Goal: Task Accomplishment & Management: Use online tool/utility

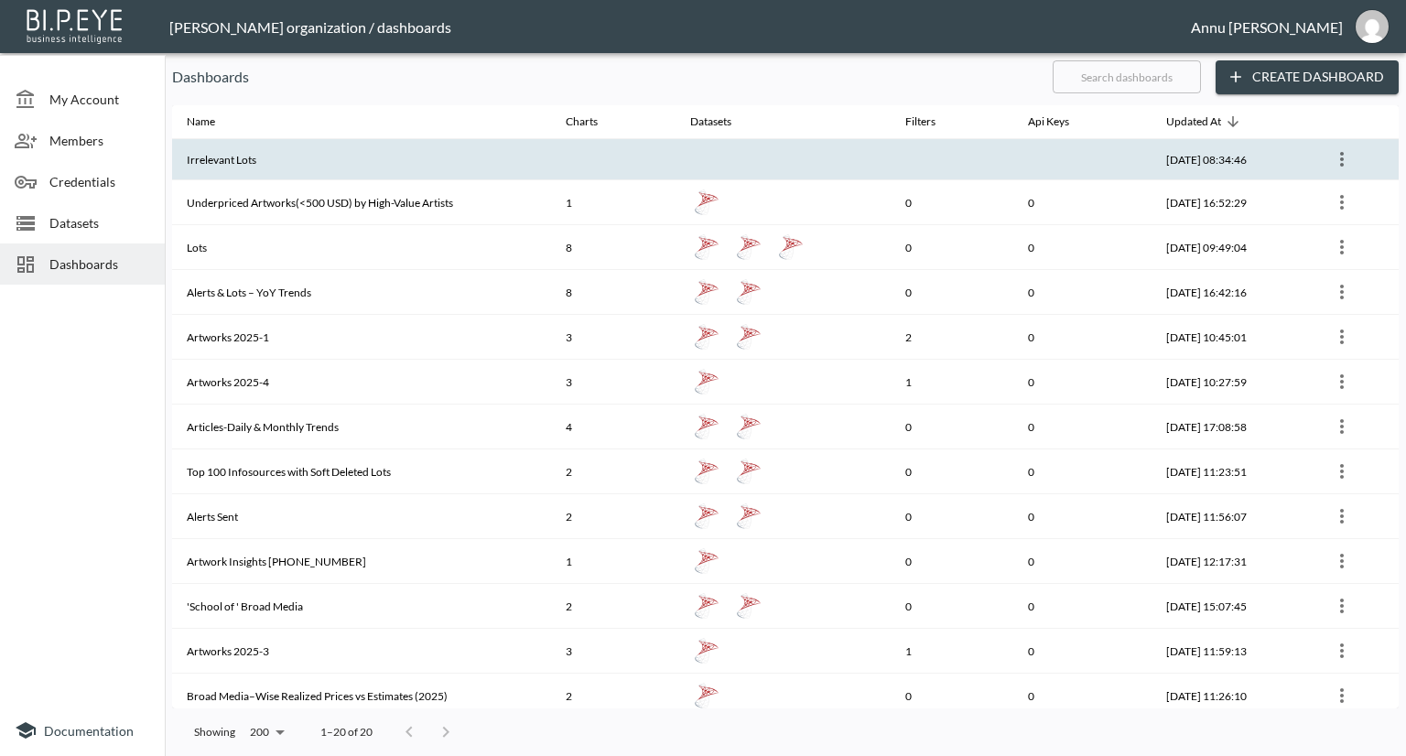
click at [382, 162] on th "Irrelevant Lots" at bounding box center [361, 159] width 379 height 41
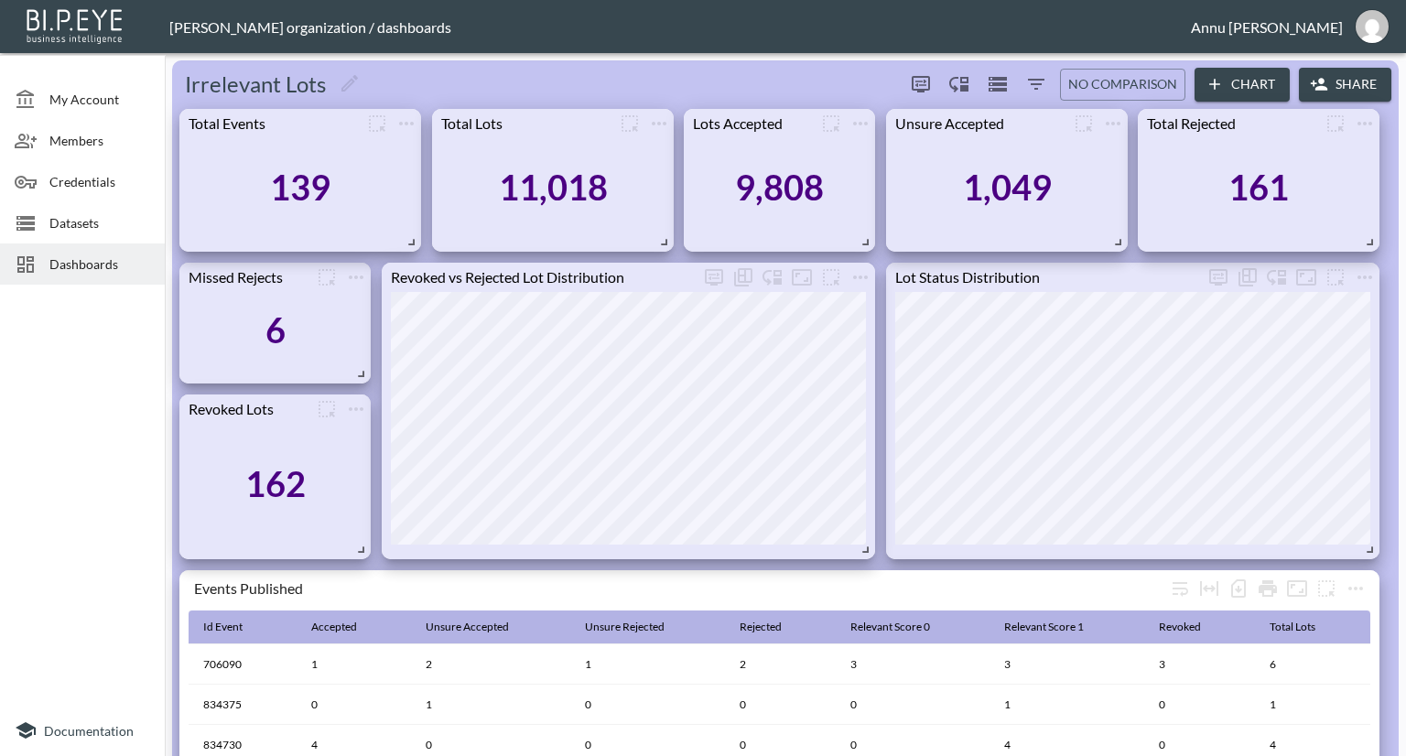
click at [85, 228] on span "Datasets" at bounding box center [99, 222] width 101 height 19
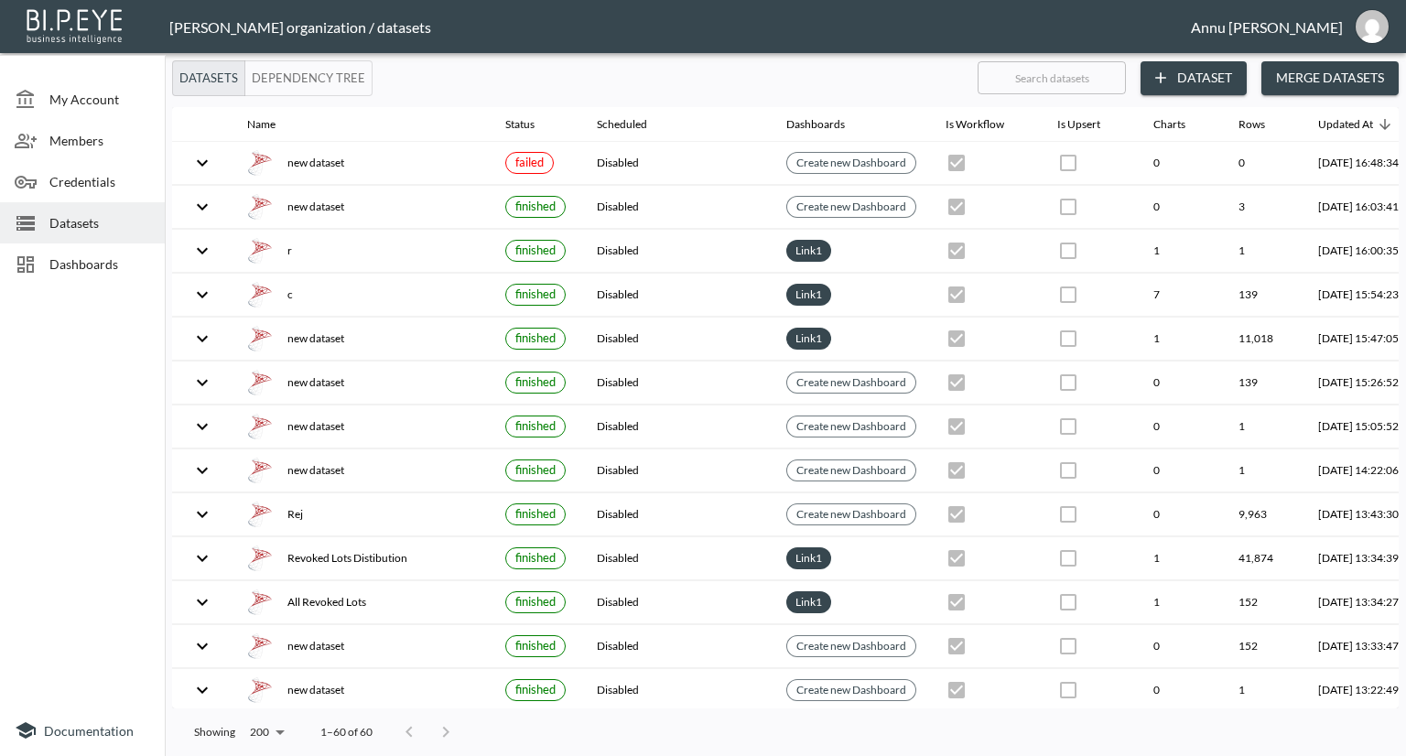
click at [1195, 80] on button "Dataset" at bounding box center [1194, 78] width 106 height 34
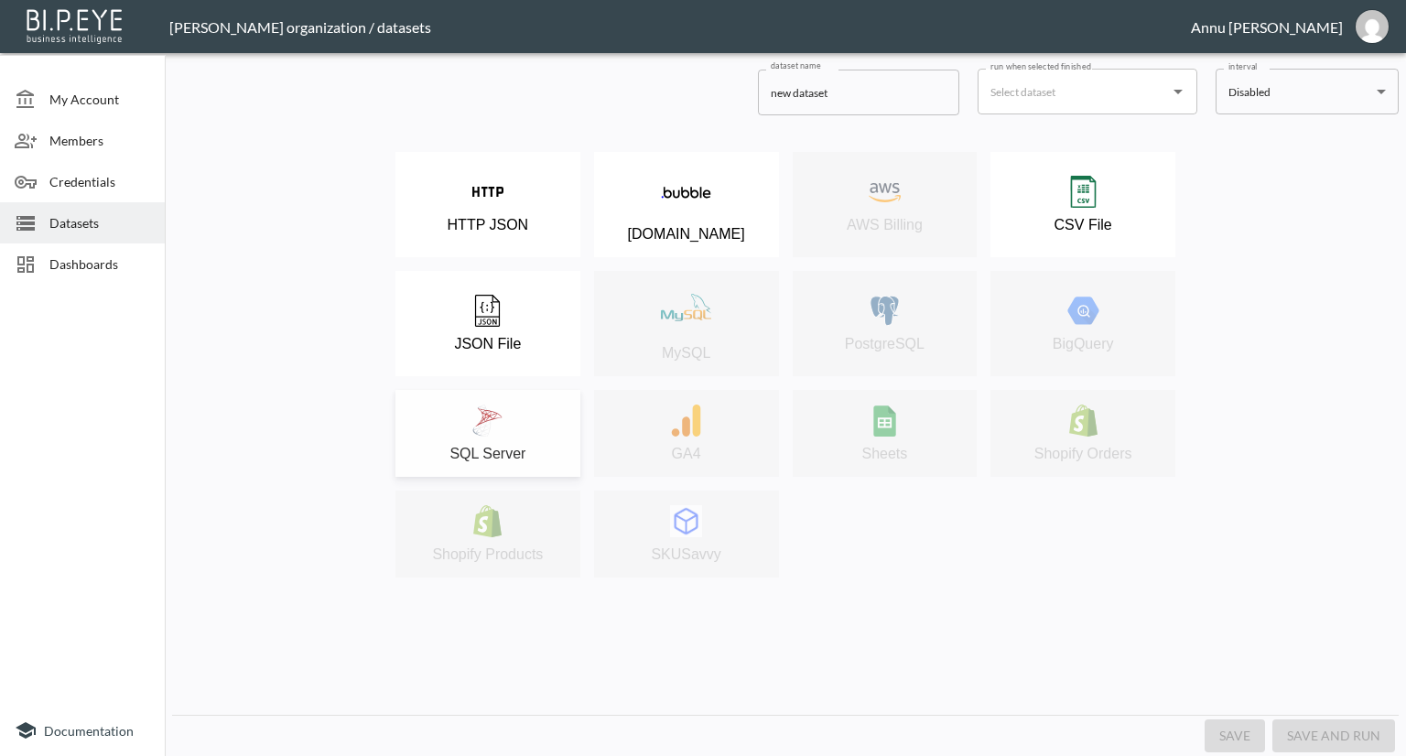
click at [500, 416] on img at bounding box center [487, 421] width 32 height 32
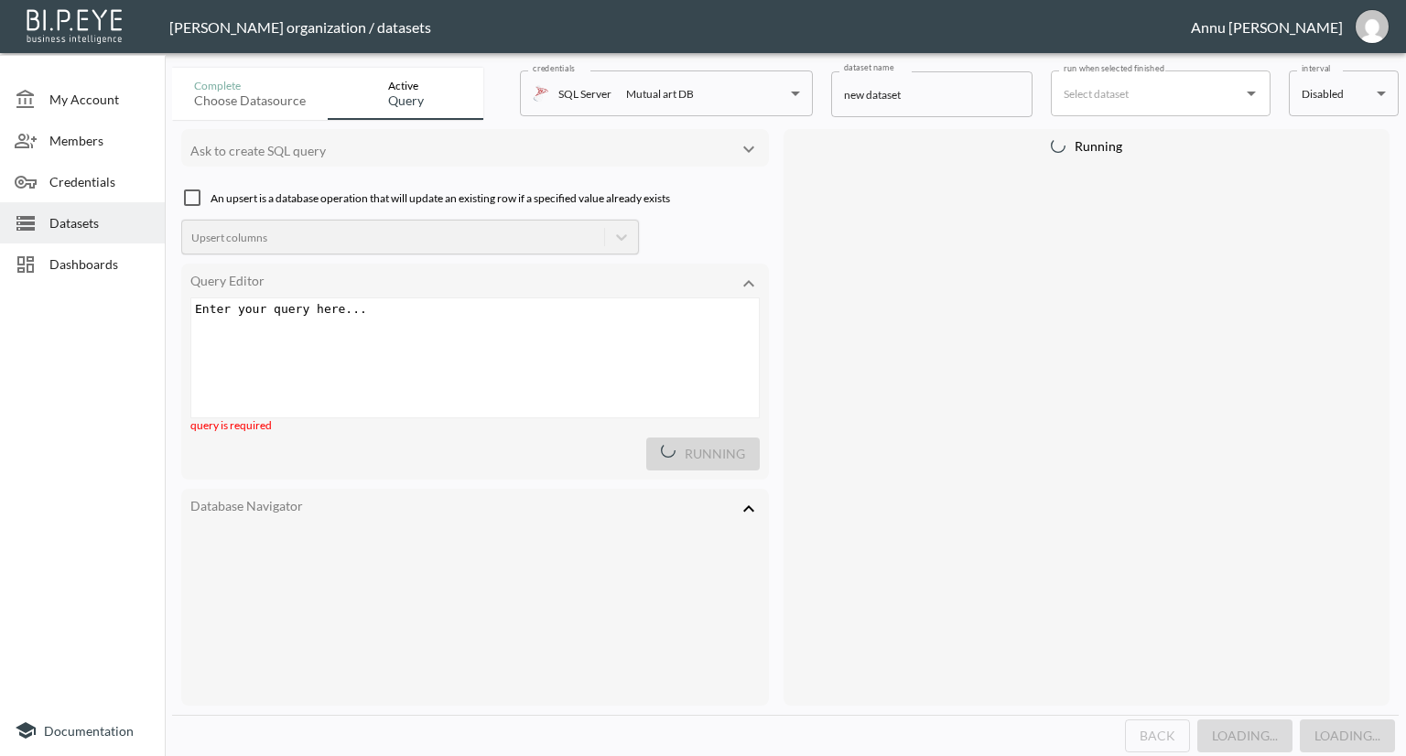
click at [417, 323] on div "Enter your query here... xxxxxxxxxx ​" at bounding box center [497, 380] width 613 height 165
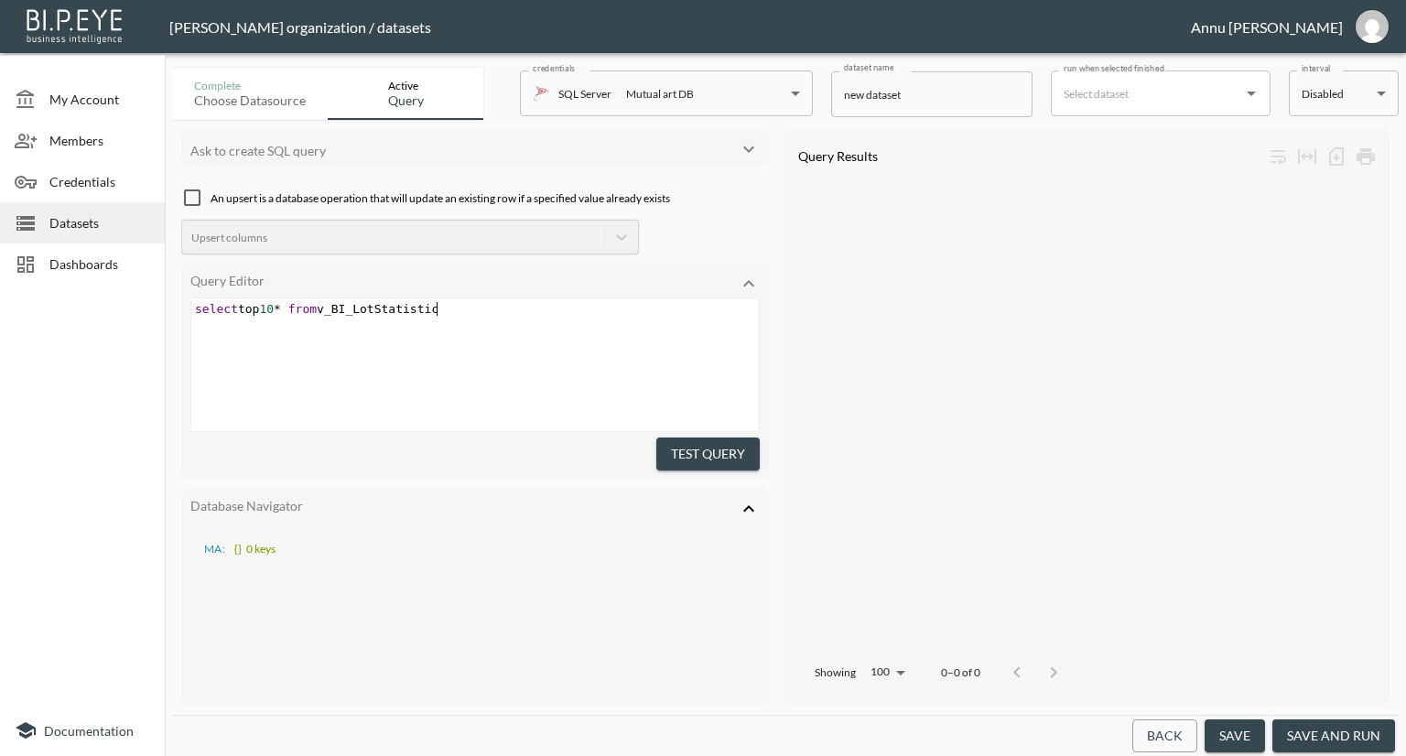
scroll to position [0, 253]
type textarea "select top 10* from v_BI_LotStatistics"
click at [688, 444] on button "Test Query" at bounding box center [707, 455] width 103 height 34
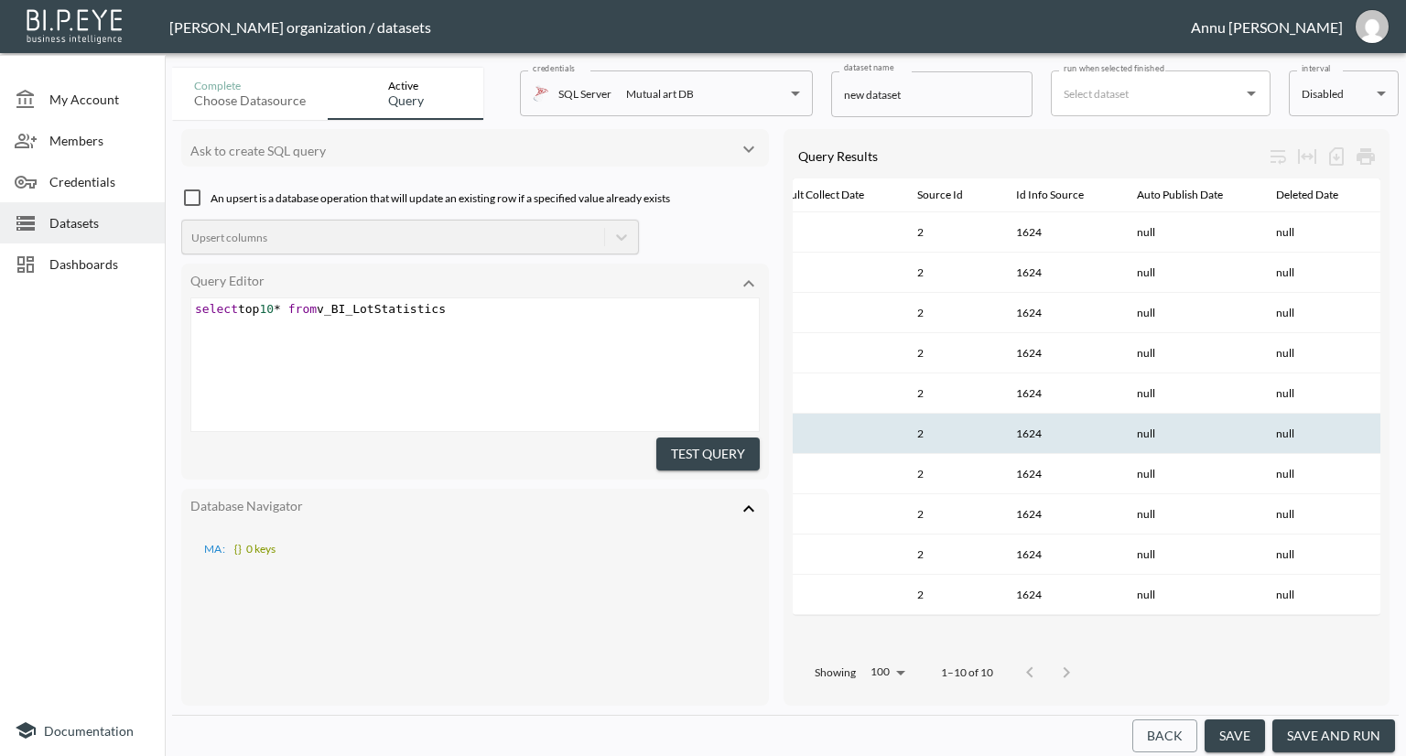
scroll to position [0, 1458]
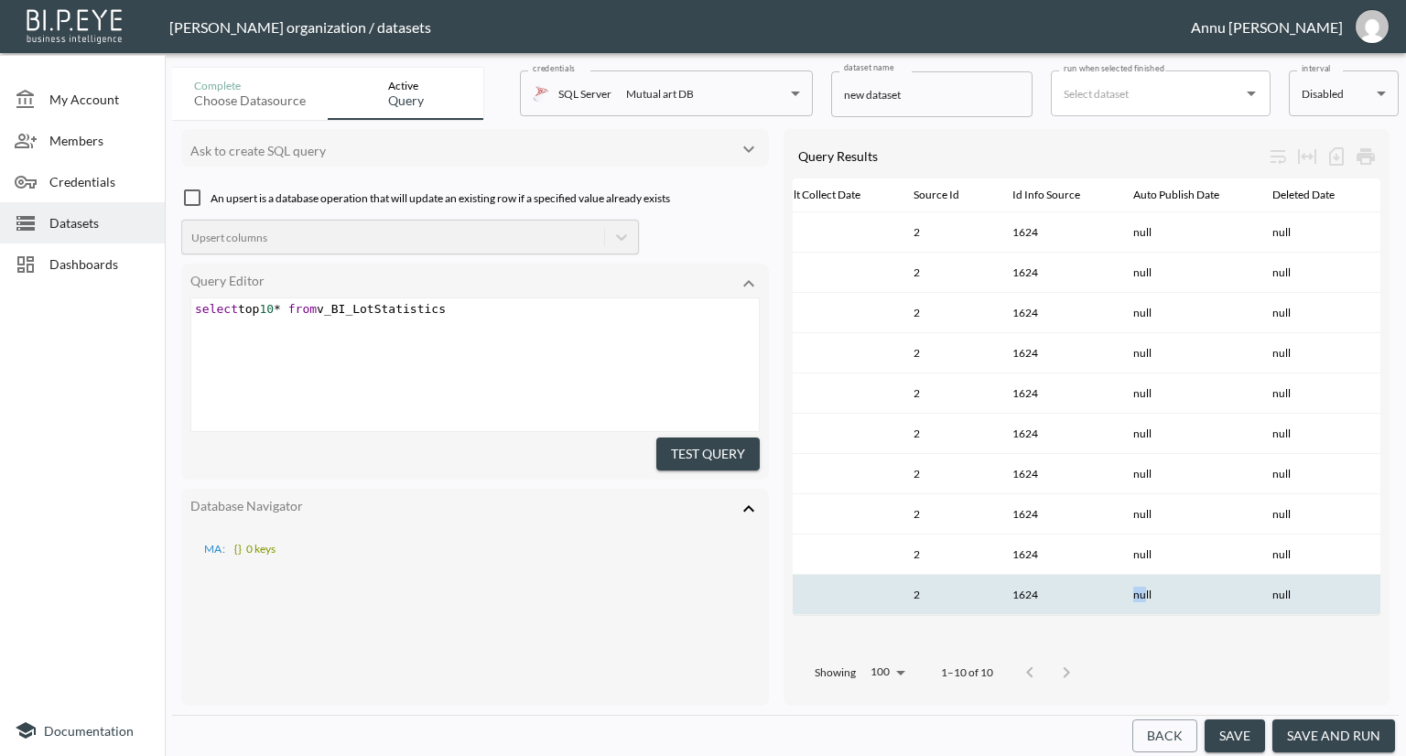
drag, startPoint x: 1164, startPoint y: 612, endPoint x: 1217, endPoint y: 613, distance: 52.2
click at [1217, 613] on tr "12322 14599080 659133 2171242 [DATE]T11:25:08.257Z [DATE]T15:40:31.400Z null nu…" at bounding box center [758, 595] width 2847 height 40
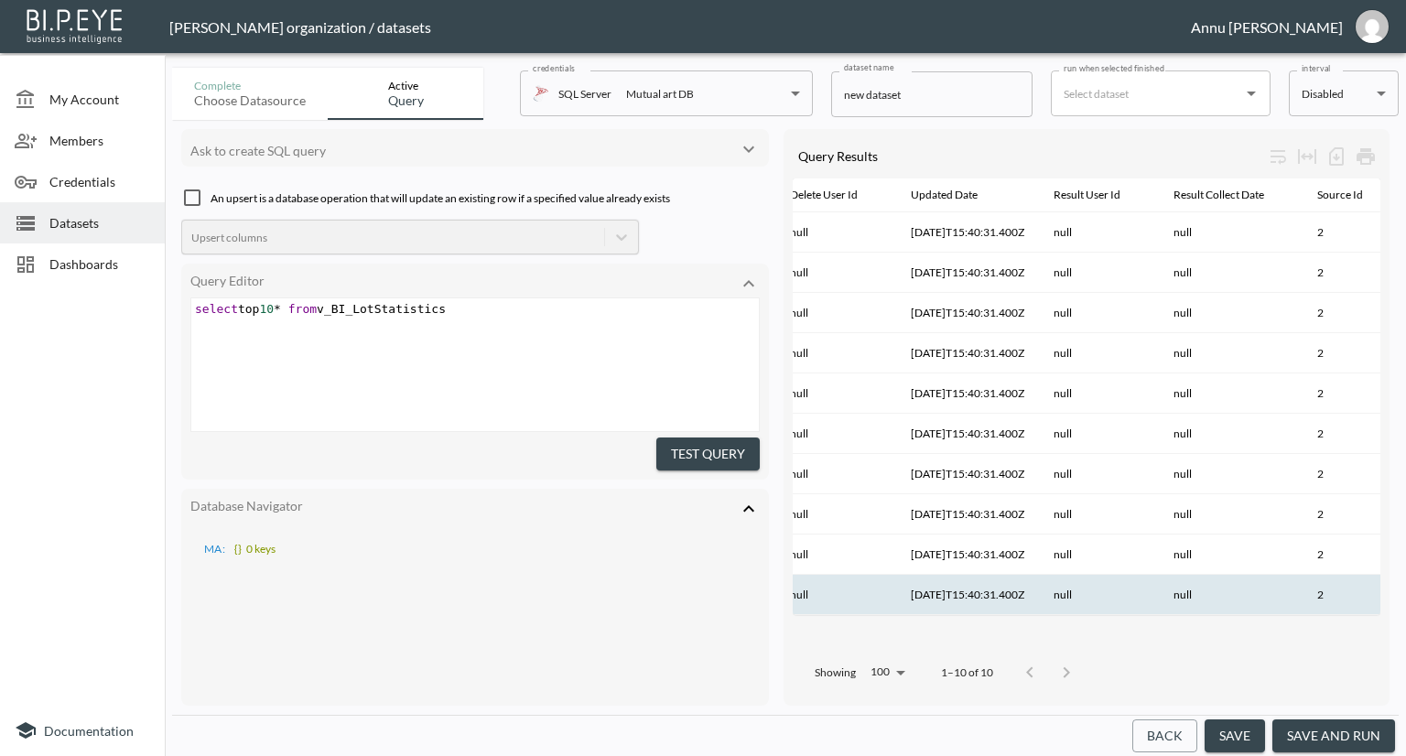
scroll to position [0, 897]
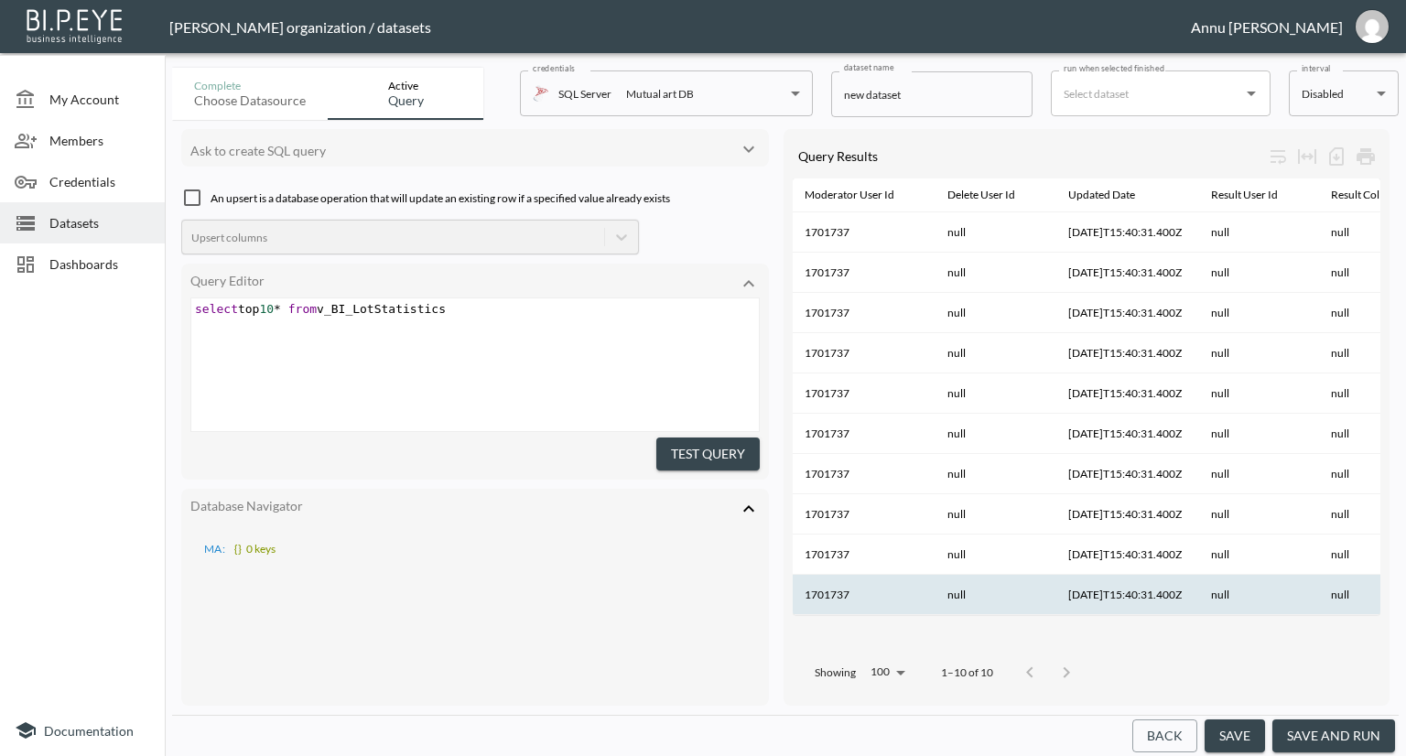
drag, startPoint x: 1015, startPoint y: 627, endPoint x: 1067, endPoint y: 625, distance: 52.2
click at [1067, 625] on div "Id Row Id Lot Id Event Source User Id Collect Date Publish Date Is Deleted Is A…" at bounding box center [1087, 413] width 588 height 470
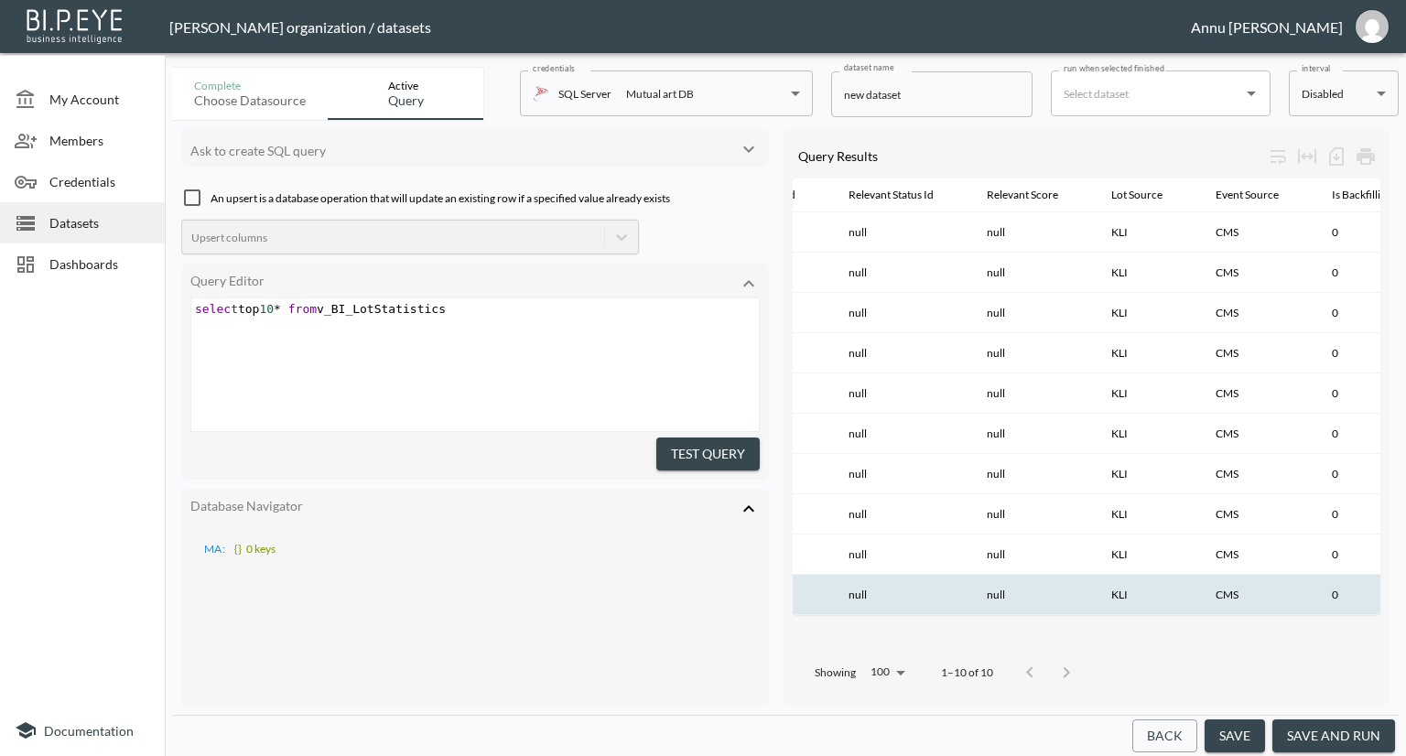
scroll to position [0, 2234]
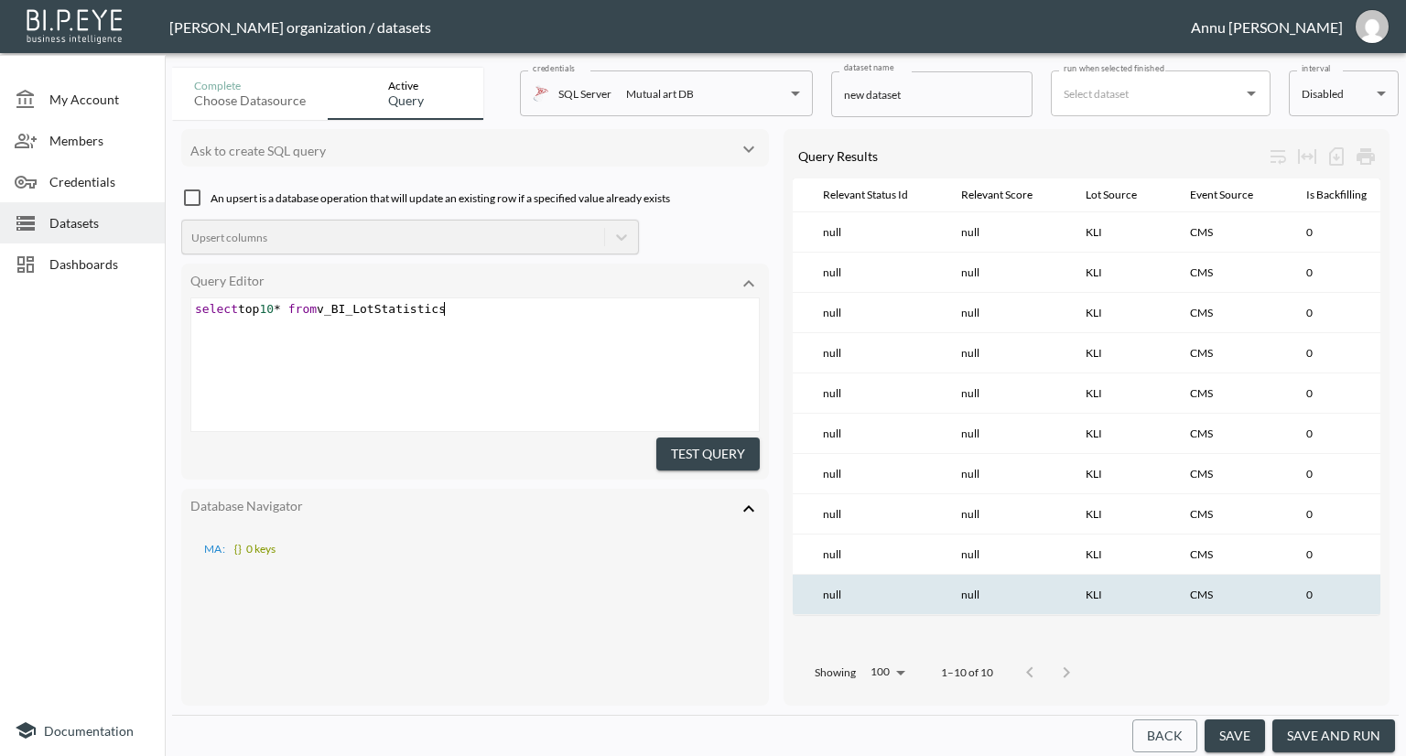
click at [472, 308] on pre "select top 10 * from v_BI_LotStatistics" at bounding box center [477, 309] width 572 height 14
type textarea "where LotC"
type textarea "source"
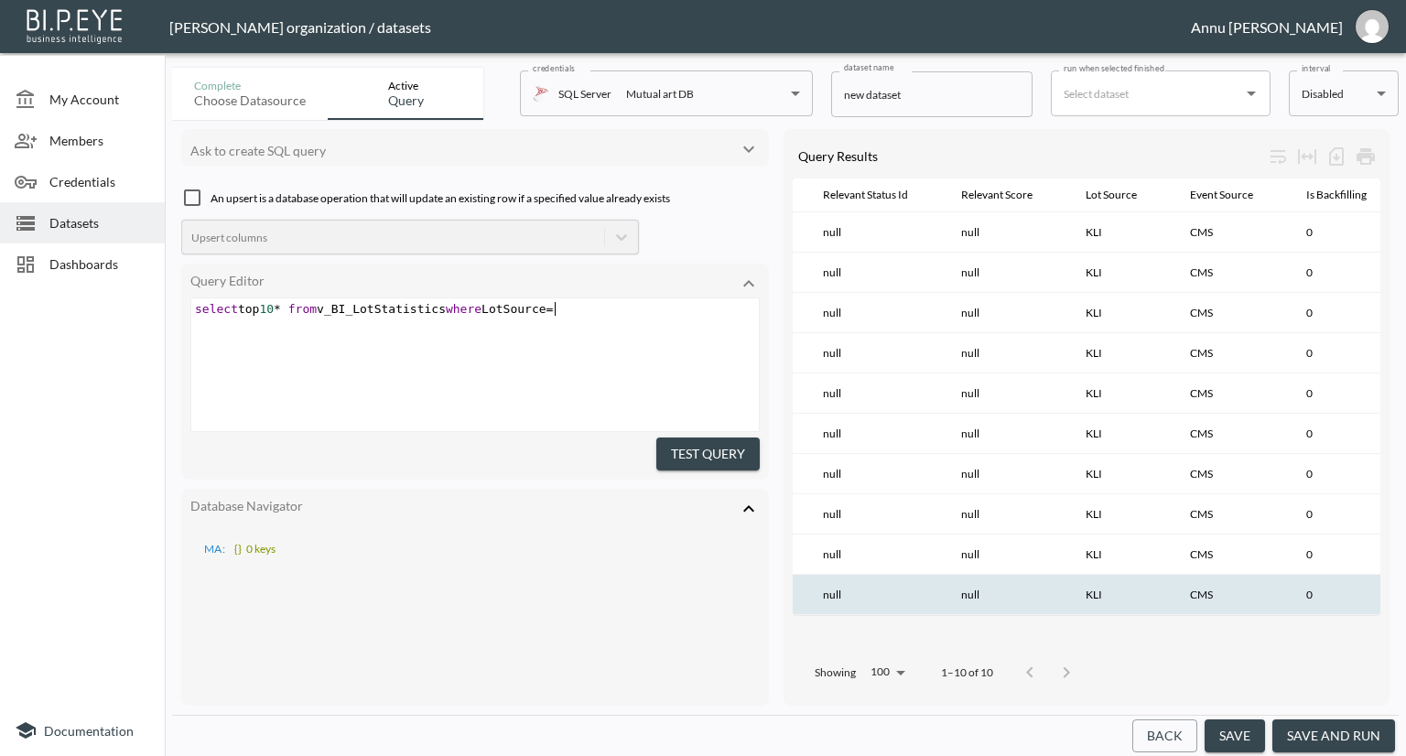
scroll to position [0, 46]
type textarea "Source=''"
type textarea "MAC"
click at [741, 446] on button "Test Query" at bounding box center [707, 455] width 103 height 34
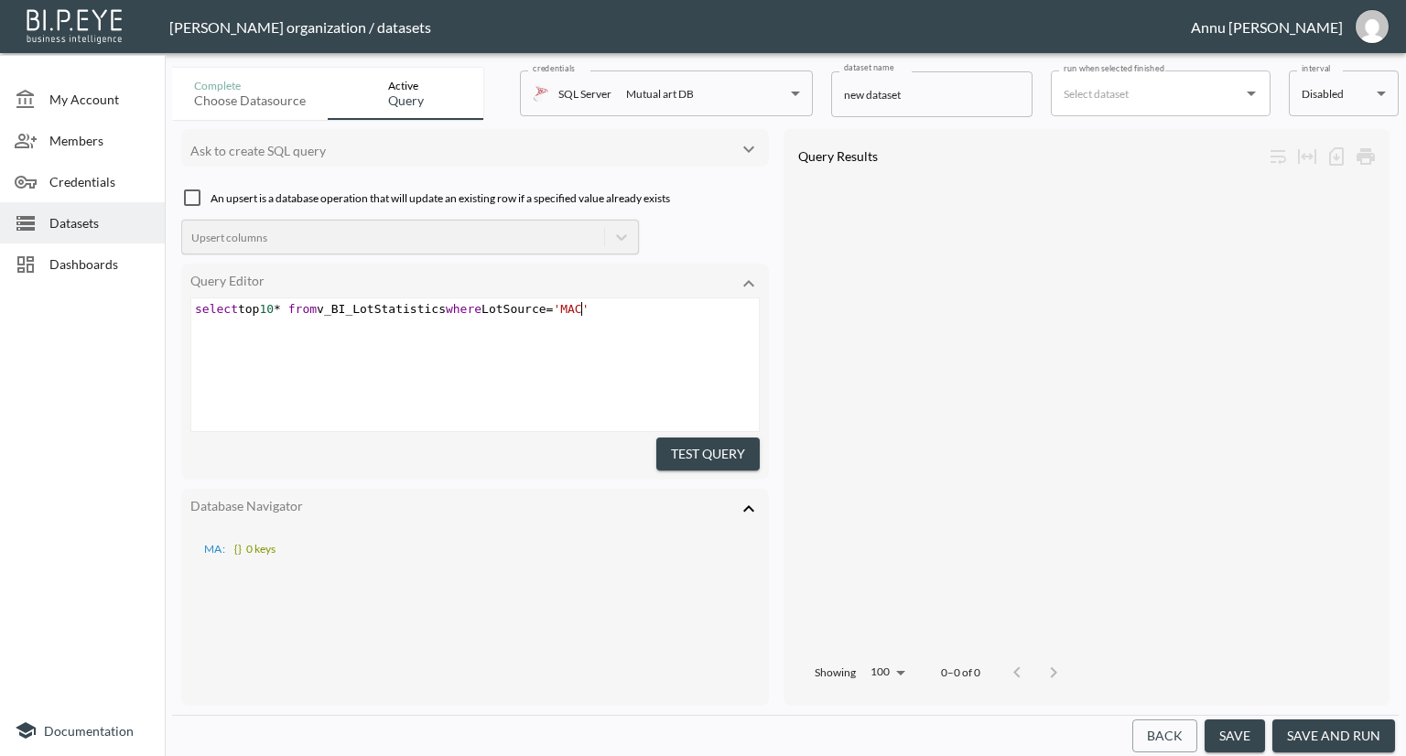
click at [579, 308] on span "'MAC'" at bounding box center [571, 309] width 36 height 14
type textarea "rawler"
click at [703, 448] on button "Test Query" at bounding box center [707, 455] width 103 height 34
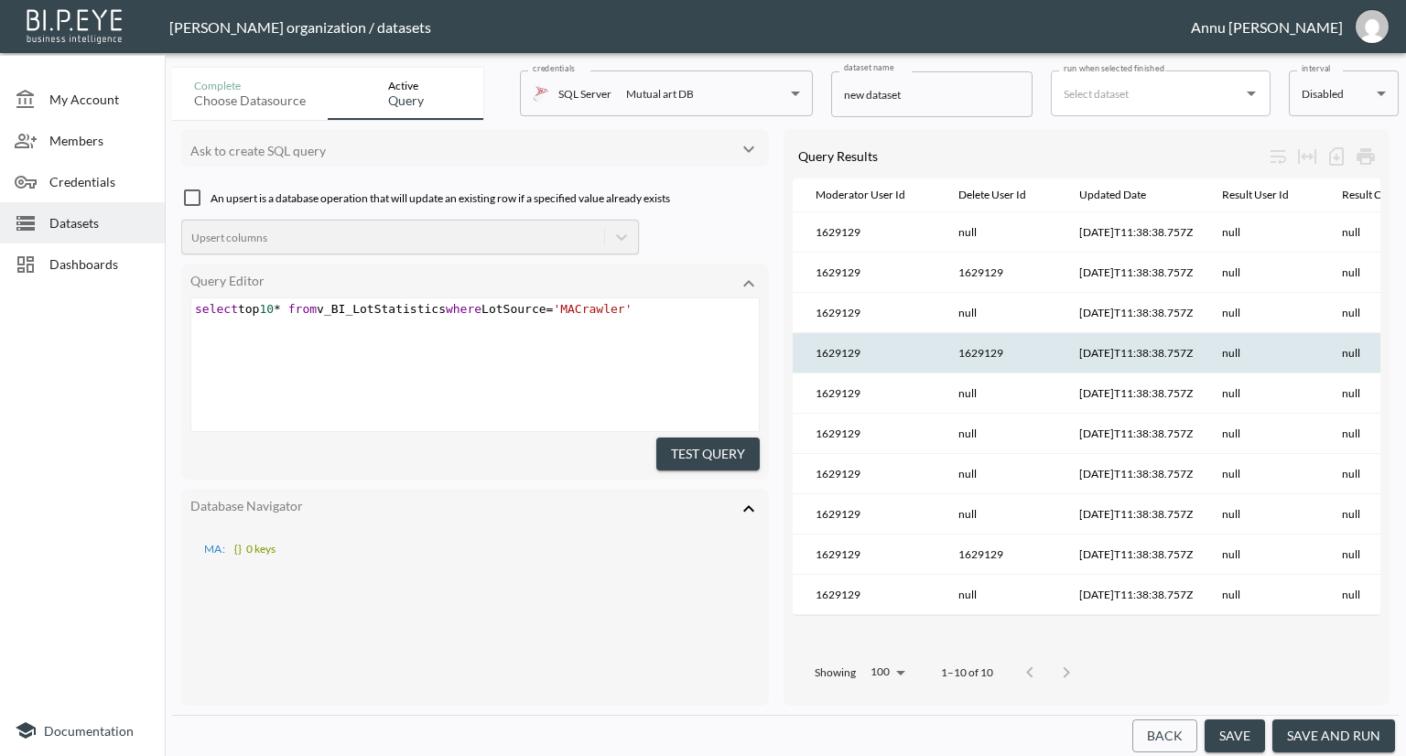
scroll to position [0, 875]
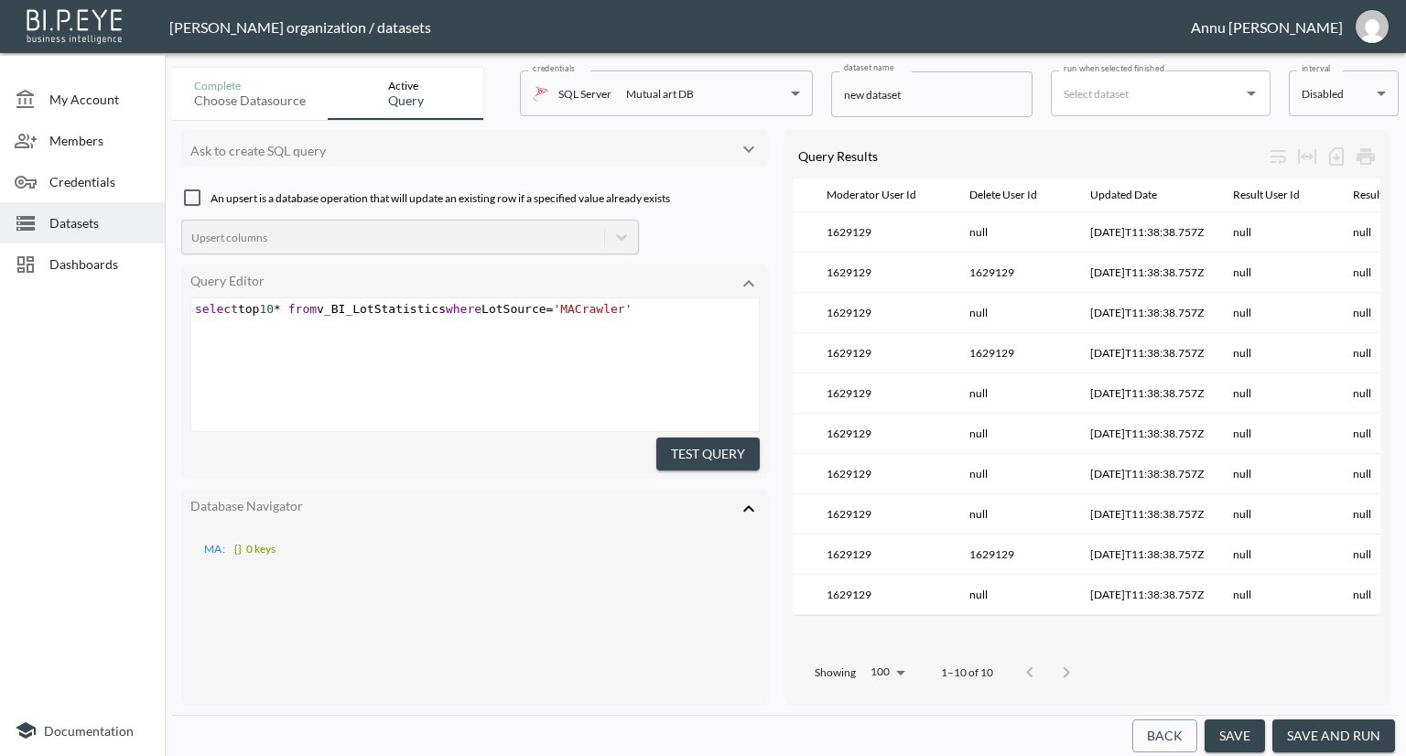
click at [93, 260] on span "Dashboards" at bounding box center [99, 263] width 101 height 19
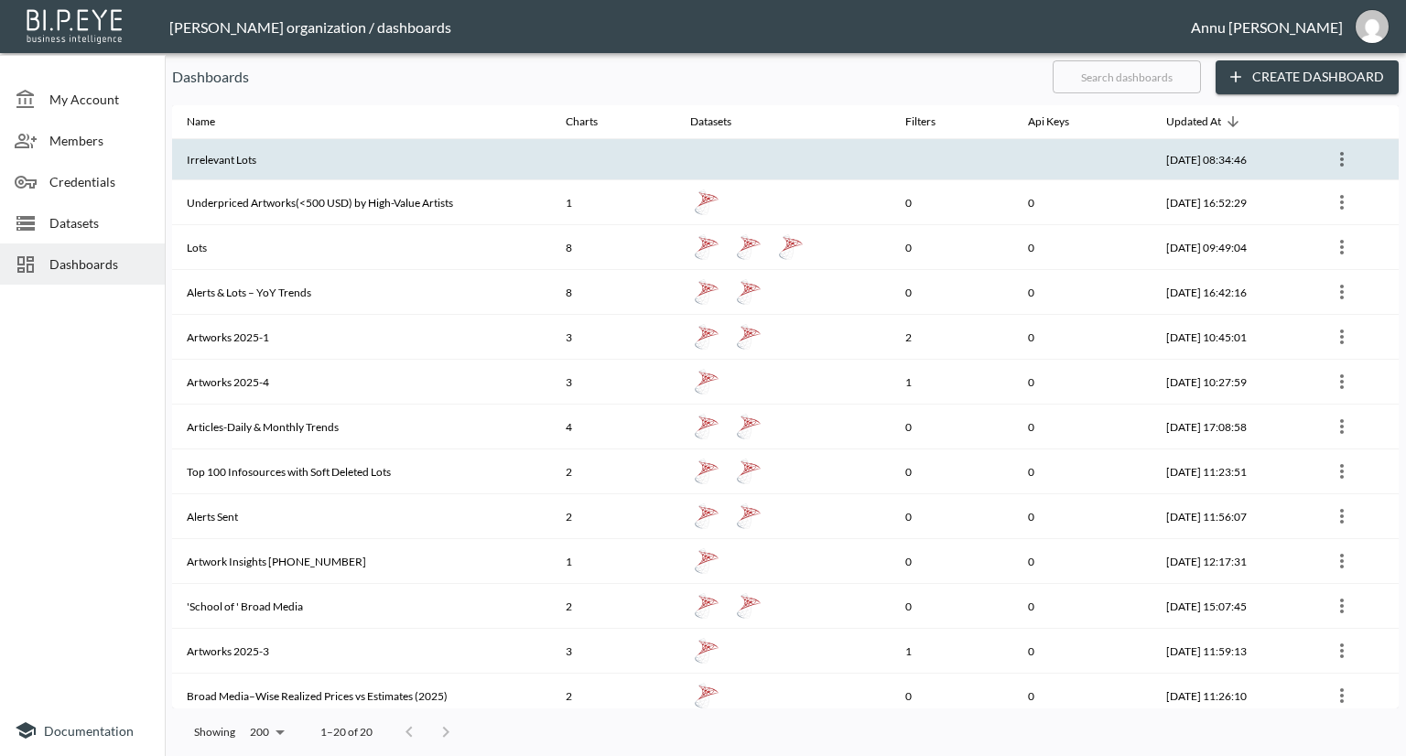
click at [245, 165] on th "Irrelevant Lots" at bounding box center [361, 159] width 379 height 41
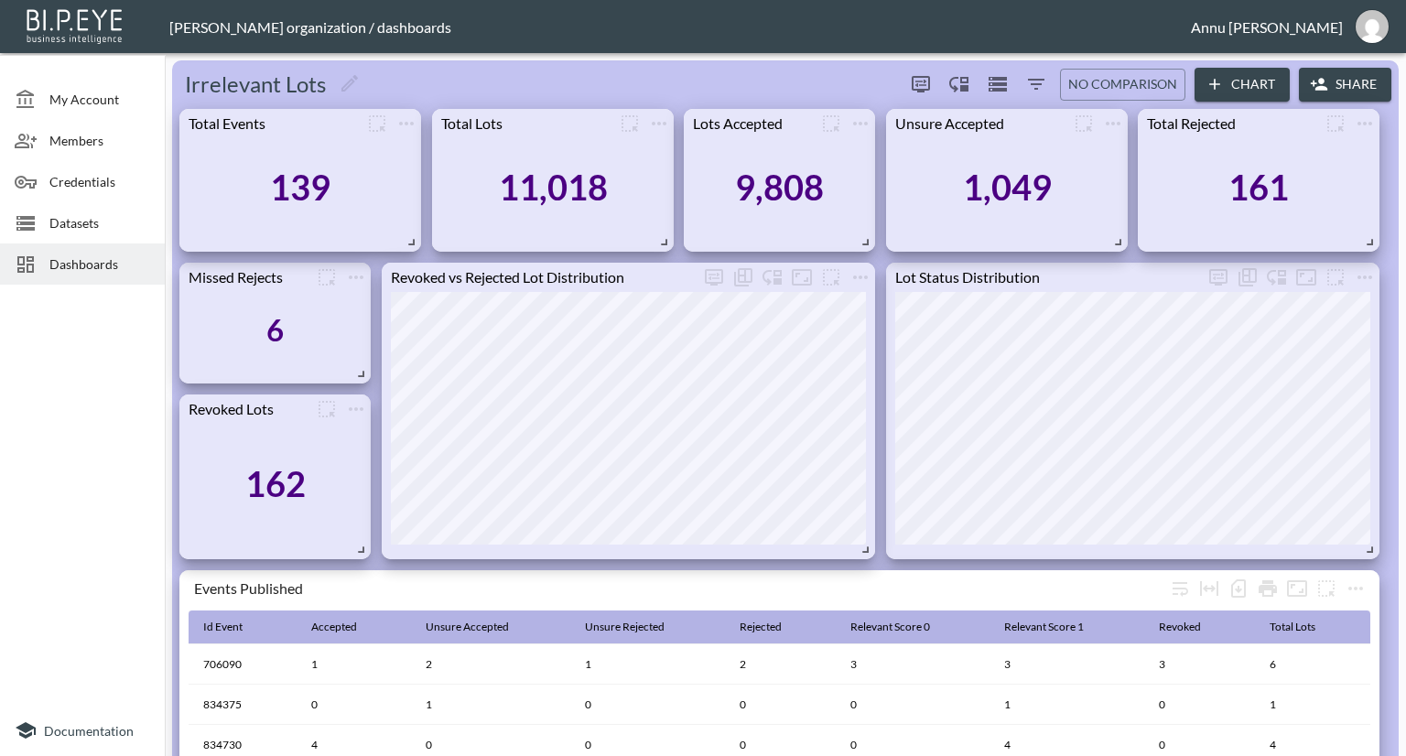
scroll to position [275, 0]
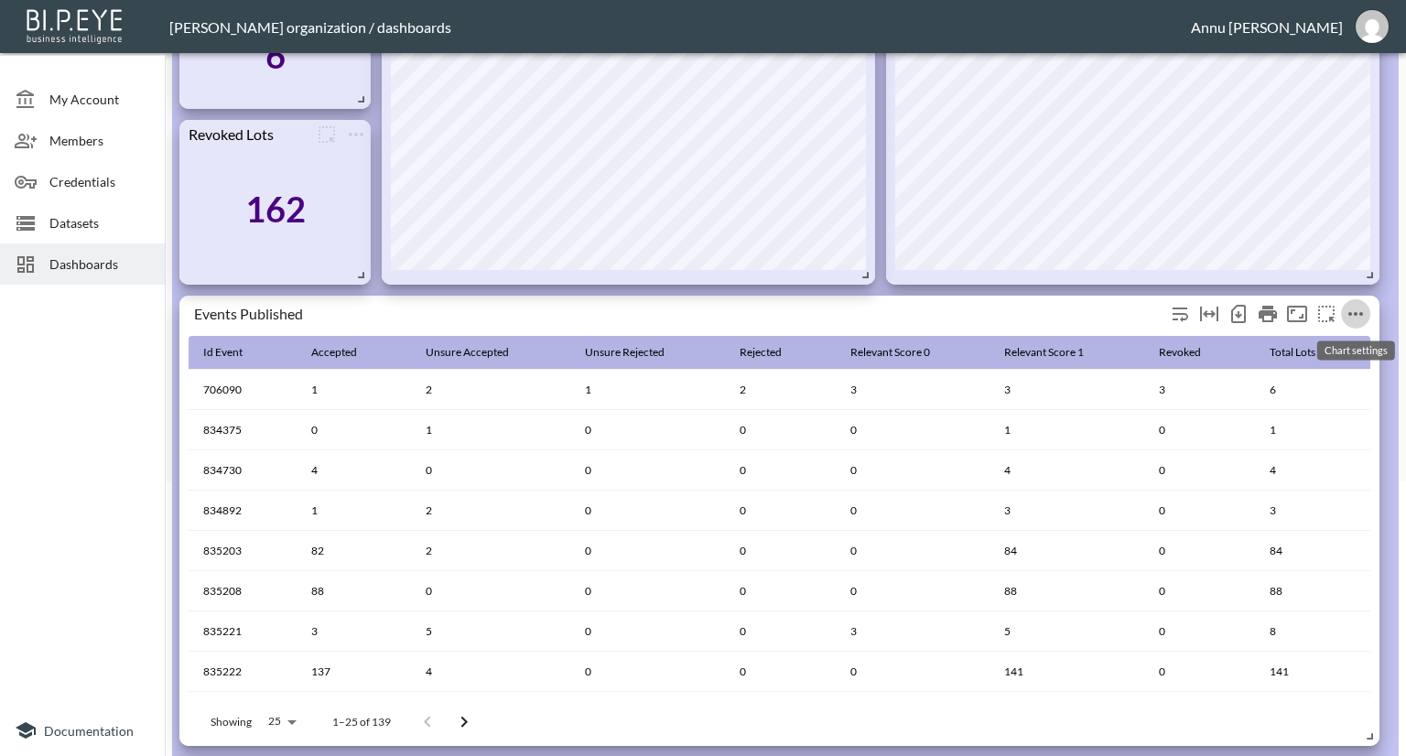
click at [1358, 304] on icon "more" at bounding box center [1356, 314] width 22 height 22
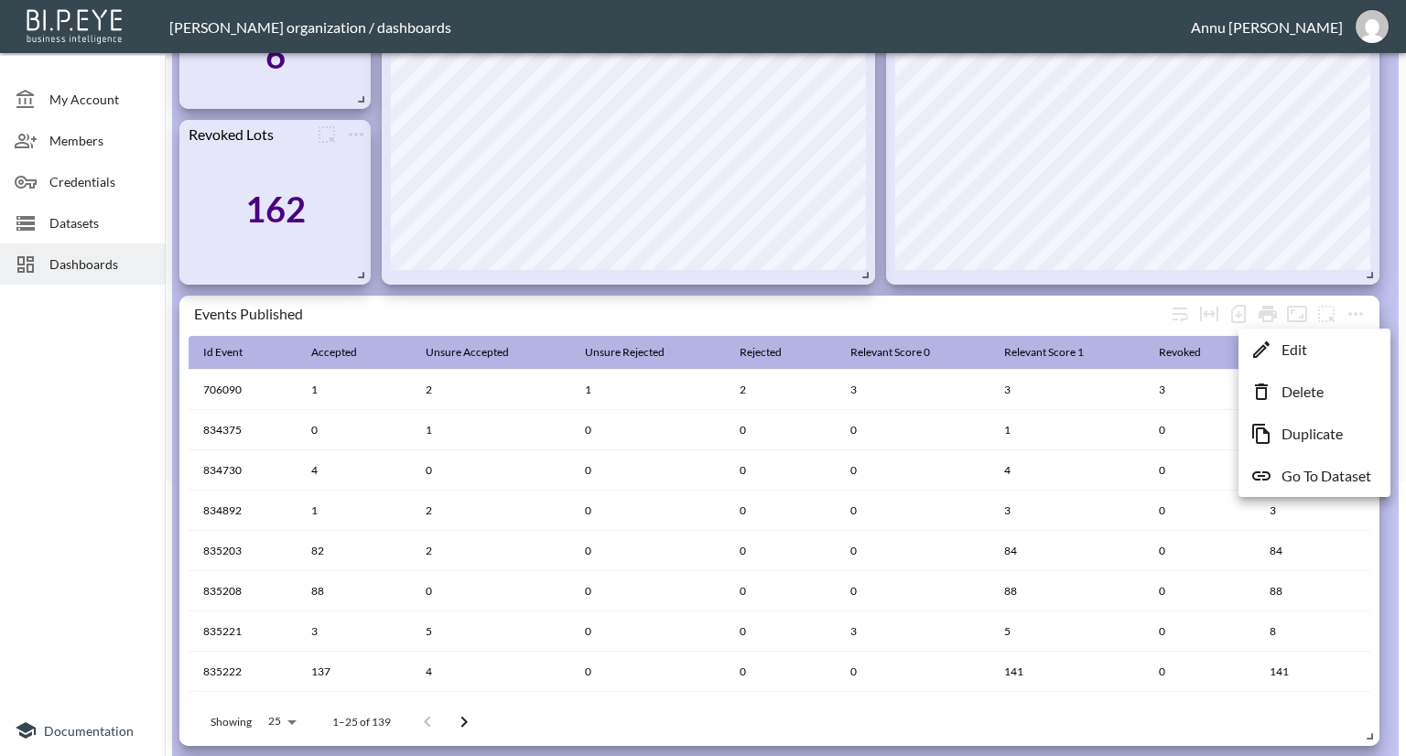
click at [1309, 472] on p "Go To Dataset" at bounding box center [1327, 476] width 90 height 22
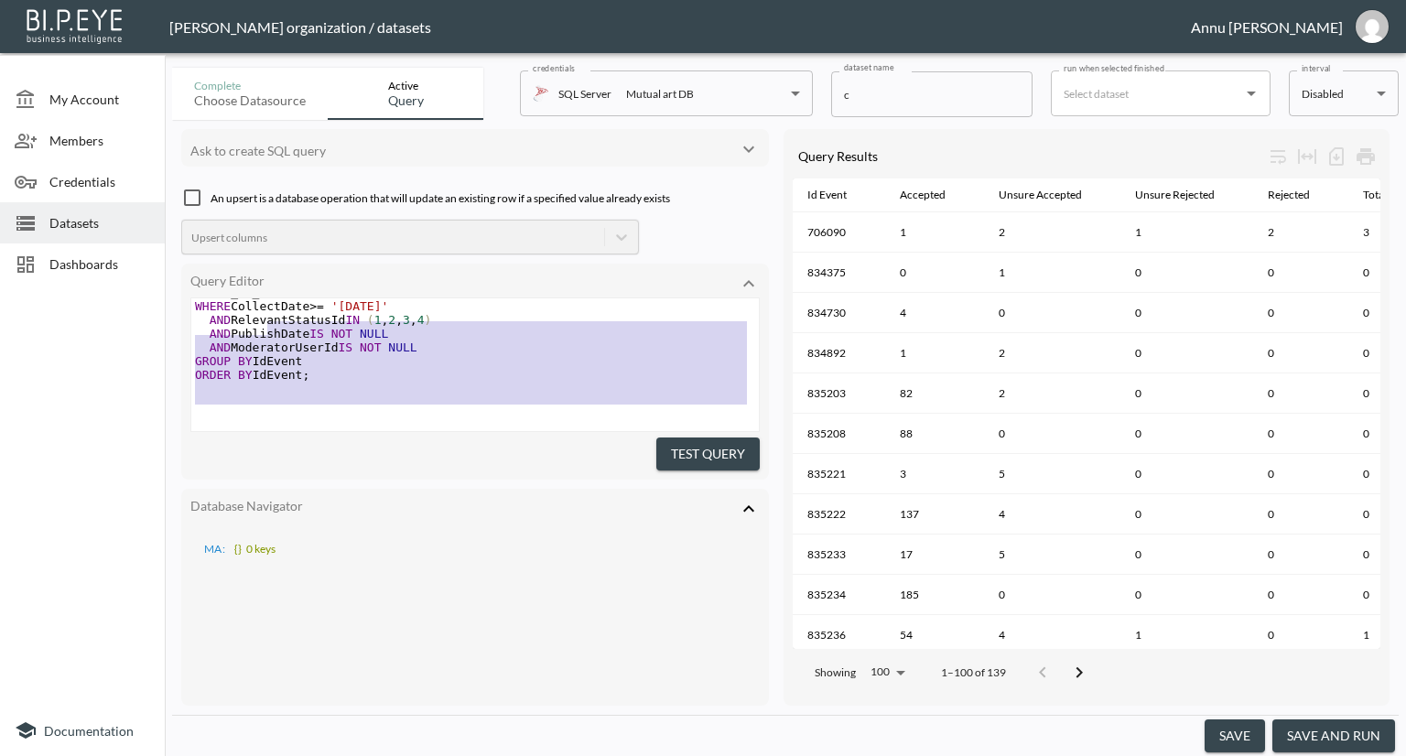
scroll to position [393, 0]
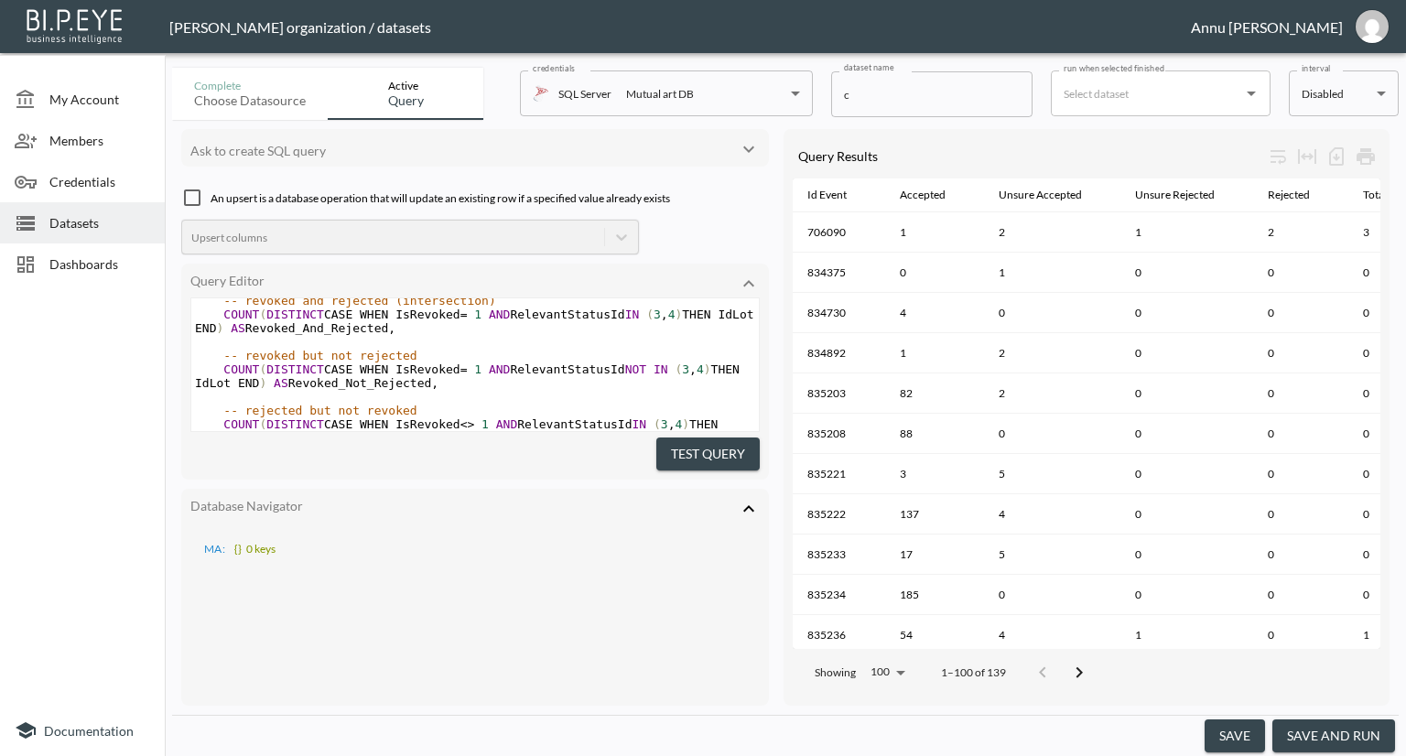
type textarea "SELECT IdEvent, -- status buckets COUNT(DISTINCT CASE WHEN RelevantStatusId = 1…"
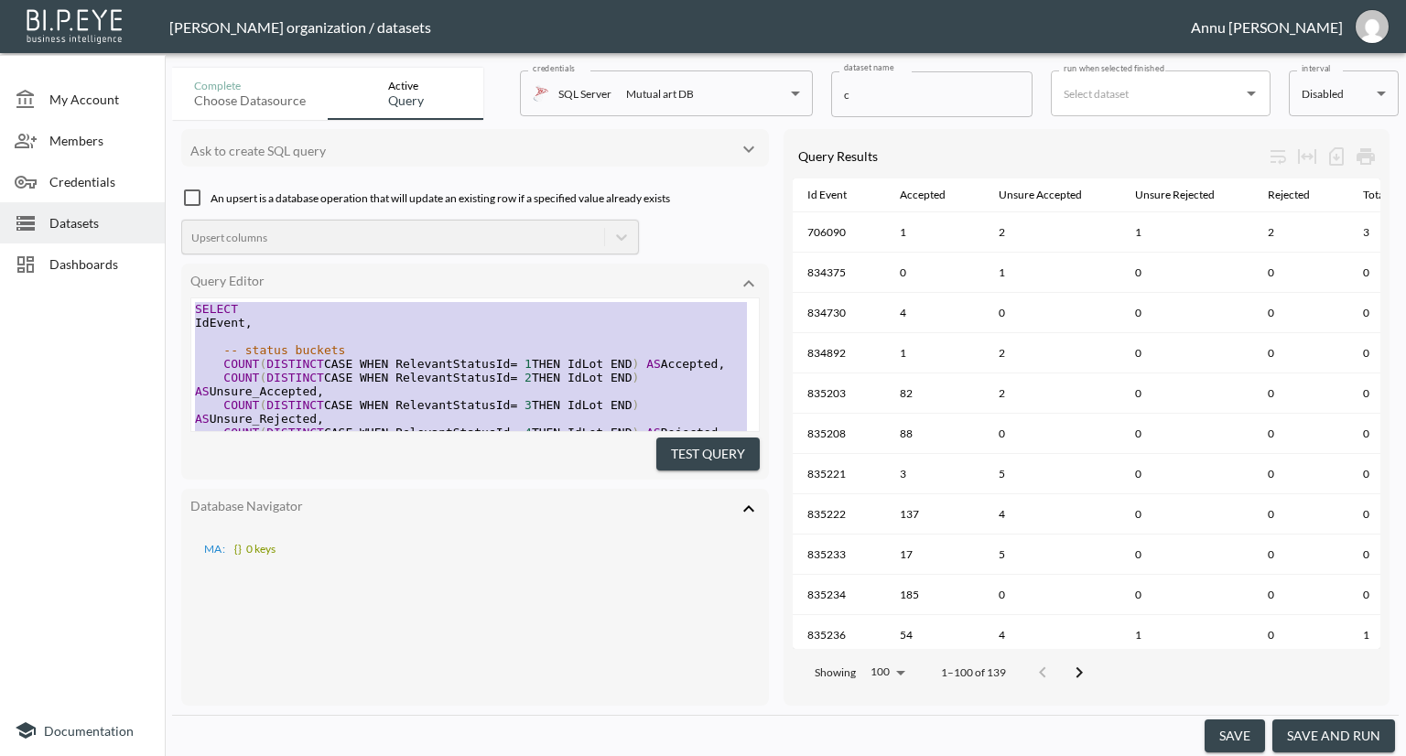
drag, startPoint x: 341, startPoint y: 390, endPoint x: 201, endPoint y: 217, distance: 222.6
click at [201, 217] on div "Ask to create SQL query An upsert is a database operation that will update an e…" at bounding box center [475, 417] width 588 height 577
click at [67, 438] on div at bounding box center [82, 498] width 165 height 413
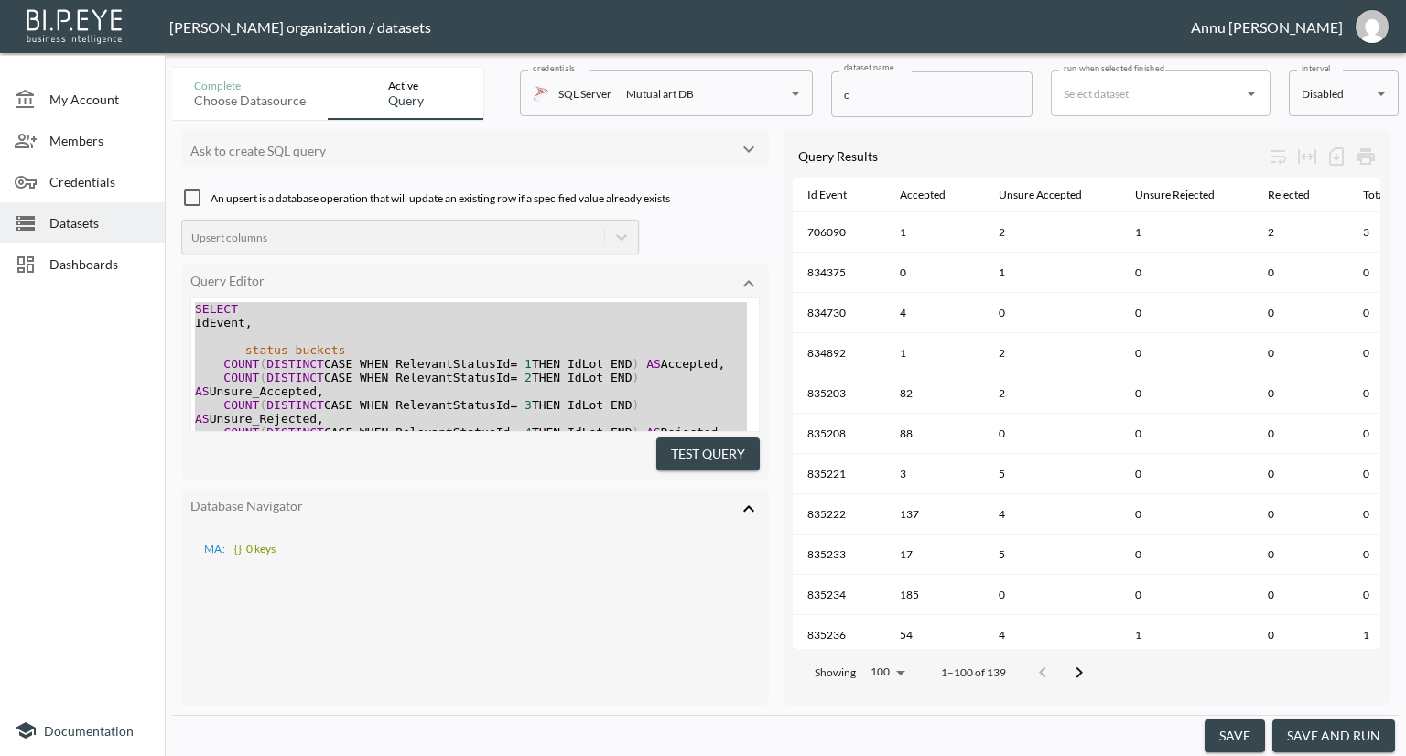
click at [133, 402] on div at bounding box center [82, 498] width 165 height 413
click at [123, 353] on div at bounding box center [82, 498] width 165 height 413
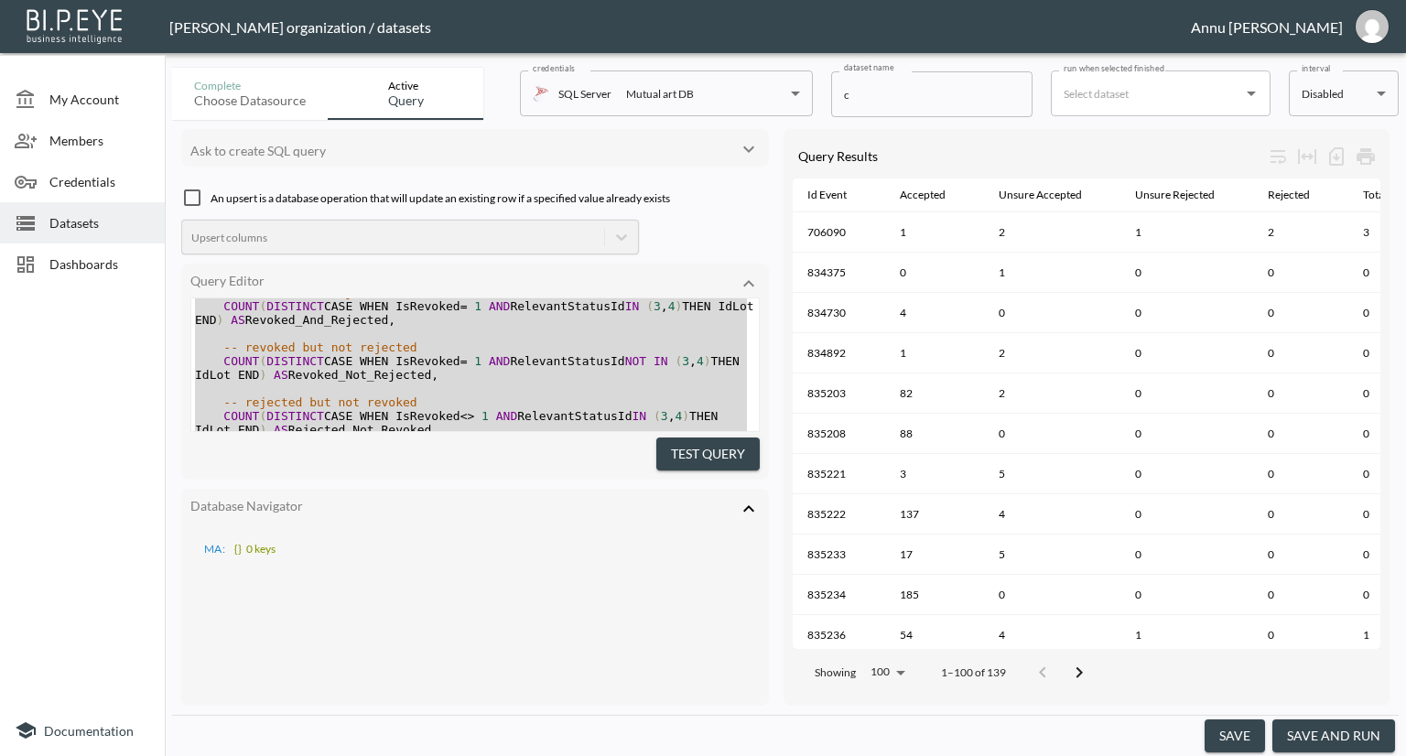
scroll to position [249, 0]
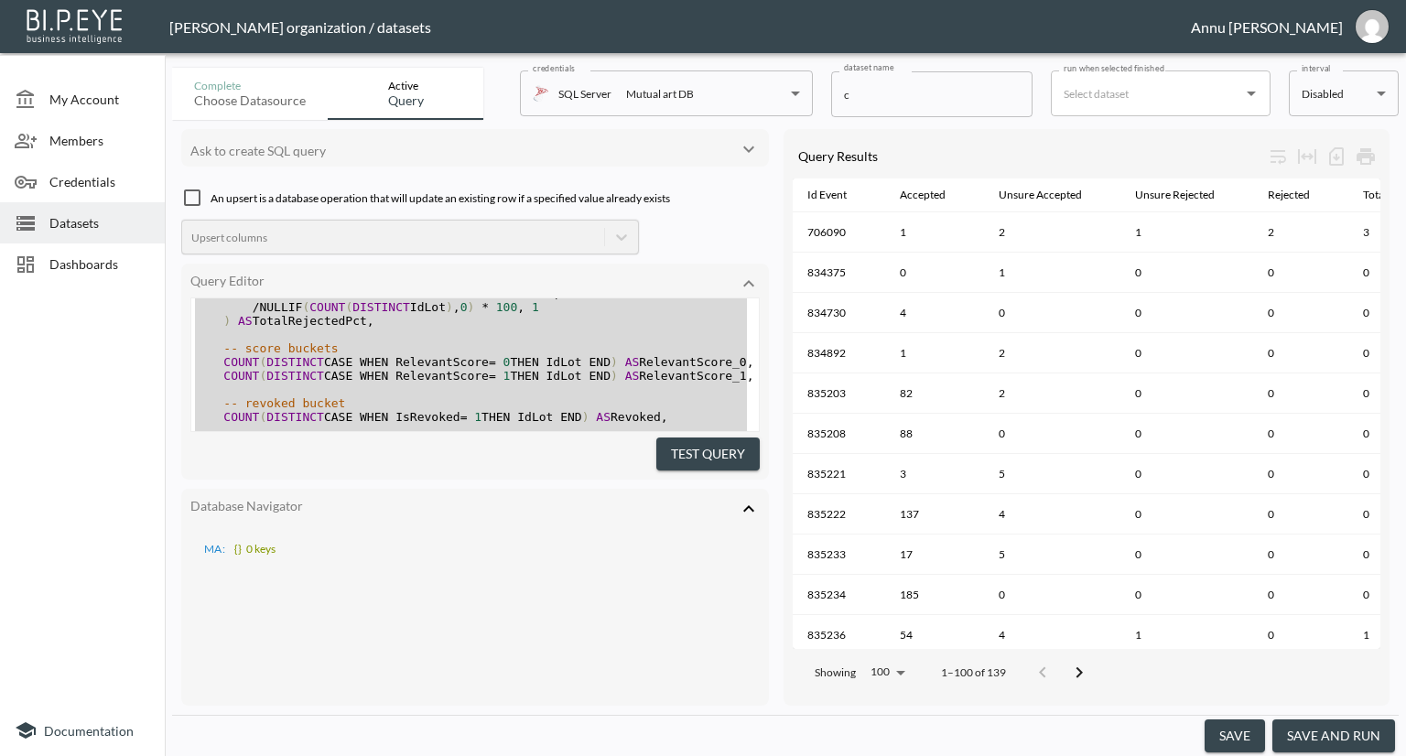
click at [96, 219] on span "Datasets" at bounding box center [99, 222] width 101 height 19
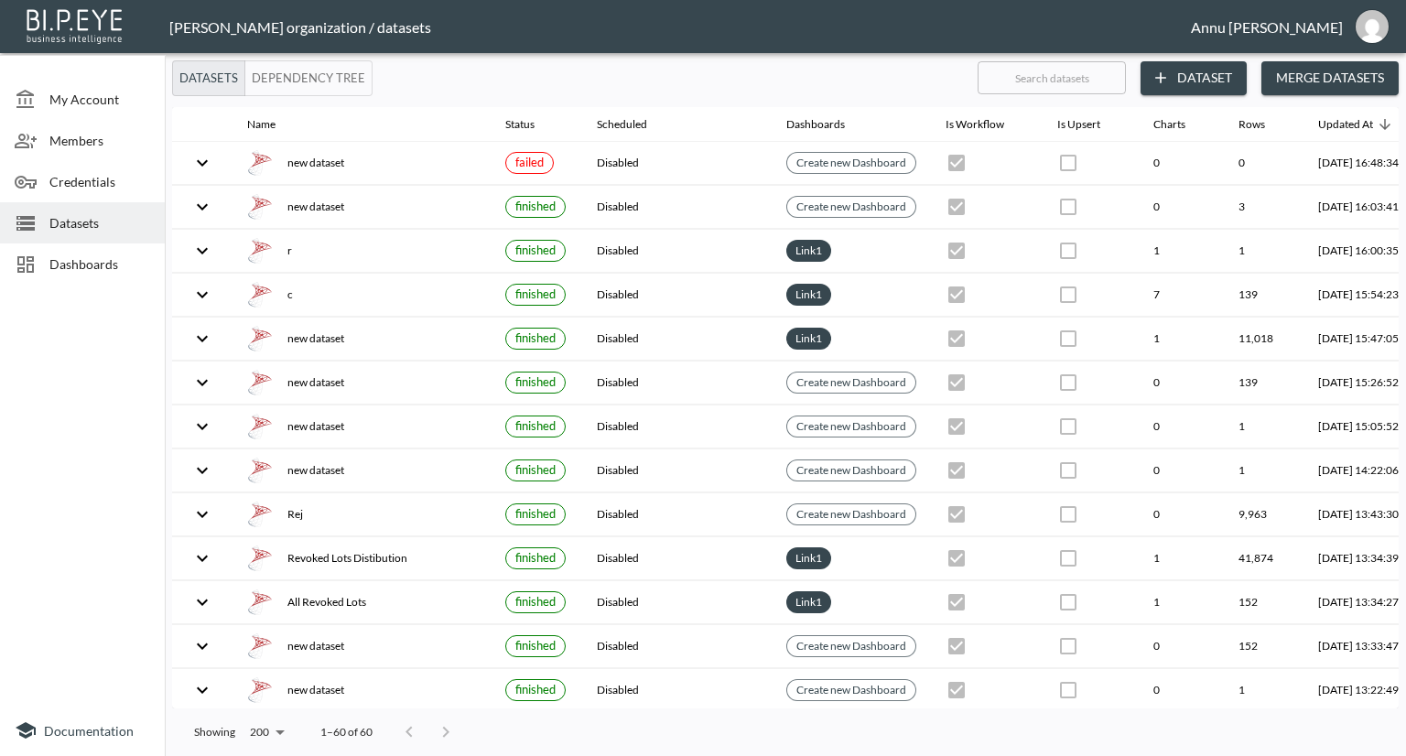
click at [1190, 70] on button "Dataset" at bounding box center [1194, 78] width 106 height 34
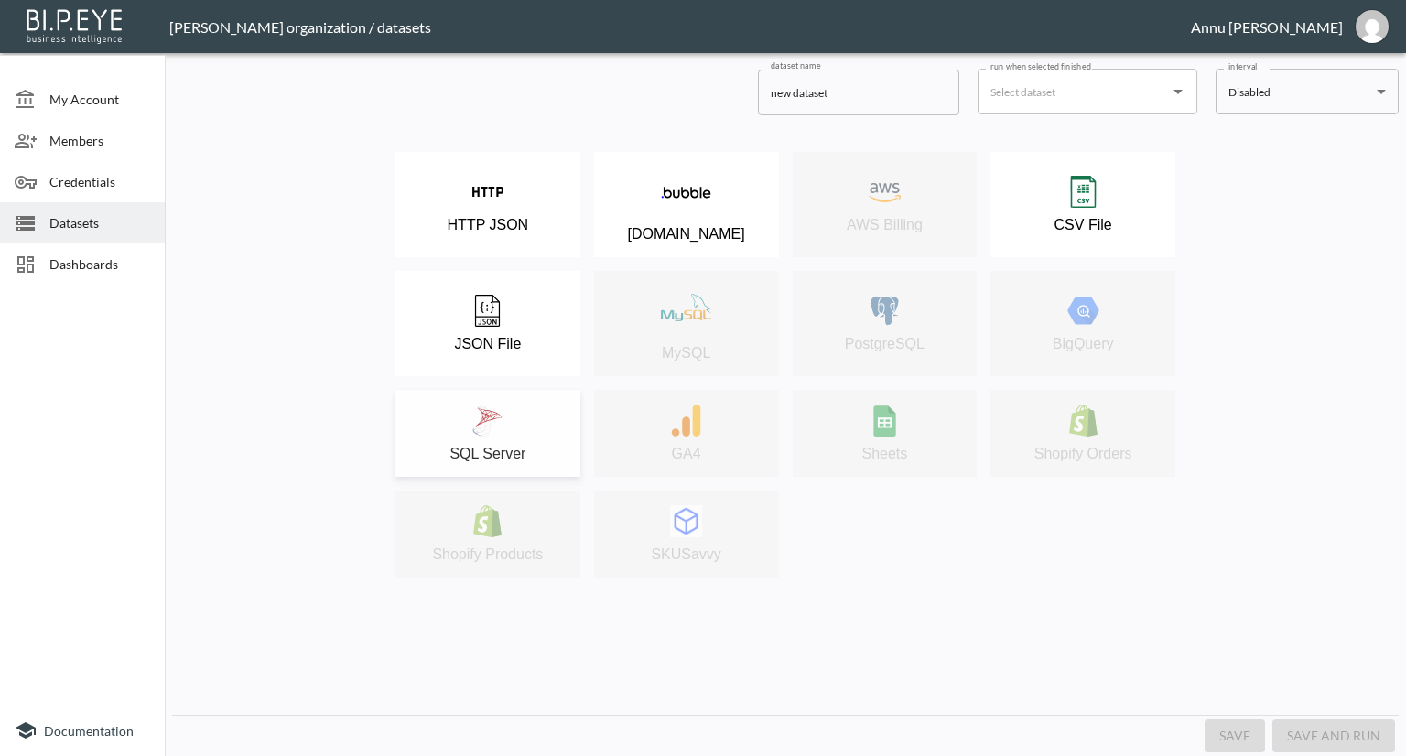
click at [494, 404] on button "SQL Server" at bounding box center [487, 433] width 185 height 87
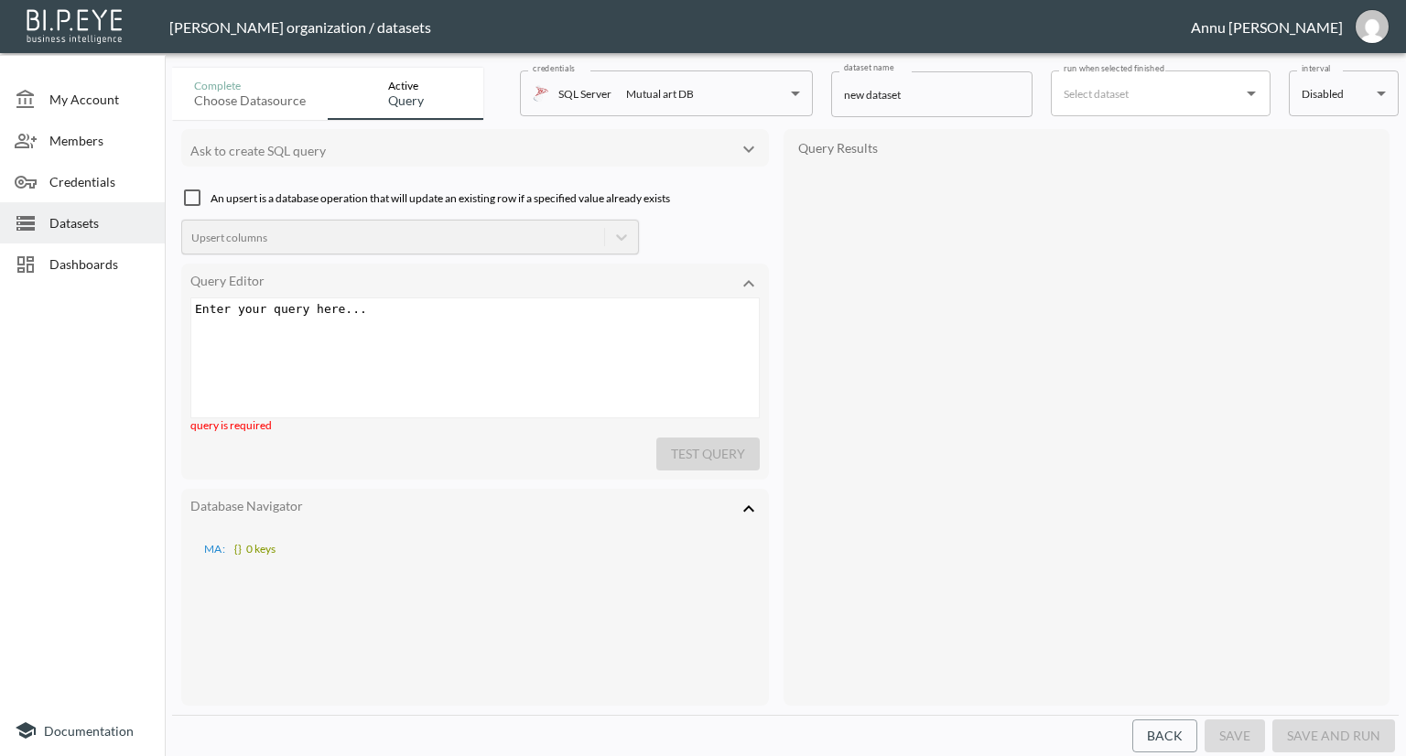
click at [413, 327] on div "Enter your query here... xxxxxxxxxx ​" at bounding box center [497, 380] width 613 height 165
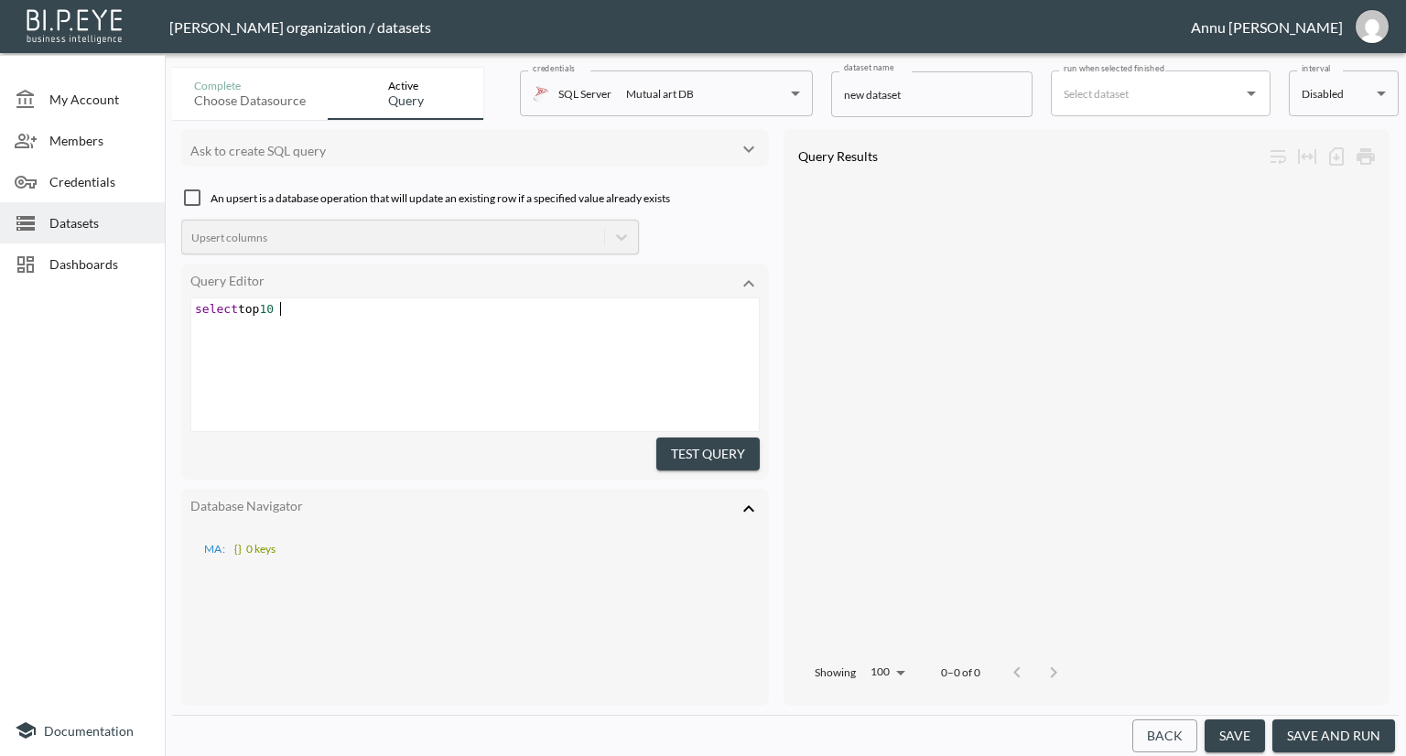
scroll to position [0, 85]
type textarea "select top 10* from v_BI_Lio"
type textarea "otStatistics where lotSource"
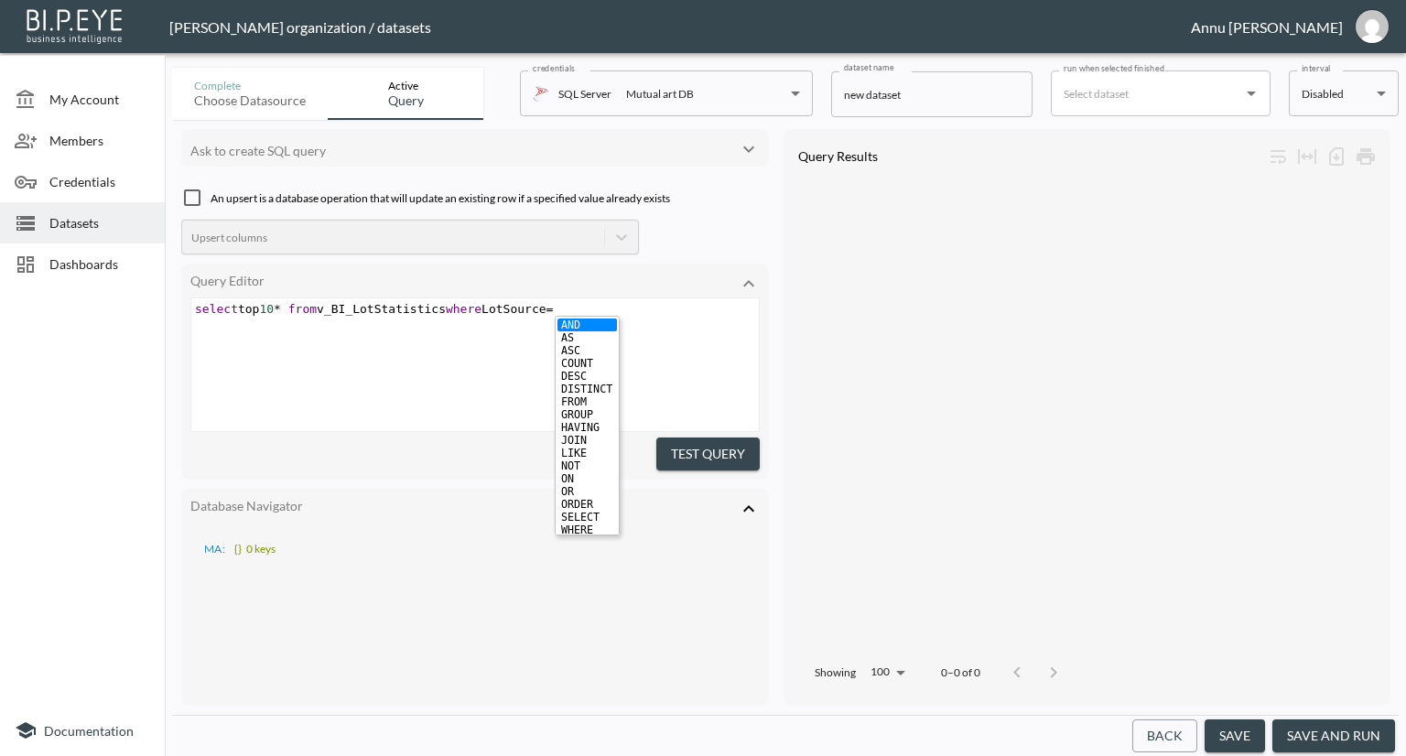
type textarea "LotSource=''"
type textarea """"
type textarea "Macrawler"
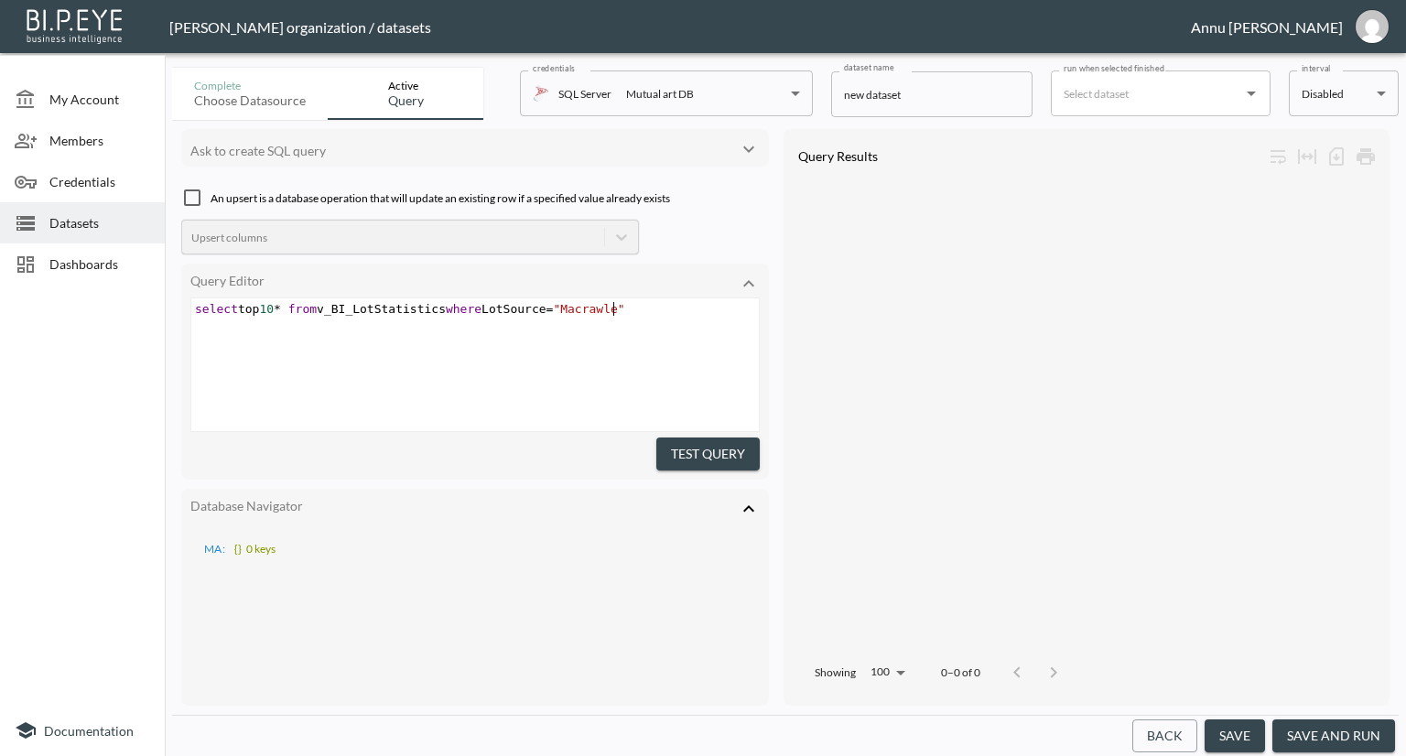
scroll to position [0, 59]
click at [579, 312] on span ""Macrawler"" at bounding box center [592, 309] width 79 height 14
type textarea "C"
click at [725, 451] on button "Test Query" at bounding box center [707, 455] width 103 height 34
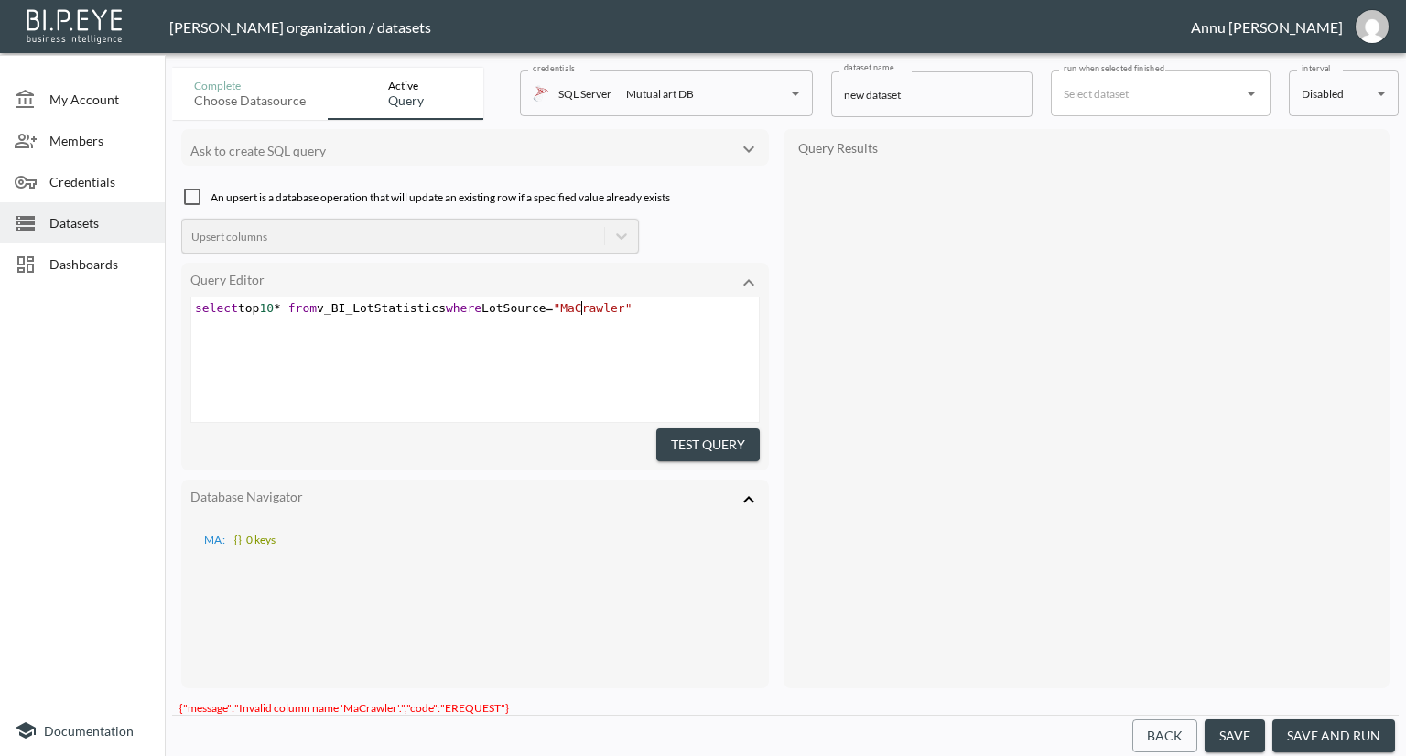
click at [582, 308] on span ""MaCrawler"" at bounding box center [592, 308] width 79 height 14
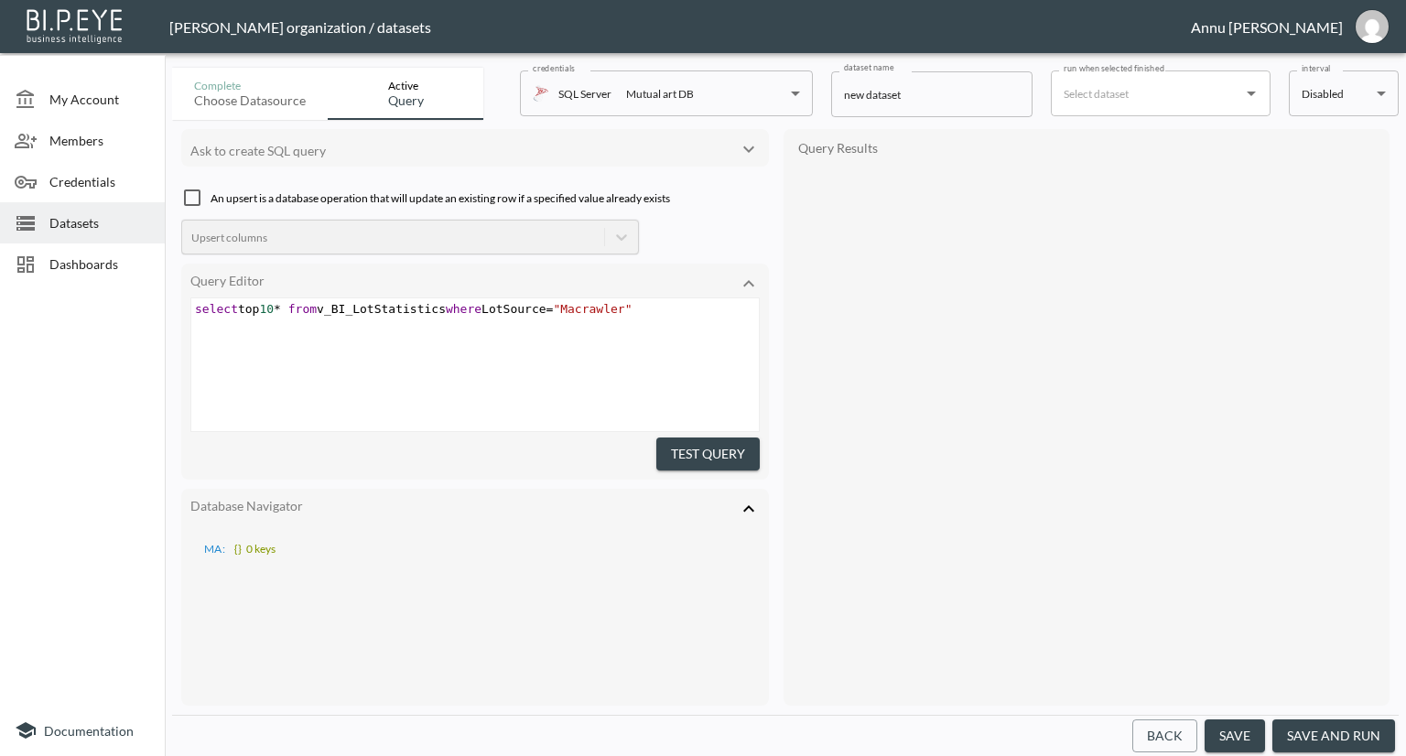
type textarea "c"
click at [723, 444] on button "Test Query" at bounding box center [707, 455] width 103 height 34
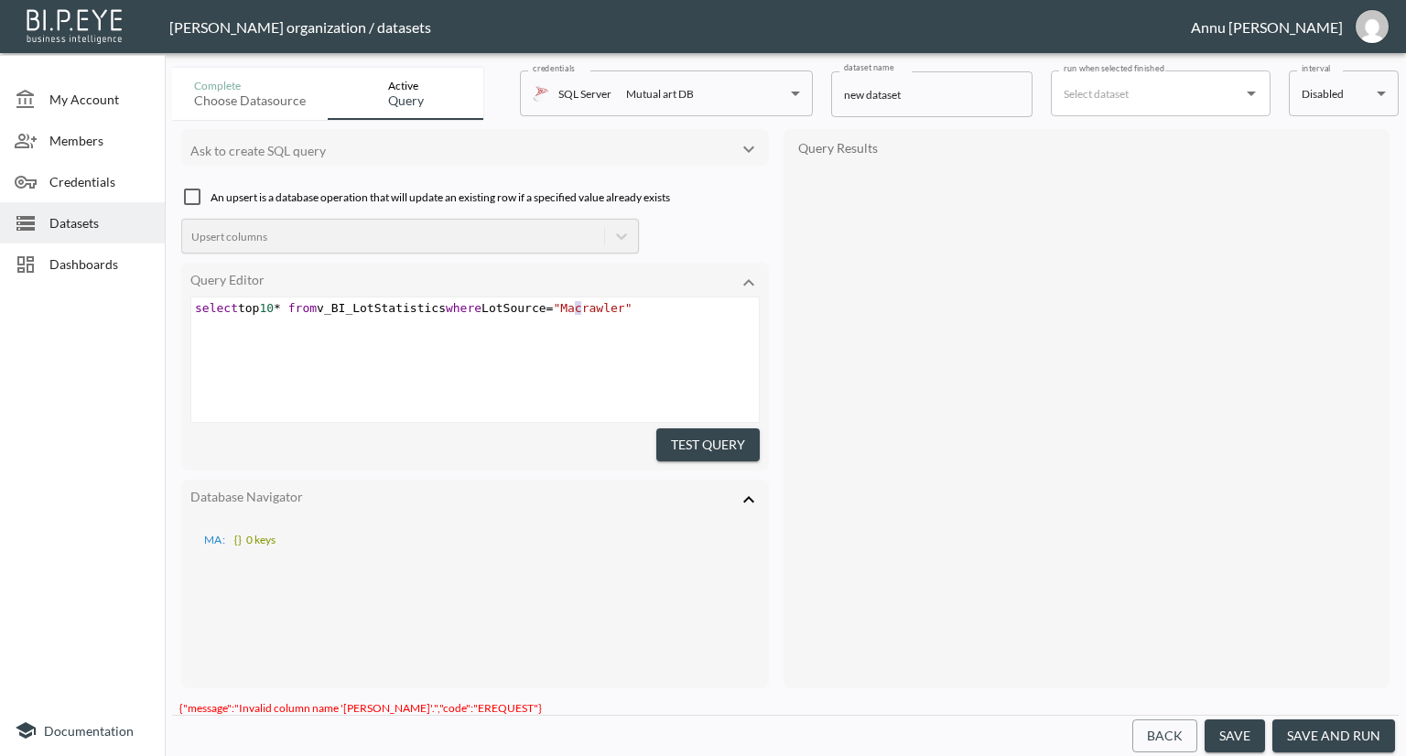
type textarea "ac"
drag, startPoint x: 581, startPoint y: 308, endPoint x: 570, endPoint y: 308, distance: 11.0
click at [570, 308] on span ""Macrawler"" at bounding box center [592, 308] width 79 height 14
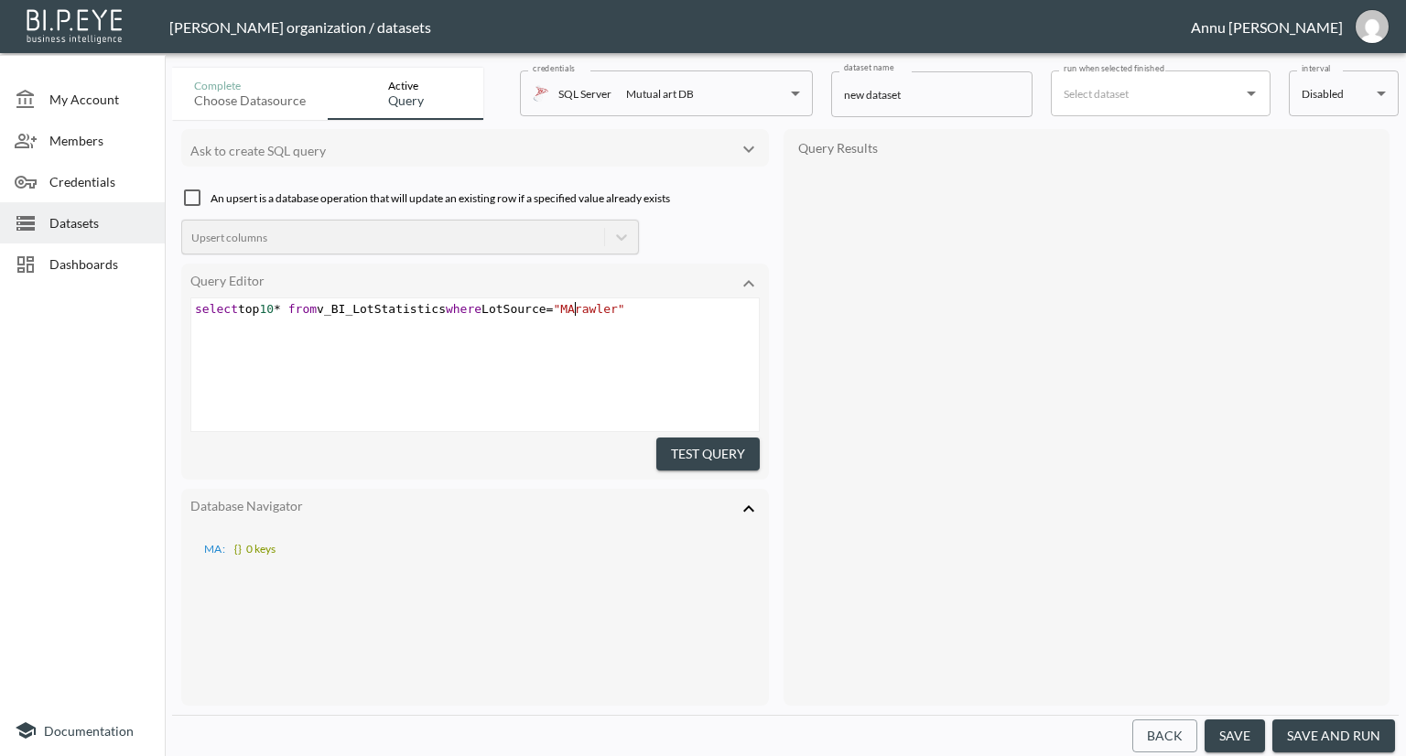
scroll to position [0, 12]
type textarea "AC"
drag, startPoint x: 703, startPoint y: 442, endPoint x: 722, endPoint y: 414, distance: 34.3
click at [703, 440] on button "Test Query" at bounding box center [707, 455] width 103 height 34
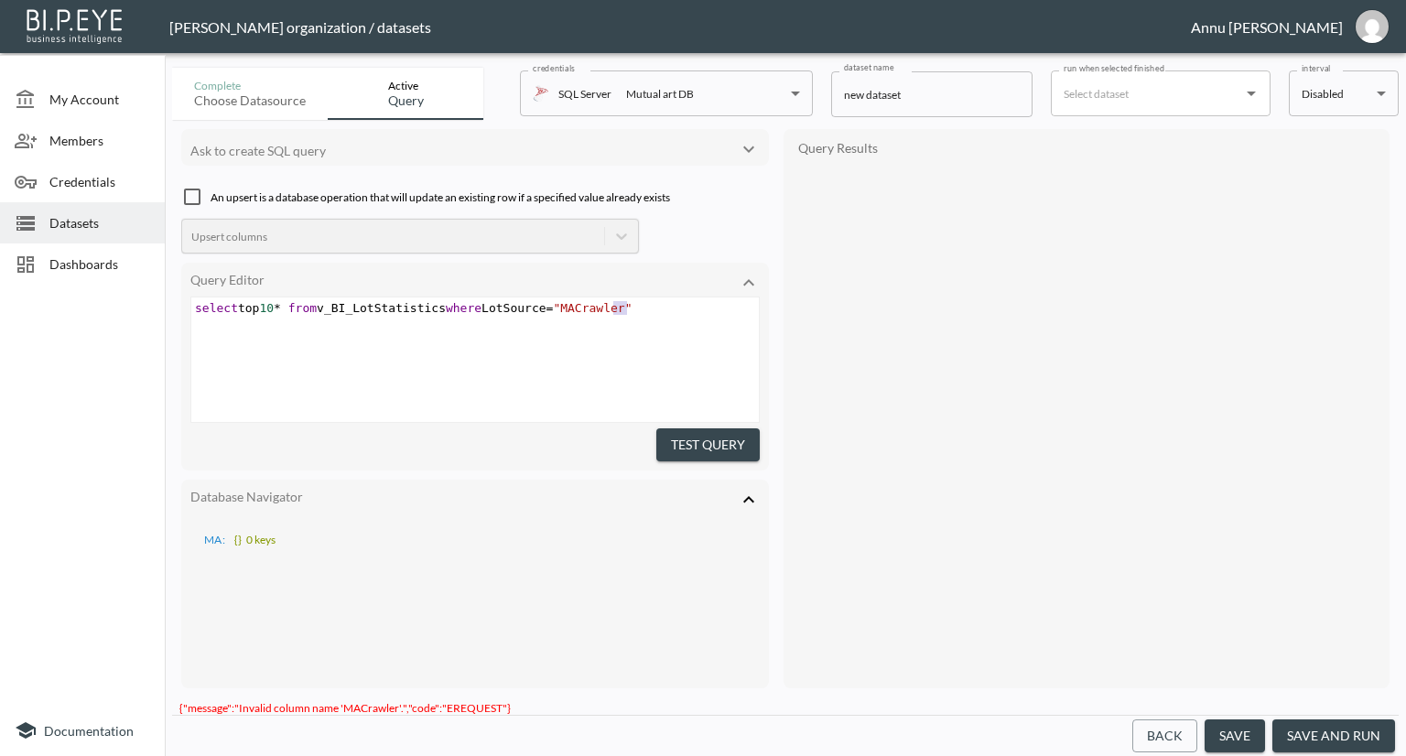
type textarea "select top 10* from v_BI_LotStatistics where LotSource="MACrawler""
drag, startPoint x: 644, startPoint y: 304, endPoint x: 101, endPoint y: 306, distance: 542.8
click at [101, 306] on div "My Account Members Credentials Datasets Dashboards Documentation Complete Choos…" at bounding box center [703, 378] width 1406 height 756
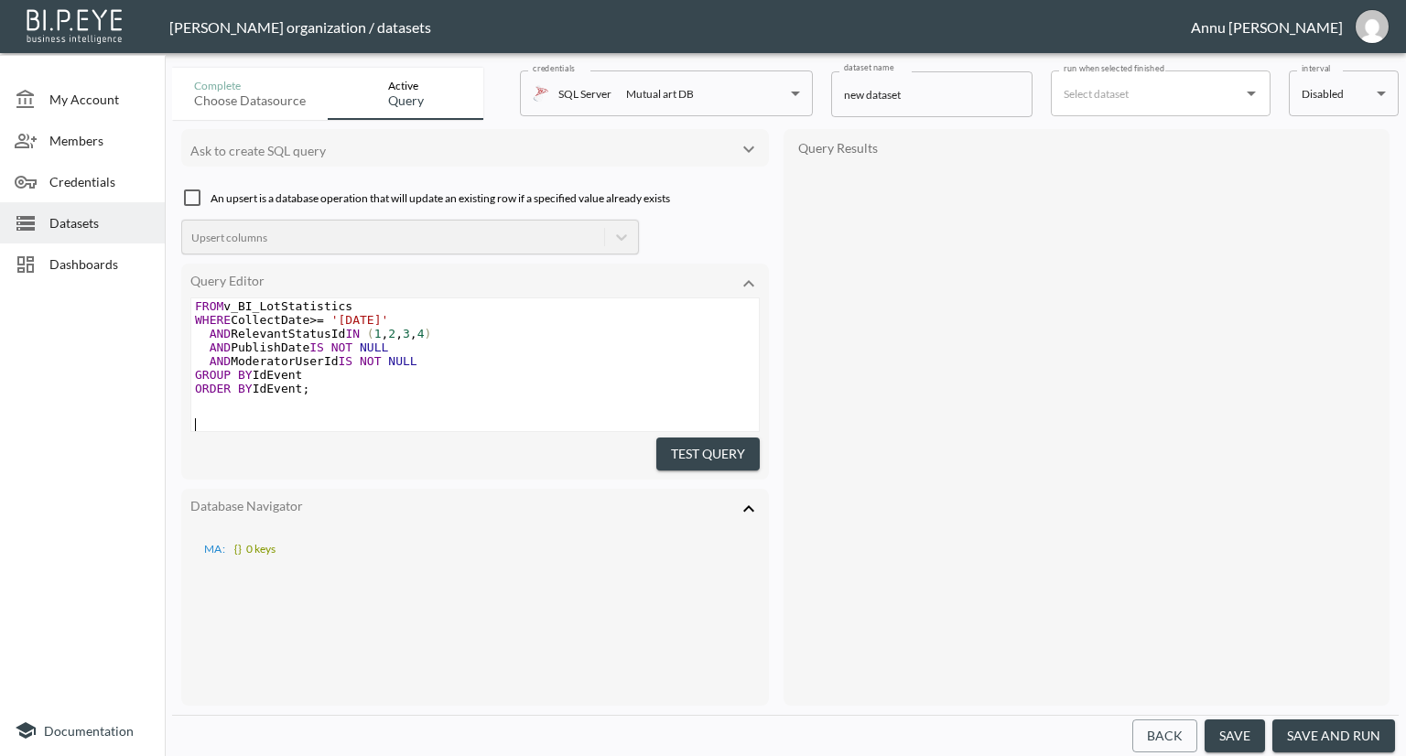
scroll to position [31, 0]
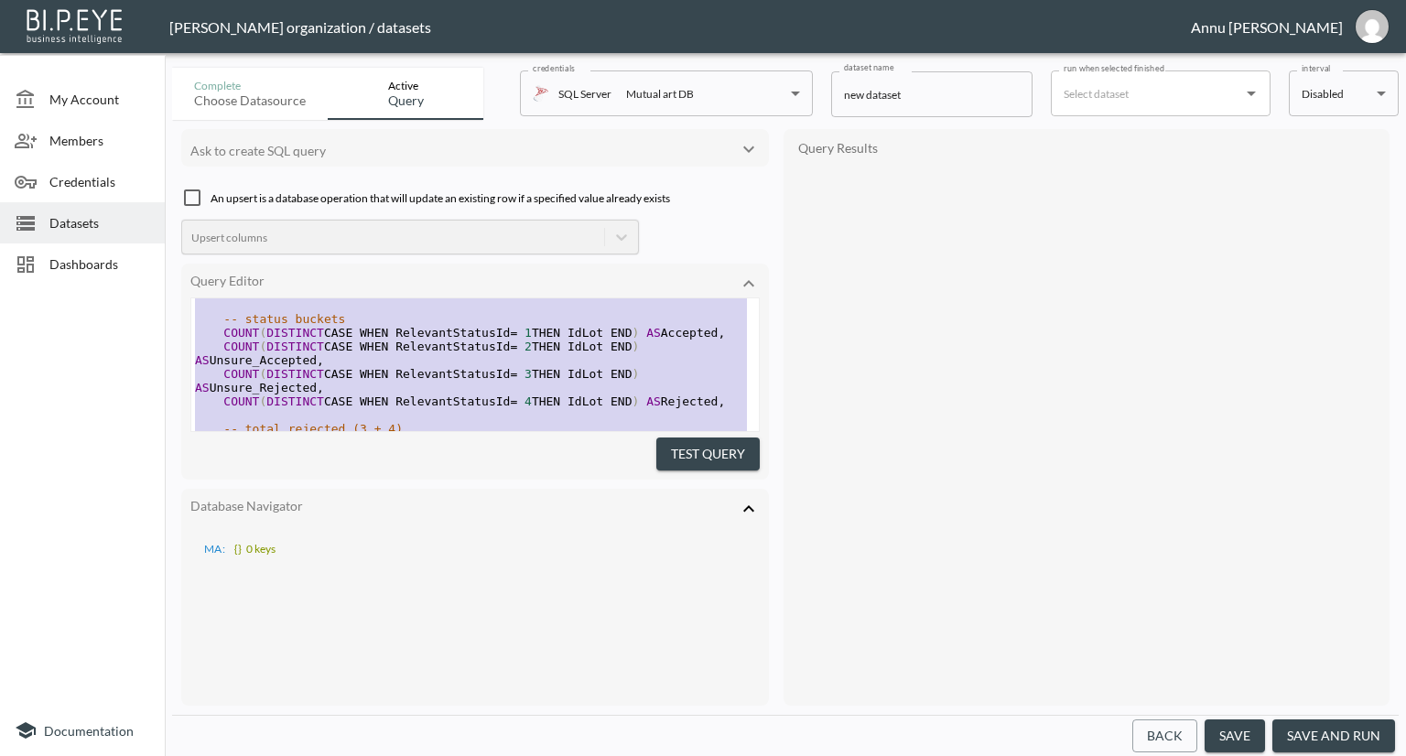
type textarea "SELECT IdEvent, -- status buckets COUNT(DISTINCT CASE WHEN RelevantStatusId = 1…"
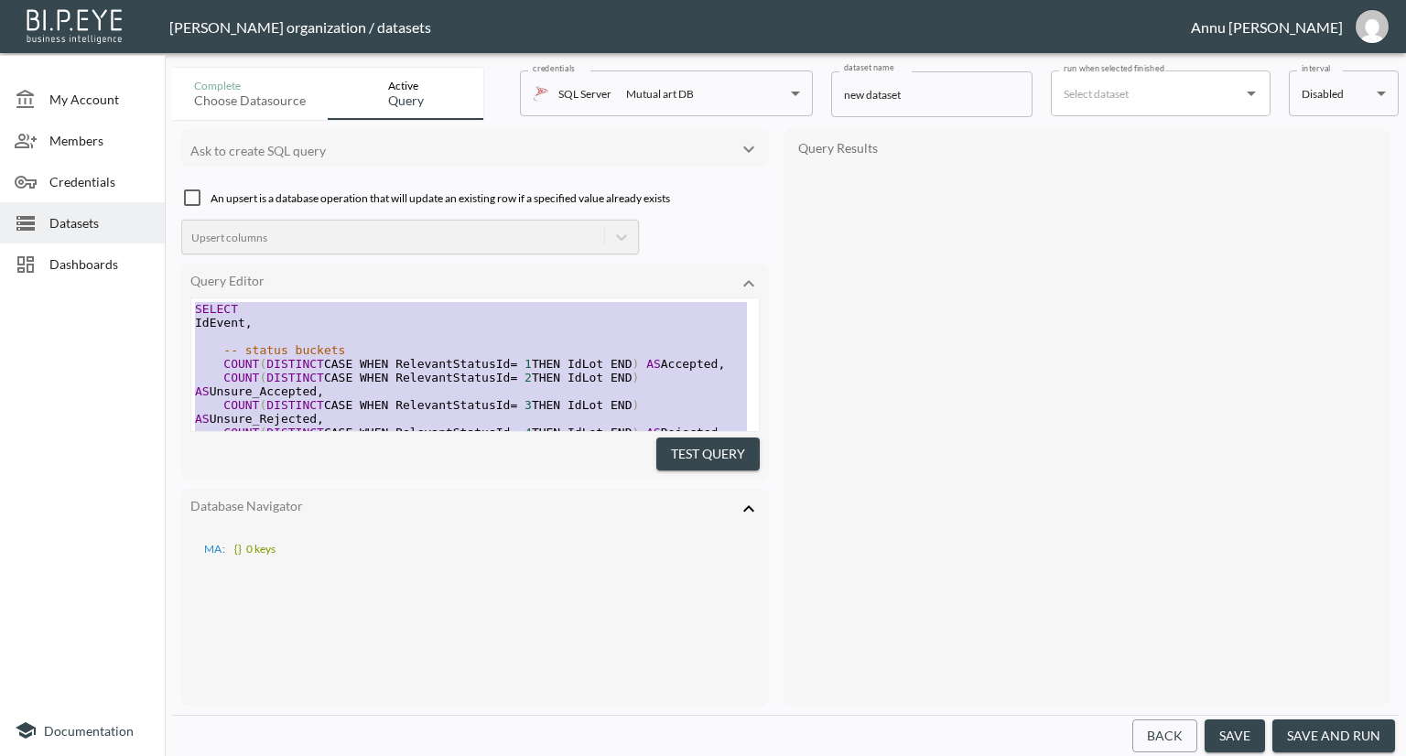
drag, startPoint x: 346, startPoint y: 401, endPoint x: 132, endPoint y: 99, distance: 370.3
click at [132, 109] on div "My Account Members Credentials Datasets Dashboards Documentation Complete Choos…" at bounding box center [703, 378] width 1406 height 756
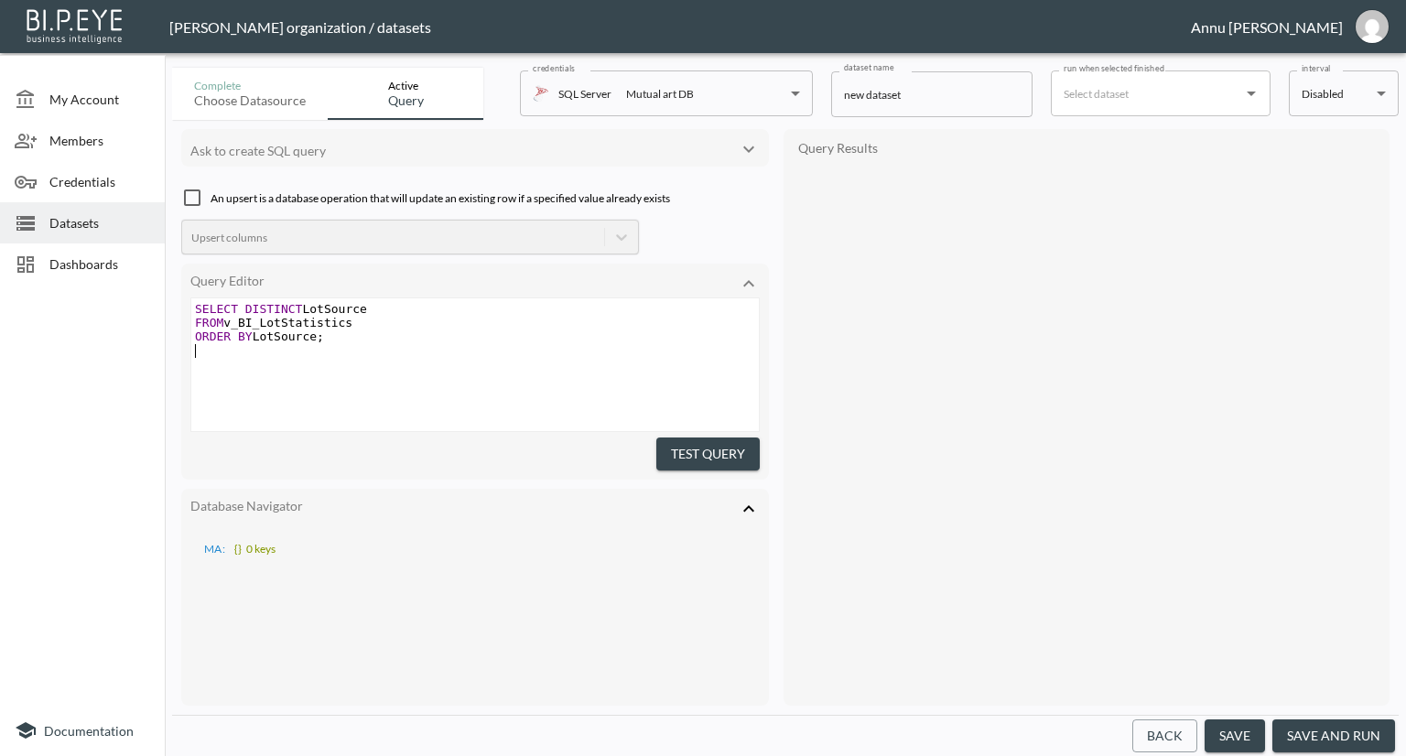
click at [661, 456] on button "Test Query" at bounding box center [707, 455] width 103 height 34
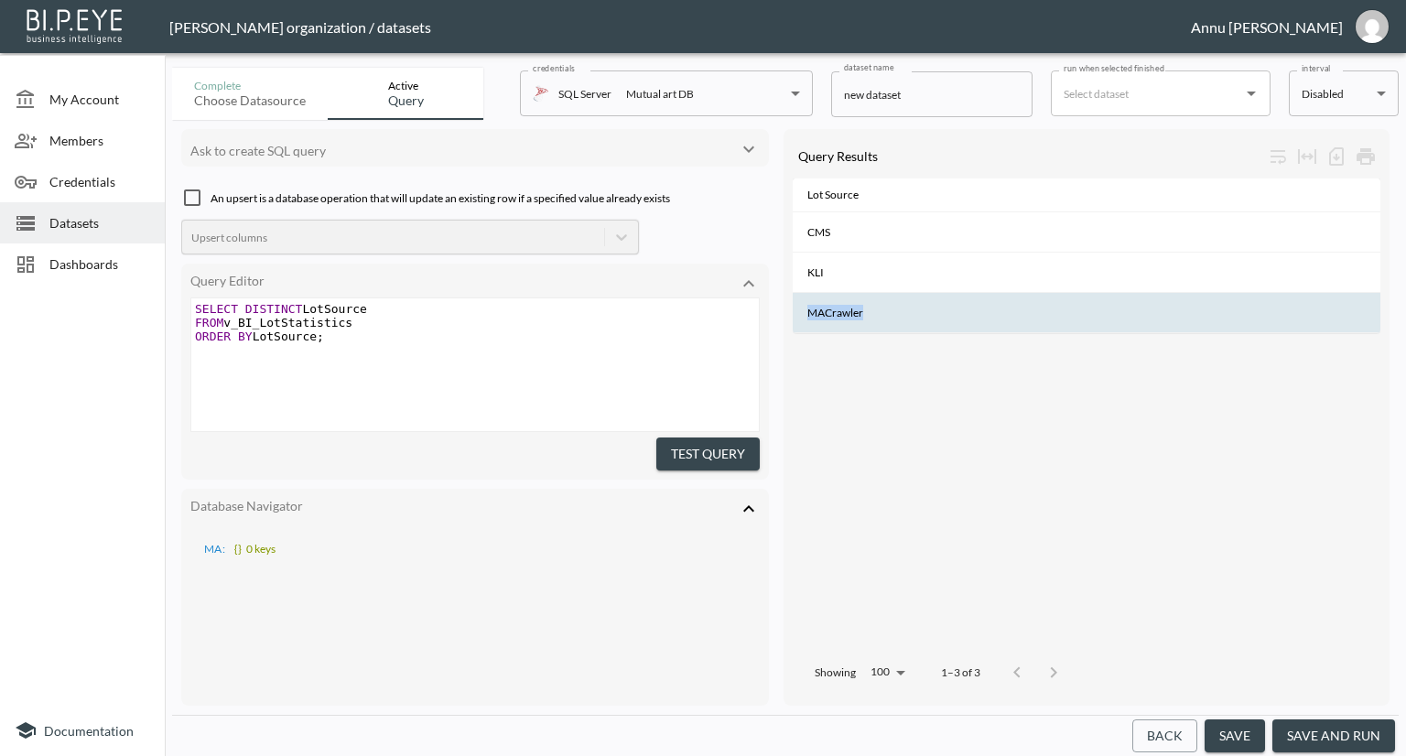
drag, startPoint x: 867, startPoint y: 315, endPoint x: 795, endPoint y: 313, distance: 72.3
click at [795, 313] on th "MACrawler" at bounding box center [1087, 313] width 588 height 40
copy th "MACrawler"
click at [100, 260] on span "Dashboards" at bounding box center [99, 263] width 101 height 19
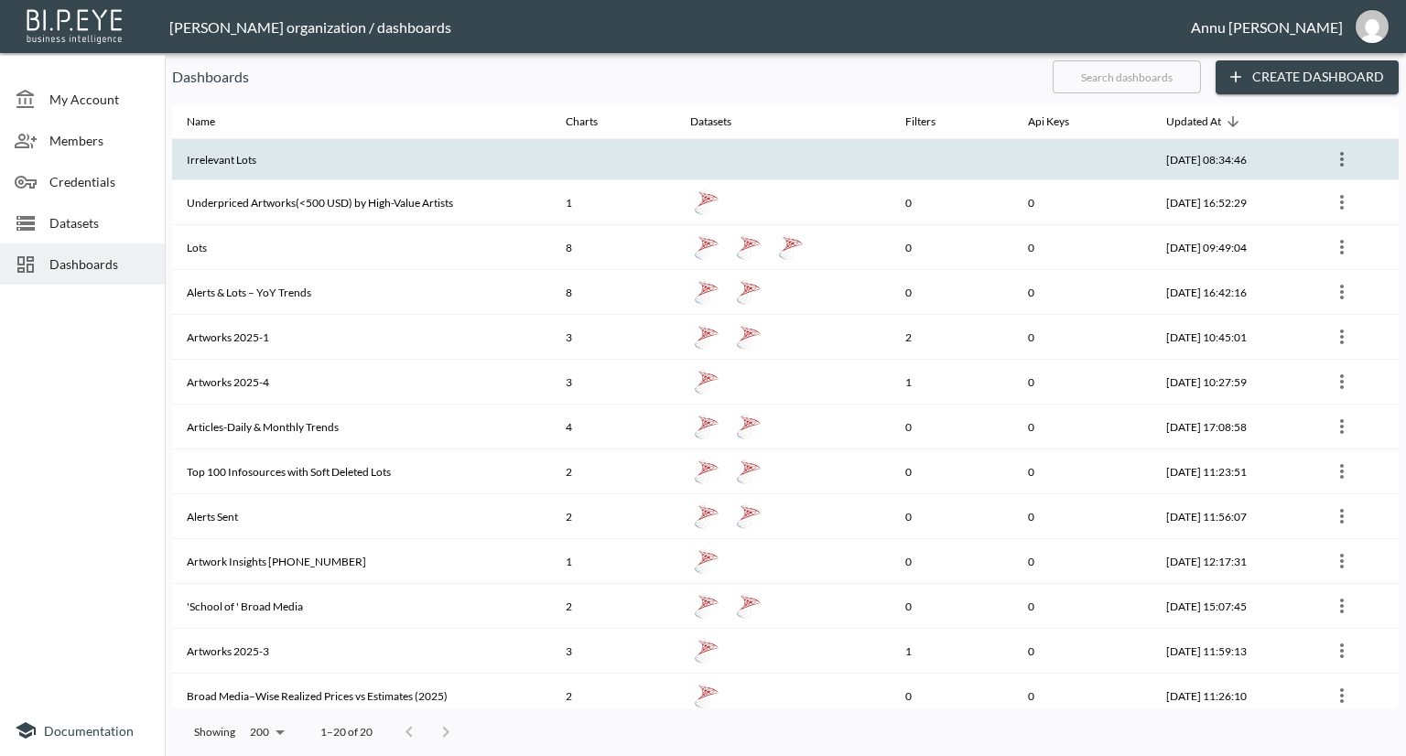
click at [310, 144] on th "Irrelevant Lots" at bounding box center [361, 159] width 379 height 41
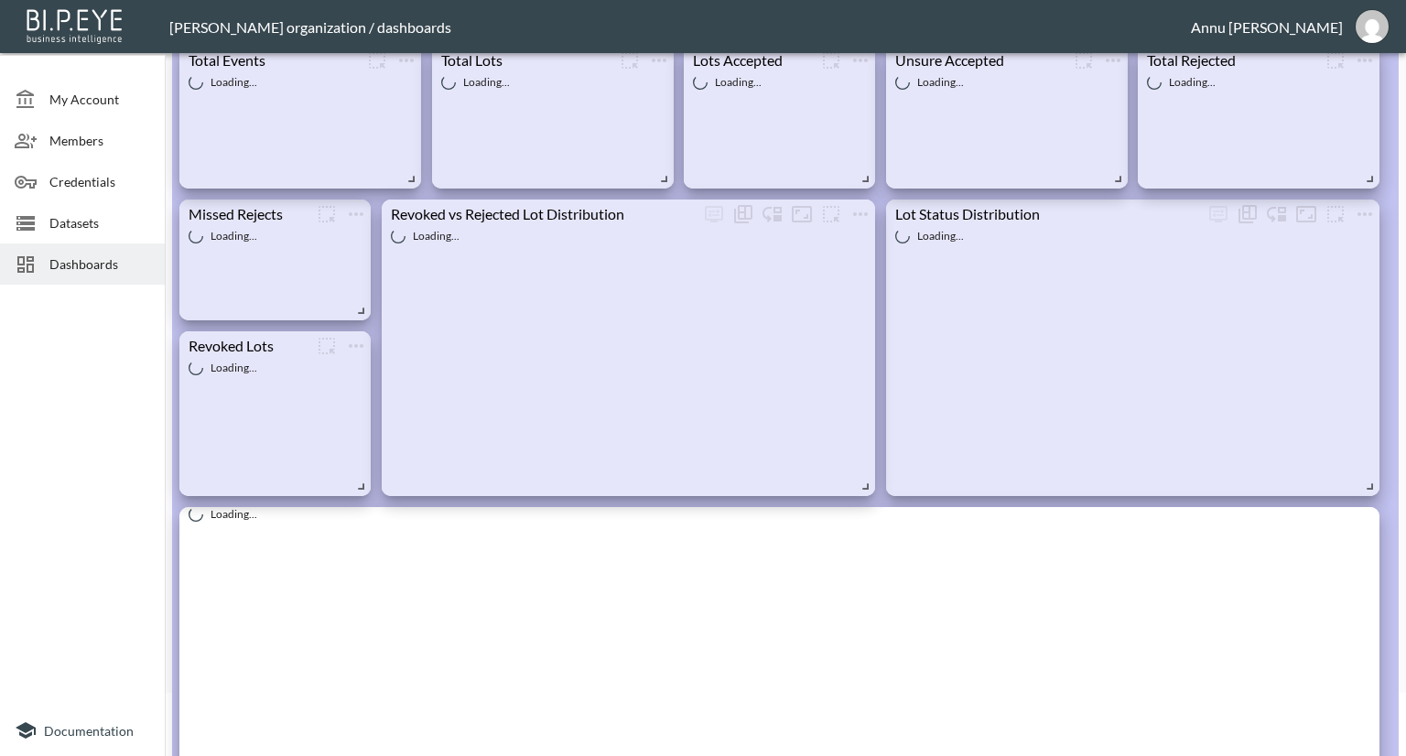
scroll to position [275, 0]
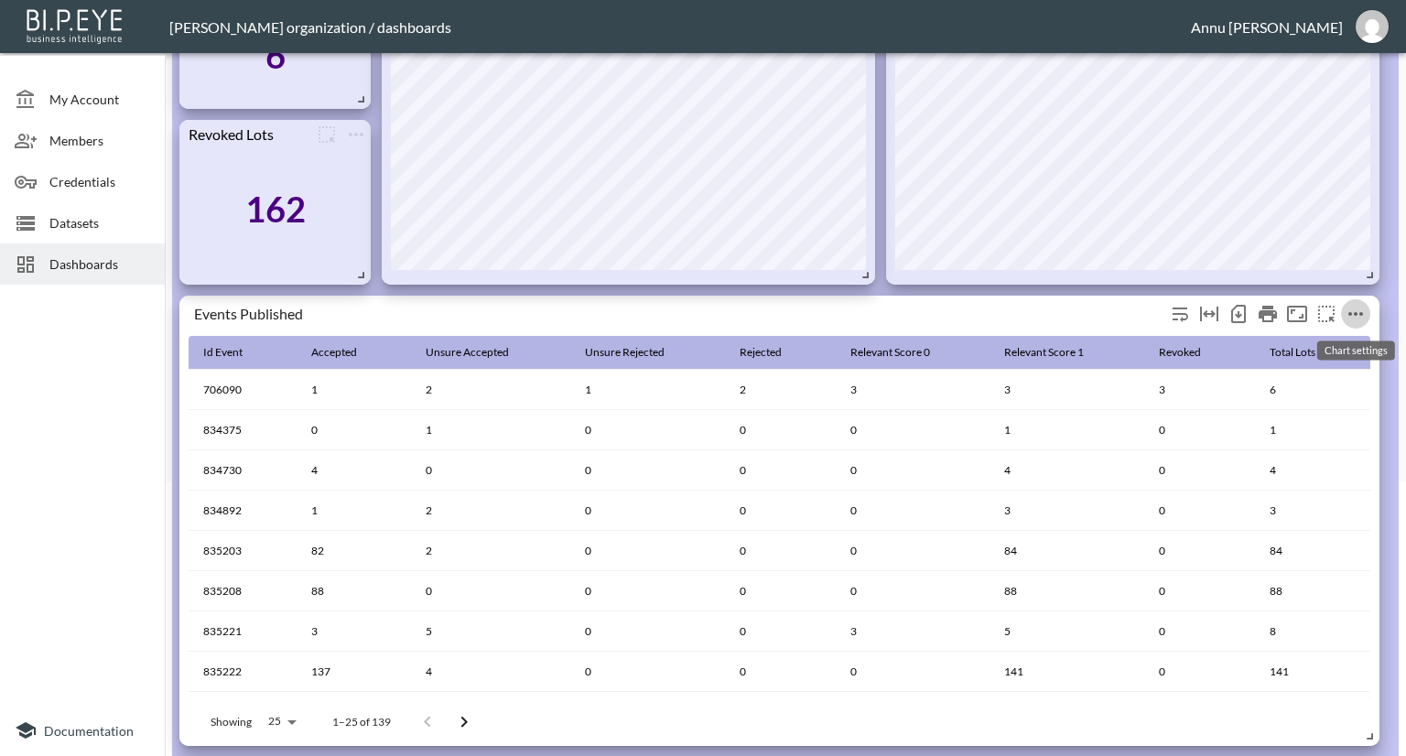
click at [1355, 308] on icon "more" at bounding box center [1356, 314] width 22 height 22
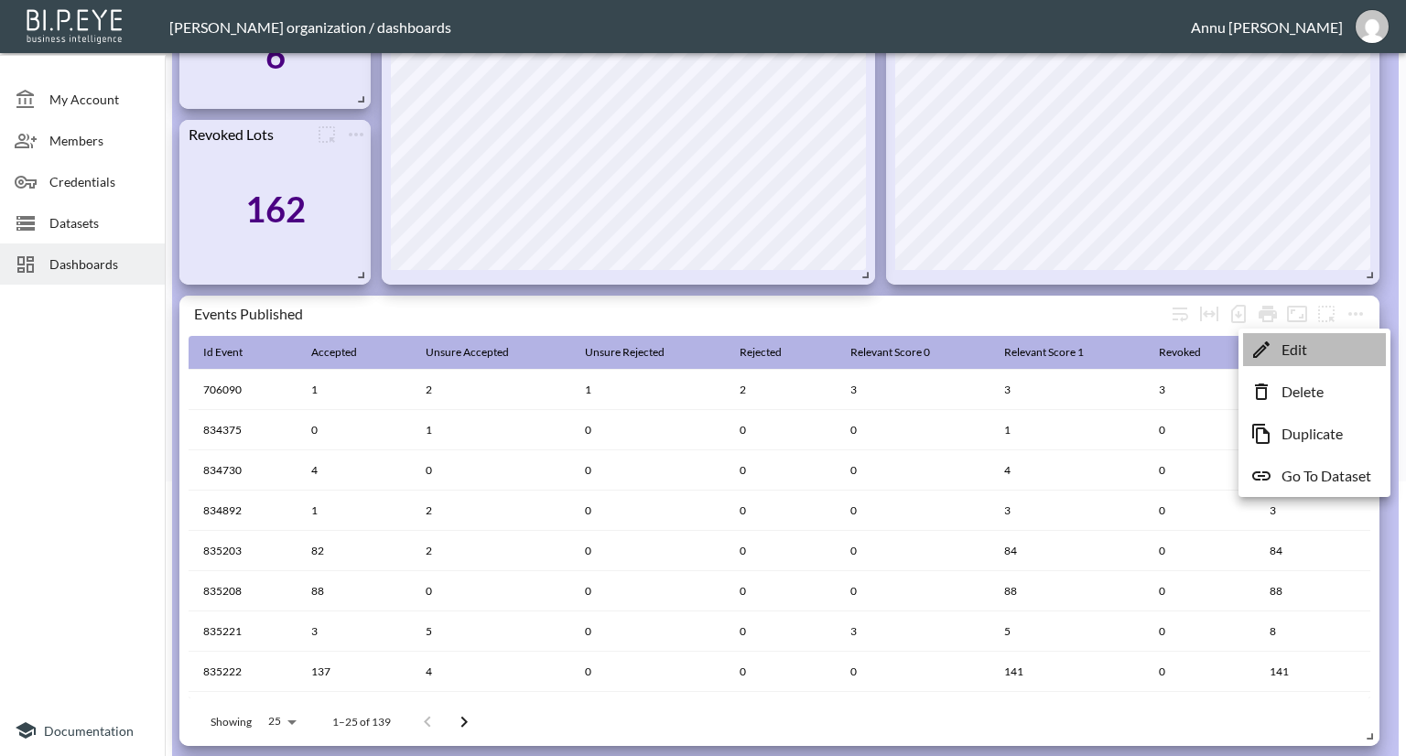
click at [1314, 351] on li "Edit" at bounding box center [1314, 349] width 143 height 33
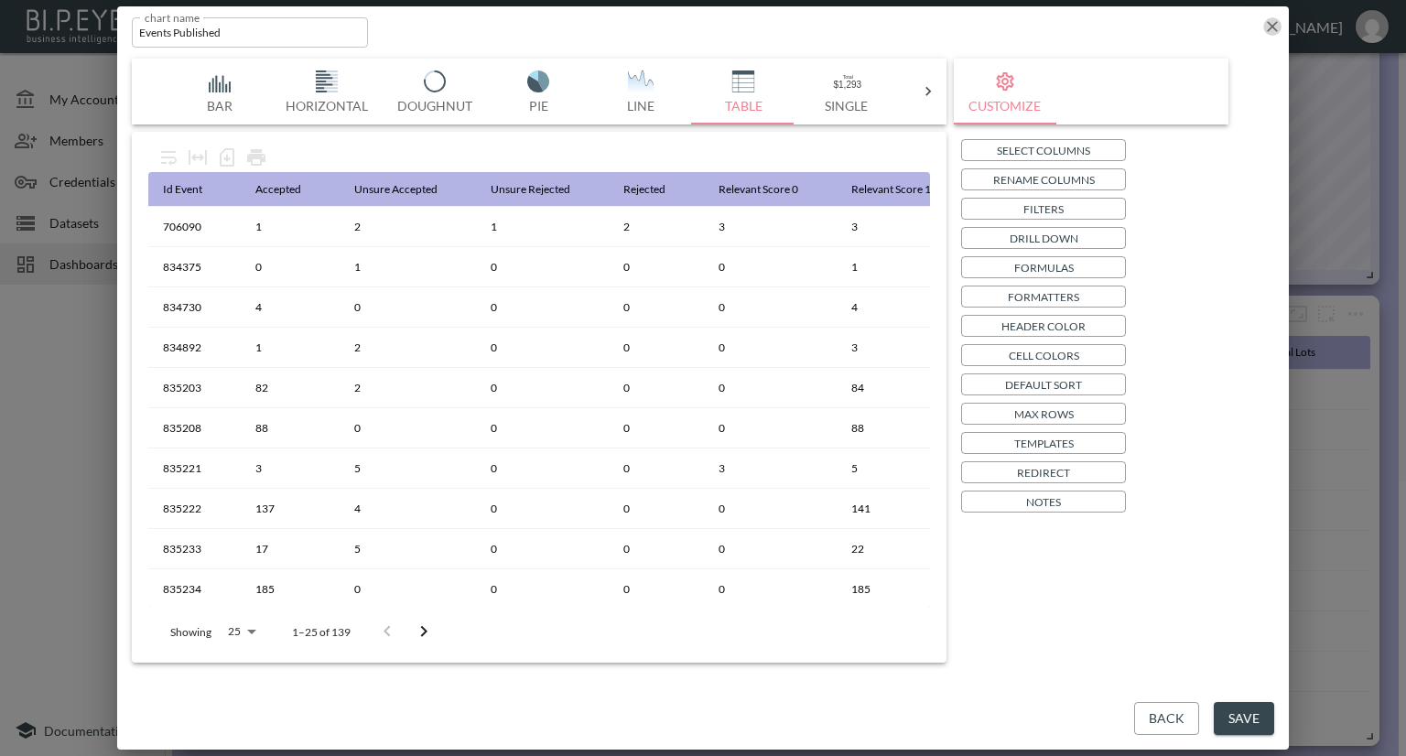
click at [1271, 23] on icon "button" at bounding box center [1272, 26] width 11 height 11
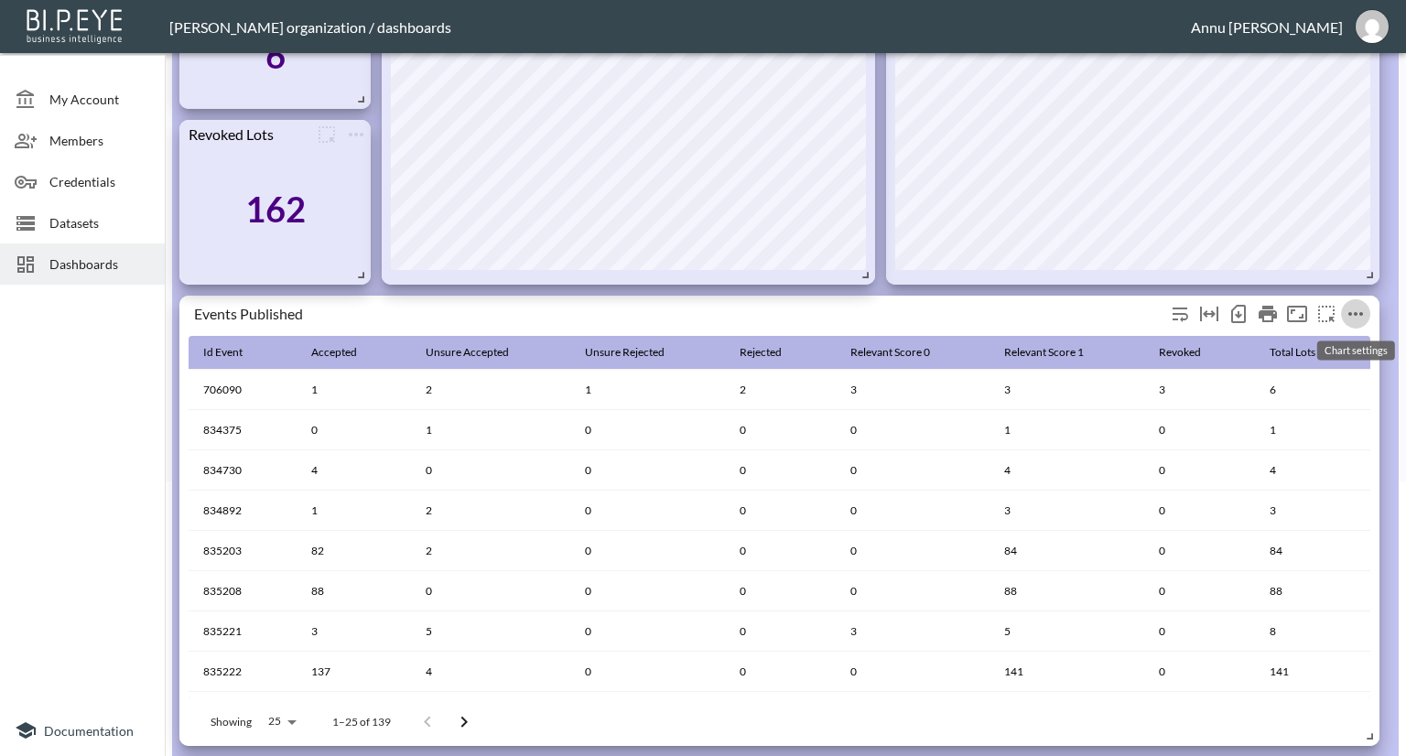
click at [1358, 309] on icon "more" at bounding box center [1356, 314] width 22 height 22
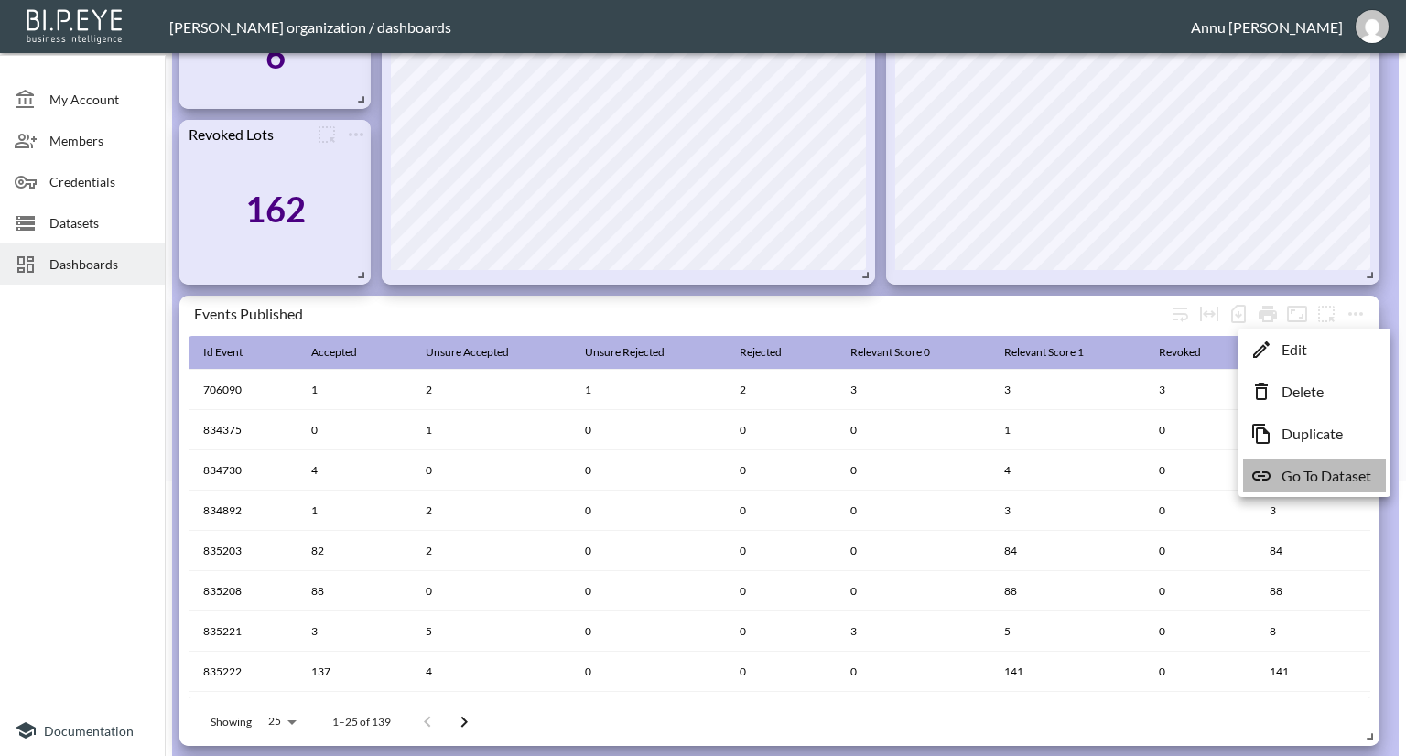
click at [1327, 477] on p "Go To Dataset" at bounding box center [1327, 476] width 90 height 22
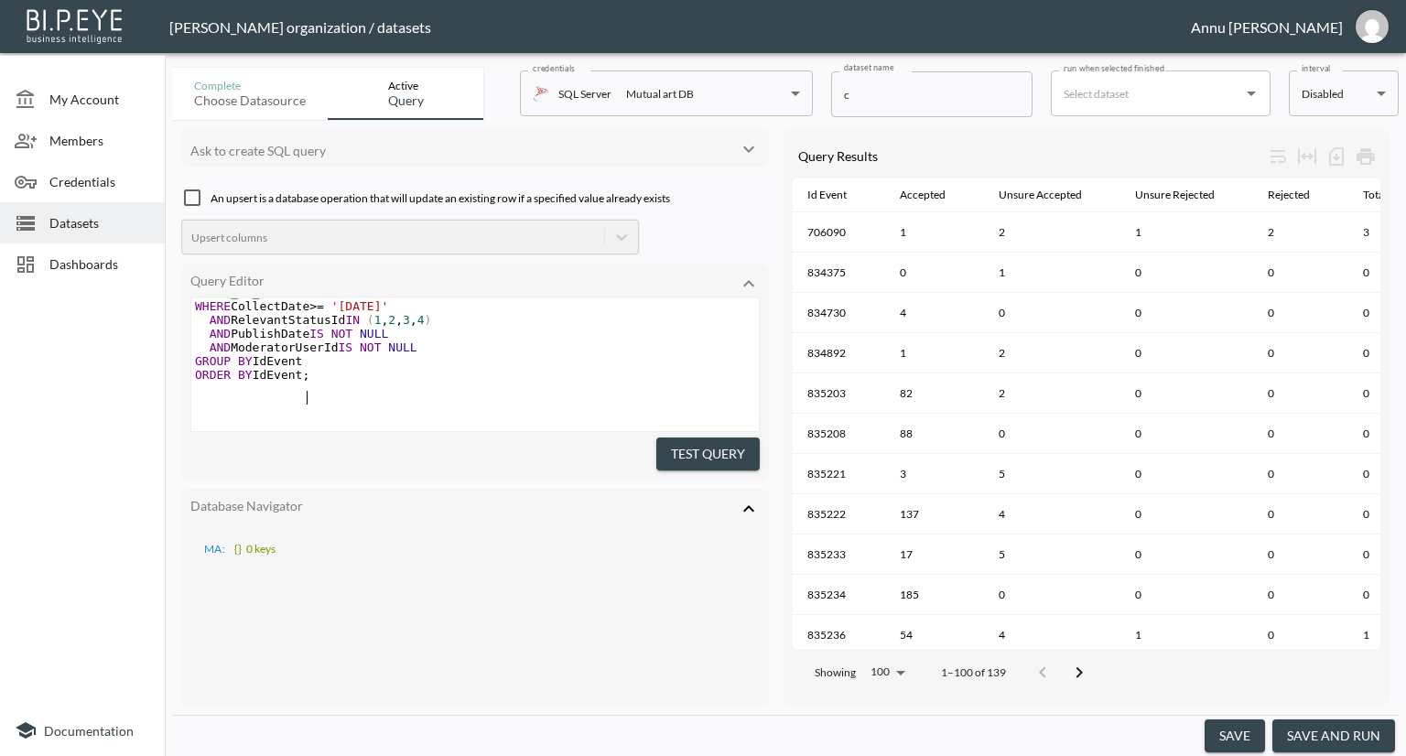
scroll to position [449, 0]
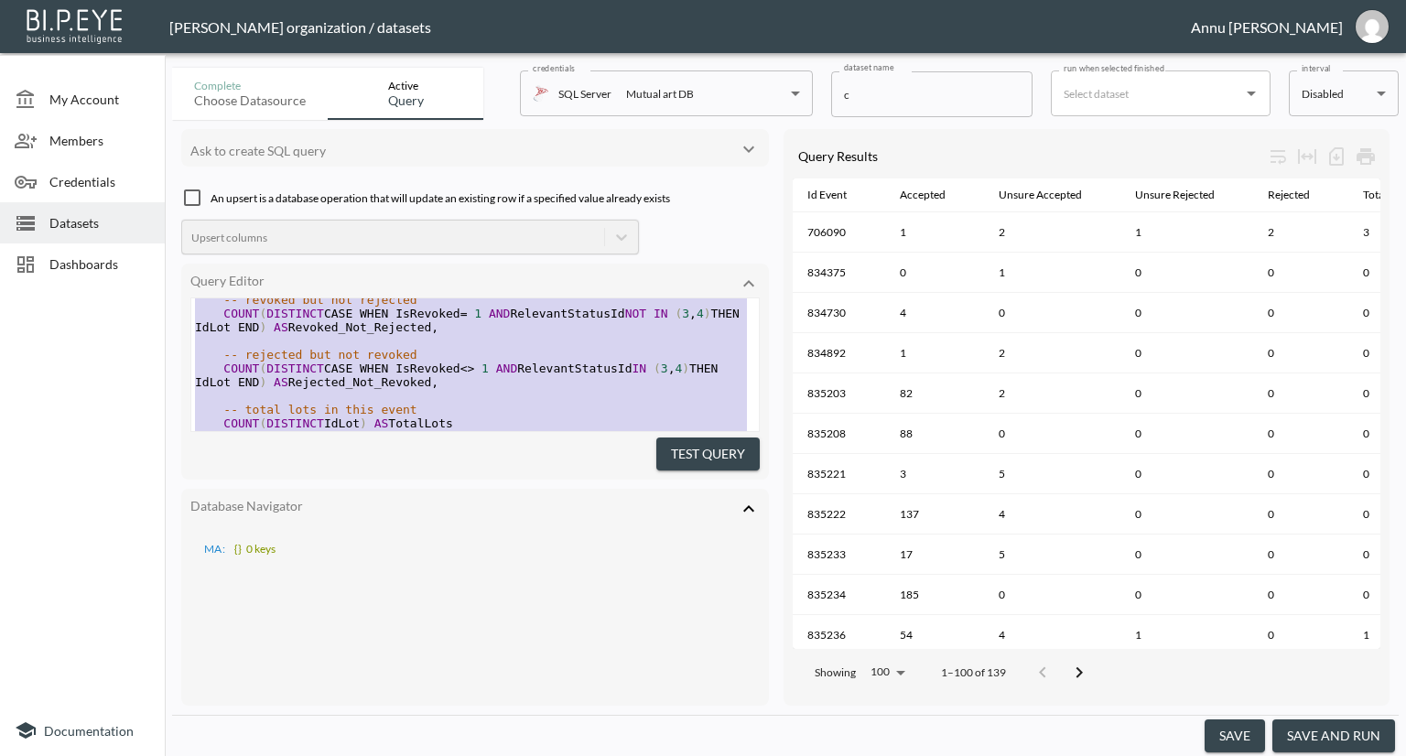
type textarea "SELECT IdEvent, -- status buckets COUNT(DISTINCT CASE WHEN RelevantStatusId = 1…"
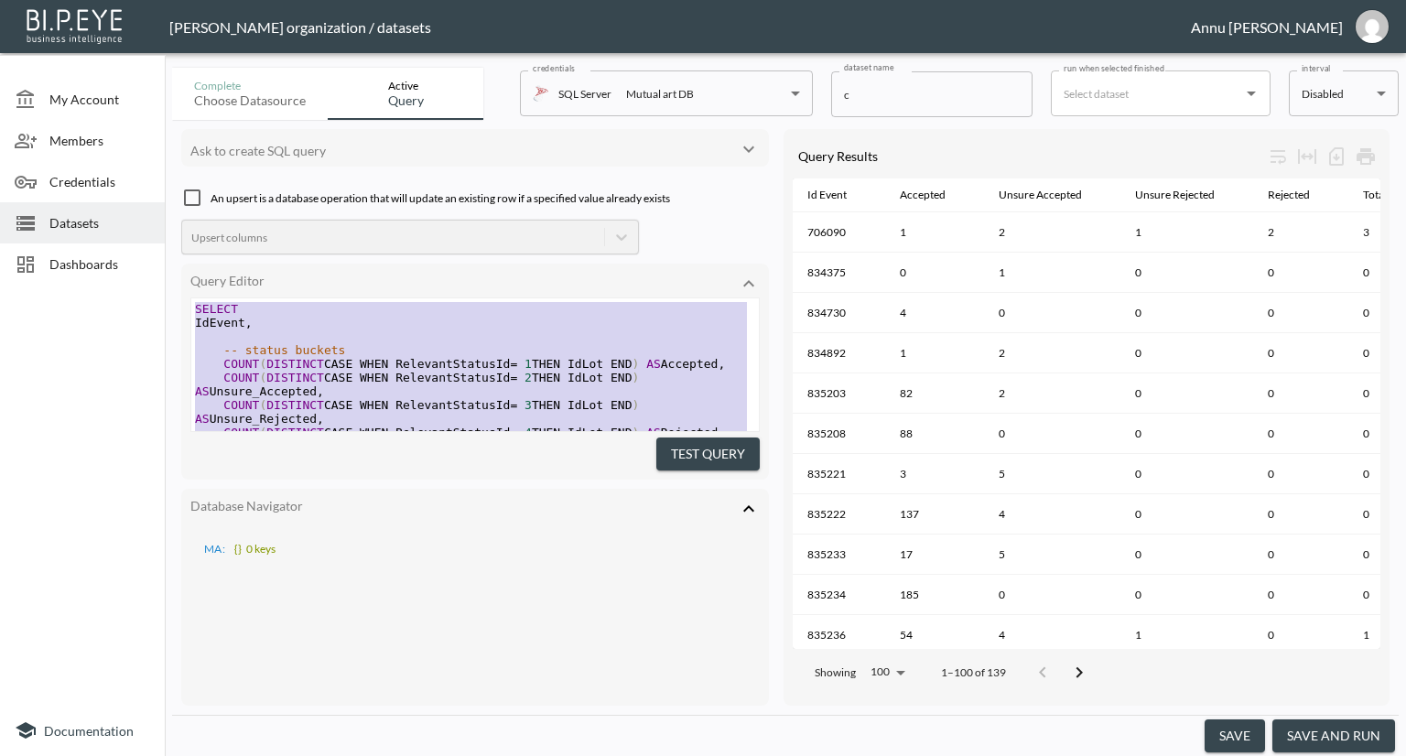
drag, startPoint x: 329, startPoint y: 380, endPoint x: 151, endPoint y: 173, distance: 272.6
click at [151, 173] on div "My Account Members Credentials Datasets Dashboards Documentation Complete Choos…" at bounding box center [703, 378] width 1406 height 756
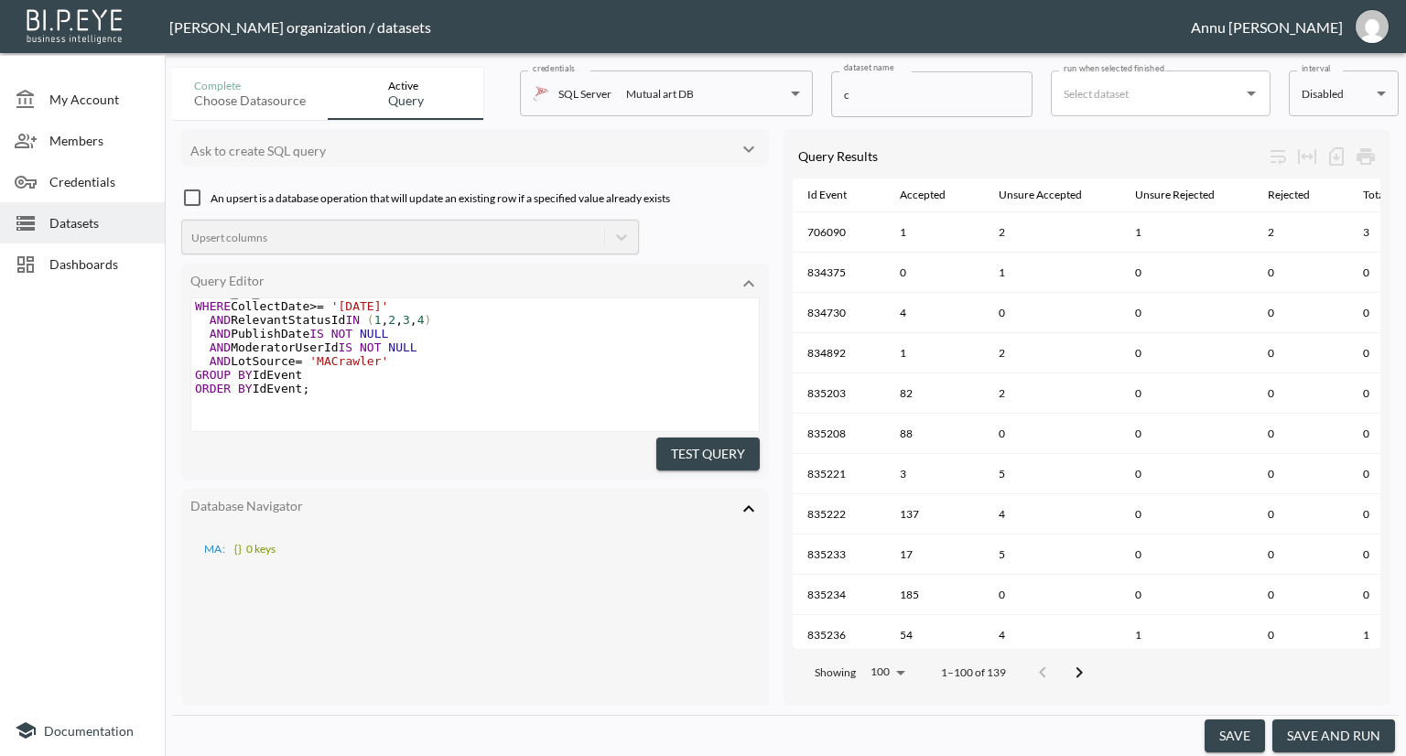
click at [680, 444] on button "Test Query" at bounding box center [707, 455] width 103 height 34
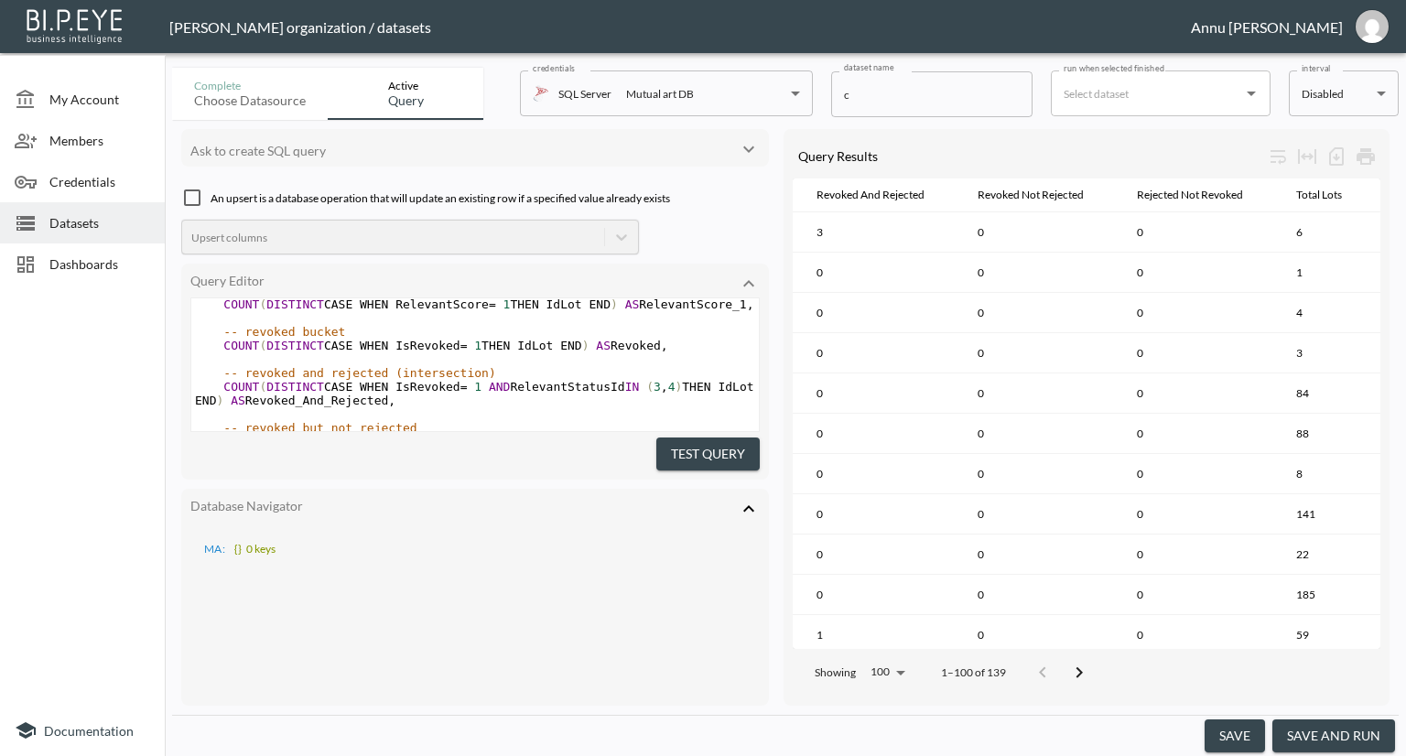
scroll to position [0, 0]
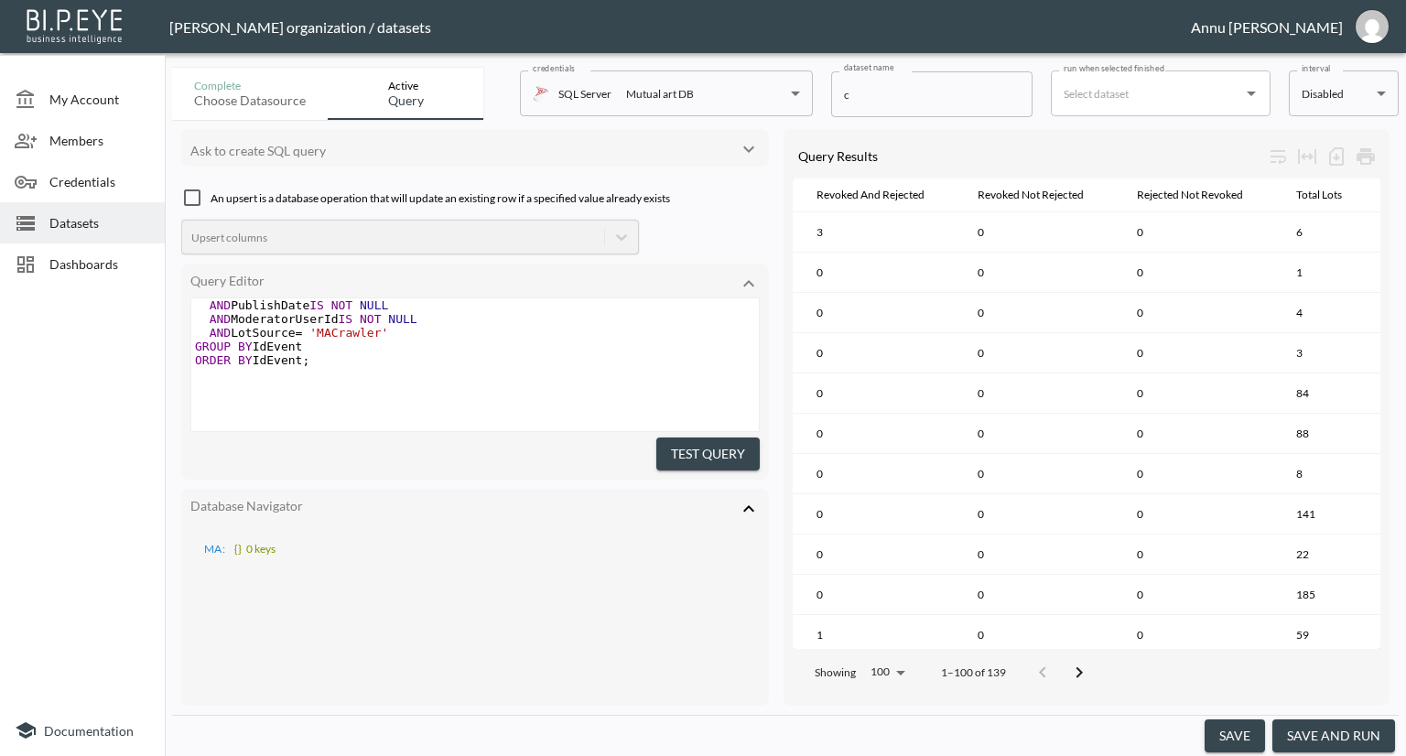
click at [707, 451] on button "Test Query" at bounding box center [707, 455] width 103 height 34
drag, startPoint x: 1364, startPoint y: 732, endPoint x: 1371, endPoint y: 676, distance: 56.3
click at [1364, 722] on button "save and run" at bounding box center [1333, 736] width 123 height 34
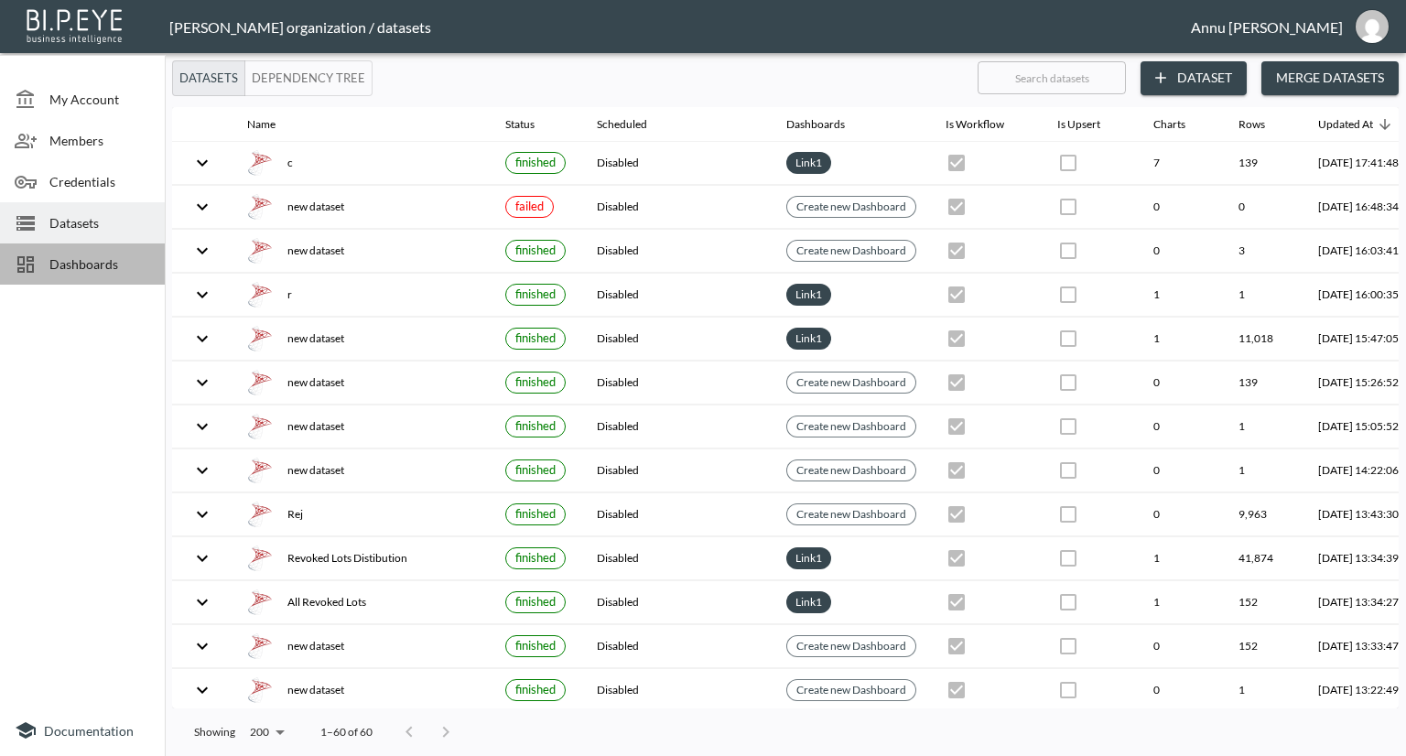
click at [111, 265] on span "Dashboards" at bounding box center [99, 263] width 101 height 19
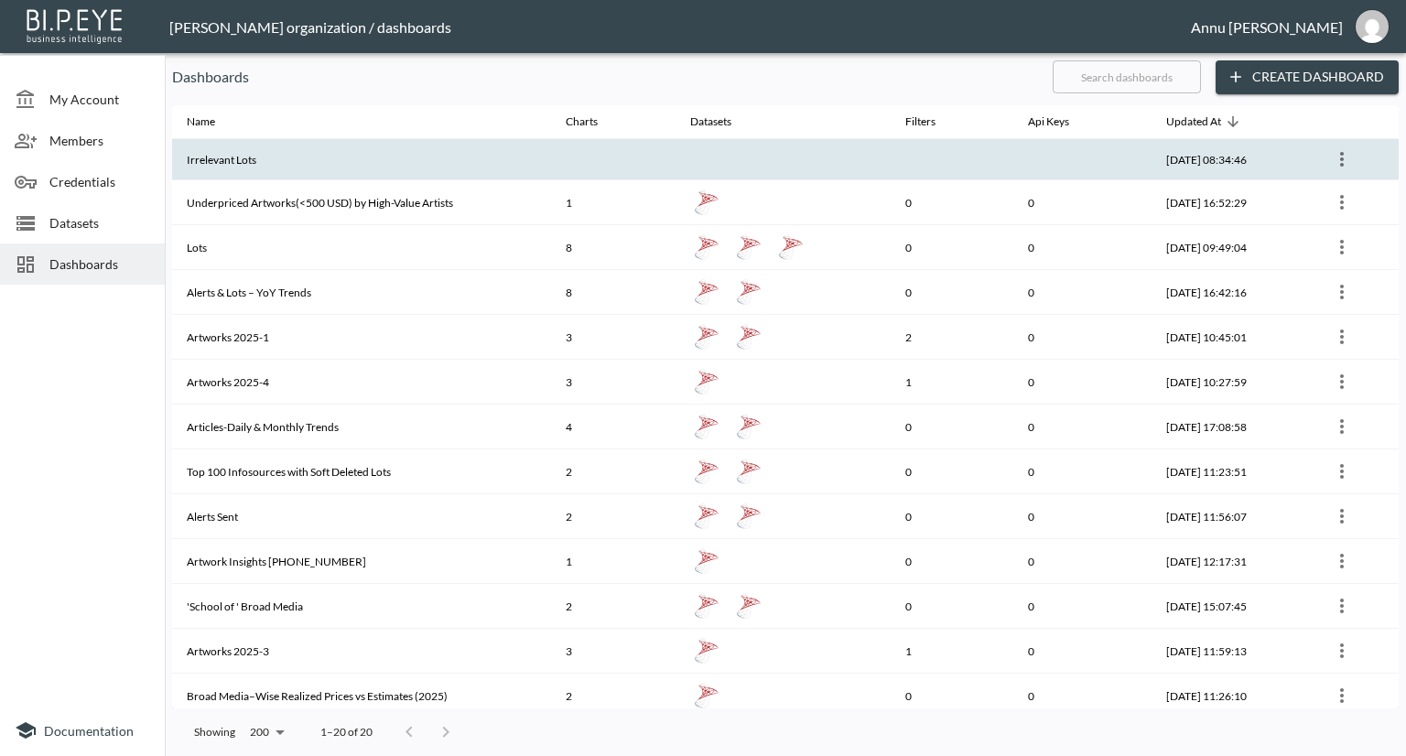
click at [363, 173] on th "Irrelevant Lots" at bounding box center [361, 159] width 379 height 41
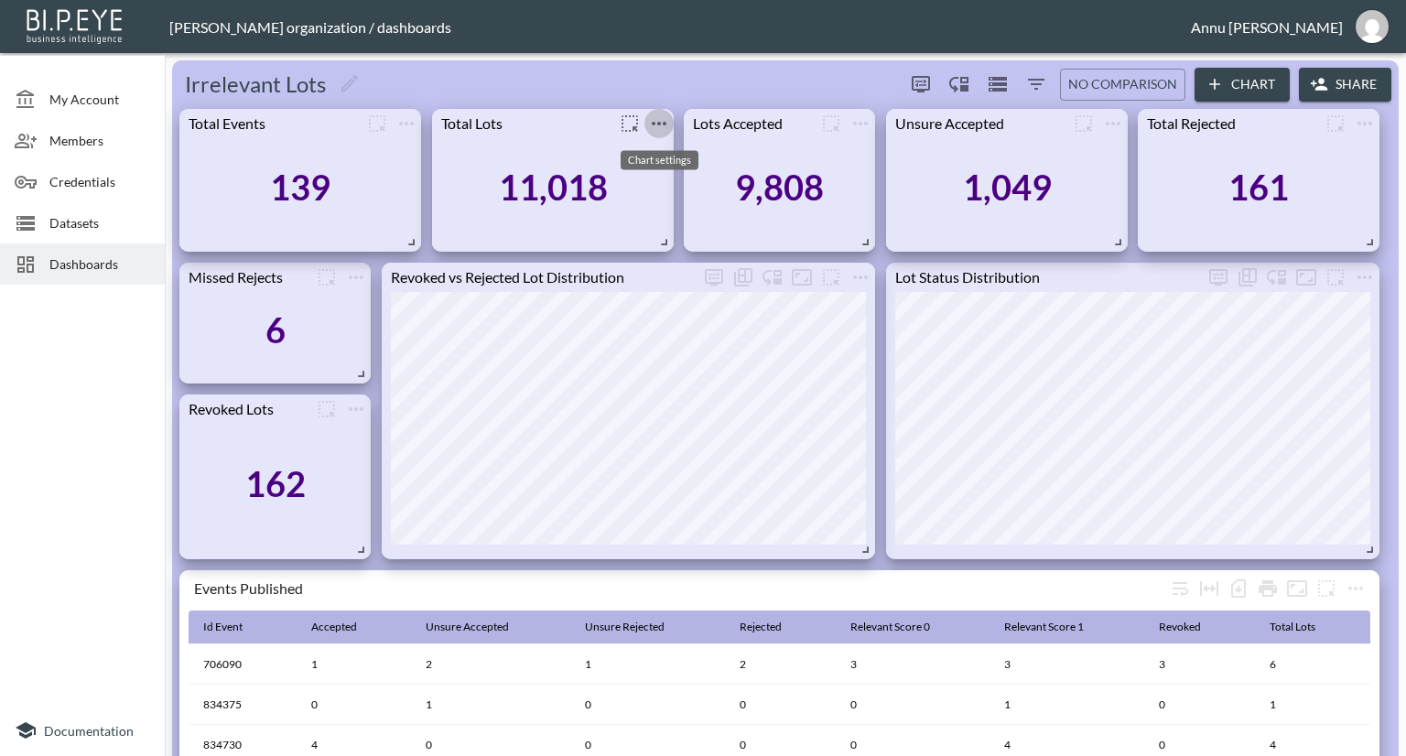
click at [661, 123] on icon "more" at bounding box center [659, 124] width 22 height 22
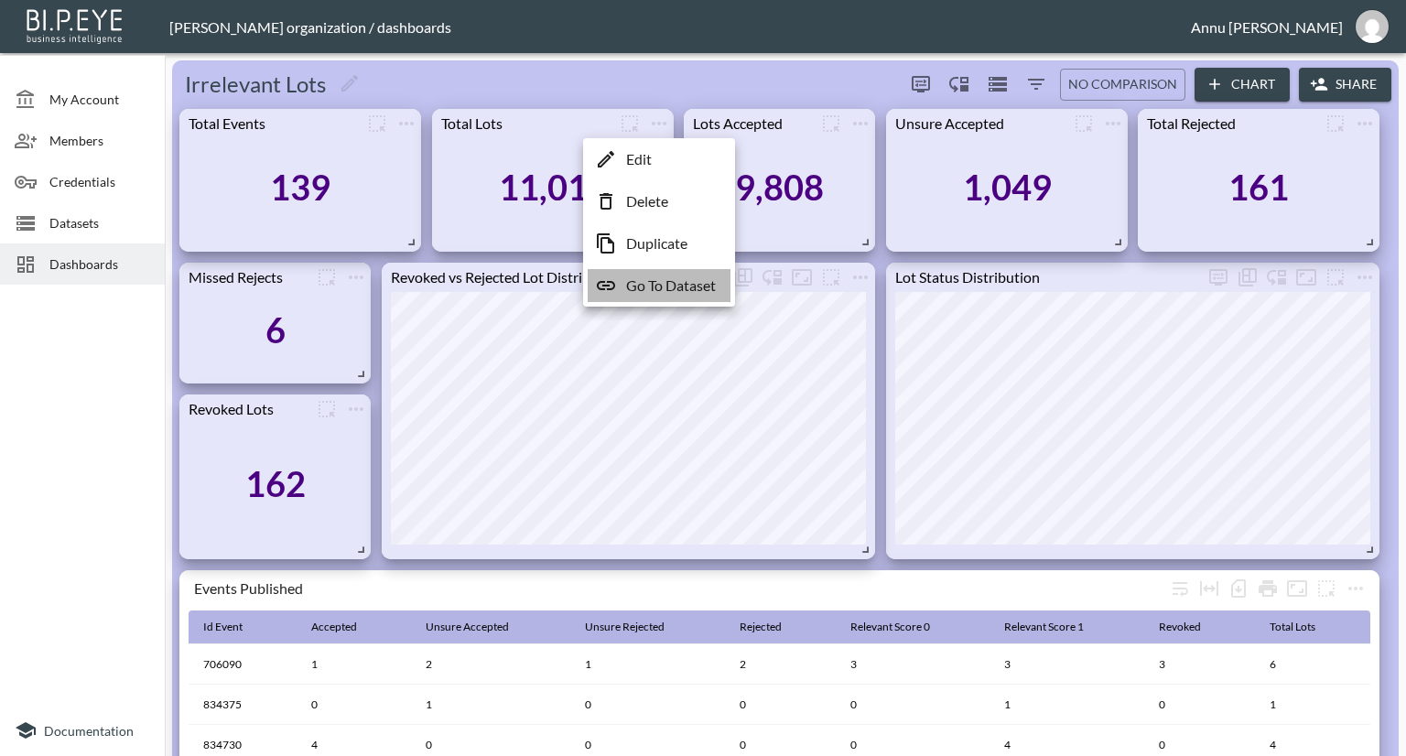
click at [648, 279] on p "Go To Dataset" at bounding box center [671, 286] width 90 height 22
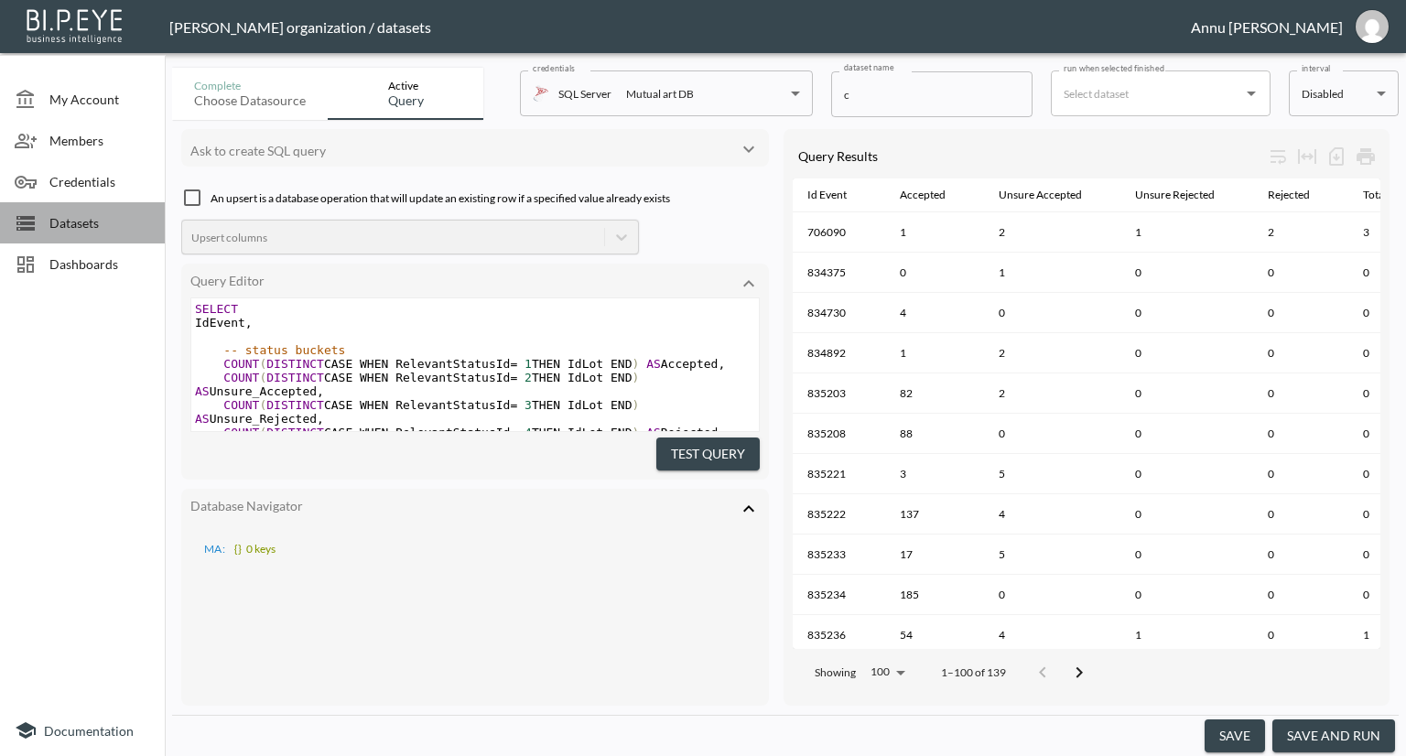
click at [116, 224] on span "Datasets" at bounding box center [99, 222] width 101 height 19
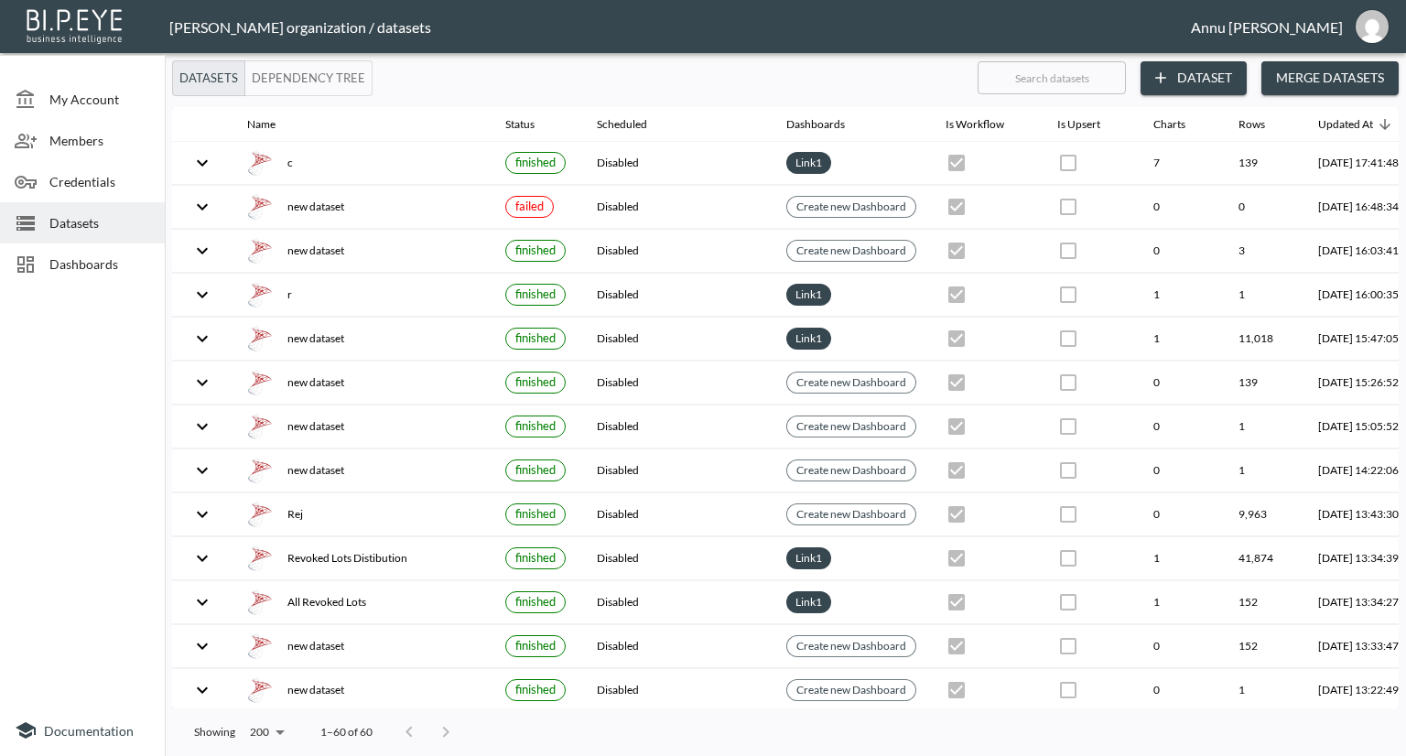
click at [117, 256] on span "Dashboards" at bounding box center [99, 263] width 101 height 19
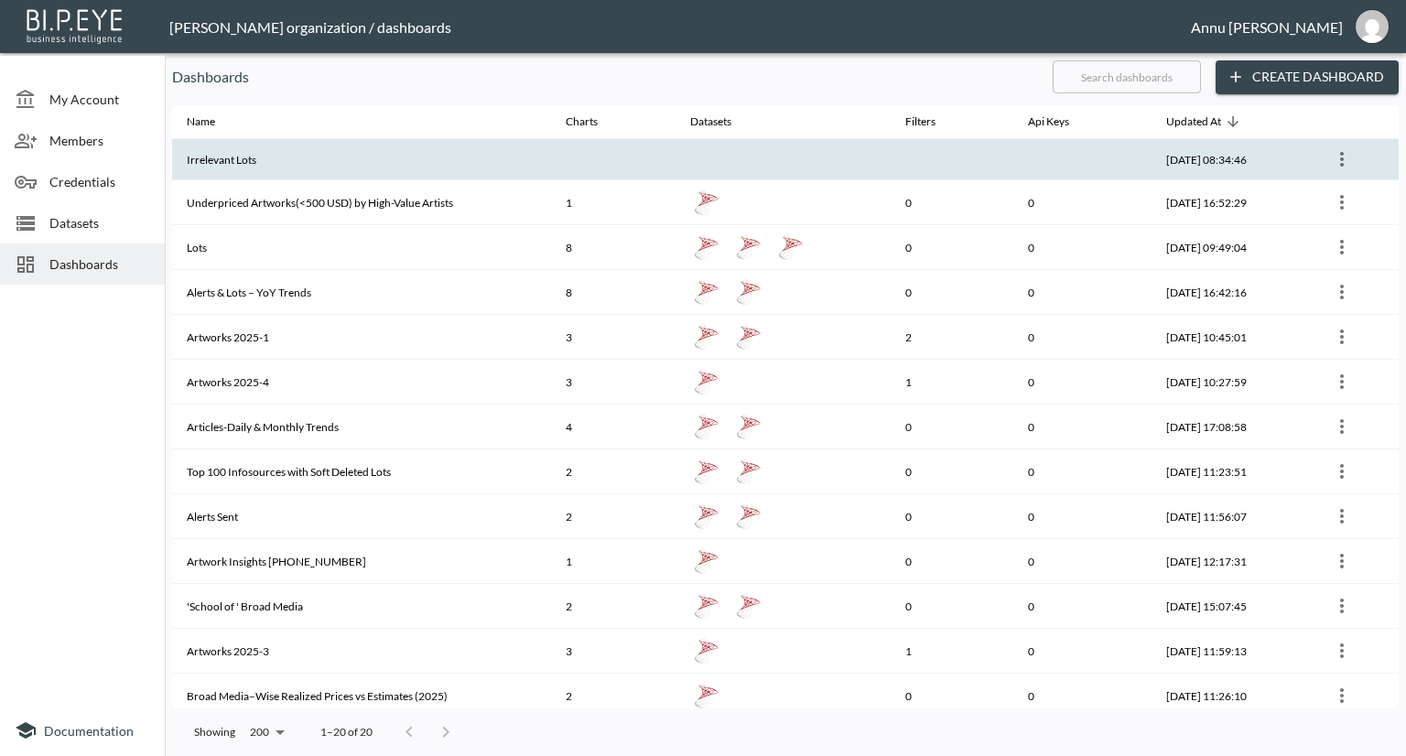
click at [396, 164] on th "Irrelevant Lots" at bounding box center [361, 159] width 379 height 41
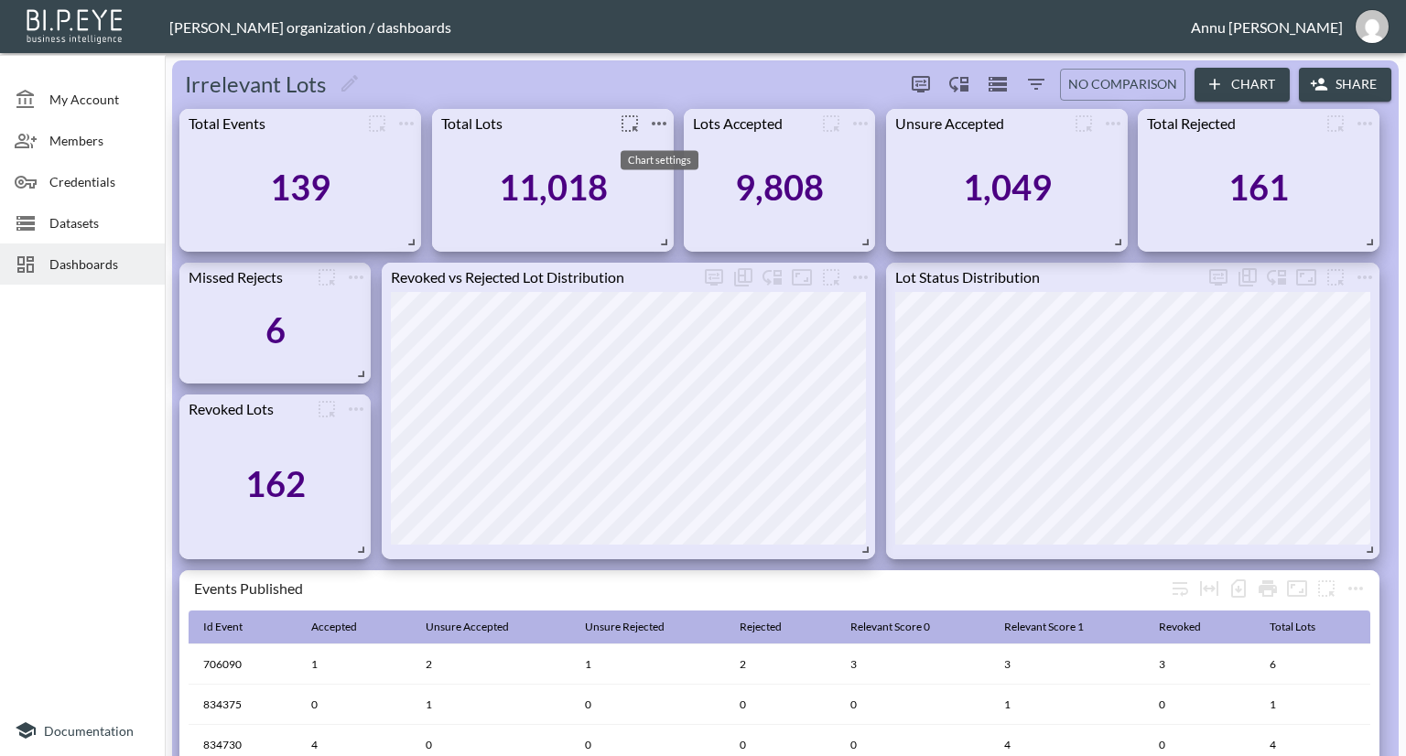
click at [659, 125] on icon "more" at bounding box center [659, 124] width 22 height 22
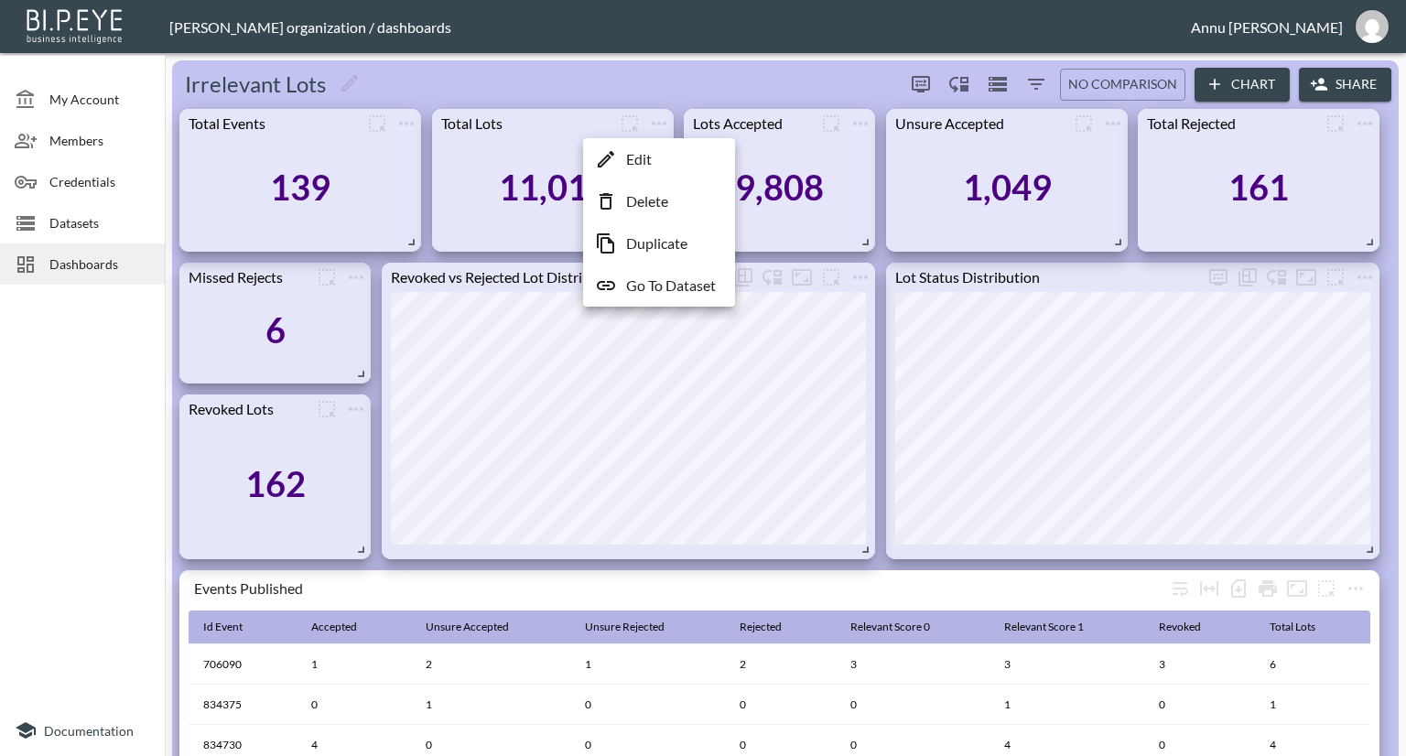
click at [654, 287] on p "Go To Dataset" at bounding box center [671, 286] width 90 height 22
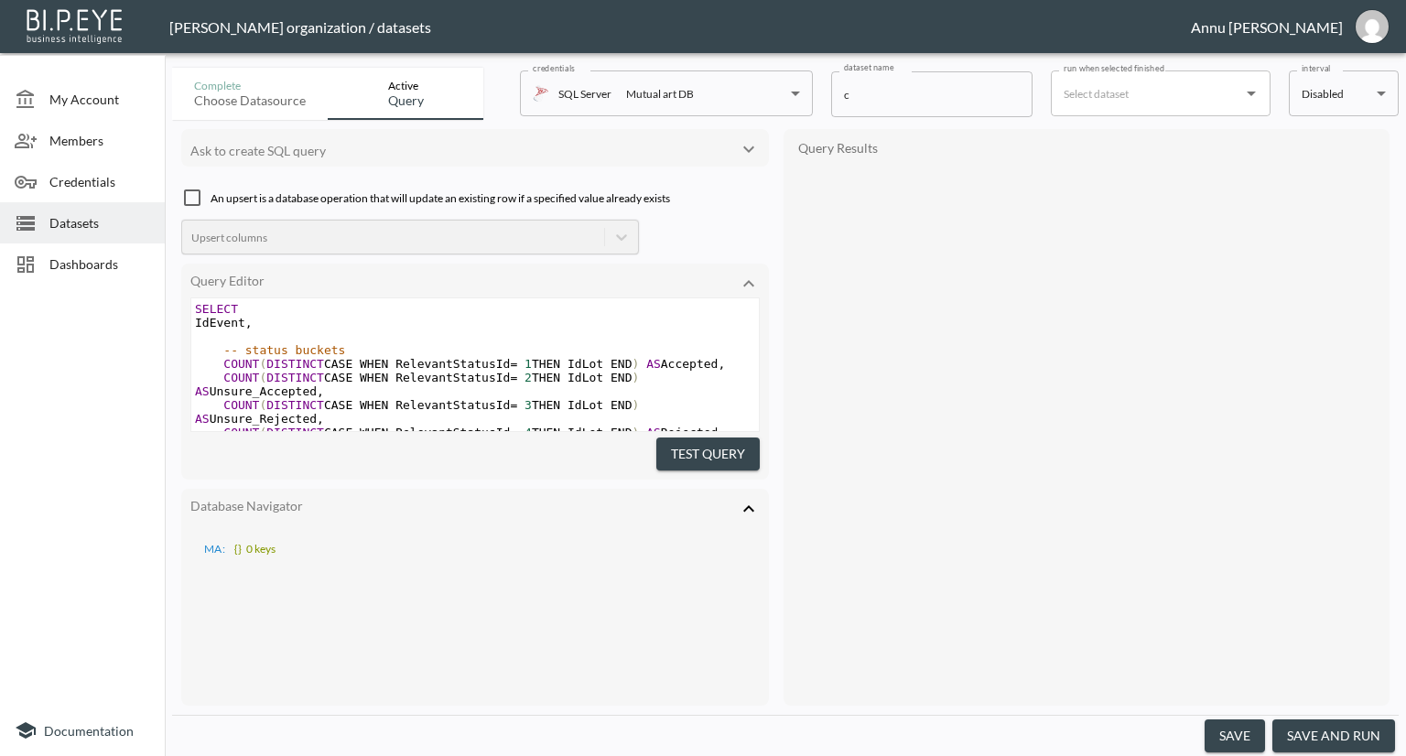
click at [116, 229] on span "Datasets" at bounding box center [99, 222] width 101 height 19
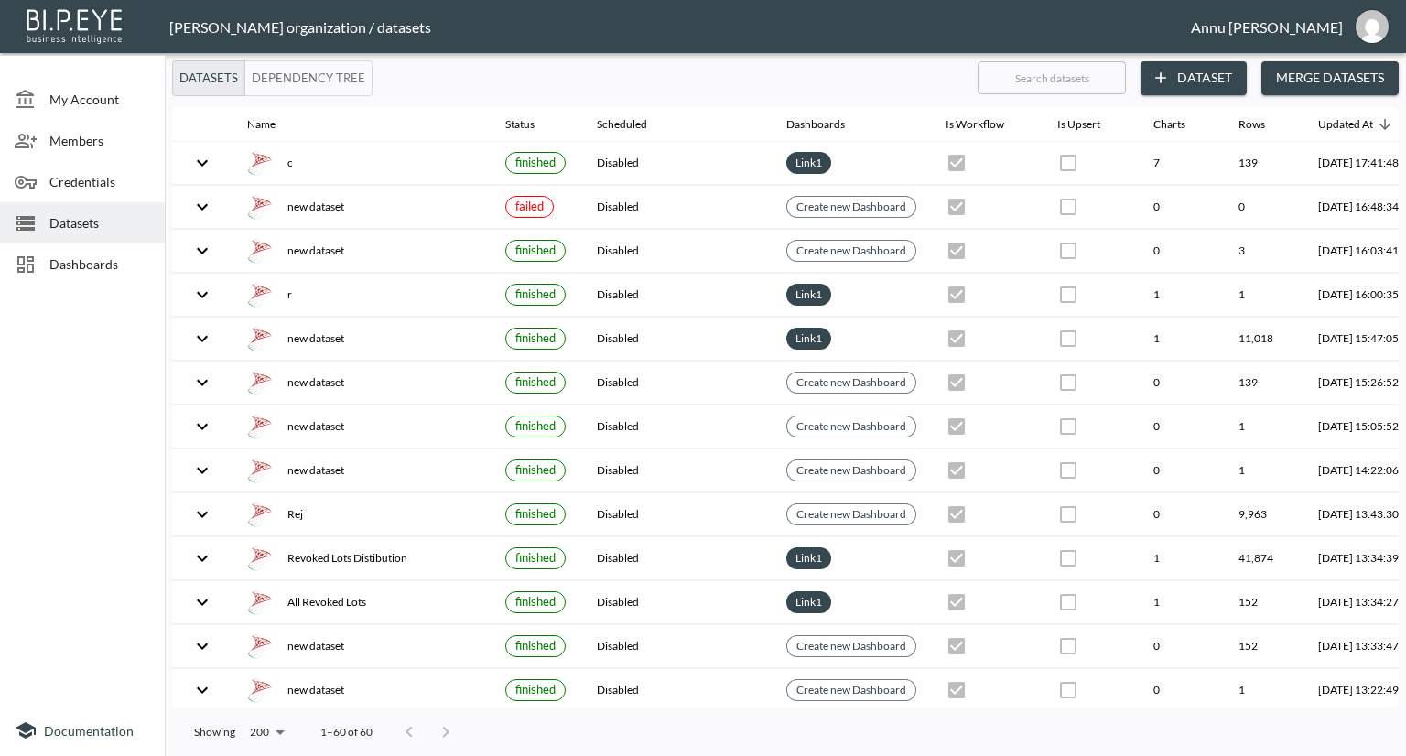
click at [117, 258] on span "Dashboards" at bounding box center [99, 263] width 101 height 19
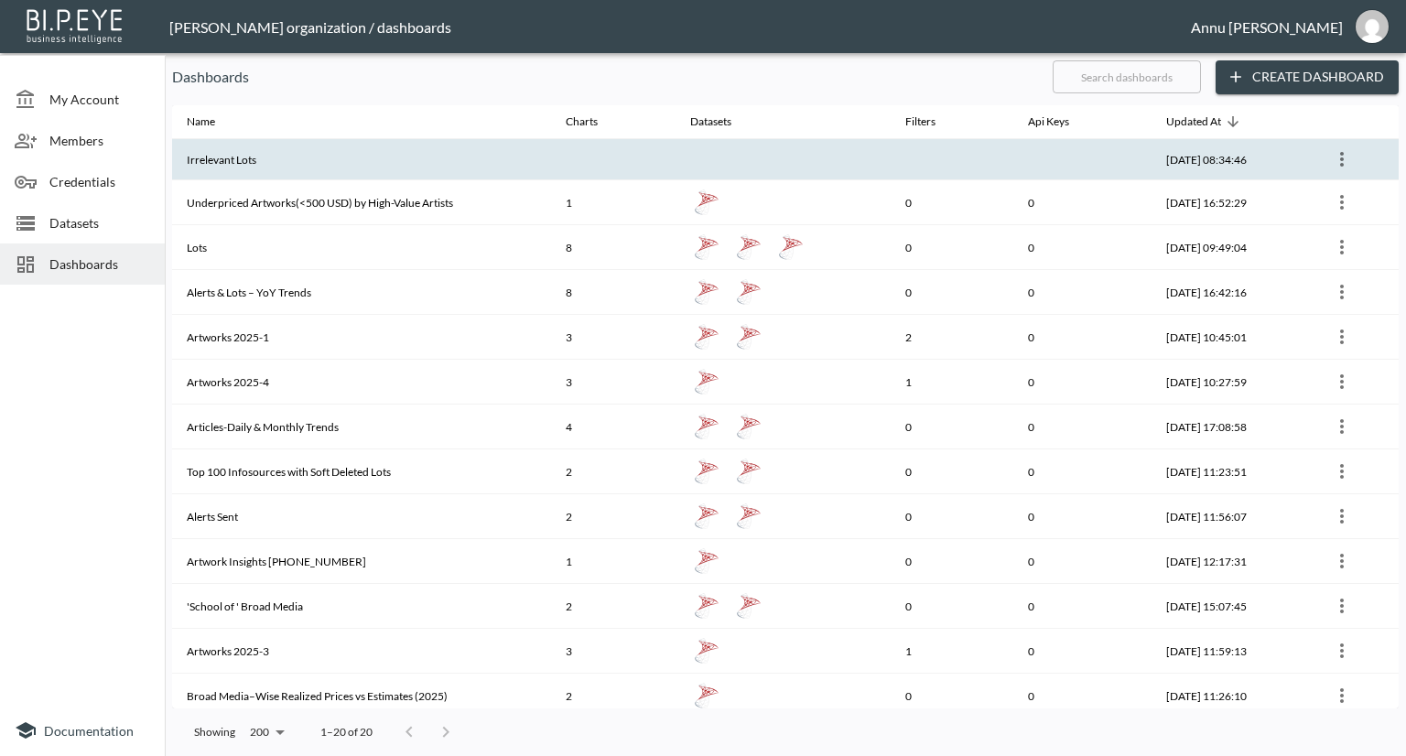
click at [366, 163] on th "Irrelevant Lots" at bounding box center [361, 159] width 379 height 41
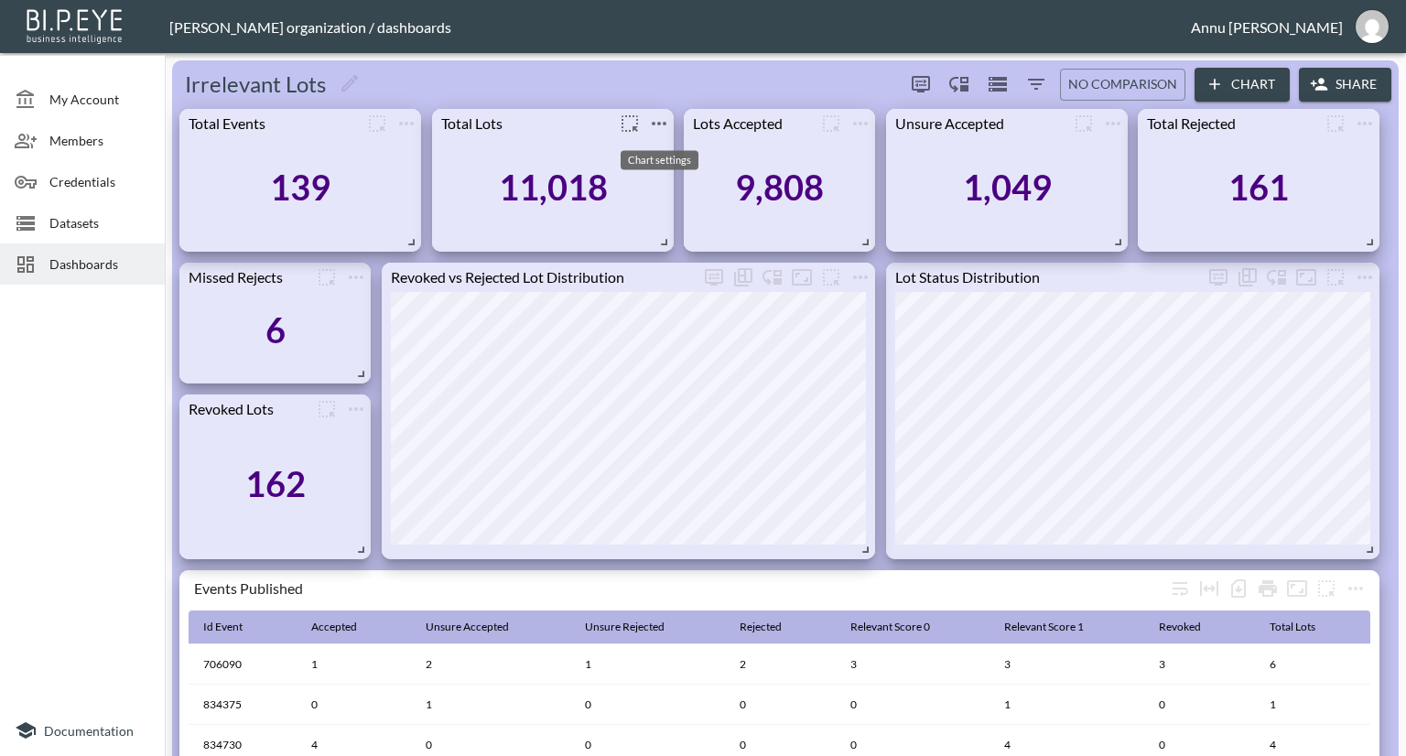
click at [663, 125] on icon "more" at bounding box center [659, 124] width 22 height 22
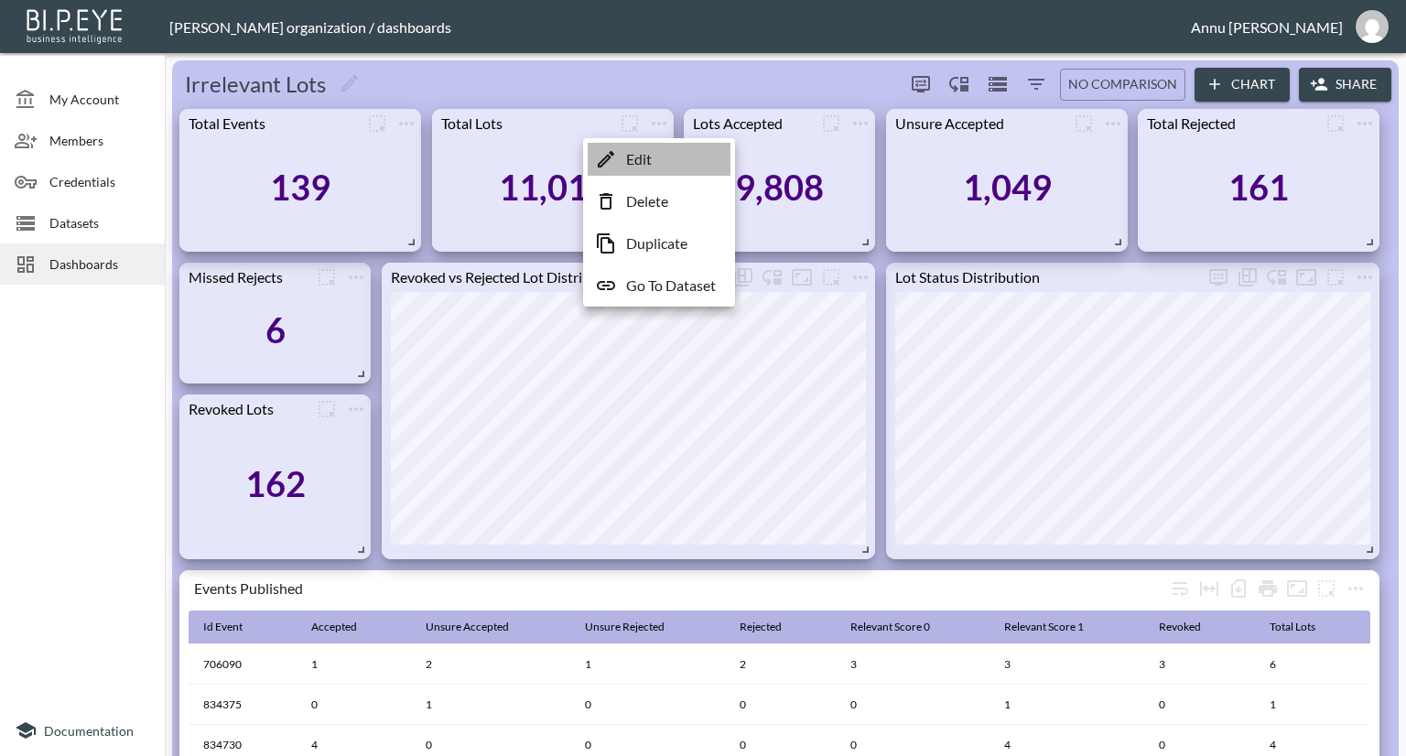
click at [663, 156] on li "Edit" at bounding box center [659, 159] width 143 height 33
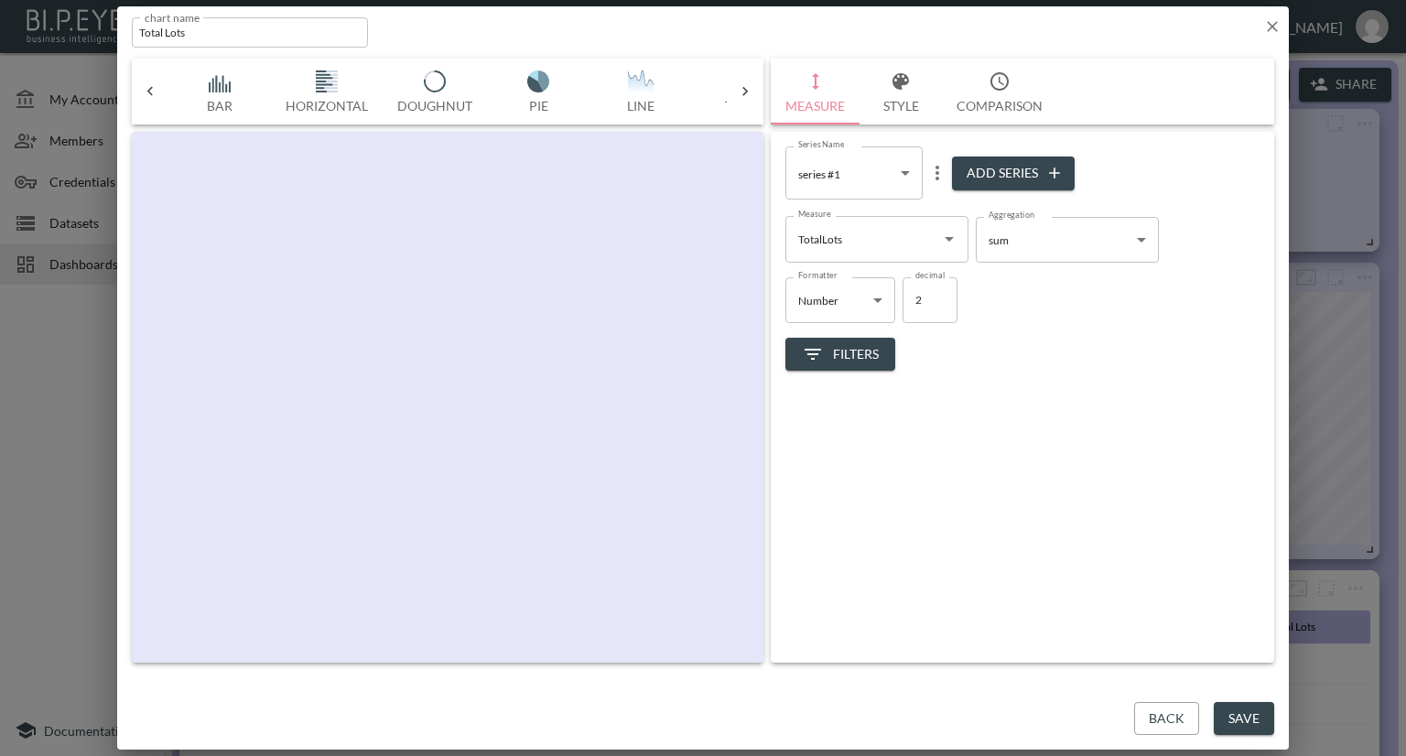
scroll to position [0, 95]
click at [1276, 25] on icon "button" at bounding box center [1272, 26] width 18 height 18
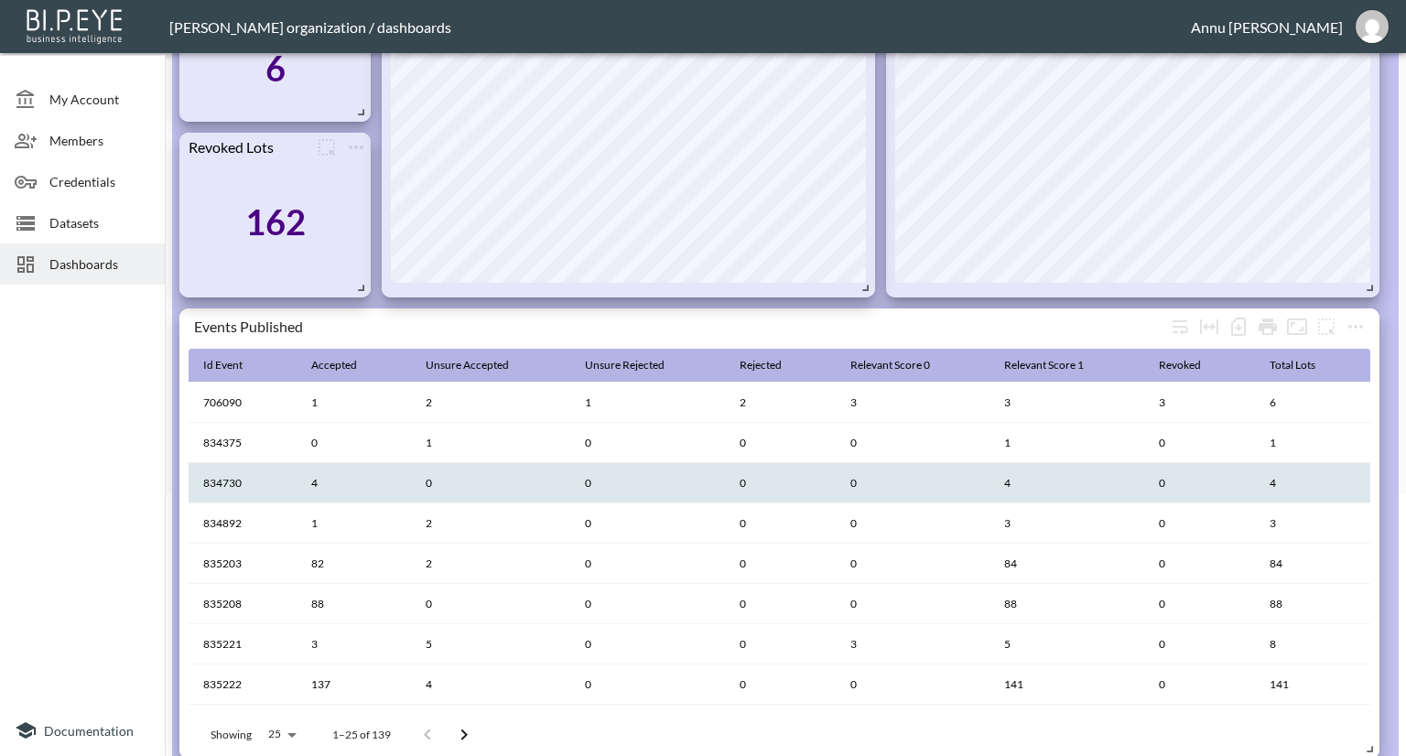
scroll to position [366, 0]
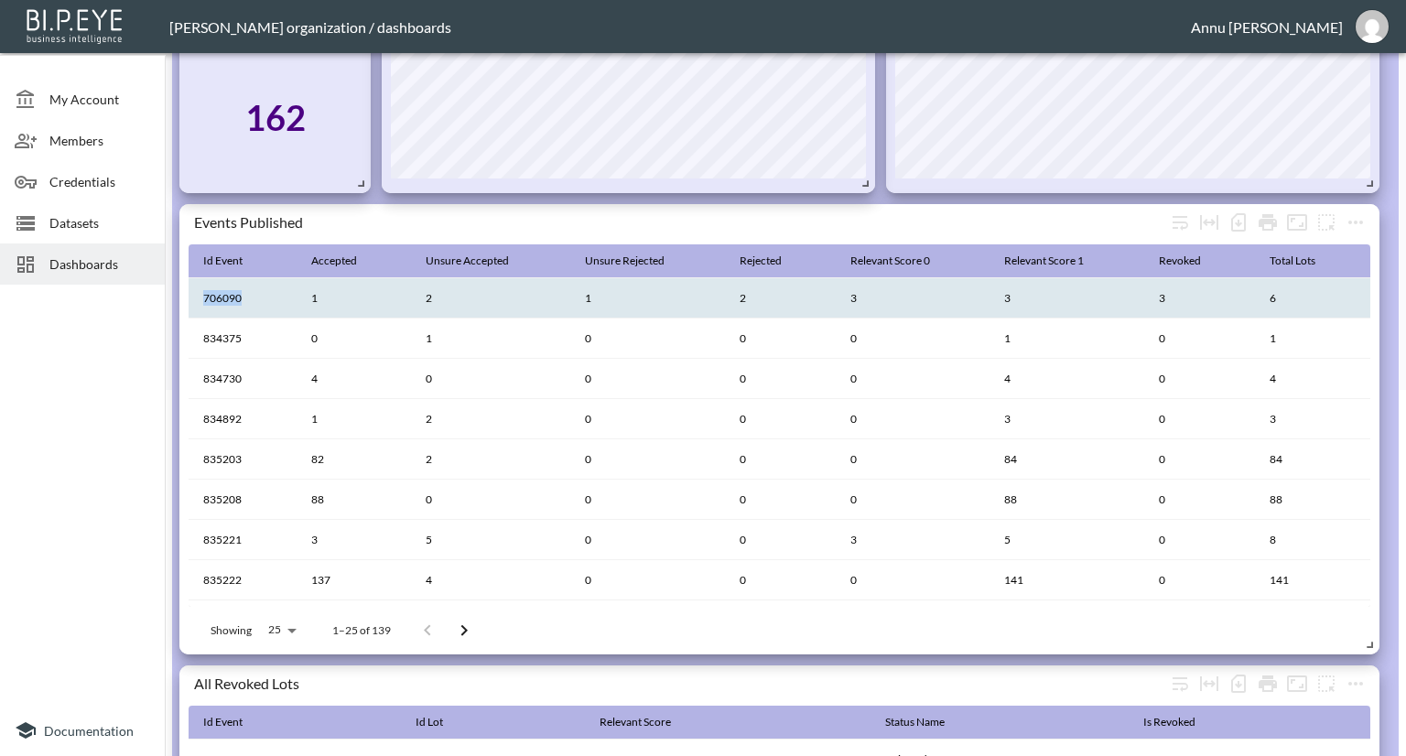
drag, startPoint x: 244, startPoint y: 298, endPoint x: 191, endPoint y: 301, distance: 53.2
click at [191, 740] on th "706090" at bounding box center [295, 760] width 212 height 40
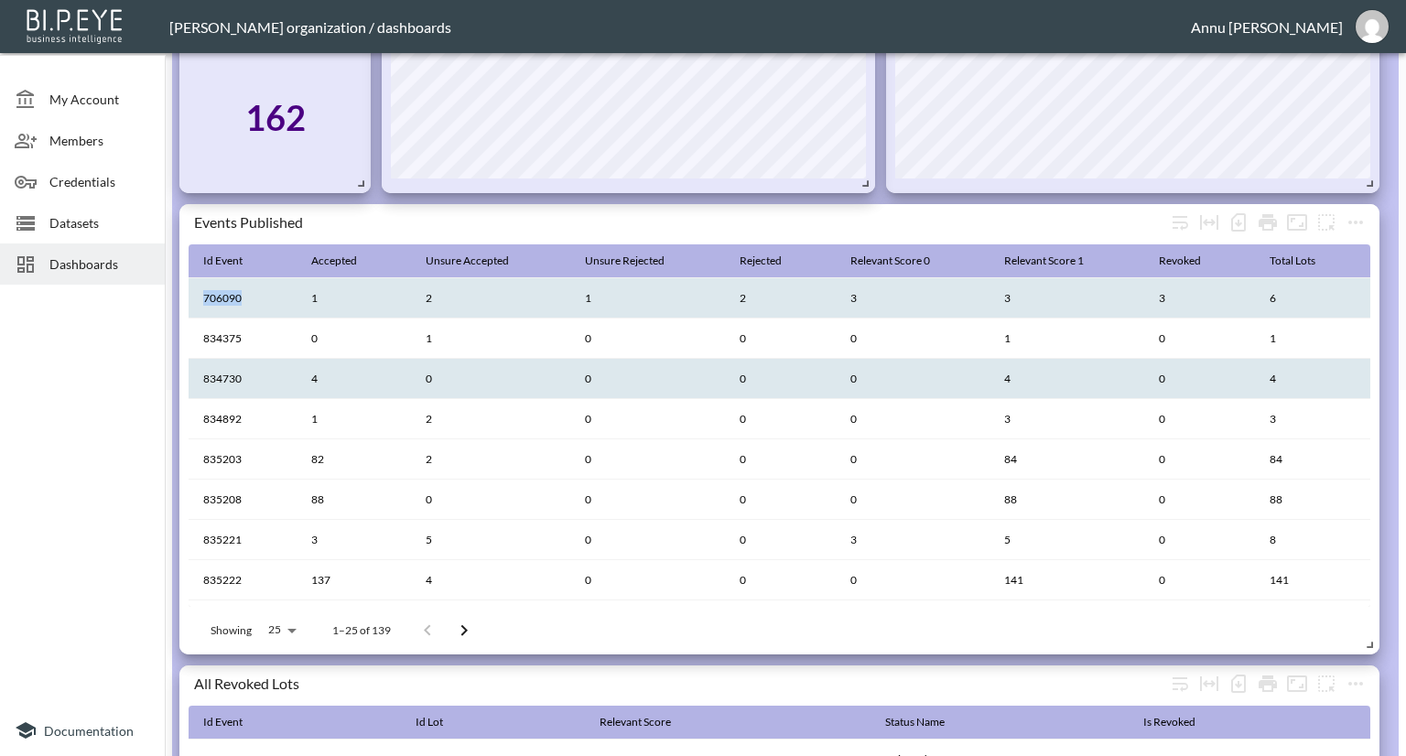
copy th "706090"
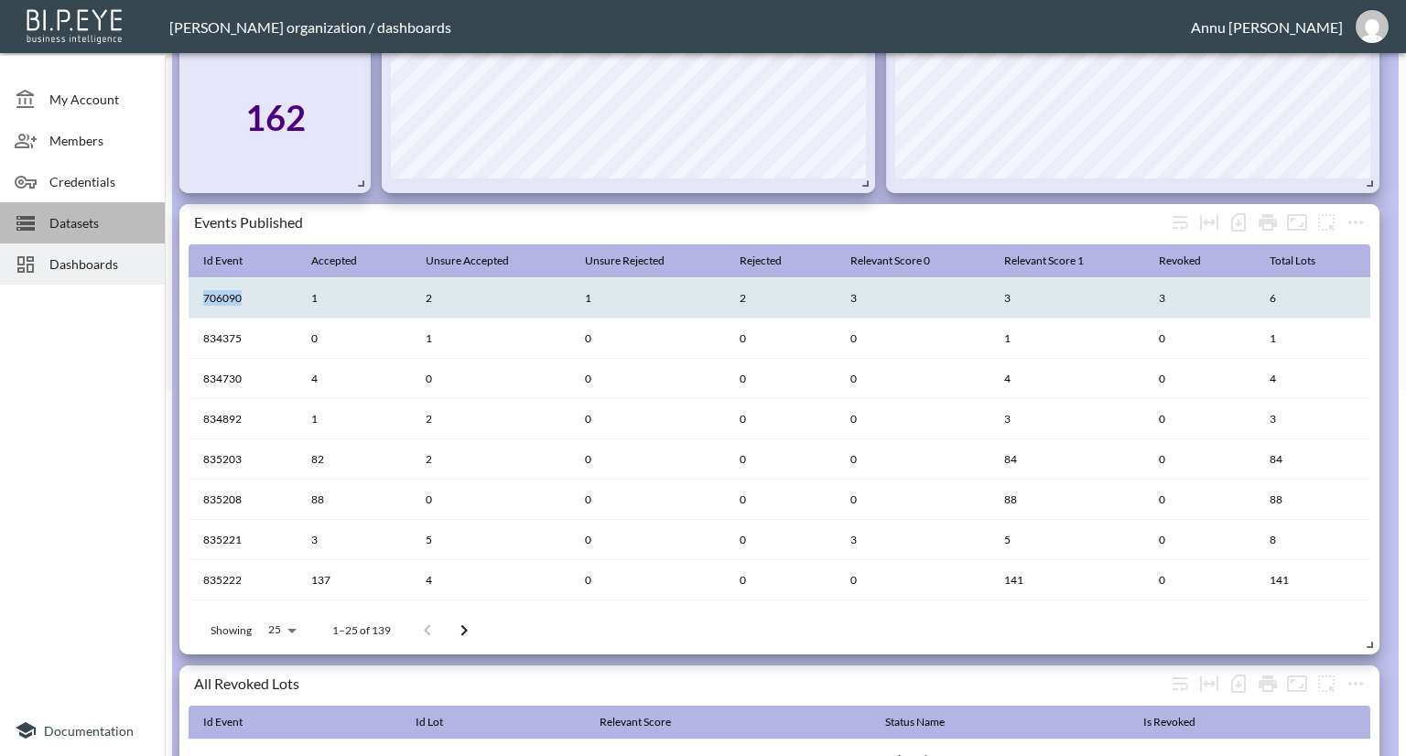
click at [98, 221] on span "Datasets" at bounding box center [99, 222] width 101 height 19
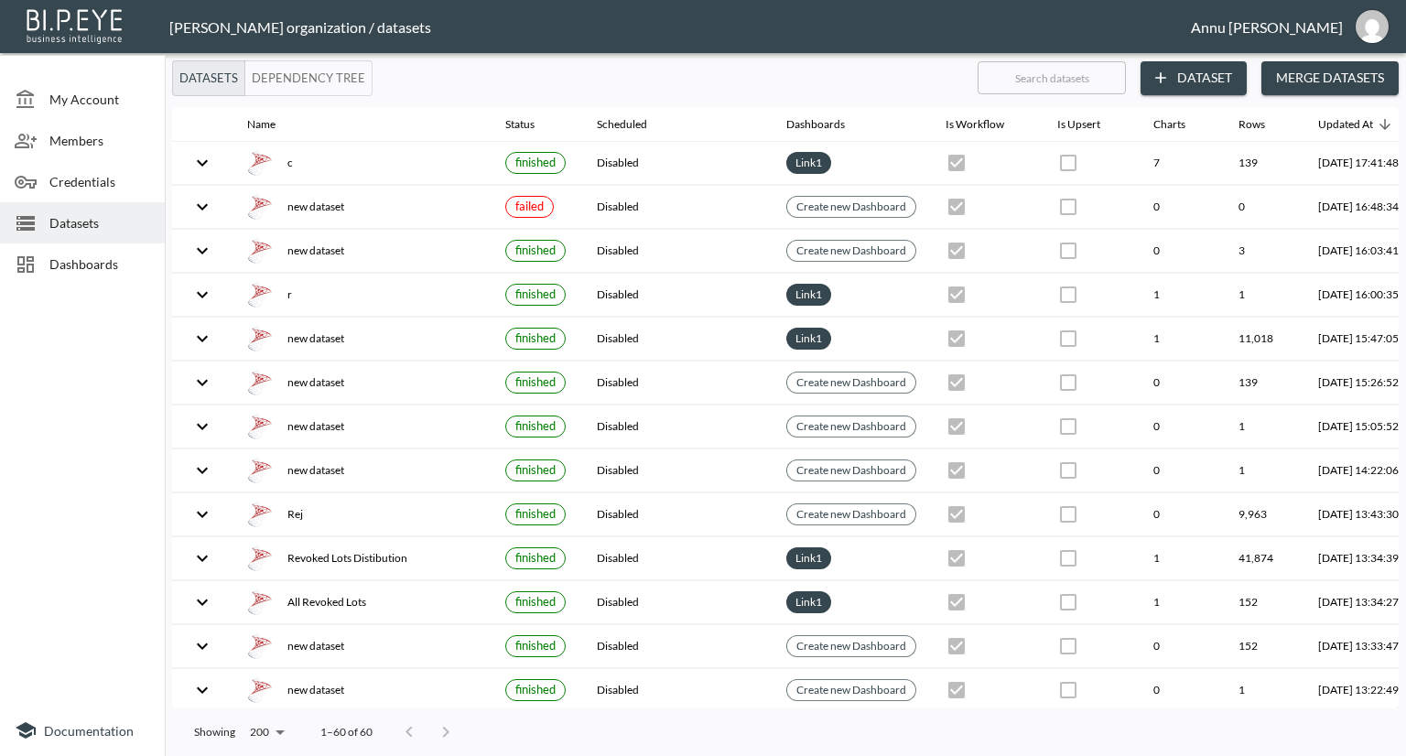
click at [1207, 70] on button "Dataset" at bounding box center [1194, 78] width 106 height 34
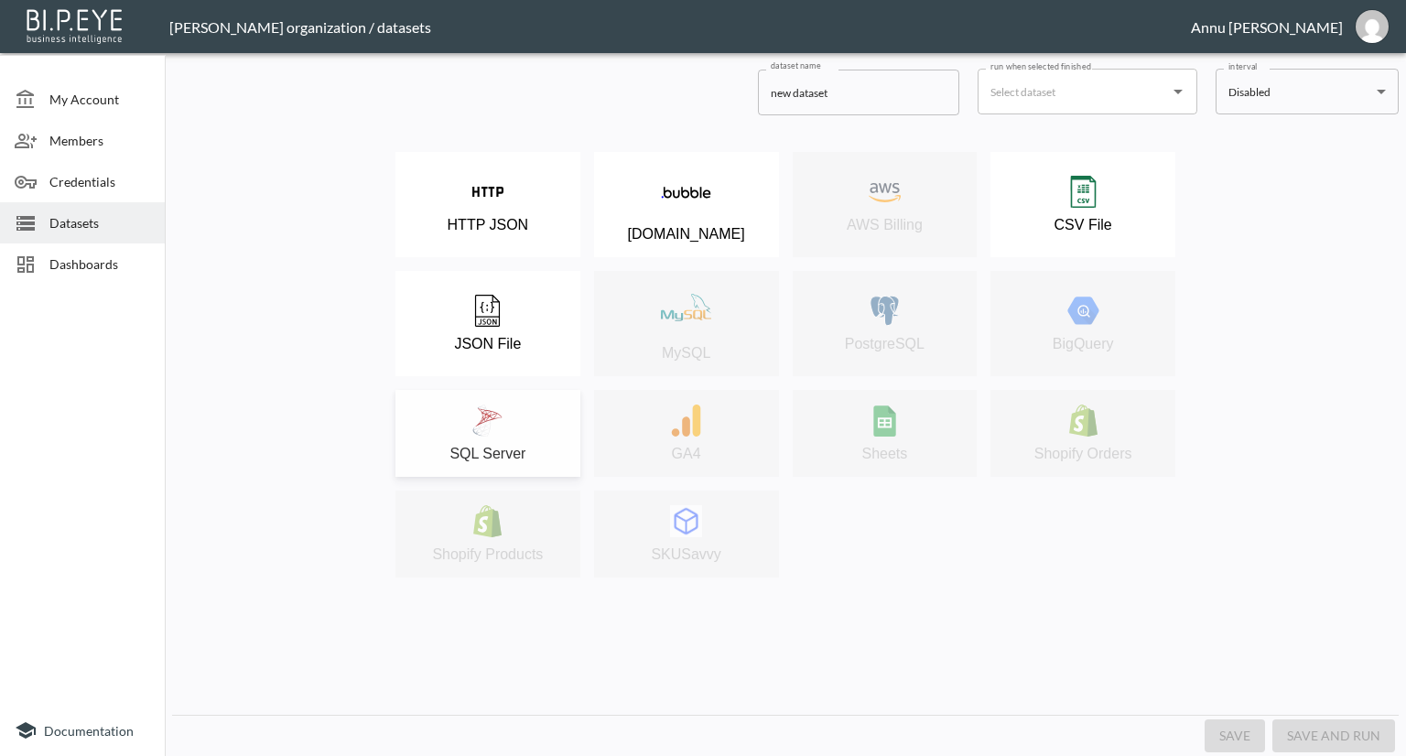
click at [495, 412] on img at bounding box center [487, 421] width 32 height 32
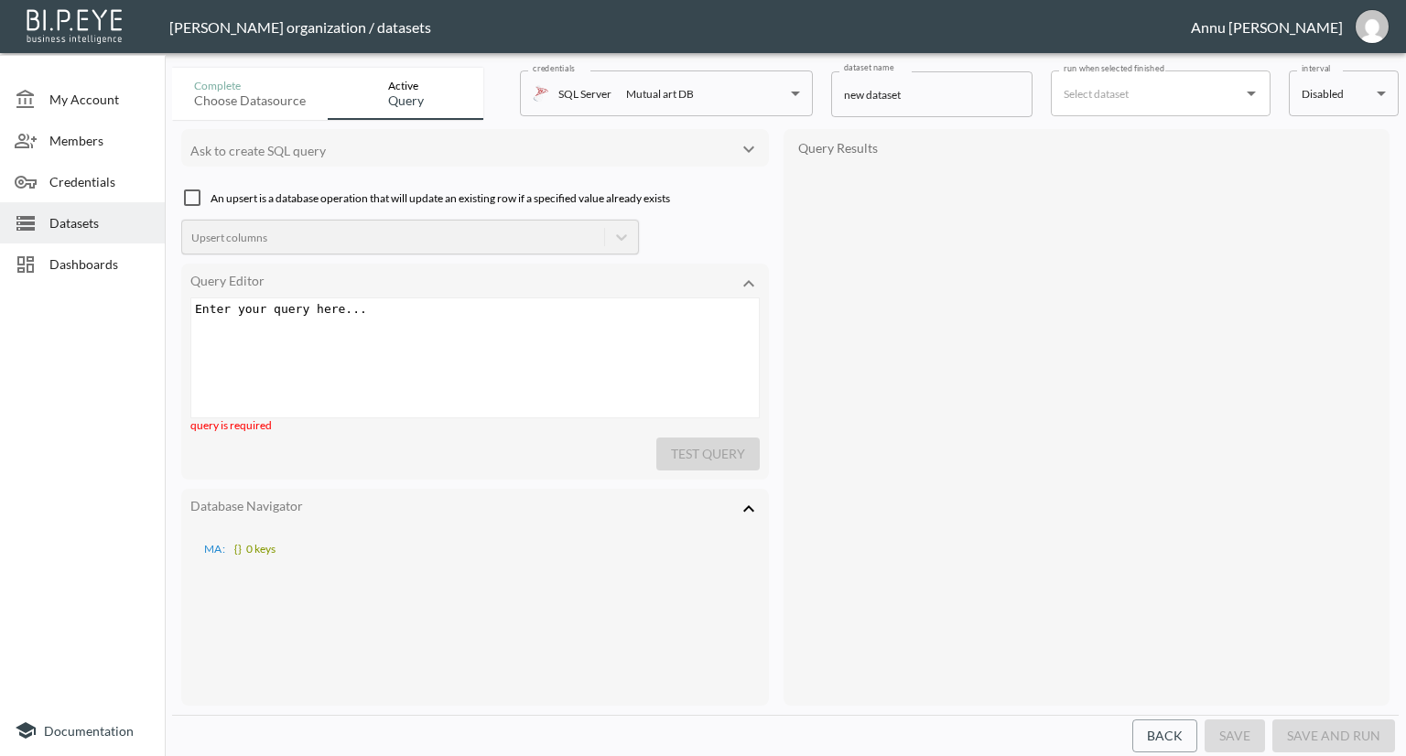
click at [399, 327] on div "Enter your query here... xxxxxxxxxx ​" at bounding box center [497, 380] width 613 height 165
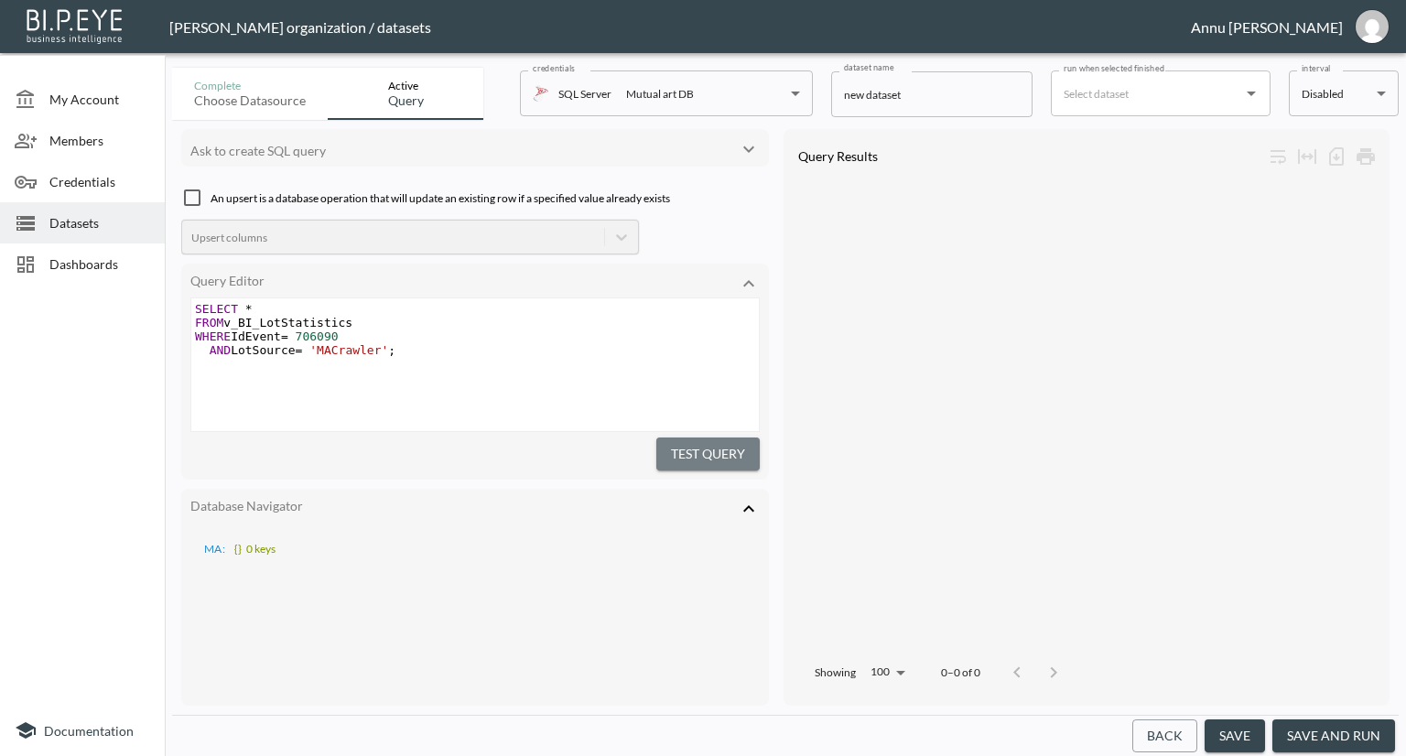
click at [710, 443] on button "Test Query" at bounding box center [707, 455] width 103 height 34
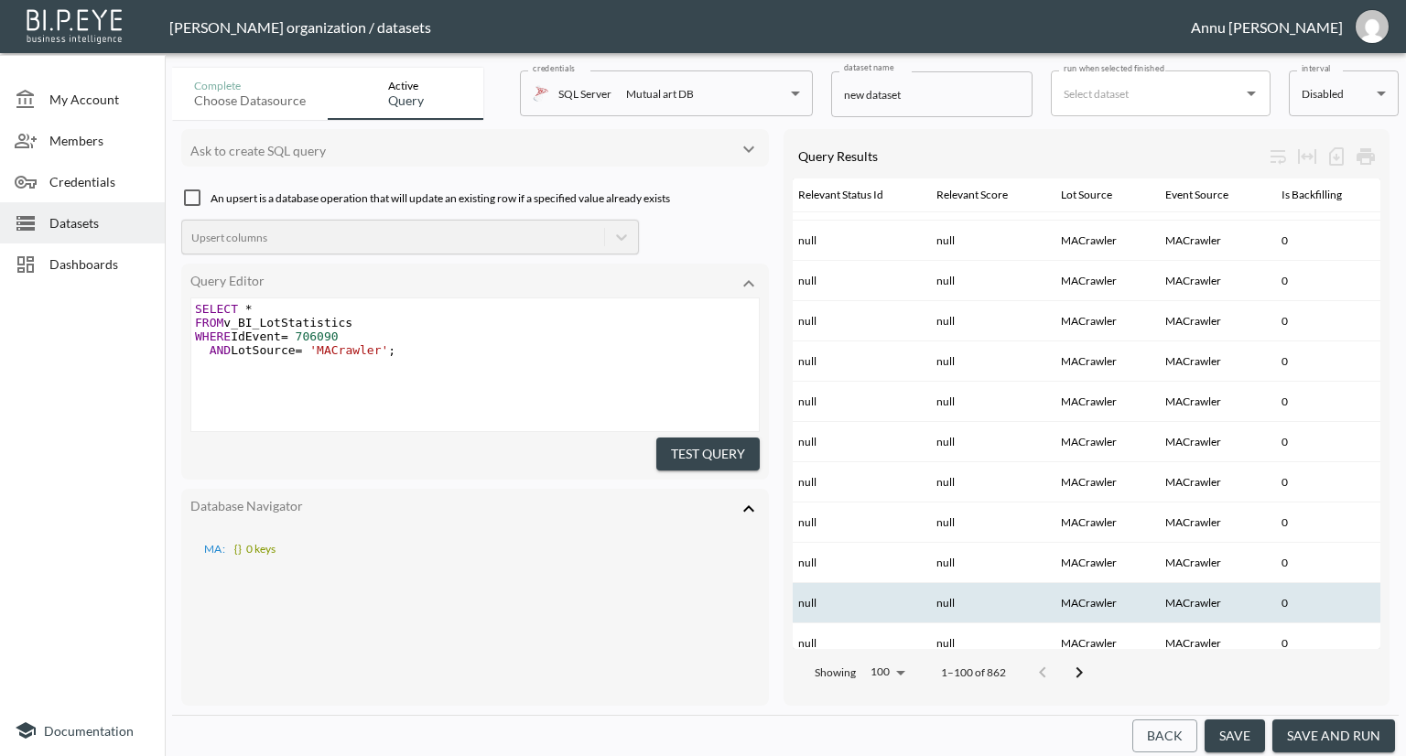
scroll to position [3610, 2417]
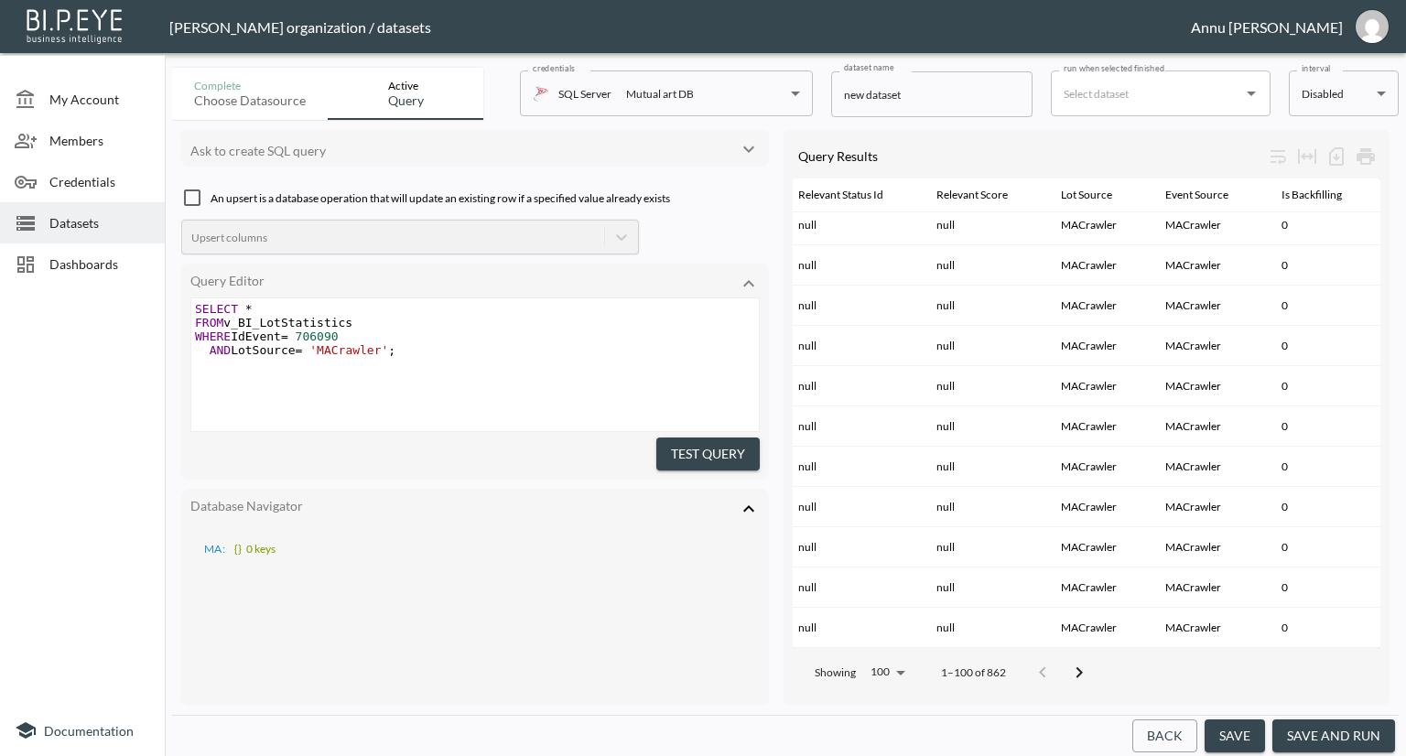
click at [92, 254] on span "Dashboards" at bounding box center [99, 263] width 101 height 19
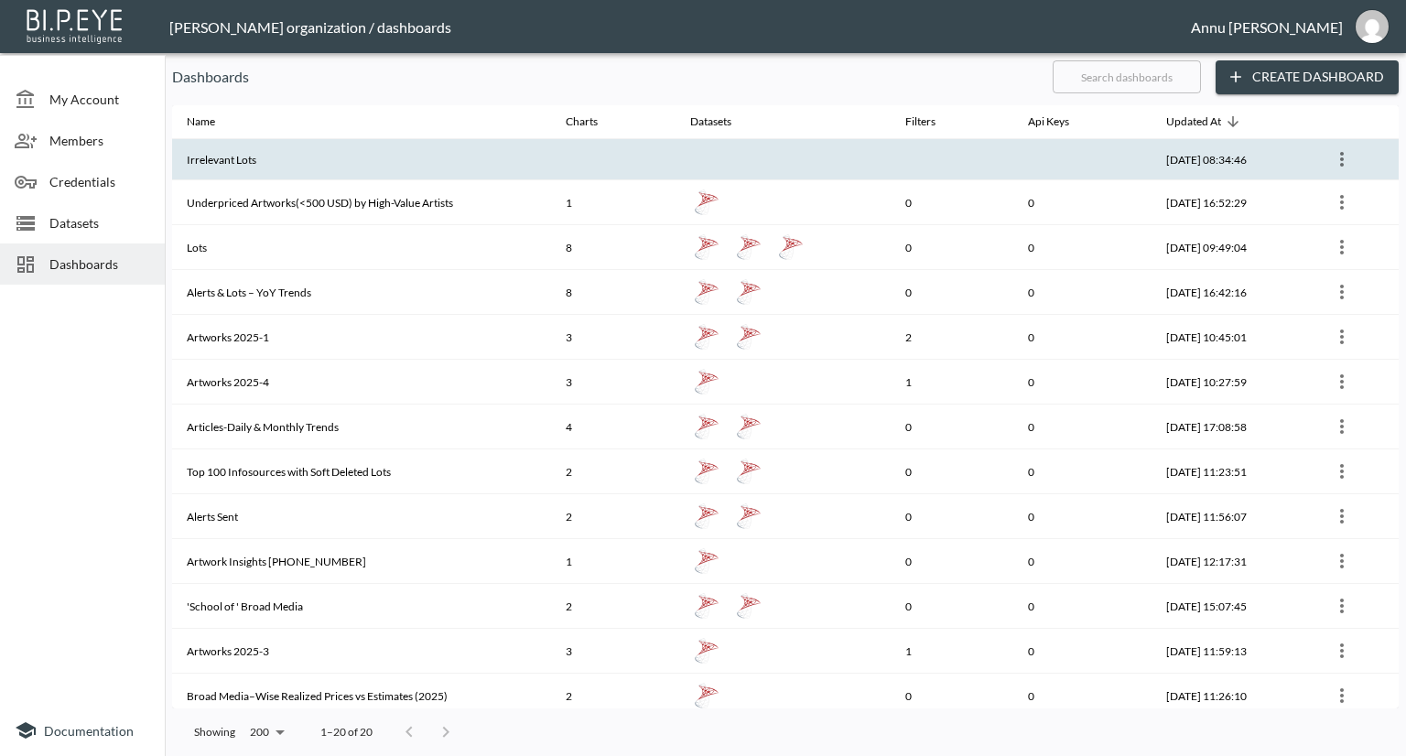
click at [265, 169] on th "Irrelevant Lots" at bounding box center [361, 159] width 379 height 41
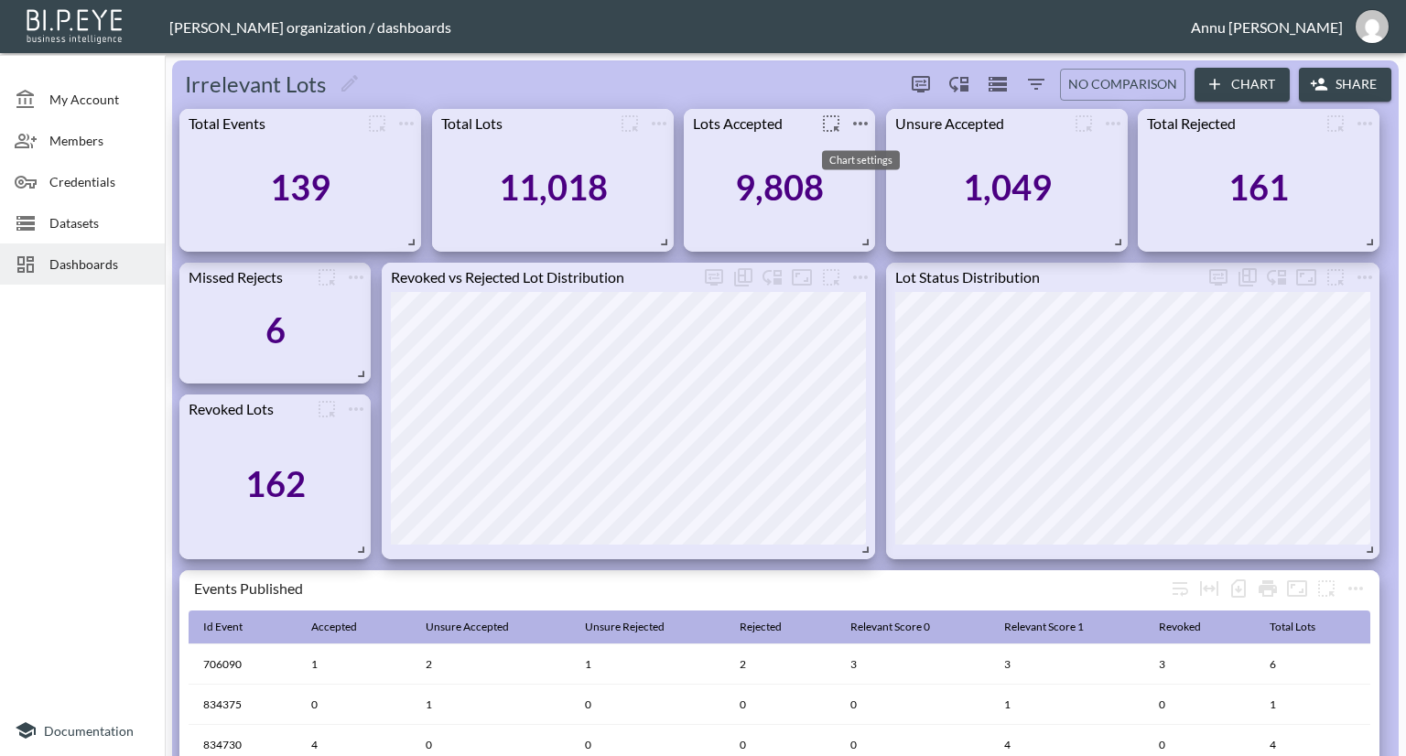
click at [860, 129] on icon "more" at bounding box center [860, 124] width 22 height 22
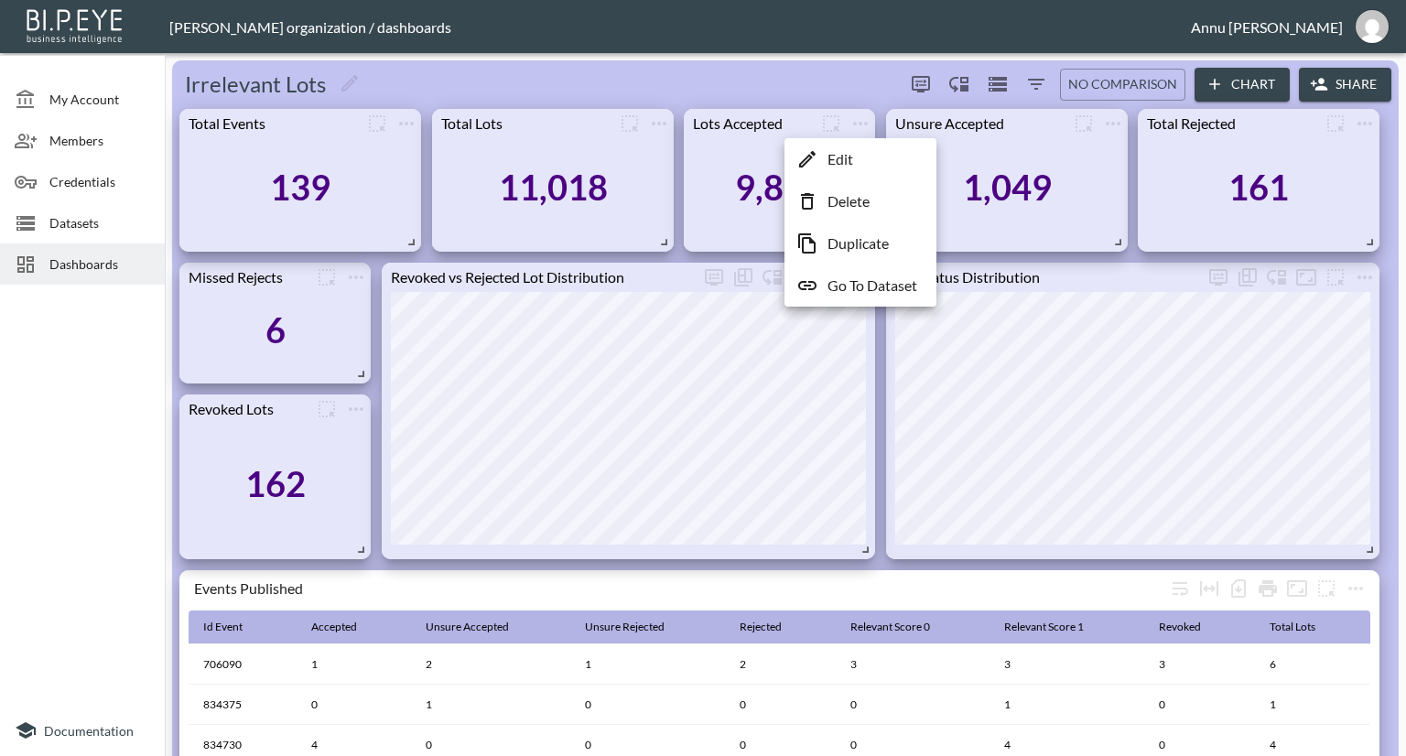
click at [855, 283] on p "Go To Dataset" at bounding box center [872, 286] width 90 height 22
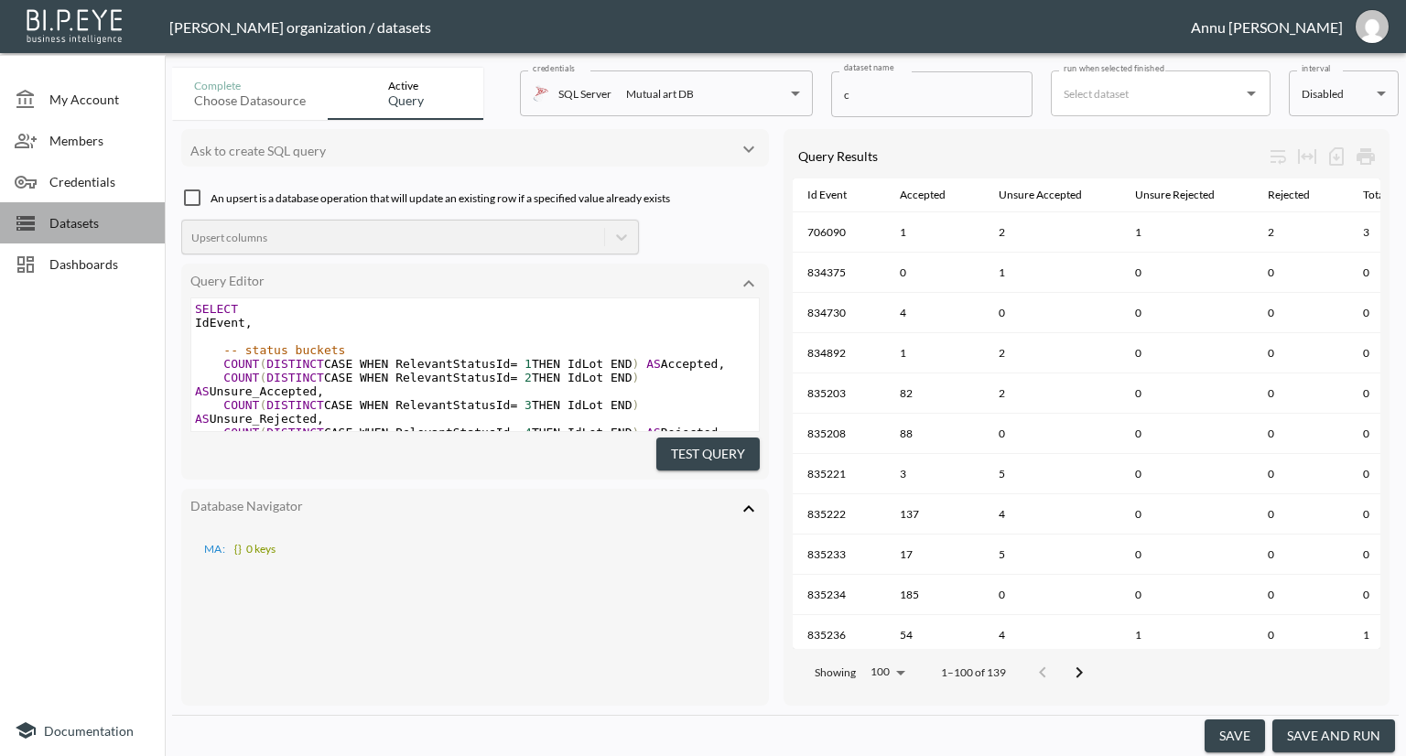
click at [82, 216] on span "Datasets" at bounding box center [99, 222] width 101 height 19
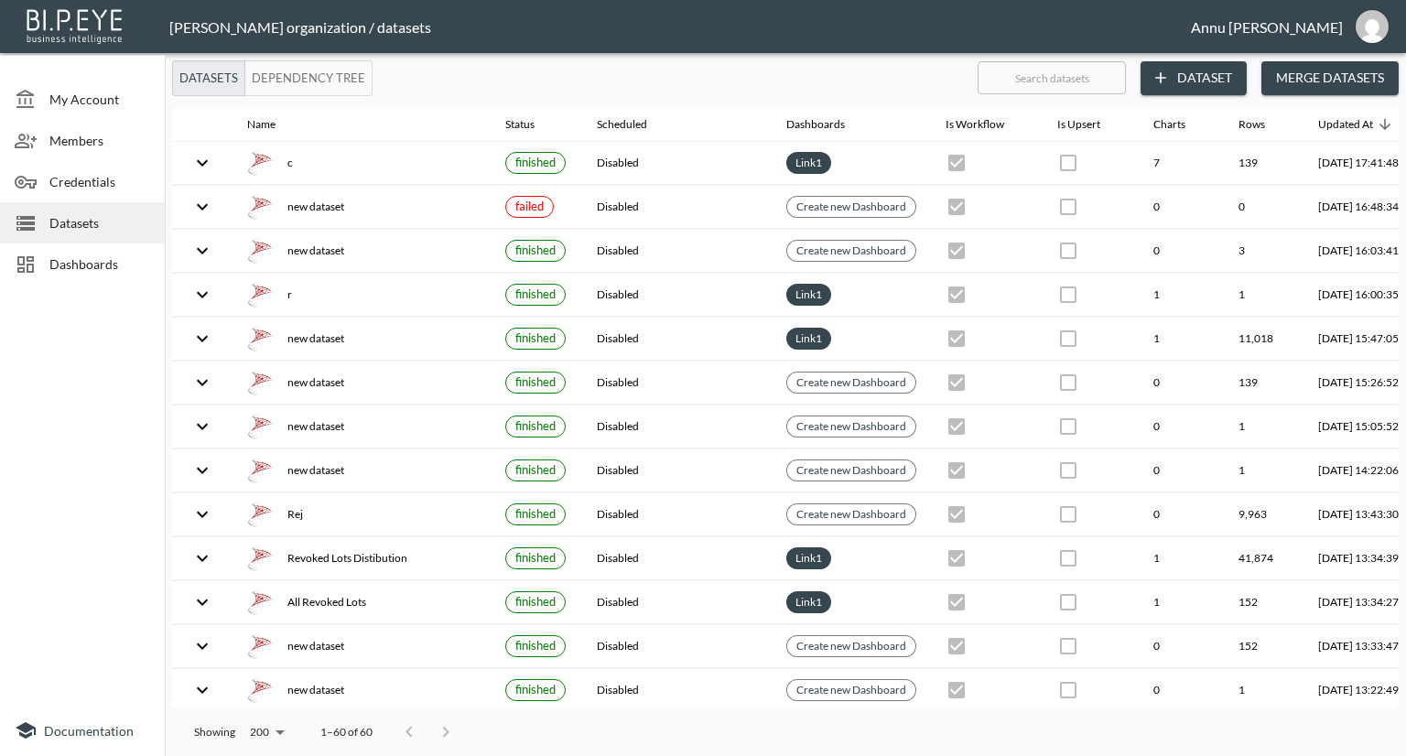
click at [101, 265] on span "Dashboards" at bounding box center [99, 263] width 101 height 19
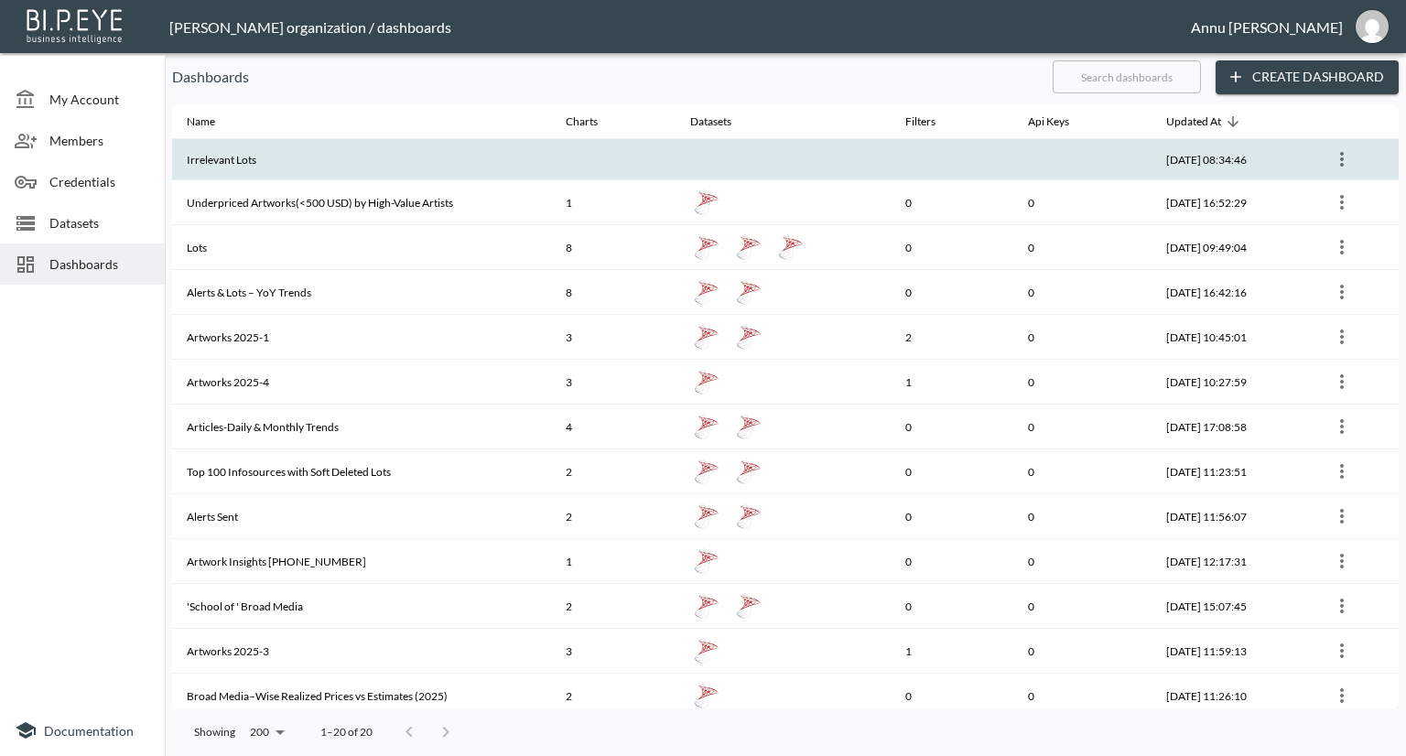
click at [472, 172] on th "Irrelevant Lots" at bounding box center [361, 159] width 379 height 41
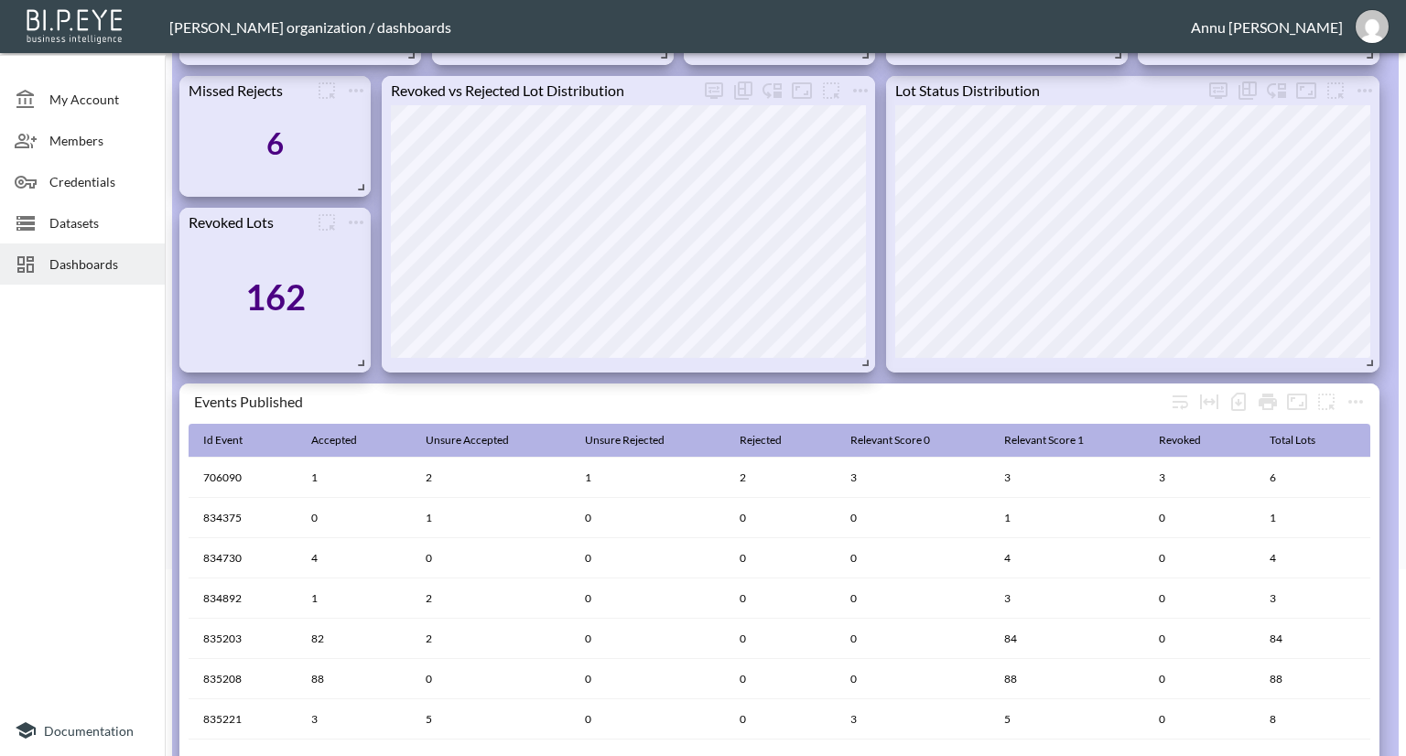
scroll to position [275, 0]
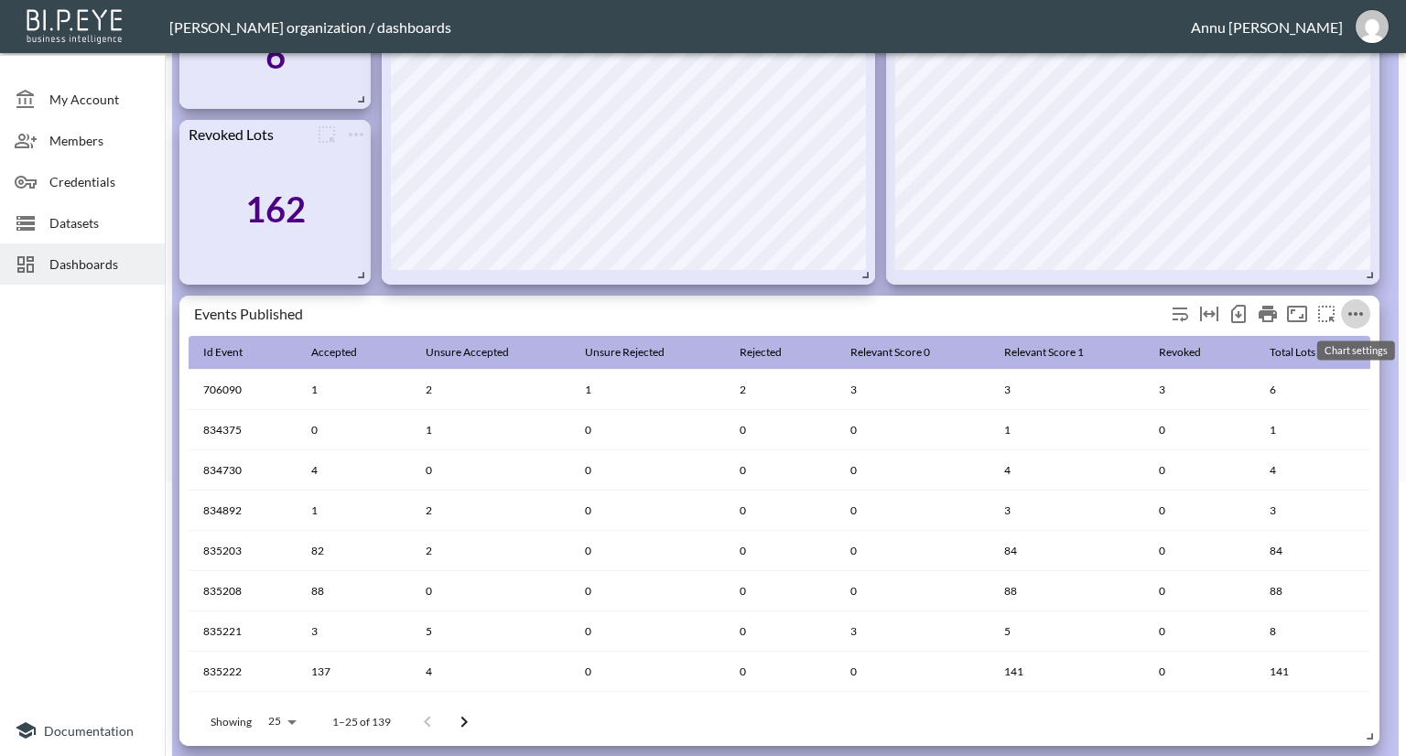
click at [1352, 311] on icon "more" at bounding box center [1356, 314] width 22 height 22
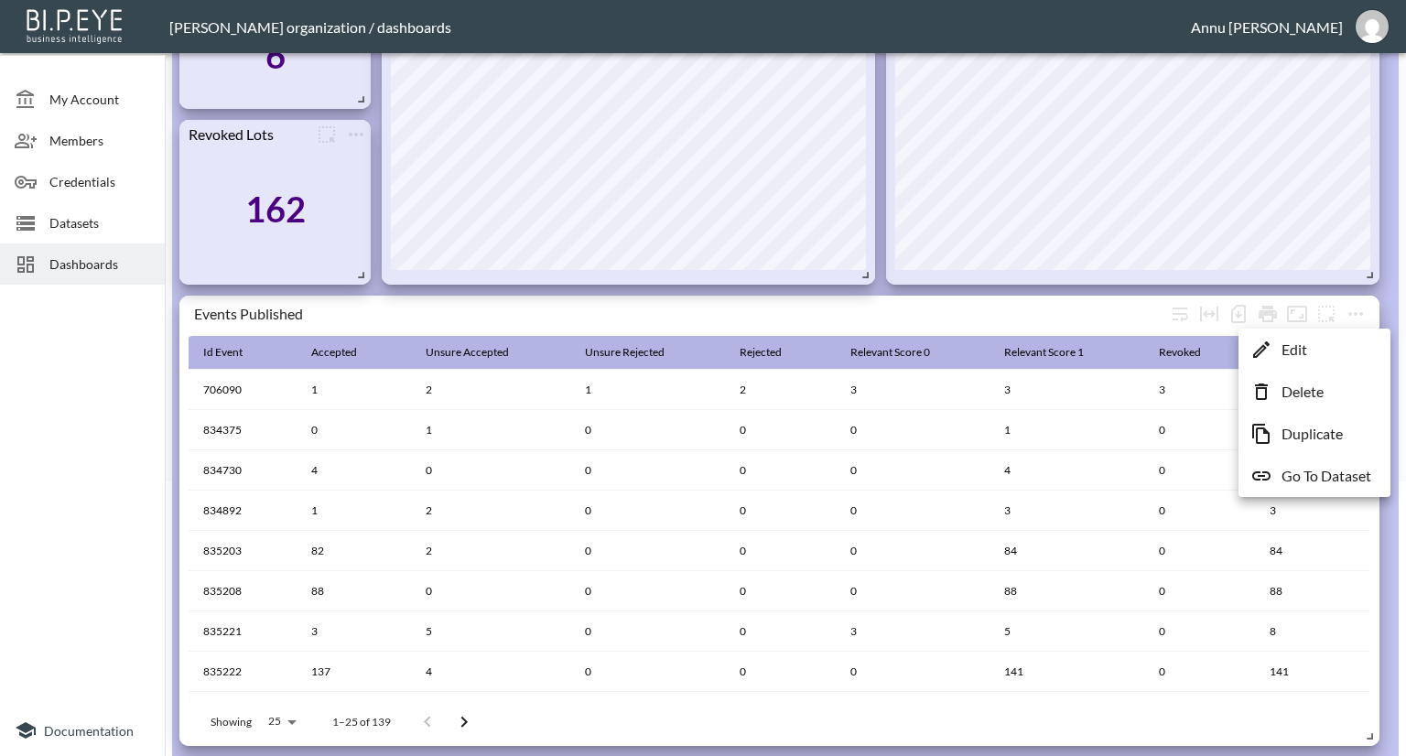
click at [1313, 481] on p "Go To Dataset" at bounding box center [1327, 476] width 90 height 22
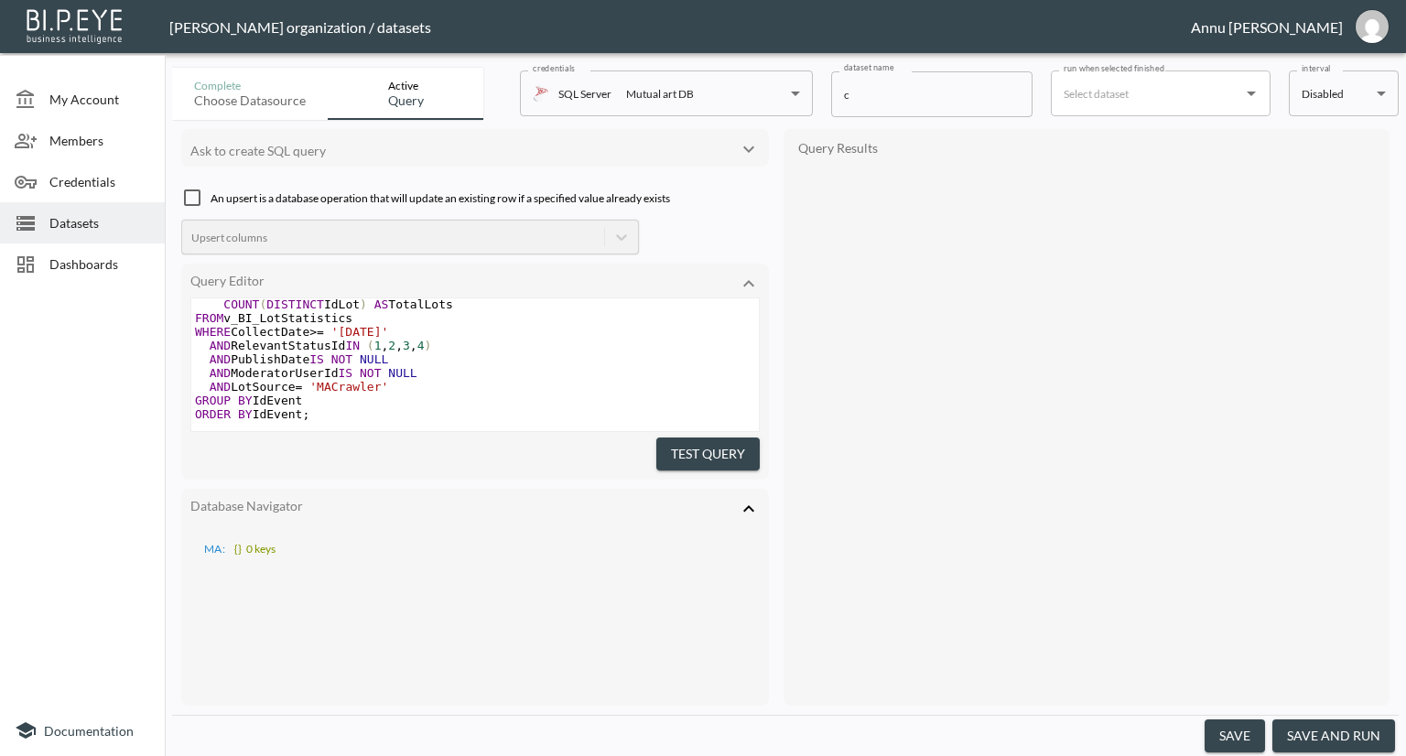
scroll to position [644, 0]
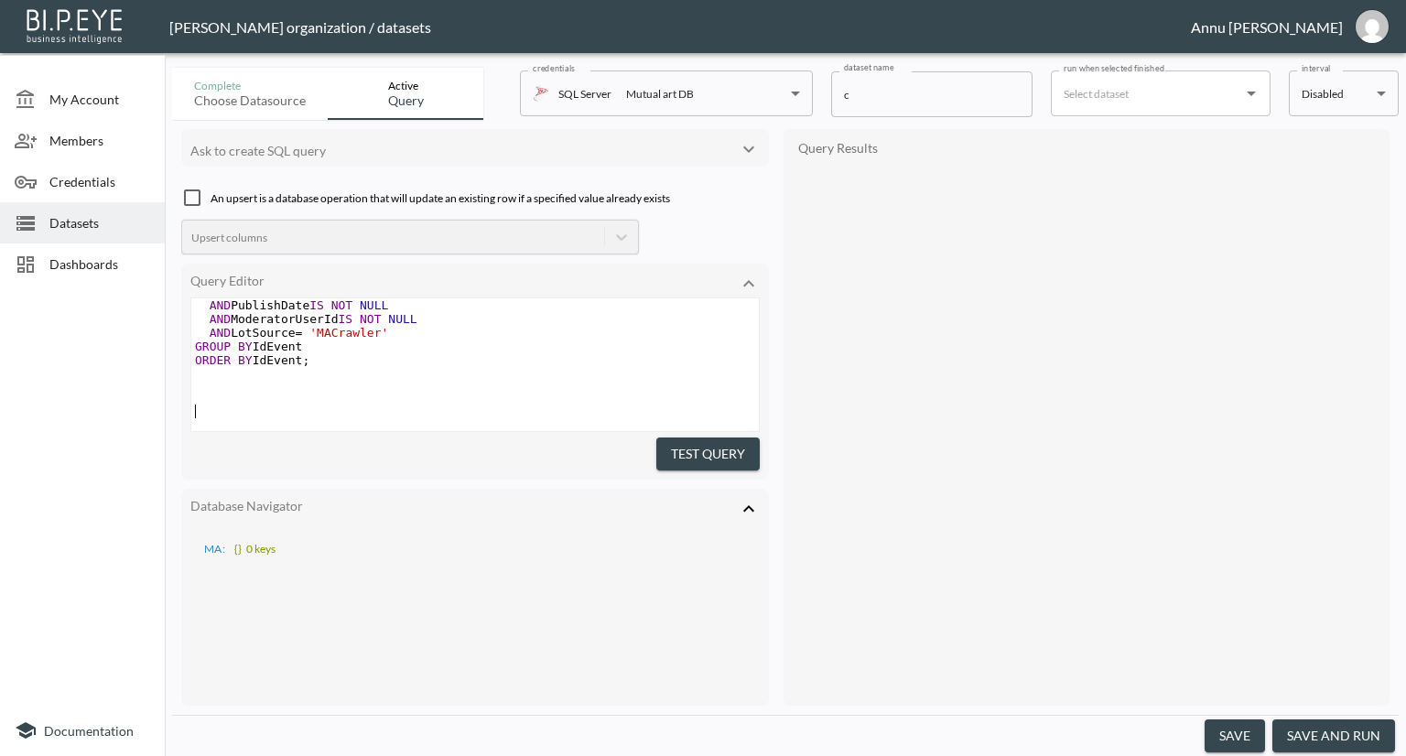
click at [357, 382] on pre "​" at bounding box center [475, 388] width 568 height 14
click at [688, 450] on button "Test Query" at bounding box center [707, 455] width 103 height 34
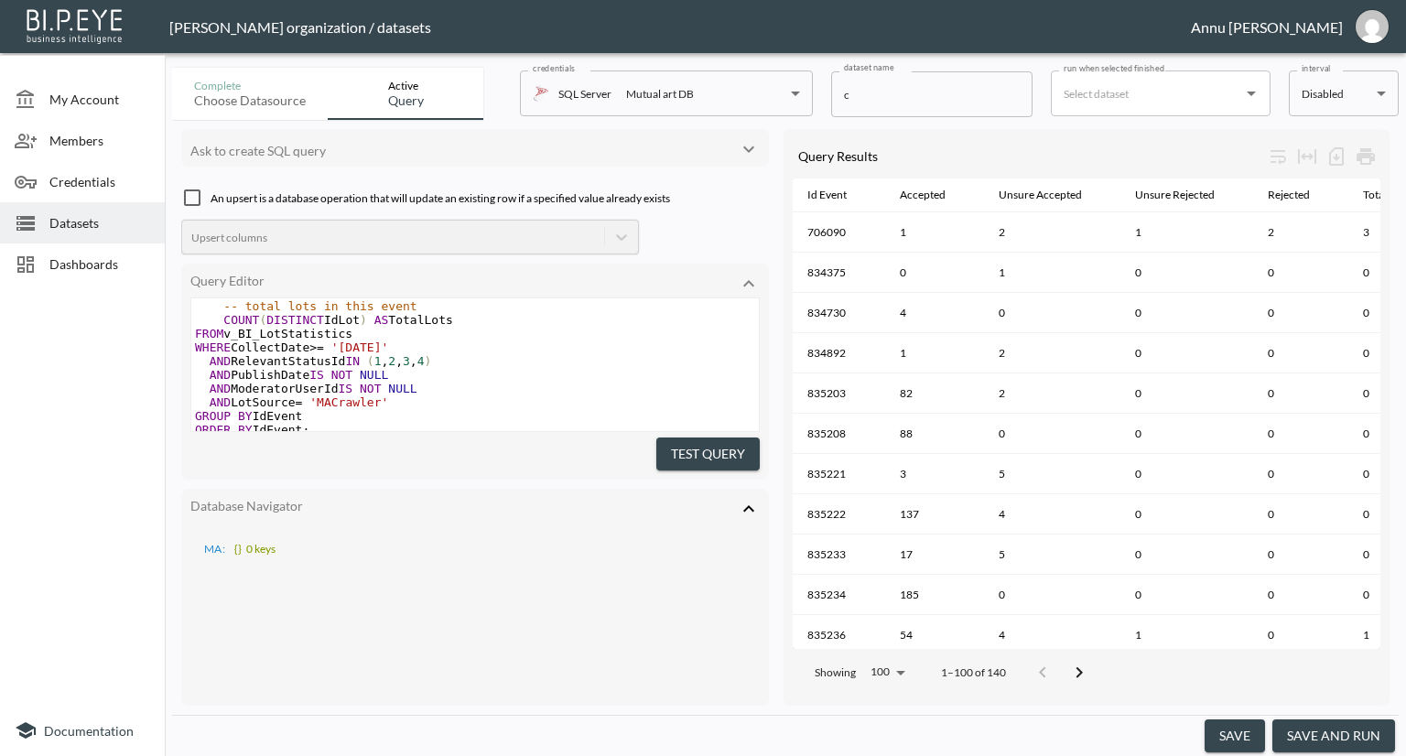
scroll to position [186, 0]
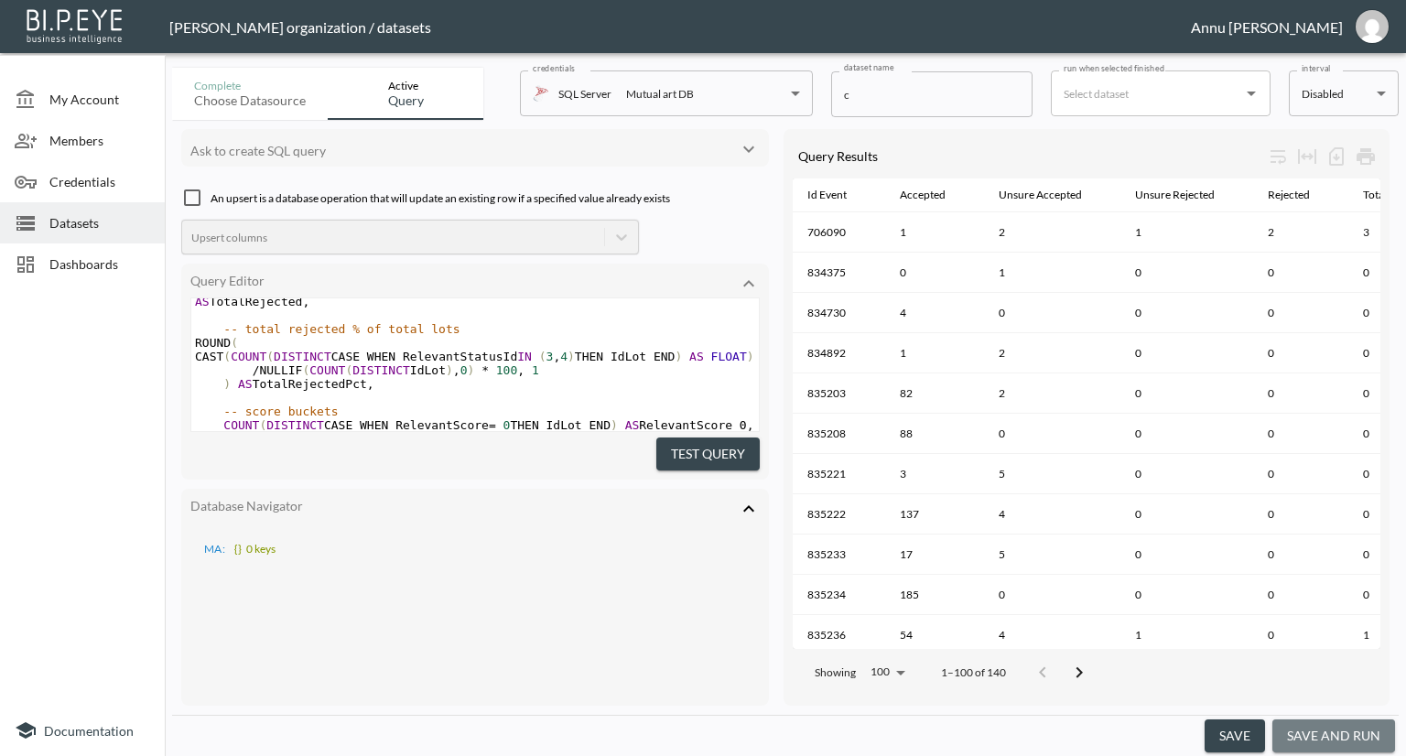
click at [1303, 719] on button "save and run" at bounding box center [1333, 736] width 123 height 34
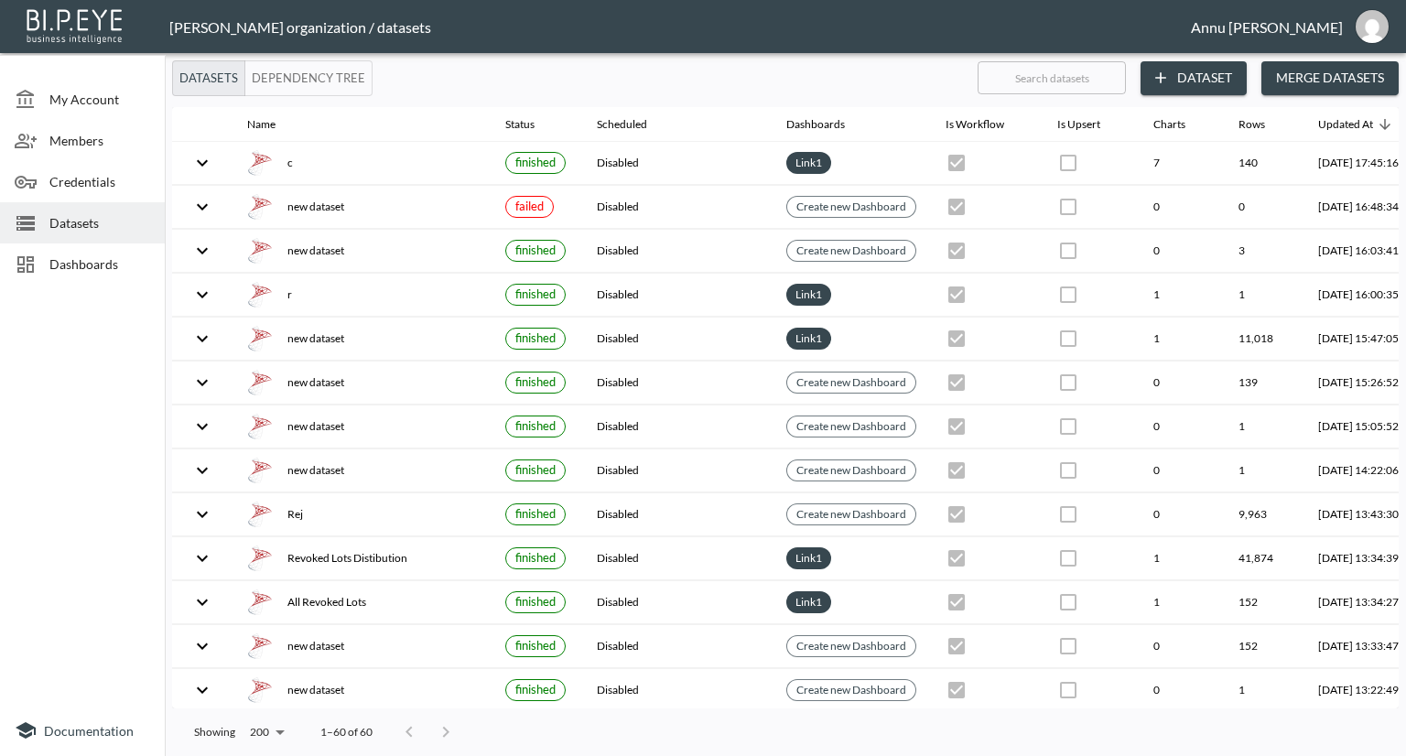
click at [135, 265] on span "Dashboards" at bounding box center [99, 263] width 101 height 19
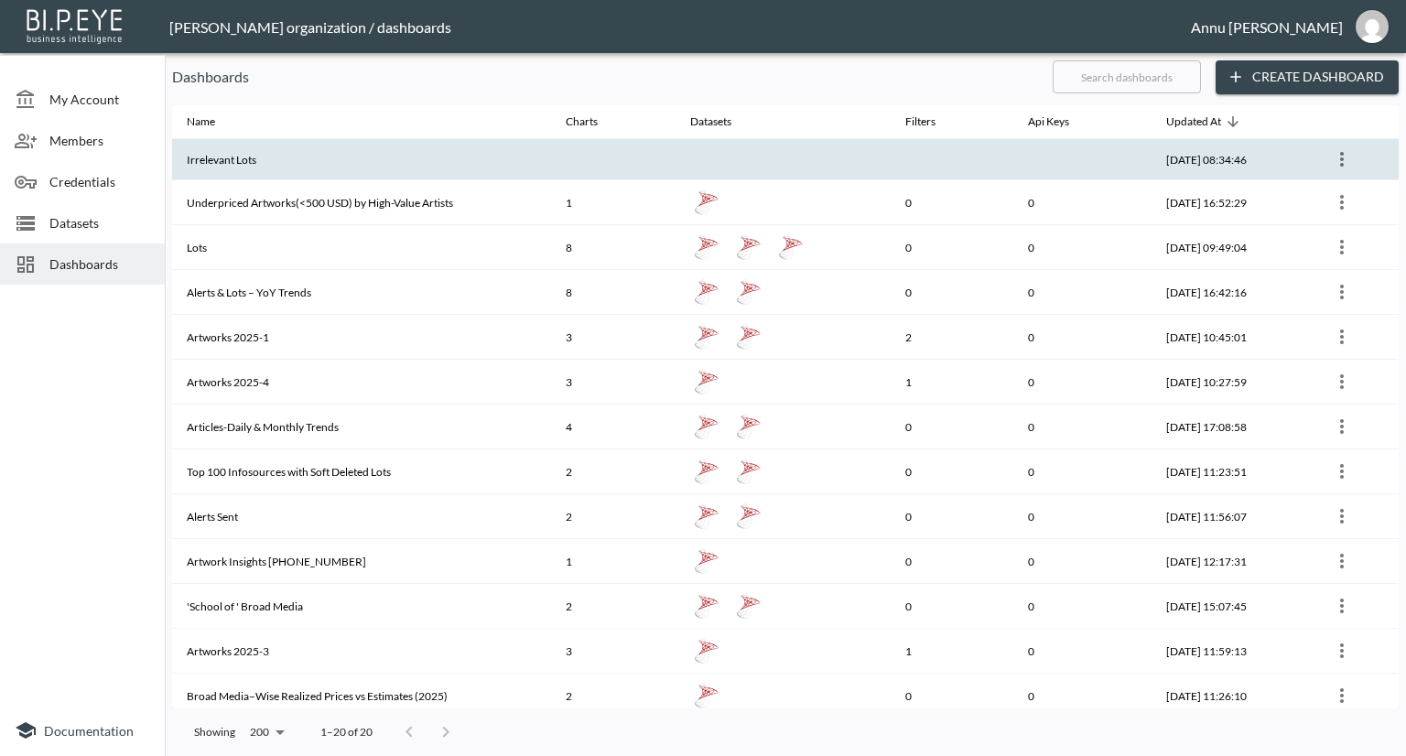
click at [320, 164] on th "Irrelevant Lots" at bounding box center [361, 159] width 379 height 41
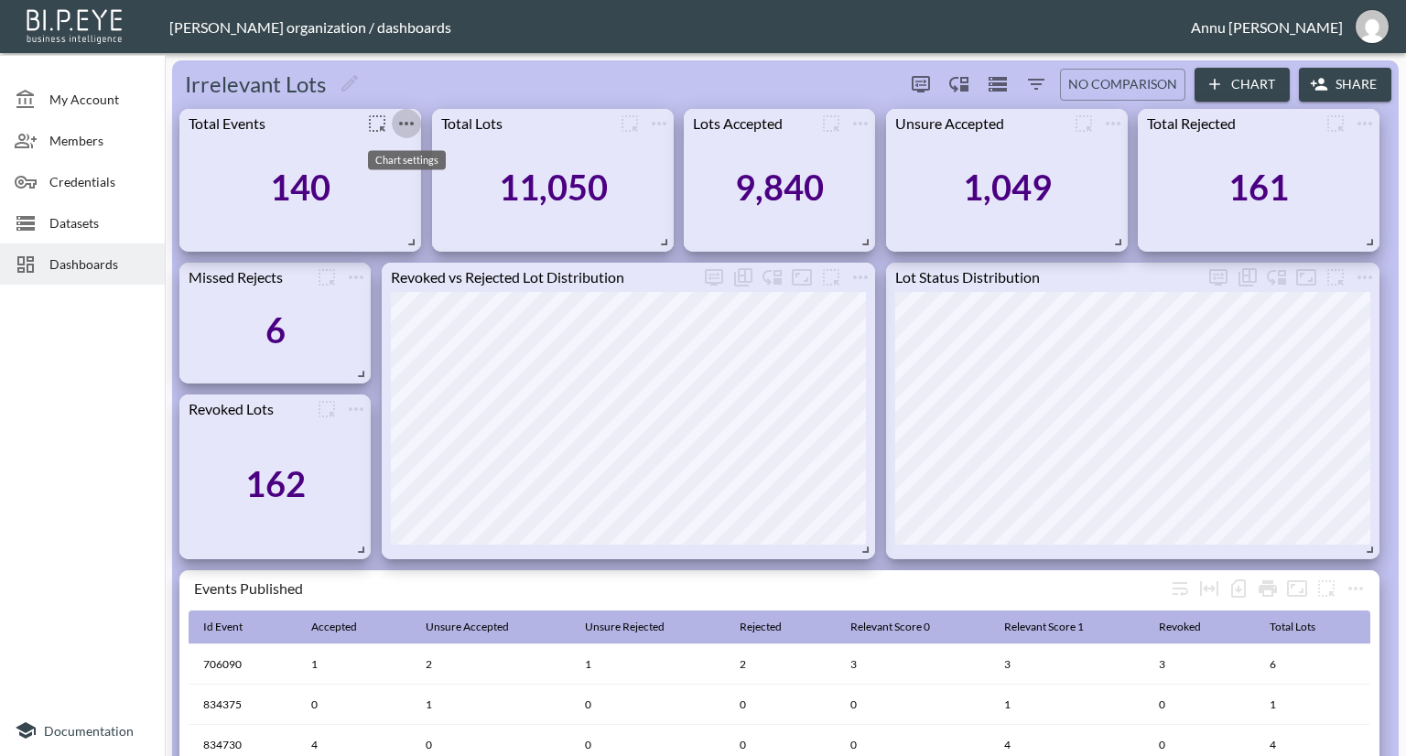
click at [399, 122] on icon "more" at bounding box center [406, 124] width 22 height 22
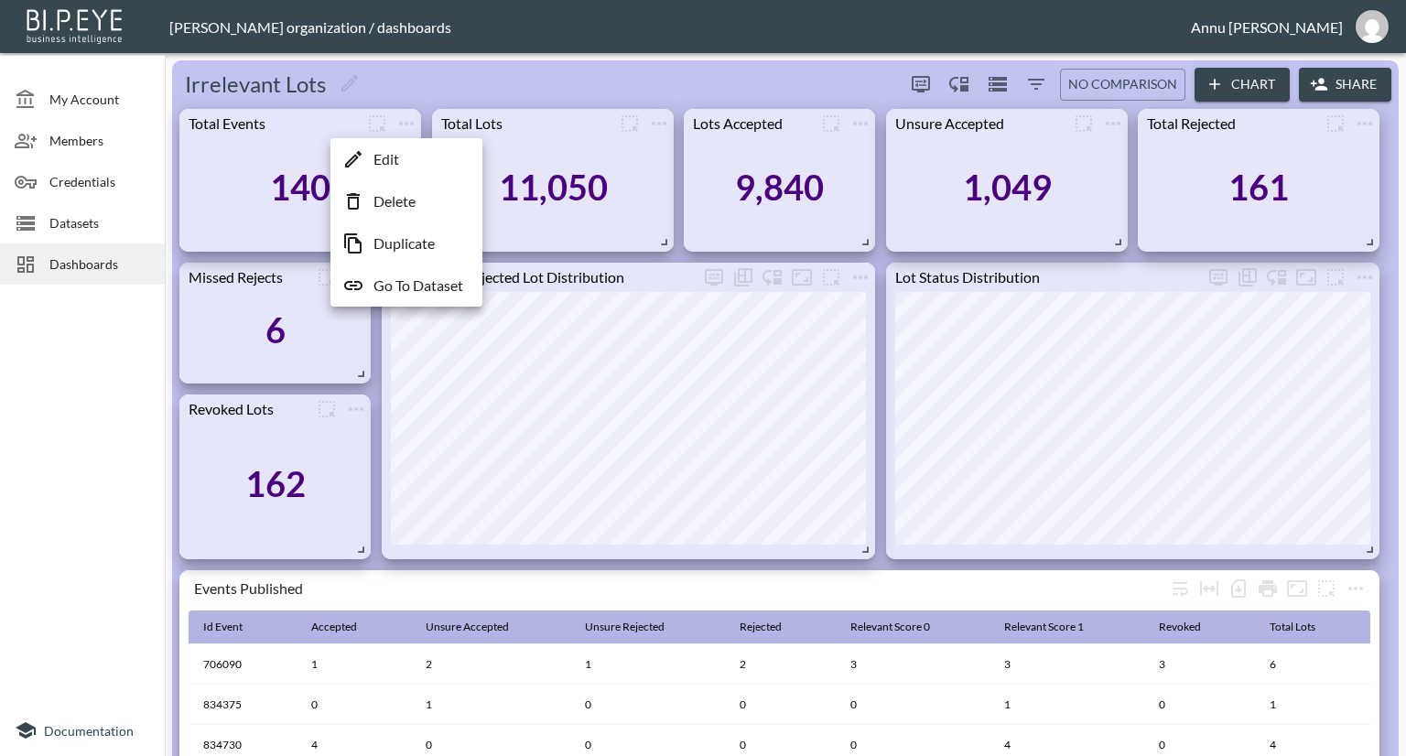
click at [403, 161] on li "Edit" at bounding box center [406, 159] width 143 height 33
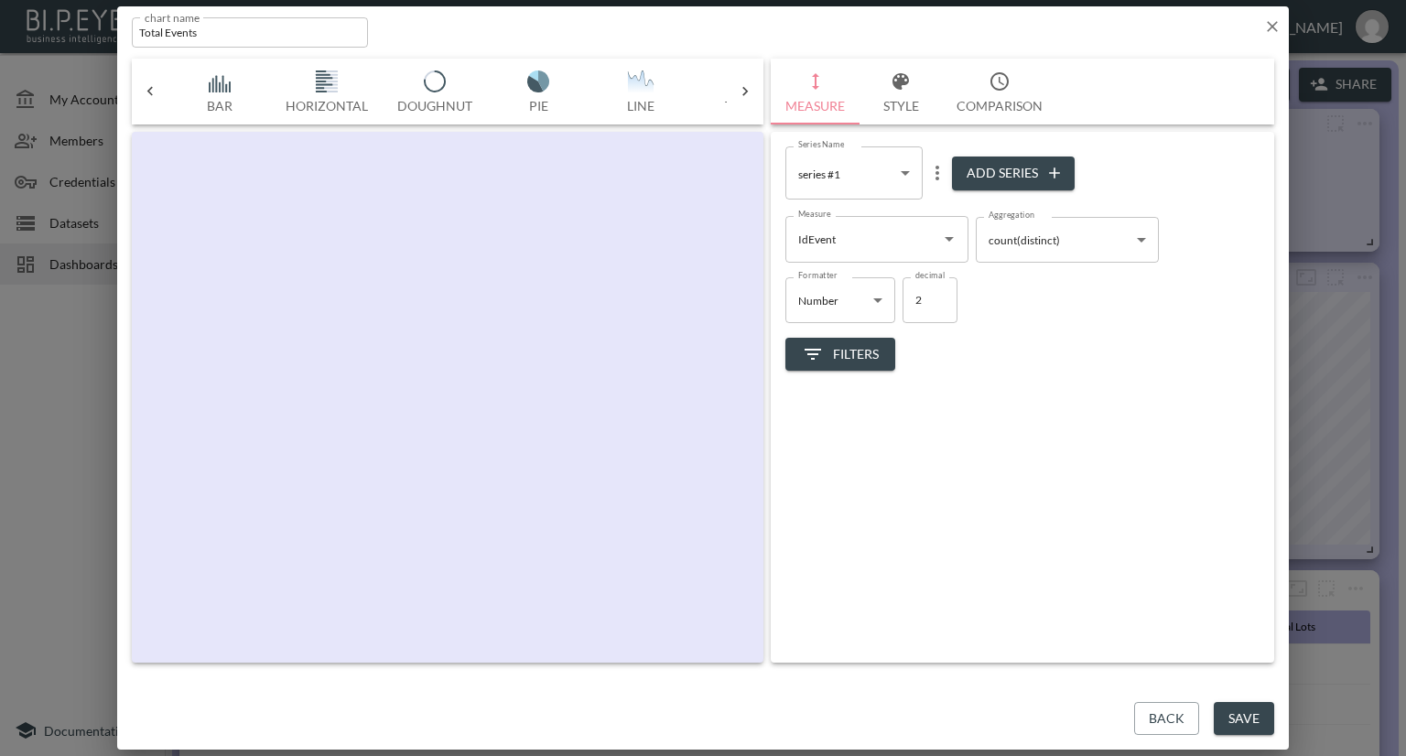
scroll to position [0, 95]
click at [1267, 29] on icon "button" at bounding box center [1272, 26] width 18 height 18
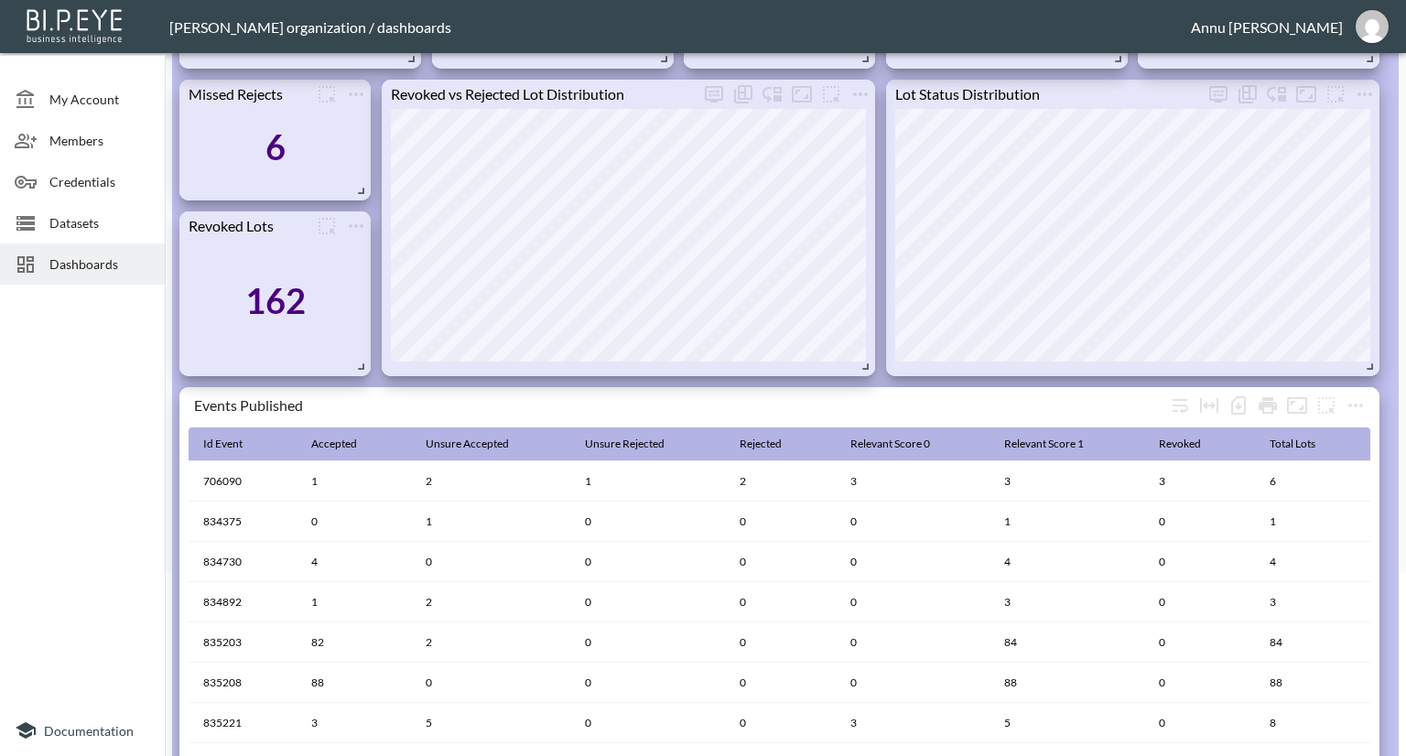
scroll to position [366, 0]
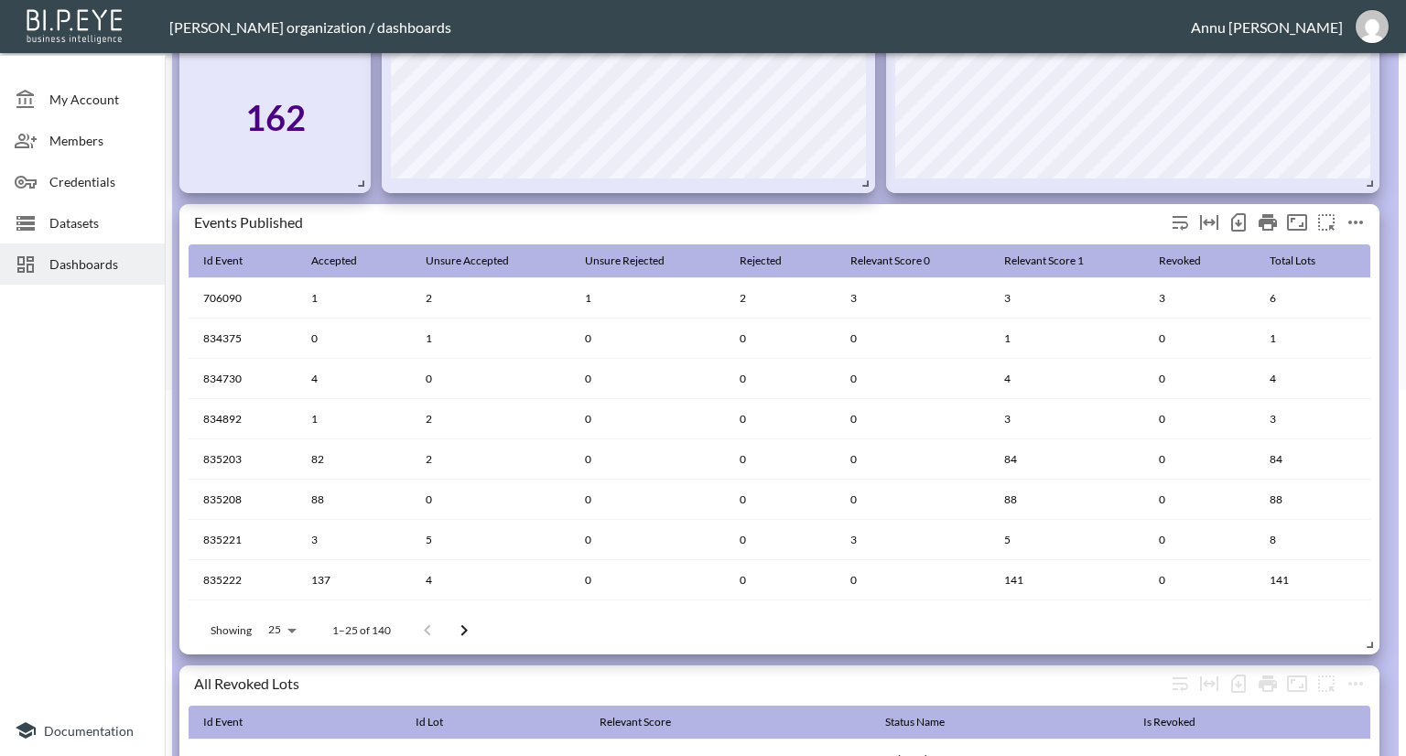
click at [1355, 221] on icon "more" at bounding box center [1355, 223] width 15 height 4
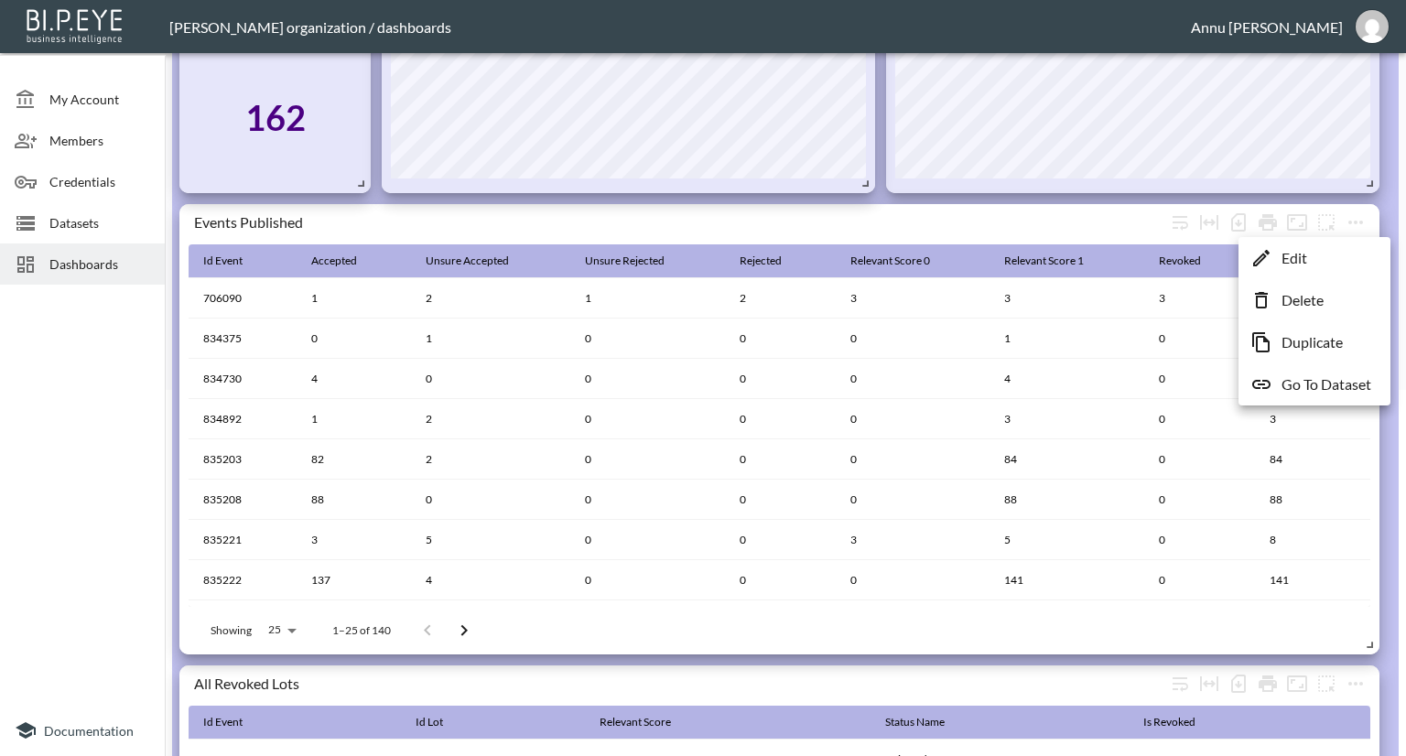
click at [1234, 220] on div at bounding box center [703, 378] width 1406 height 756
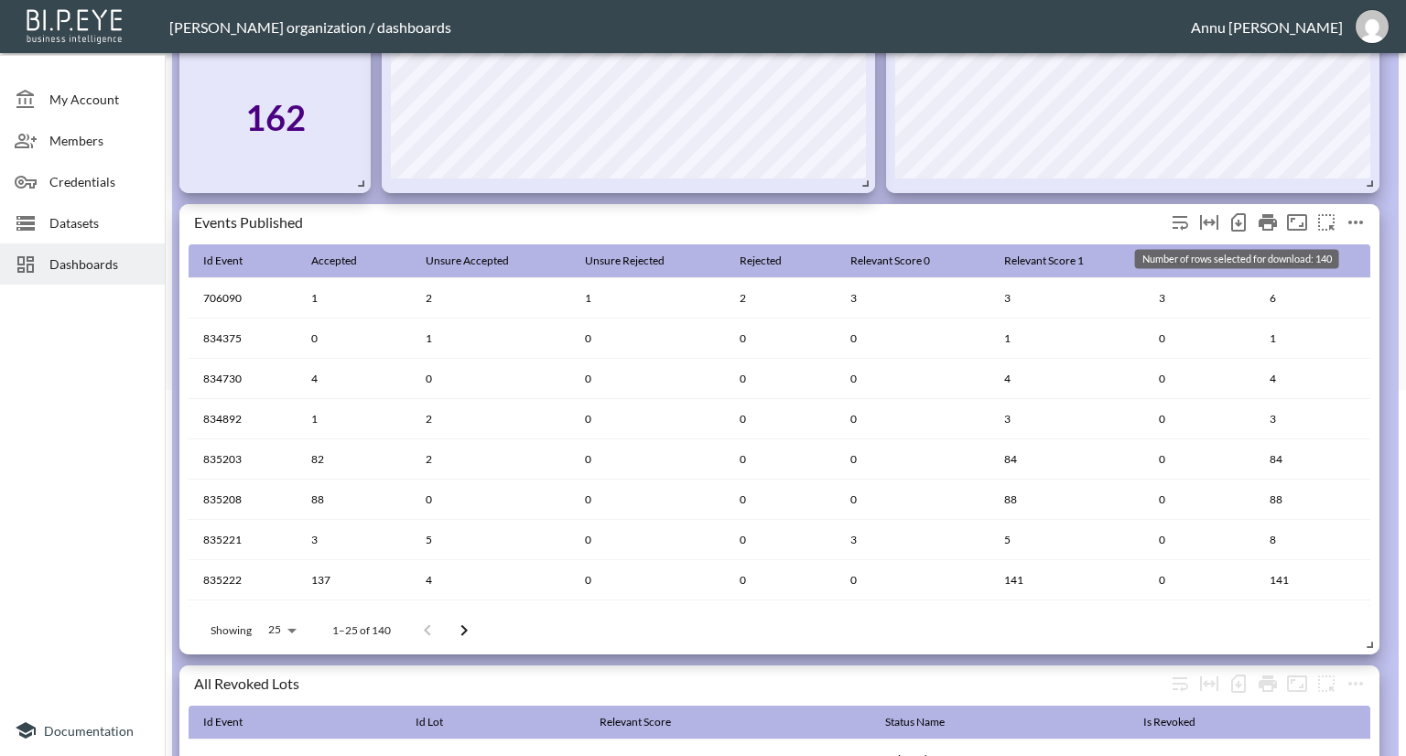
click at [1241, 220] on icon "Number of rows selected for download: 140" at bounding box center [1239, 222] width 22 height 22
click at [1348, 220] on icon "more" at bounding box center [1356, 222] width 22 height 22
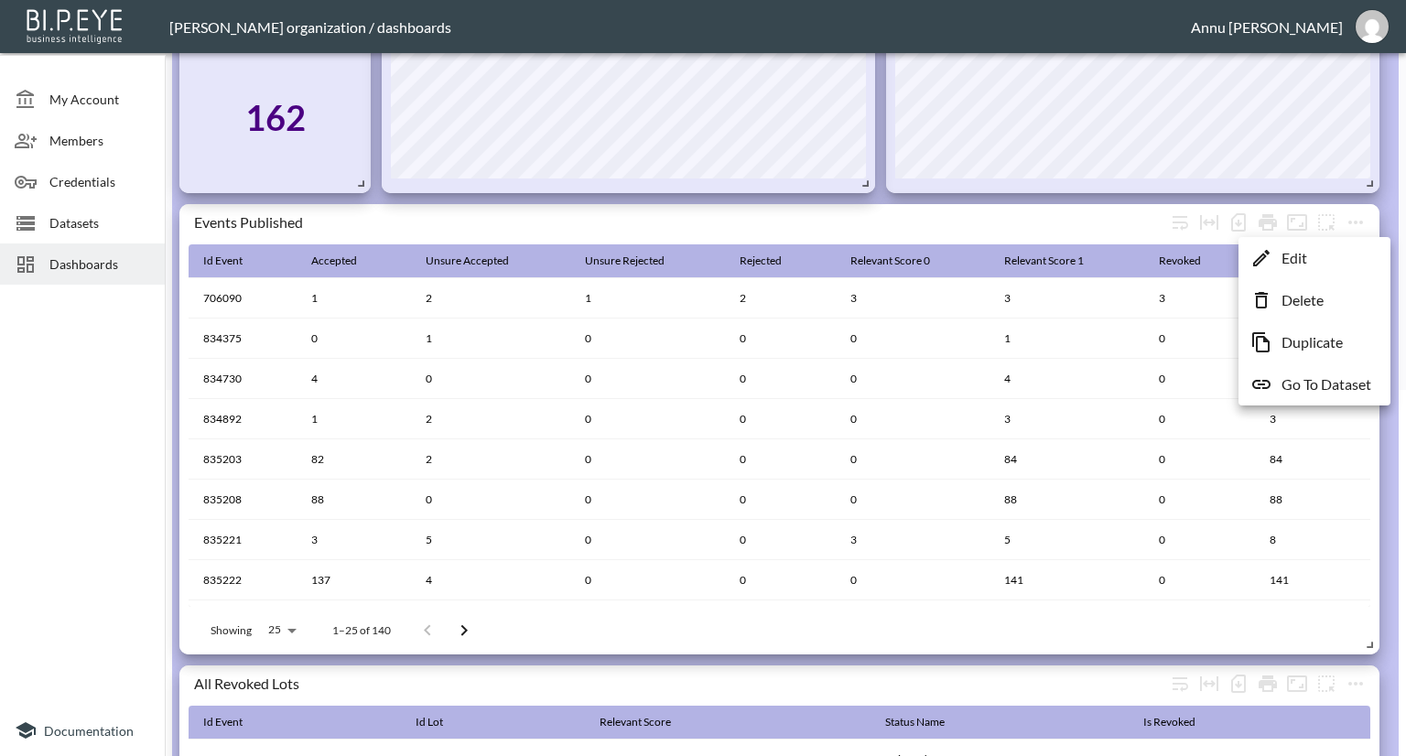
click at [1313, 391] on p "Go To Dataset" at bounding box center [1327, 384] width 90 height 22
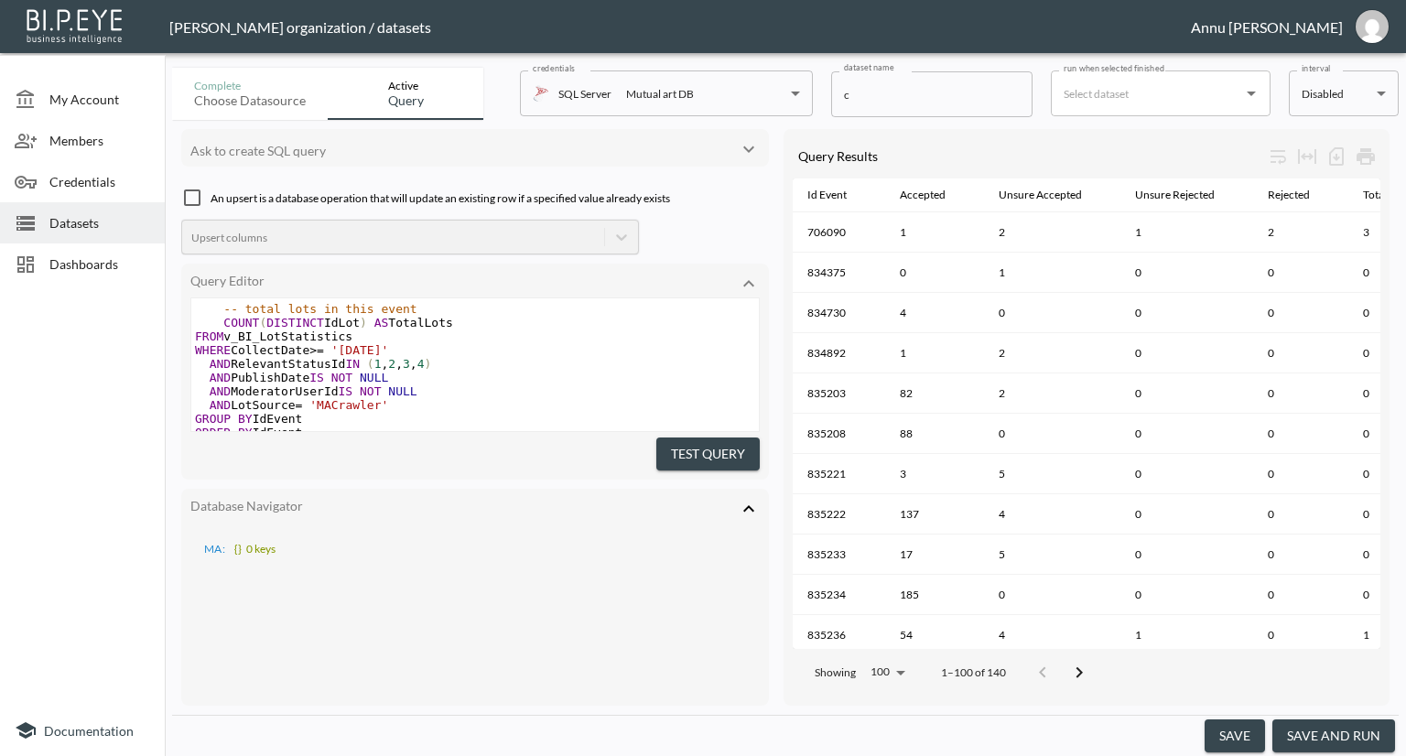
scroll to position [602, 0]
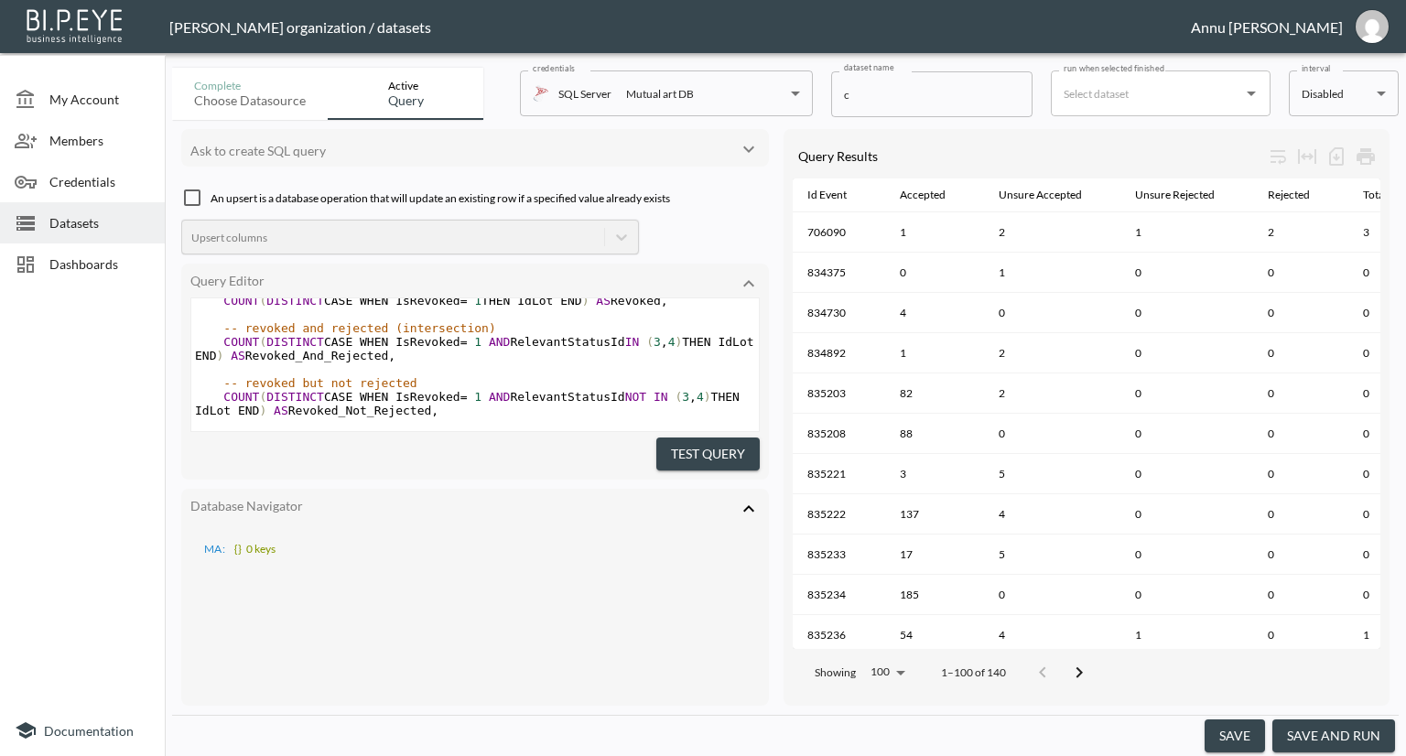
type textarea "SELECT IdEvent, -- status buckets COUNT(DISTINCT CASE WHEN RelevantStatusId = 1…"
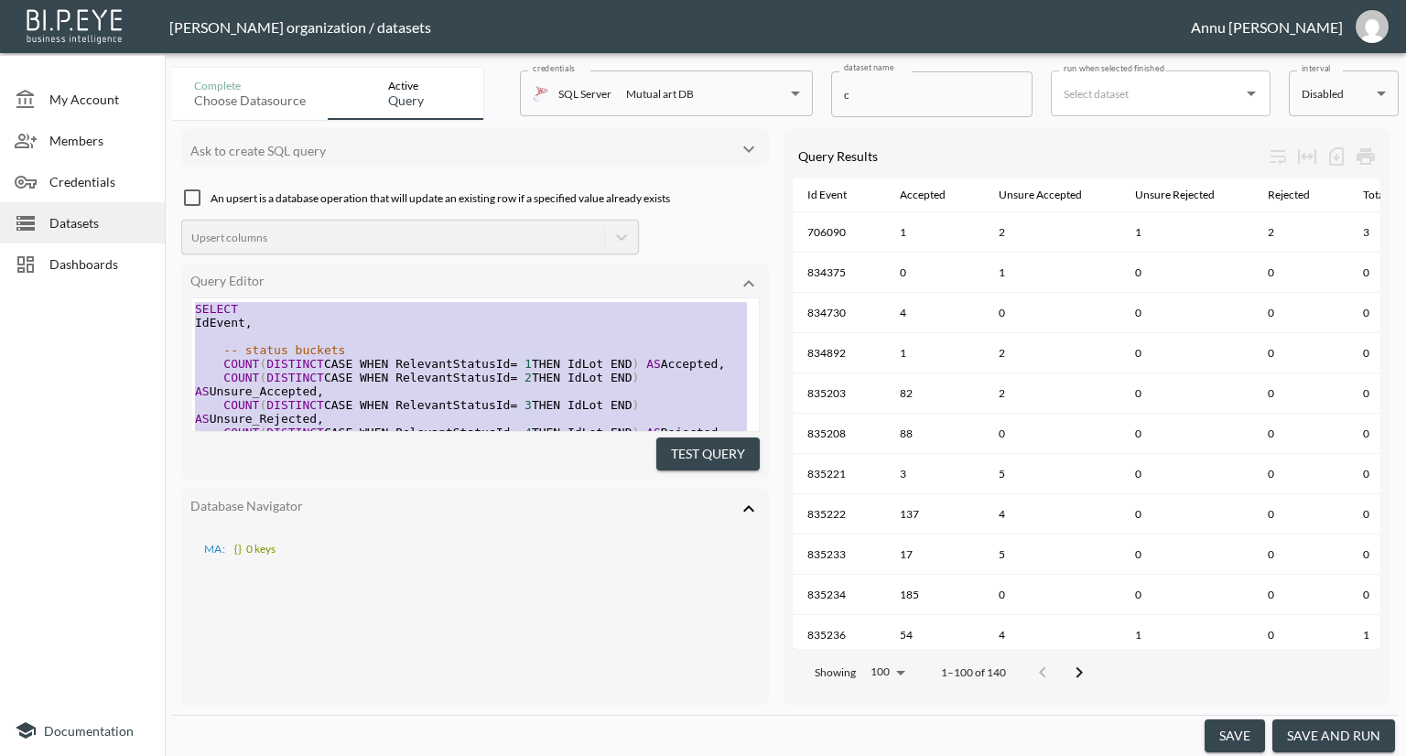
drag, startPoint x: 360, startPoint y: 393, endPoint x: 231, endPoint y: 159, distance: 266.7
click at [231, 159] on div "Ask to create SQL query An upsert is a database operation that will update an e…" at bounding box center [475, 417] width 588 height 577
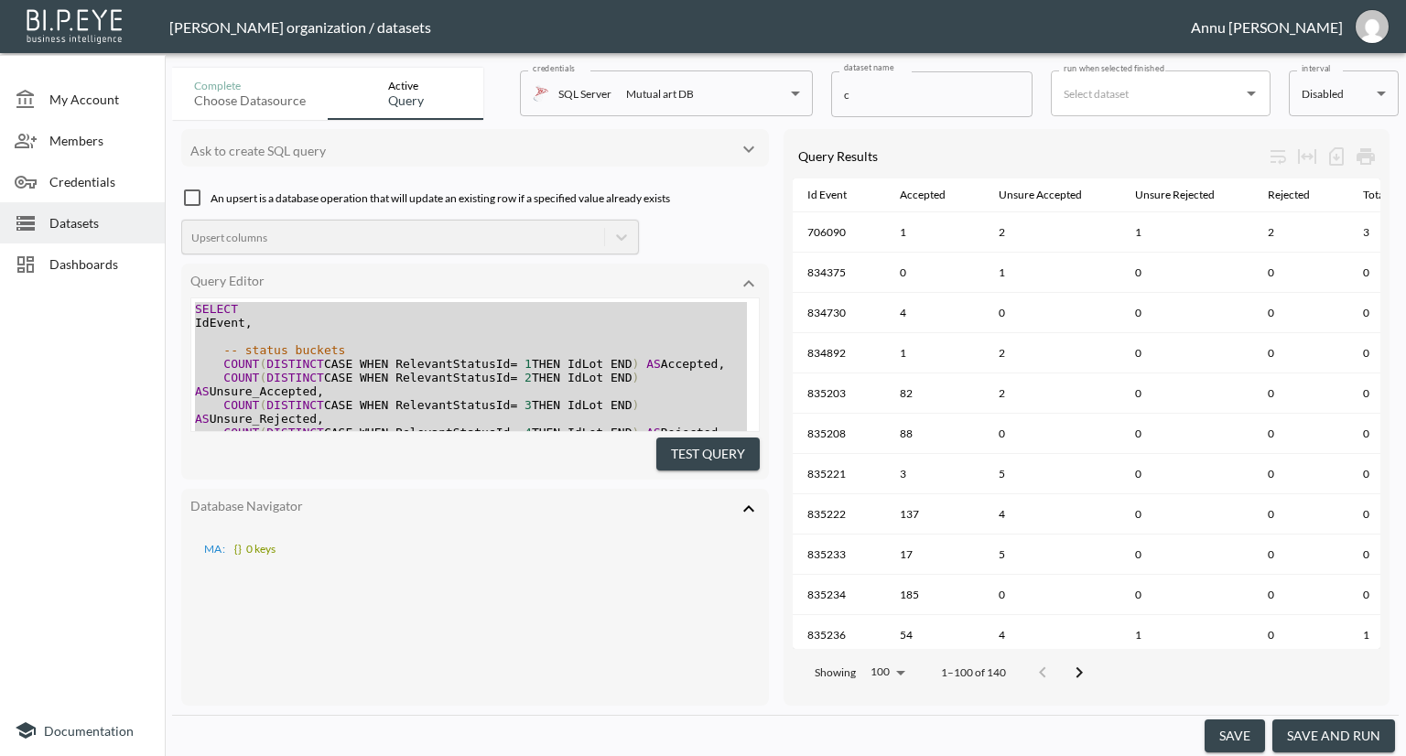
click at [555, 446] on div "Test Query" at bounding box center [474, 451] width 569 height 39
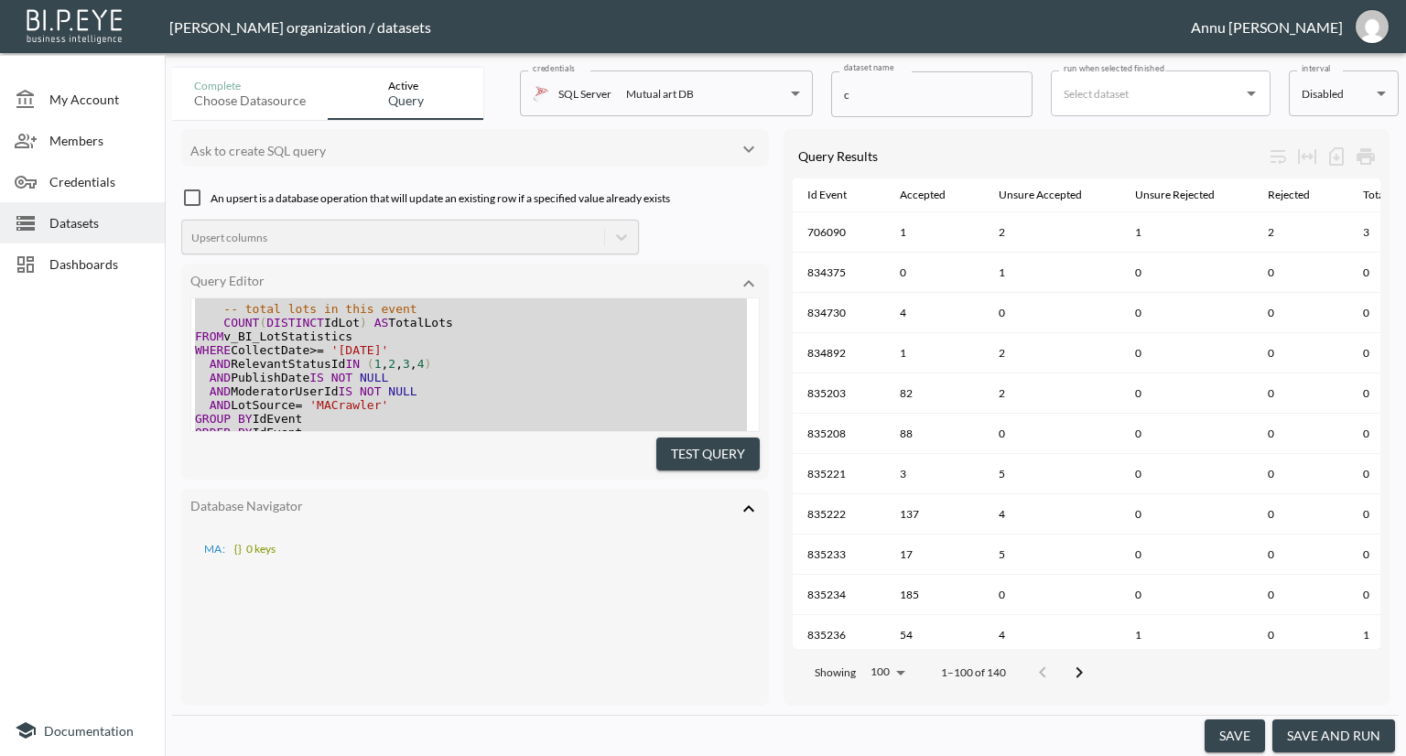
scroll to position [589, 0]
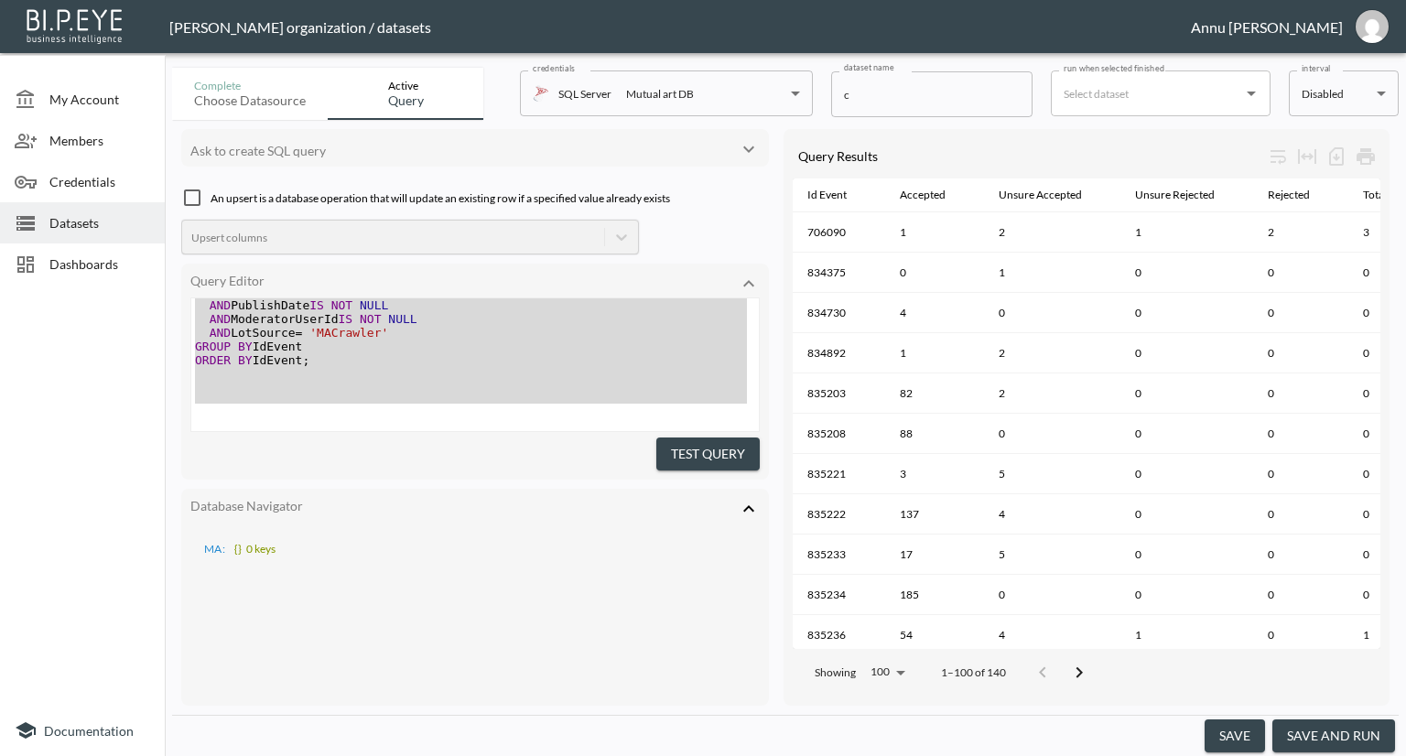
click at [498, 387] on pre "​" at bounding box center [475, 388] width 568 height 14
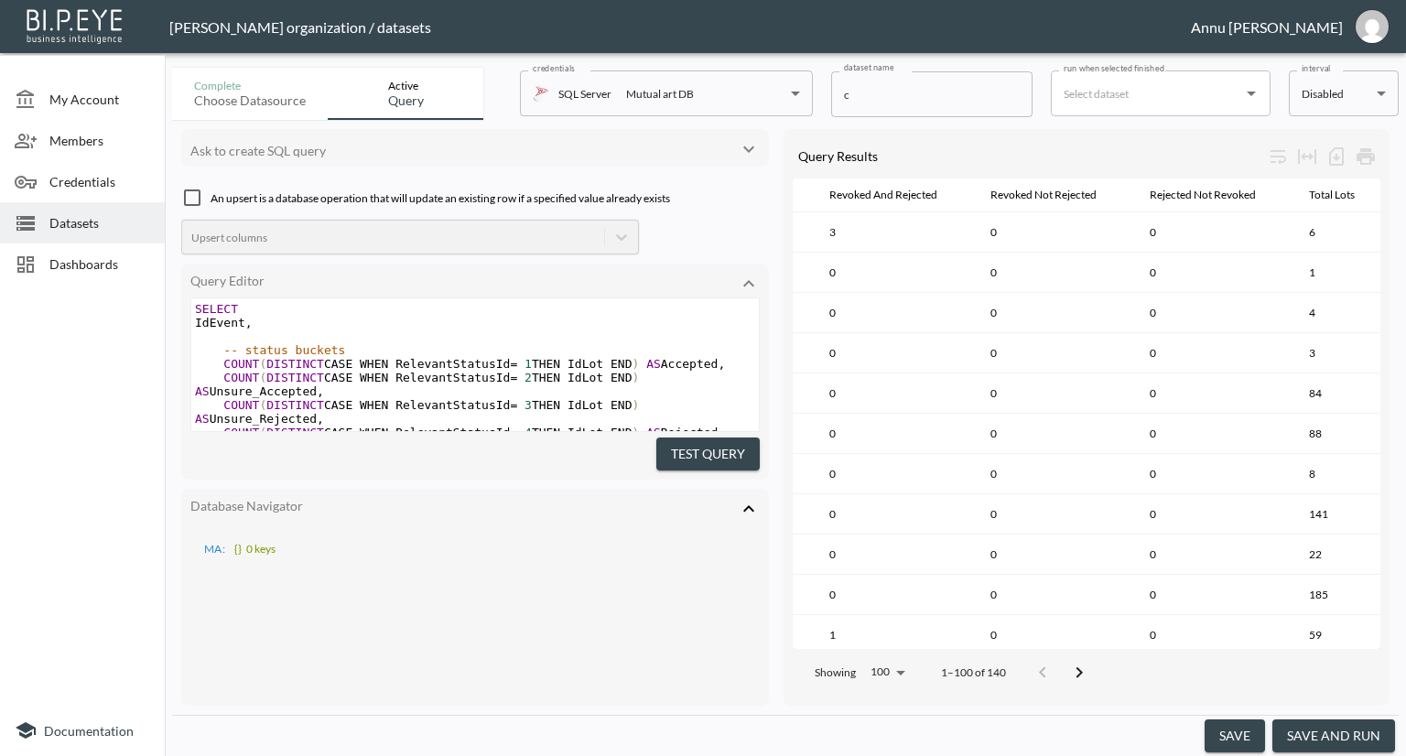
scroll to position [0, 1175]
click at [1338, 730] on button "save and run" at bounding box center [1333, 736] width 123 height 34
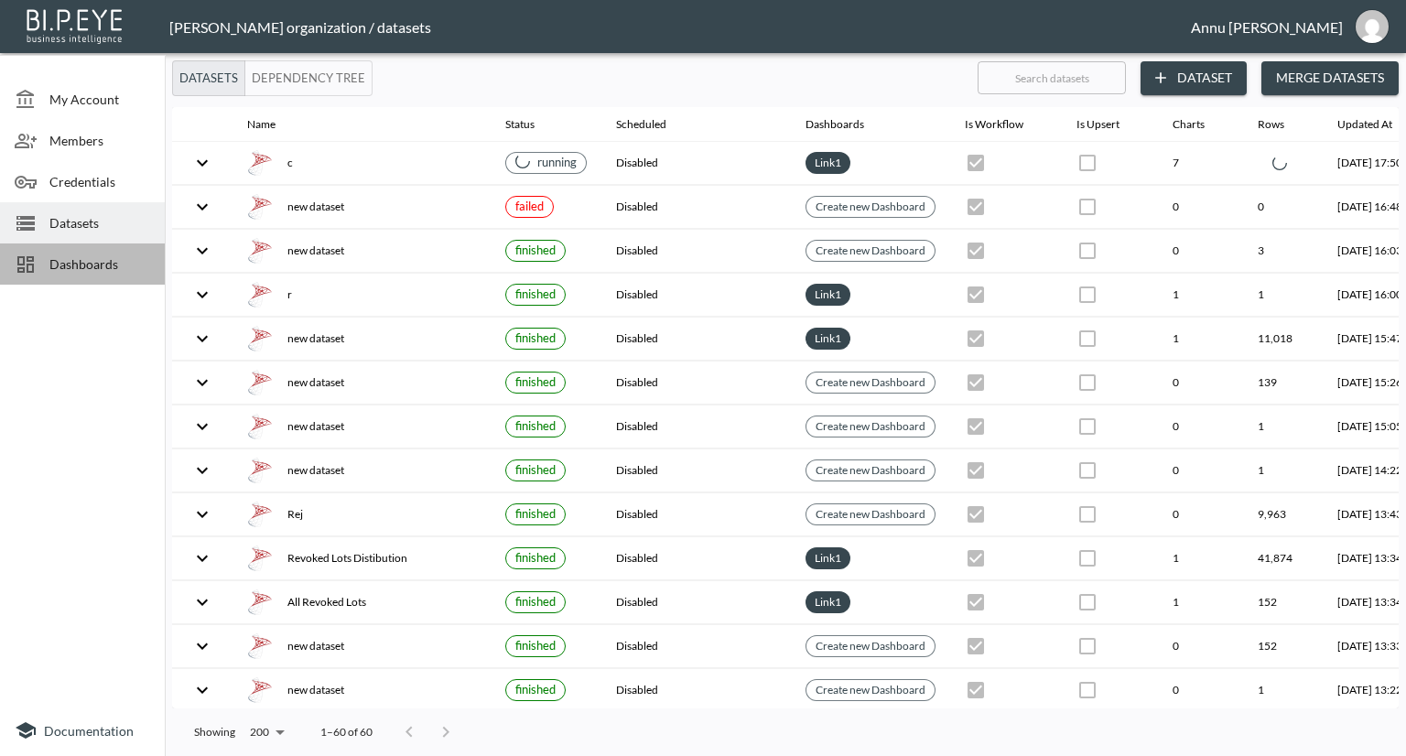
click at [119, 256] on span "Dashboards" at bounding box center [99, 263] width 101 height 19
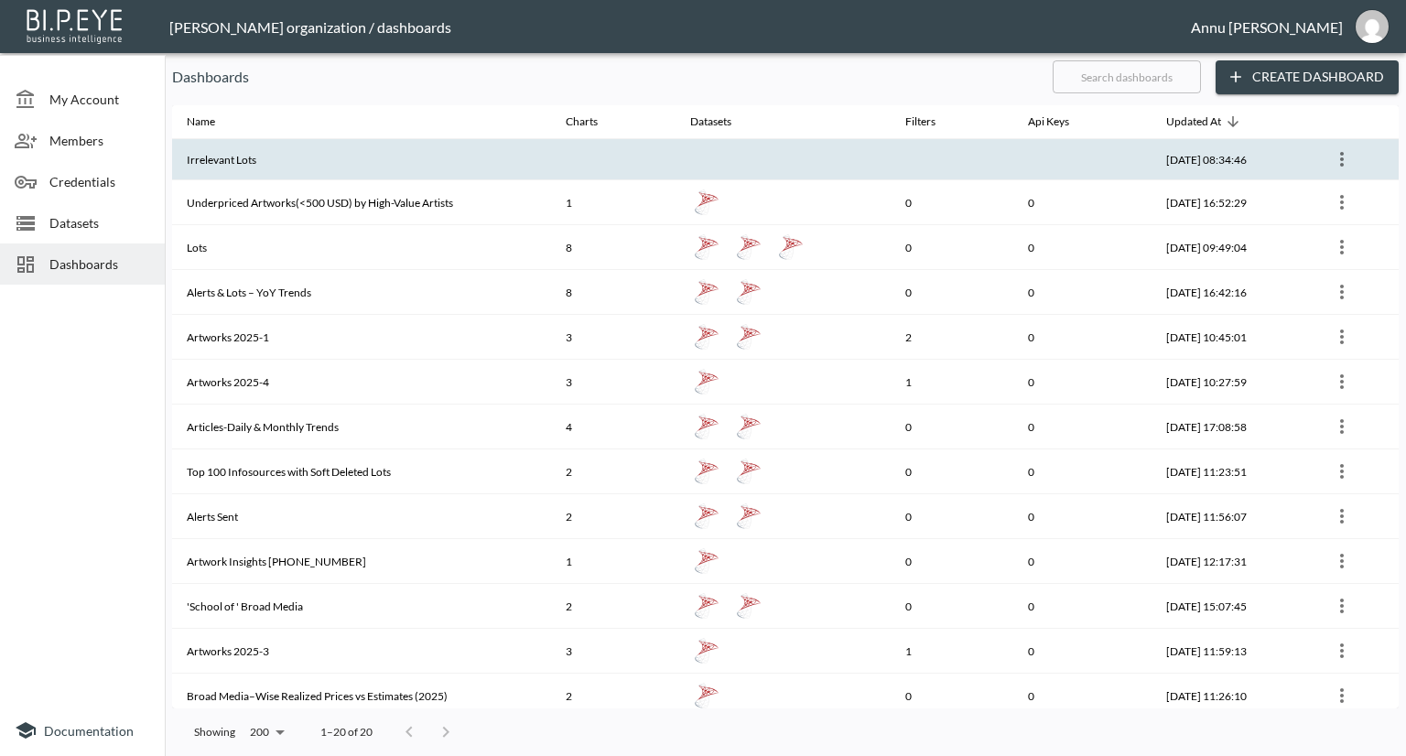
click at [286, 157] on th "Irrelevant Lots" at bounding box center [361, 159] width 379 height 41
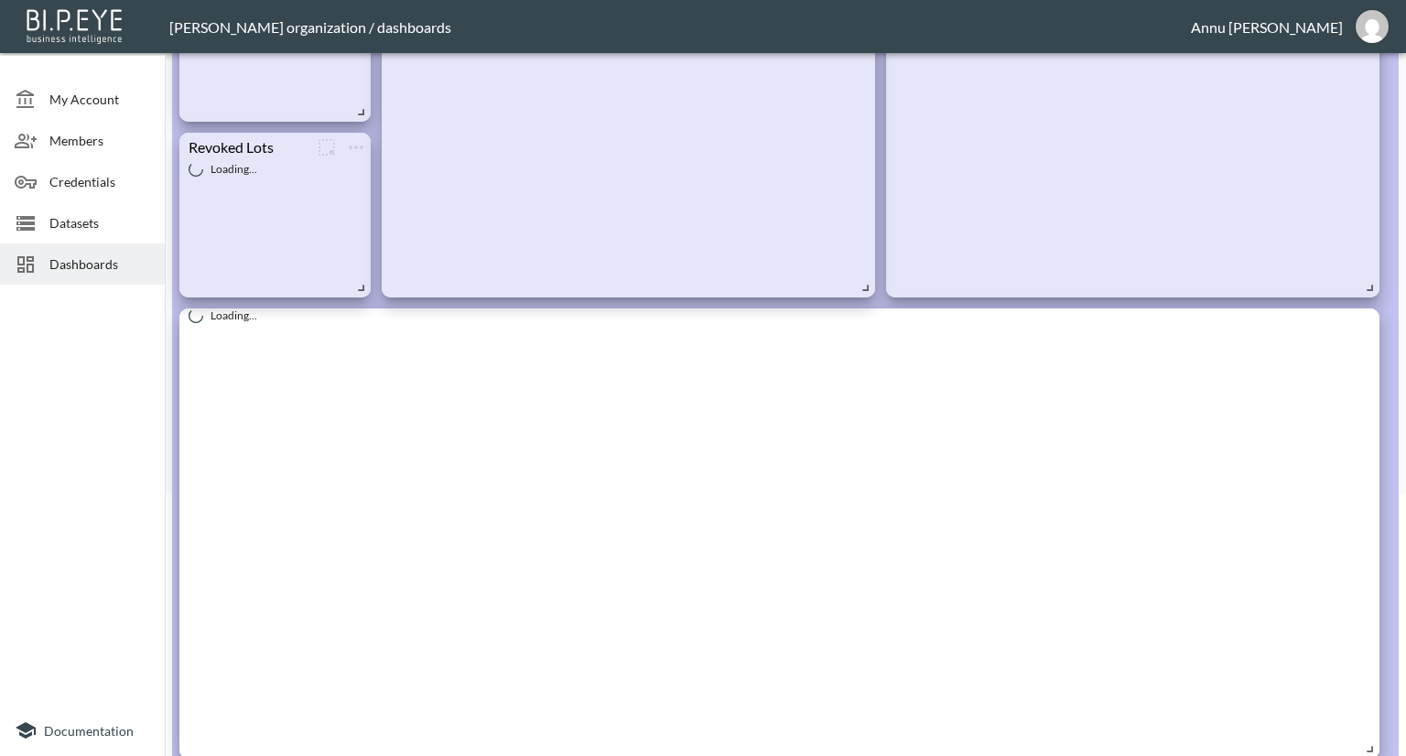
scroll to position [366, 0]
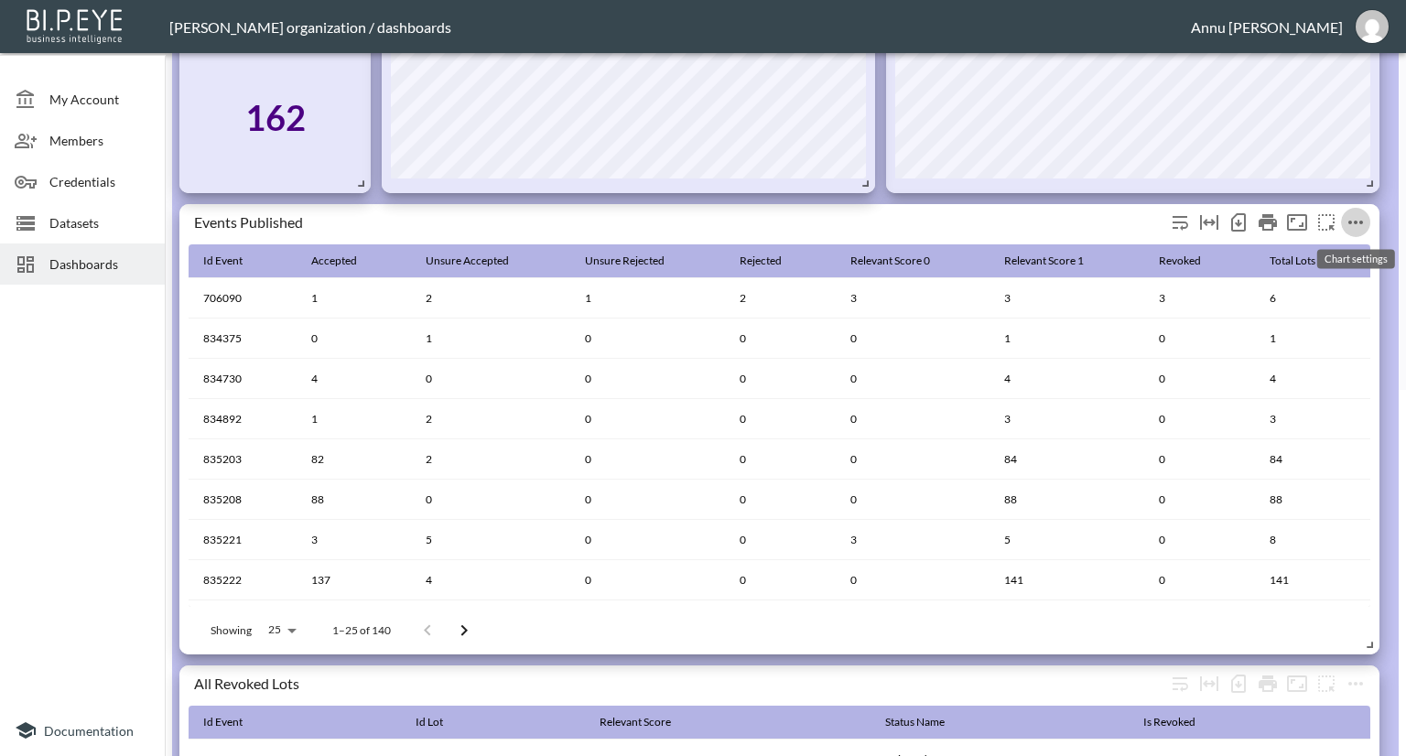
click at [1358, 222] on icon "more" at bounding box center [1356, 222] width 22 height 22
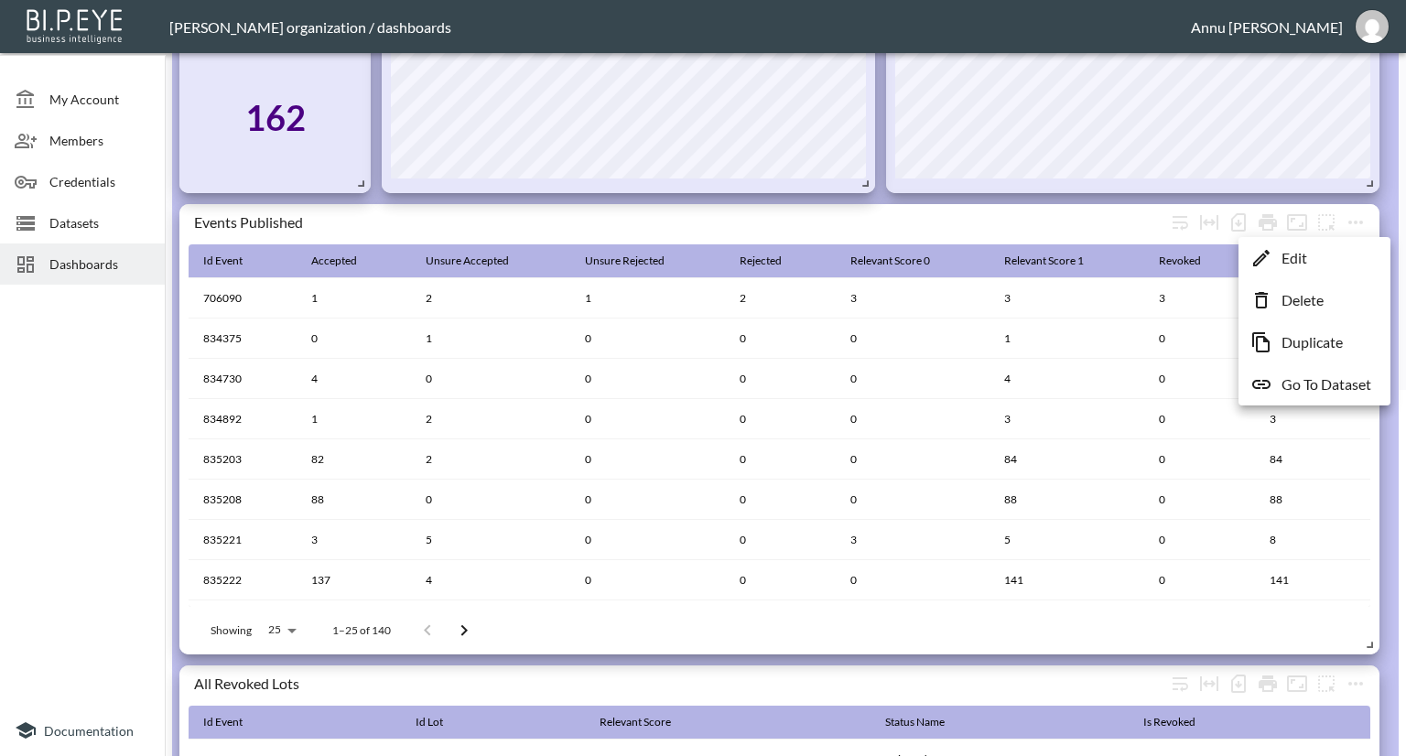
click at [1300, 254] on p "Edit" at bounding box center [1295, 258] width 26 height 22
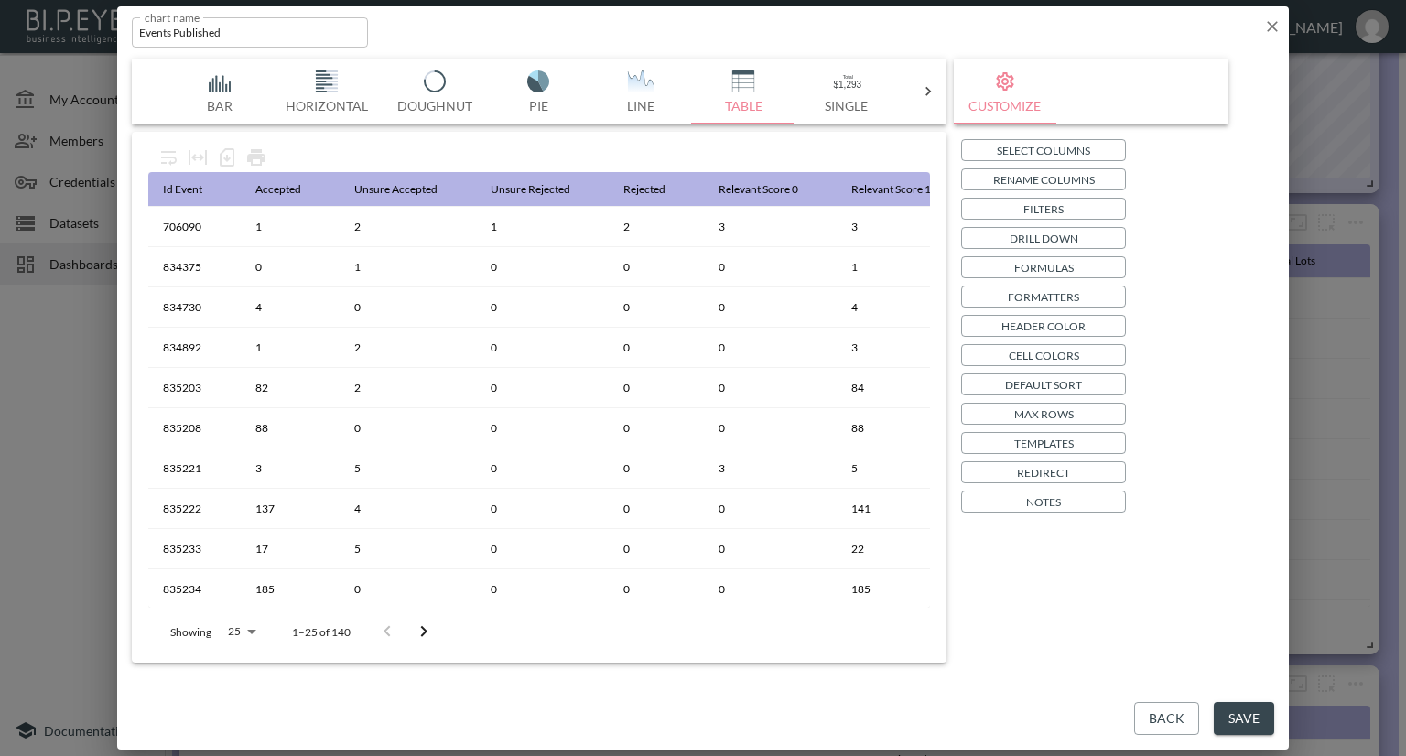
click at [1029, 148] on p "Select Columns" at bounding box center [1043, 150] width 93 height 19
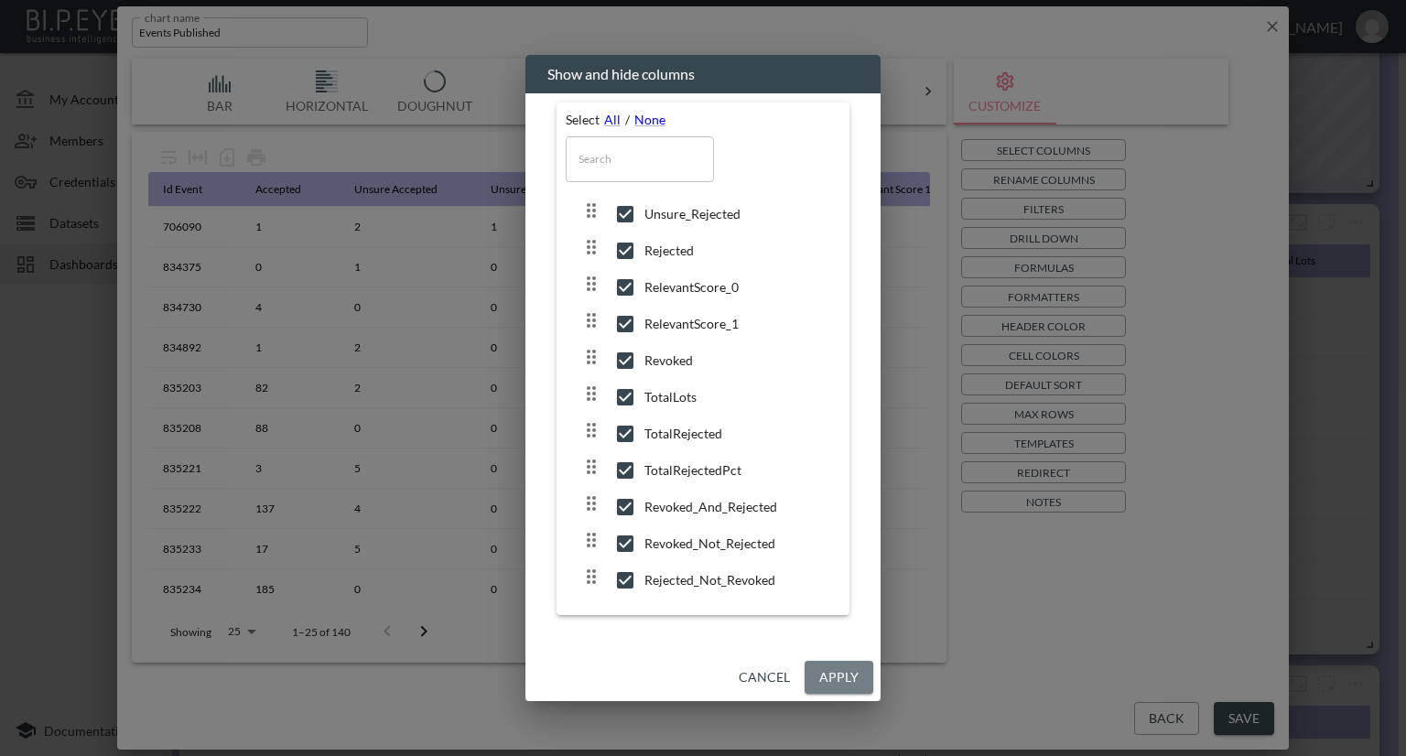
click at [813, 678] on button "Apply" at bounding box center [839, 678] width 69 height 34
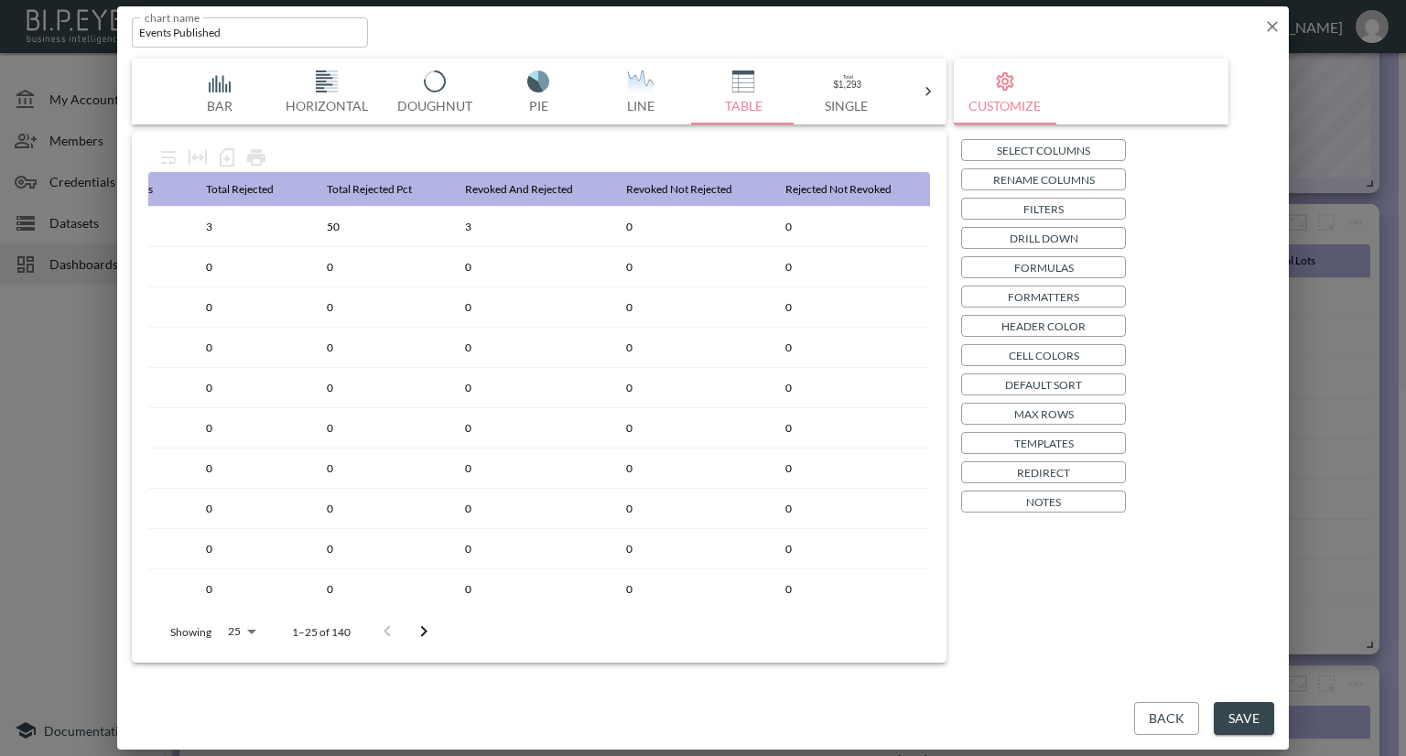
click at [1270, 25] on icon "button" at bounding box center [1272, 26] width 18 height 18
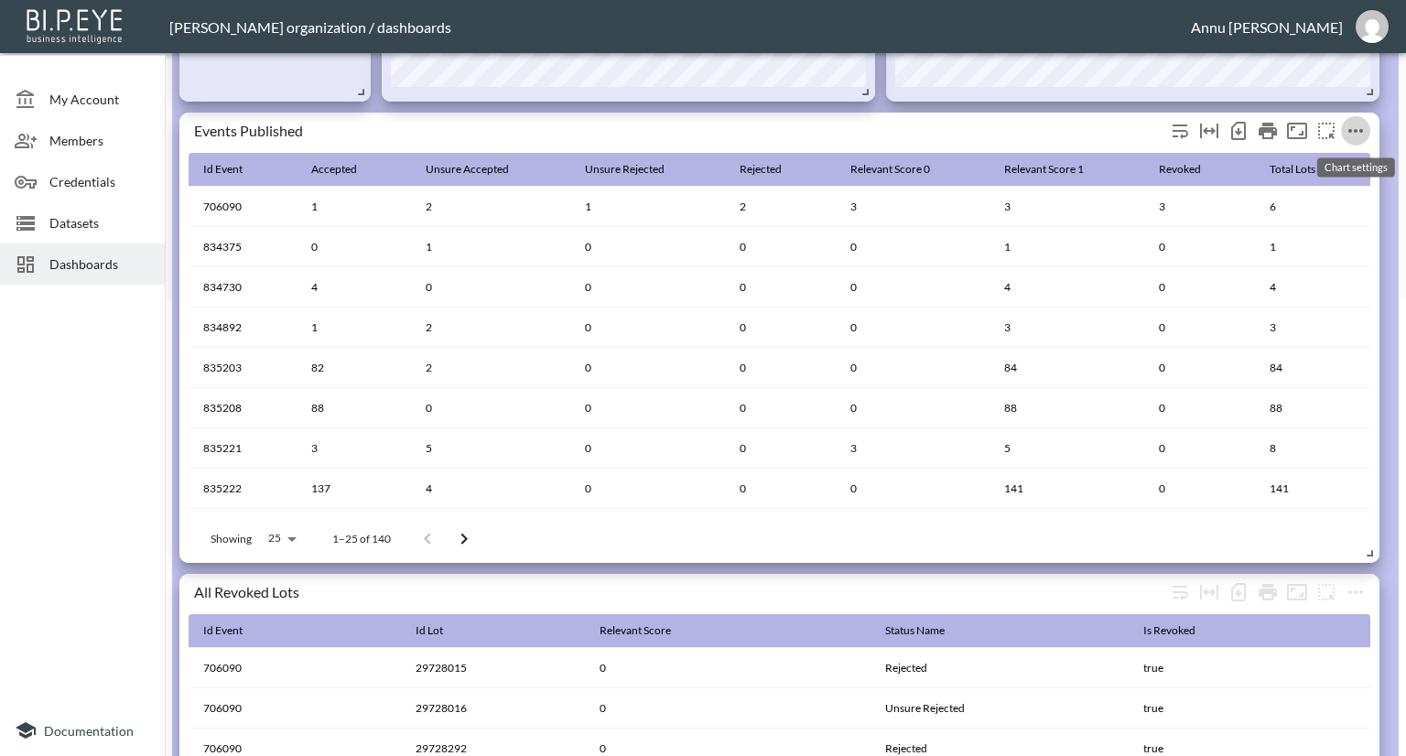
click at [1355, 133] on icon "more" at bounding box center [1356, 131] width 22 height 22
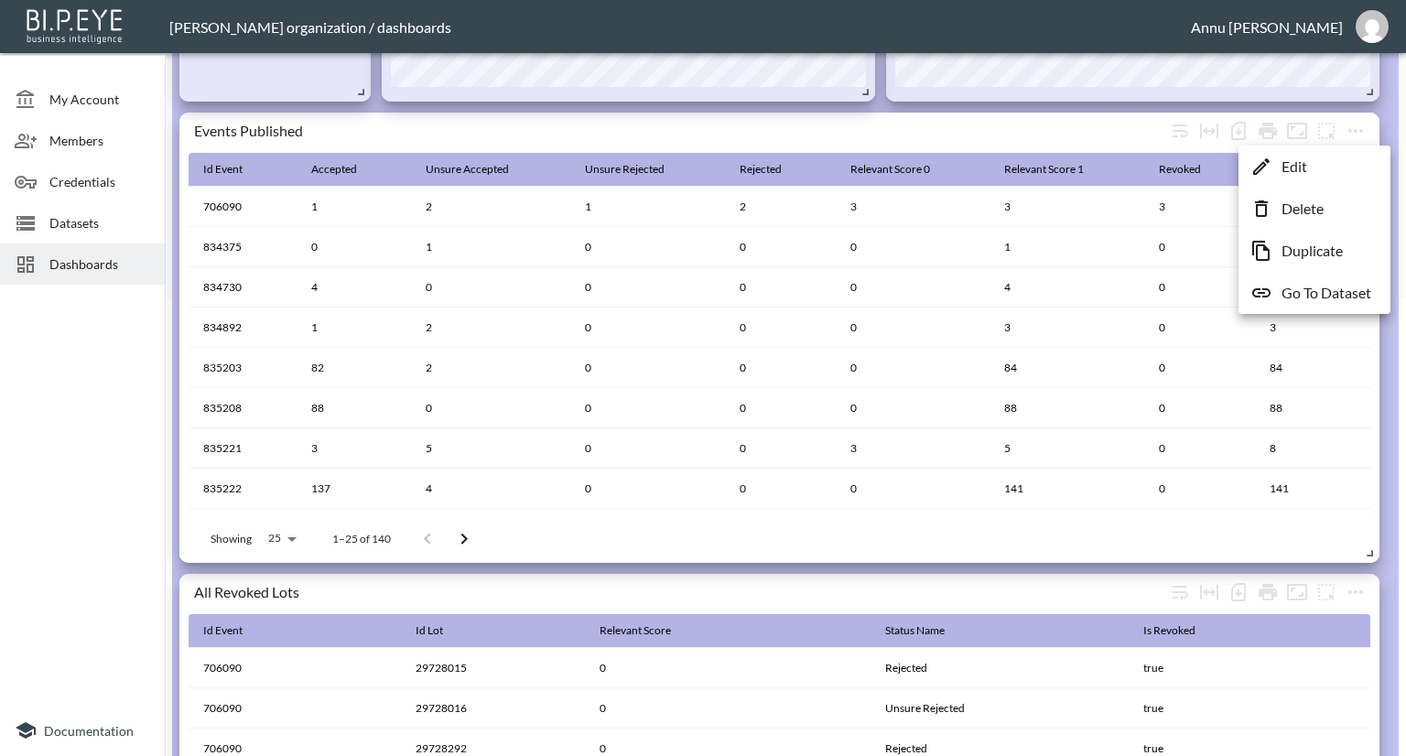
click at [1007, 493] on div at bounding box center [703, 378] width 1406 height 756
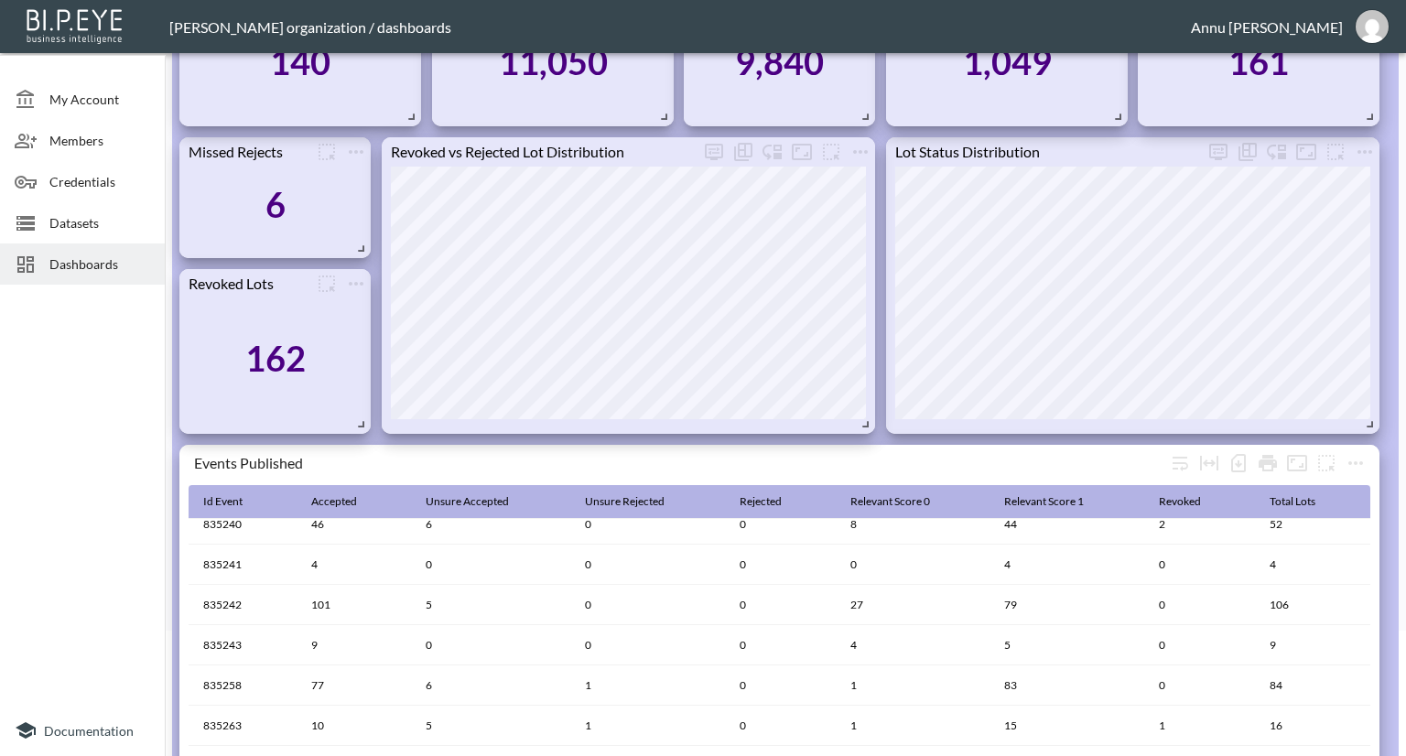
scroll to position [0, 0]
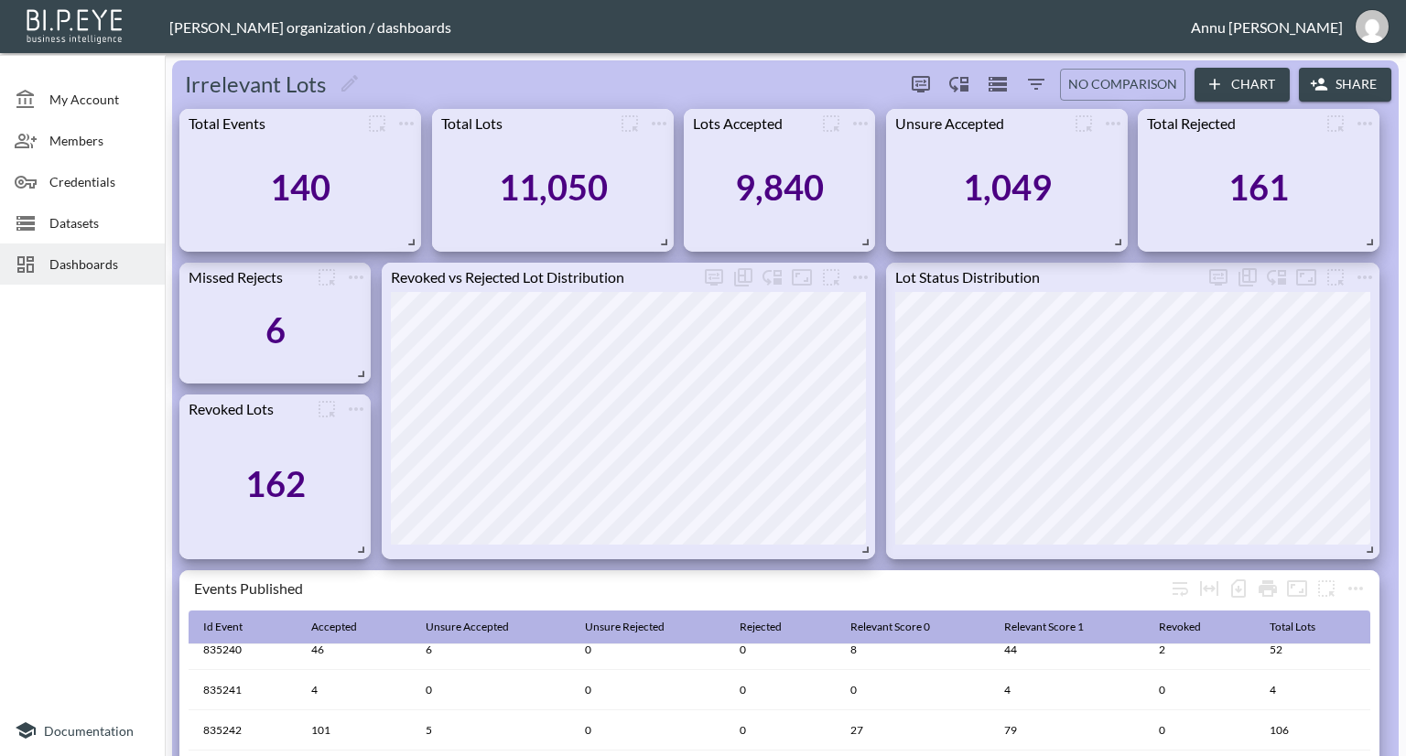
click at [1251, 79] on button "Chart" at bounding box center [1242, 85] width 95 height 34
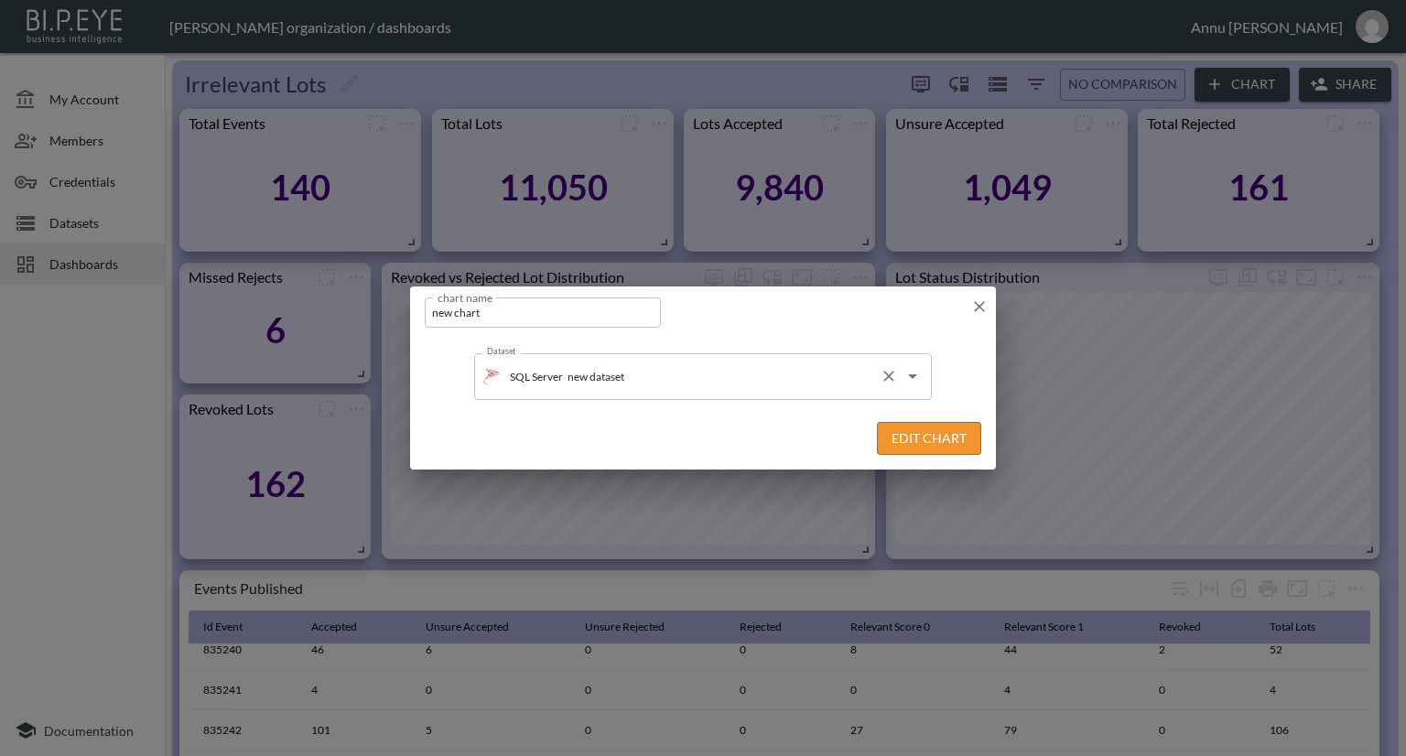
click at [751, 385] on input "new dataset" at bounding box center [717, 376] width 309 height 29
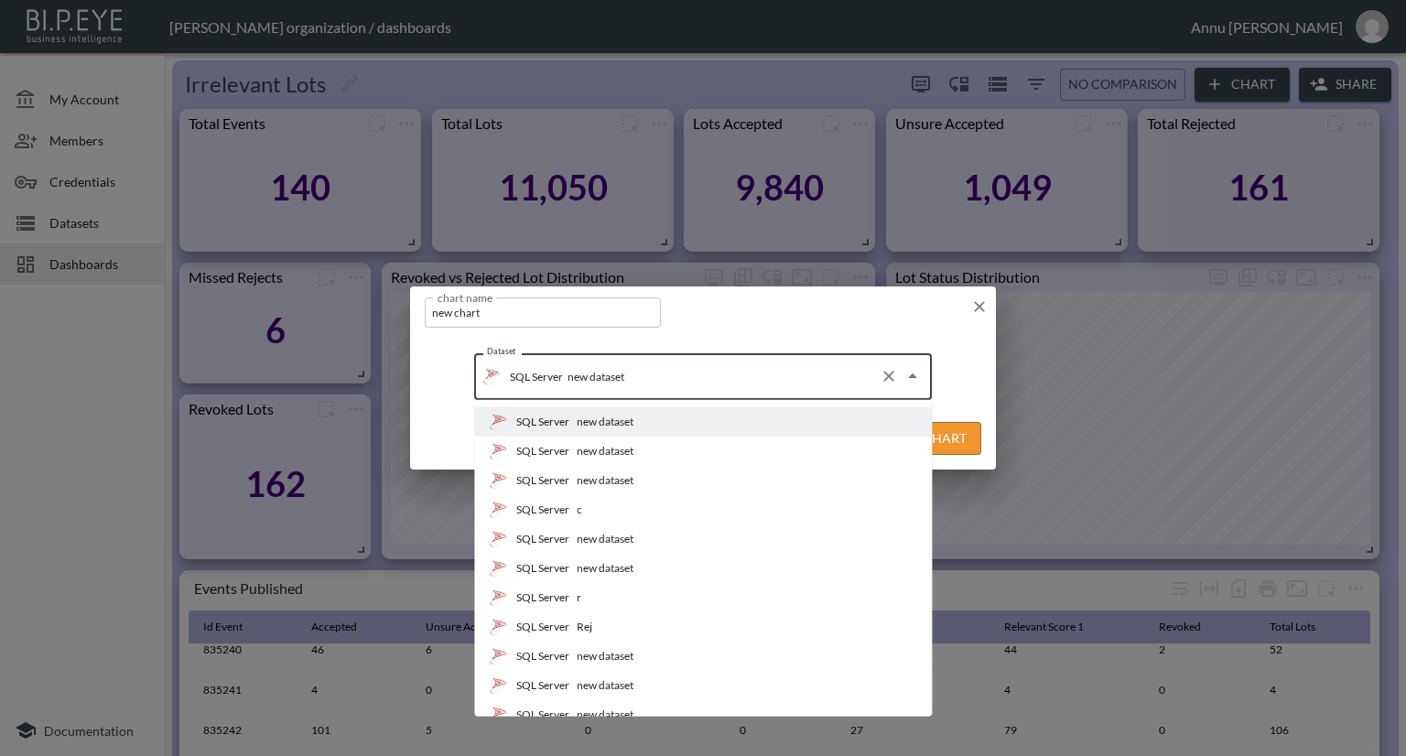
click at [611, 506] on li "SQL Server c" at bounding box center [703, 509] width 458 height 29
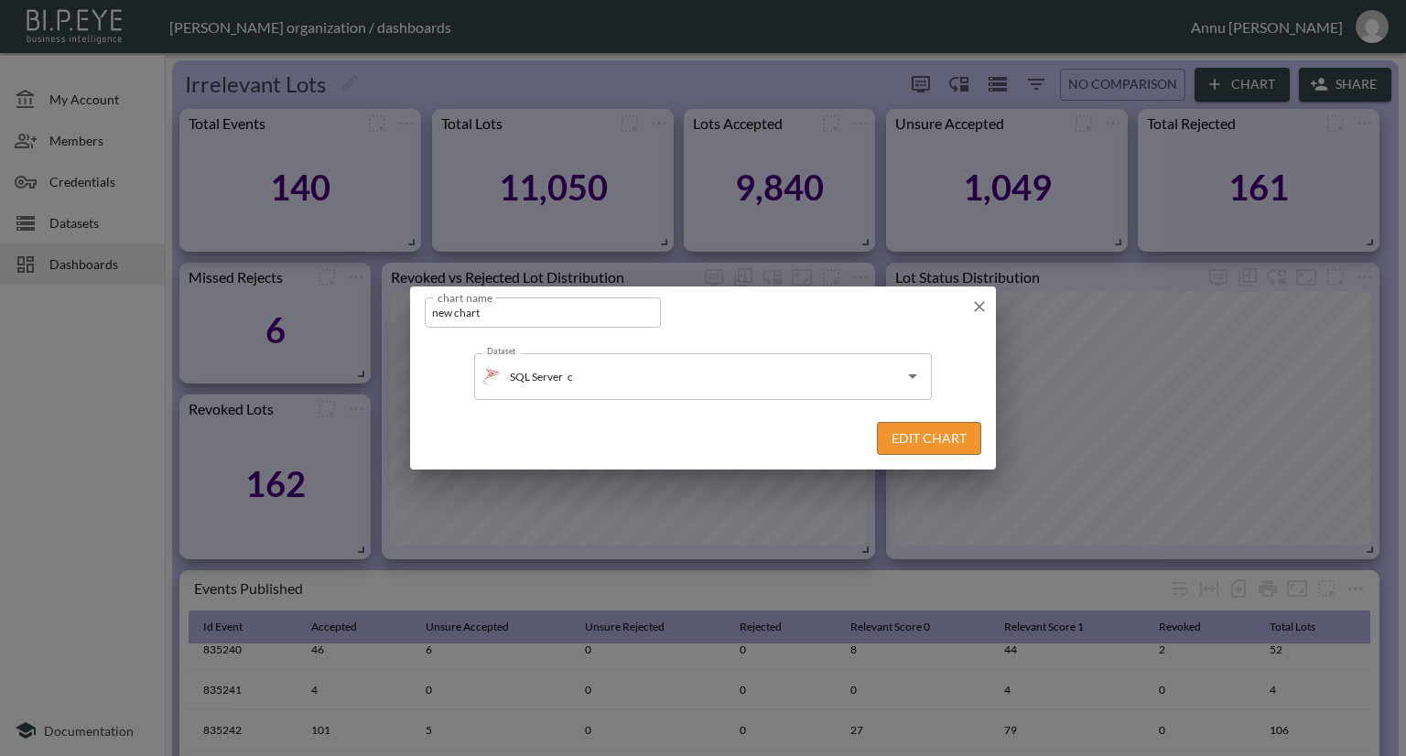
click at [954, 421] on div "Edit Chart" at bounding box center [703, 438] width 586 height 63
click at [952, 432] on button "Edit Chart" at bounding box center [929, 439] width 104 height 34
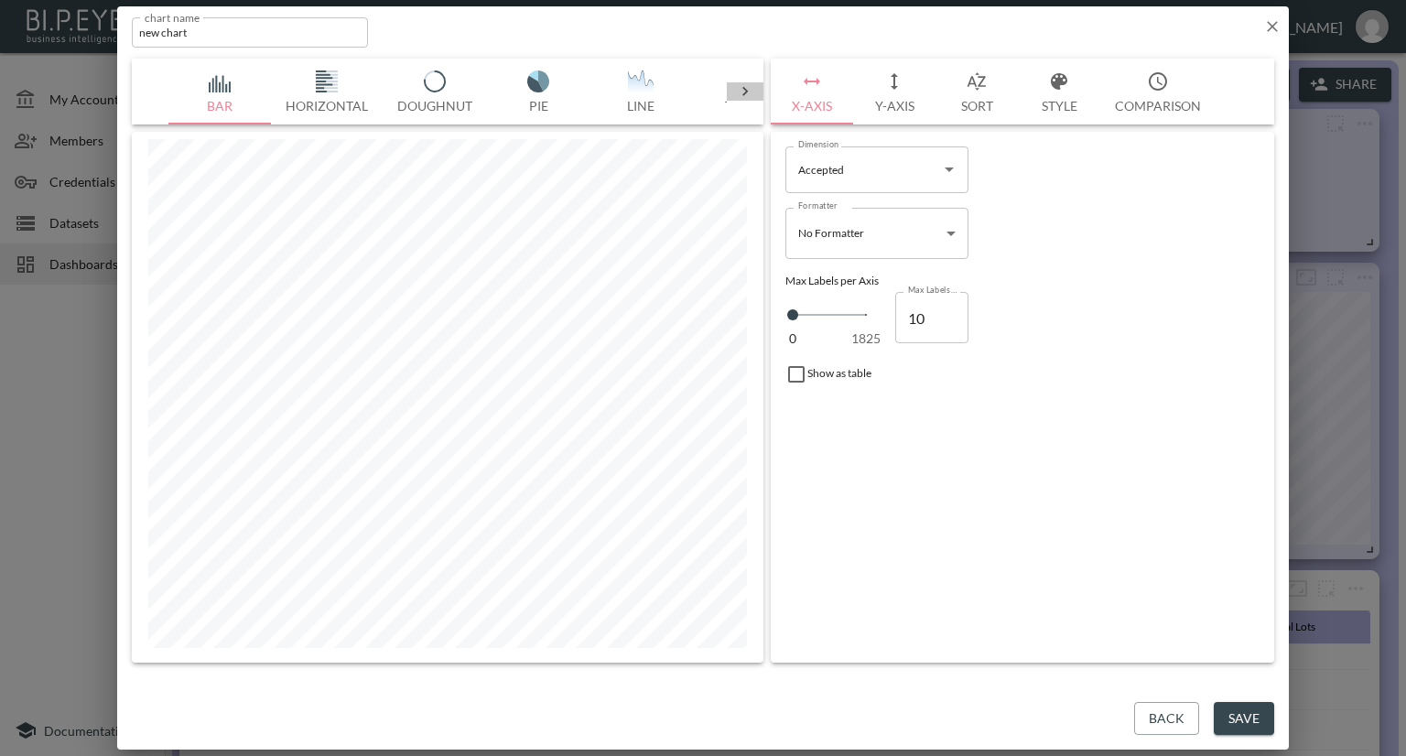
click at [739, 89] on icon at bounding box center [745, 91] width 18 height 18
click at [227, 83] on img "button" at bounding box center [220, 81] width 73 height 22
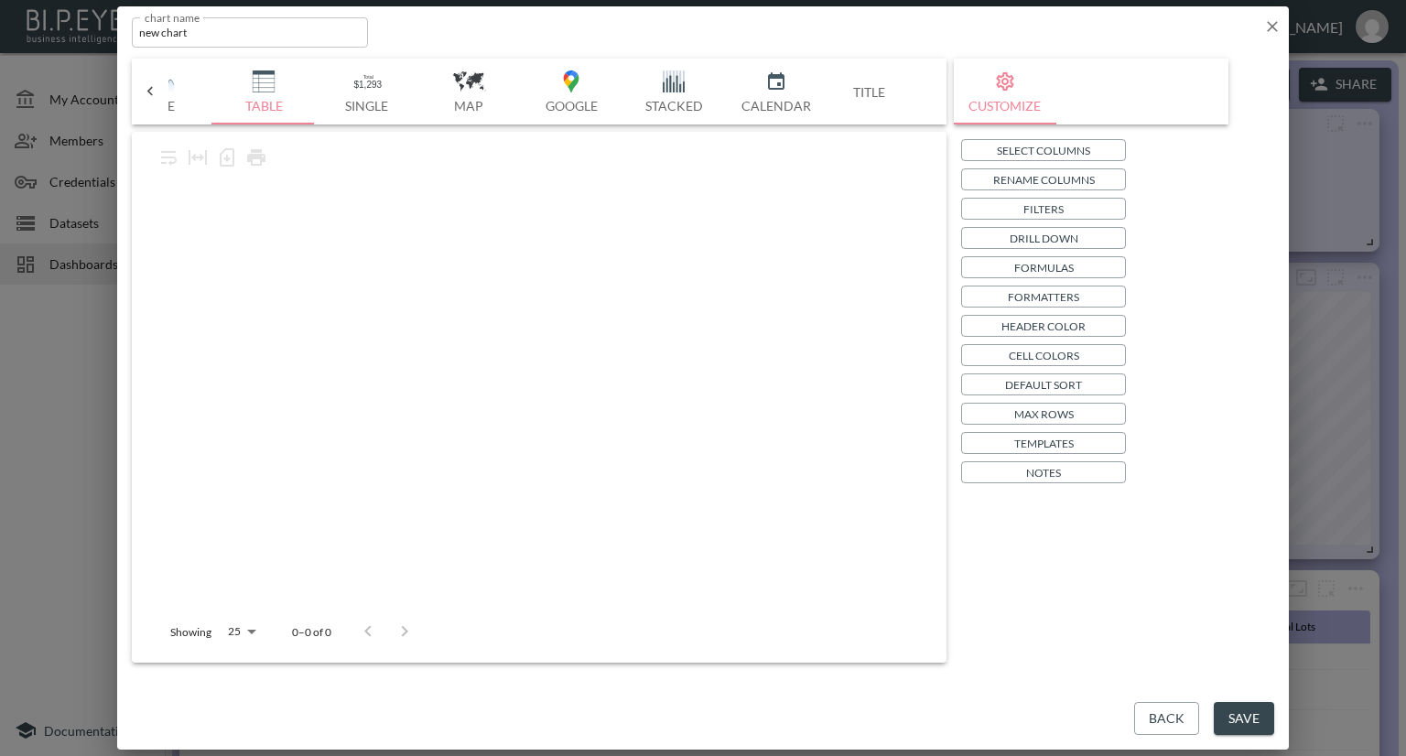
scroll to position [0, 478]
click at [1026, 151] on p "Select Columns" at bounding box center [1043, 150] width 93 height 19
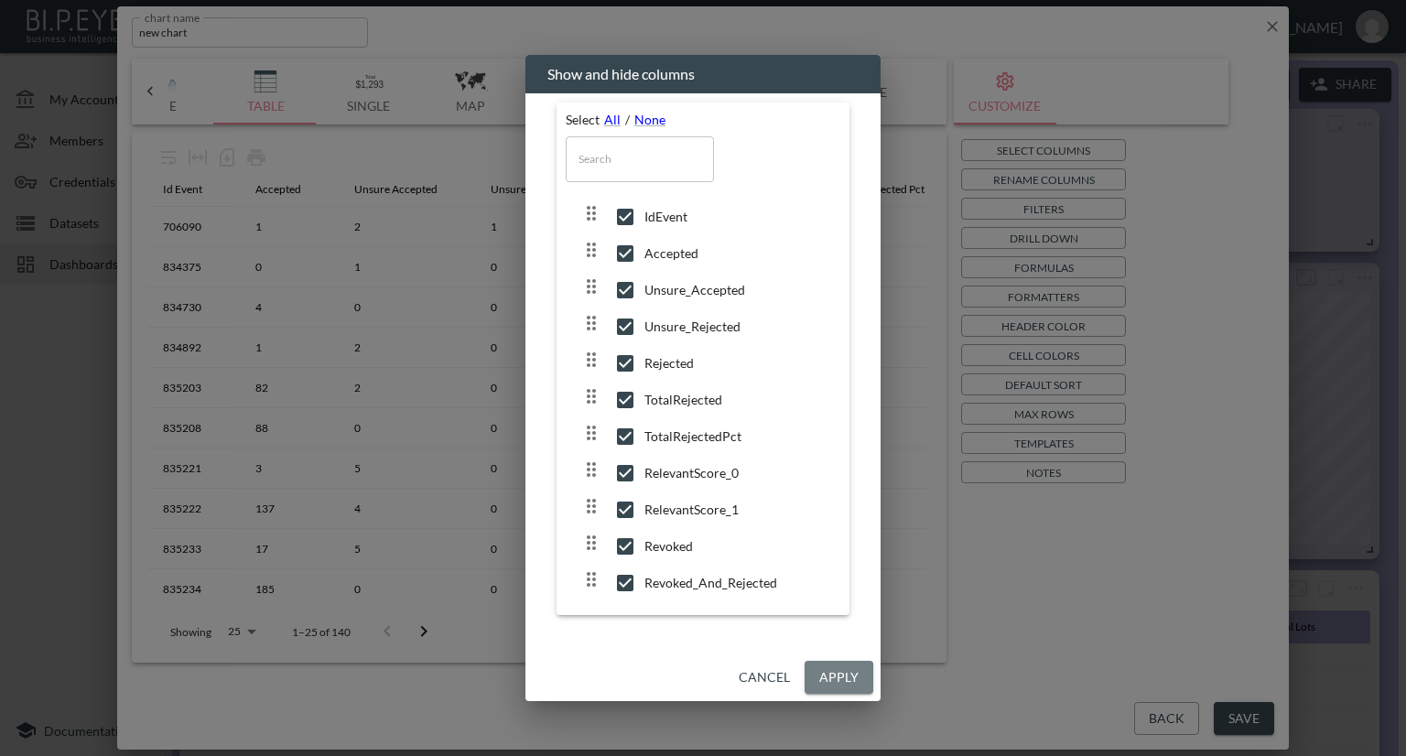
click at [827, 676] on button "Apply" at bounding box center [839, 678] width 69 height 34
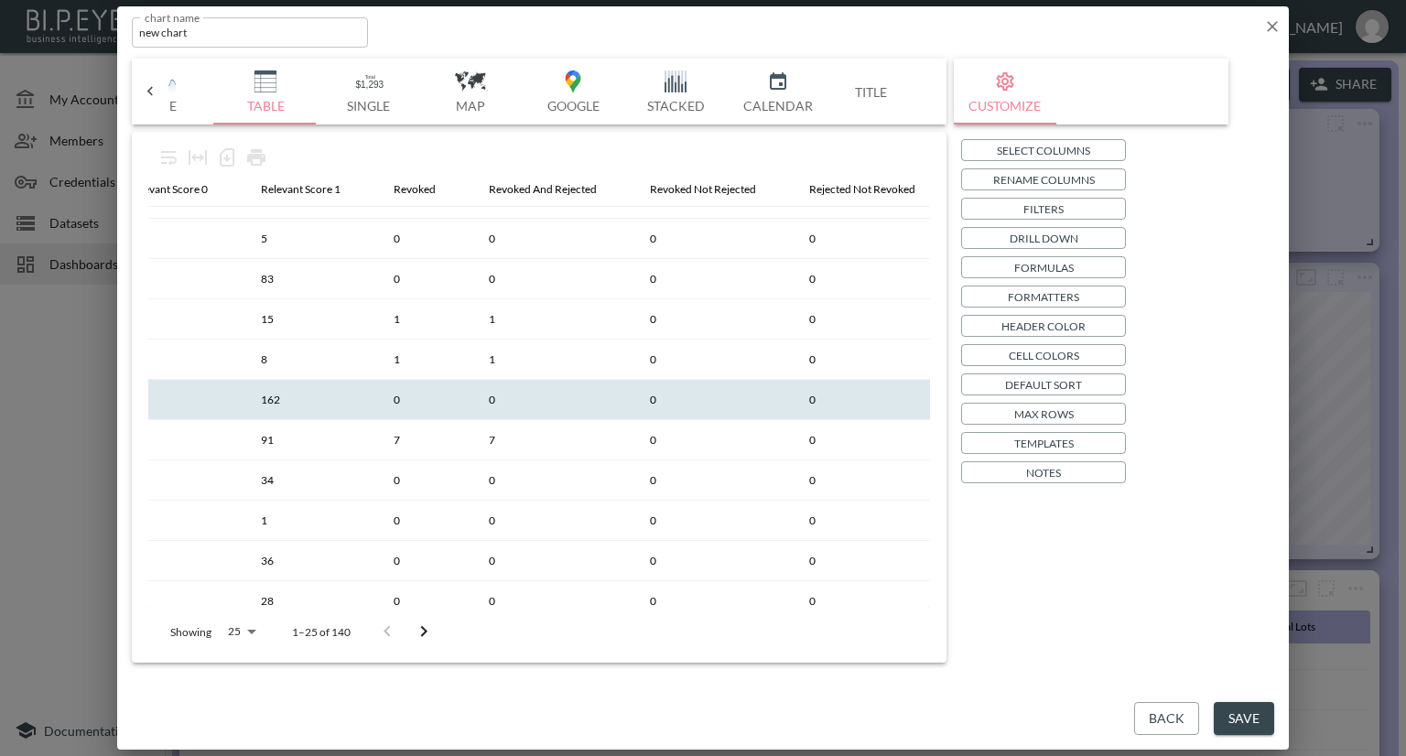
scroll to position [615, 849]
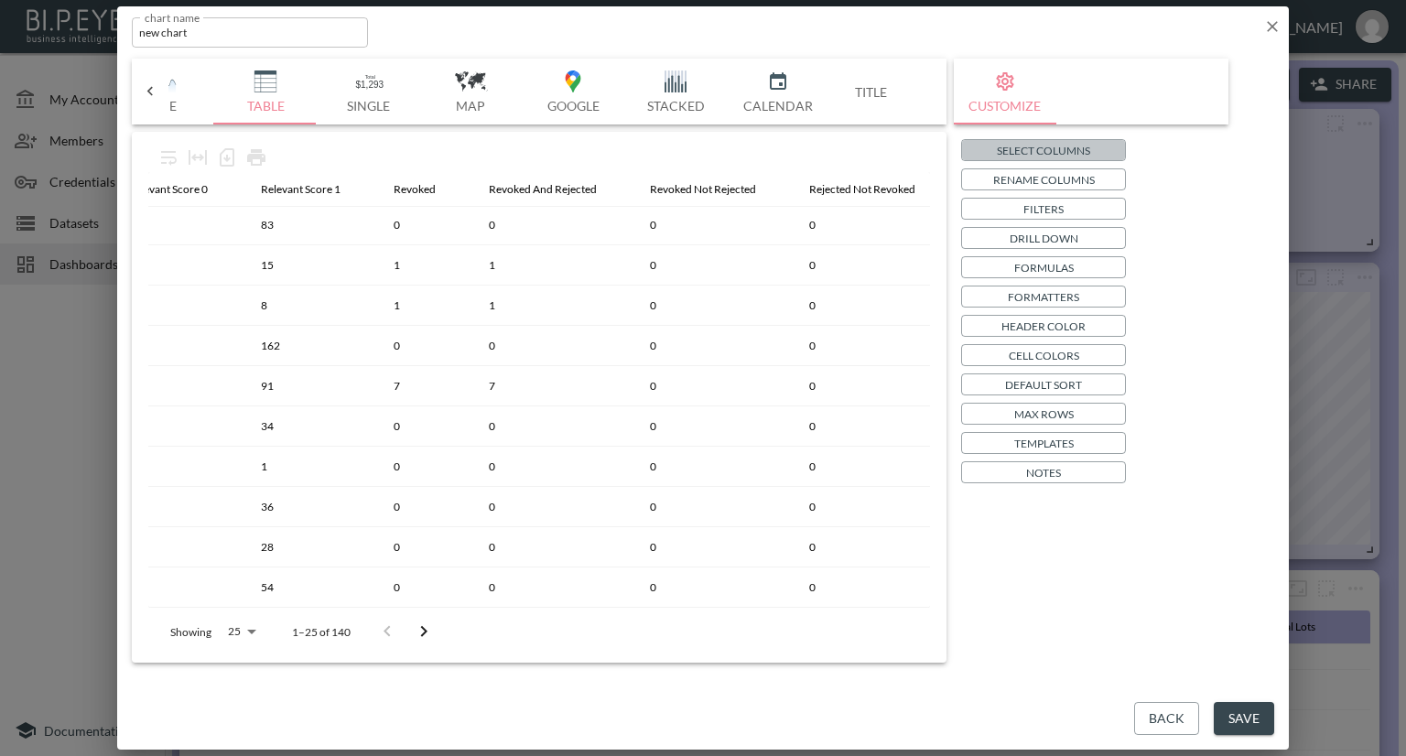
click at [1000, 153] on p "Select Columns" at bounding box center [1043, 150] width 93 height 19
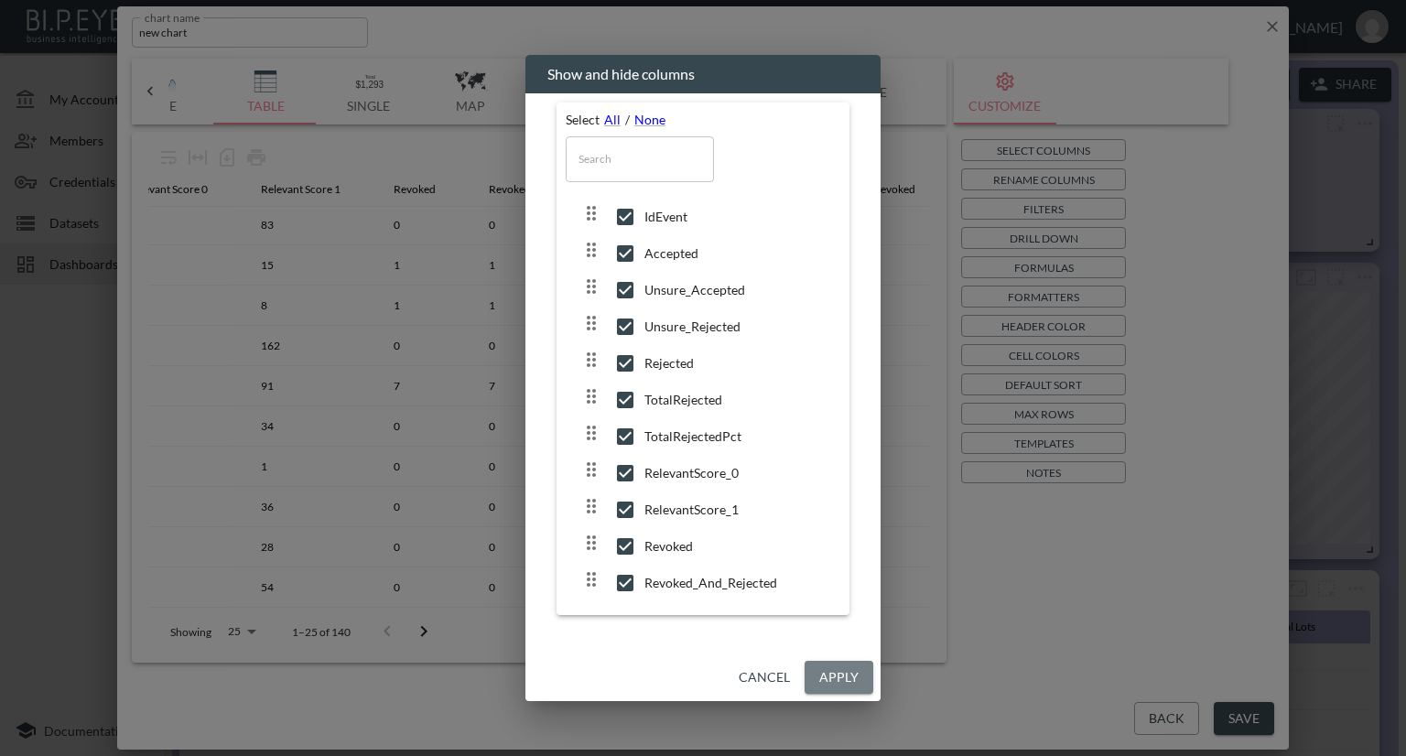
click at [823, 684] on button "Apply" at bounding box center [839, 678] width 69 height 34
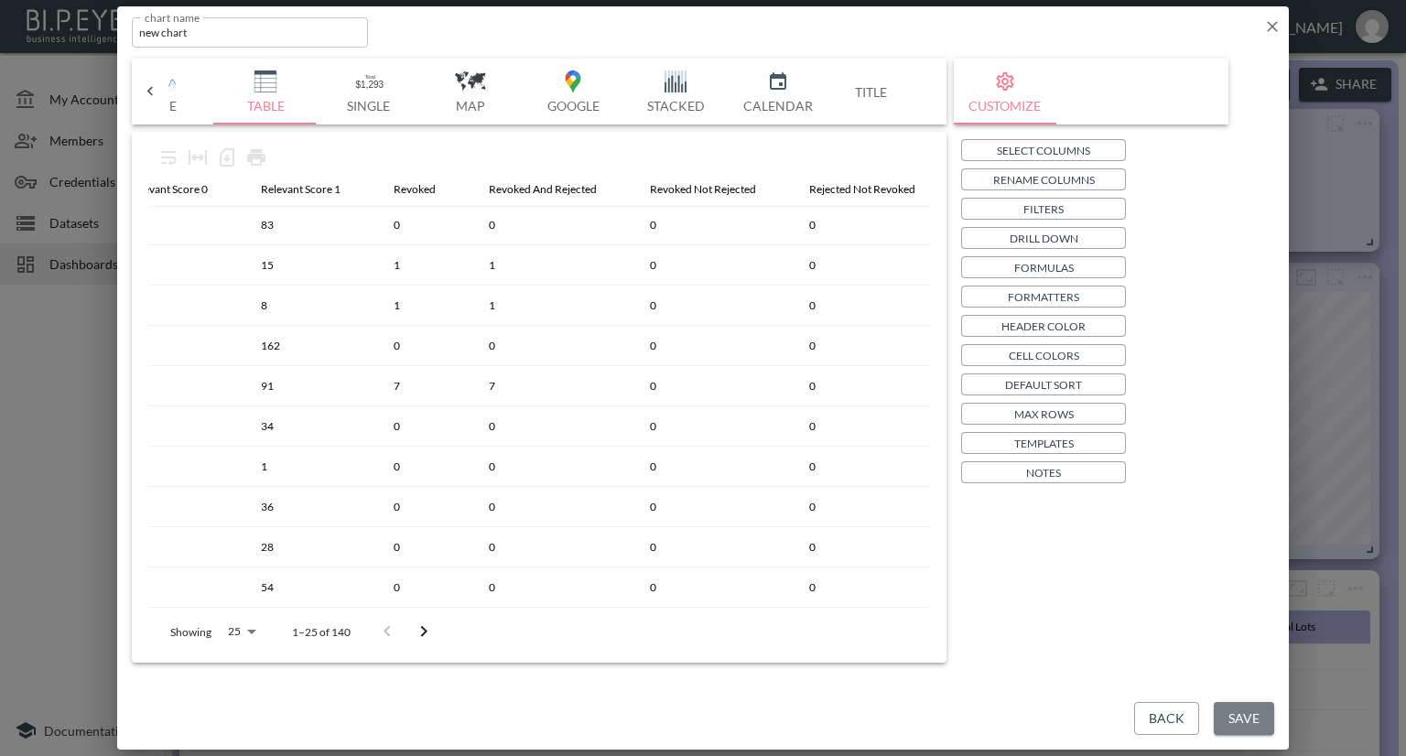
click at [1236, 711] on button "Save" at bounding box center [1244, 719] width 60 height 34
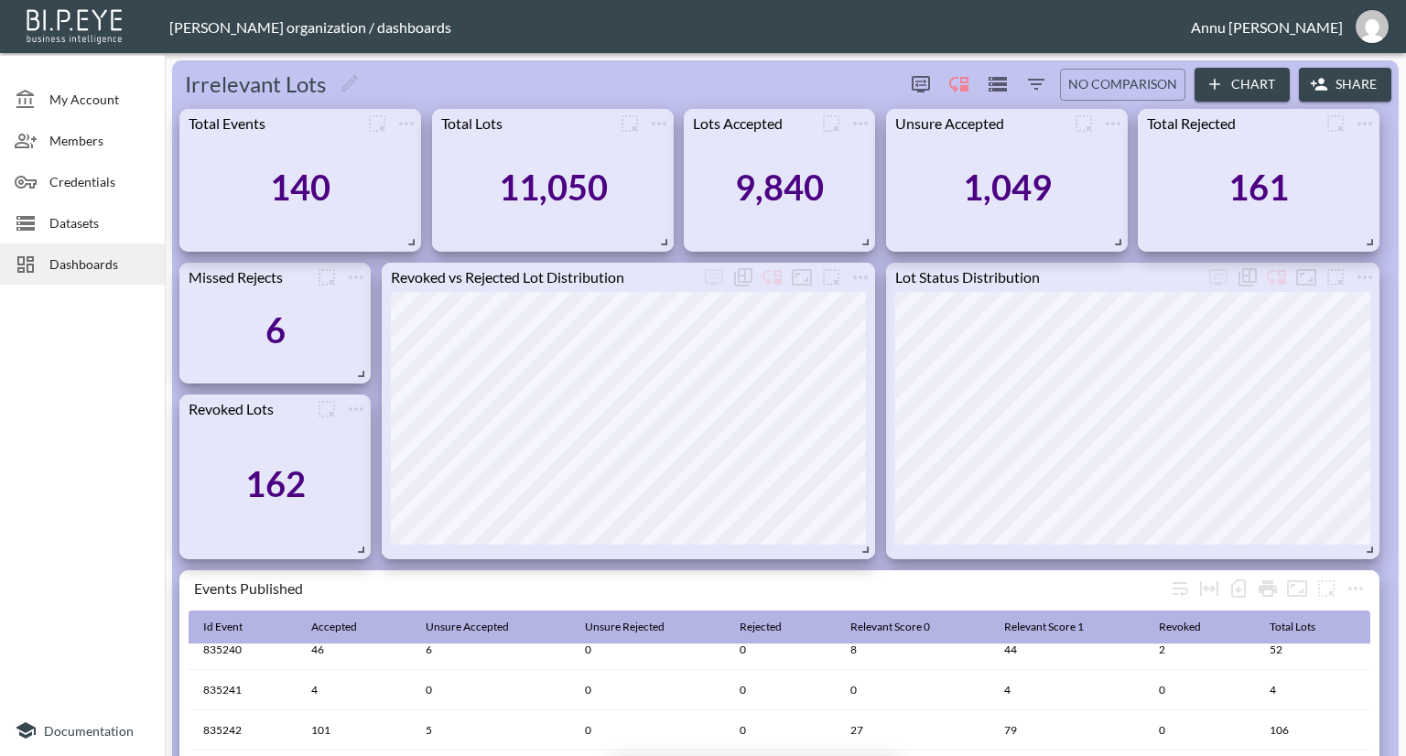
drag, startPoint x: 287, startPoint y: 305, endPoint x: 714, endPoint y: 798, distance: 652.8
click at [714, 755] on html "BI.P.EYE, Interactive Analytics Dashboards - app [PERSON_NAME] organization / d…" at bounding box center [703, 378] width 1406 height 756
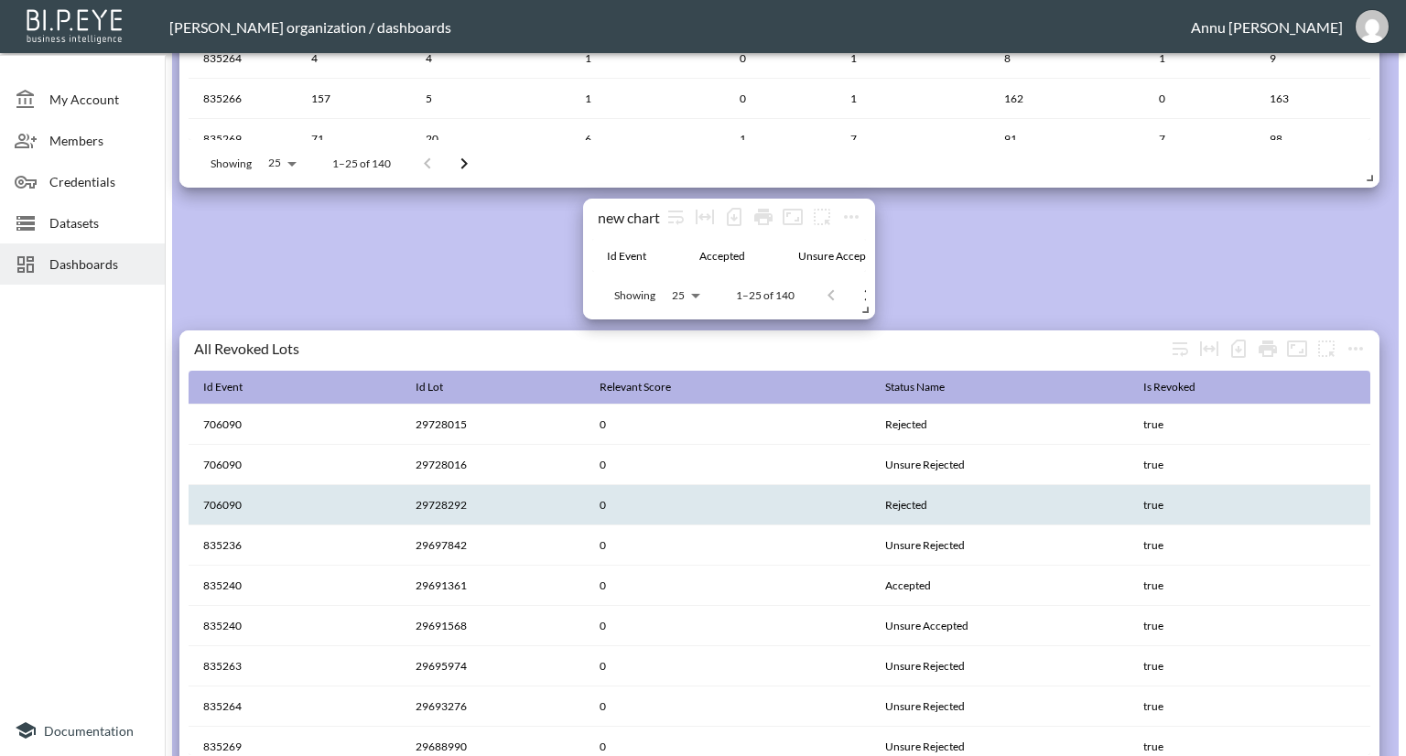
scroll to position [893, 0]
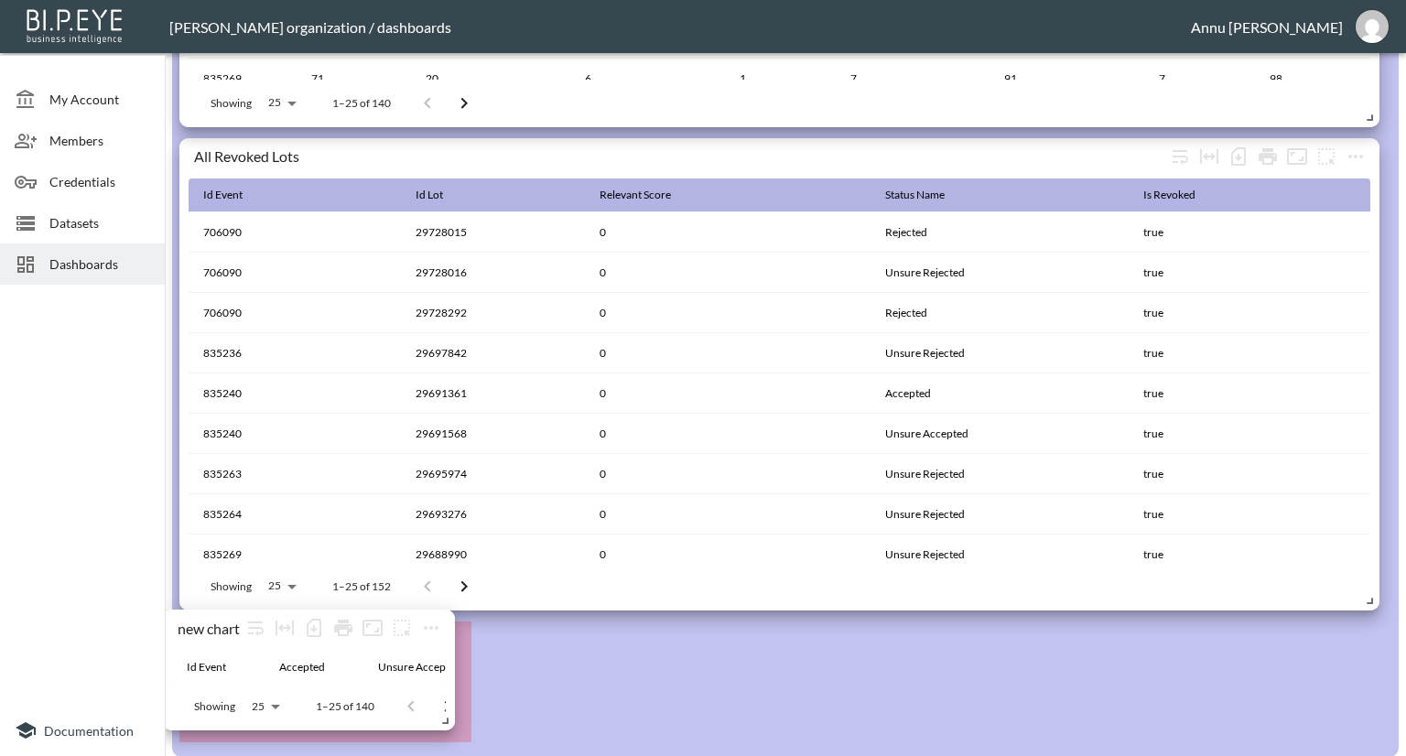
drag, startPoint x: 733, startPoint y: 233, endPoint x: 355, endPoint y: 754, distance: 644.3
click at [315, 704] on div "Showing 25 25 1–25 of 140" at bounding box center [309, 707] width 274 height 48
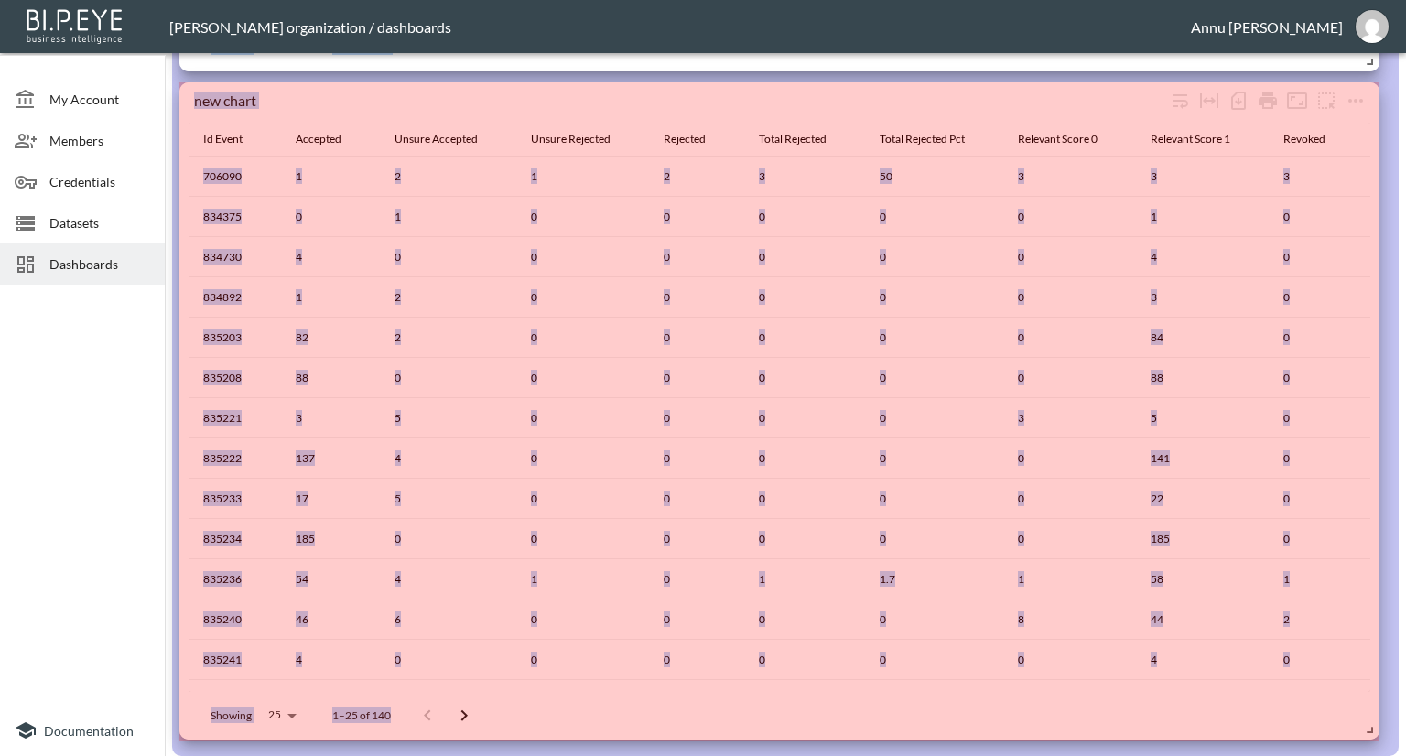
scroll to position [1432, 0]
drag, startPoint x: 460, startPoint y: 729, endPoint x: 1402, endPoint y: 688, distance: 943.7
click at [1402, 688] on div "My Account Members Credentials Datasets Dashboards Documentation Irrelevant Lot…" at bounding box center [703, 378] width 1406 height 756
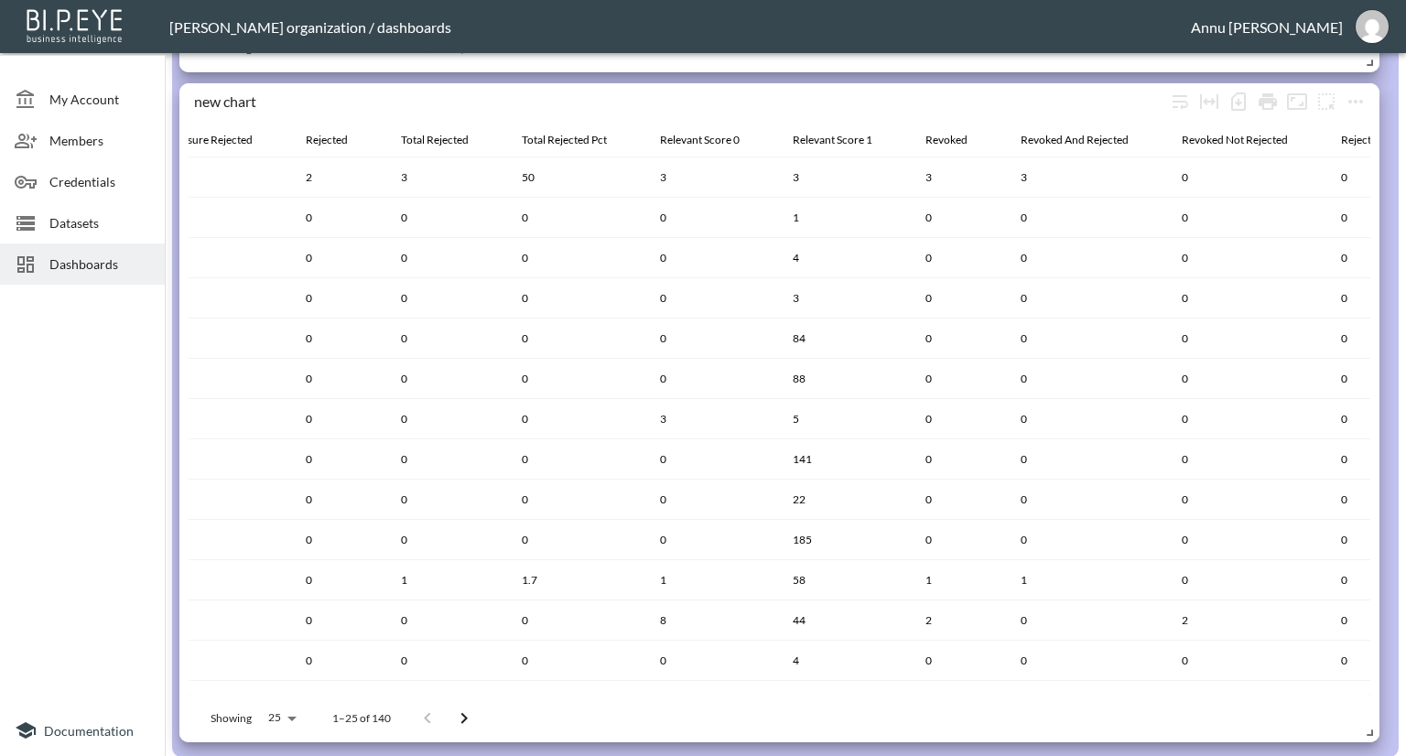
scroll to position [974, 0]
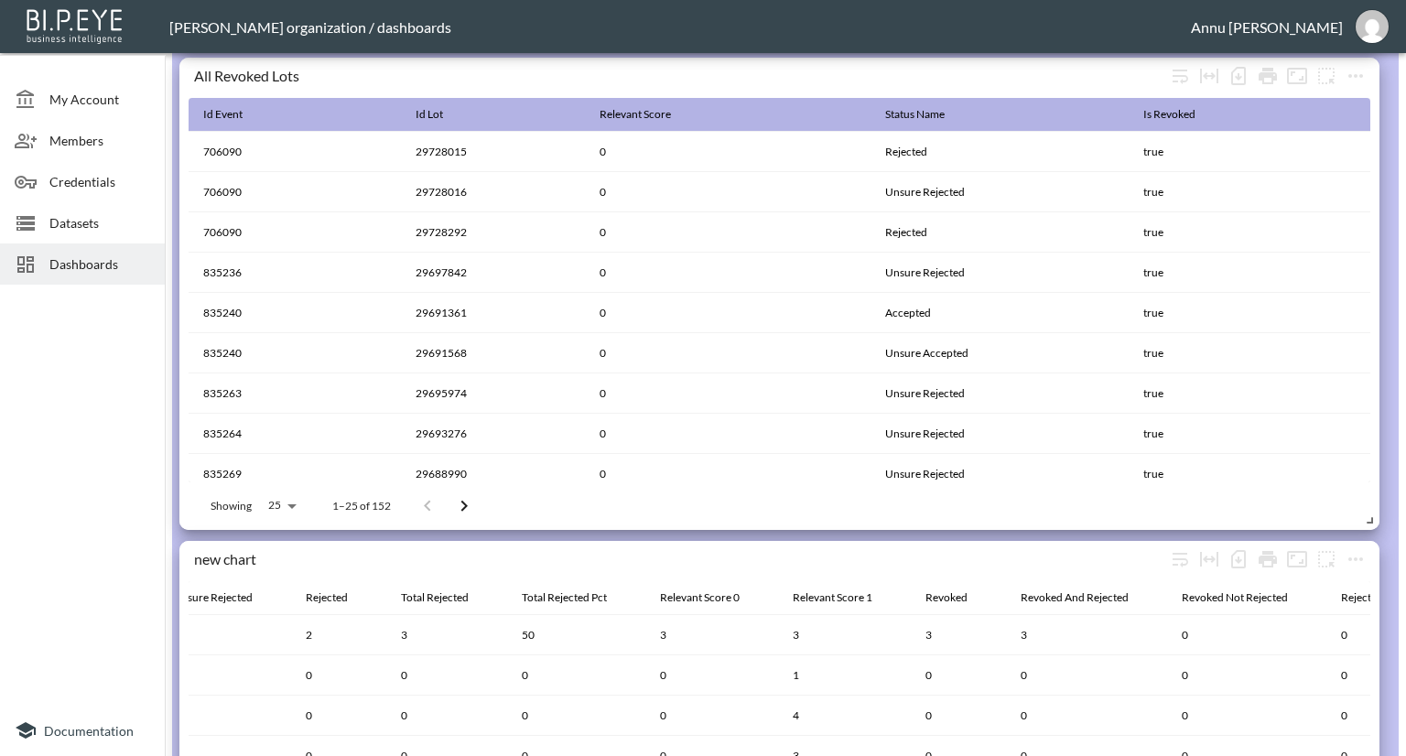
click at [103, 216] on span "Datasets" at bounding box center [99, 222] width 101 height 19
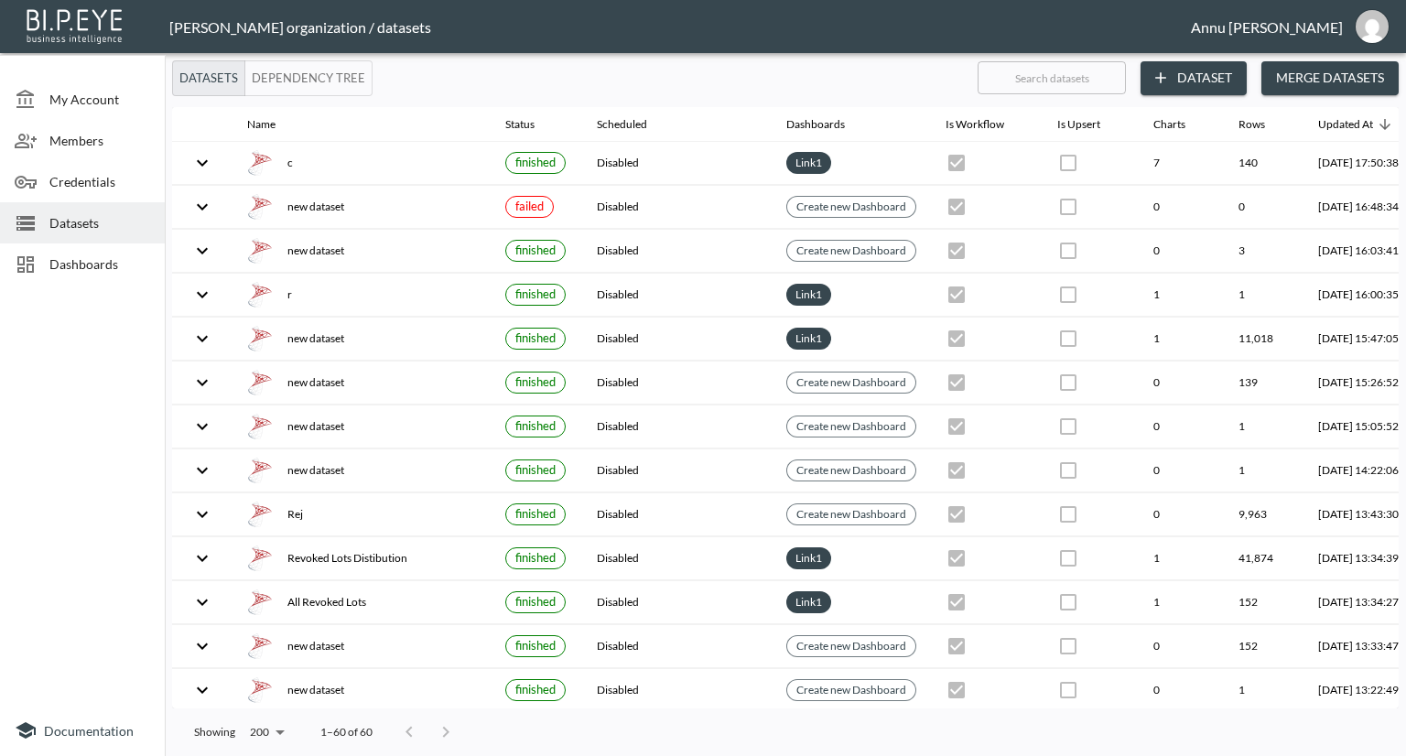
click at [1205, 74] on button "Dataset" at bounding box center [1194, 78] width 106 height 34
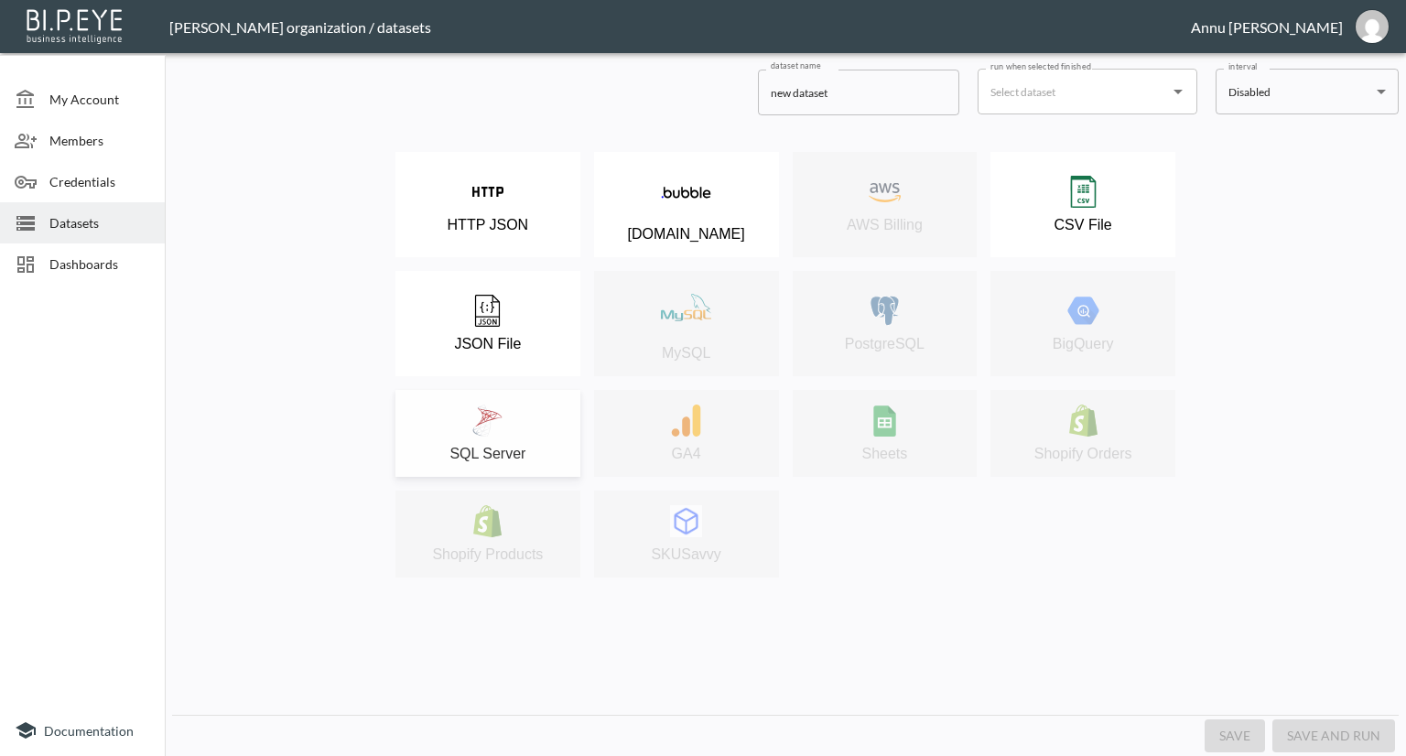
click at [482, 415] on img at bounding box center [487, 421] width 32 height 32
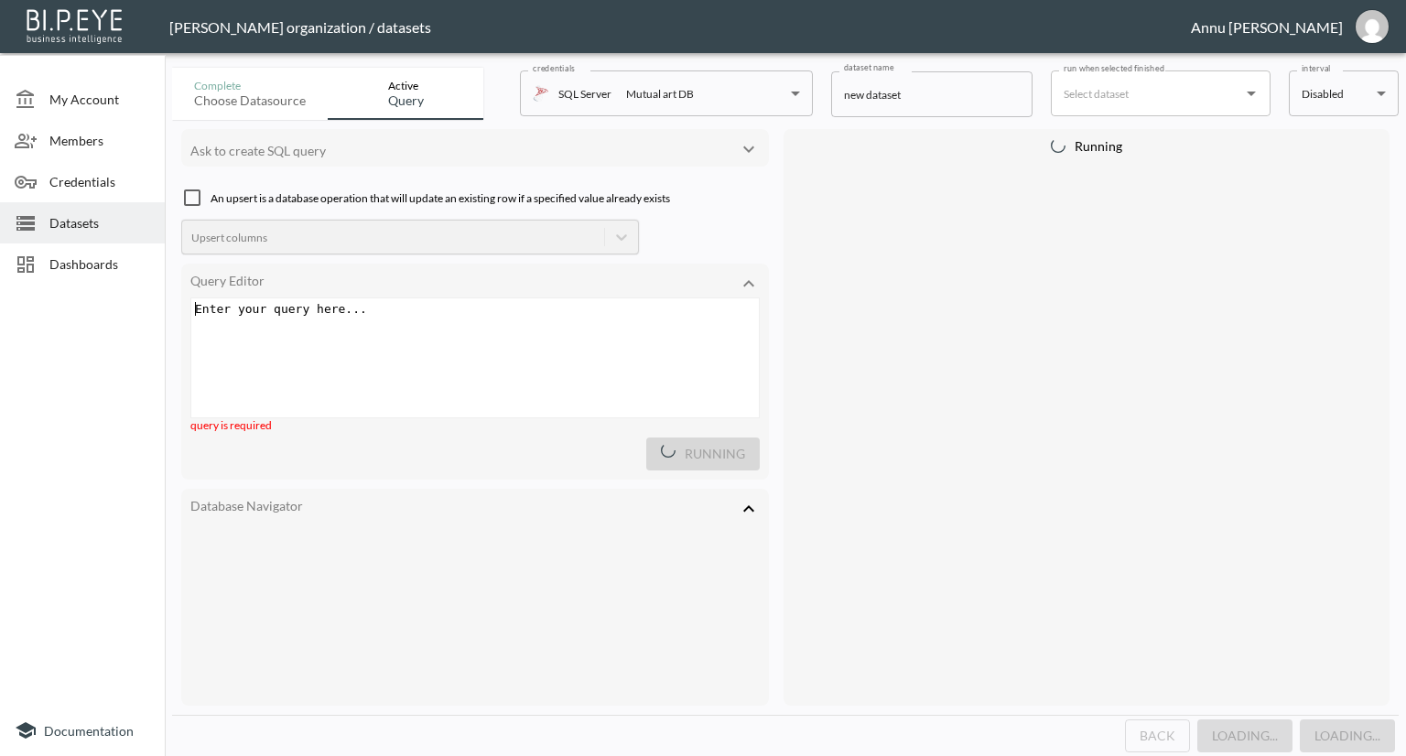
click at [377, 338] on div "Enter your query here... xxxxxxxxxx ​" at bounding box center [497, 380] width 613 height 165
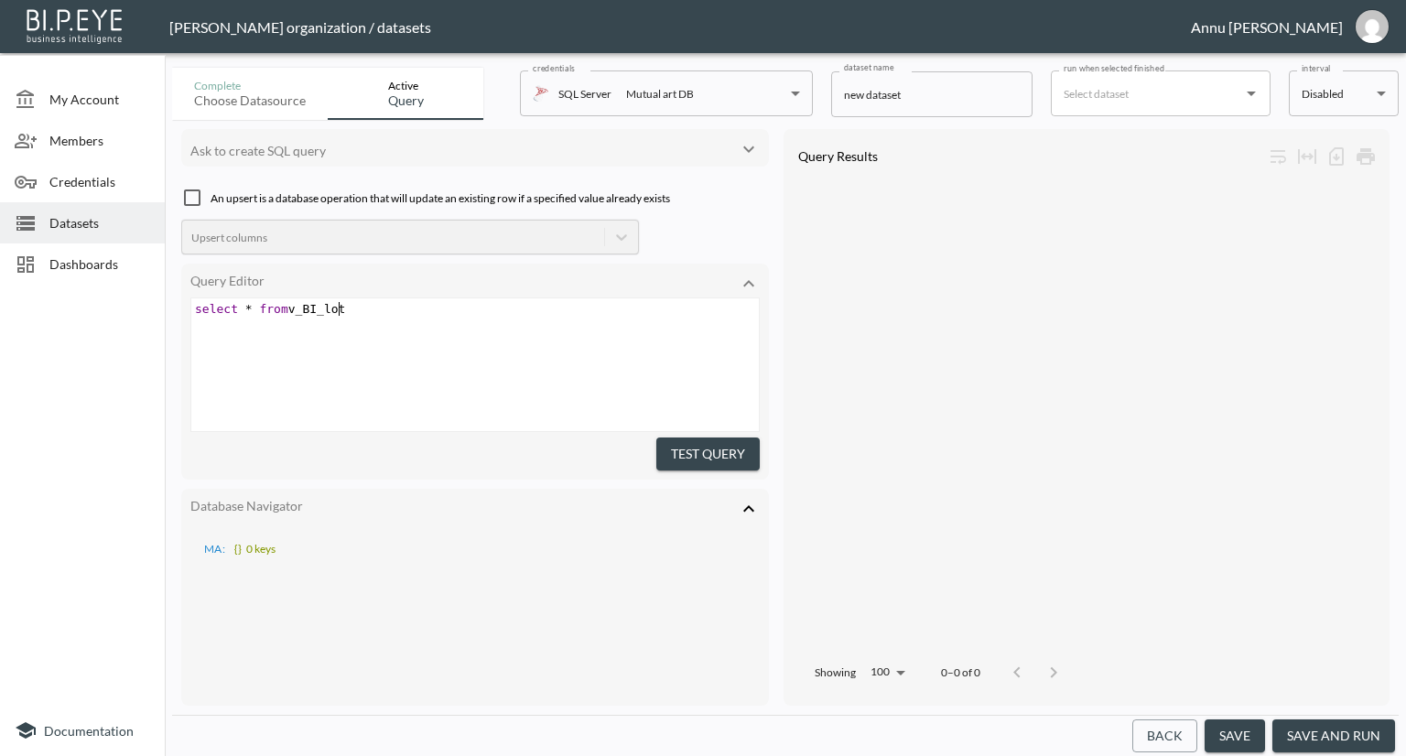
scroll to position [0, 153]
type textarea "select * from v_BI_lots"
type textarea "LotStatistics"
drag, startPoint x: 237, startPoint y: 303, endPoint x: 288, endPoint y: 281, distance: 55.8
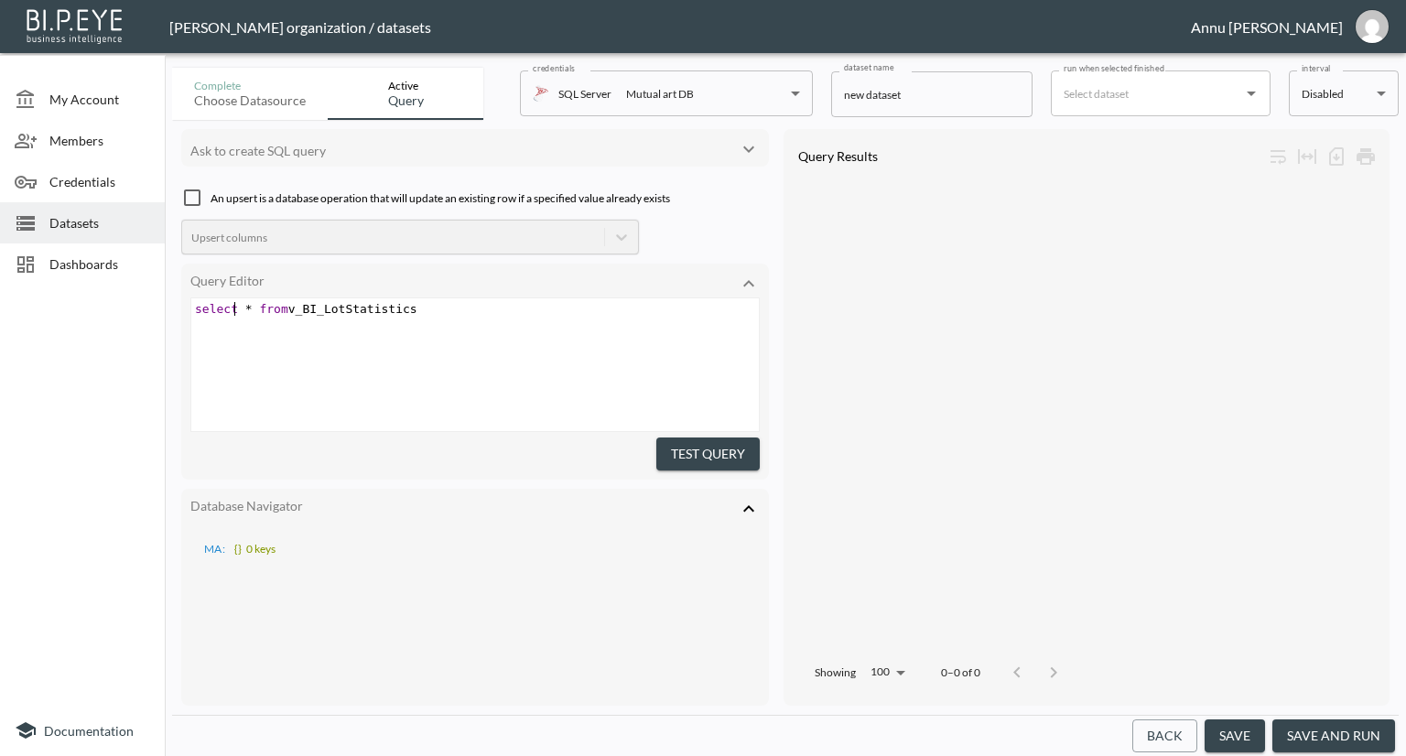
click at [238, 303] on span "select * from v_BI_LotStatistics" at bounding box center [306, 309] width 222 height 14
type textarea "top 10"
click at [731, 451] on button "Test Query" at bounding box center [707, 455] width 103 height 34
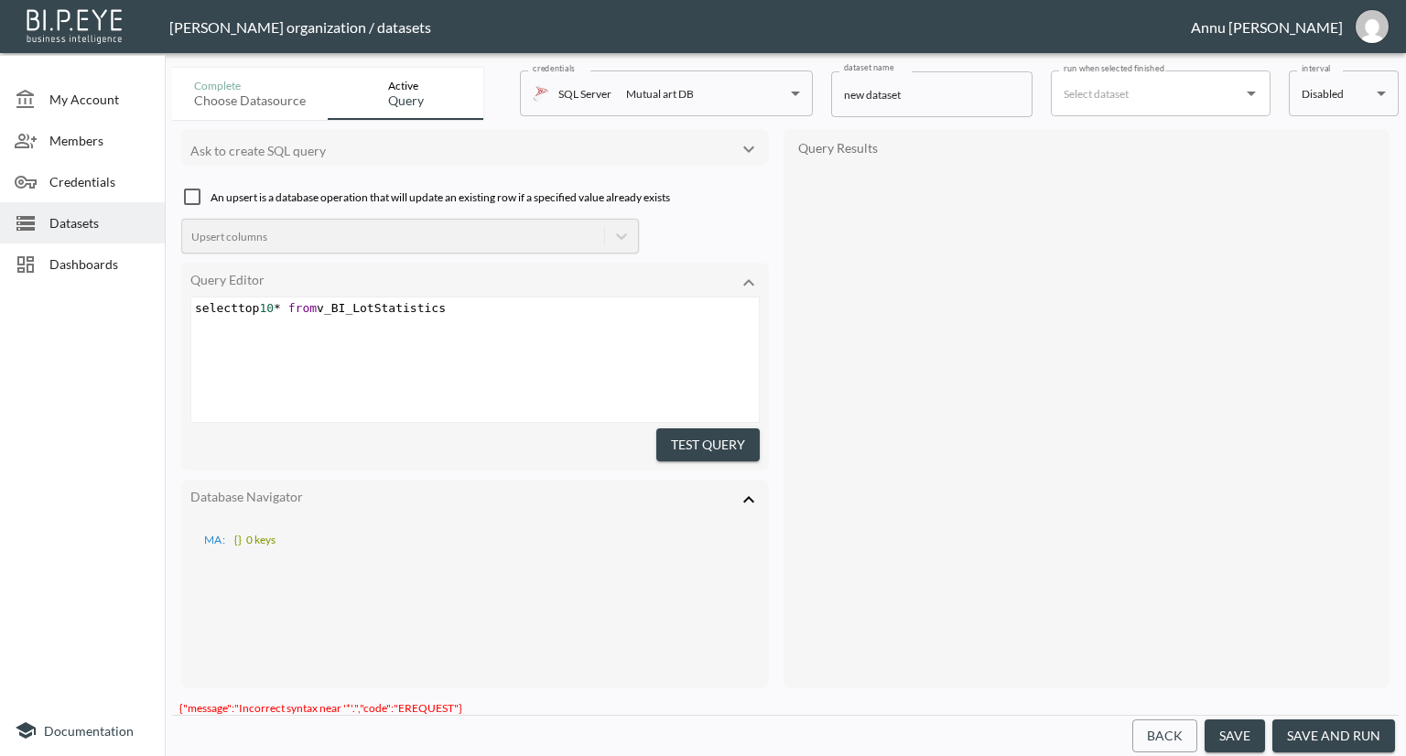
click at [235, 308] on span "selecttop 10 * from v_BI_LotStatistics" at bounding box center [320, 308] width 251 height 14
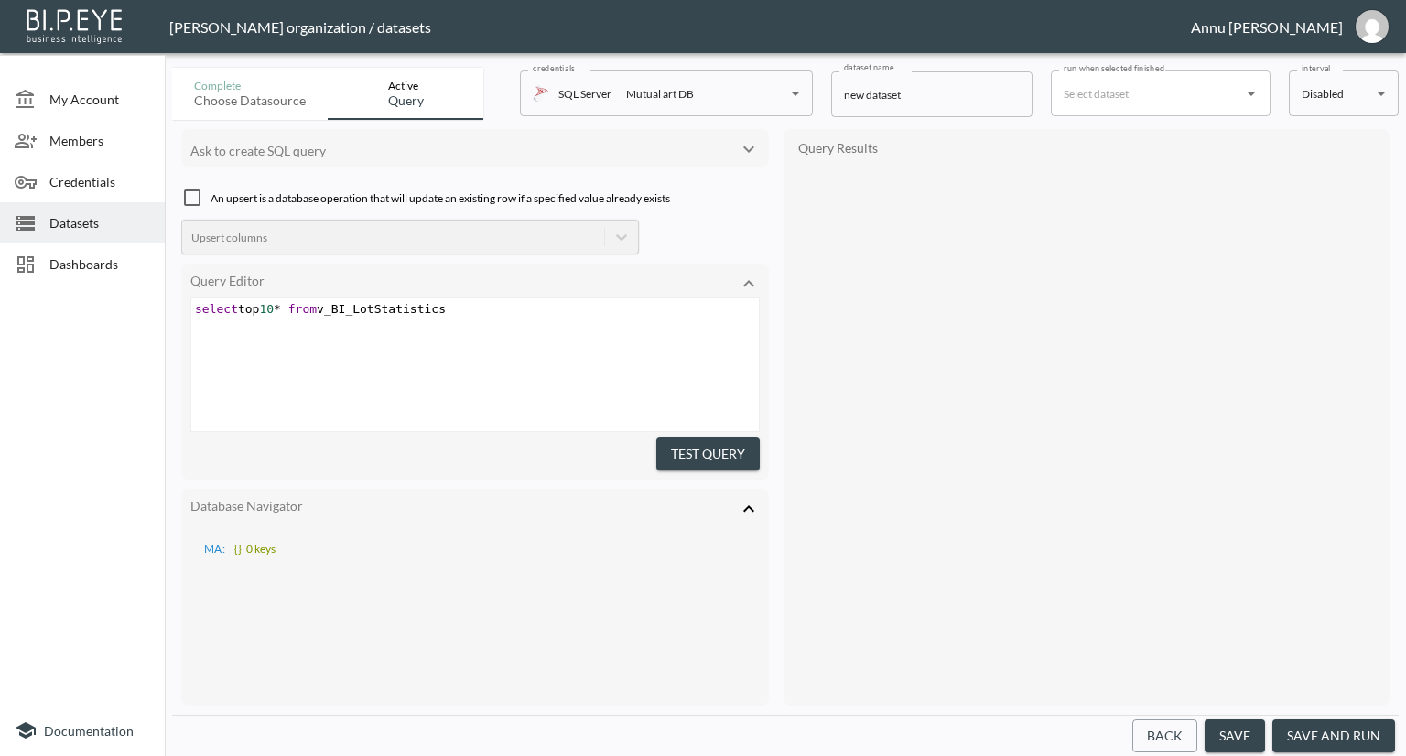
click at [680, 449] on button "Test Query" at bounding box center [707, 455] width 103 height 34
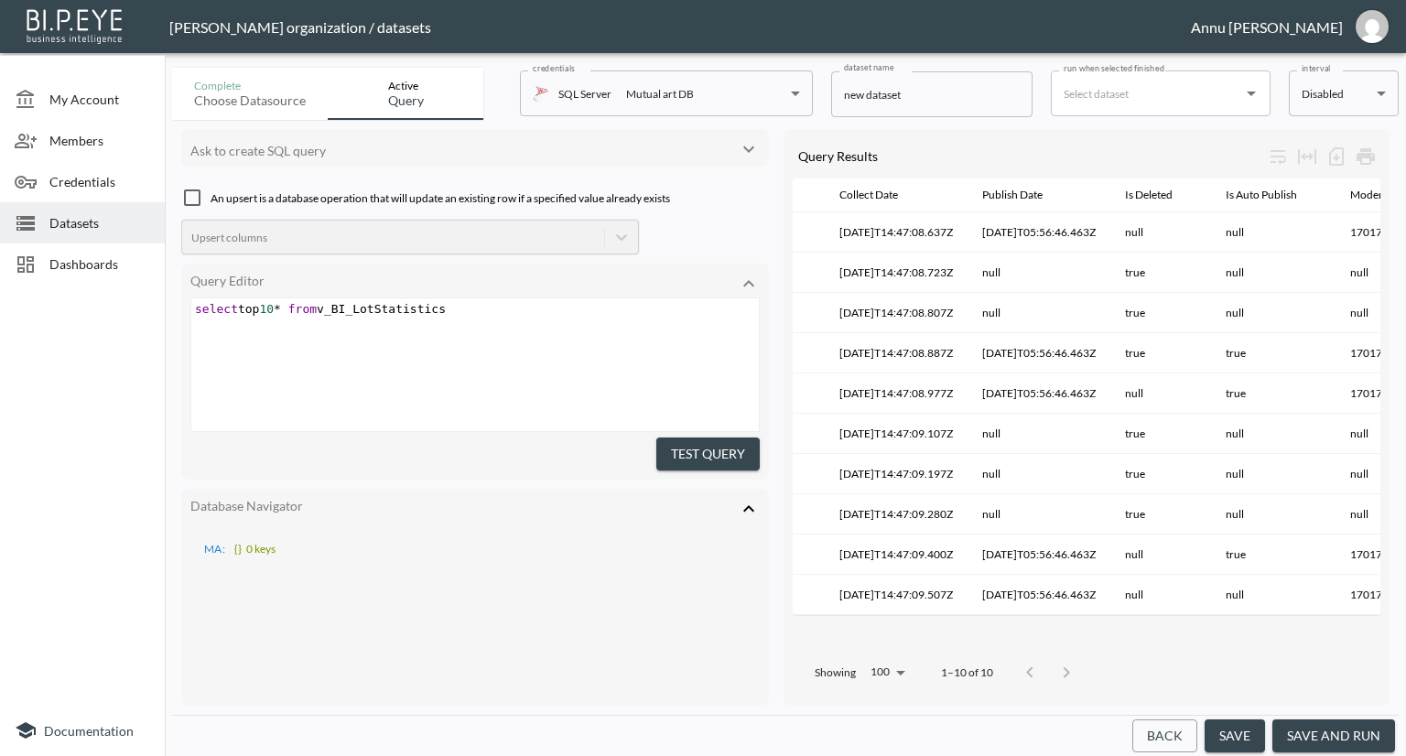
scroll to position [0, 337]
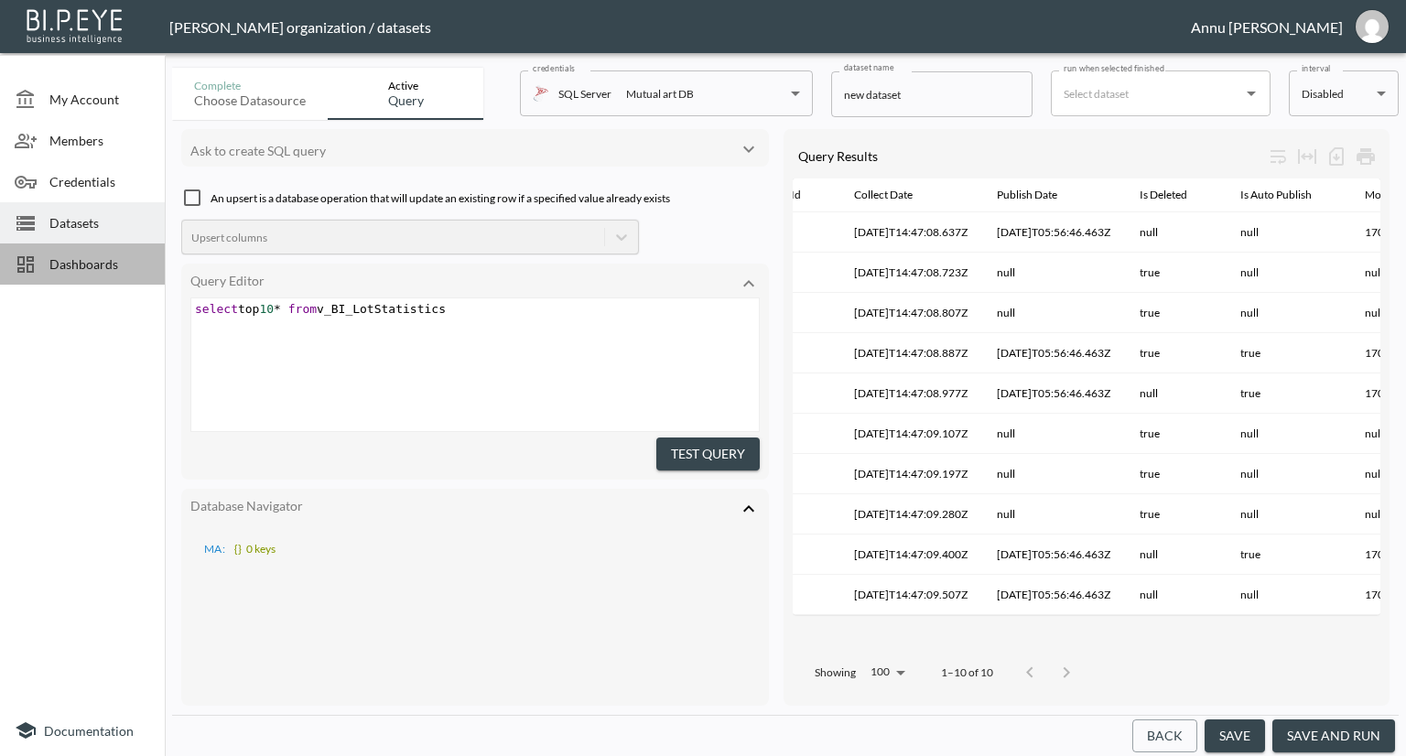
click at [99, 261] on span "Dashboards" at bounding box center [99, 263] width 101 height 19
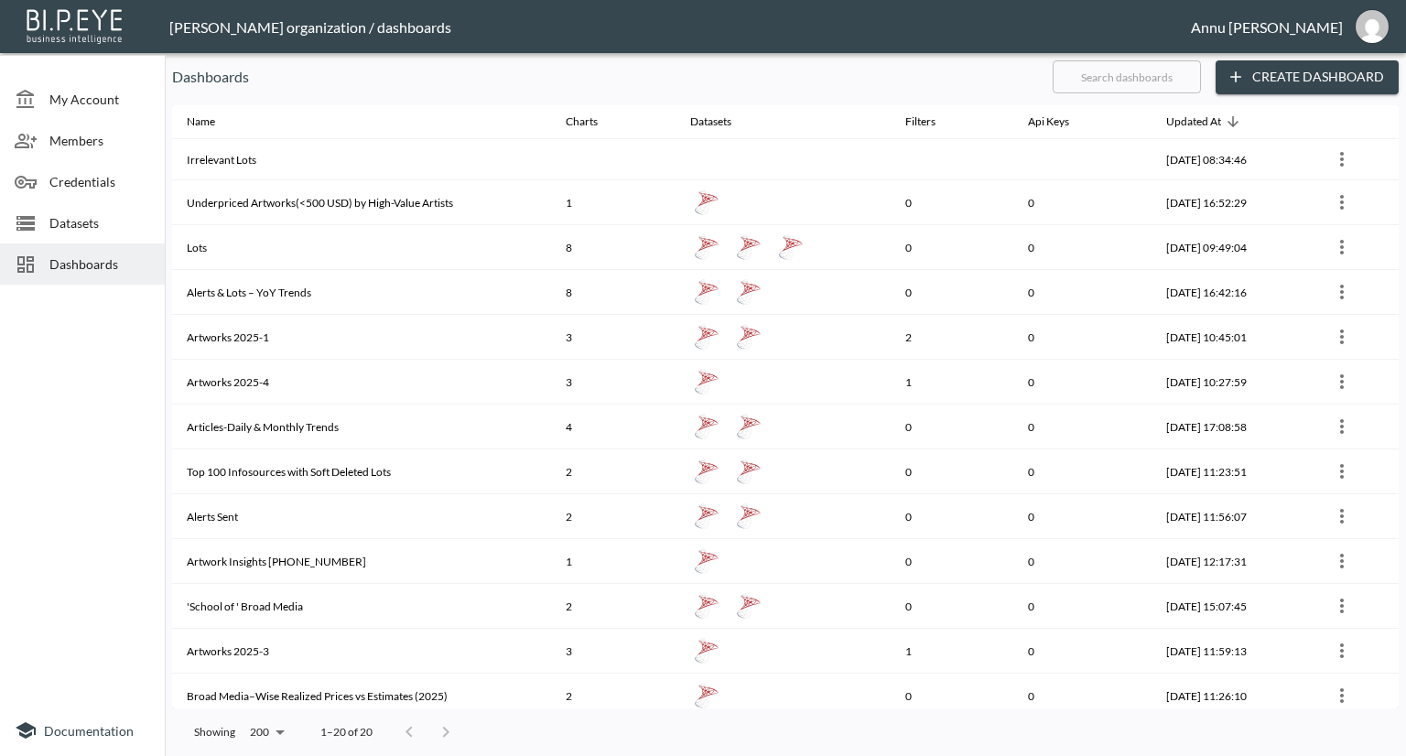
click at [83, 226] on span "Datasets" at bounding box center [99, 222] width 101 height 19
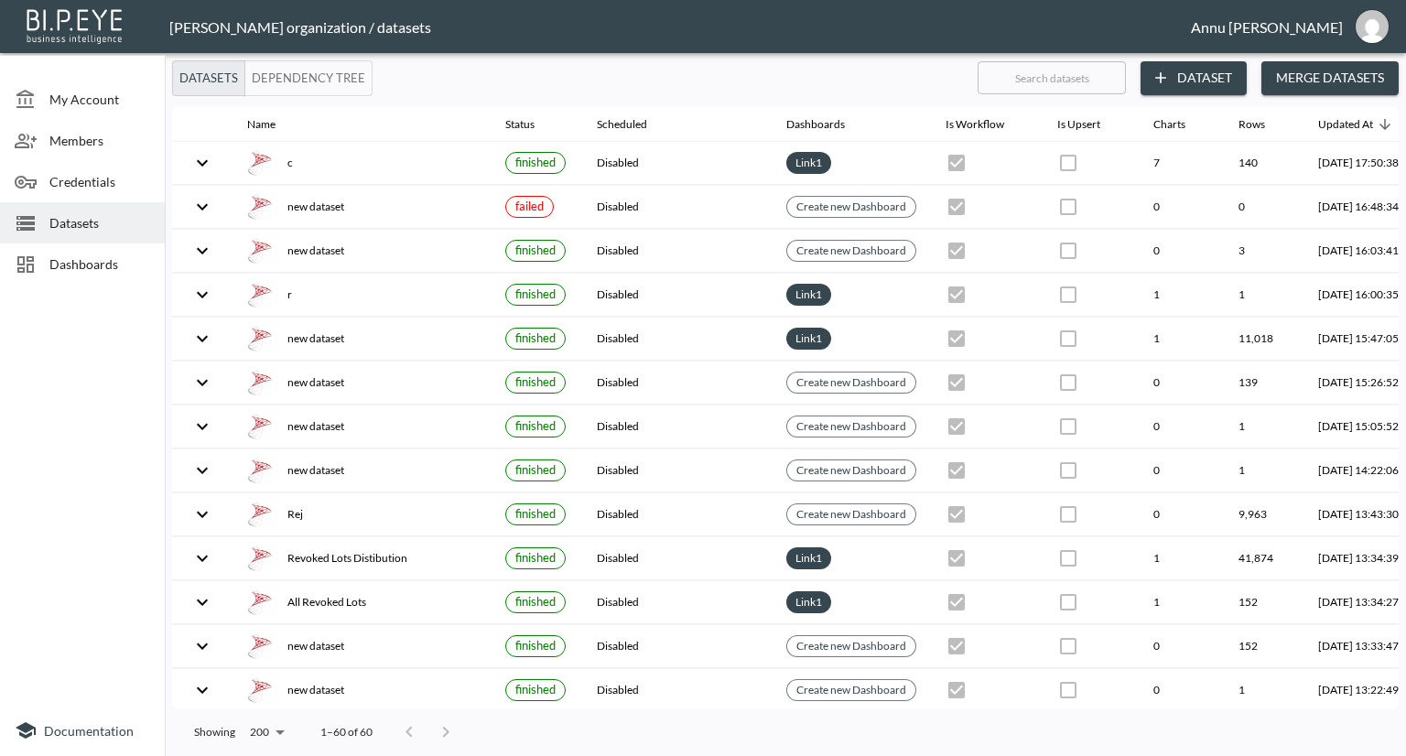
scroll to position [0, 107]
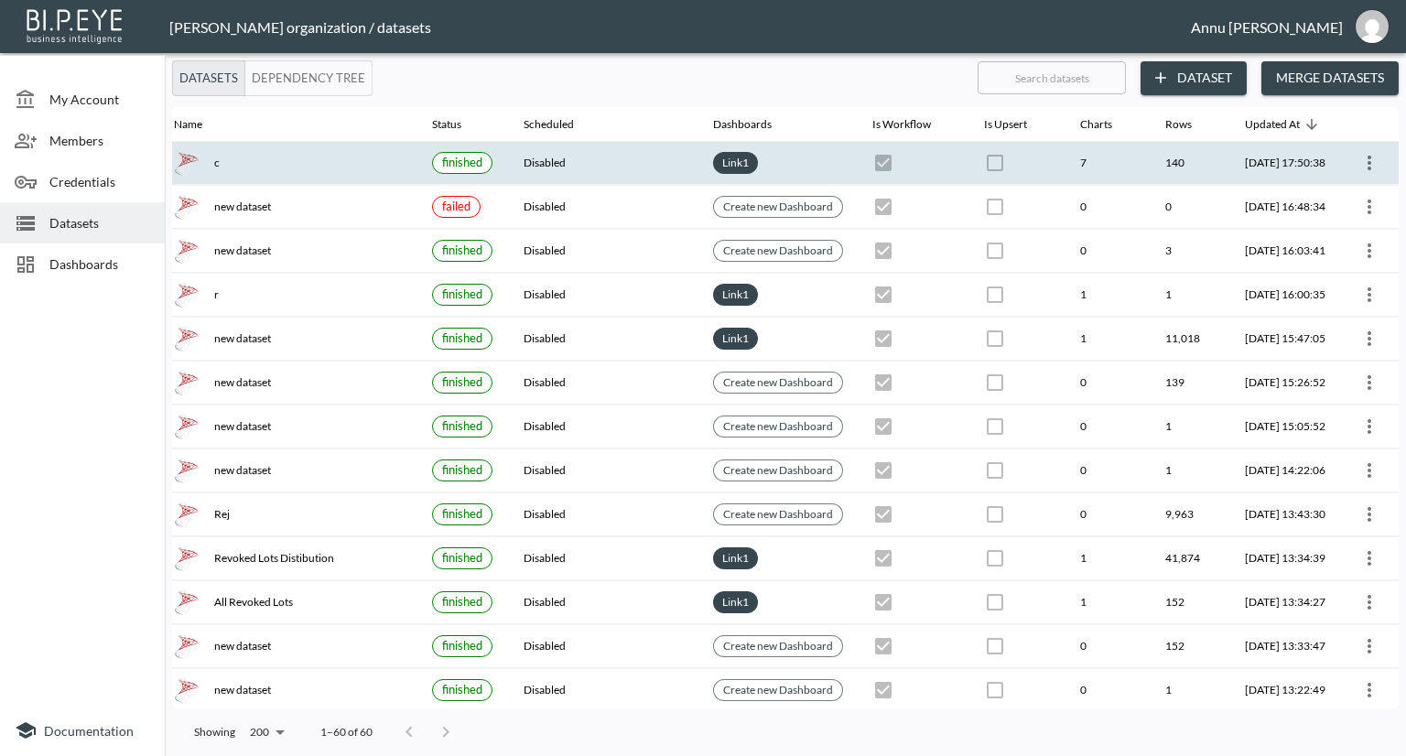
click at [1369, 151] on button "more" at bounding box center [1369, 162] width 29 height 29
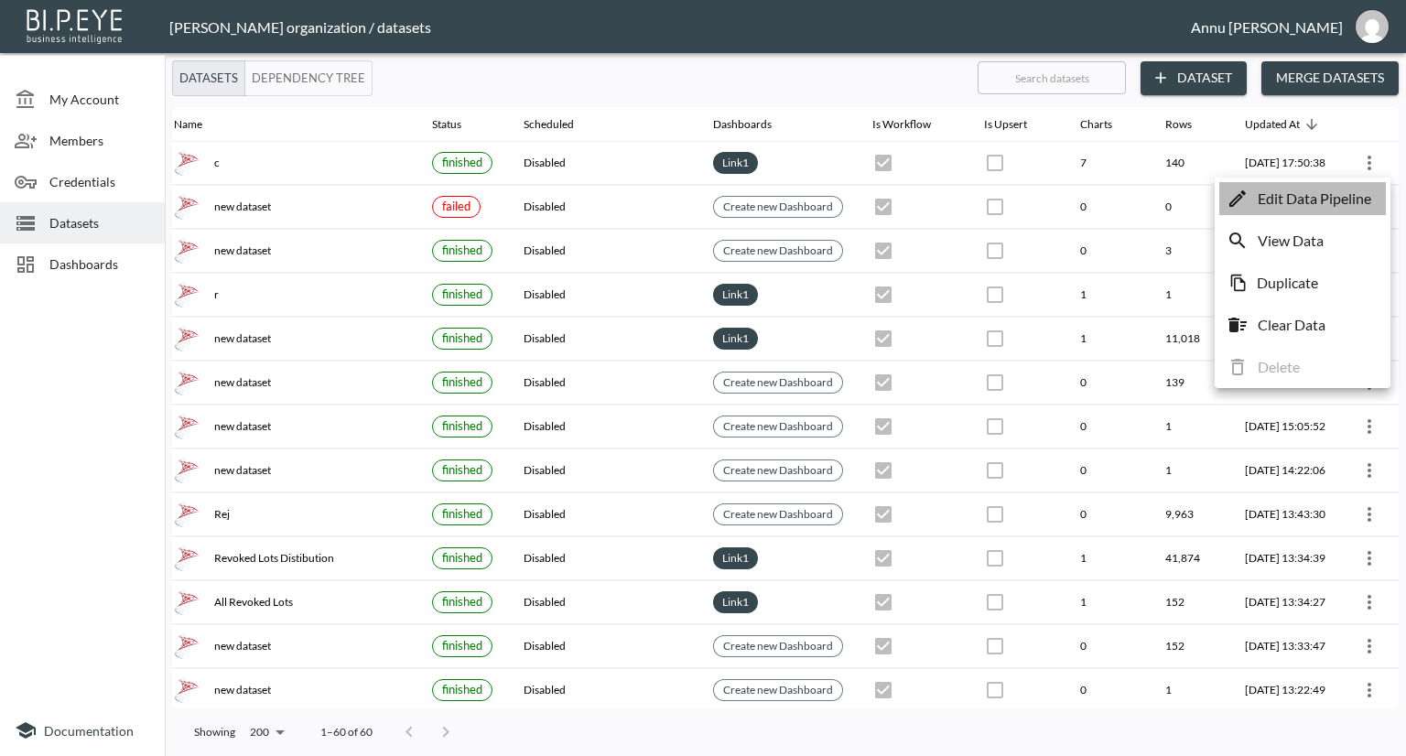
click at [1290, 198] on p "Edit Data Pipeline" at bounding box center [1315, 199] width 114 height 22
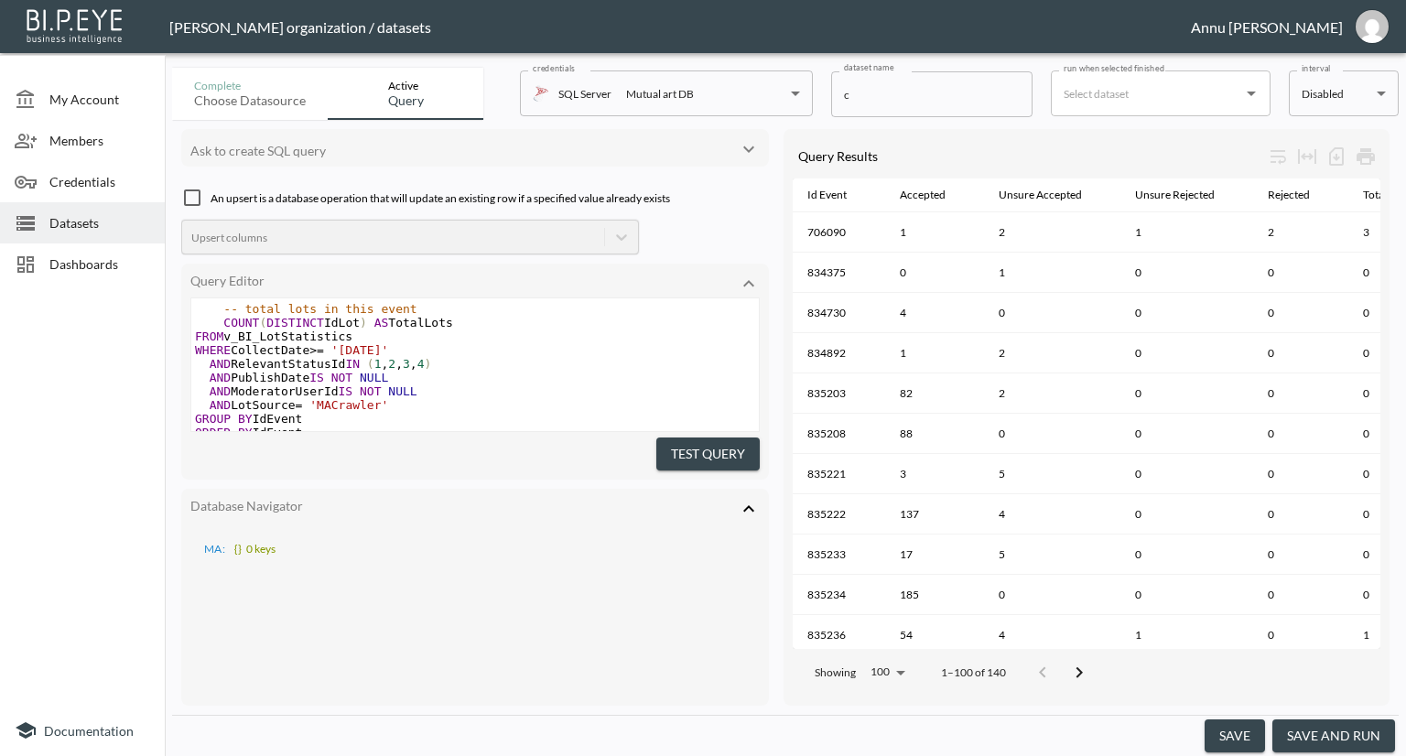
scroll to position [547, 0]
drag, startPoint x: 749, startPoint y: 503, endPoint x: 593, endPoint y: 467, distance: 159.9
click at [748, 505] on icon at bounding box center [748, 508] width 11 height 6
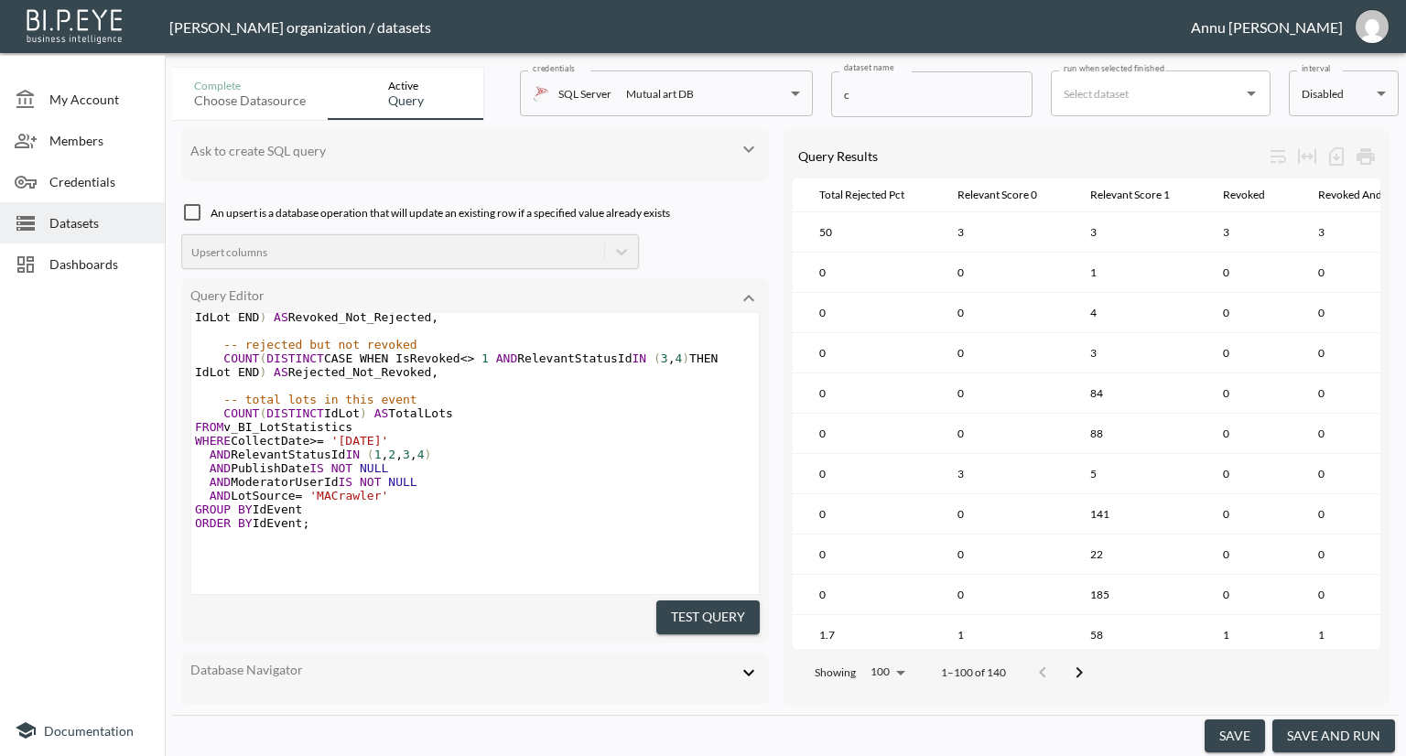
scroll to position [0, 676]
click at [385, 461] on pre "AND PublishDate IS NOT NULL" at bounding box center [475, 468] width 568 height 14
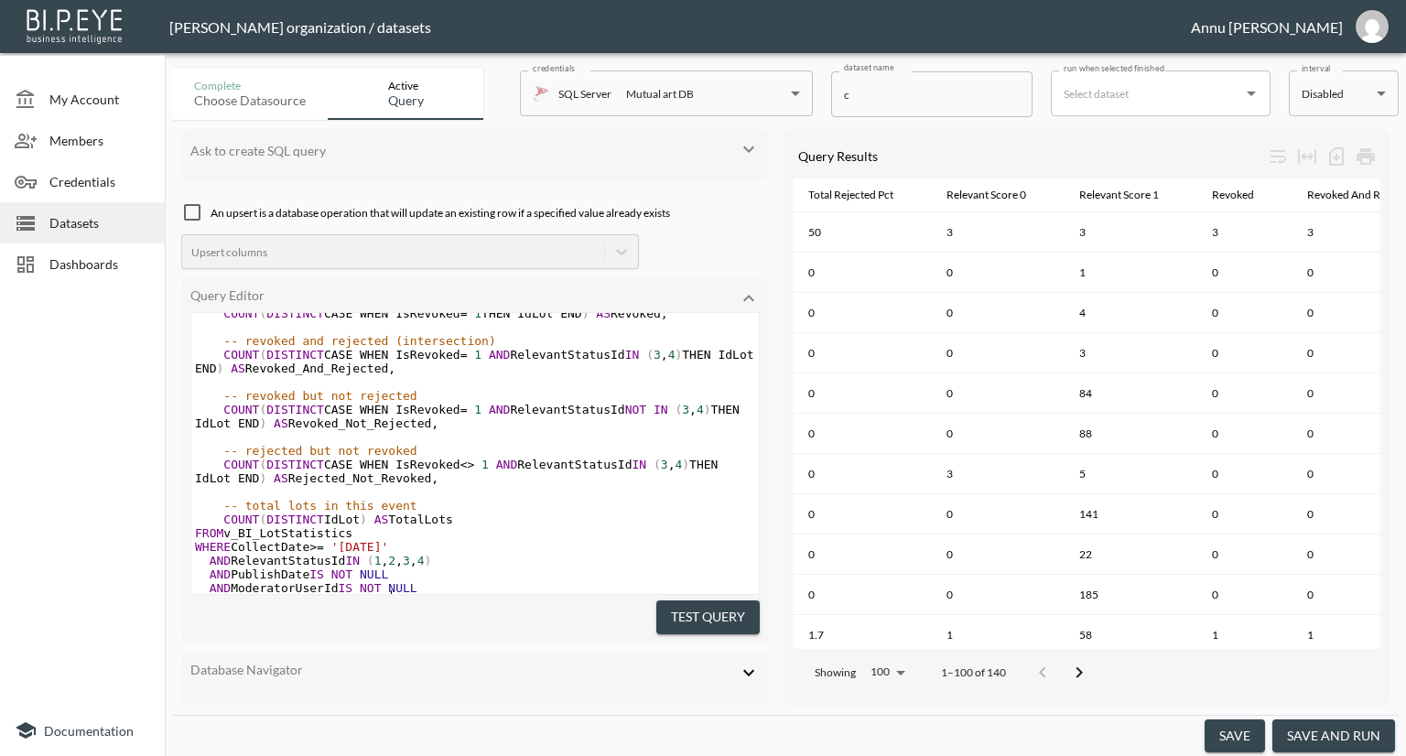
scroll to position [497, 0]
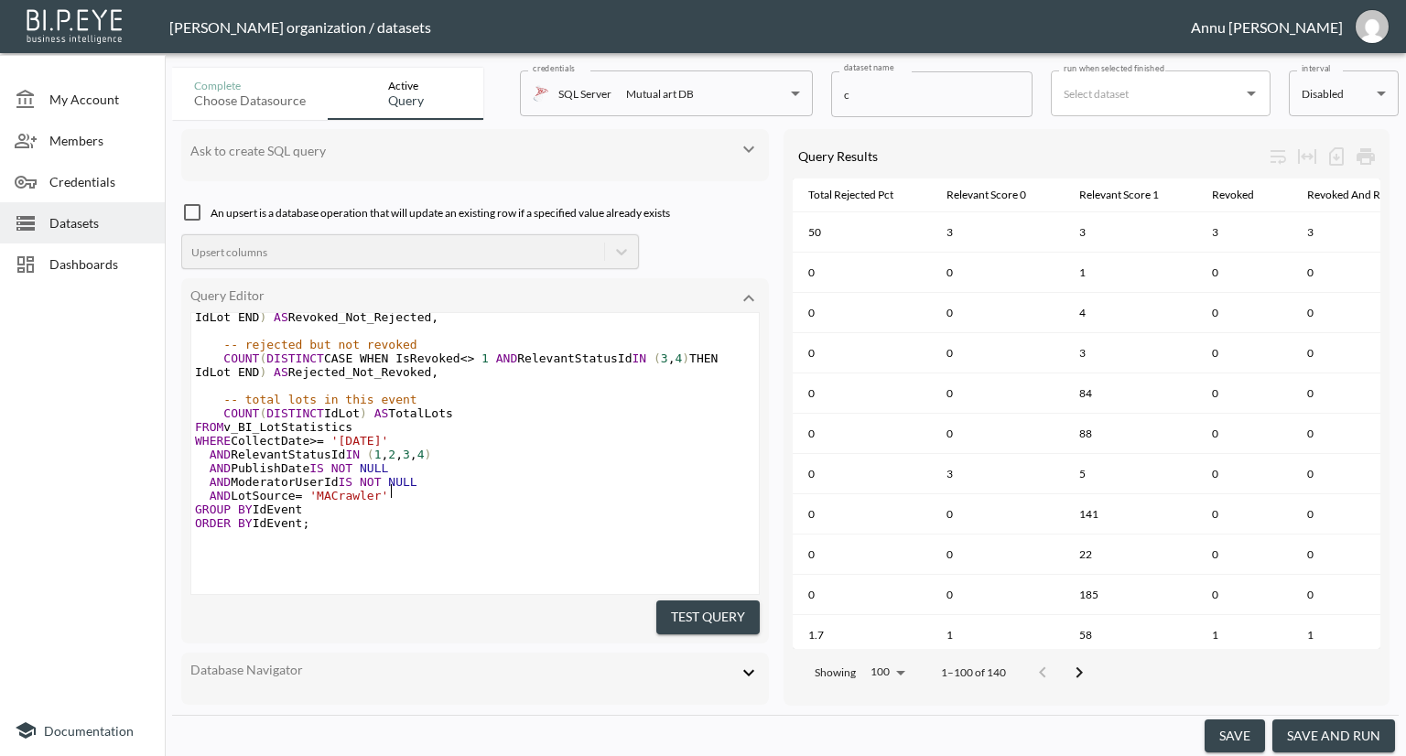
click at [399, 467] on pre "AND PublishDate IS NOT NULL" at bounding box center [475, 468] width 568 height 14
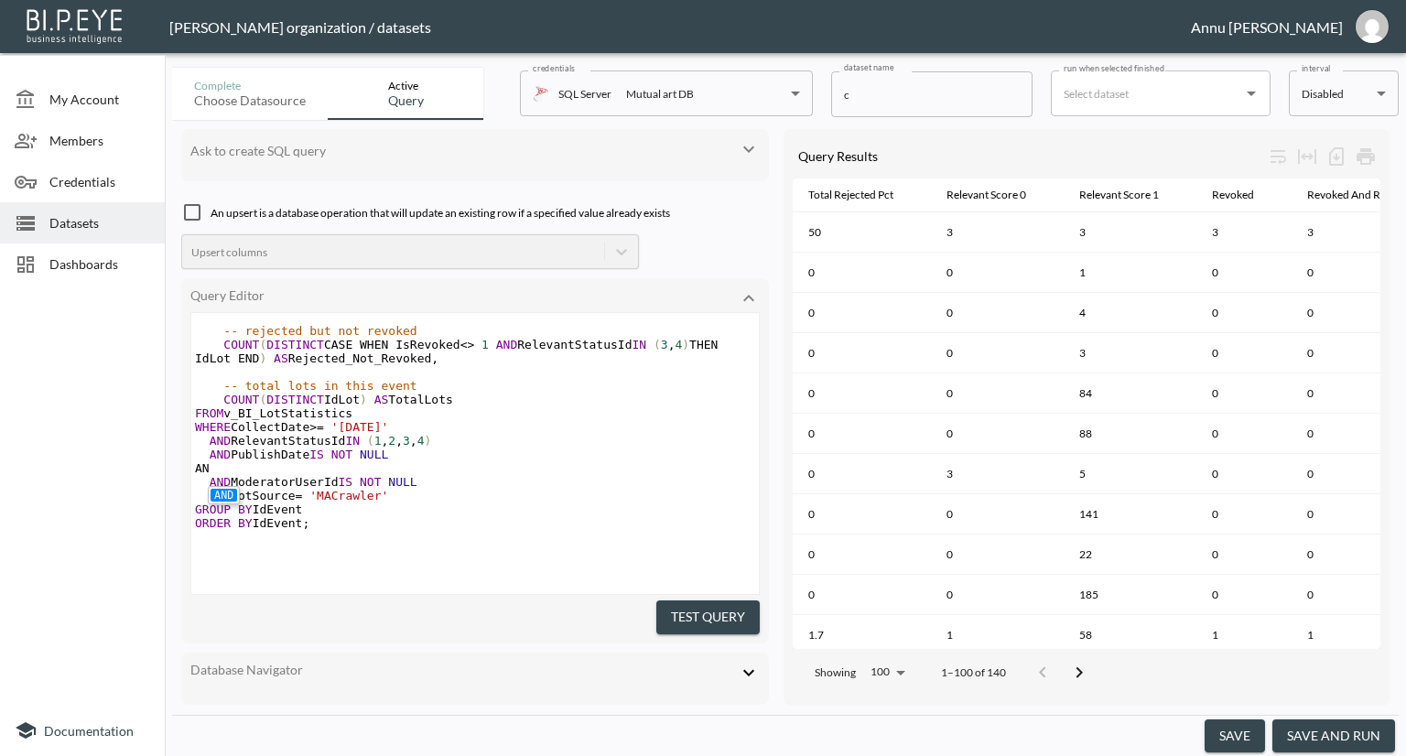
type textarea "AND"
type textarea "PublishDate"
drag, startPoint x: 234, startPoint y: 466, endPoint x: 308, endPoint y: 466, distance: 73.2
click at [308, 461] on span "AND PublishDate IS NOT NULL" at bounding box center [295, 455] width 200 height 14
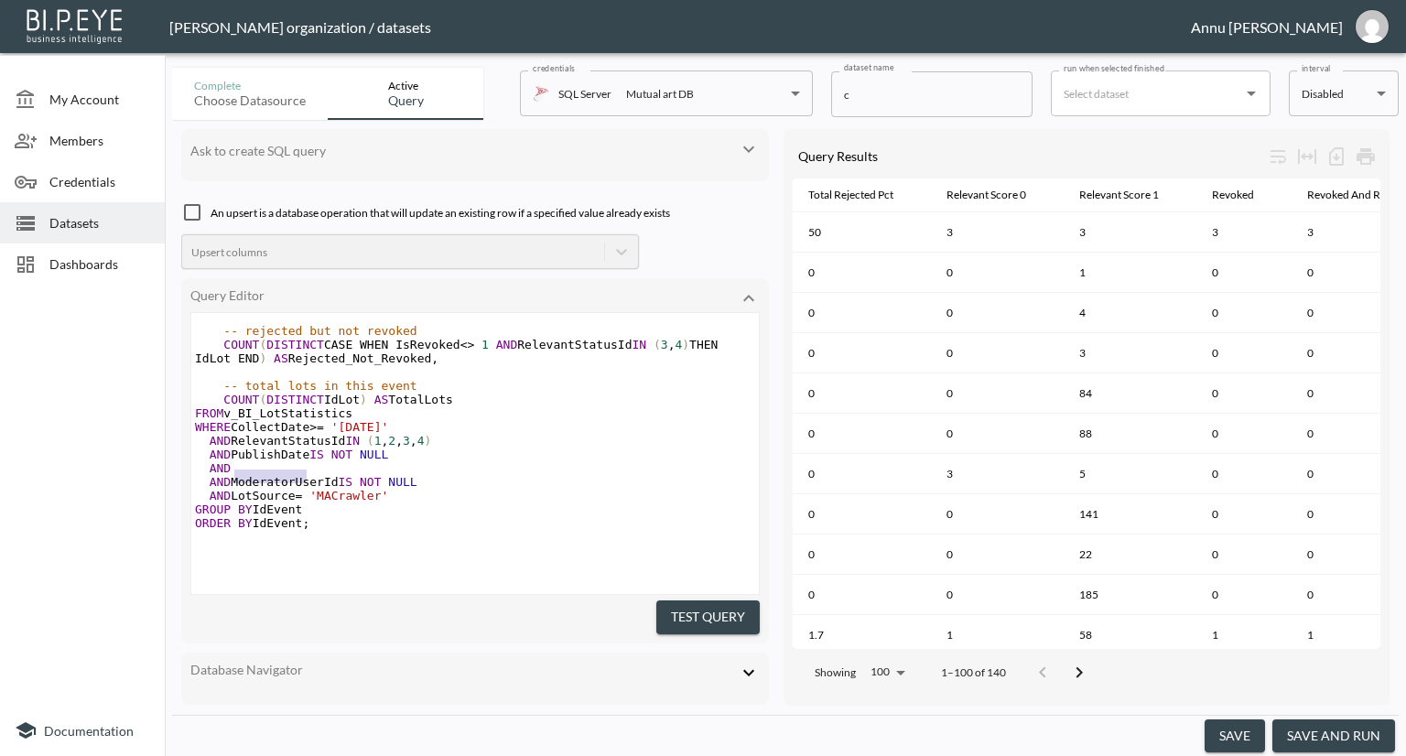
click at [261, 485] on span "AND ModeratorUserId IS NOT NULL" at bounding box center [306, 482] width 222 height 14
paste textarea ">"
click at [320, 475] on pre "AND PublishDate" at bounding box center [475, 468] width 568 height 14
type textarea ">="
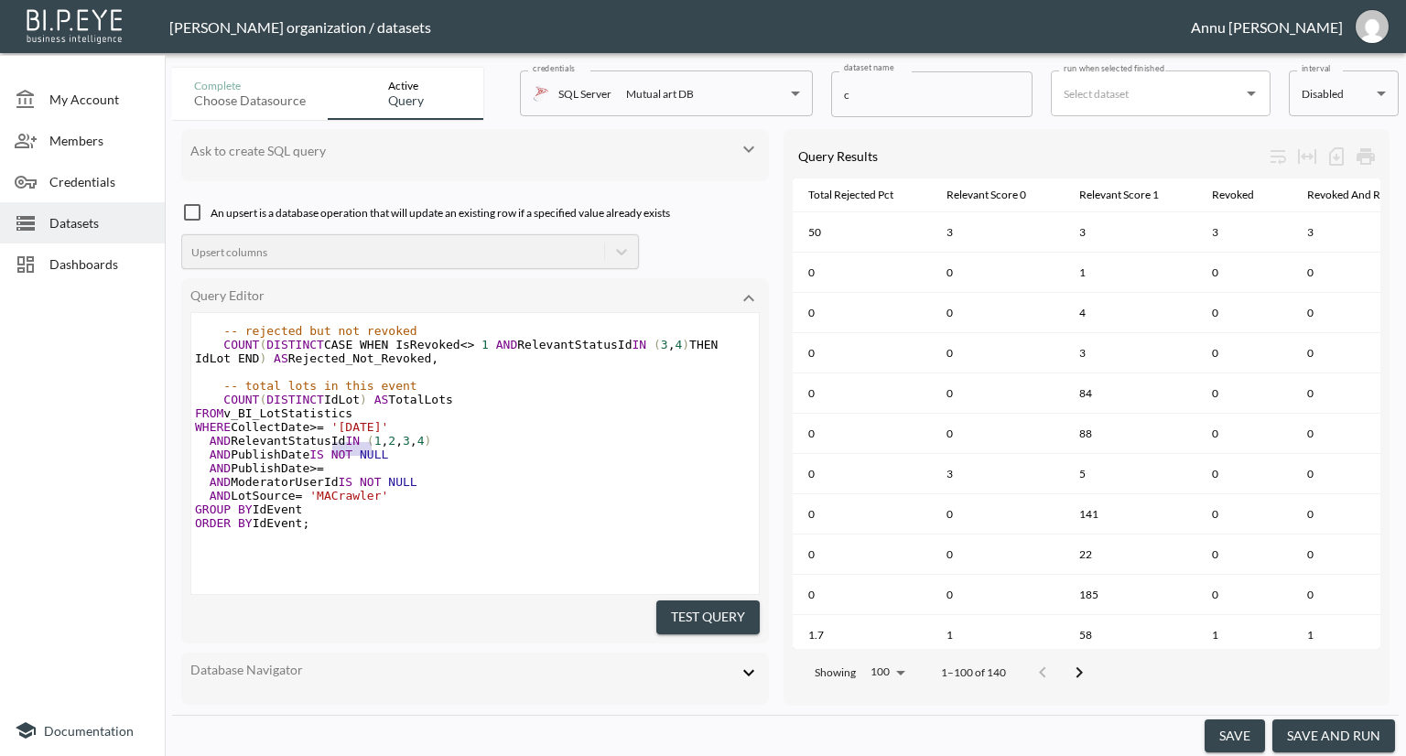
type textarea "'[DATE]'"
drag, startPoint x: 331, startPoint y: 440, endPoint x: 436, endPoint y: 438, distance: 104.4
click at [436, 434] on pre "WHERE CollectDate >= '[DATE]'" at bounding box center [475, 427] width 568 height 14
click at [328, 475] on pre "AND PublishDate >=" at bounding box center [475, 468] width 568 height 14
click at [509, 475] on pre "AND PublishDate >= '[DATE]'" at bounding box center [475, 468] width 568 height 14
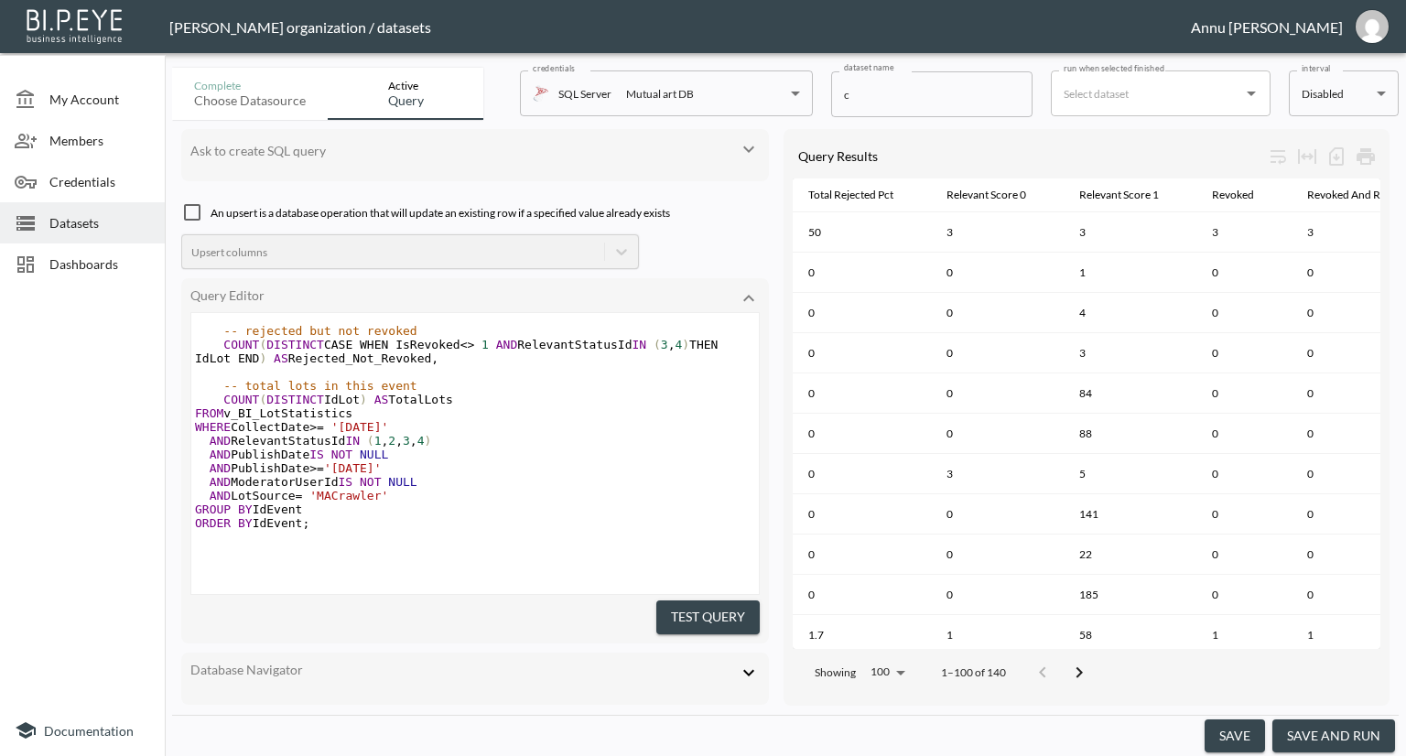
click at [718, 609] on button "Test Query" at bounding box center [707, 617] width 103 height 34
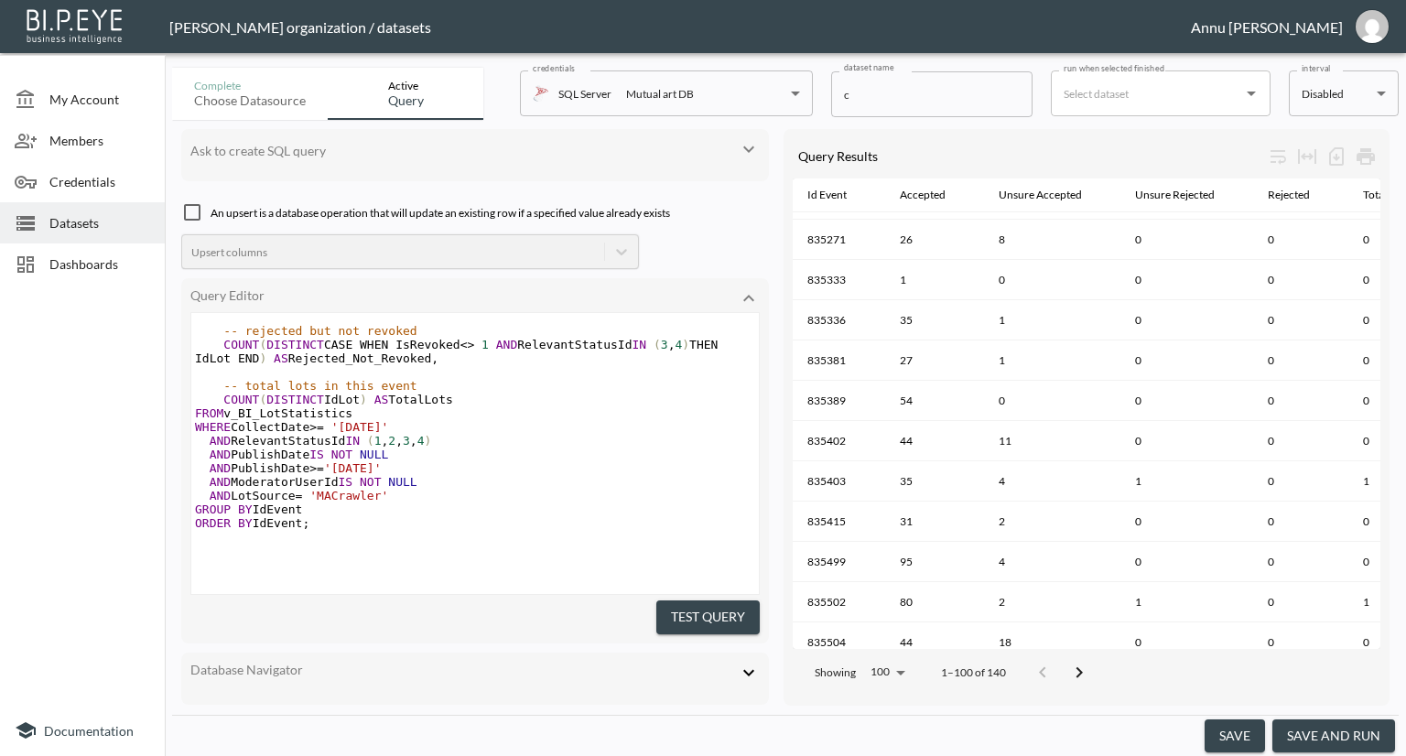
scroll to position [824, 0]
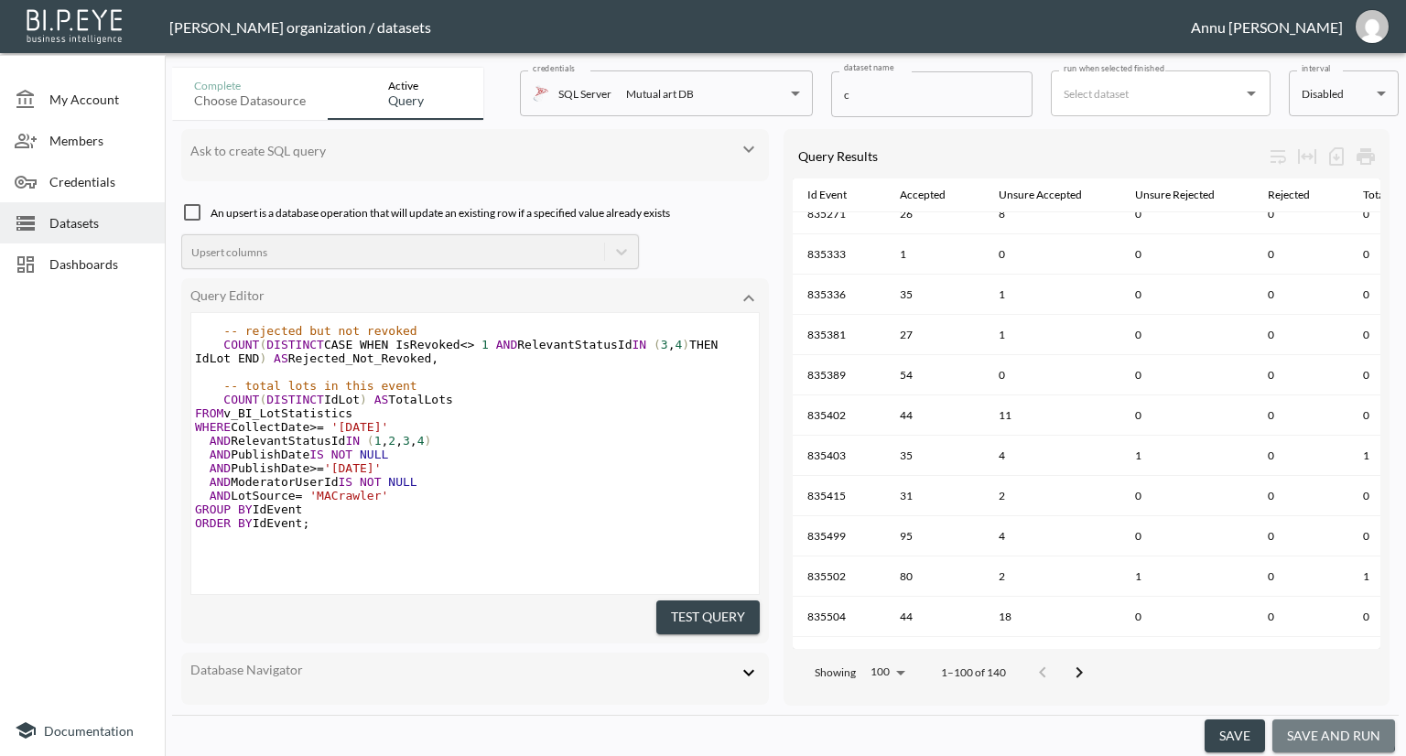
click at [1327, 733] on button "save and run" at bounding box center [1333, 736] width 123 height 34
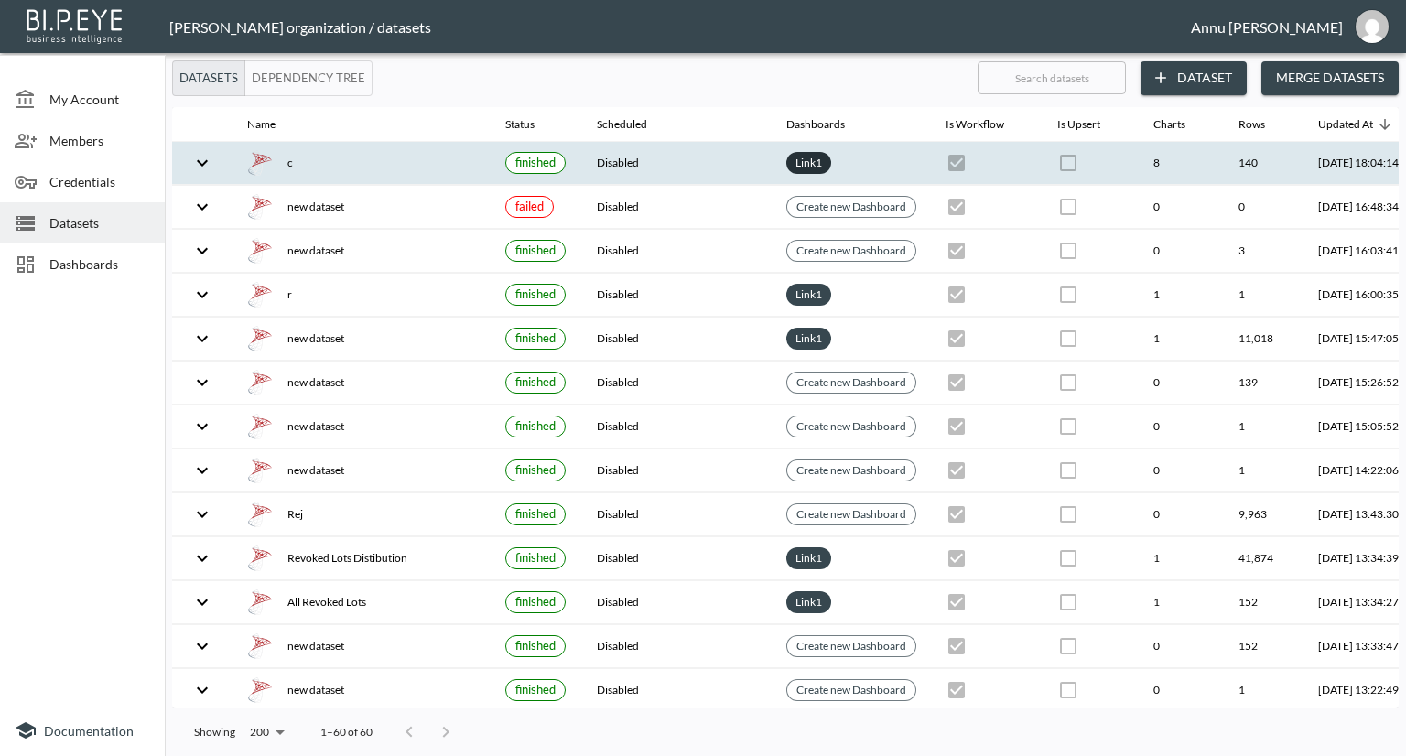
click at [817, 162] on link "Link 1" at bounding box center [809, 162] width 34 height 21
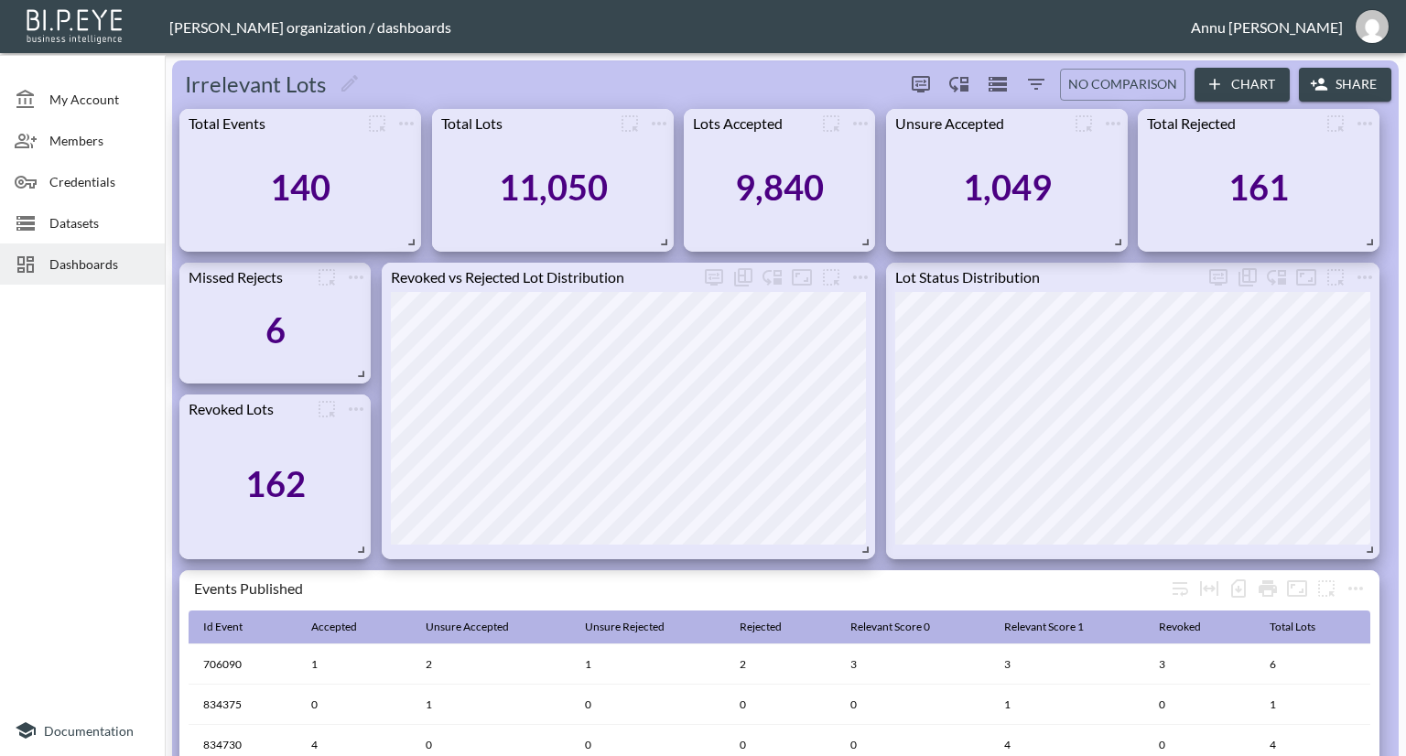
click at [1241, 89] on button "Chart" at bounding box center [1242, 85] width 95 height 34
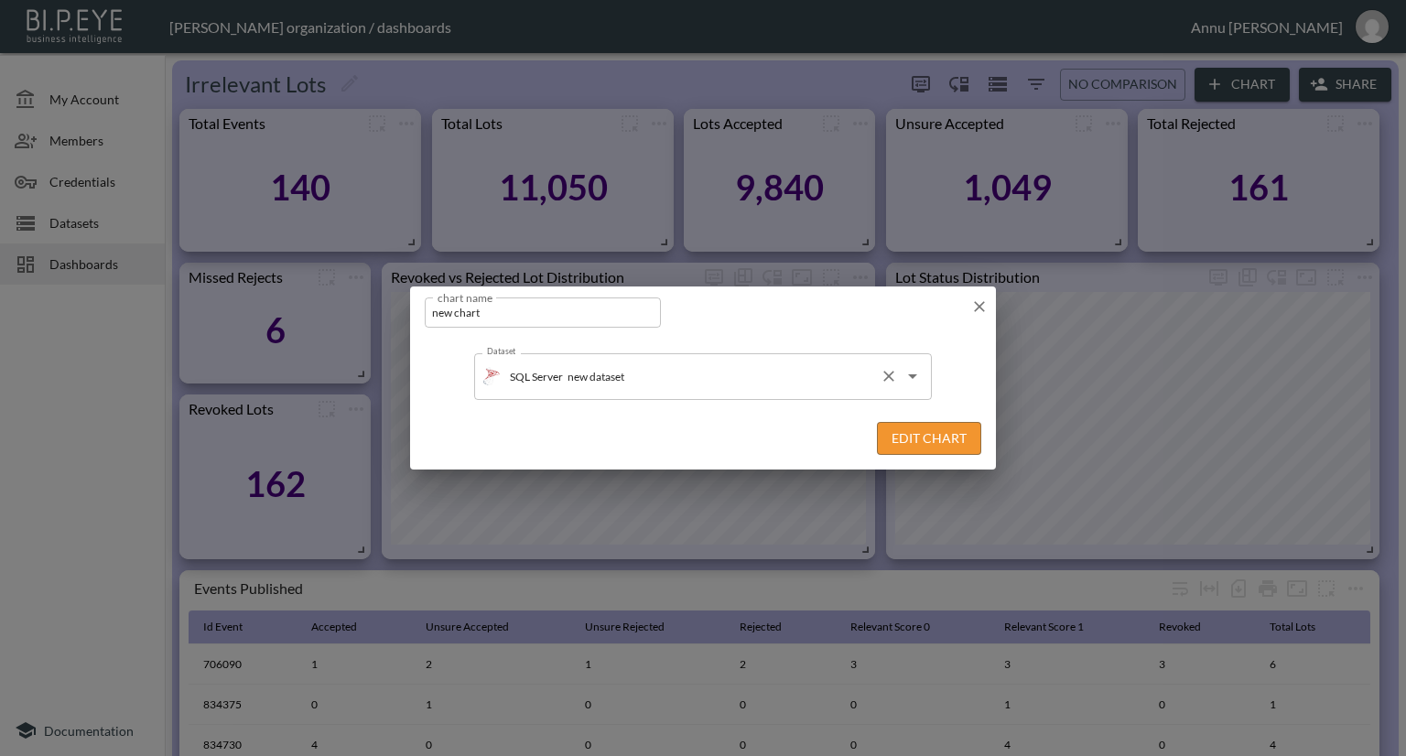
click at [651, 377] on input "new dataset" at bounding box center [717, 376] width 309 height 29
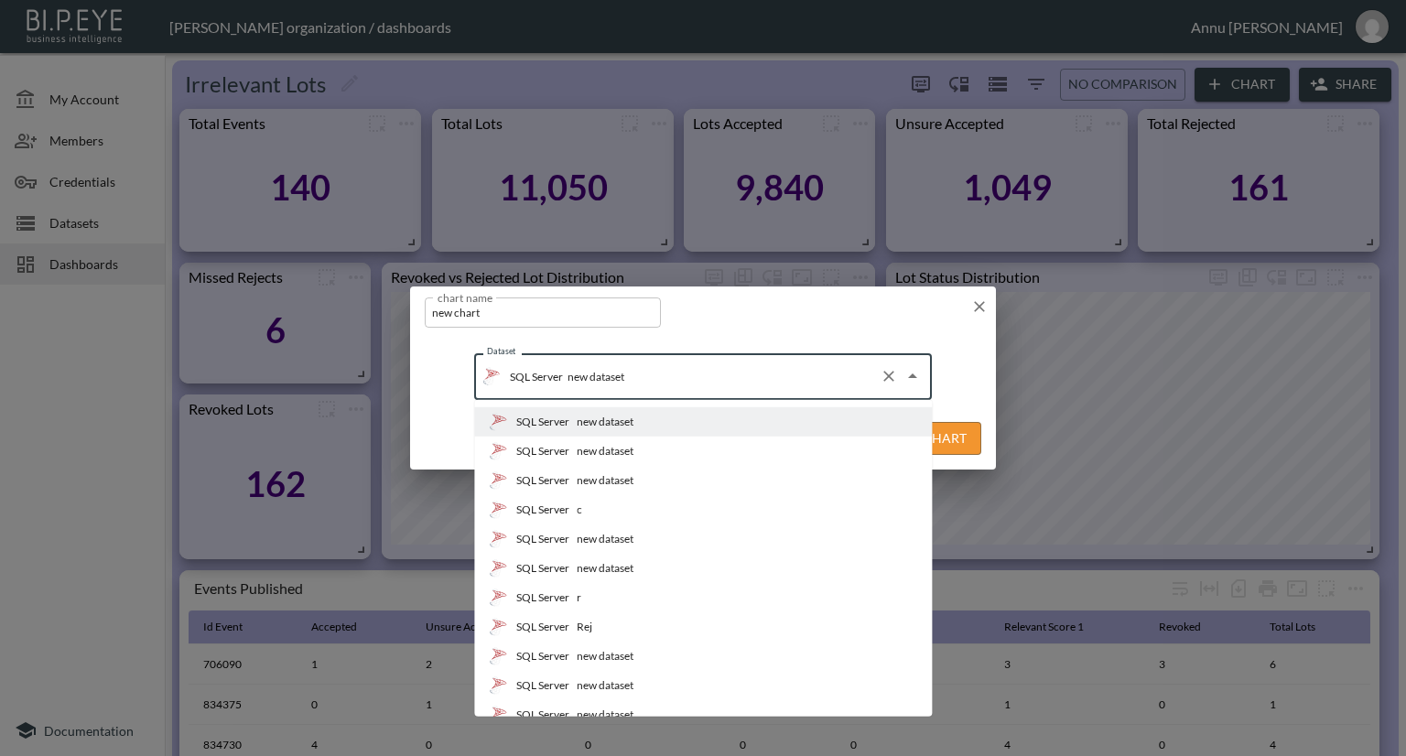
click at [600, 503] on li "SQL Server c" at bounding box center [703, 509] width 458 height 29
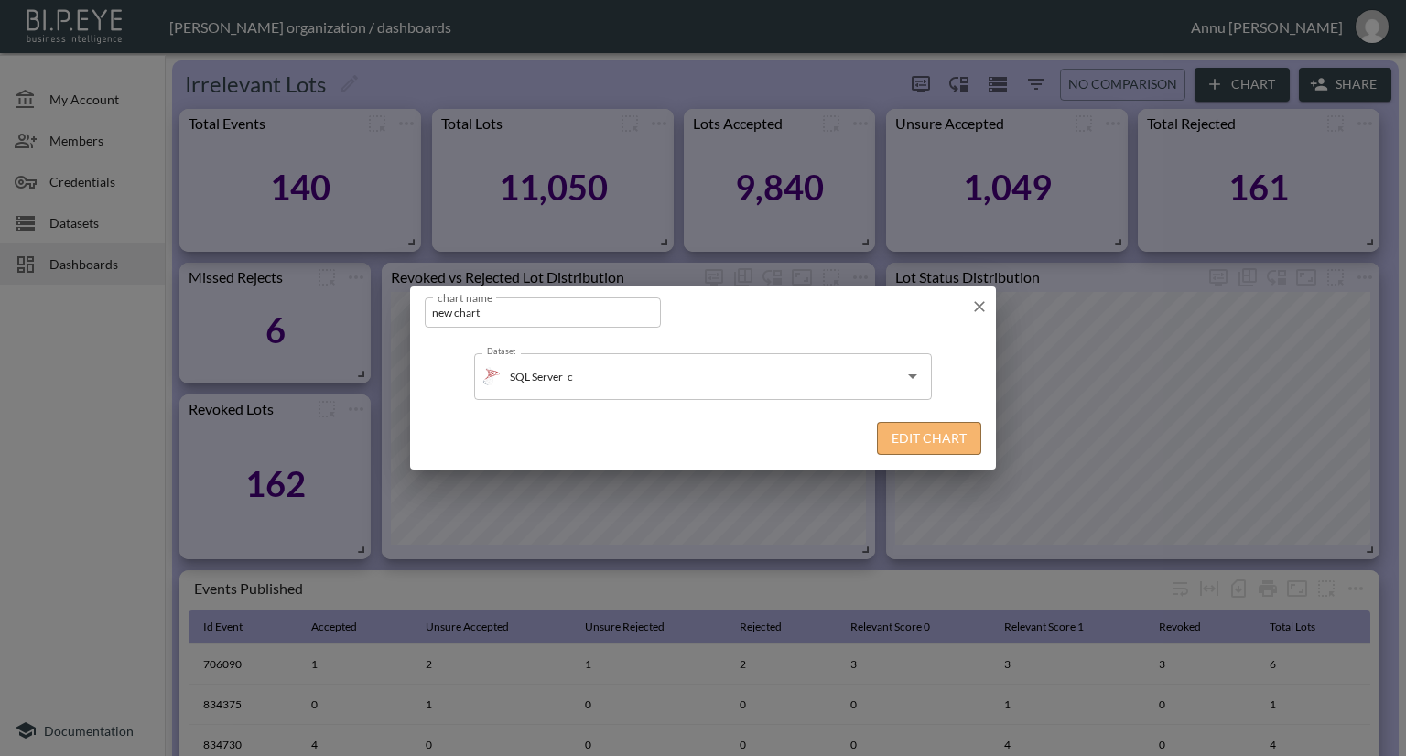
click at [947, 433] on button "Edit Chart" at bounding box center [929, 439] width 104 height 34
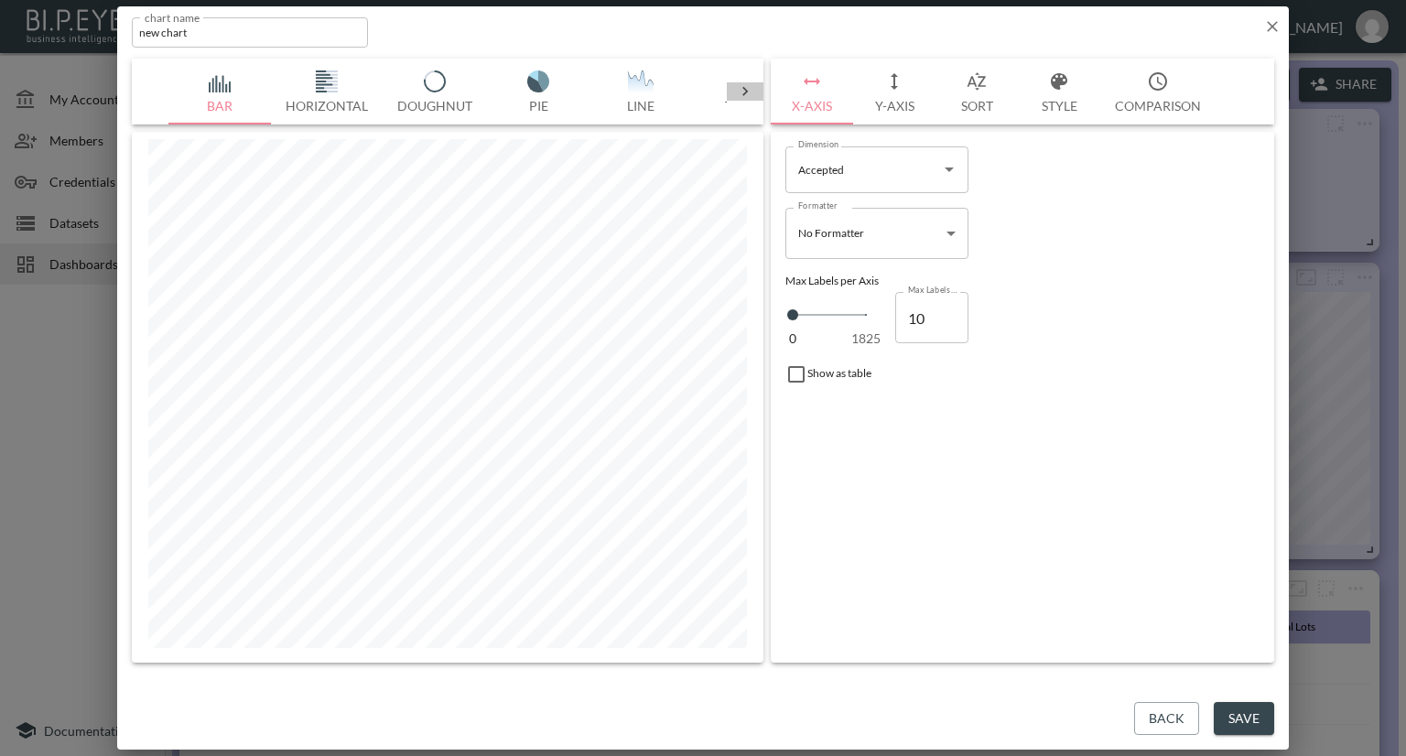
click at [746, 90] on icon at bounding box center [744, 91] width 5 height 9
click at [220, 81] on img "button" at bounding box center [220, 81] width 73 height 22
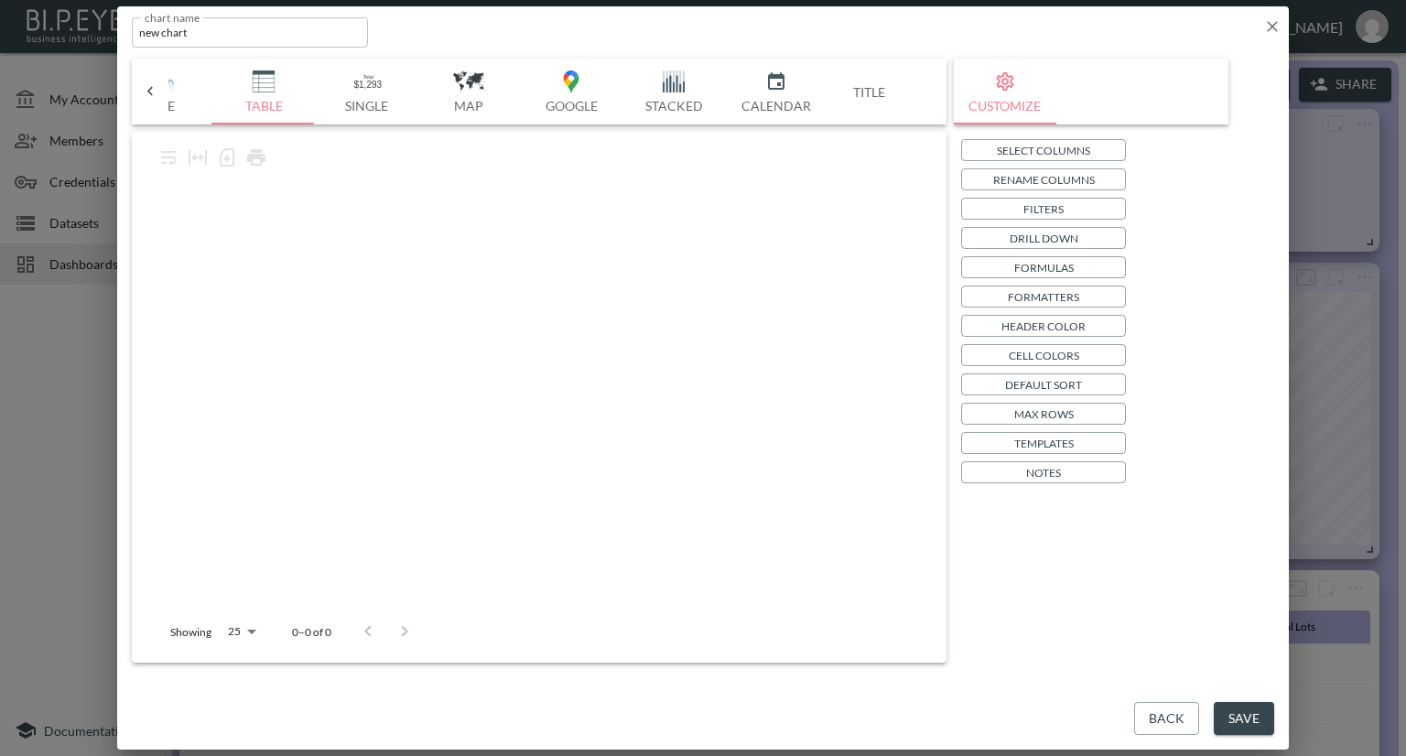
scroll to position [0, 478]
click at [1003, 155] on p "Select Columns" at bounding box center [1043, 150] width 93 height 19
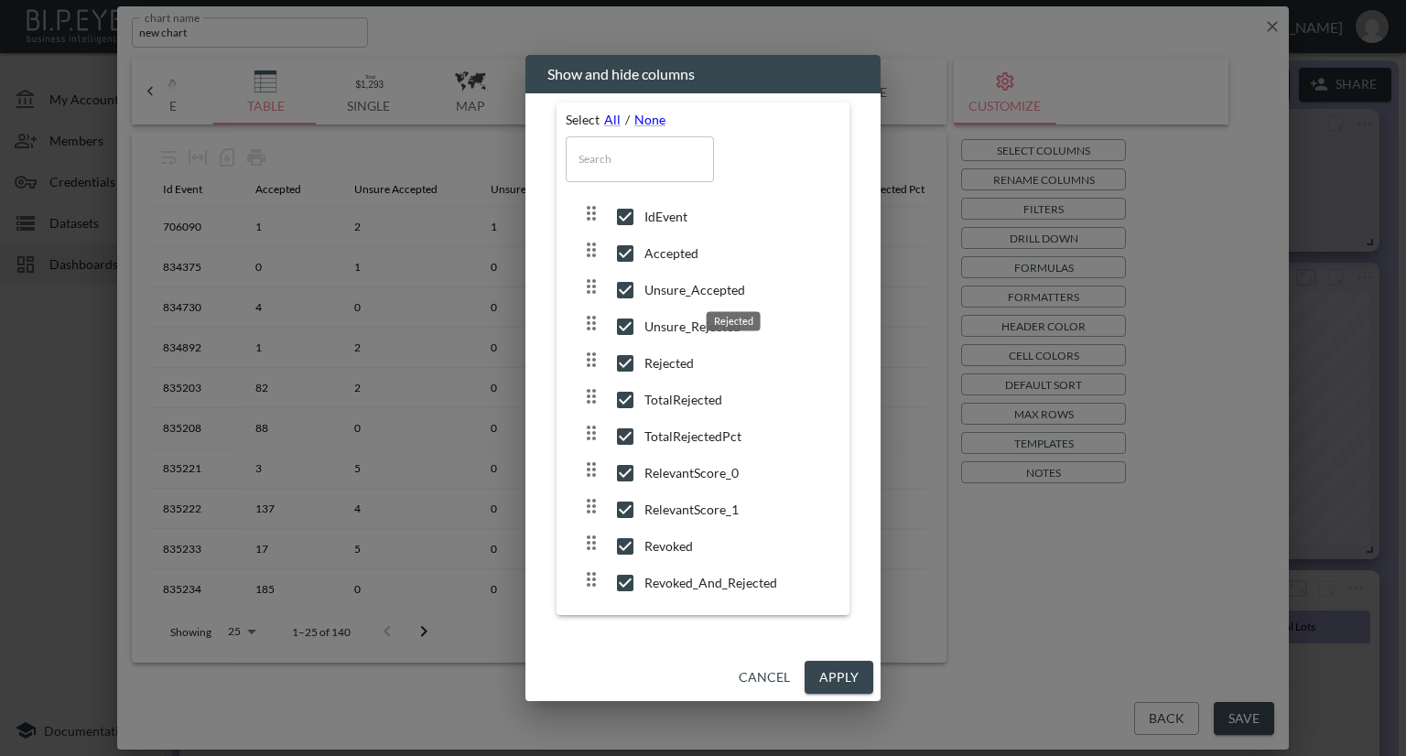
scroll to position [114, 0]
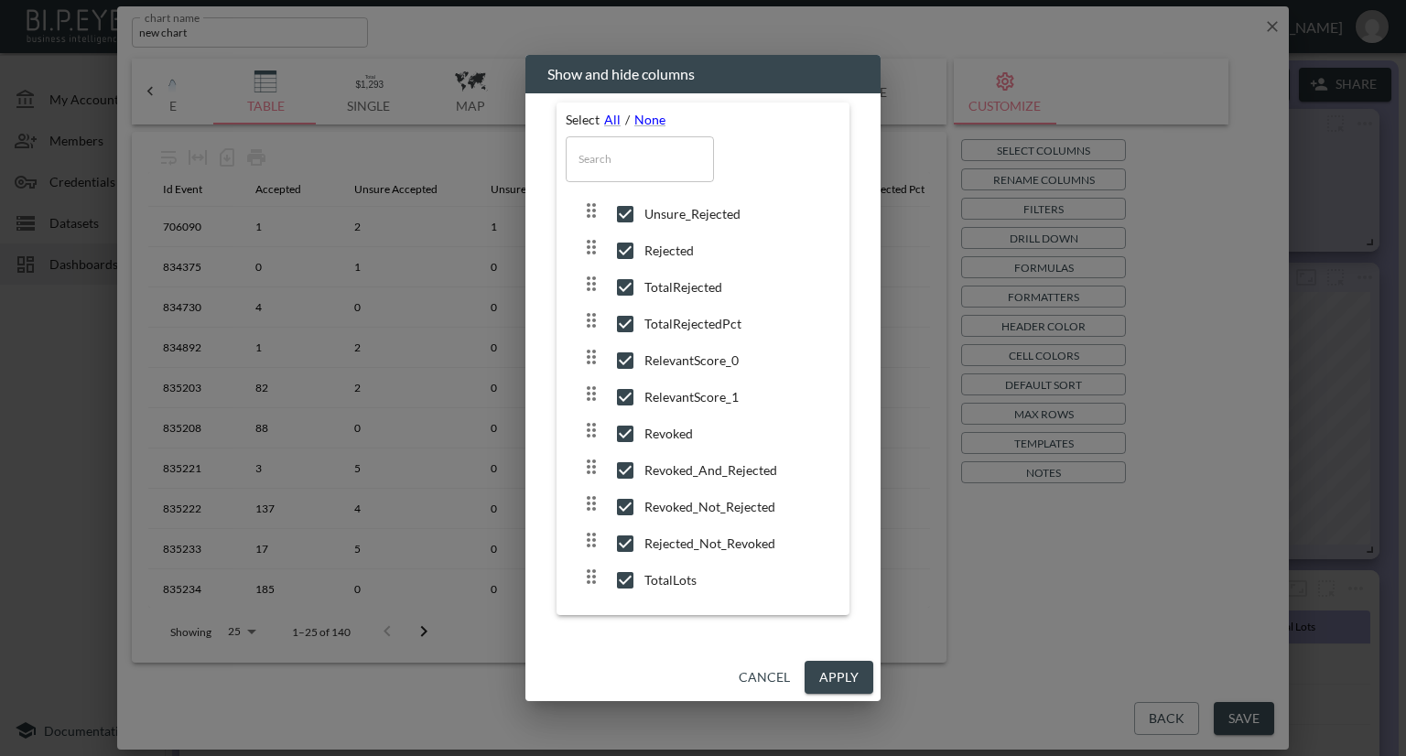
click at [1241, 713] on div "Show and hide columns Select All / None ​ IdEvent Accepted Unsure_Accepted Unsu…" at bounding box center [703, 378] width 1406 height 756
click at [1238, 722] on div "Show and hide columns Select All / None ​ IdEvent Accepted Unsure_Accepted Unsu…" at bounding box center [703, 378] width 1406 height 756
click at [1237, 719] on div "Show and hide columns Select All / None ​ IdEvent Accepted Unsure_Accepted Unsu…" at bounding box center [703, 378] width 1406 height 756
click at [1174, 718] on div "Show and hide columns Select All / None ​ IdEvent Accepted Unsure_Accepted Unsu…" at bounding box center [703, 378] width 1406 height 756
click at [1257, 721] on div "Show and hide columns Select All / None ​ IdEvent Accepted Unsure_Accepted Unsu…" at bounding box center [703, 378] width 1406 height 756
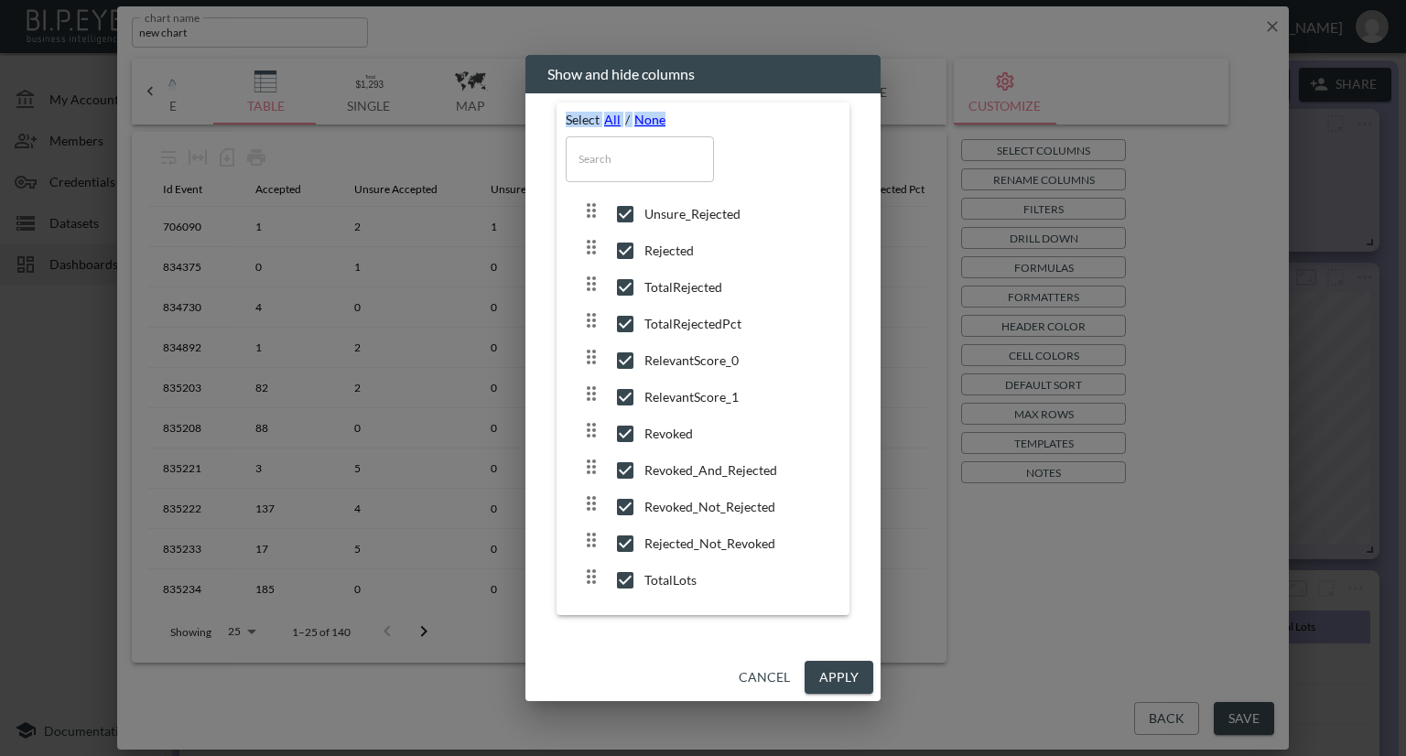
drag, startPoint x: 863, startPoint y: 73, endPoint x: 893, endPoint y: 135, distance: 68.4
click at [893, 135] on div "Show and hide columns Select All / None ​ IdEvent Accepted Unsure_Accepted Unsu…" at bounding box center [703, 378] width 1406 height 756
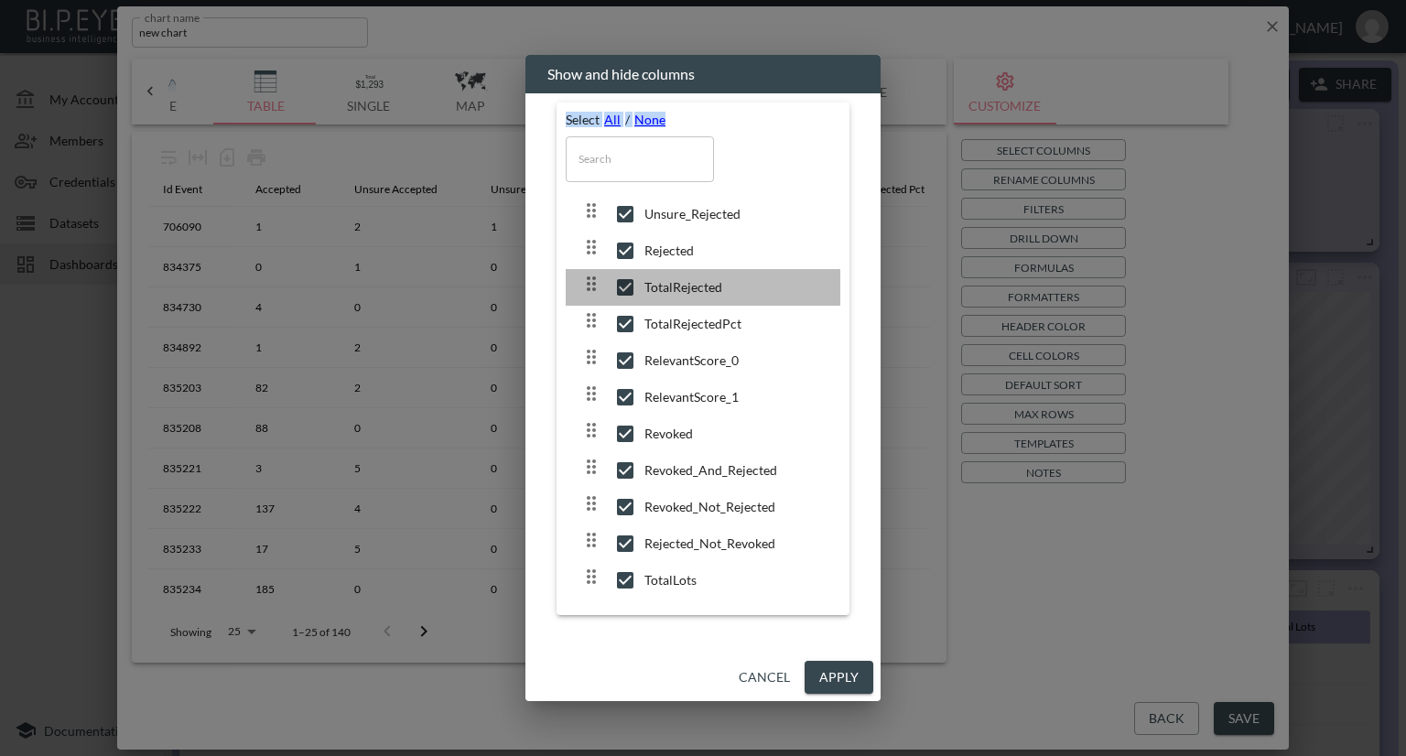
drag, startPoint x: 826, startPoint y: 294, endPoint x: 856, endPoint y: 294, distance: 30.2
click at [856, 294] on div "Select All / None ​ IdEvent Accepted Unsure_Accepted Unsure_Rejected Rejected T…" at bounding box center [702, 364] width 311 height 542
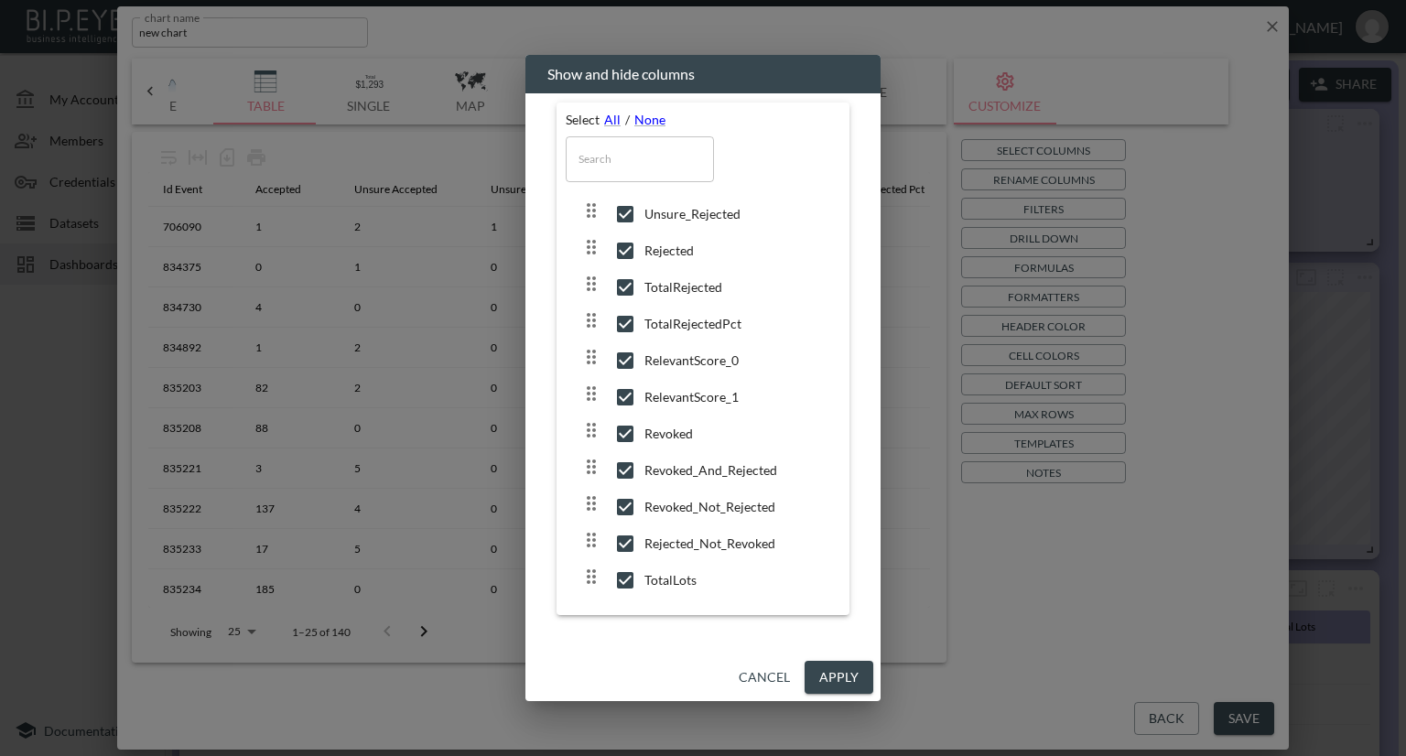
click at [1166, 694] on div "Show and hide columns Select All / None ​ IdEvent Accepted Unsure_Accepted Unsu…" at bounding box center [703, 378] width 1406 height 756
click at [915, 422] on div "Show and hide columns Select All / None ​ IdEvent Accepted Unsure_Accepted Unsu…" at bounding box center [703, 378] width 1406 height 756
click at [774, 672] on button "Cancel" at bounding box center [764, 678] width 66 height 34
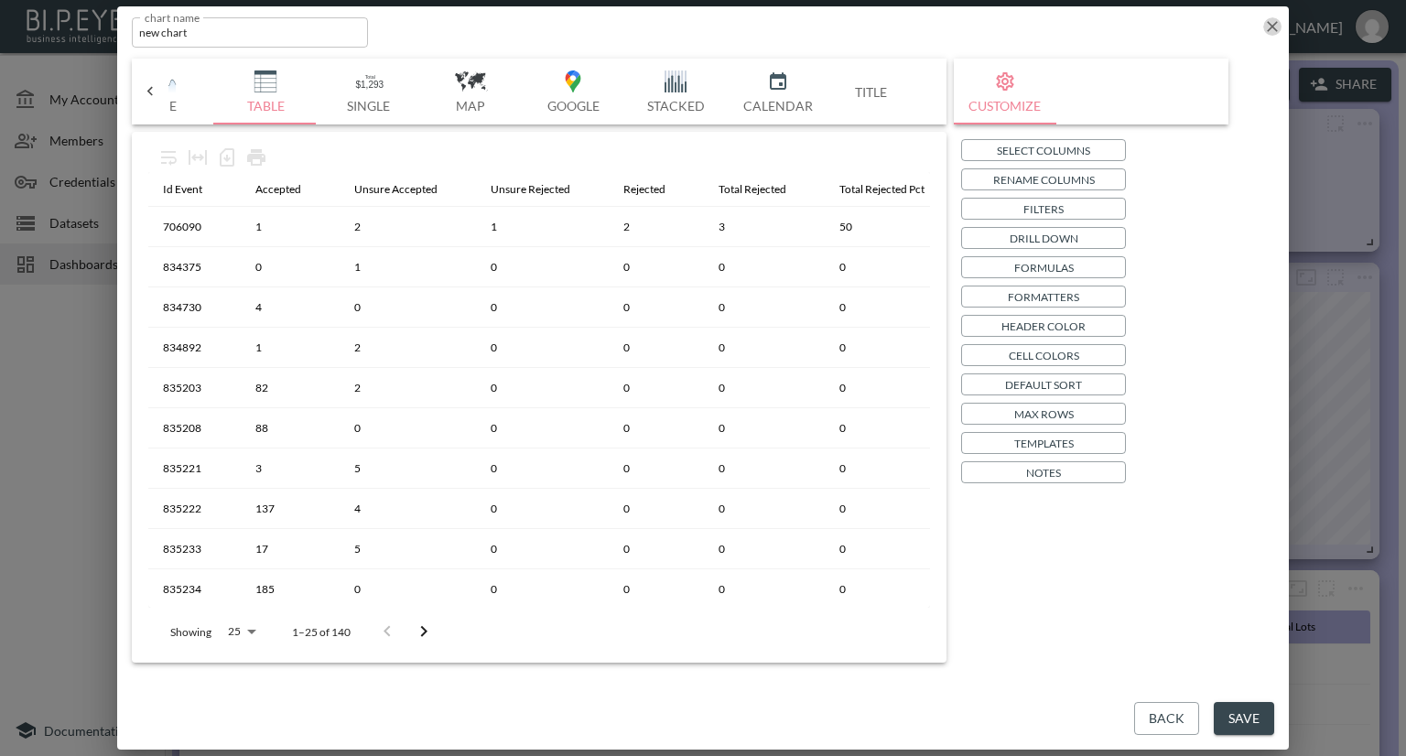
click at [1268, 22] on icon "button" at bounding box center [1272, 26] width 11 height 11
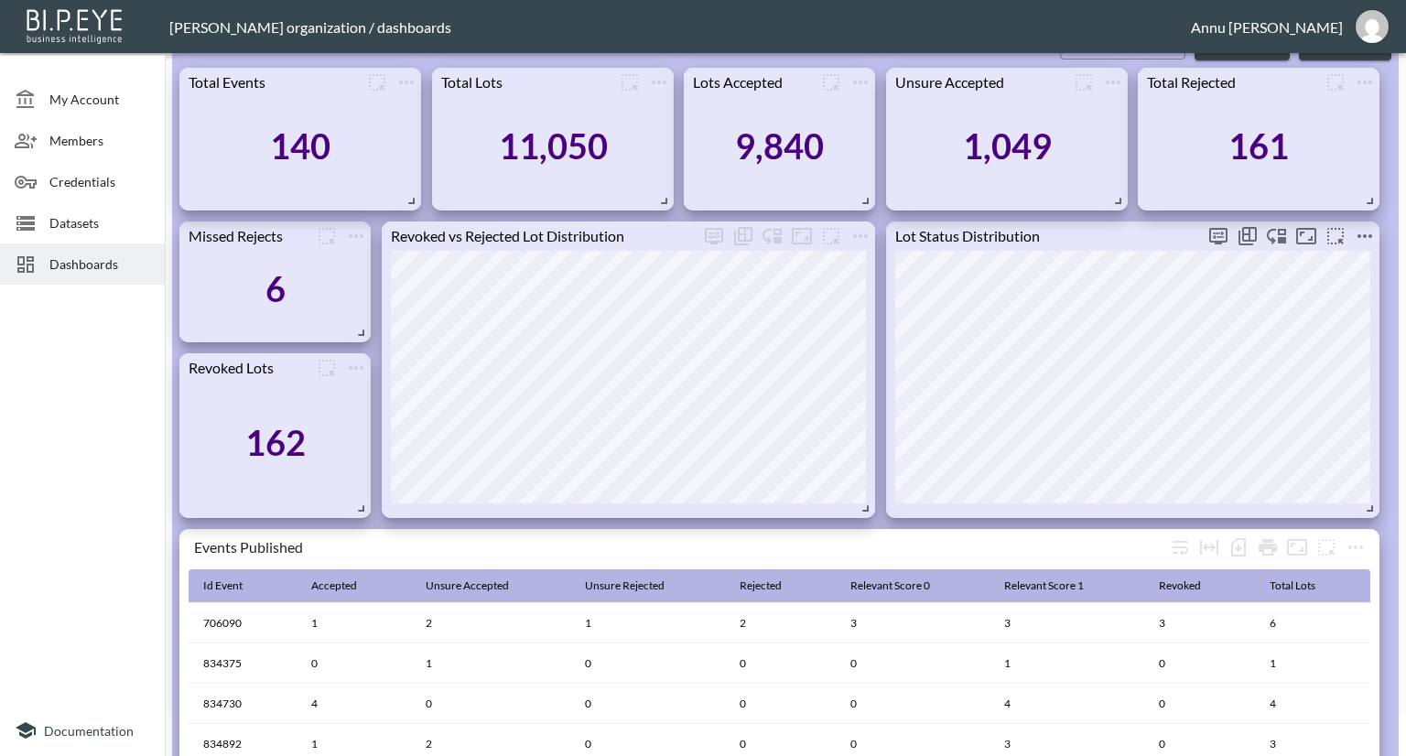
scroll to position [0, 0]
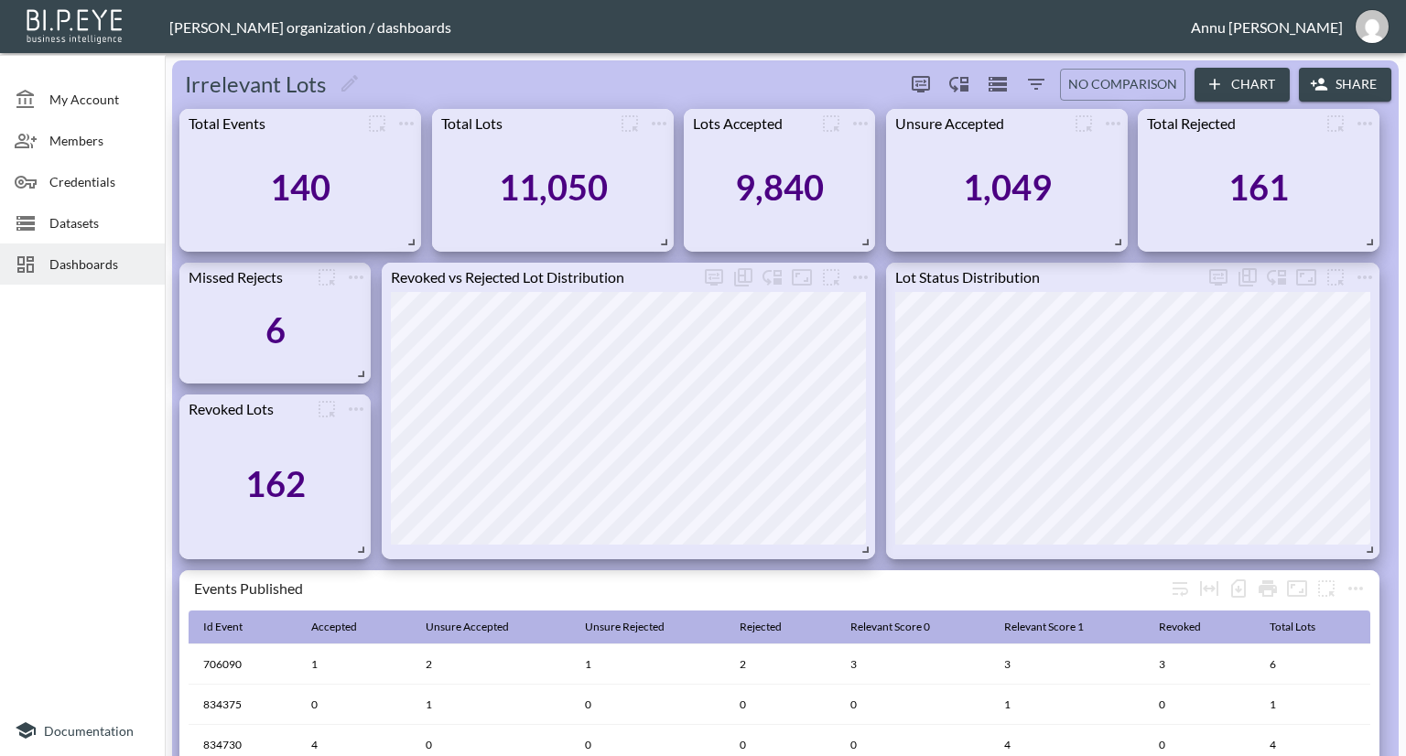
click at [70, 228] on span "Datasets" at bounding box center [99, 222] width 101 height 19
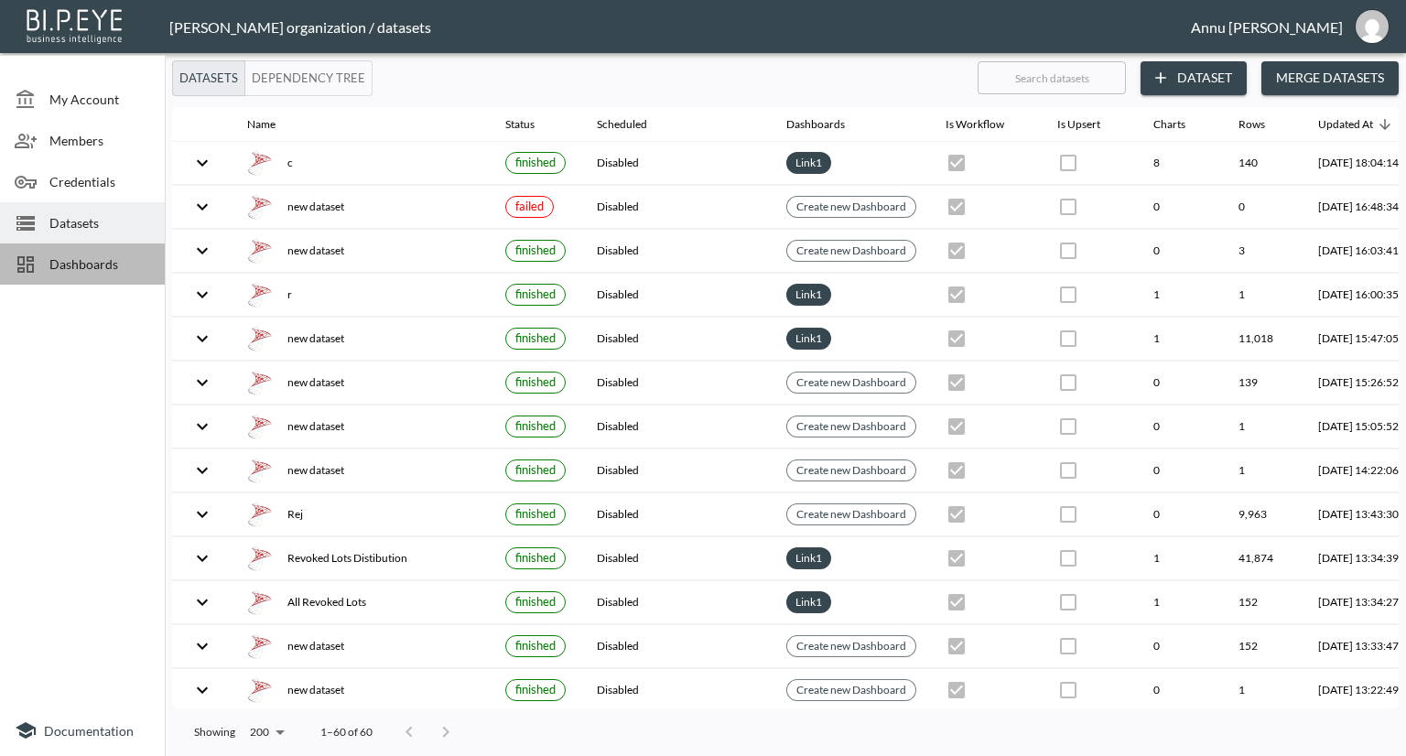
click at [130, 263] on span "Dashboards" at bounding box center [99, 263] width 101 height 19
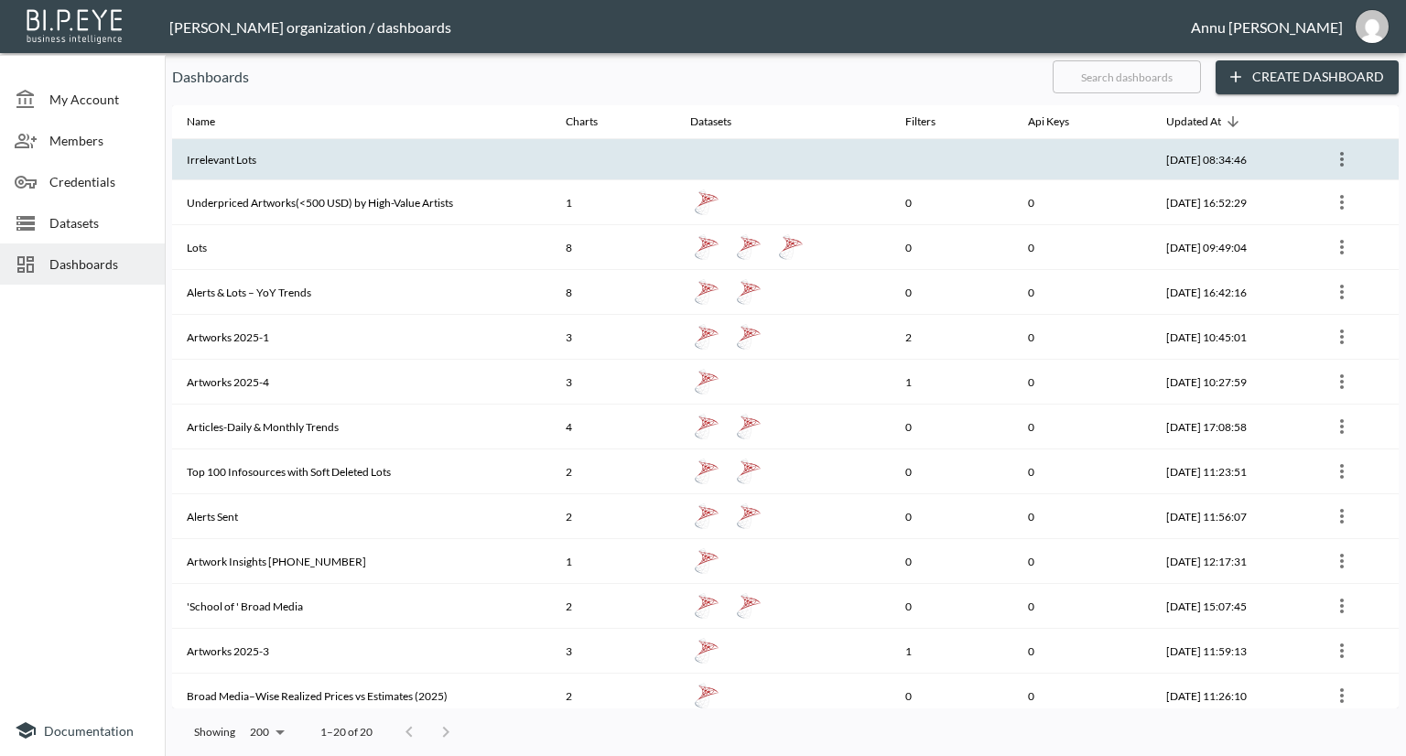
click at [286, 170] on th "Irrelevant Lots" at bounding box center [361, 159] width 379 height 41
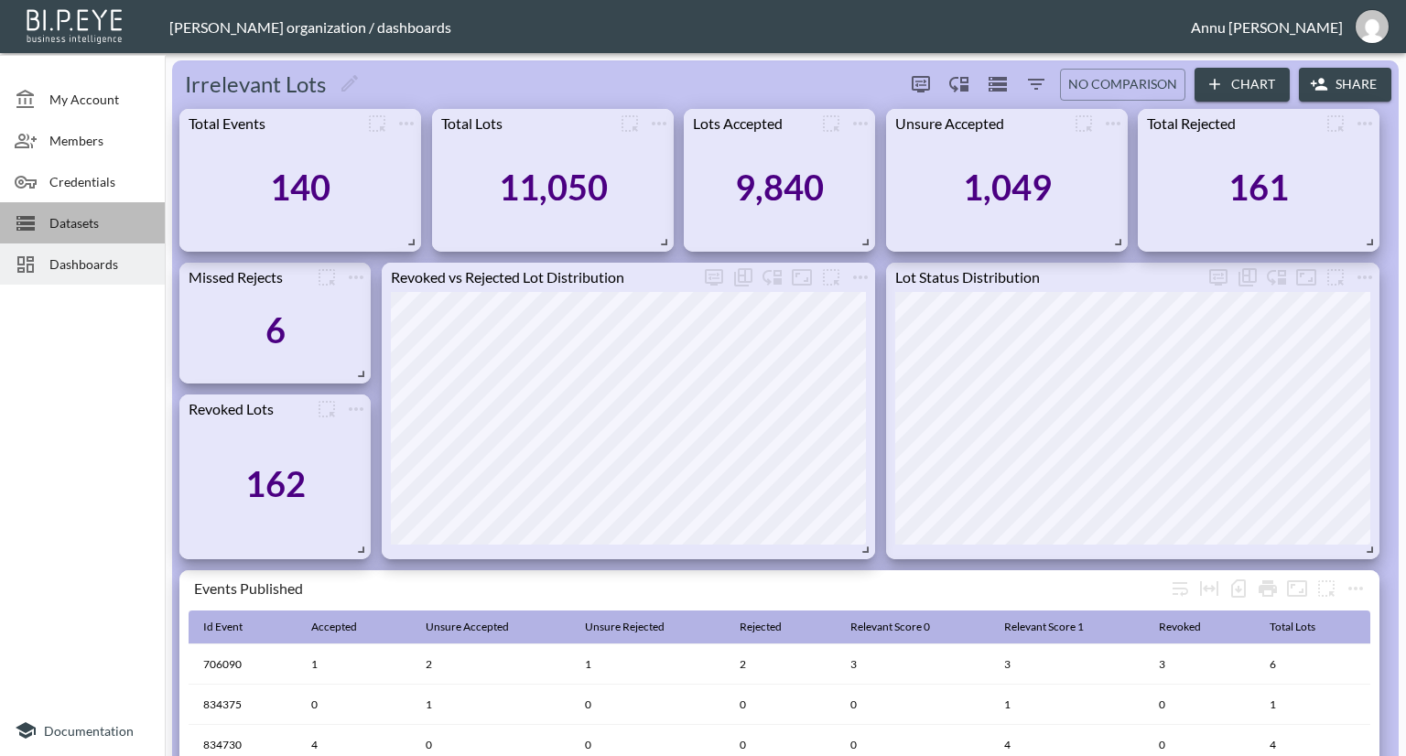
click at [65, 225] on span "Datasets" at bounding box center [99, 222] width 101 height 19
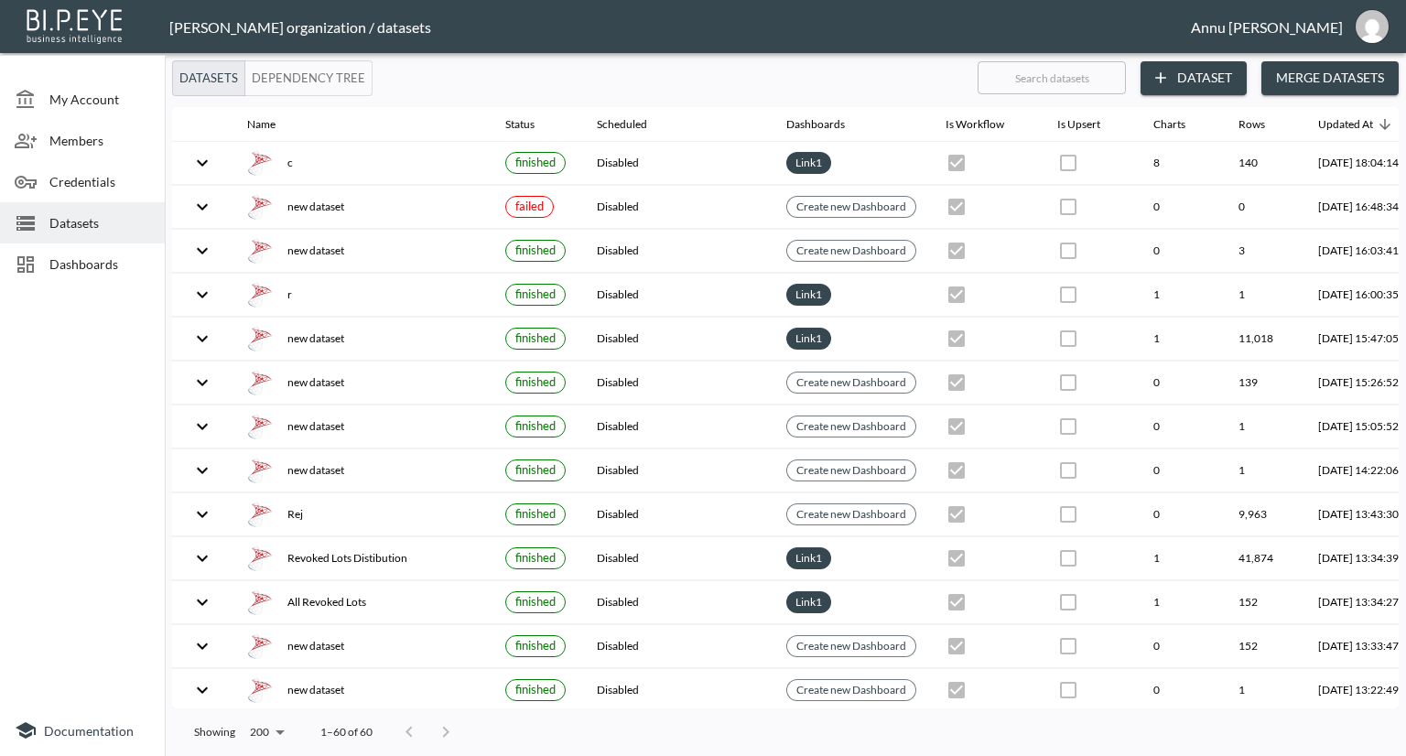
click at [124, 261] on span "Dashboards" at bounding box center [99, 263] width 101 height 19
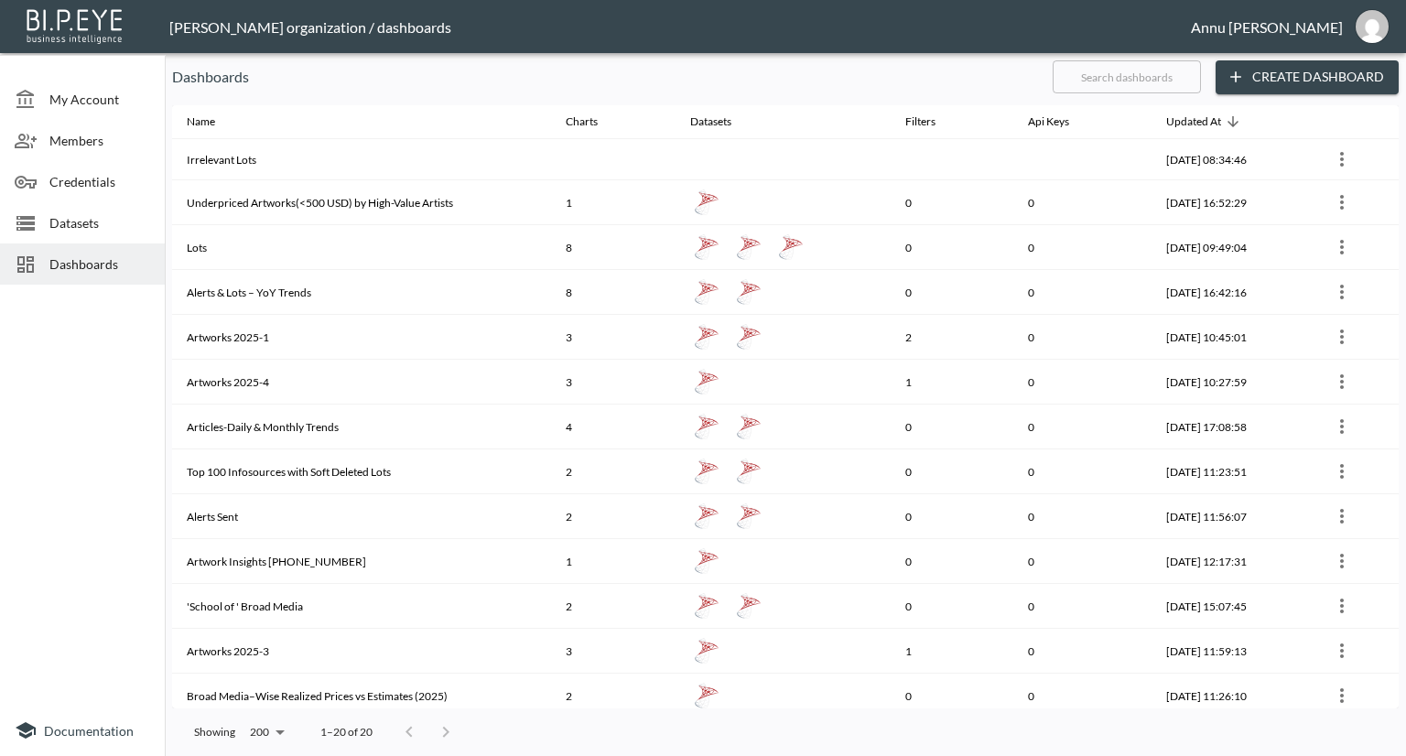
click at [113, 219] on span "Datasets" at bounding box center [99, 222] width 101 height 19
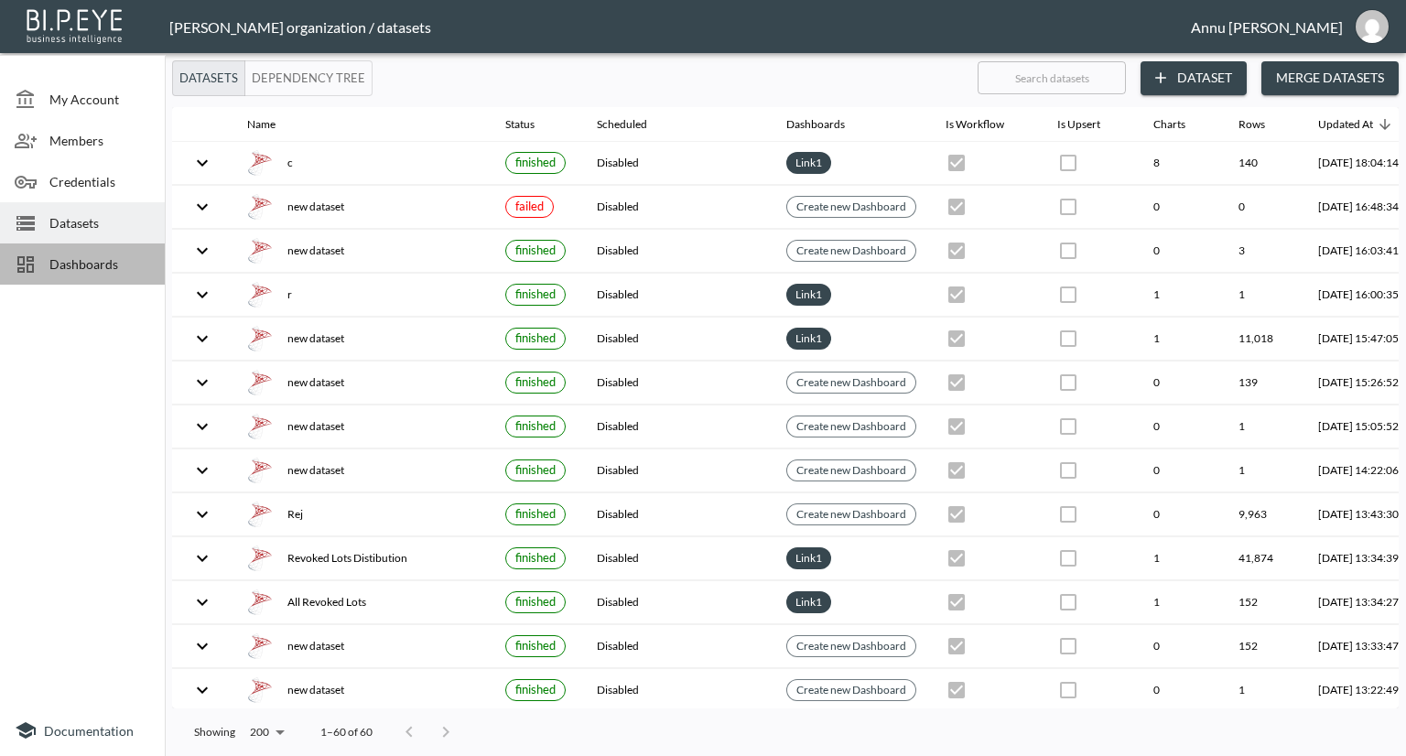
click at [132, 262] on span "Dashboards" at bounding box center [99, 263] width 101 height 19
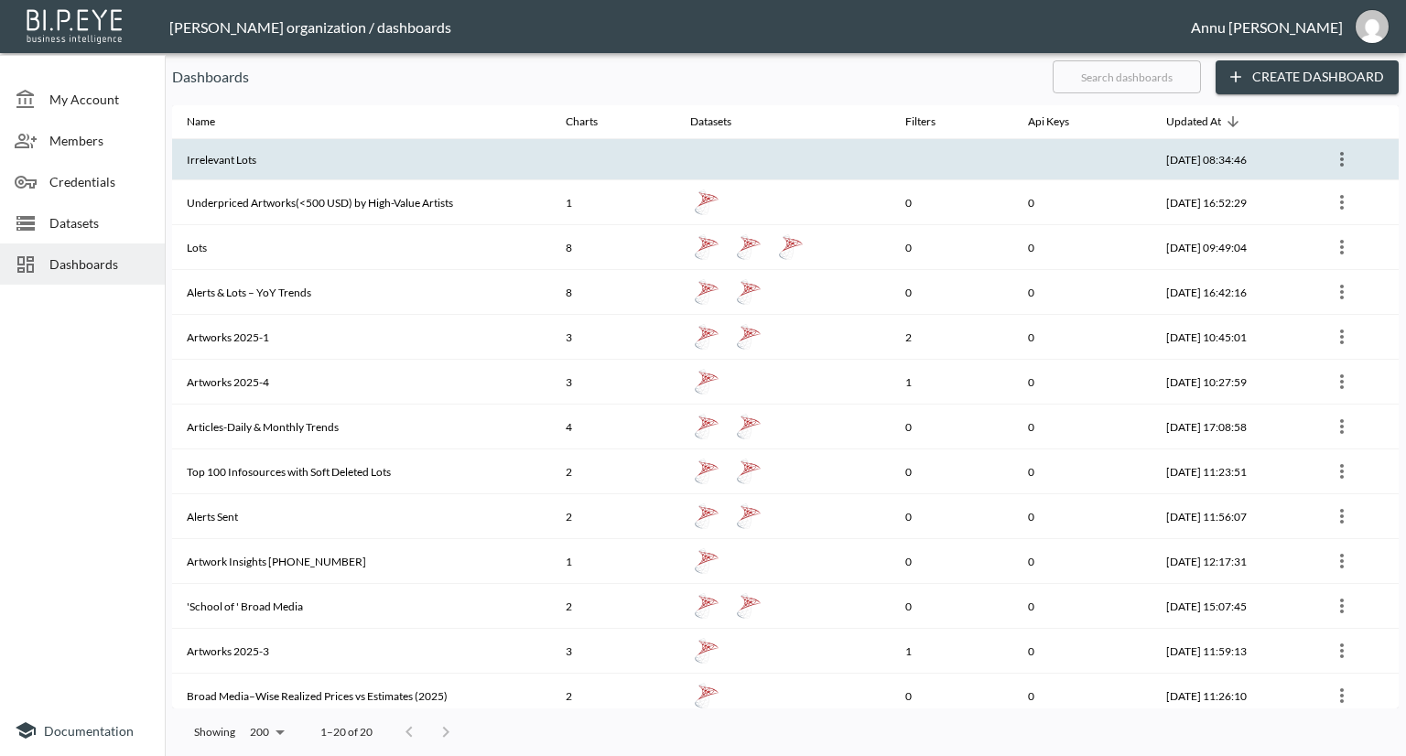
click at [242, 163] on th "Irrelevant Lots" at bounding box center [361, 159] width 379 height 41
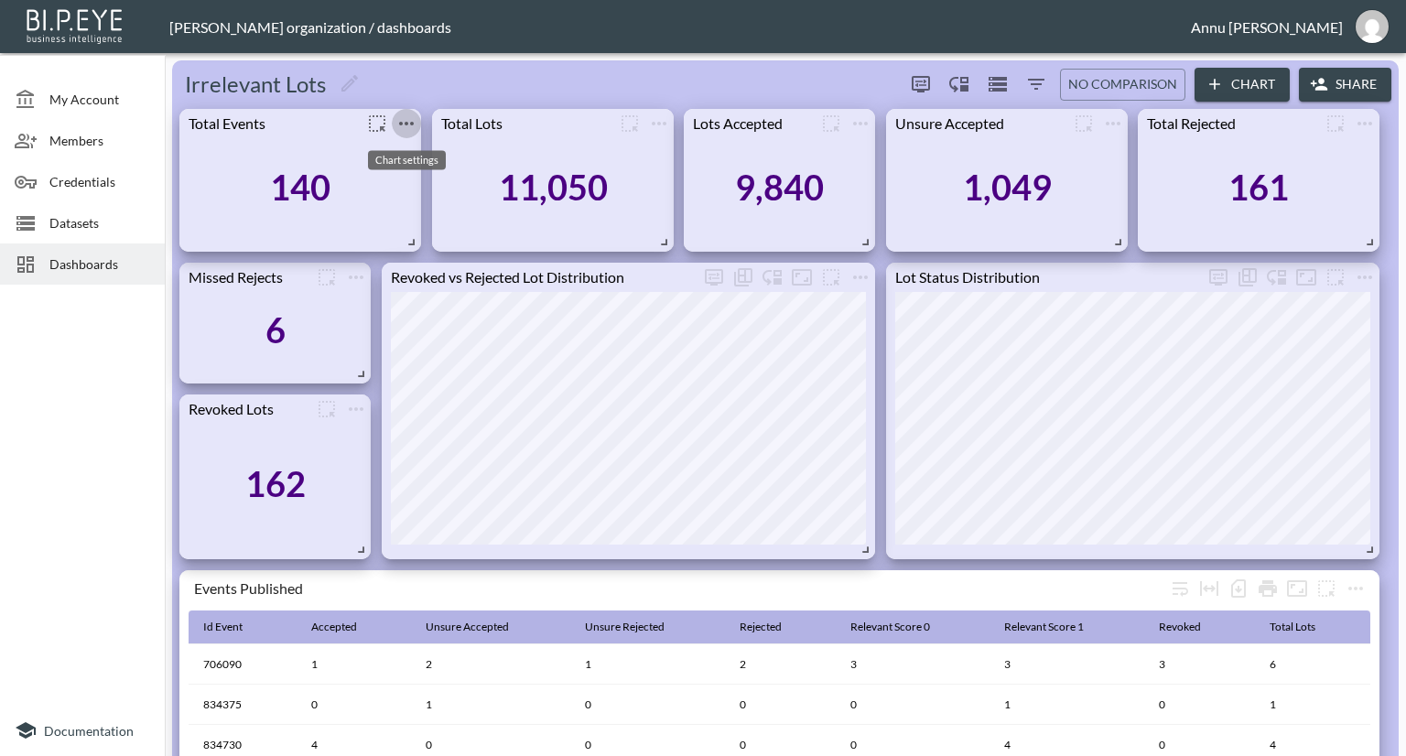
click at [402, 120] on icon "more" at bounding box center [406, 124] width 22 height 22
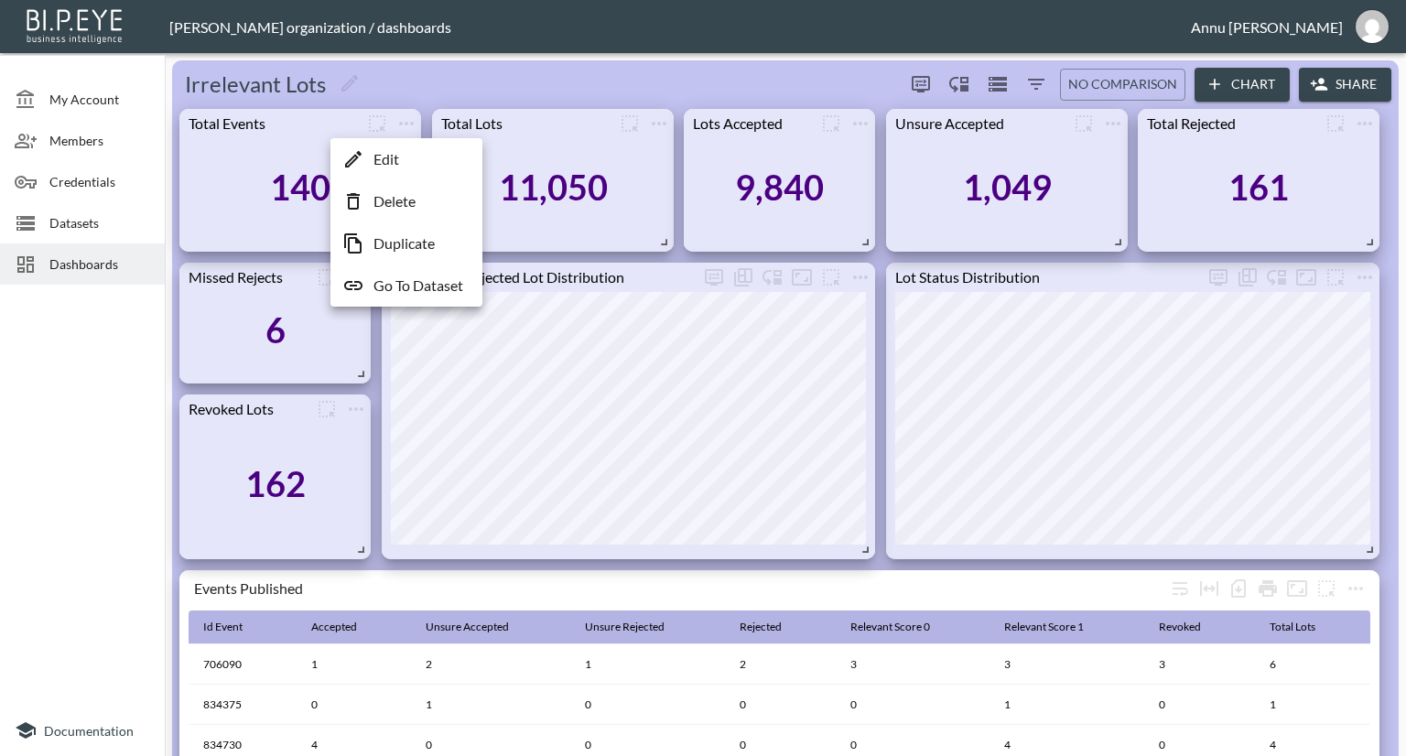
click at [399, 166] on li "Edit" at bounding box center [406, 159] width 143 height 33
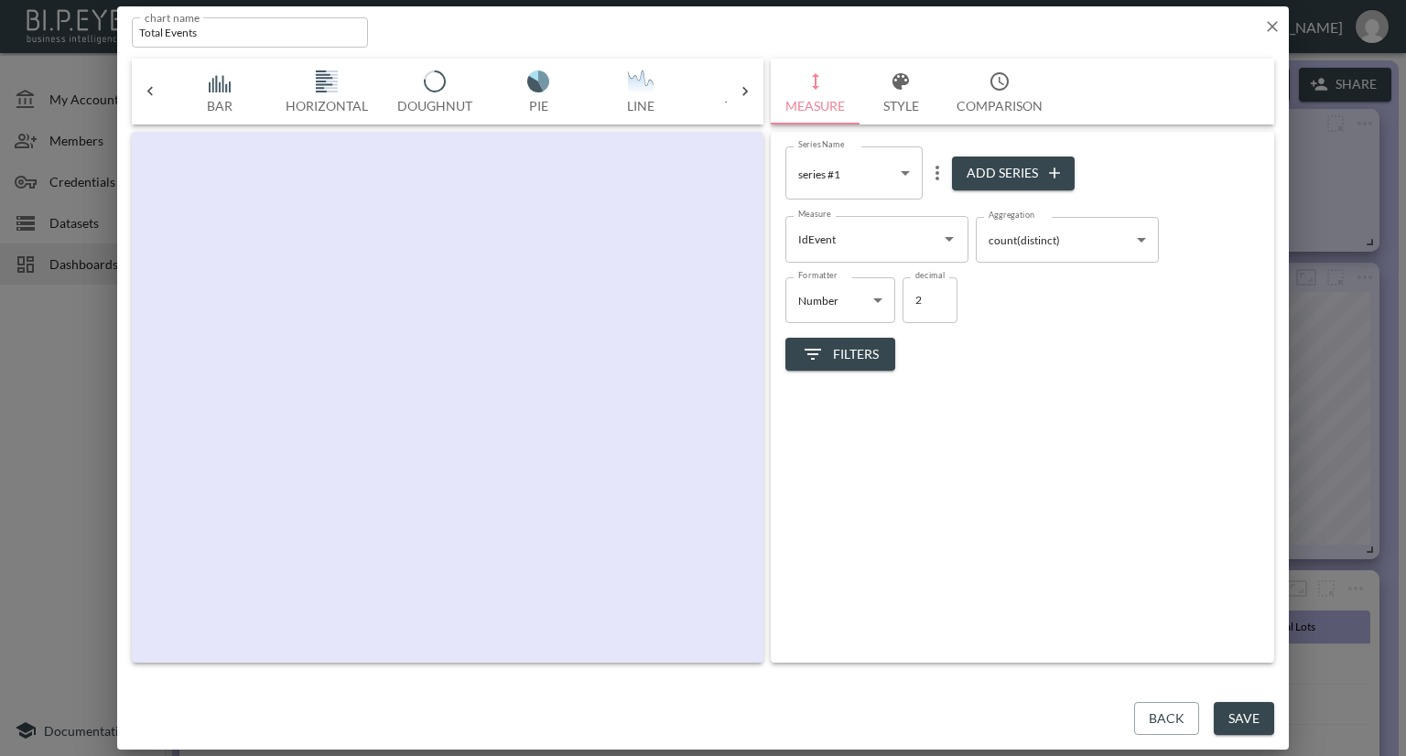
scroll to position [0, 95]
click at [1267, 23] on icon "button" at bounding box center [1272, 26] width 18 height 18
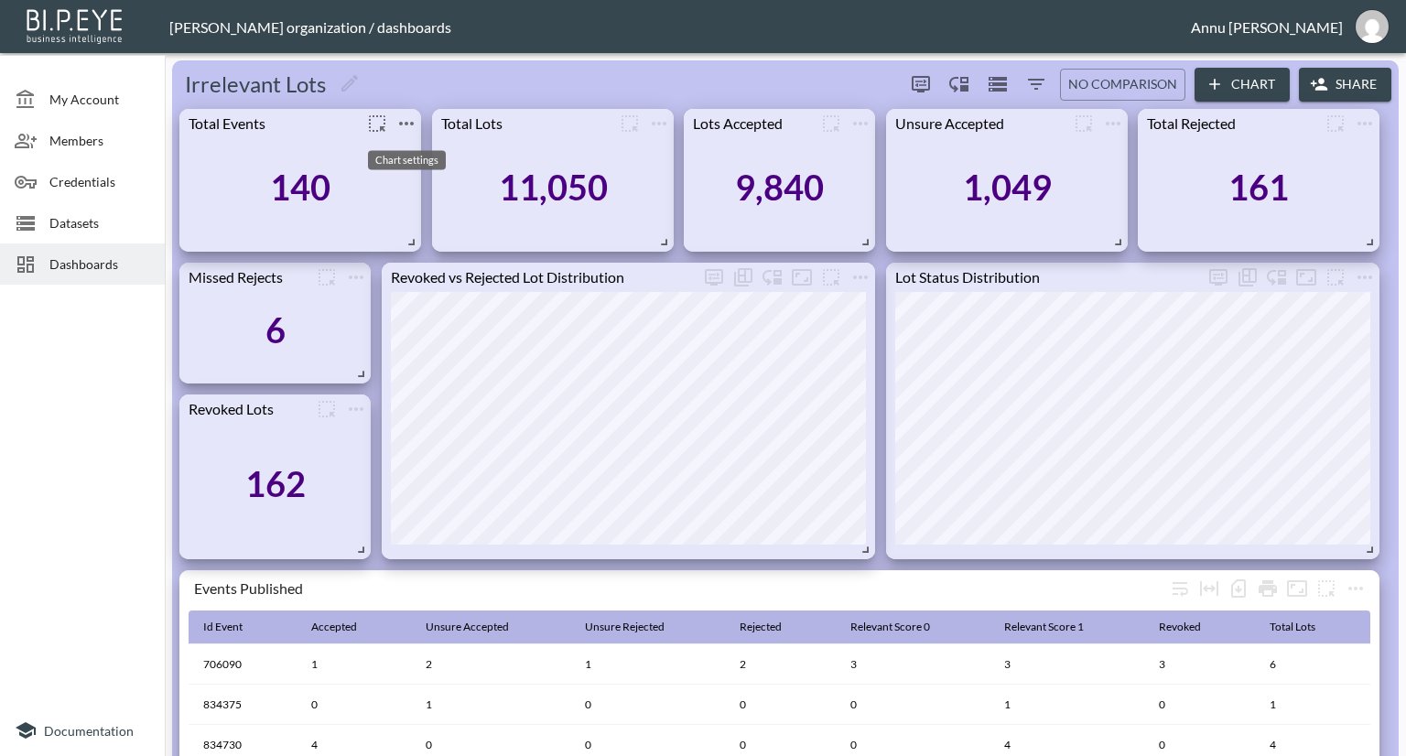
click at [413, 123] on icon "more" at bounding box center [406, 124] width 15 height 4
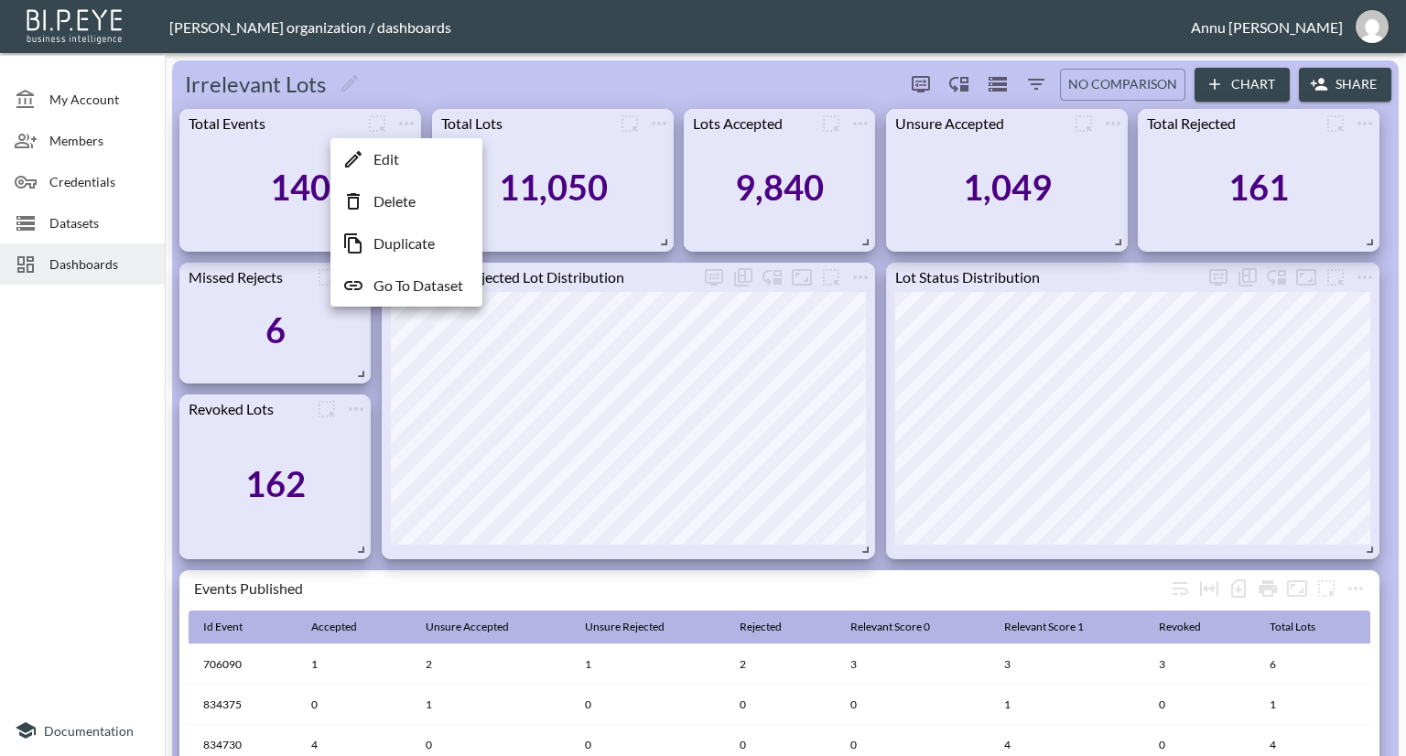
click at [425, 287] on p "Go To Dataset" at bounding box center [418, 286] width 90 height 22
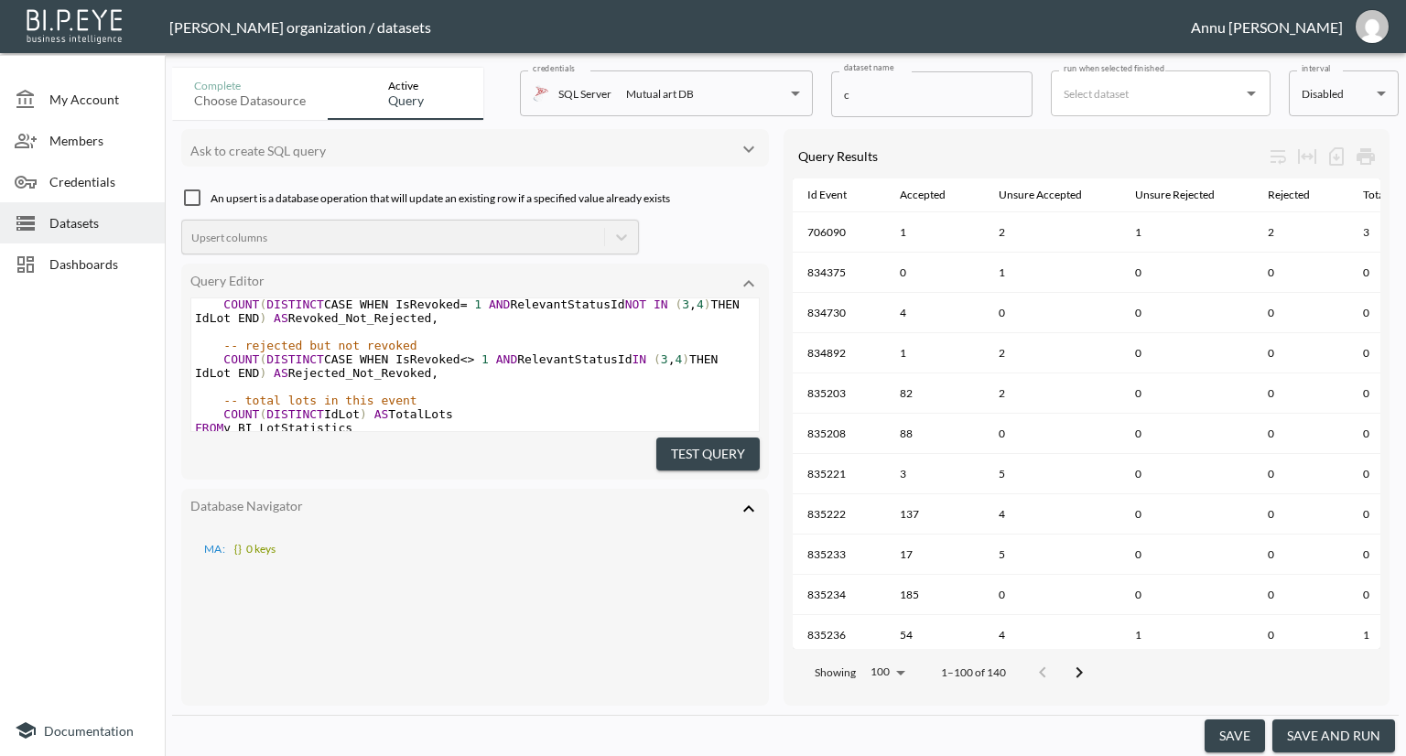
scroll to position [656, 0]
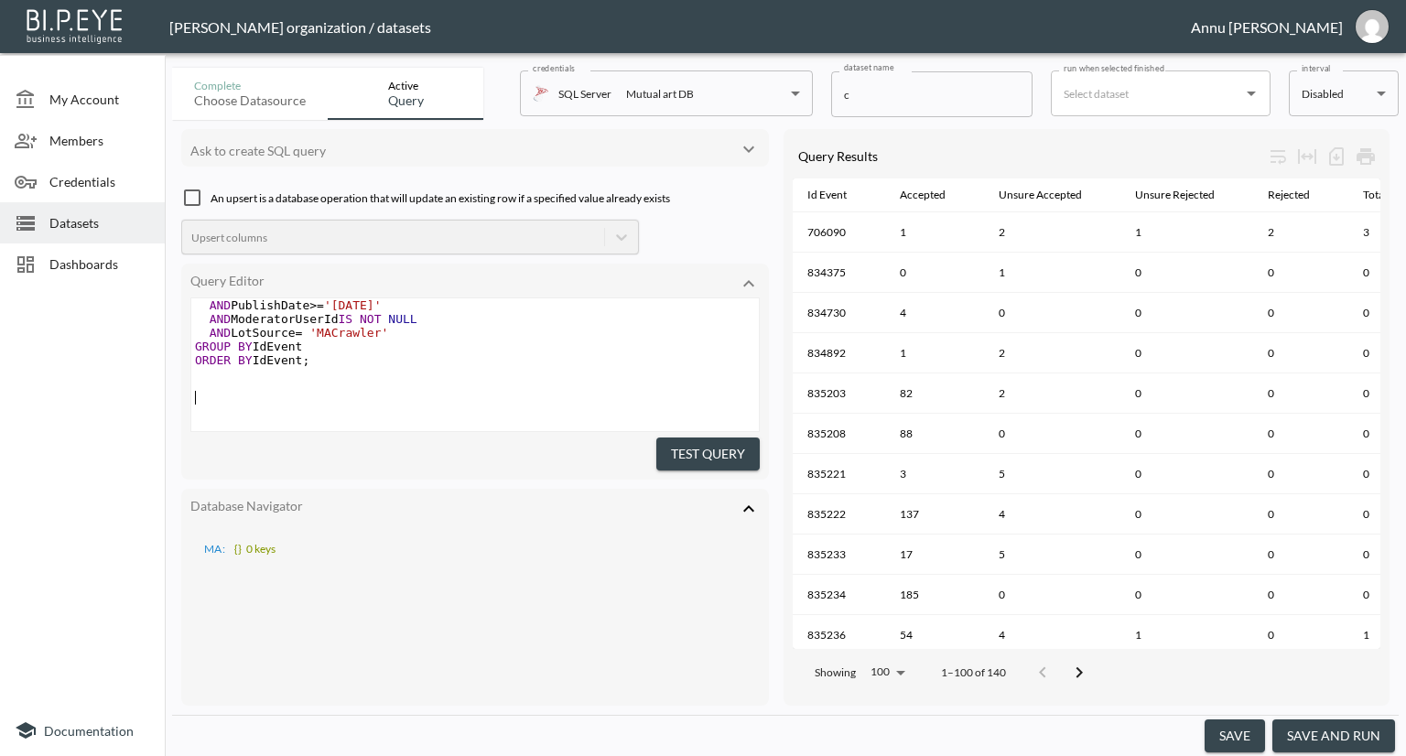
click at [361, 378] on pre "​" at bounding box center [475, 374] width 568 height 14
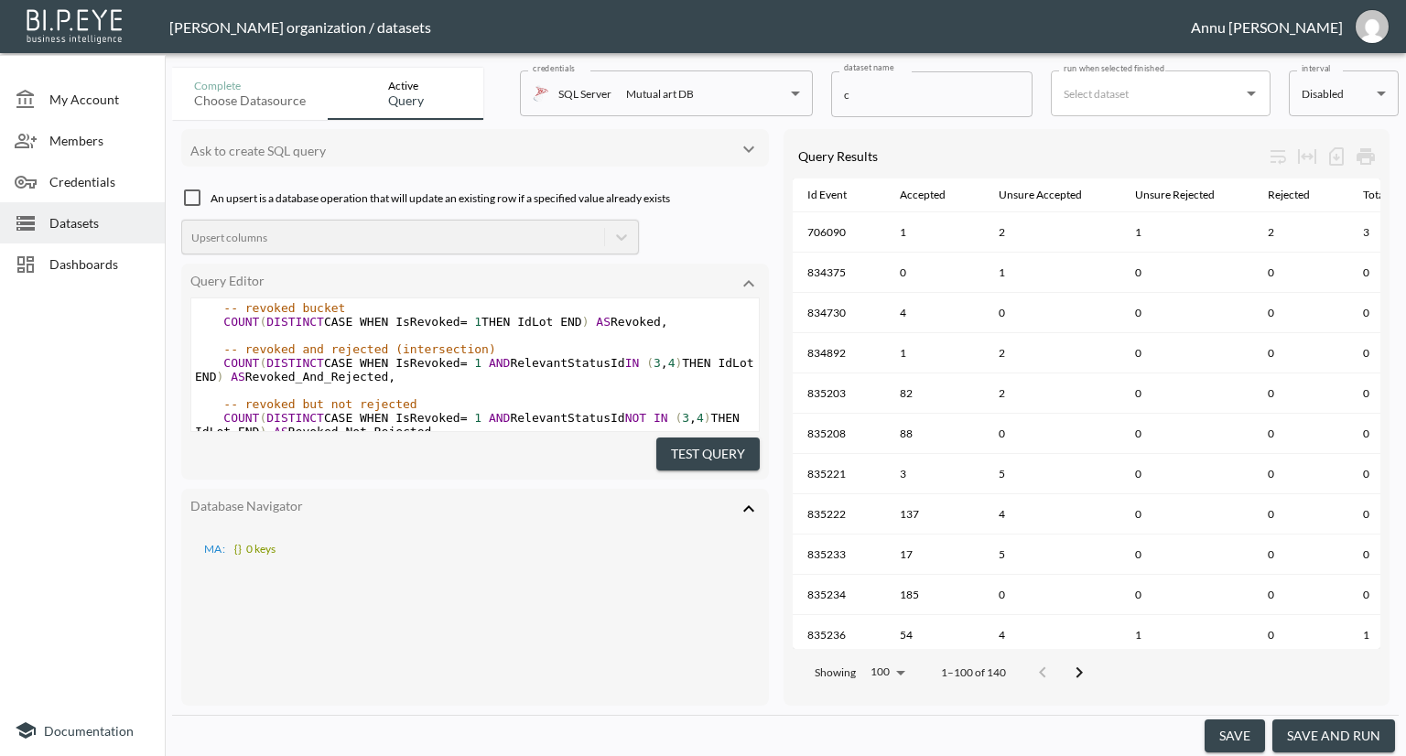
scroll to position [290, 0]
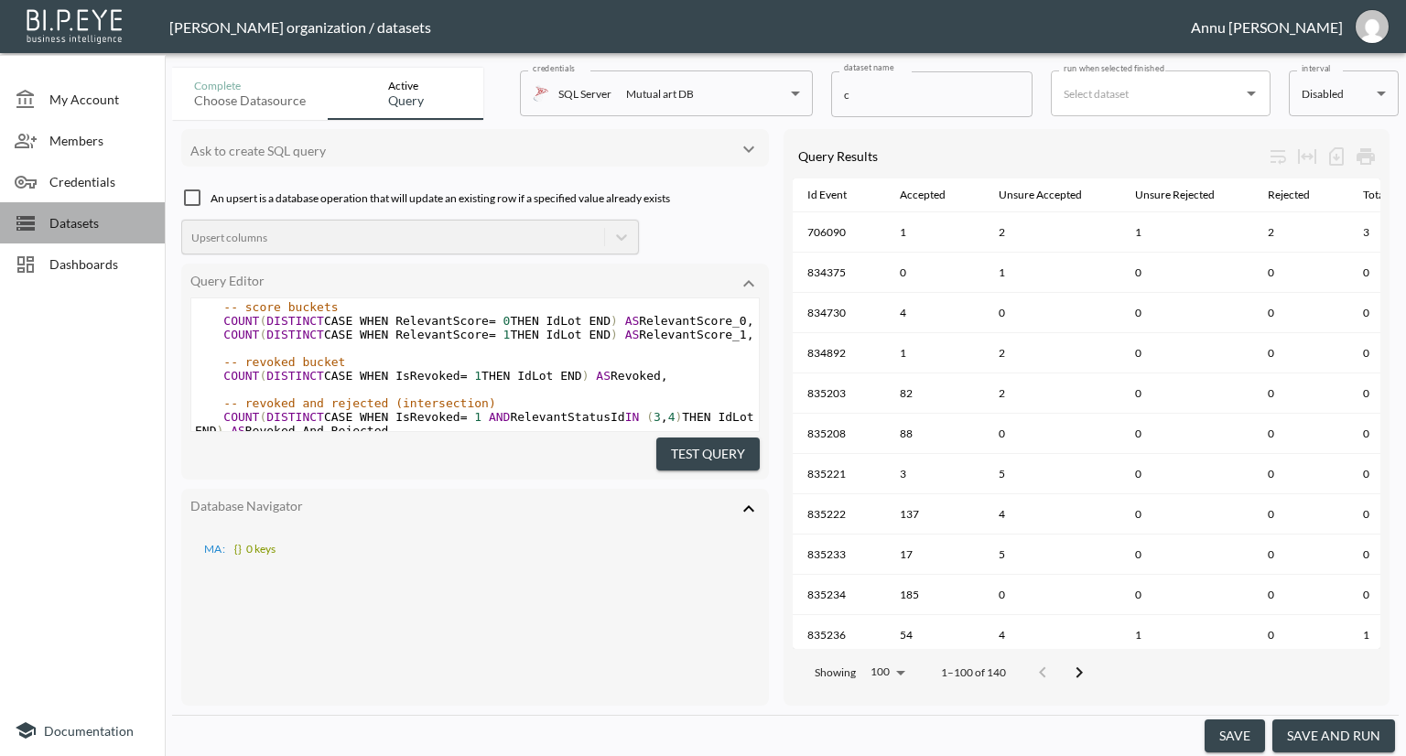
click at [80, 228] on span "Datasets" at bounding box center [99, 222] width 101 height 19
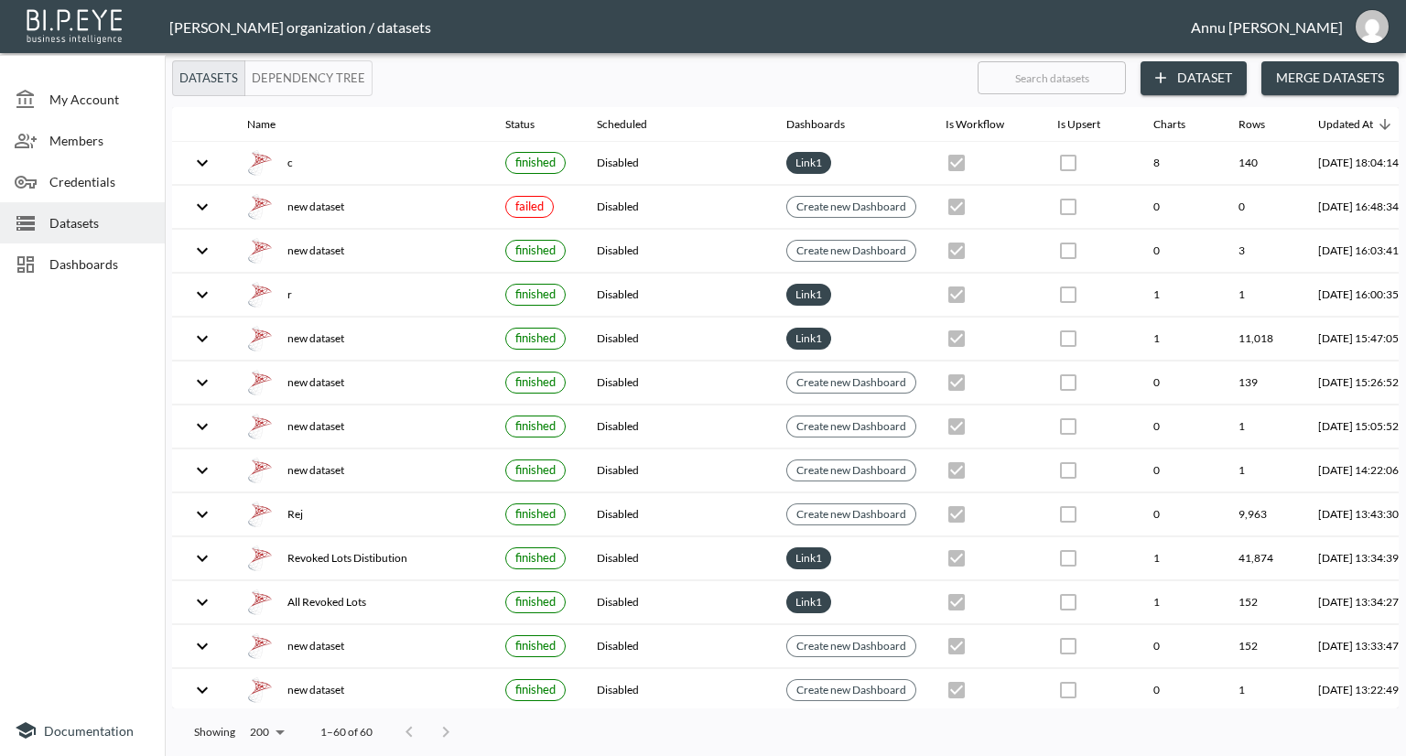
click at [87, 260] on span "Dashboards" at bounding box center [99, 263] width 101 height 19
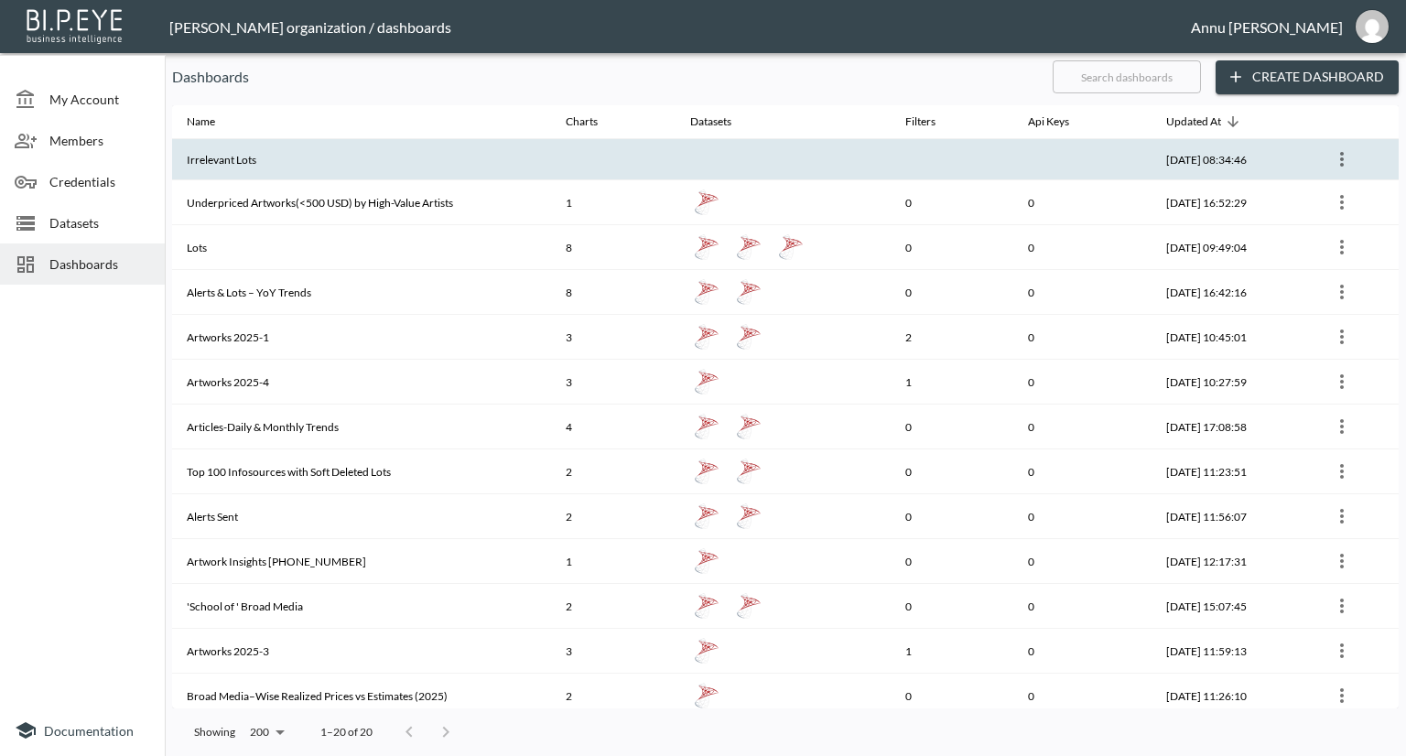
click at [296, 146] on th "Irrelevant Lots" at bounding box center [361, 159] width 379 height 41
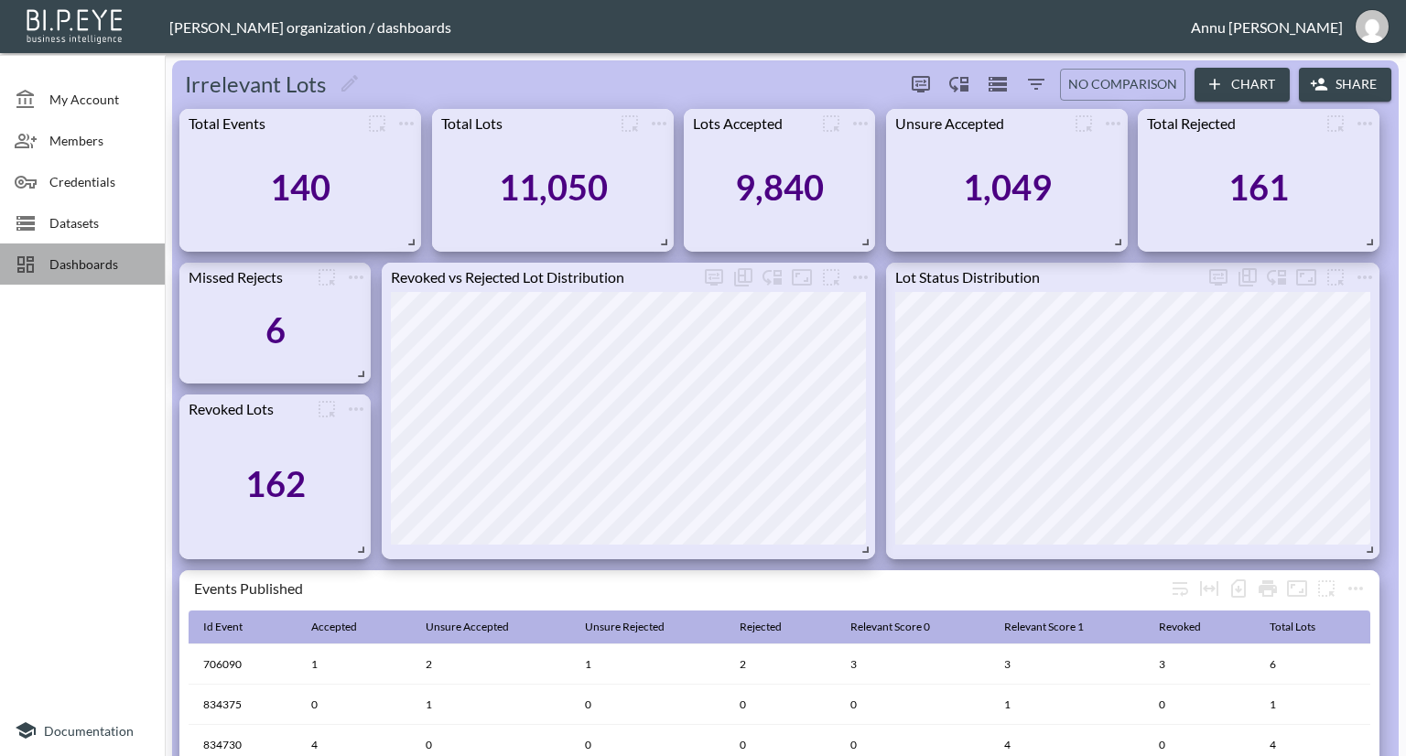
click at [81, 265] on span "Dashboards" at bounding box center [99, 263] width 101 height 19
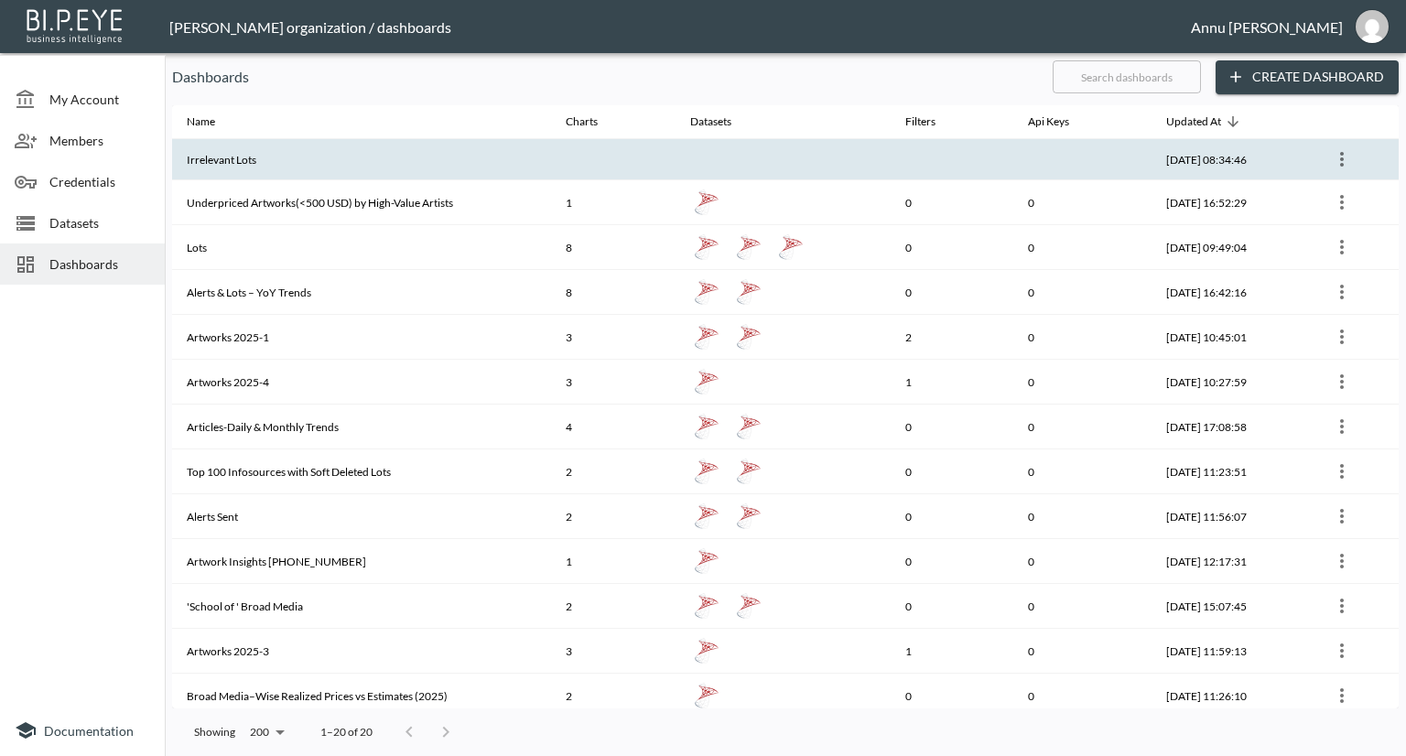
click at [326, 173] on th "Irrelevant Lots" at bounding box center [361, 159] width 379 height 41
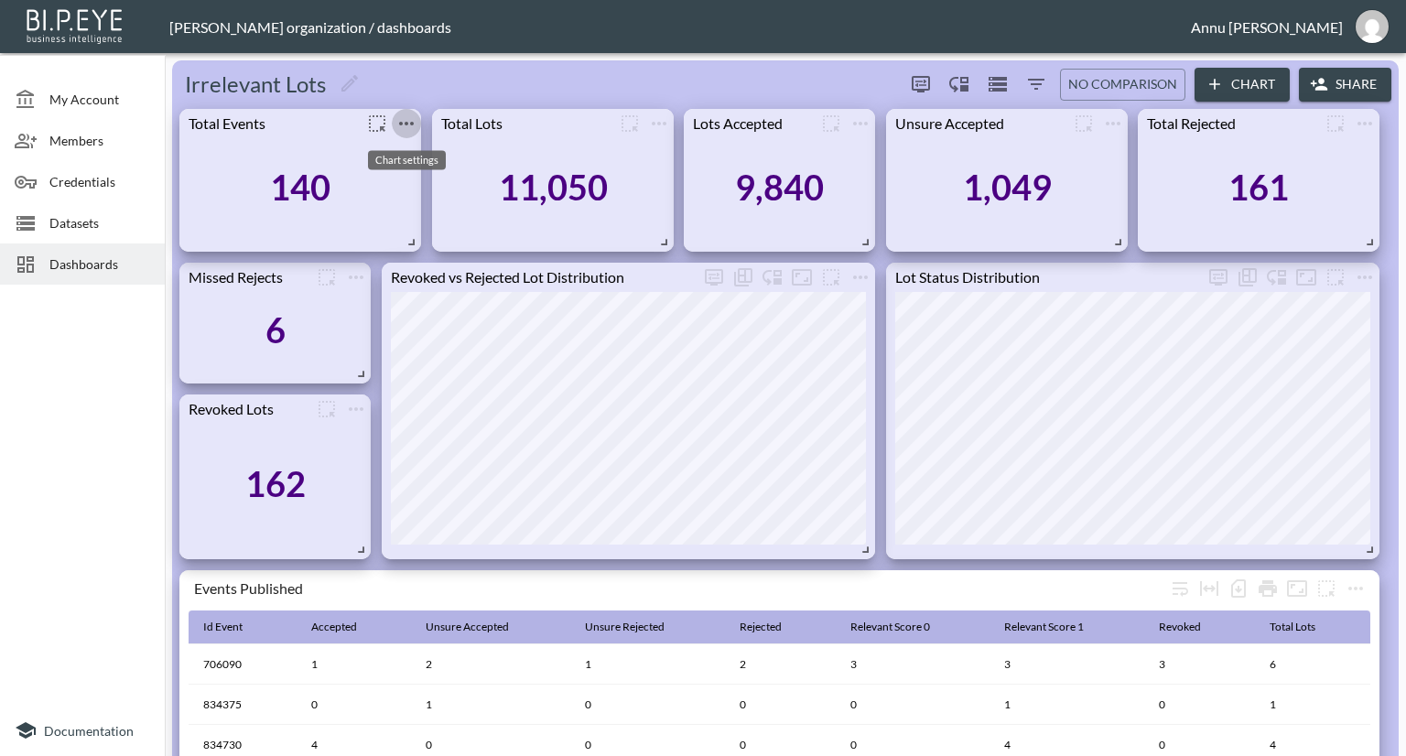
click at [414, 122] on icon "more" at bounding box center [406, 124] width 22 height 22
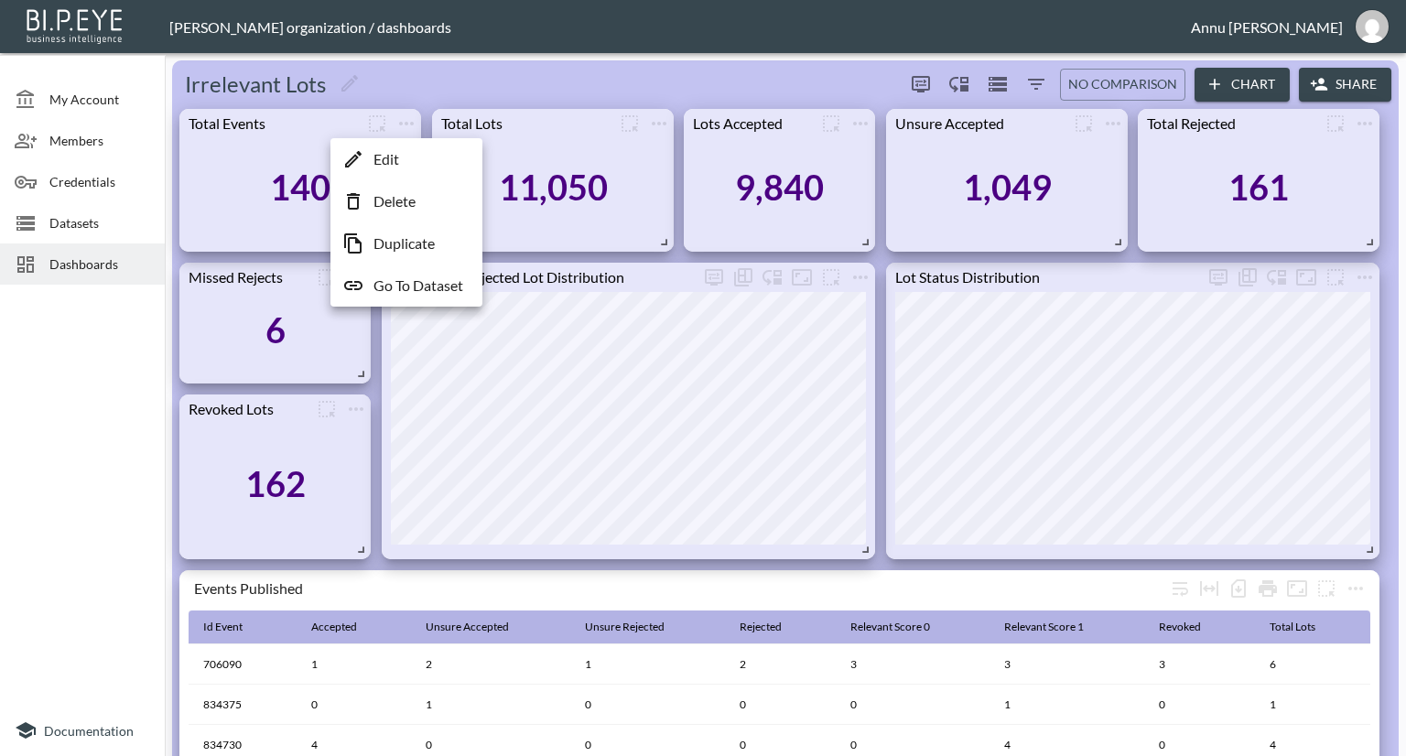
drag, startPoint x: 406, startPoint y: 278, endPoint x: 457, endPoint y: 252, distance: 56.9
click at [406, 279] on p "Go To Dataset" at bounding box center [418, 286] width 90 height 22
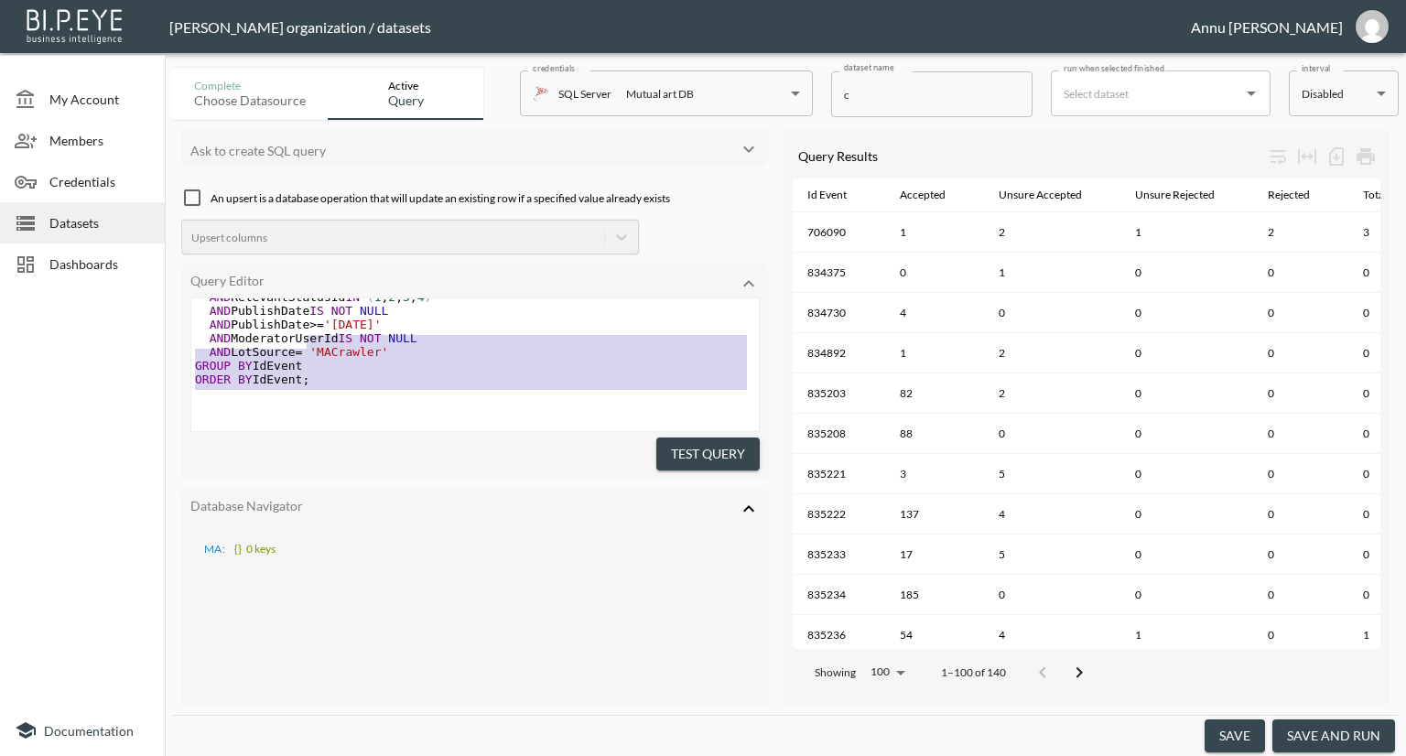
scroll to position [421, 0]
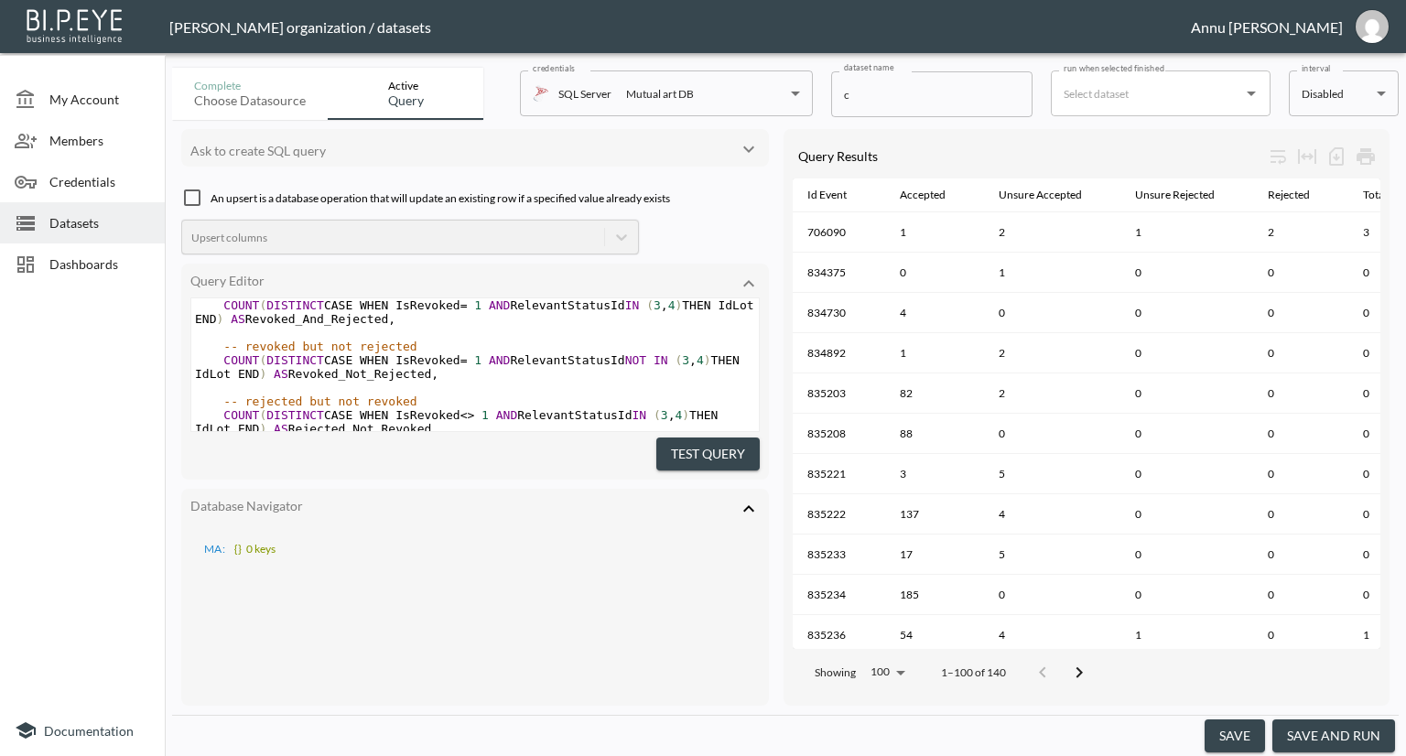
type textarea "SELECT IdEvent, -- status buckets COUNT(DISTINCT CASE WHEN RelevantStatusId = 1…"
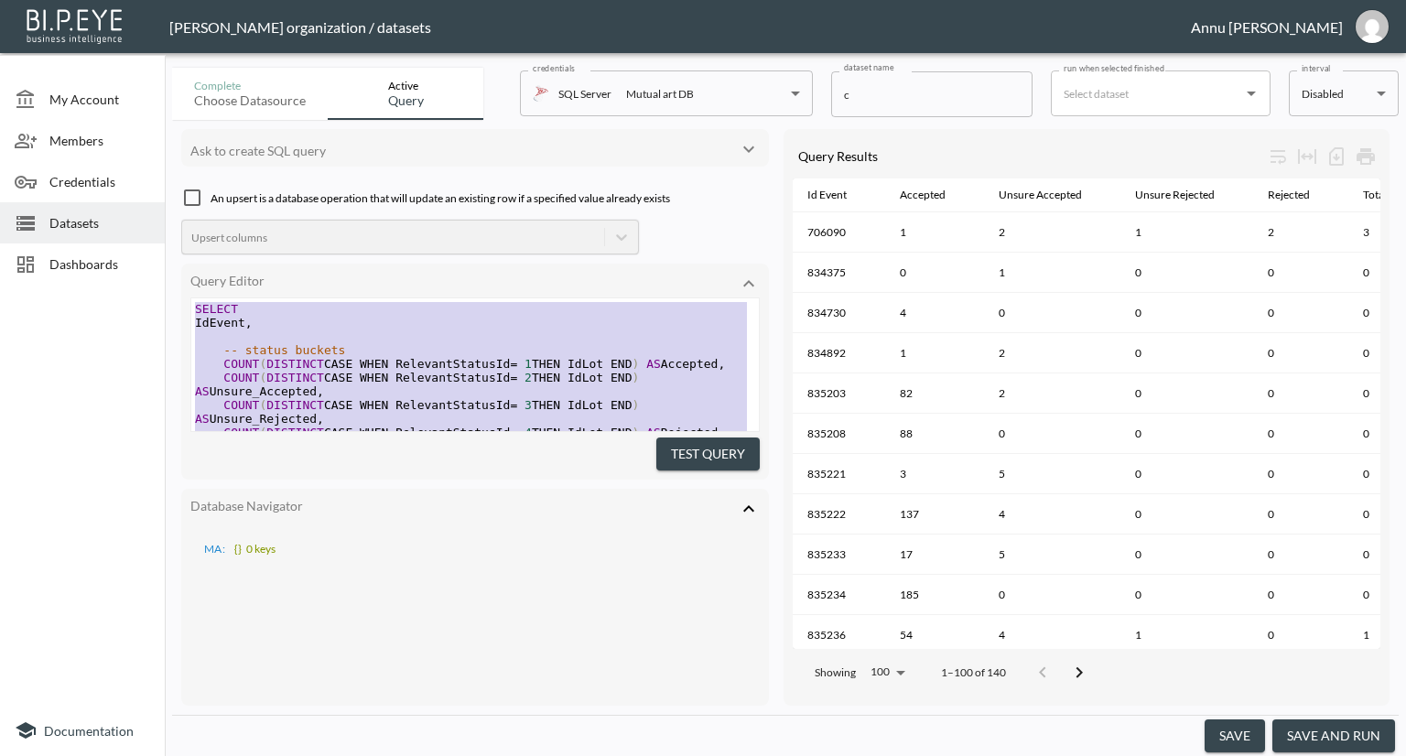
drag, startPoint x: 308, startPoint y: 316, endPoint x: 207, endPoint y: 158, distance: 186.9
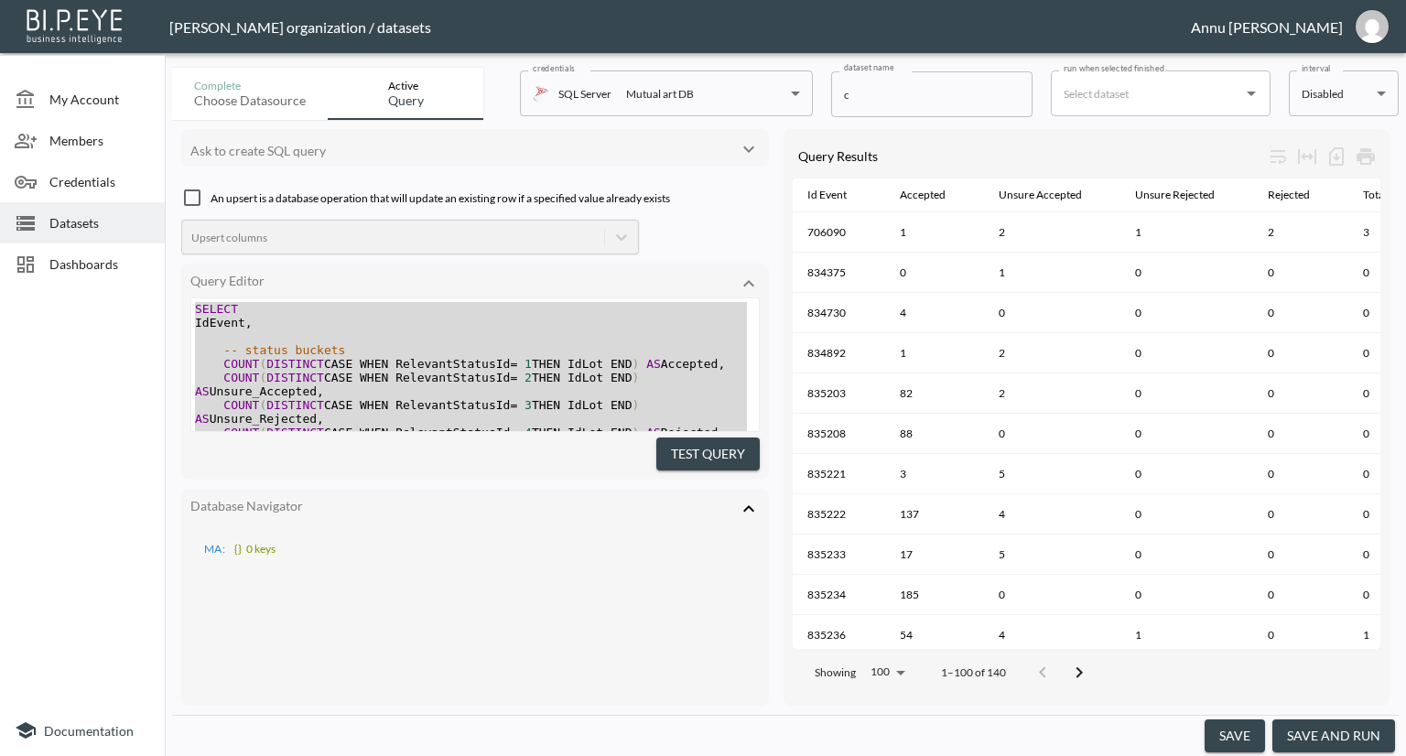
click at [418, 457] on div "Test Query" at bounding box center [474, 451] width 569 height 39
click at [753, 499] on icon at bounding box center [749, 509] width 22 height 22
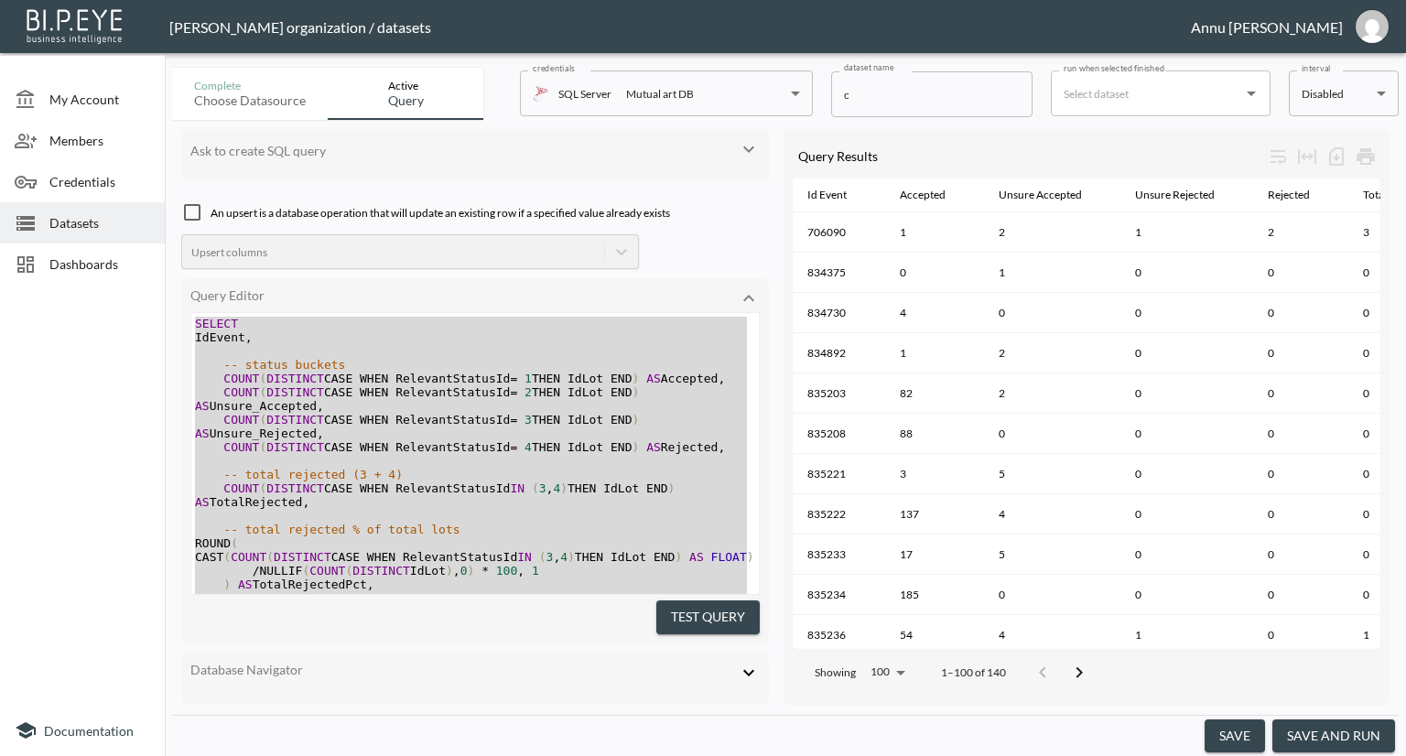
scroll to position [168, 0]
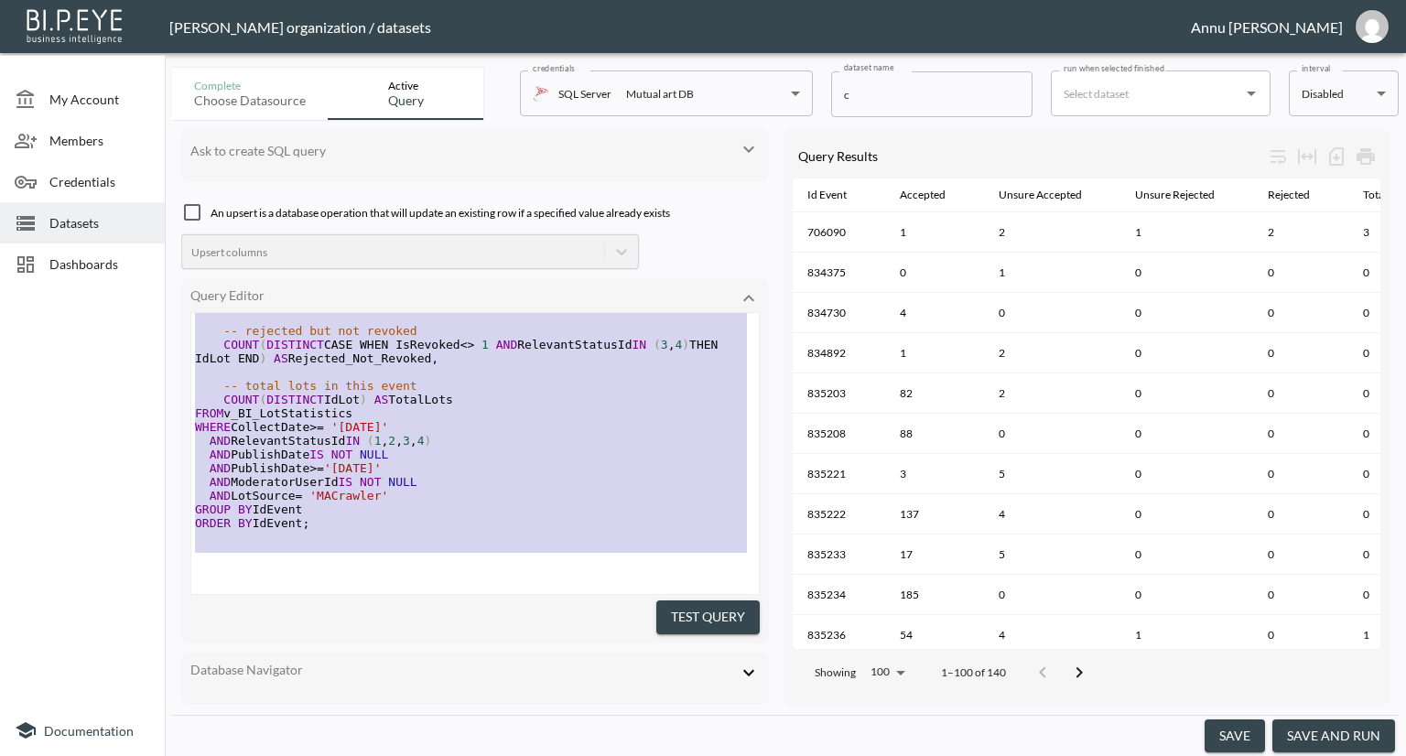
click at [432, 492] on pre "AND LotSource = 'MACrawler'" at bounding box center [475, 496] width 568 height 14
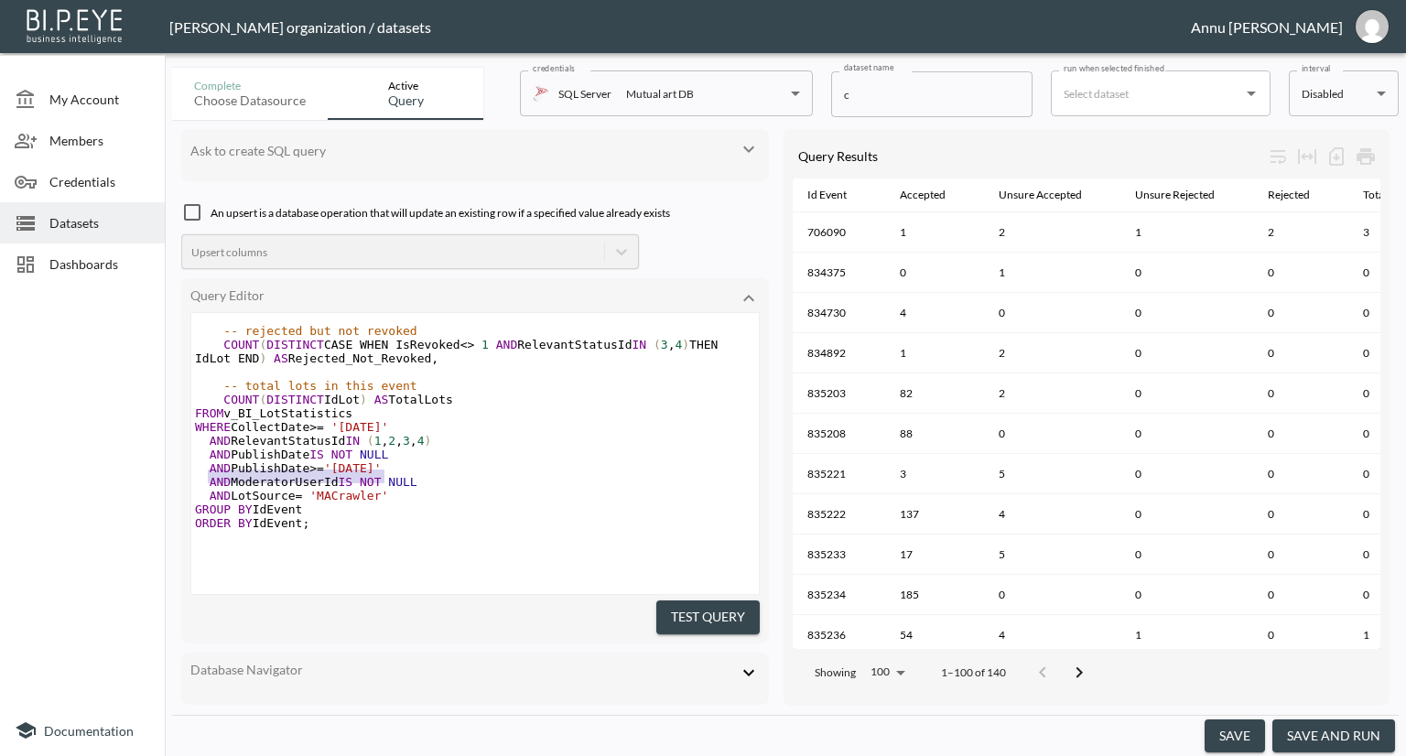
type textarea "AND PublishDate IS NOT NULL"
drag, startPoint x: 385, startPoint y: 451, endPoint x: 200, endPoint y: 451, distance: 185.8
click at [200, 451] on span "AND PublishDate IS NOT NULL" at bounding box center [295, 455] width 200 height 14
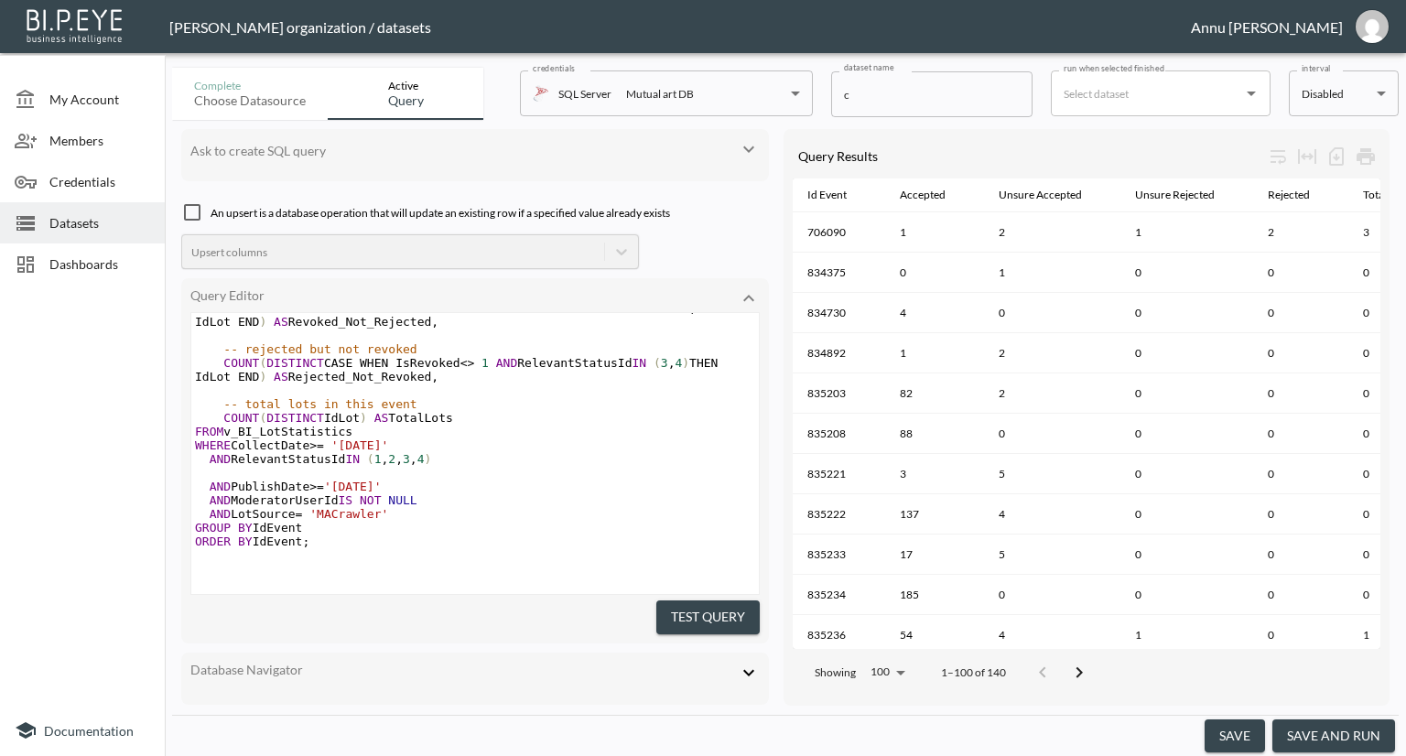
click at [400, 480] on pre "AND PublishDate >= '[DATE]'" at bounding box center [475, 487] width 568 height 14
type textarea "AND PublishDate>='[DATE]'"
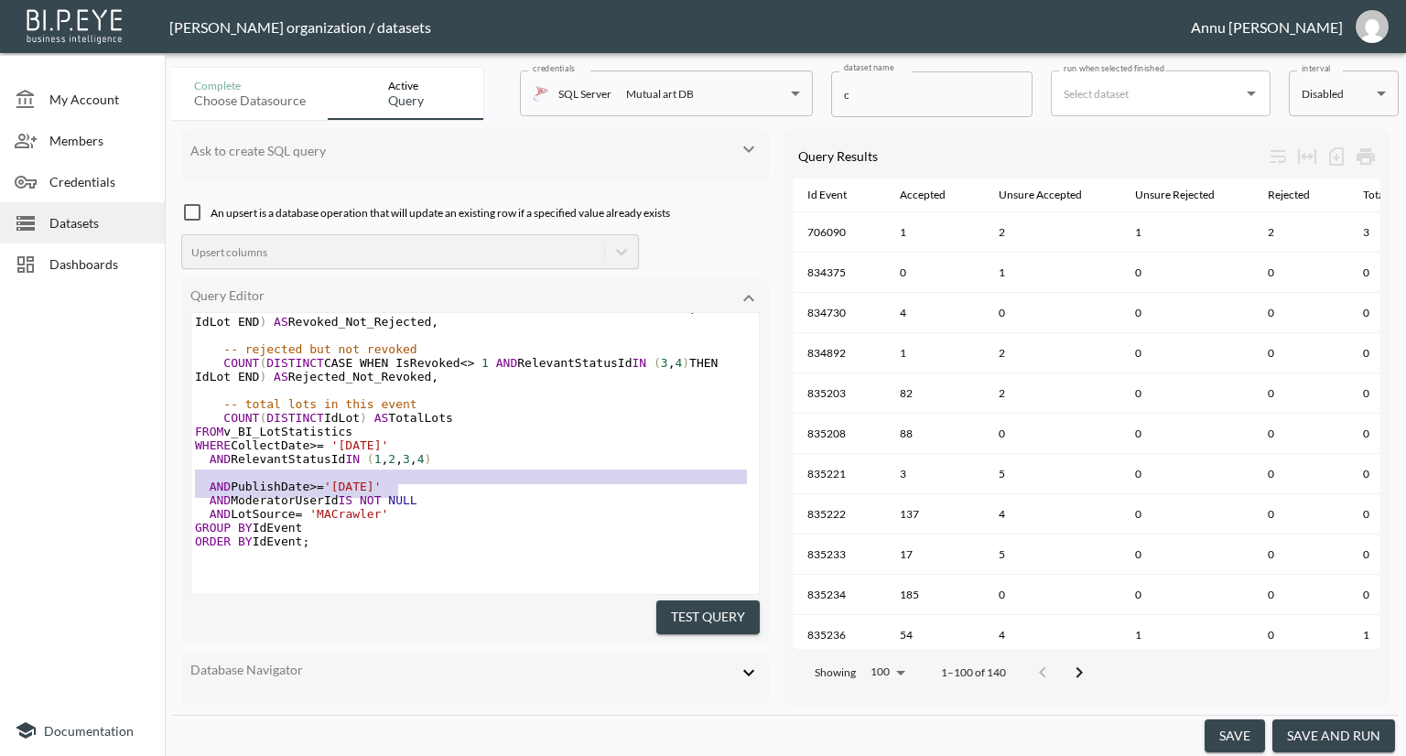
drag, startPoint x: 397, startPoint y: 462, endPoint x: 186, endPoint y: 458, distance: 211.5
click at [186, 458] on div "Query Editor AND PublishDate>='[DATE]' x COUNT ( DISTINCT CASE WHEN RelevantSco…" at bounding box center [475, 460] width 588 height 364
click at [423, 493] on pre "AND ModeratorUserId IS NOT NULL" at bounding box center [475, 500] width 568 height 14
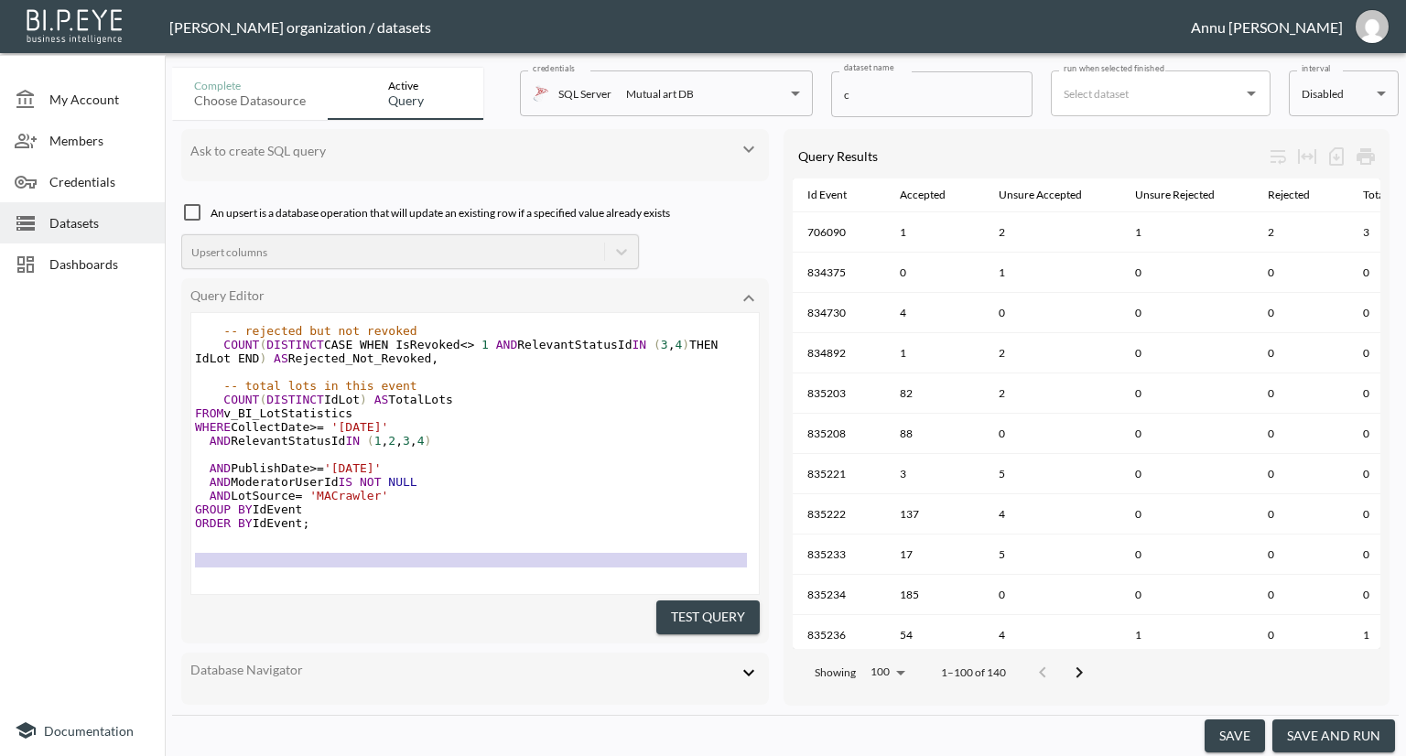
scroll to position [309, 0]
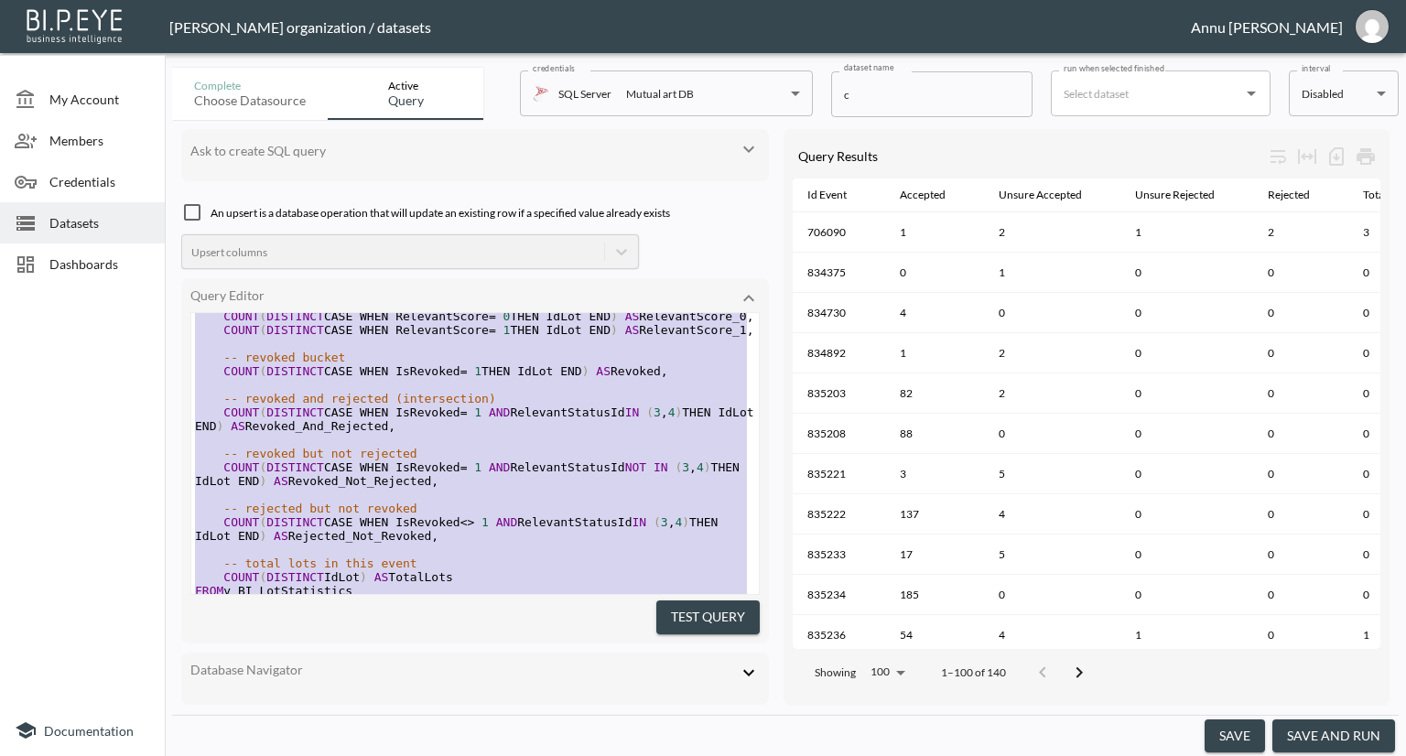
type textarea "SELECT IdEvent, -- status buckets COUNT(DISTINCT CASE WHEN RelevantStatusId = 1…"
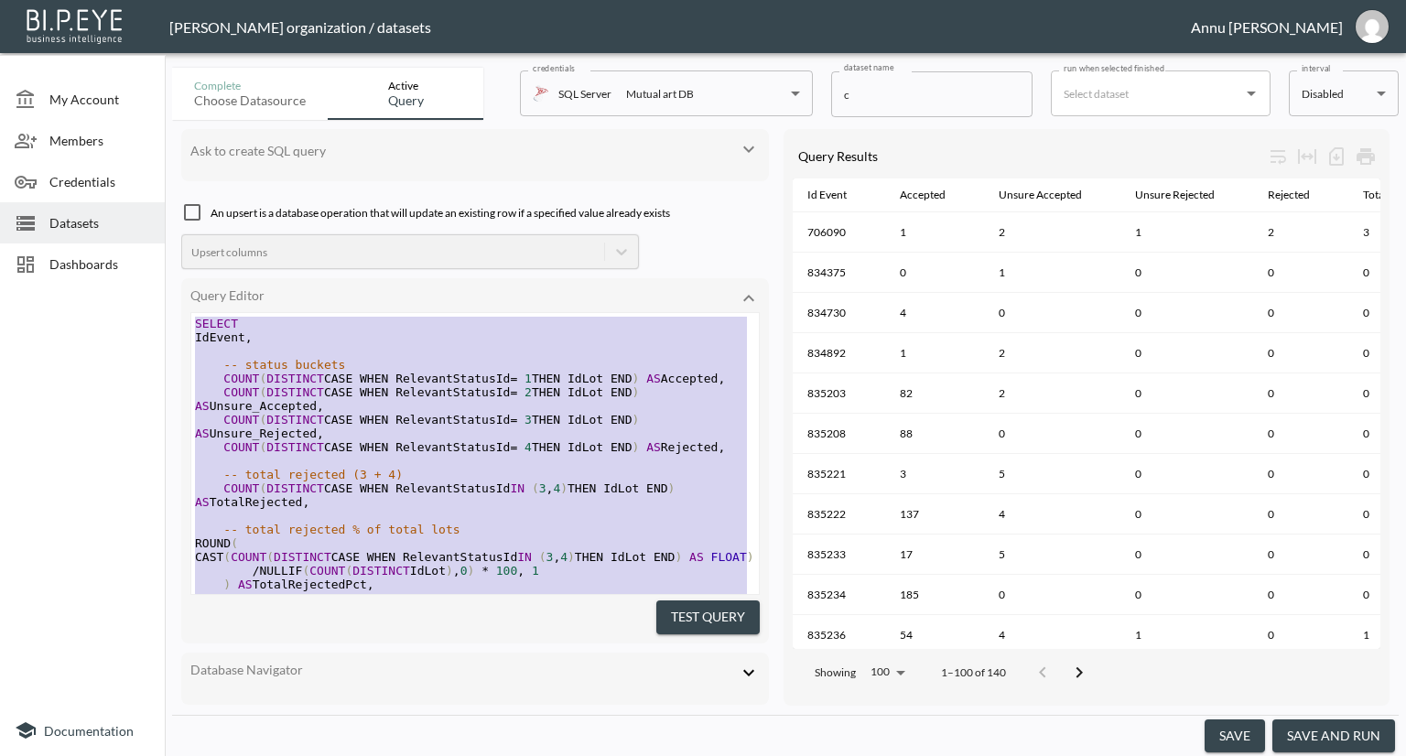
drag, startPoint x: 337, startPoint y: 543, endPoint x: 179, endPoint y: 218, distance: 361.1
click at [179, 218] on div "Ask to create SQL query An upsert is a database operation that will update an e…" at bounding box center [785, 417] width 1227 height 595
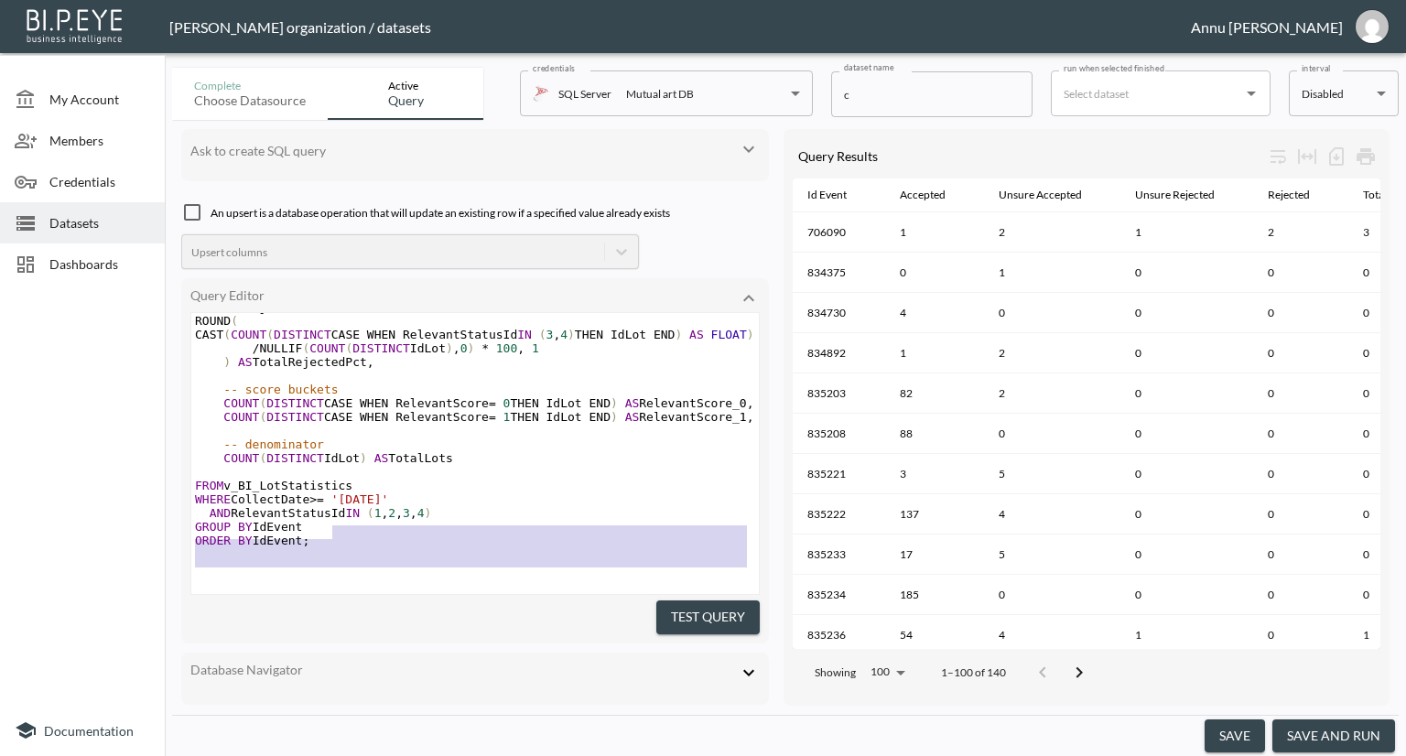
scroll to position [59, 0]
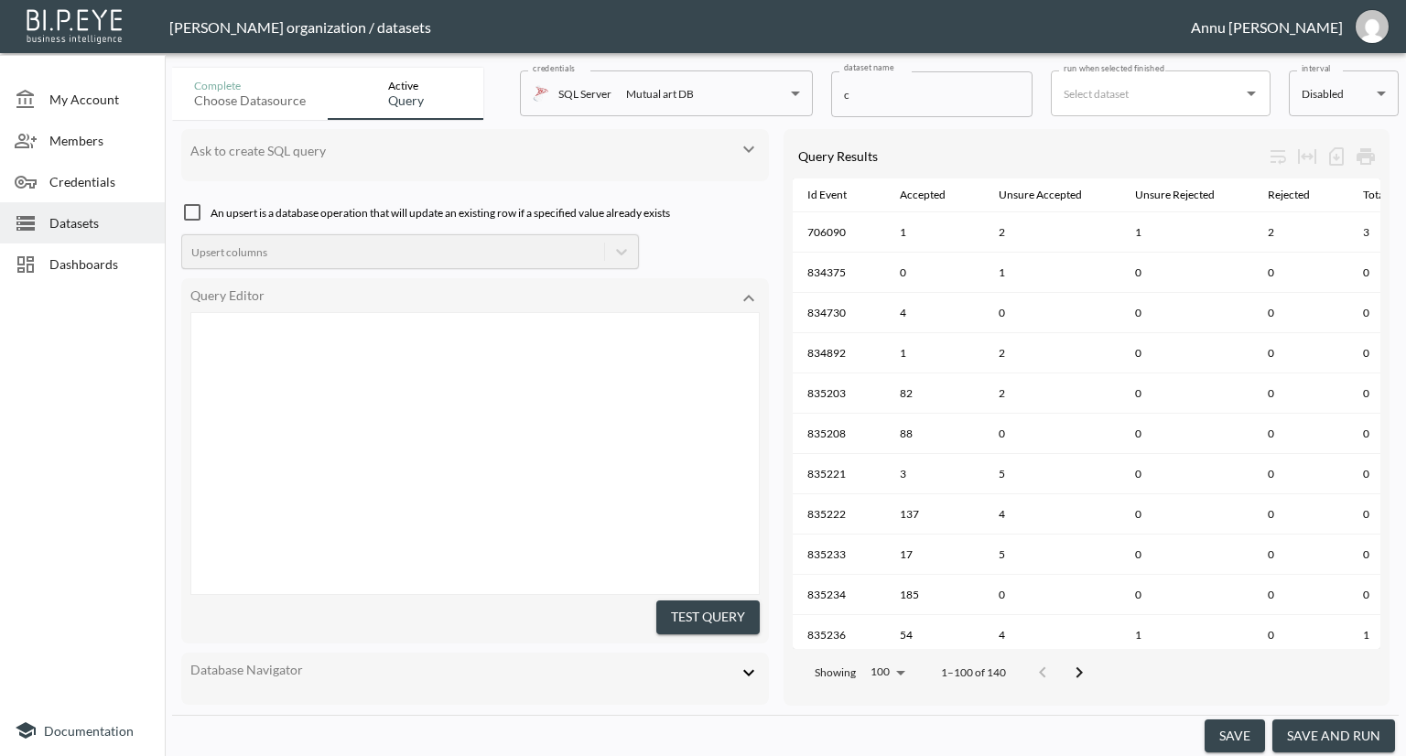
type textarea "SELECT IdEvent, -- status buckets (counts) COUNT(DISTINCT CASE WHEN RelevantSta…"
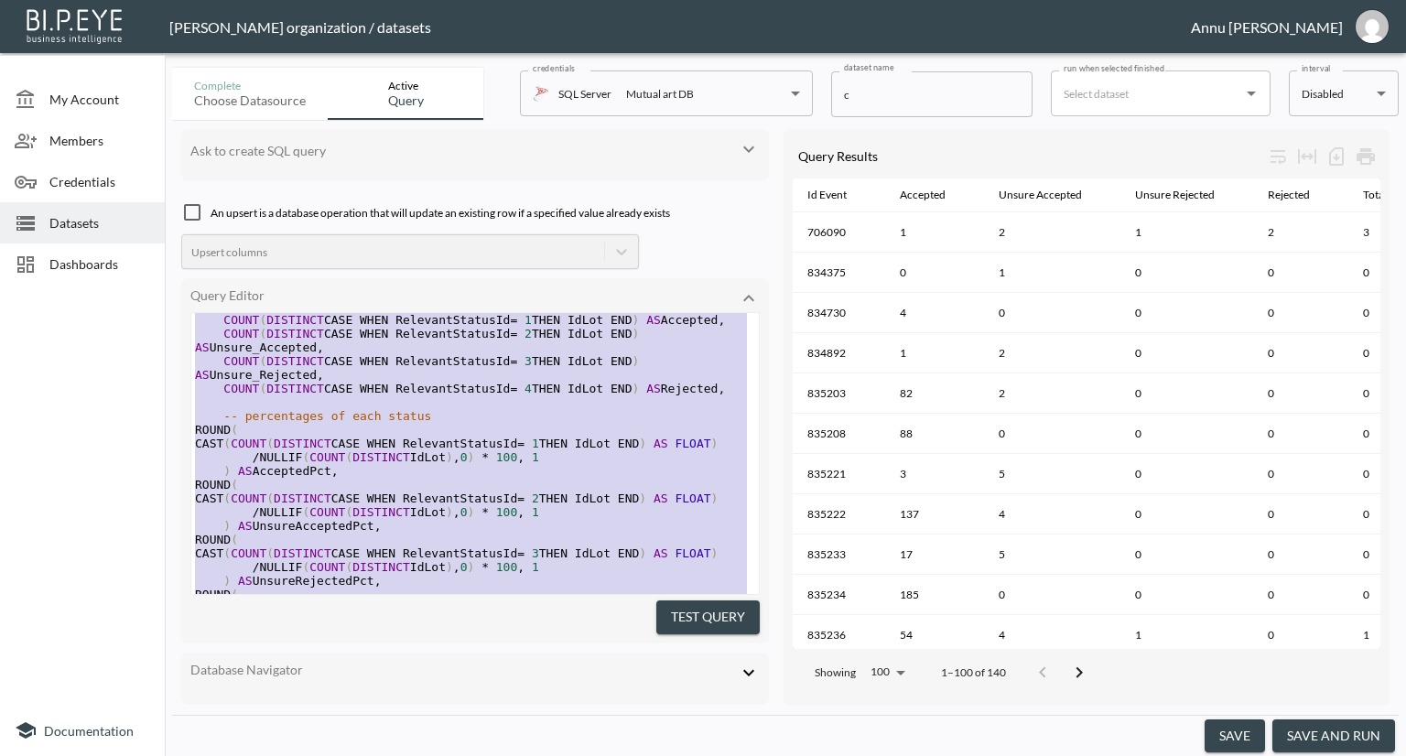
scroll to position [0, 0]
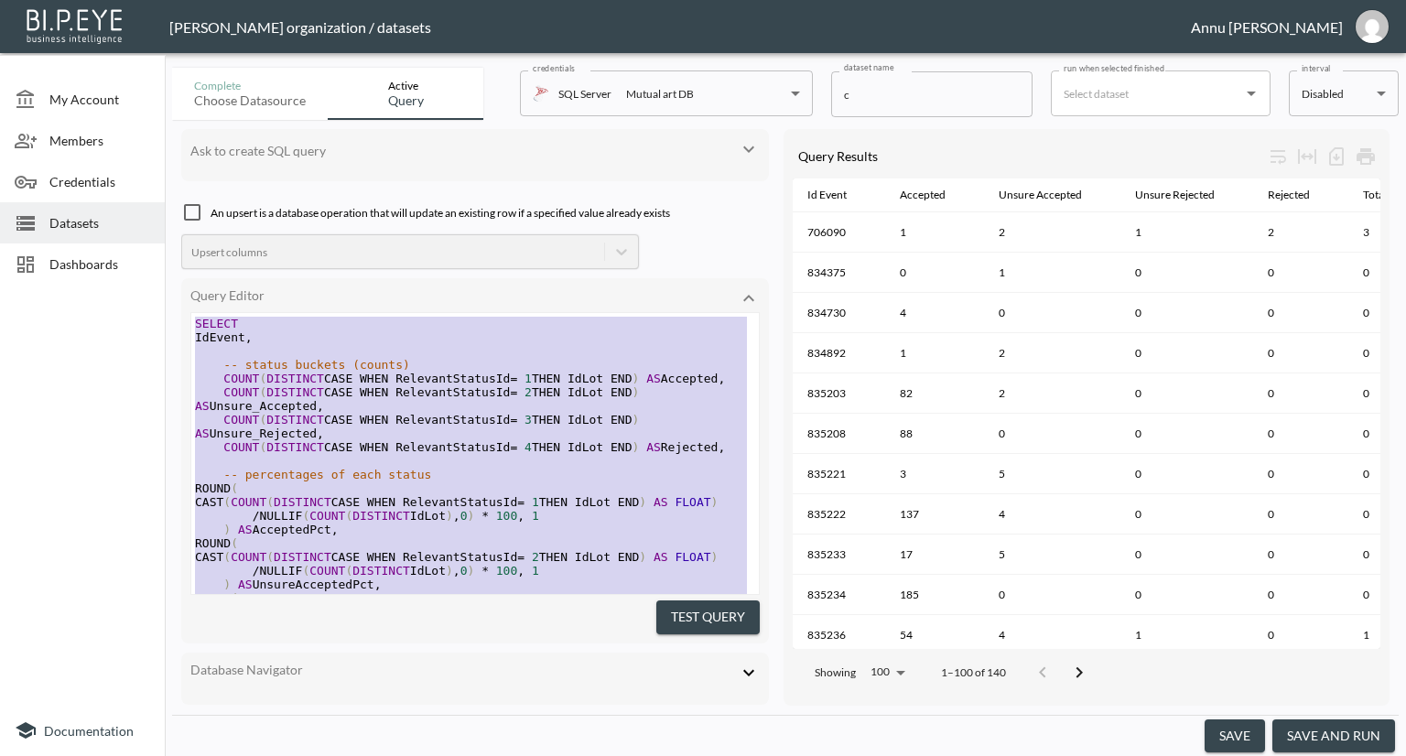
drag, startPoint x: 344, startPoint y: 533, endPoint x: 168, endPoint y: 173, distance: 400.8
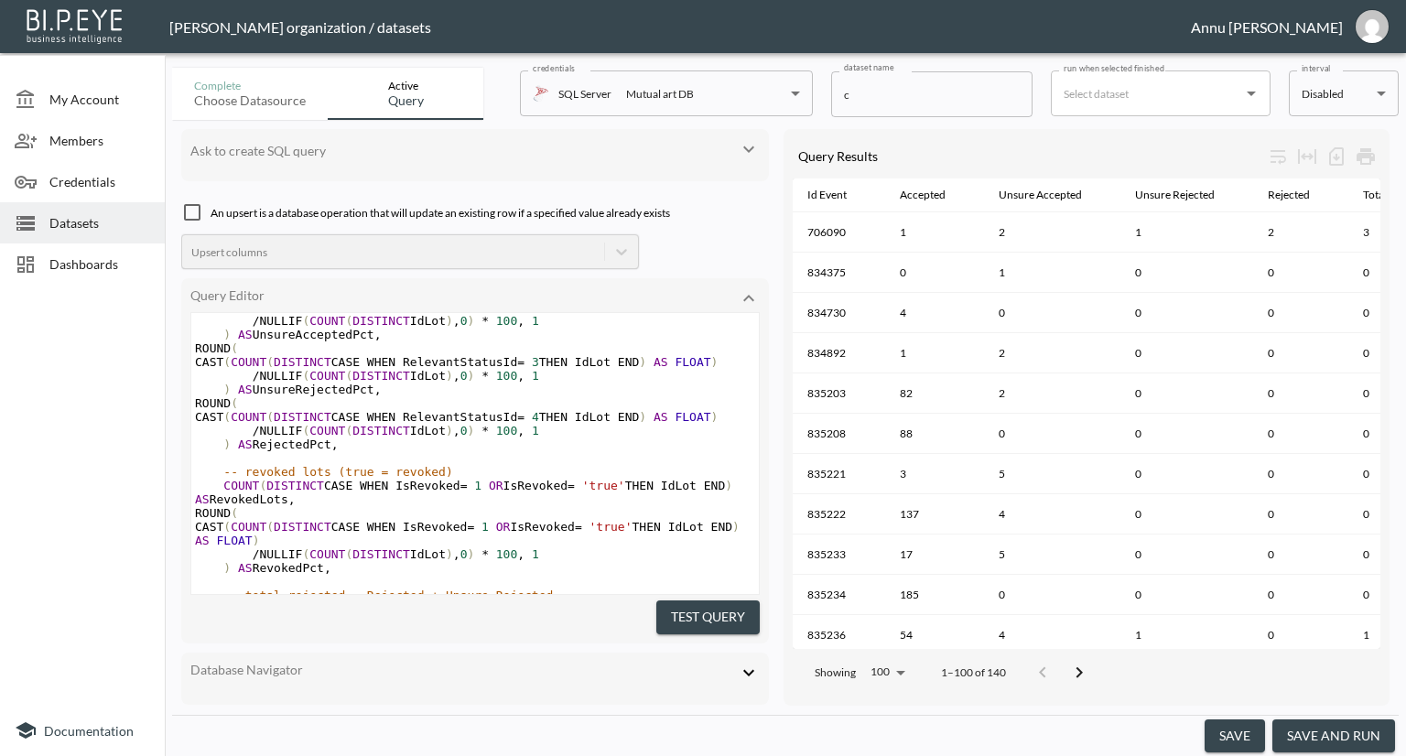
scroll to position [275, 0]
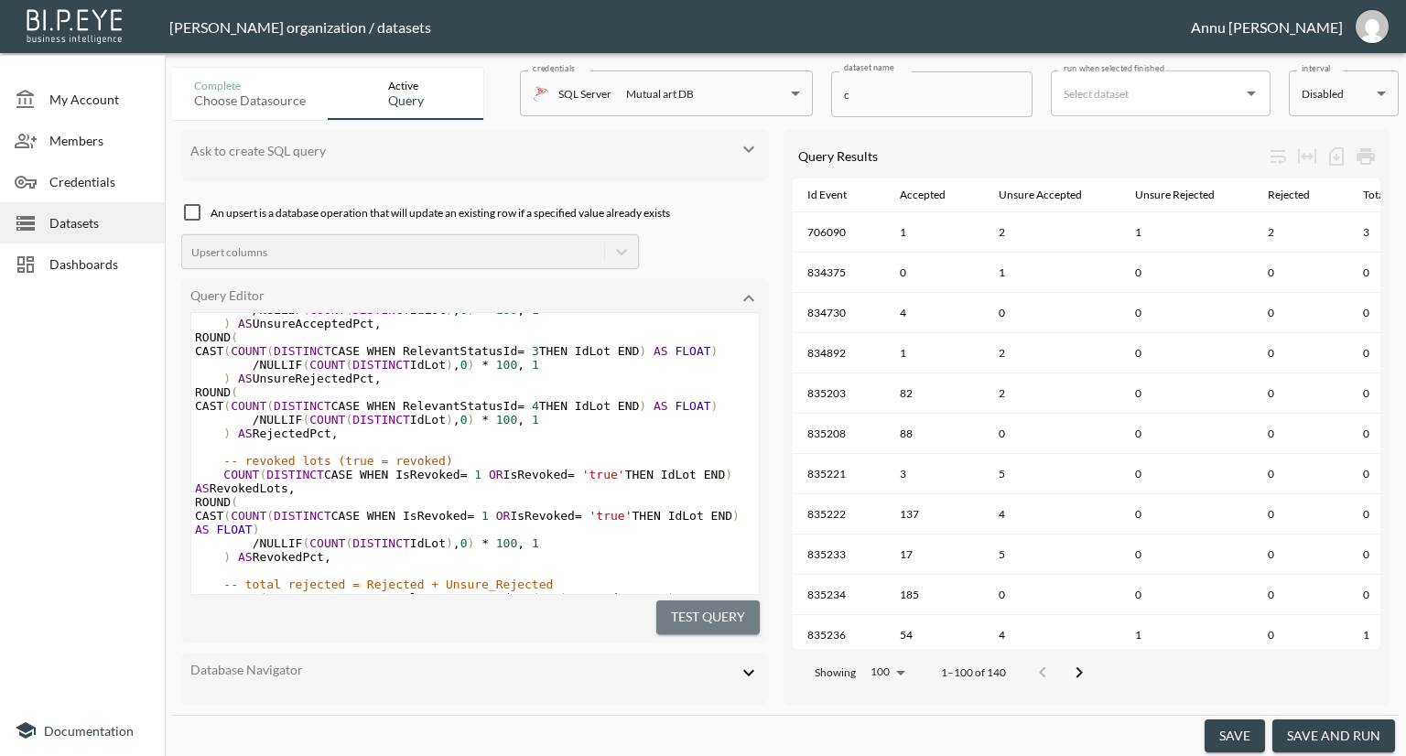
click at [683, 608] on button "Test Query" at bounding box center [707, 617] width 103 height 34
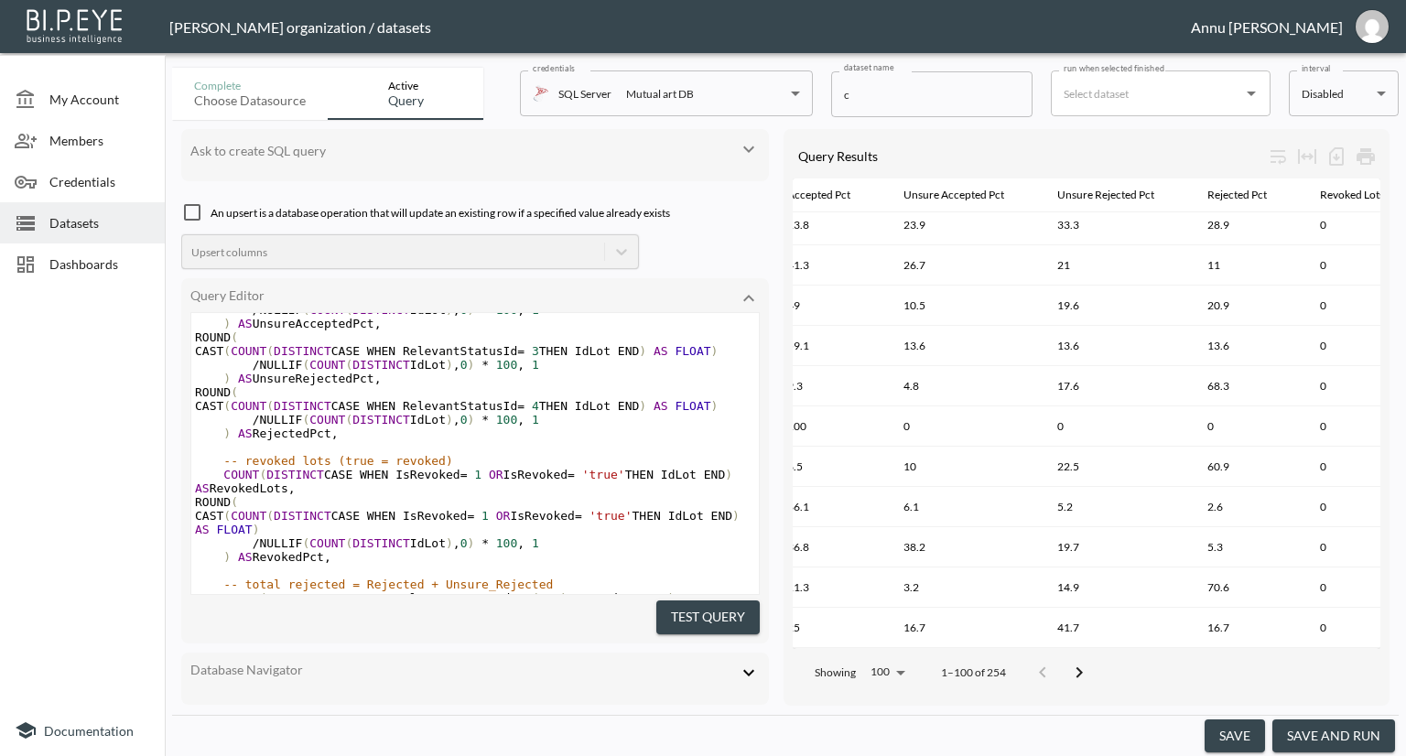
scroll to position [3610, 1507]
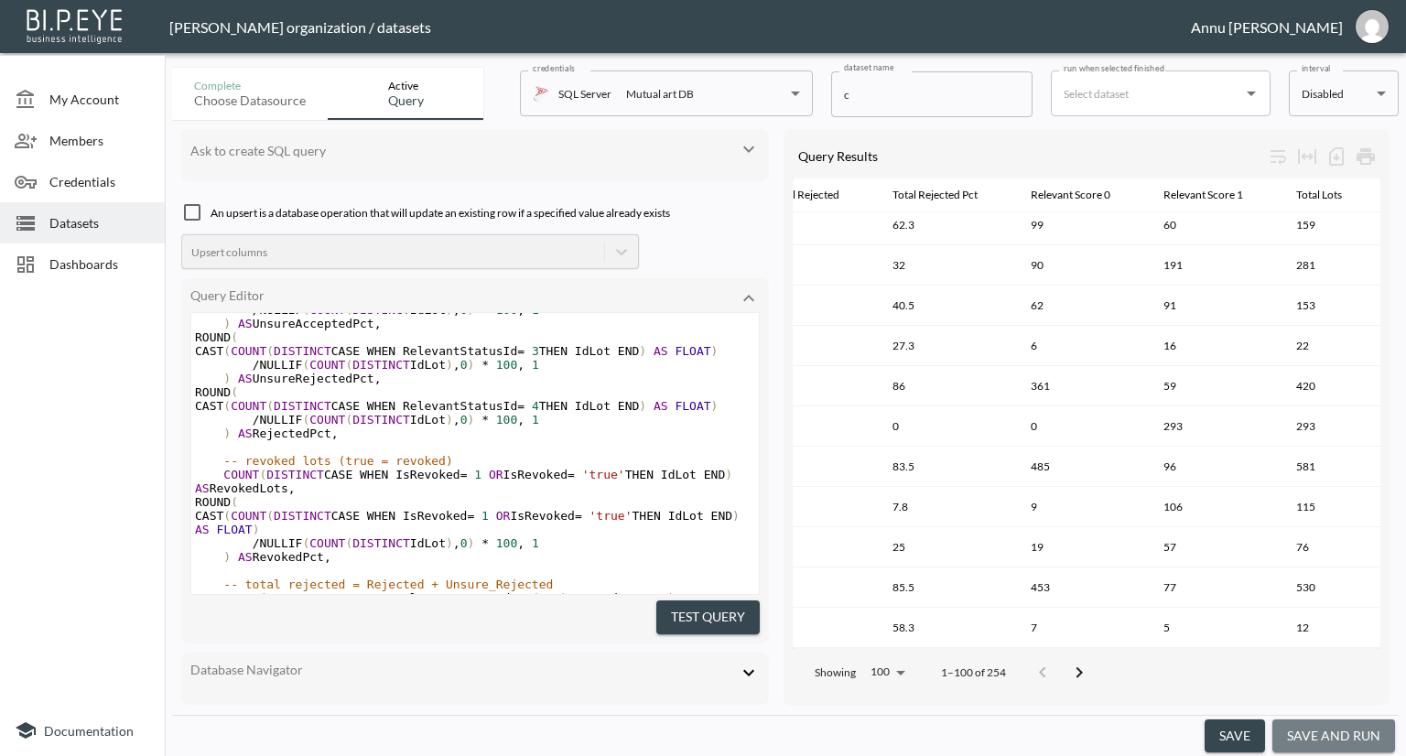
click at [1384, 732] on button "save and run" at bounding box center [1333, 736] width 123 height 34
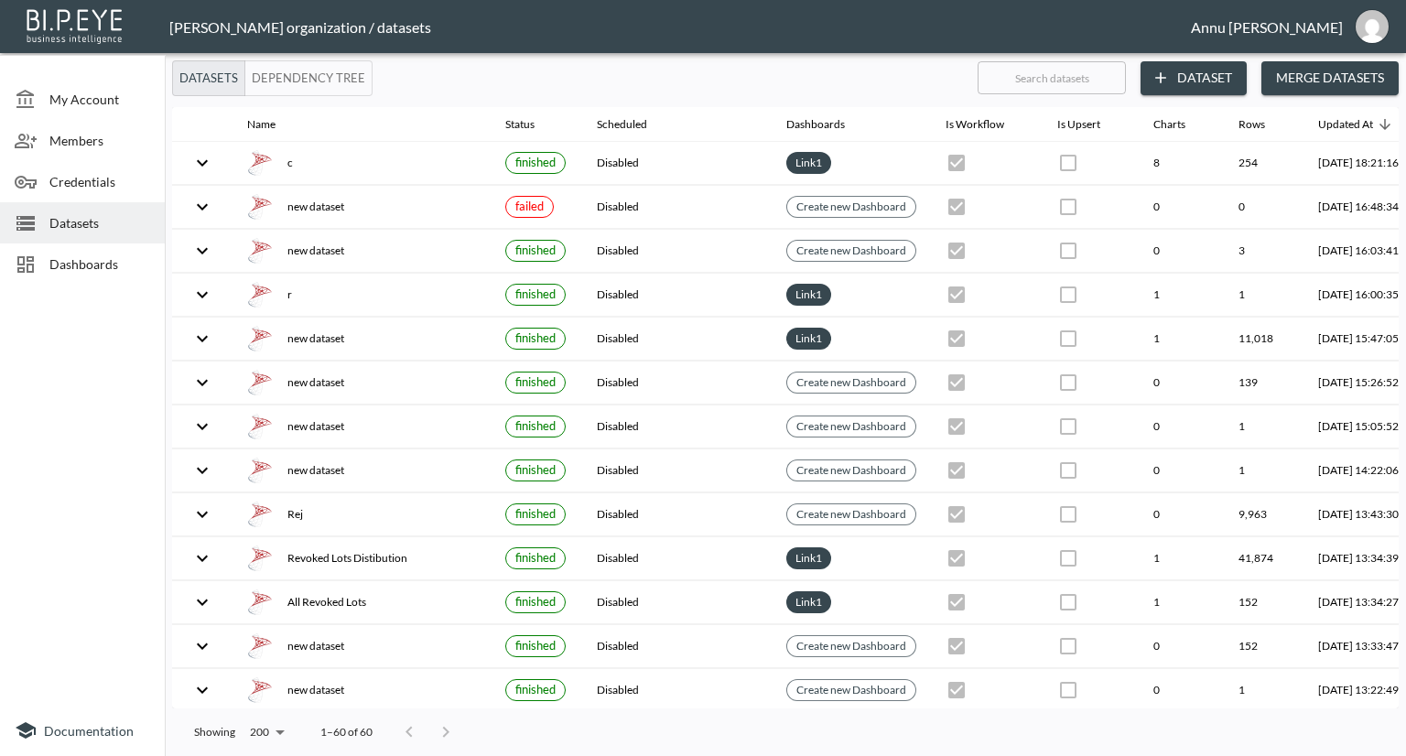
click at [122, 257] on span "Dashboards" at bounding box center [99, 263] width 101 height 19
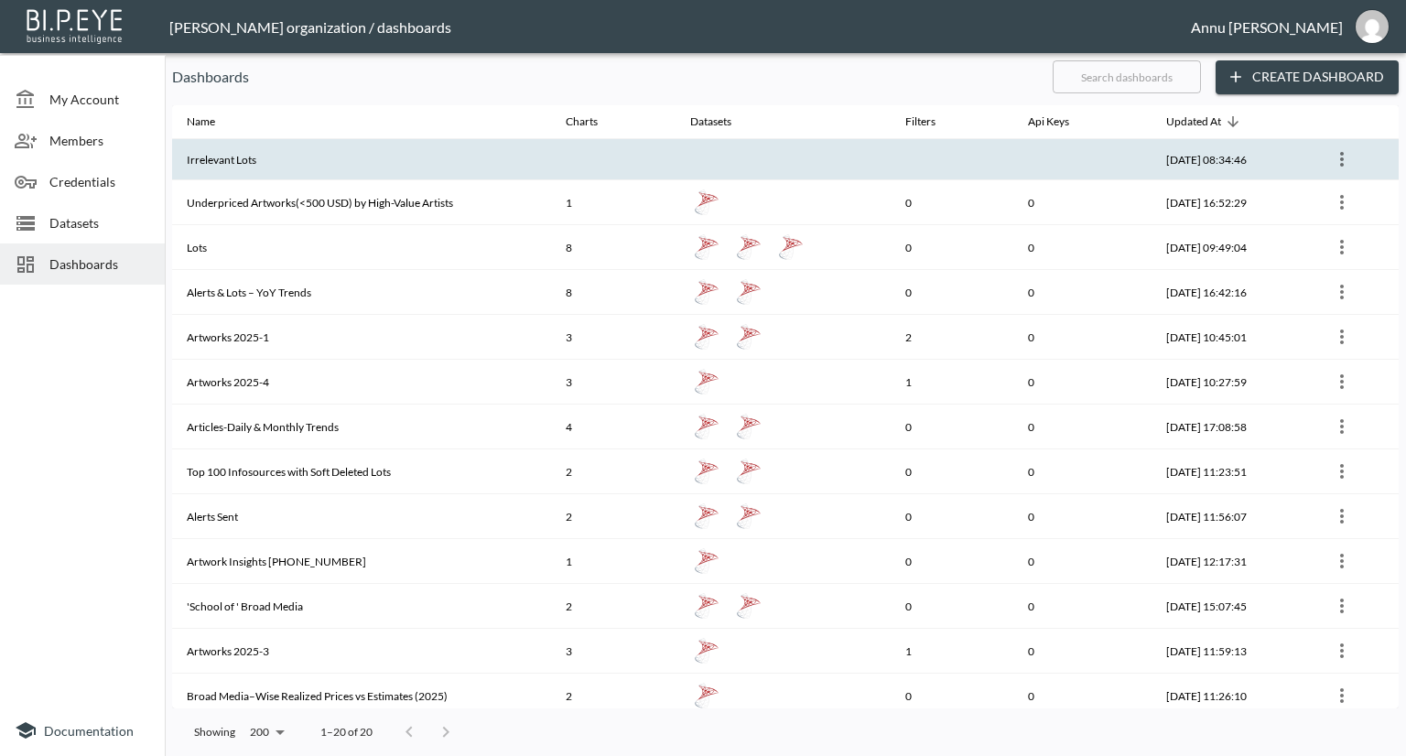
click at [281, 166] on th "Irrelevant Lots" at bounding box center [361, 159] width 379 height 41
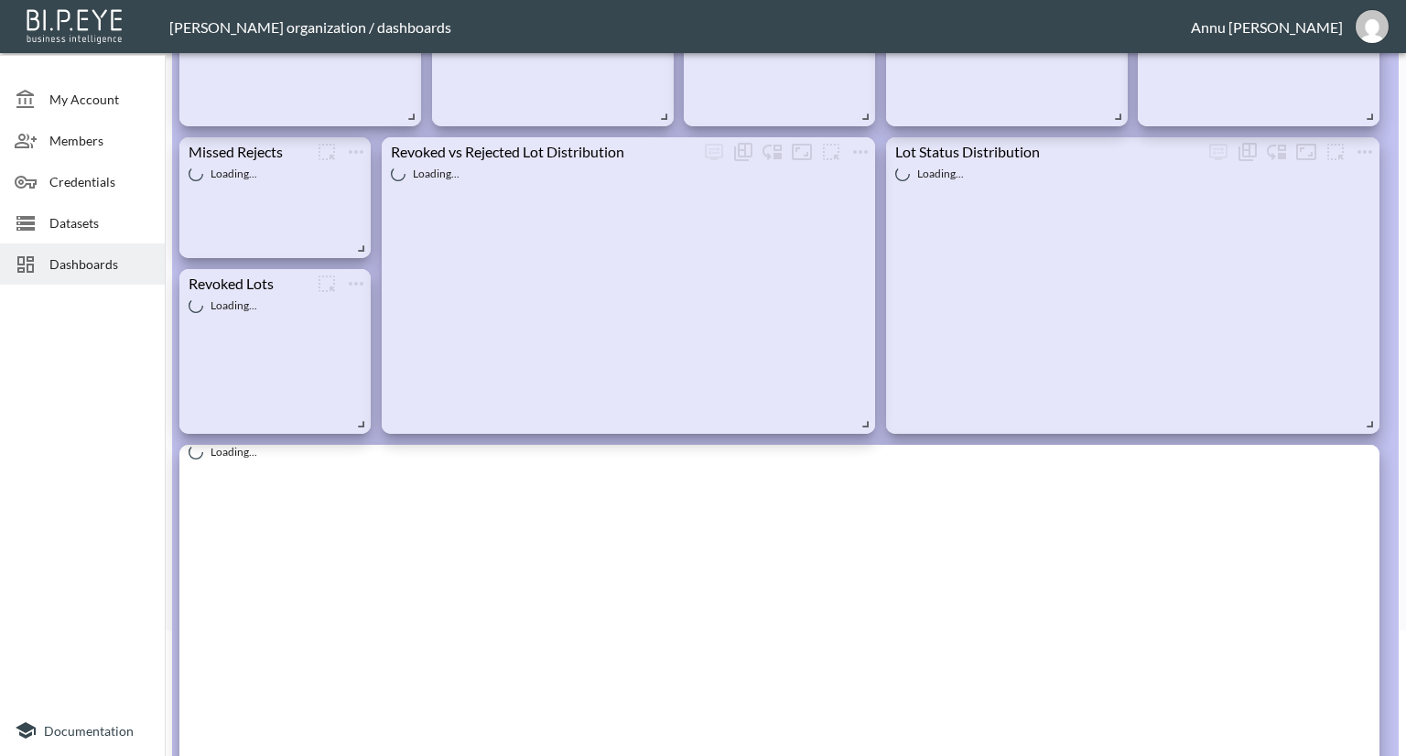
scroll to position [366, 0]
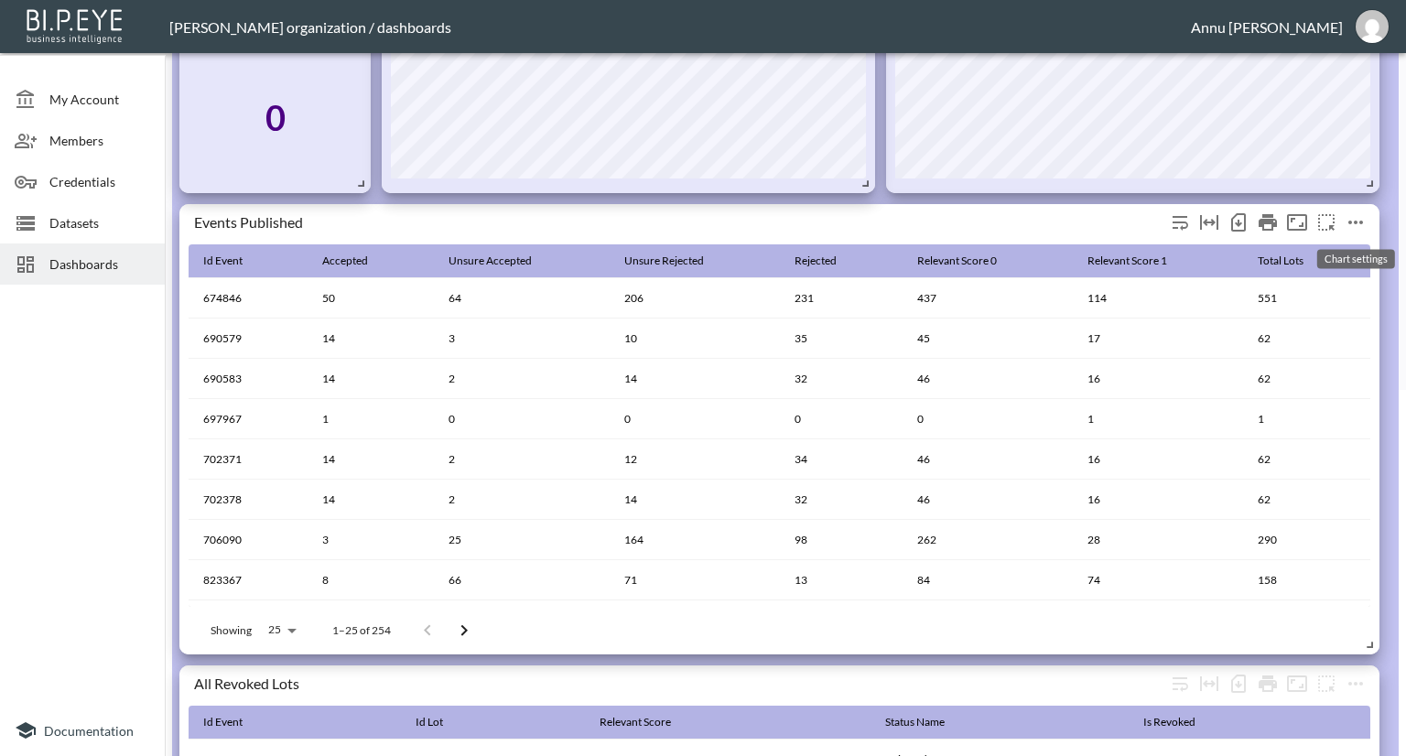
click at [1357, 223] on icon "more" at bounding box center [1356, 222] width 22 height 22
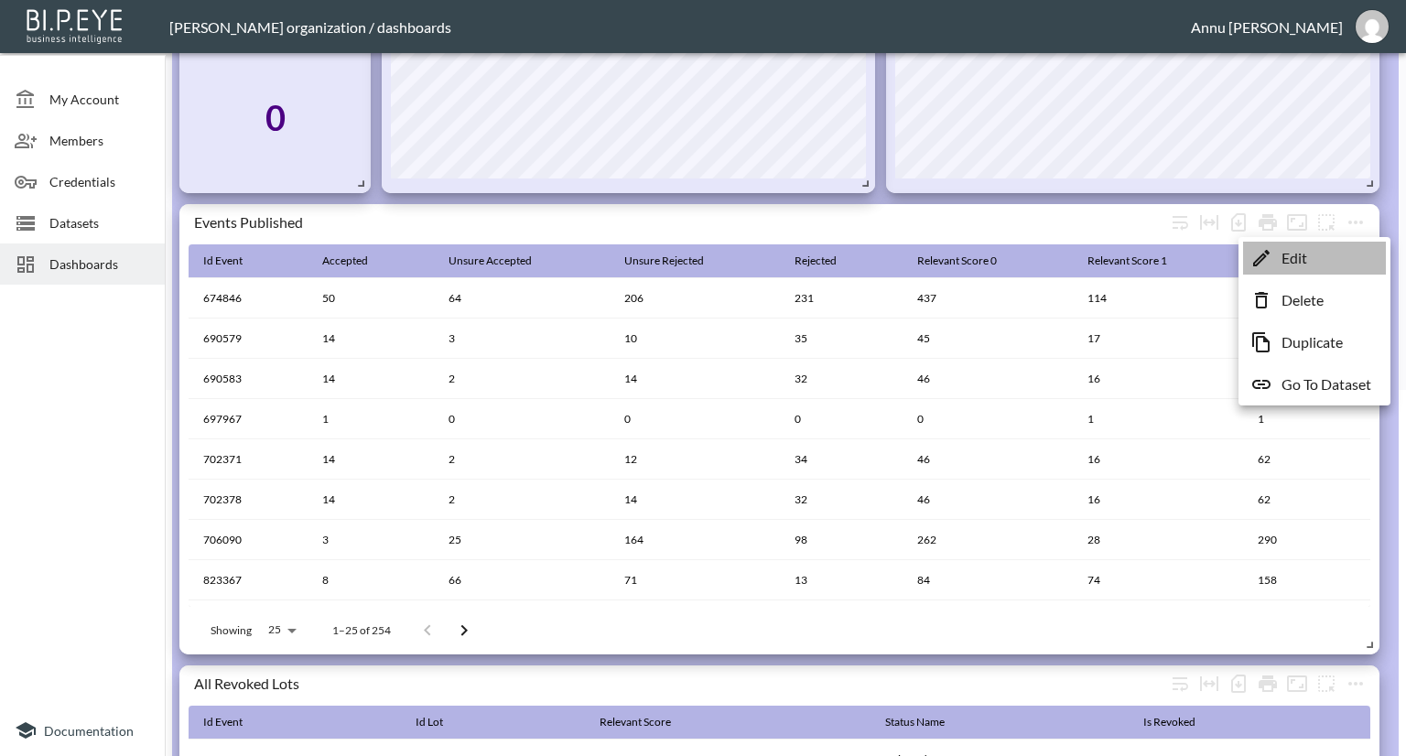
click at [1306, 255] on p "Edit" at bounding box center [1295, 258] width 26 height 22
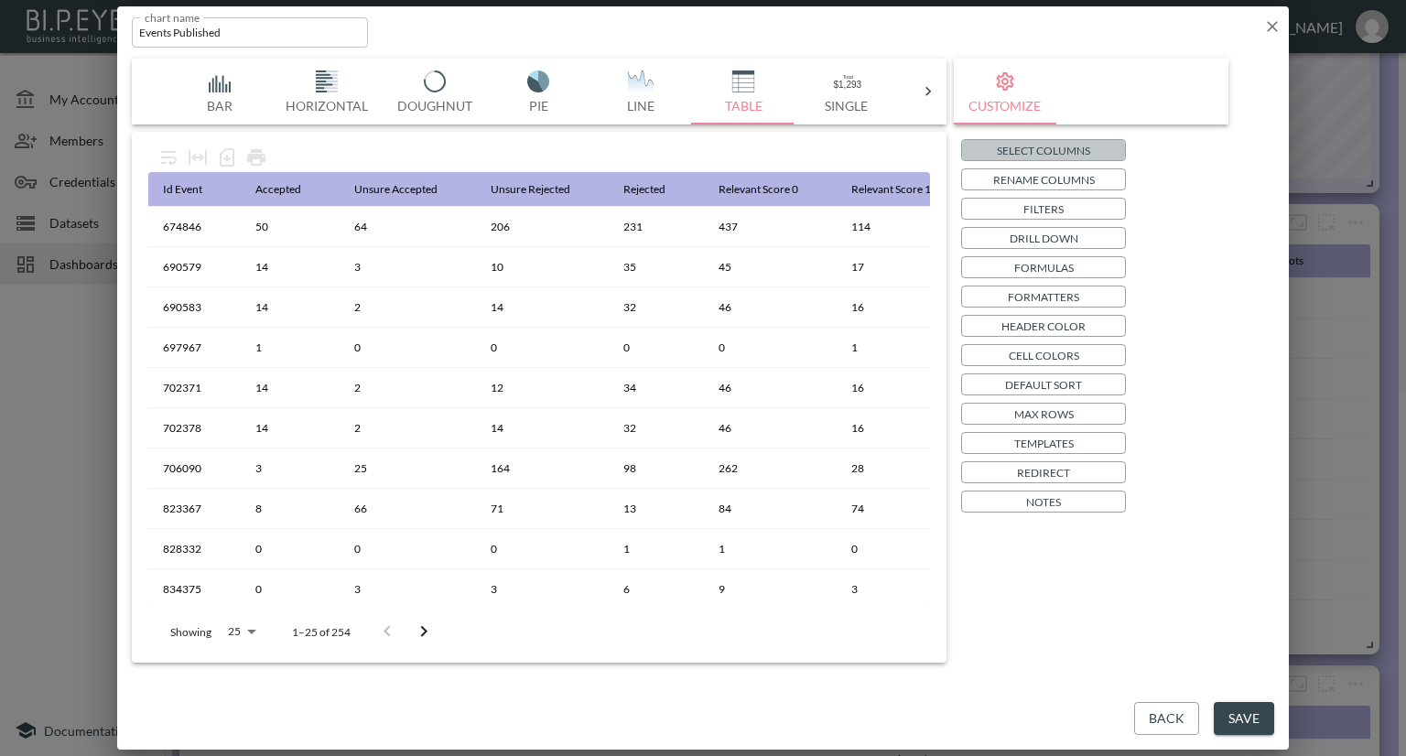
click at [1033, 150] on p "Select Columns" at bounding box center [1043, 150] width 93 height 19
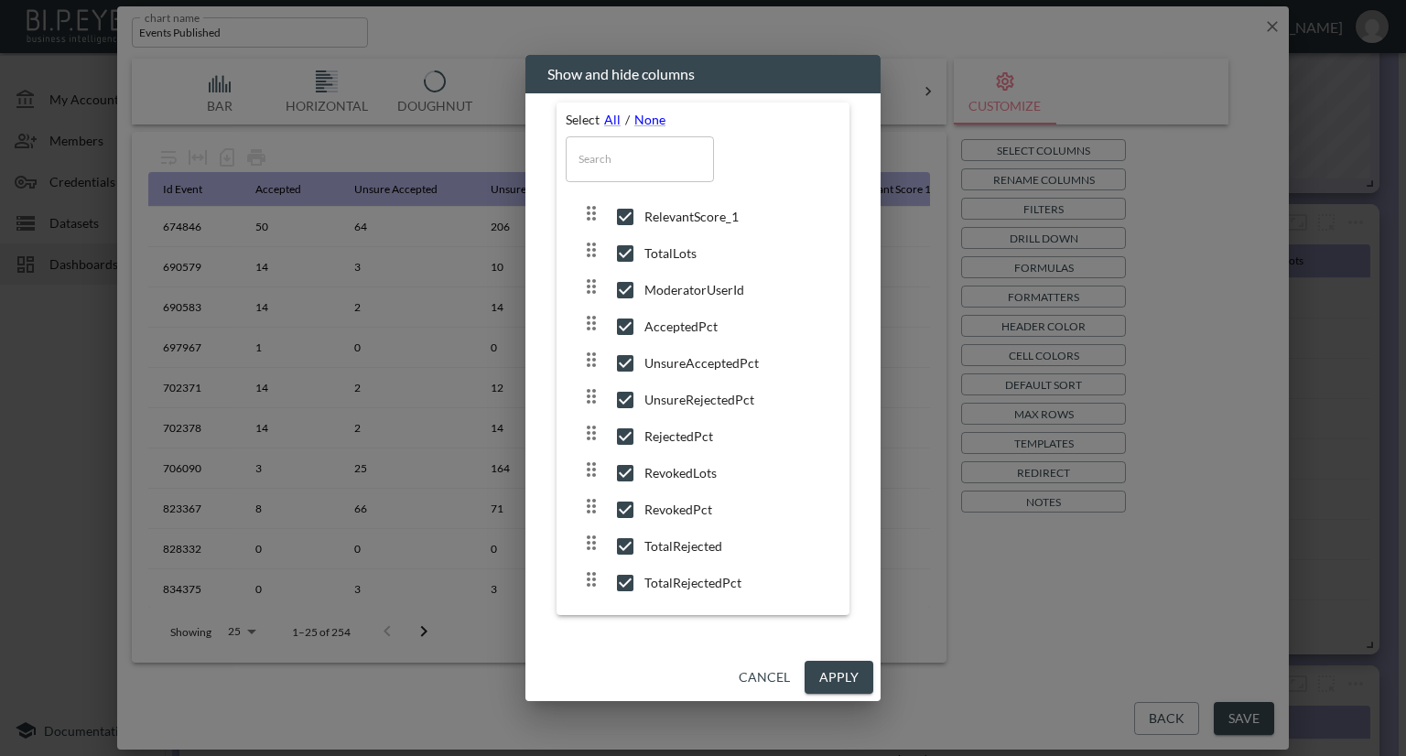
scroll to position [225, 0]
click at [838, 677] on button "Apply" at bounding box center [839, 678] width 69 height 34
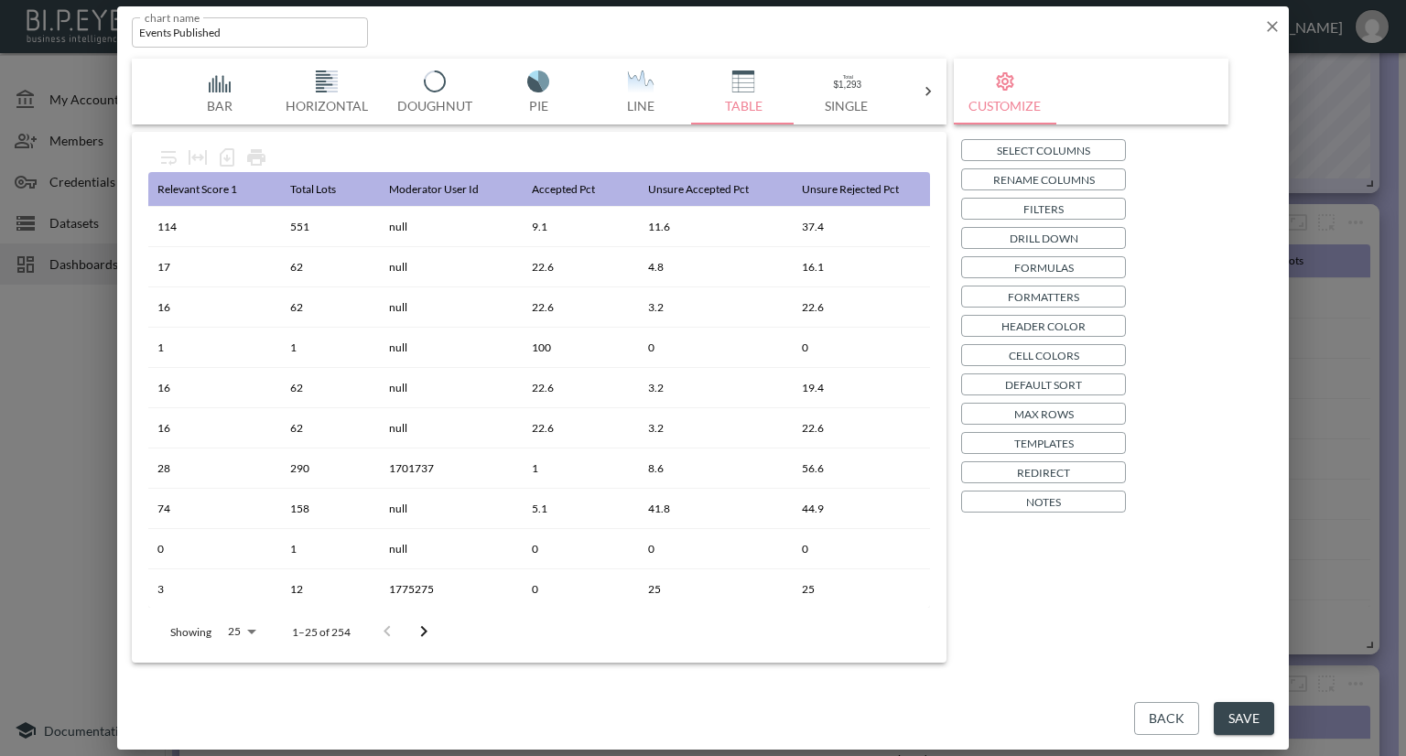
scroll to position [0, 684]
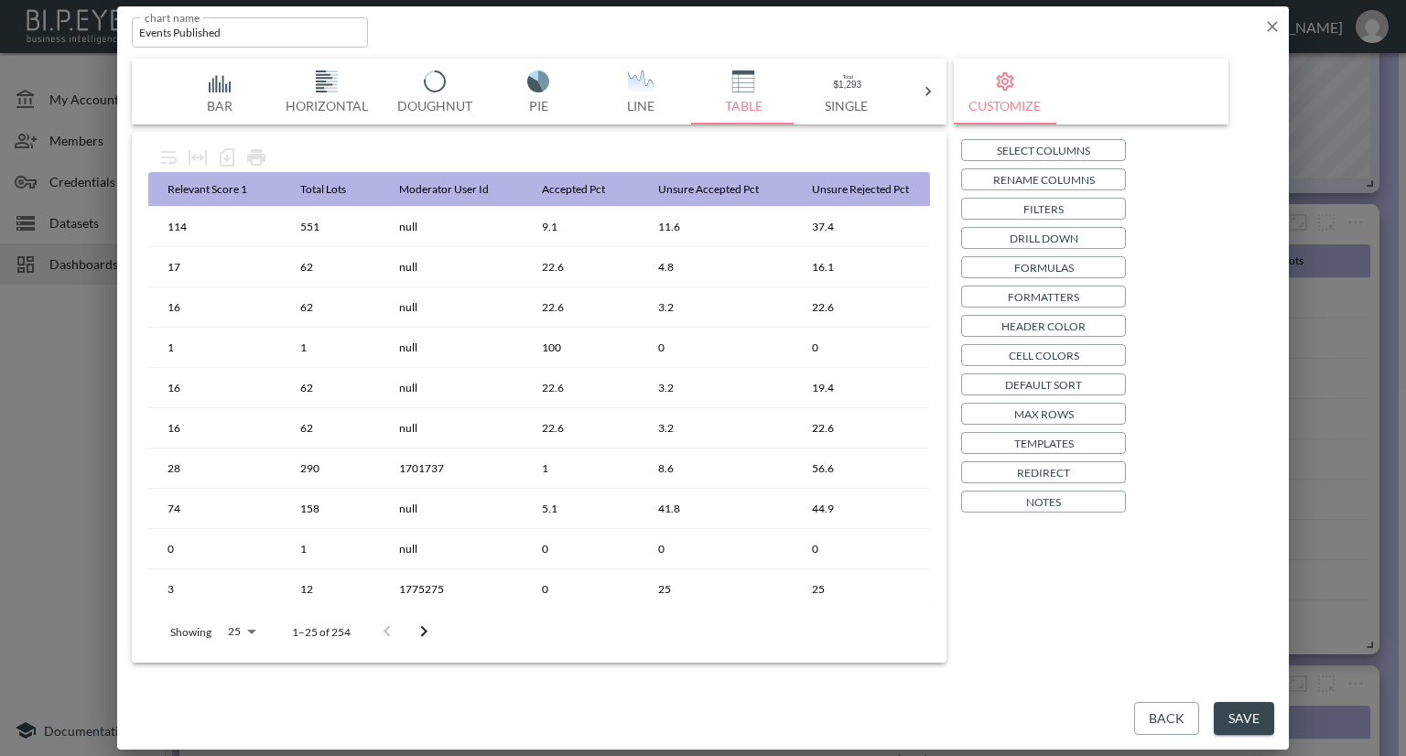
click at [1267, 718] on button "Save" at bounding box center [1244, 719] width 60 height 34
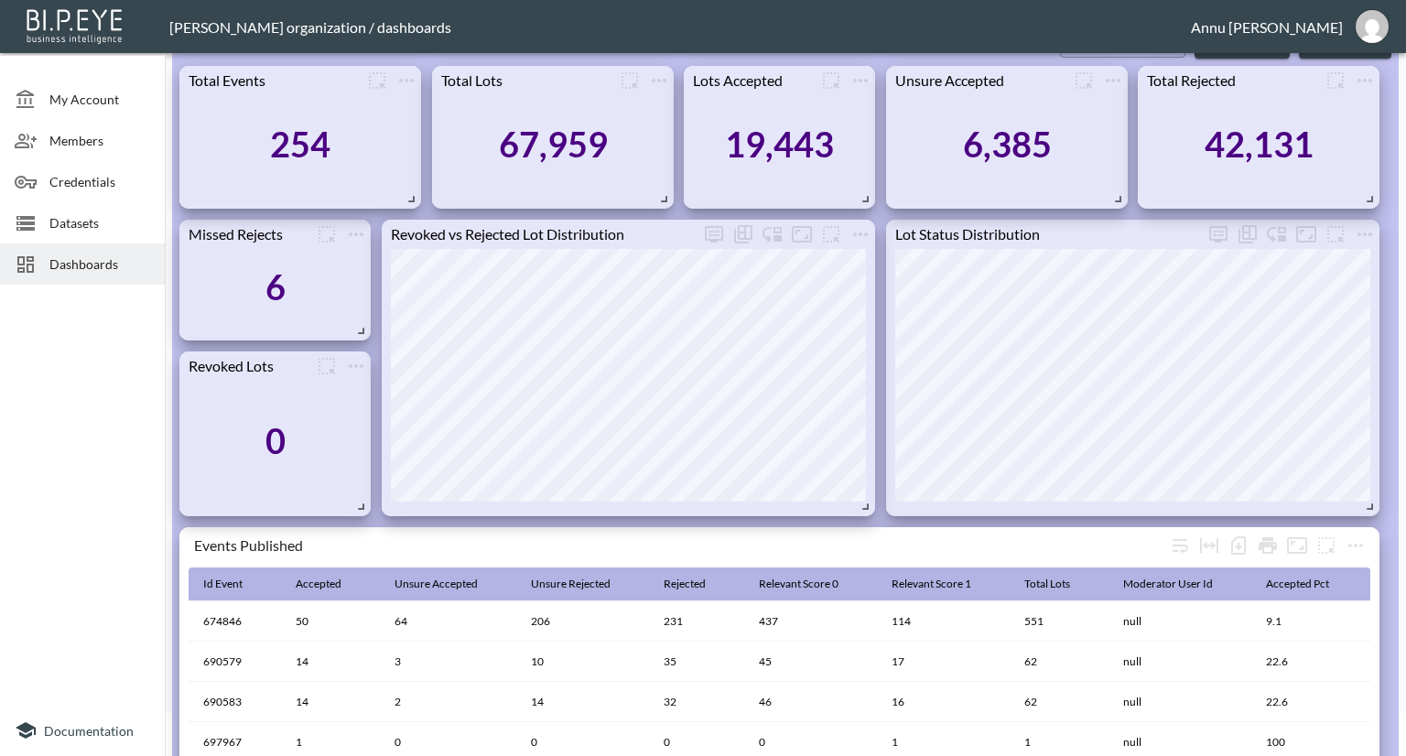
scroll to position [0, 0]
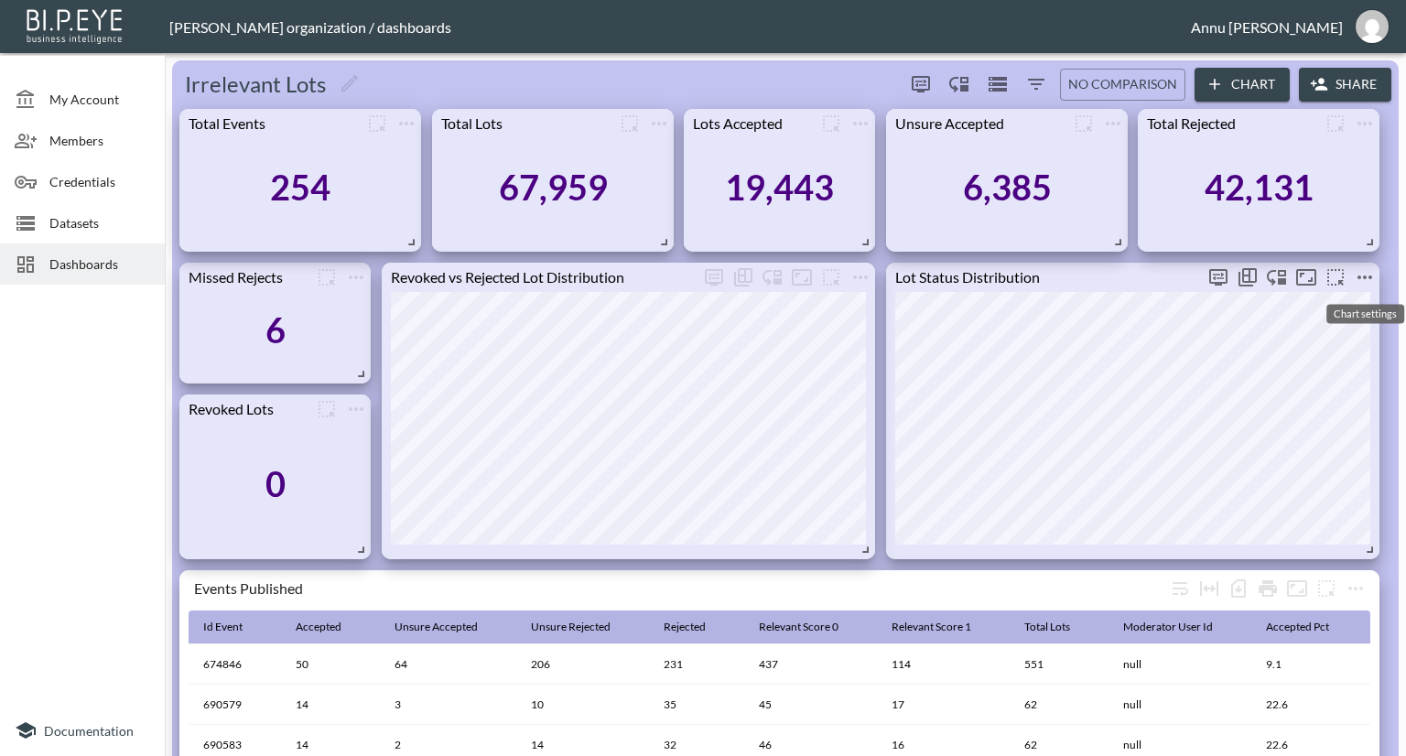
click at [1362, 276] on icon "more" at bounding box center [1365, 277] width 22 height 22
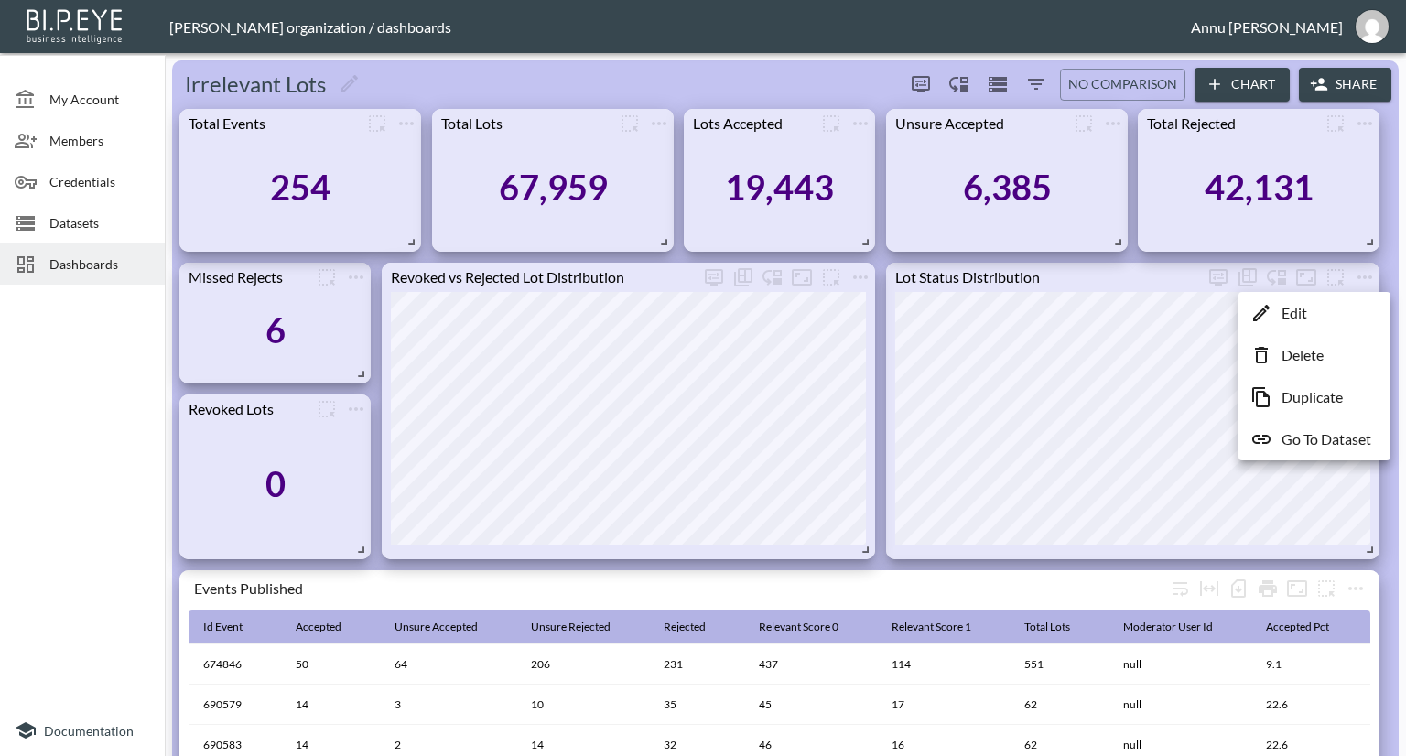
click at [1316, 314] on li "Edit" at bounding box center [1314, 313] width 143 height 33
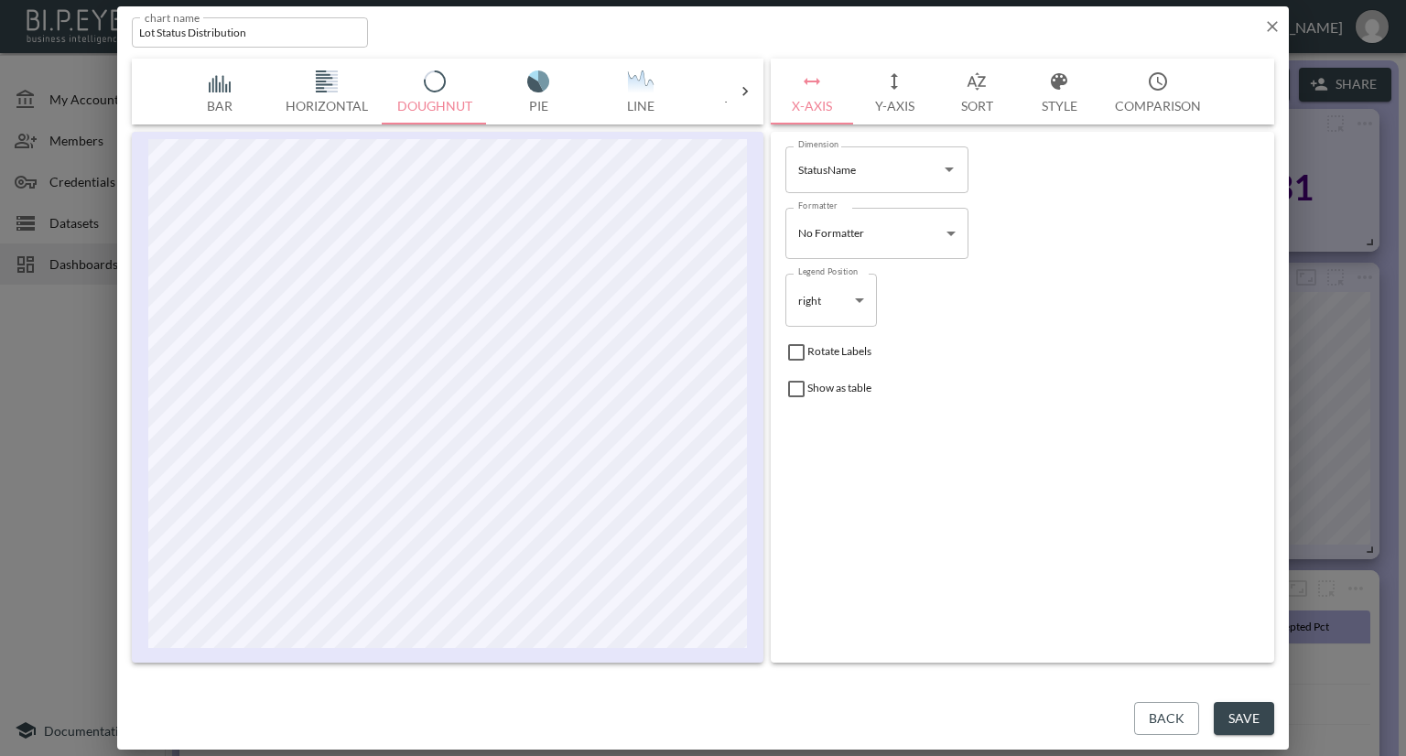
click at [1273, 38] on div "chart name Lot Status Distribution chart name" at bounding box center [703, 28] width 1172 height 45
click at [1271, 27] on icon "button" at bounding box center [1272, 26] width 11 height 11
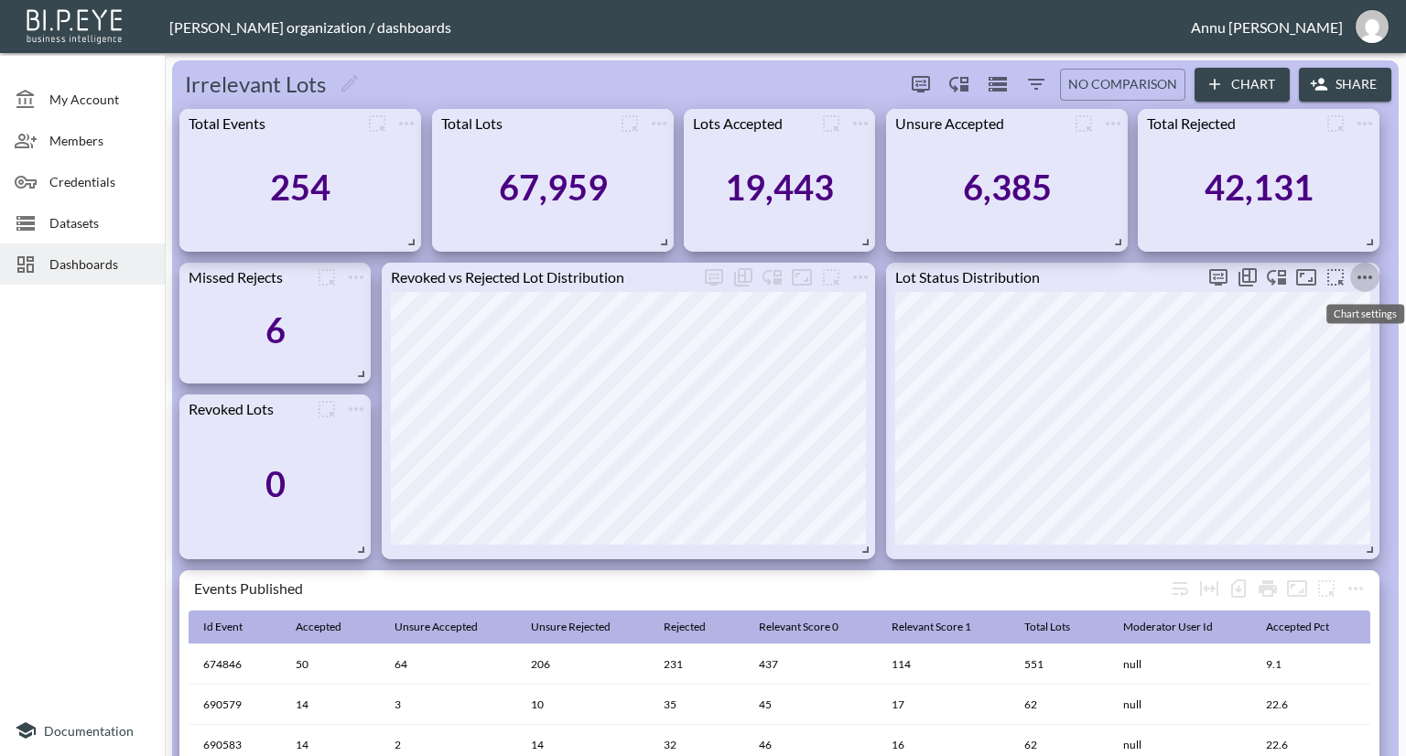
click at [1366, 278] on icon "more" at bounding box center [1364, 278] width 15 height 4
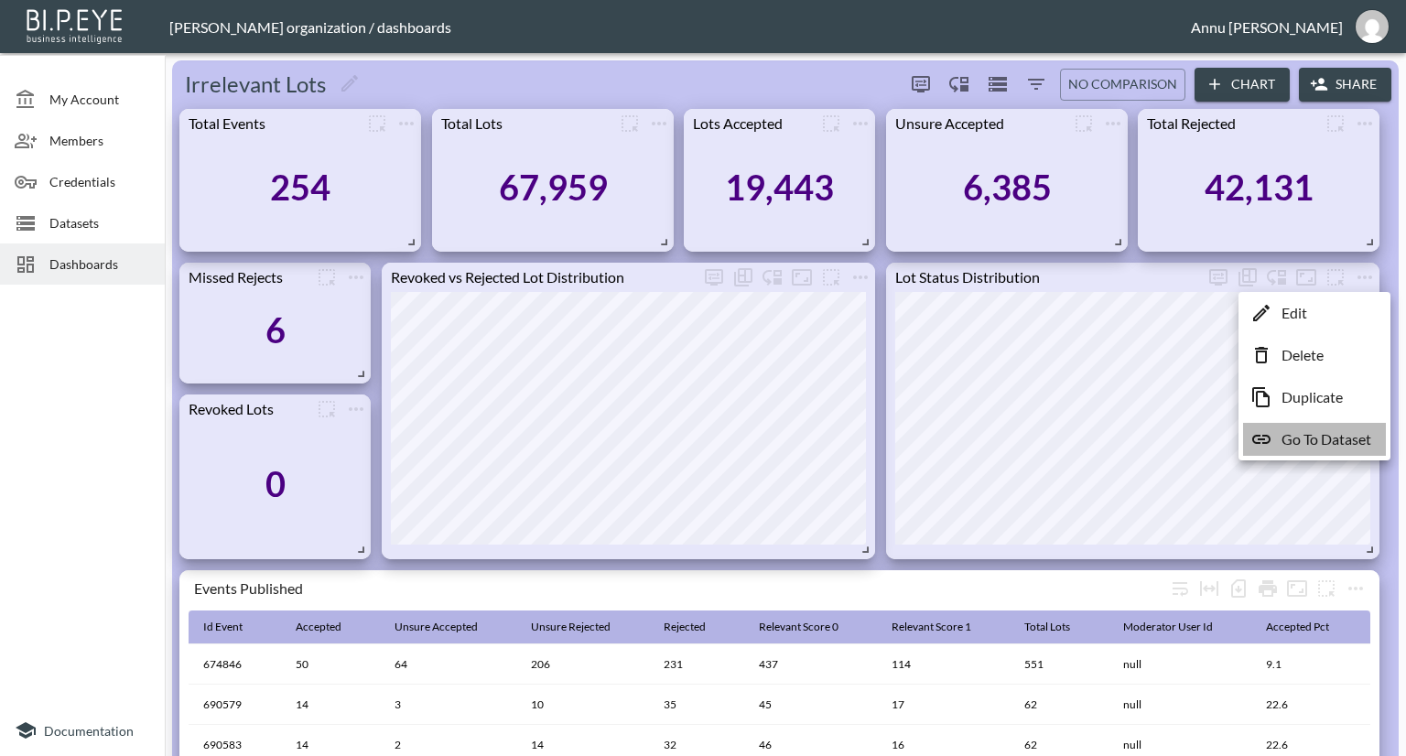
click at [1296, 430] on p "Go To Dataset" at bounding box center [1327, 439] width 90 height 22
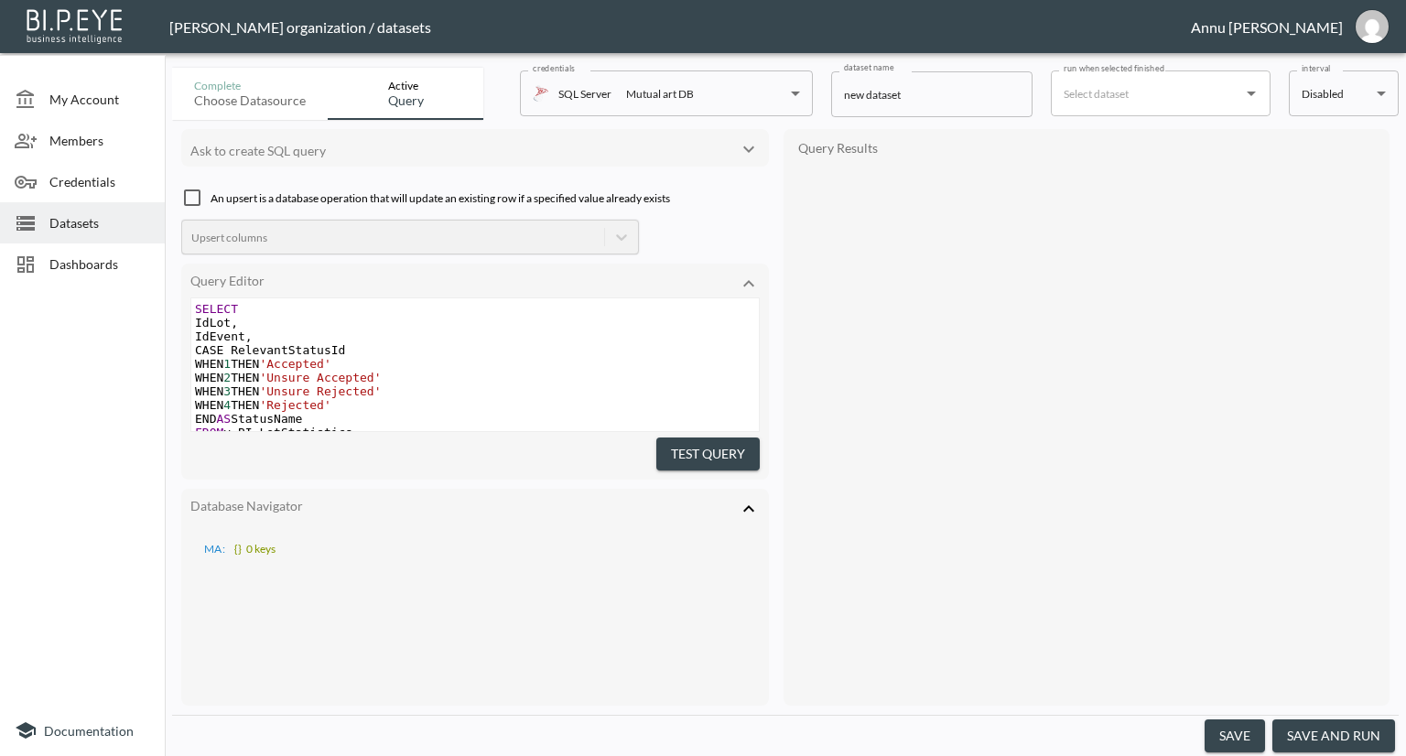
scroll to position [100, 0]
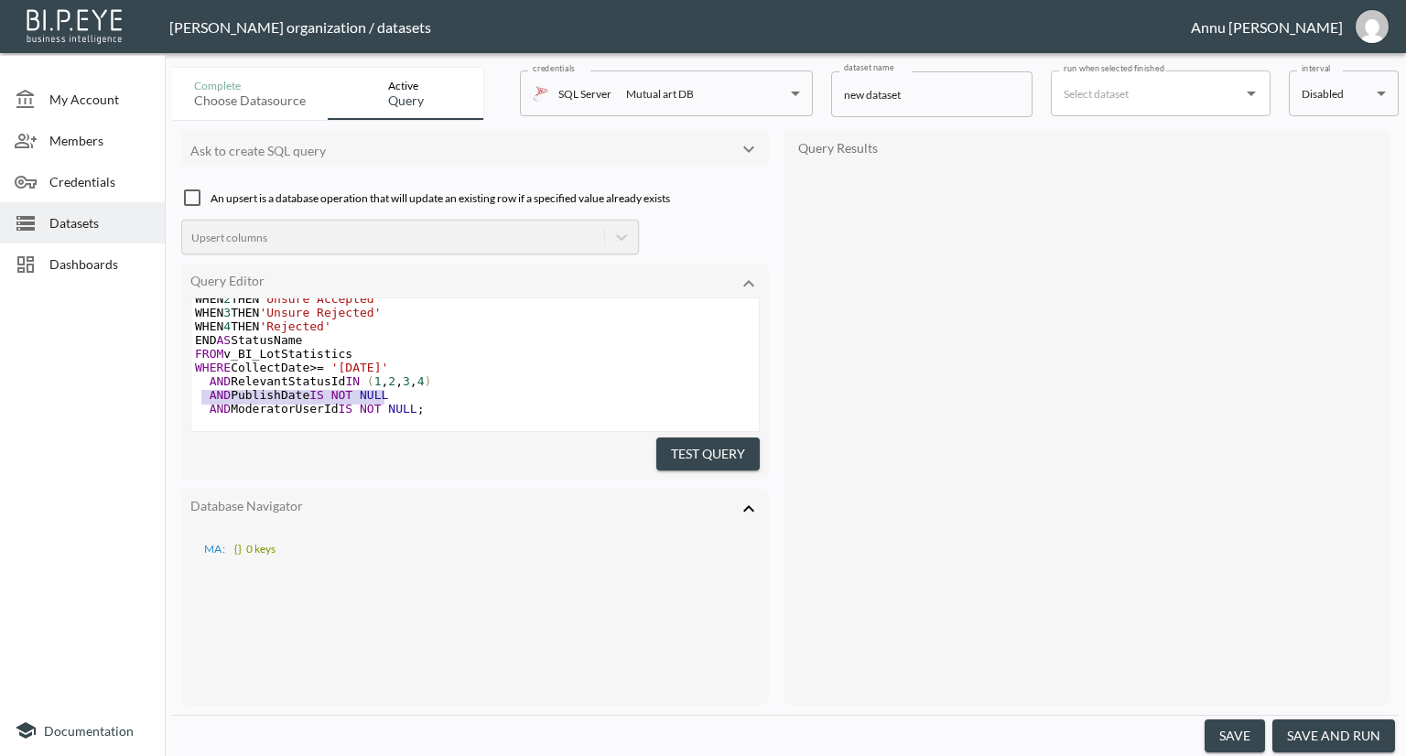
type textarea "AND PublishDate IS NOT NULL"
drag, startPoint x: 402, startPoint y: 376, endPoint x: 198, endPoint y: 374, distance: 204.1
click at [198, 388] on pre "AND PublishDate IS NOT NULL" at bounding box center [475, 395] width 568 height 14
type textarea "AND PublishDate IS NOT NULL AND ModeratorUserId IS NOT NULL;"
drag, startPoint x: 432, startPoint y: 395, endPoint x: 205, endPoint y: 375, distance: 227.8
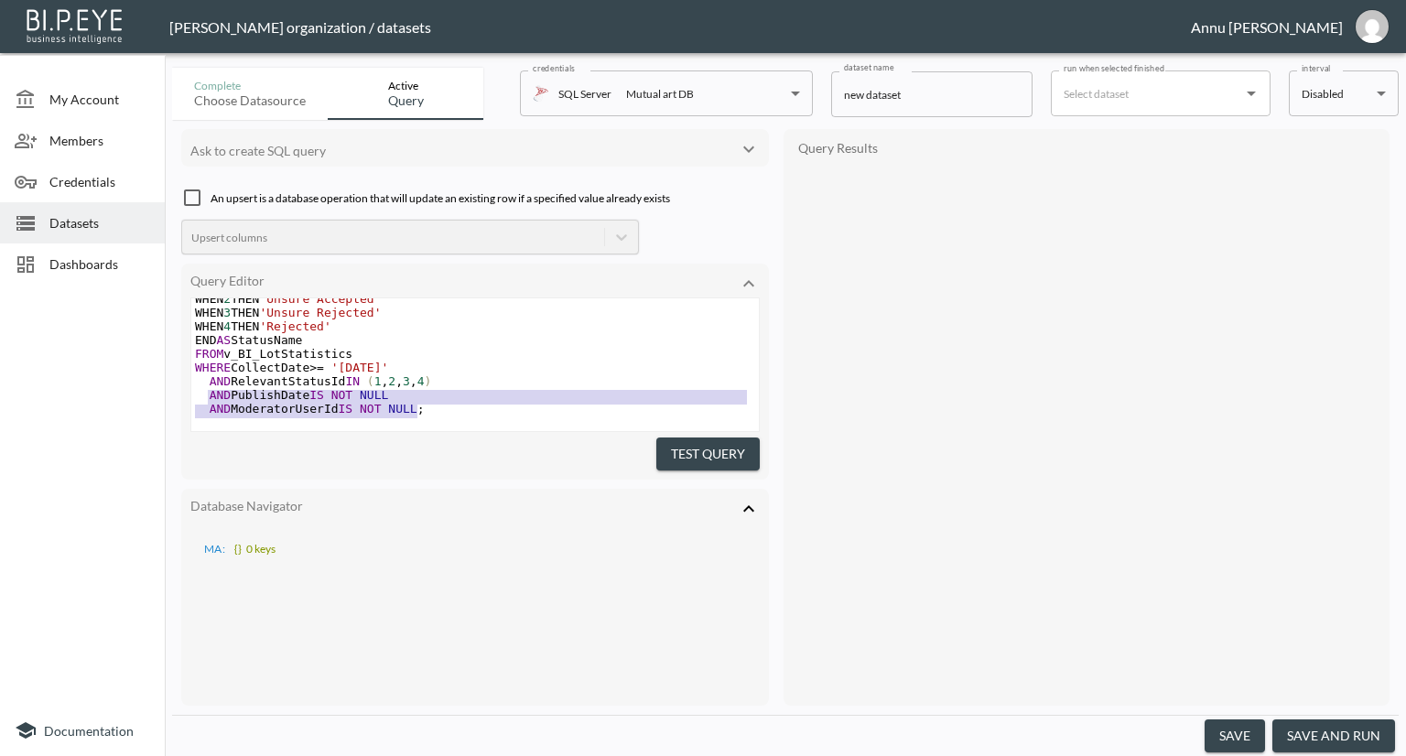
click at [205, 375] on div "SELECT IdLot , IdEvent , CASE RelevantStatusId WHEN 1 THEN 'Accepted' WHEN 2 TH…" at bounding box center [475, 326] width 568 height 206
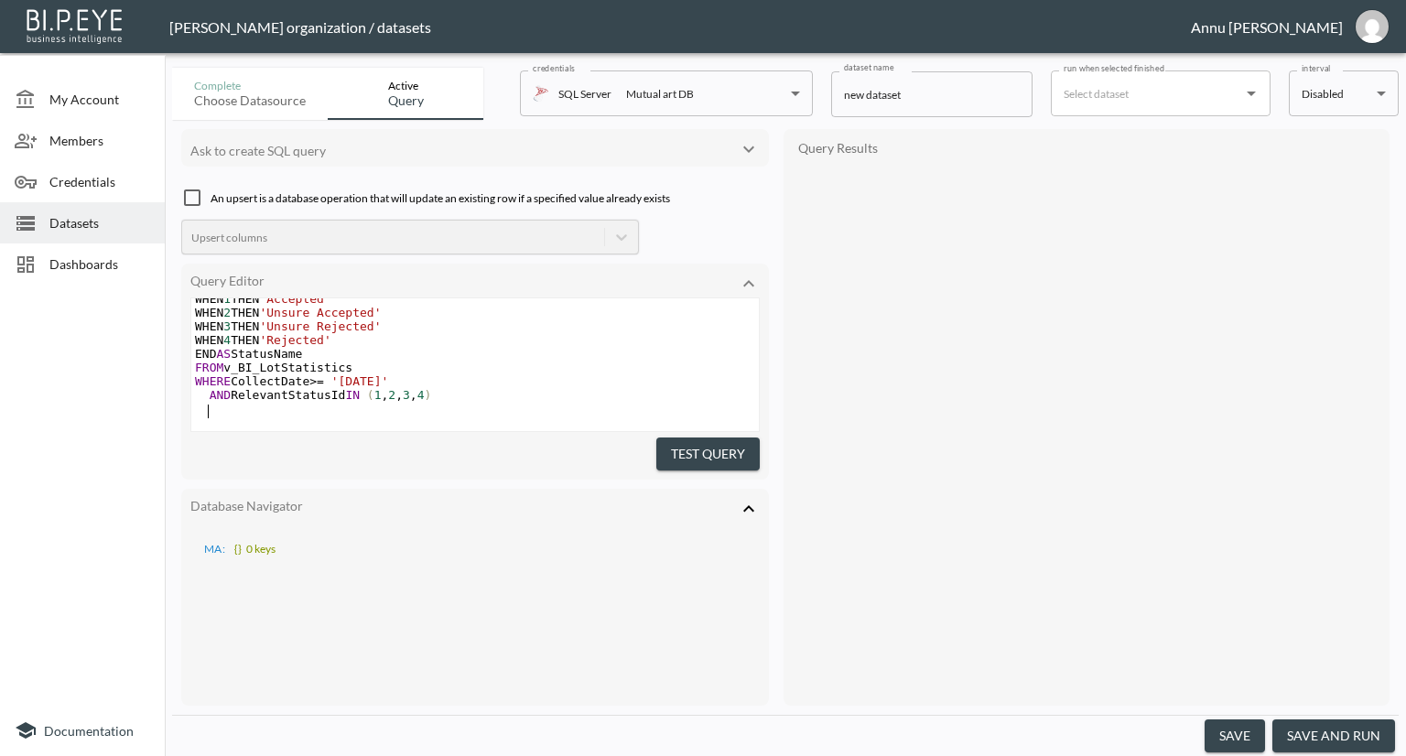
scroll to position [88, 0]
drag, startPoint x: 690, startPoint y: 442, endPoint x: 910, endPoint y: 400, distance: 223.7
click at [691, 442] on button "Test Query" at bounding box center [707, 455] width 103 height 34
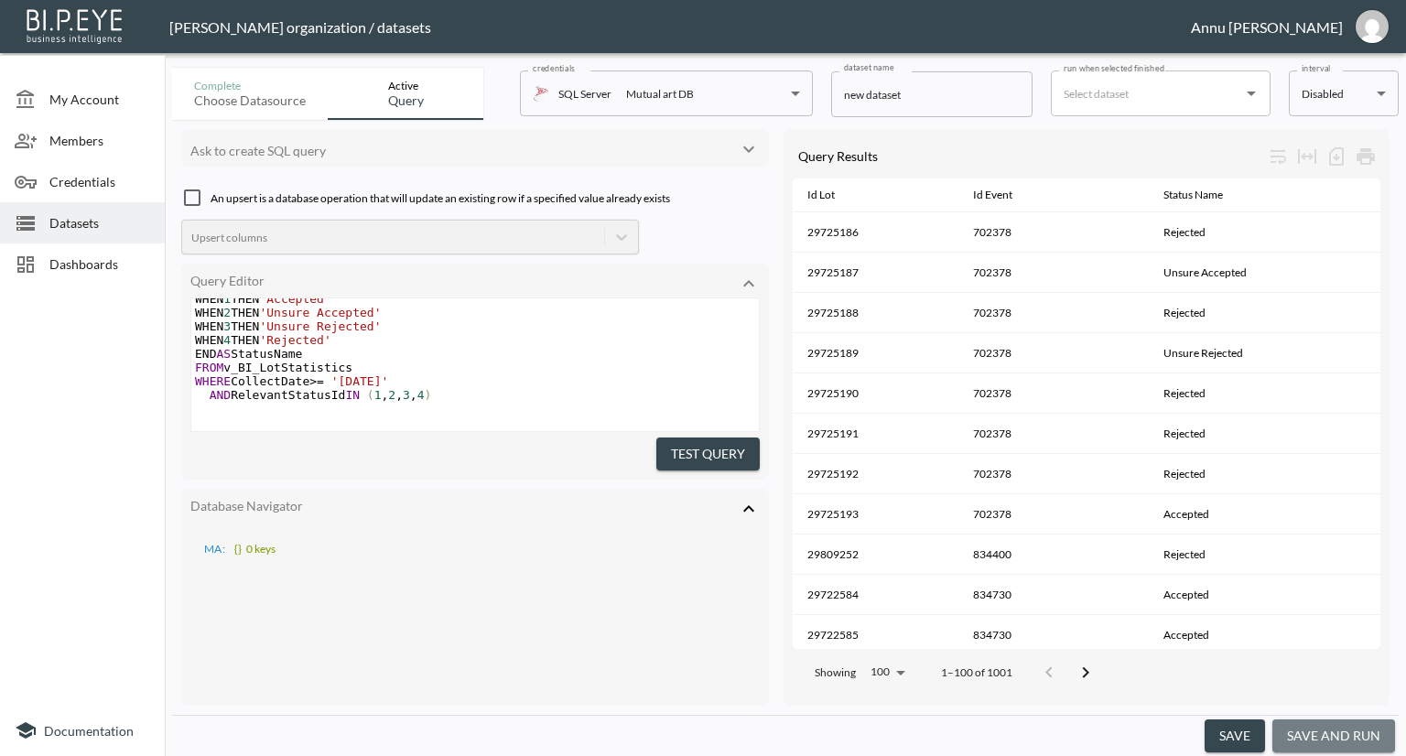
click at [1357, 734] on button "save and run" at bounding box center [1333, 736] width 123 height 34
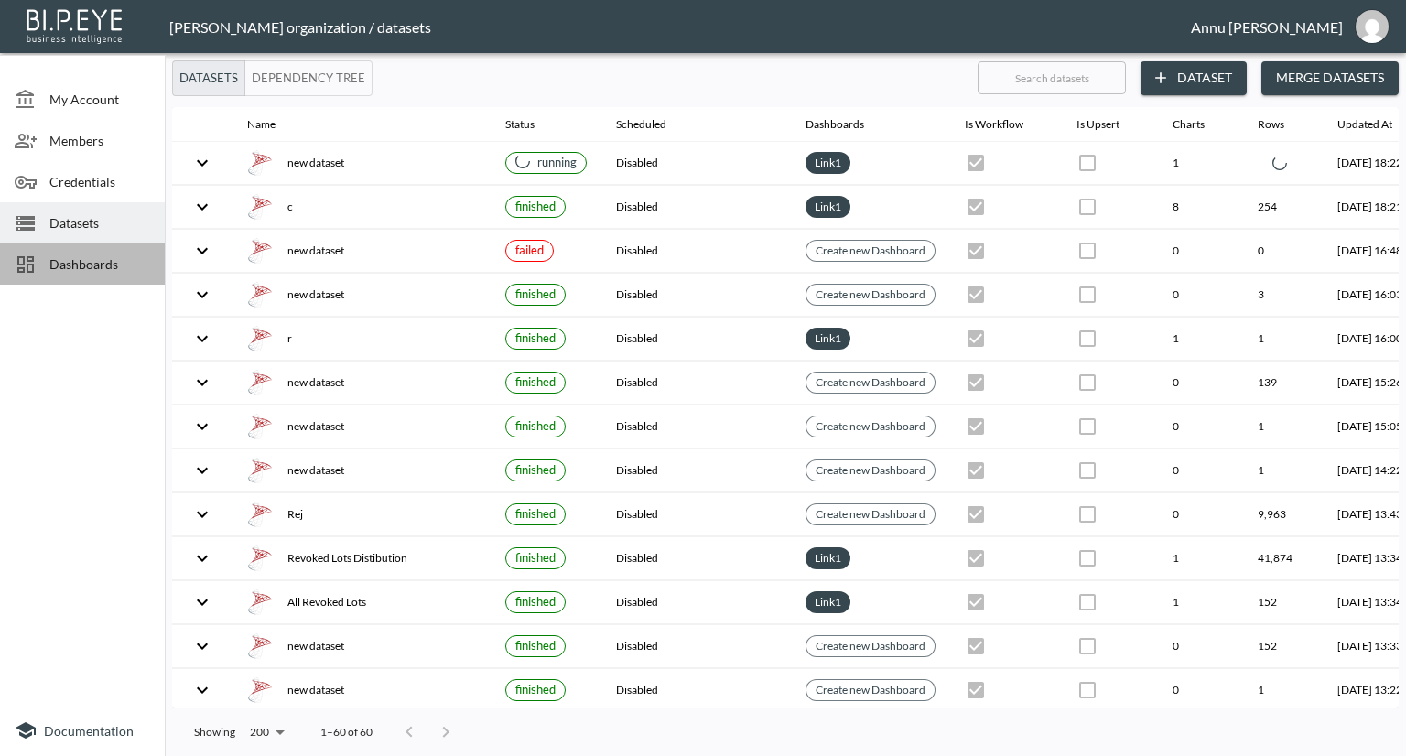
click at [112, 254] on div "Dashboards" at bounding box center [82, 263] width 165 height 41
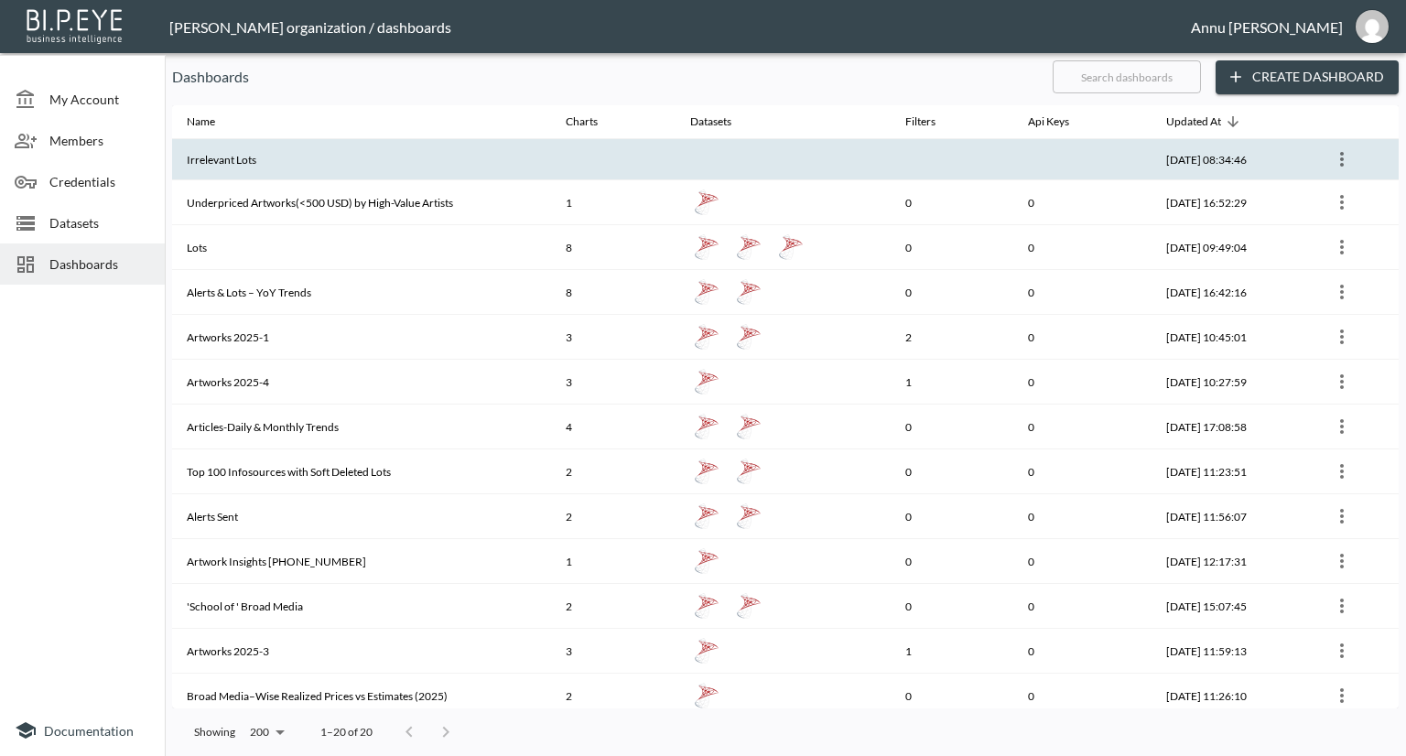
click at [404, 174] on th "Irrelevant Lots" at bounding box center [361, 159] width 379 height 41
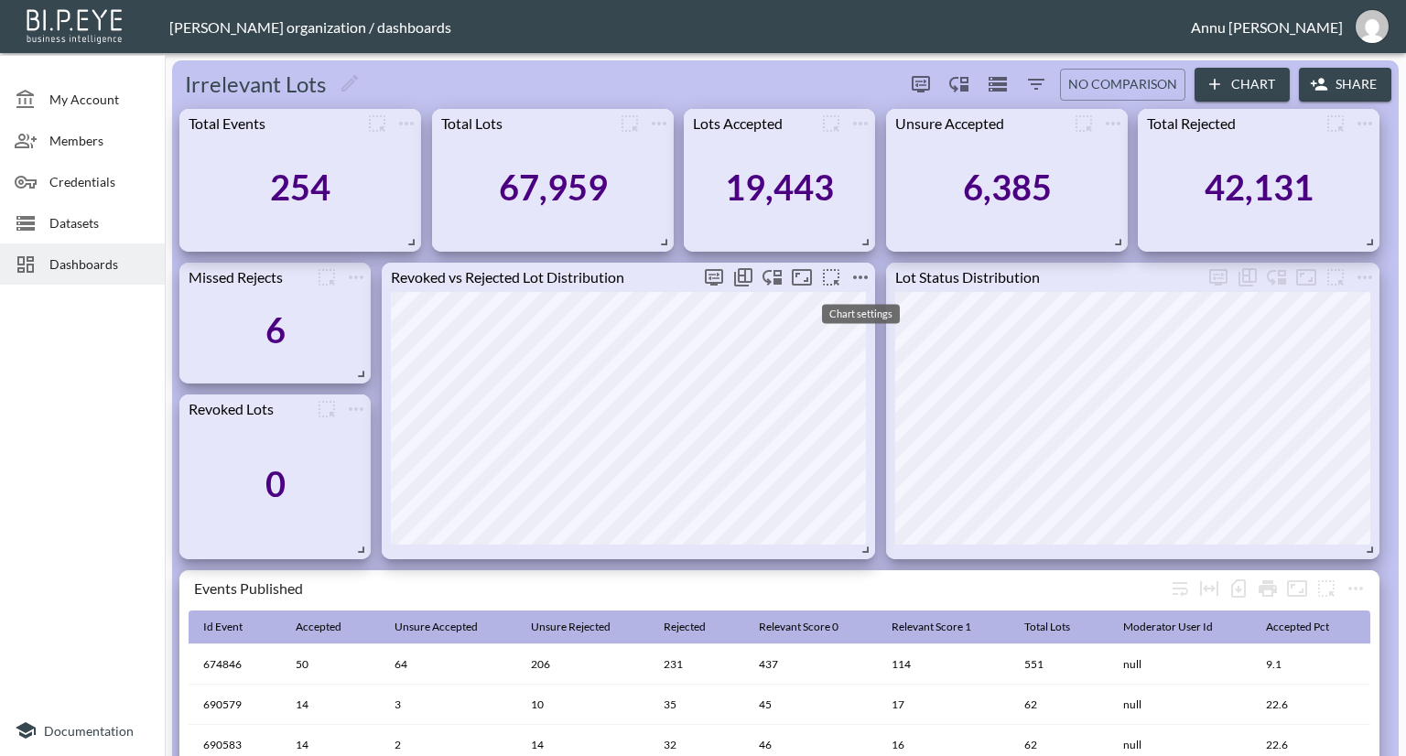
click at [860, 276] on icon "more" at bounding box center [860, 278] width 15 height 4
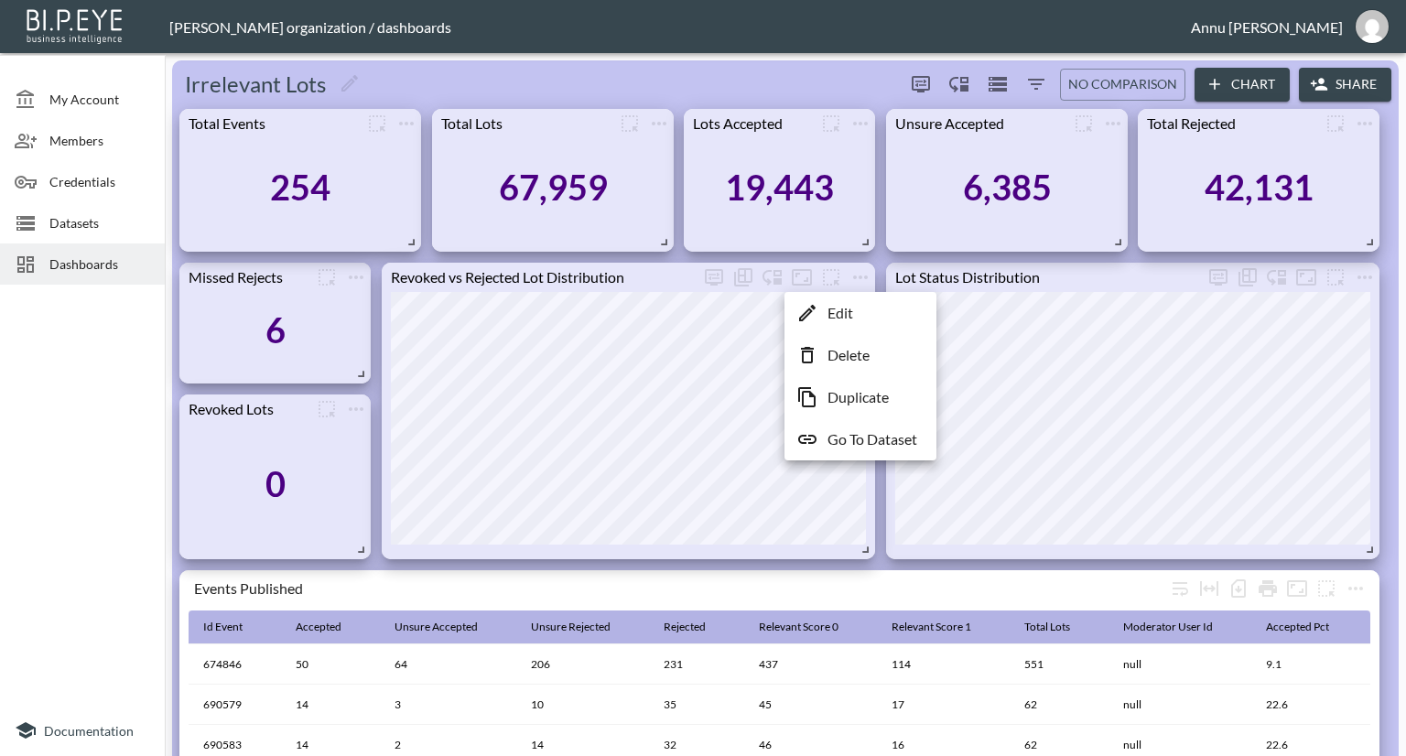
click at [846, 319] on p "Edit" at bounding box center [840, 313] width 26 height 22
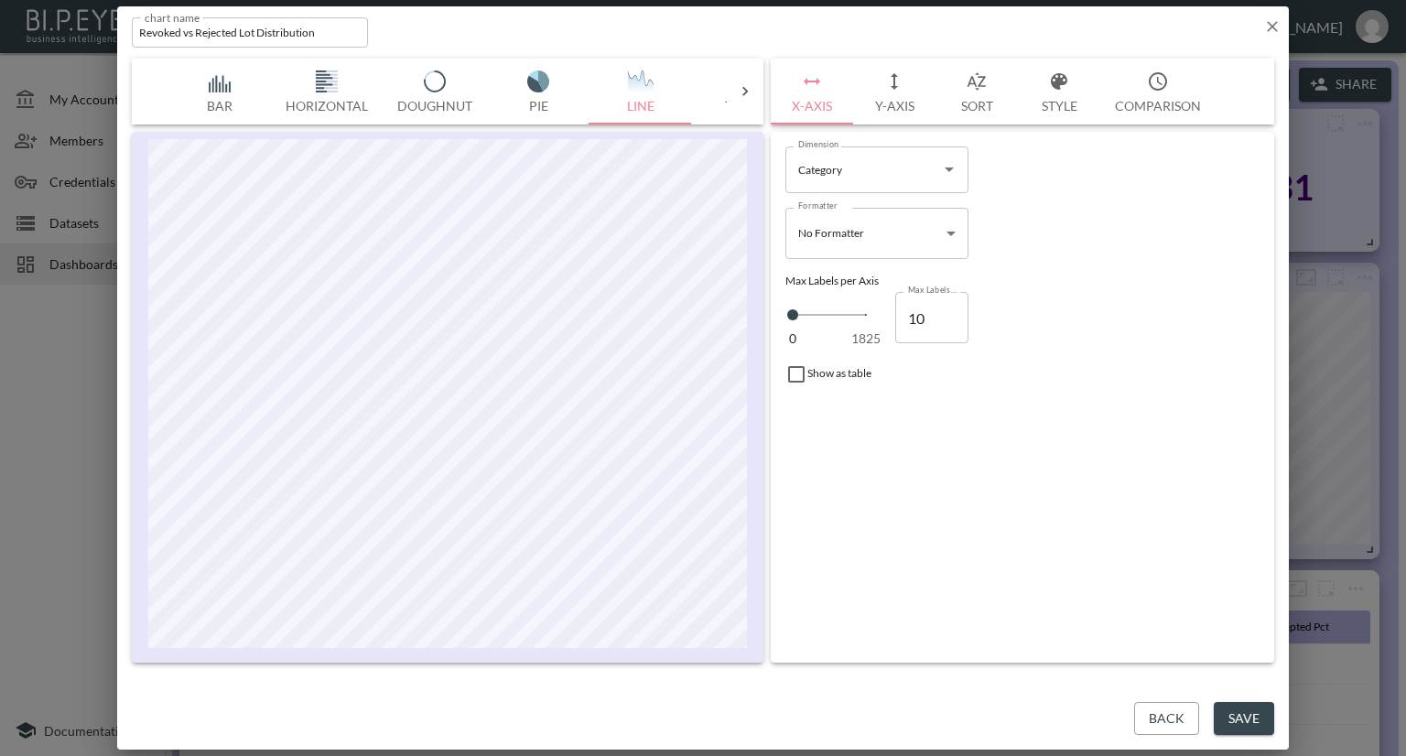
click at [1276, 29] on icon "button" at bounding box center [1272, 26] width 11 height 11
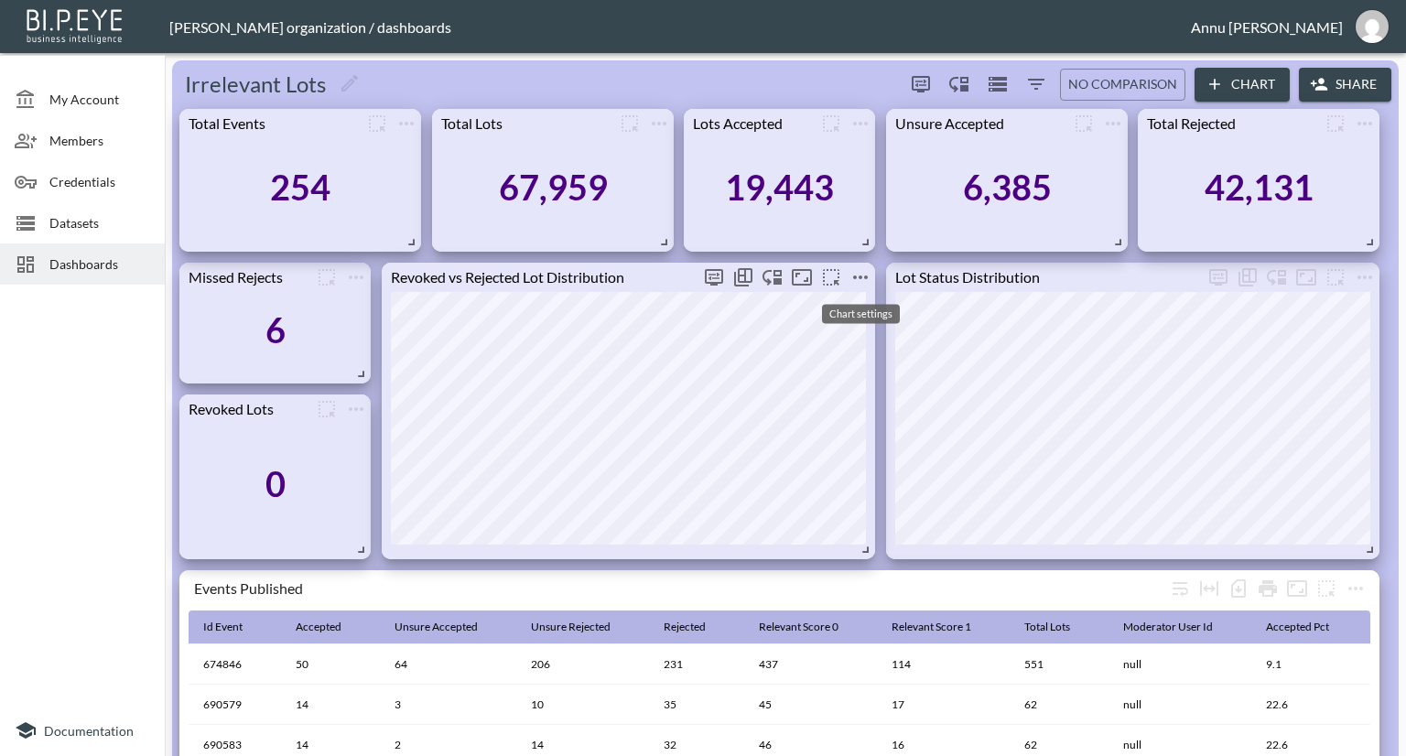
click at [853, 272] on icon "more" at bounding box center [860, 277] width 22 height 22
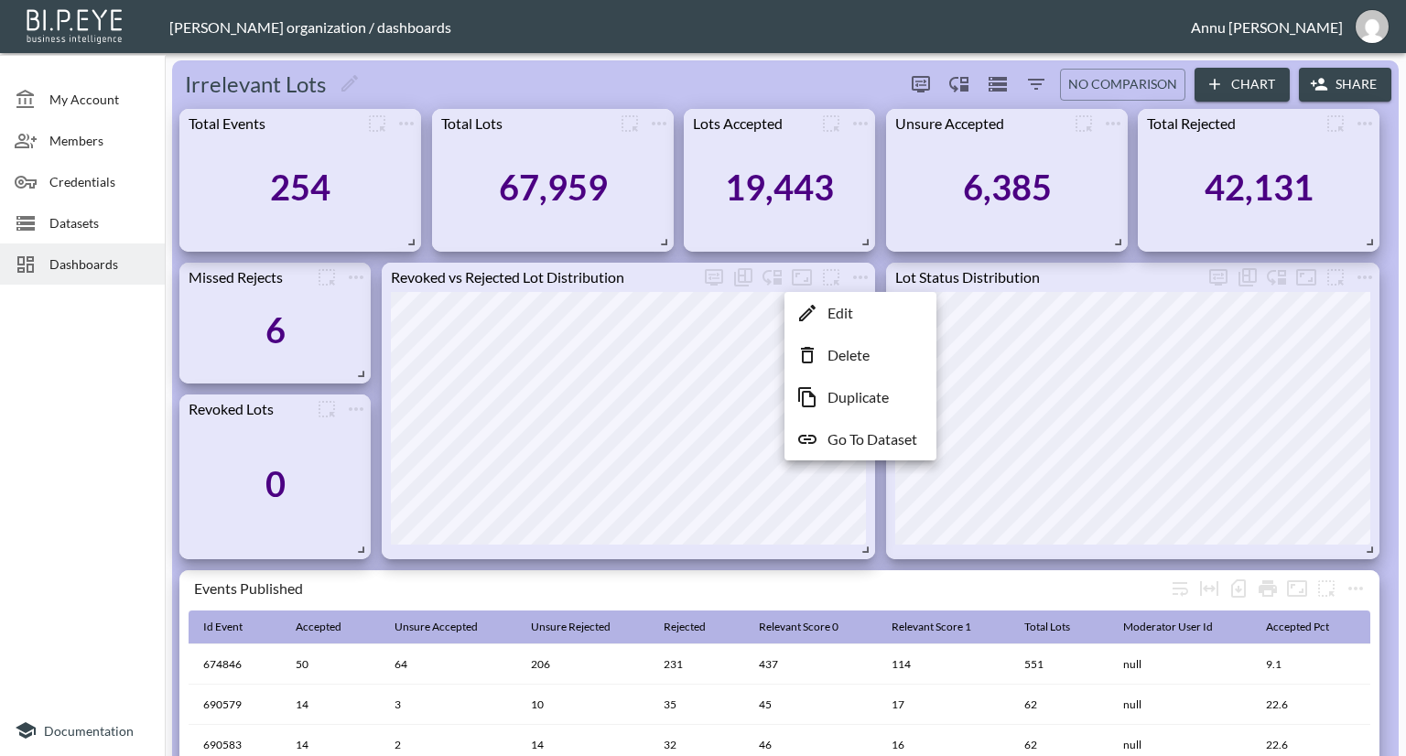
click at [859, 435] on p "Go To Dataset" at bounding box center [872, 439] width 90 height 22
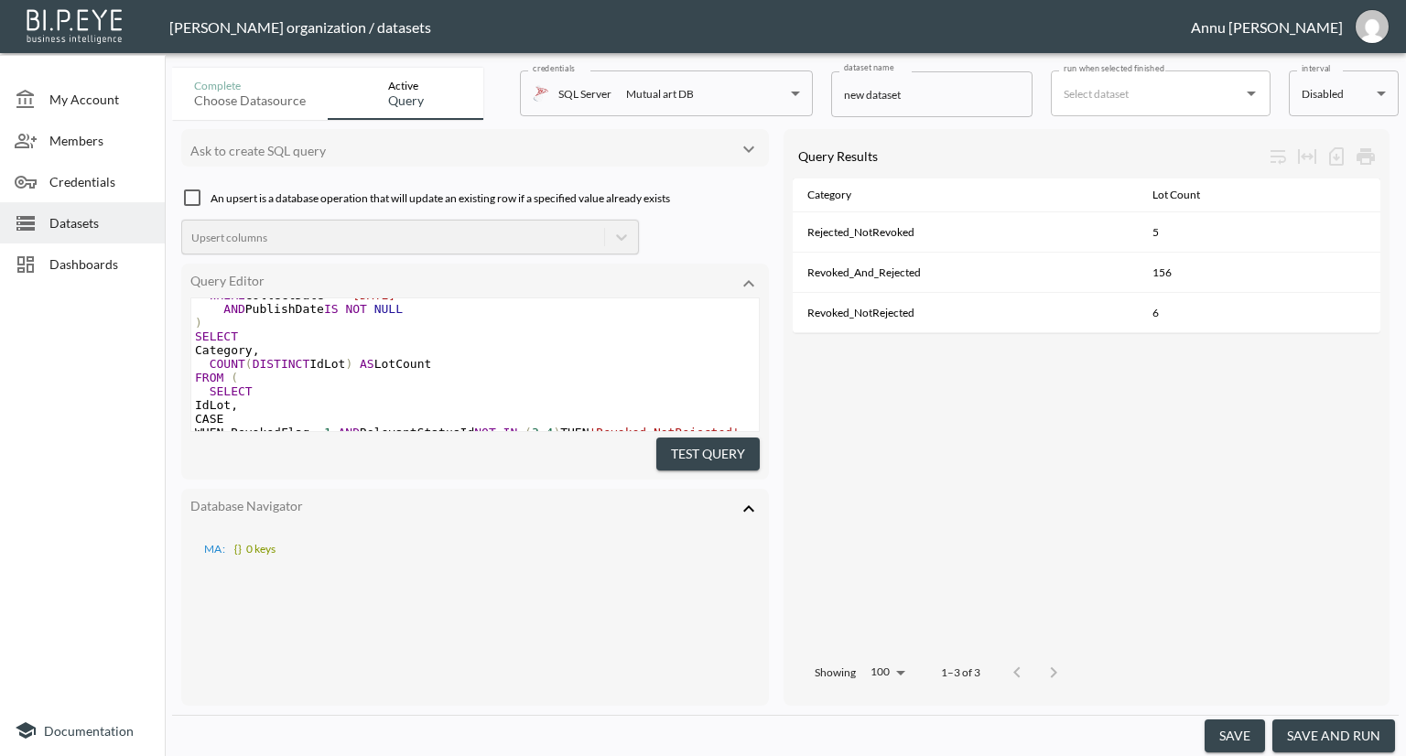
scroll to position [114, 0]
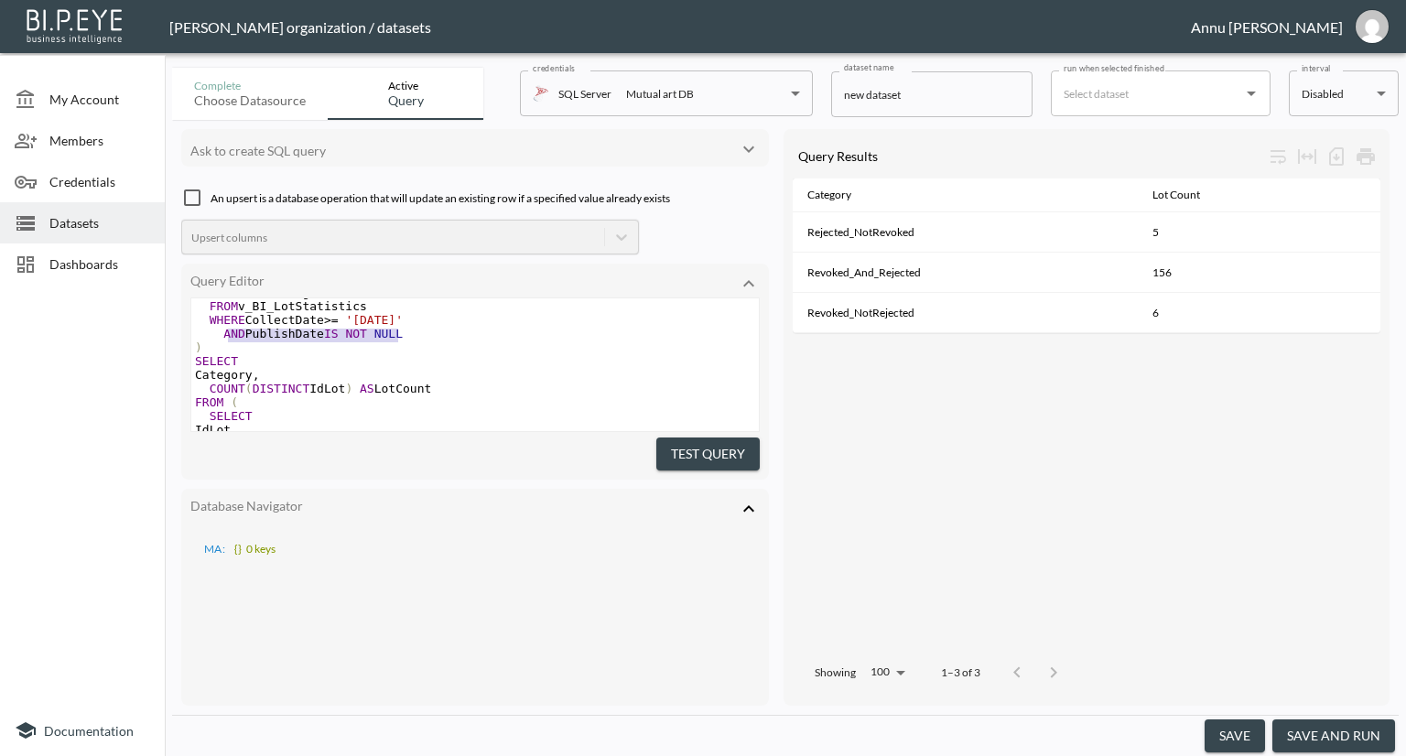
type textarea "AND PublishDate IS NOT NULL"
drag, startPoint x: 403, startPoint y: 337, endPoint x: 219, endPoint y: 330, distance: 184.1
click at [219, 330] on pre "AND PublishDate IS NOT NULL" at bounding box center [475, 334] width 568 height 14
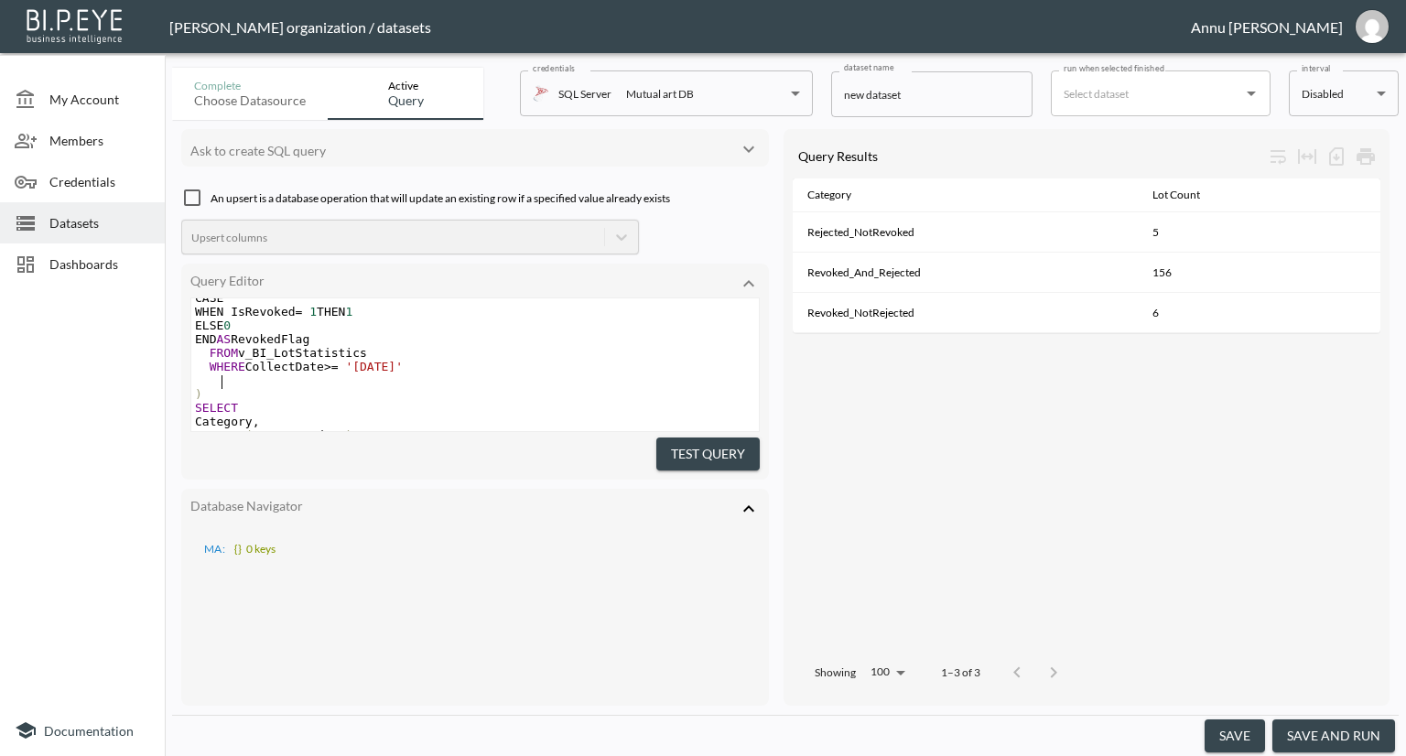
scroll to position [90, 0]
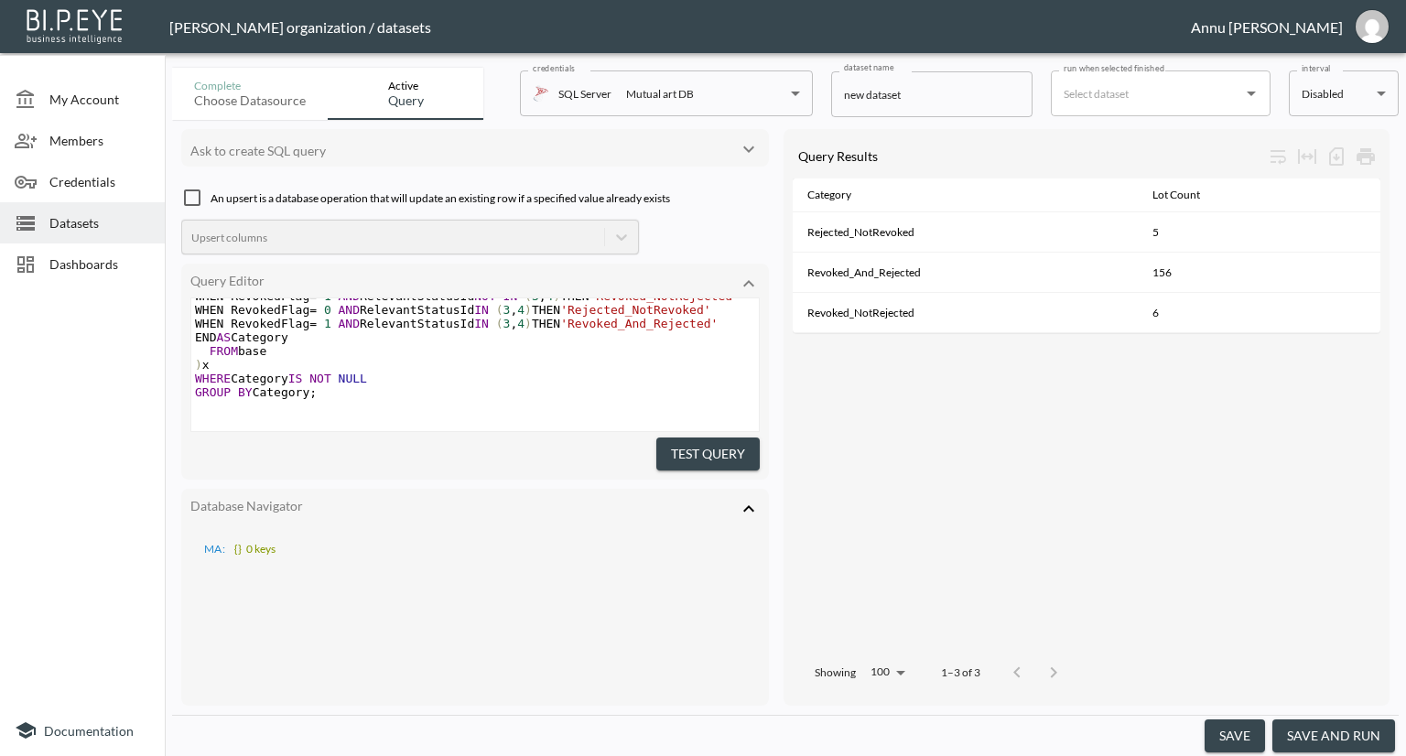
click at [683, 445] on button "Test Query" at bounding box center [707, 455] width 103 height 34
click at [1322, 739] on button "save and run" at bounding box center [1333, 736] width 123 height 34
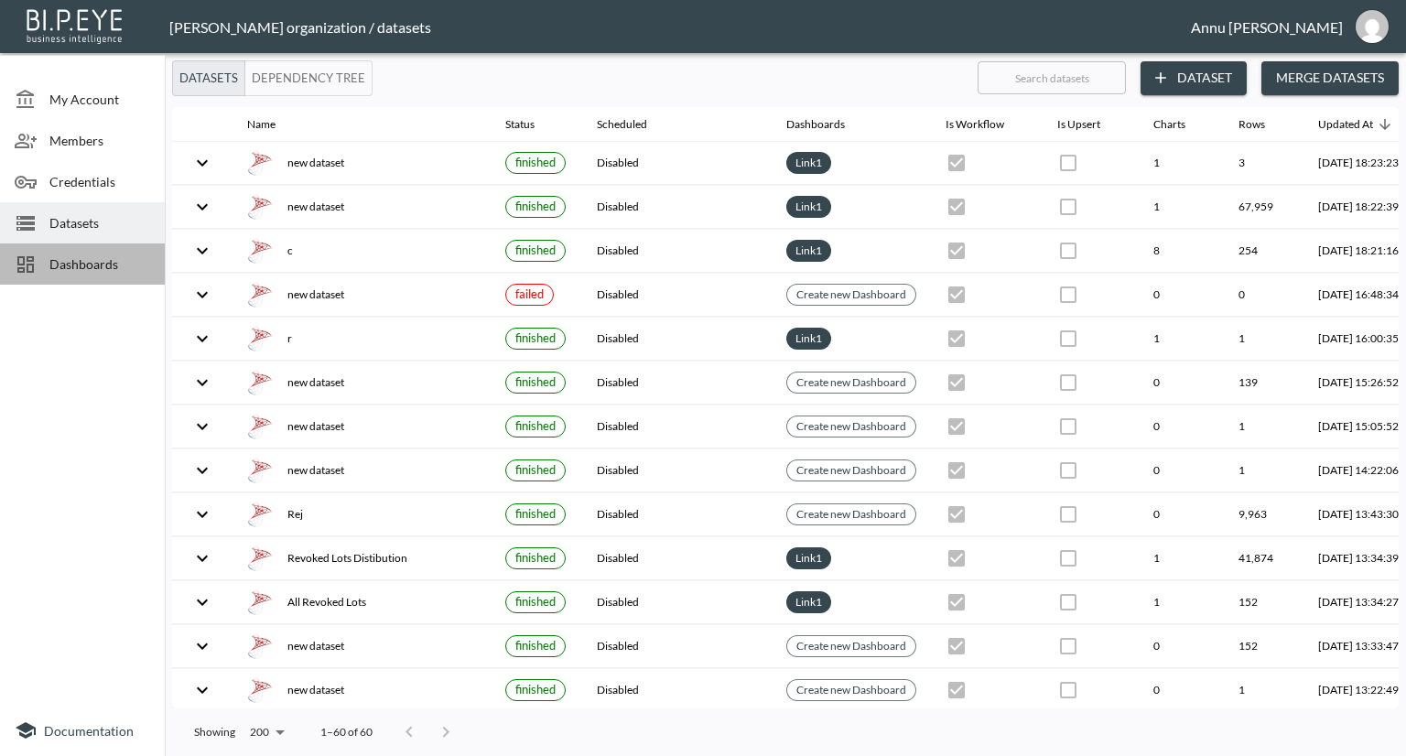
click at [89, 258] on span "Dashboards" at bounding box center [99, 263] width 101 height 19
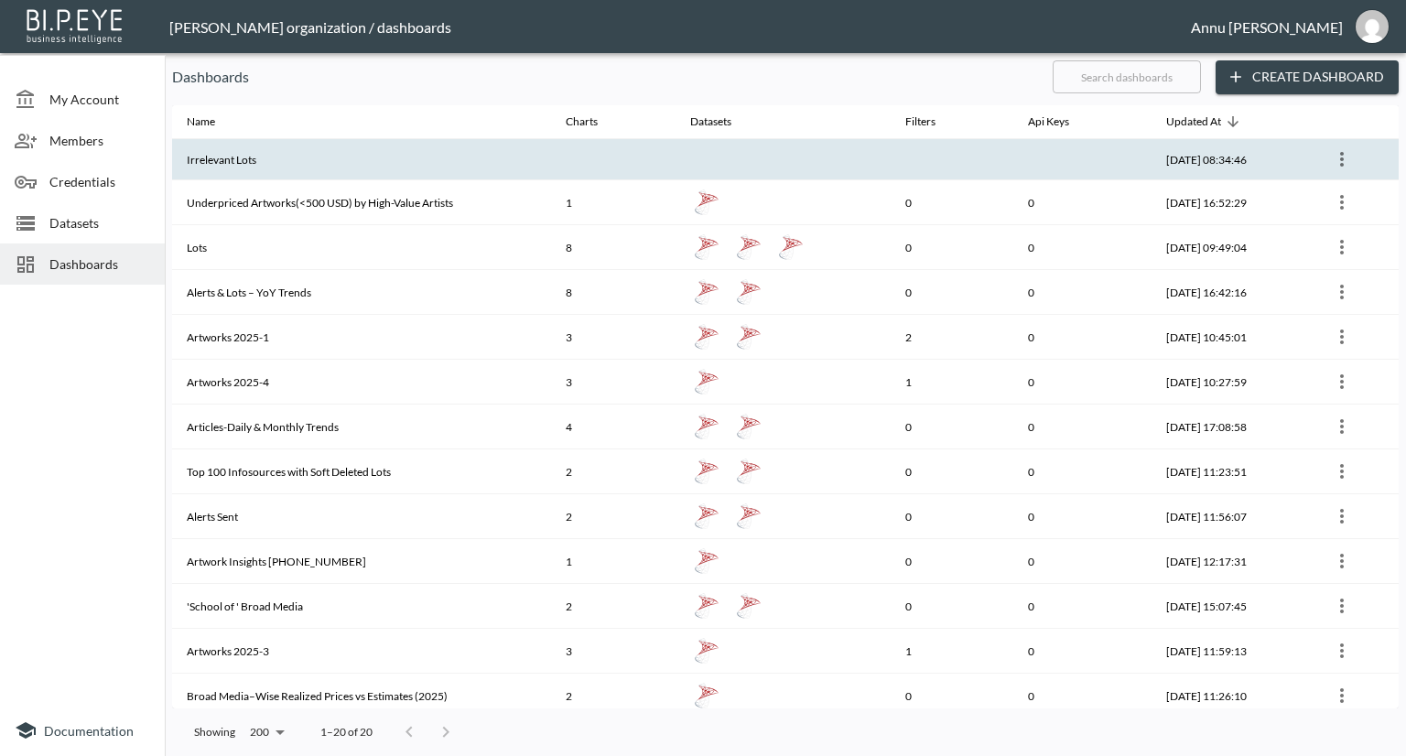
click at [321, 169] on th "Irrelevant Lots" at bounding box center [361, 159] width 379 height 41
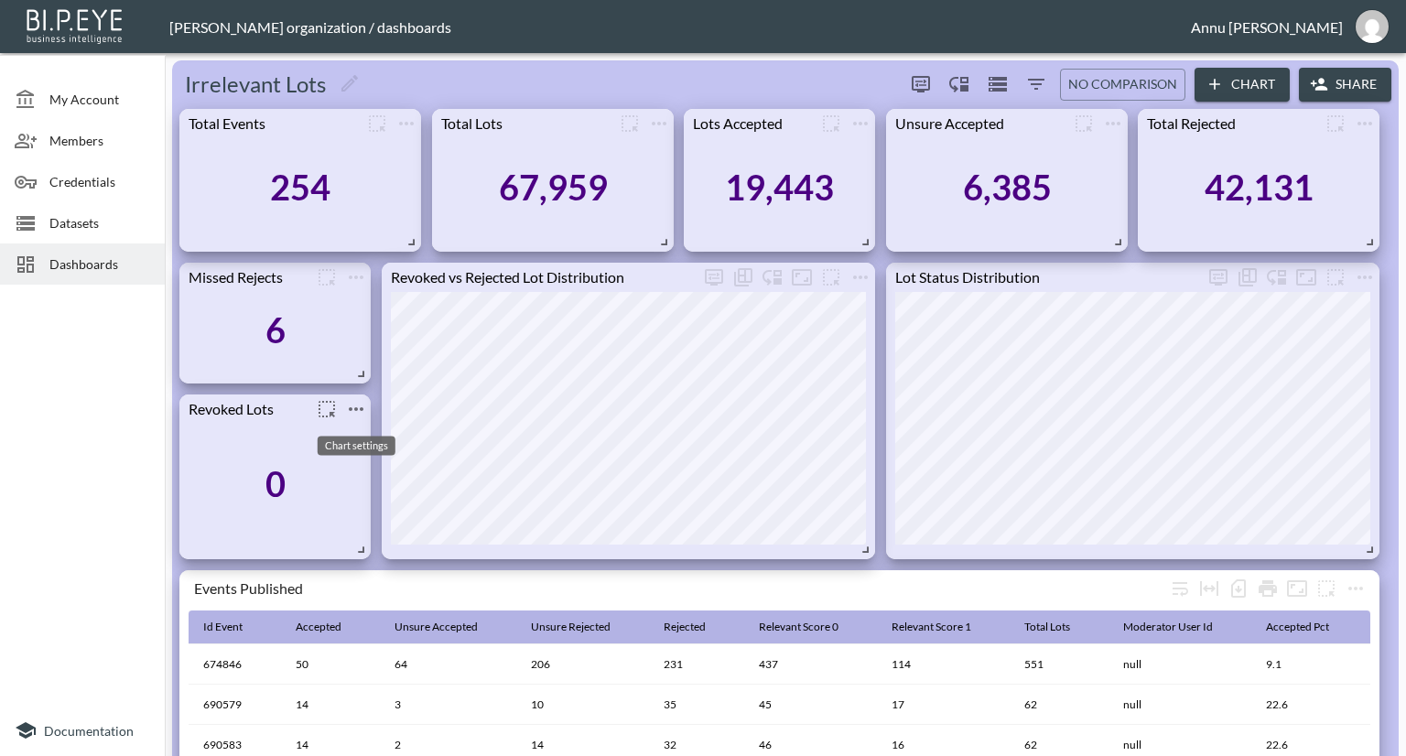
click at [362, 406] on icon "more" at bounding box center [356, 409] width 22 height 22
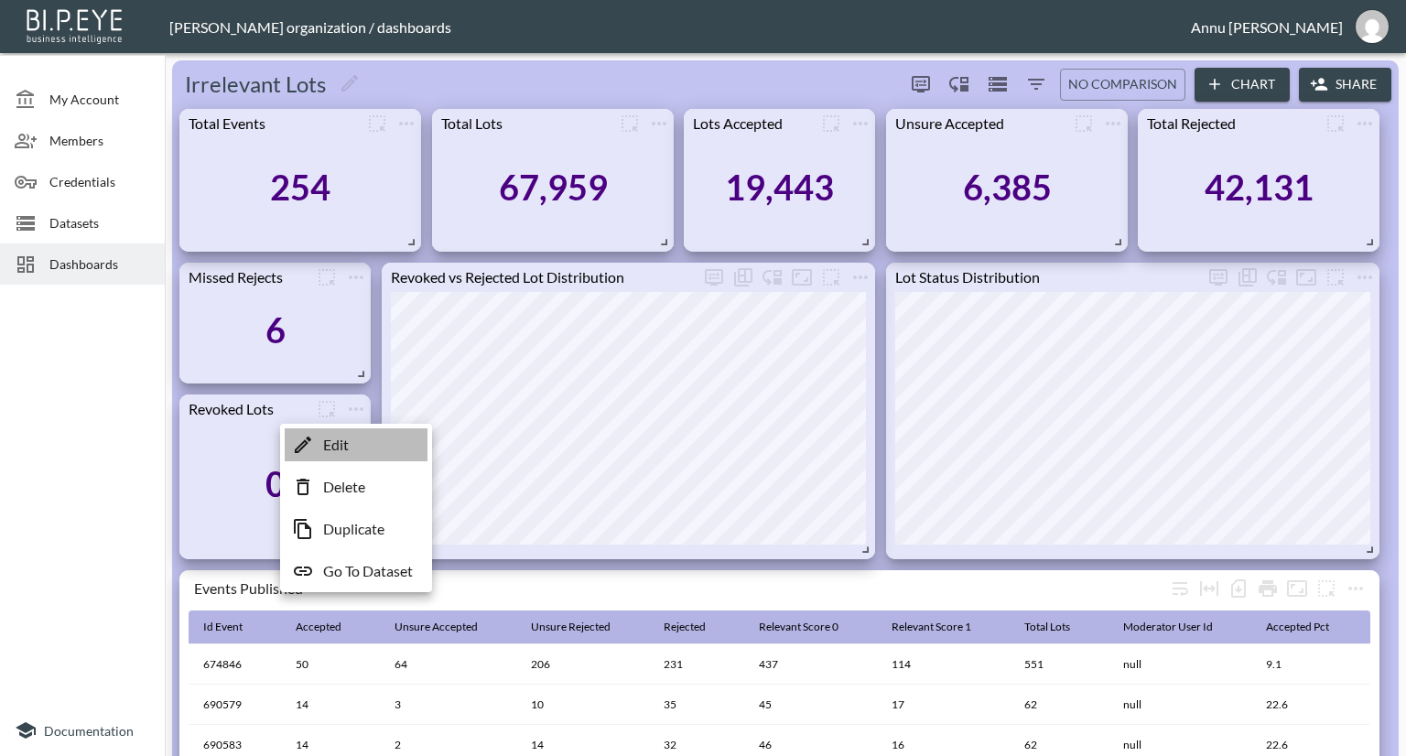
click at [350, 451] on li "Edit" at bounding box center [356, 444] width 143 height 33
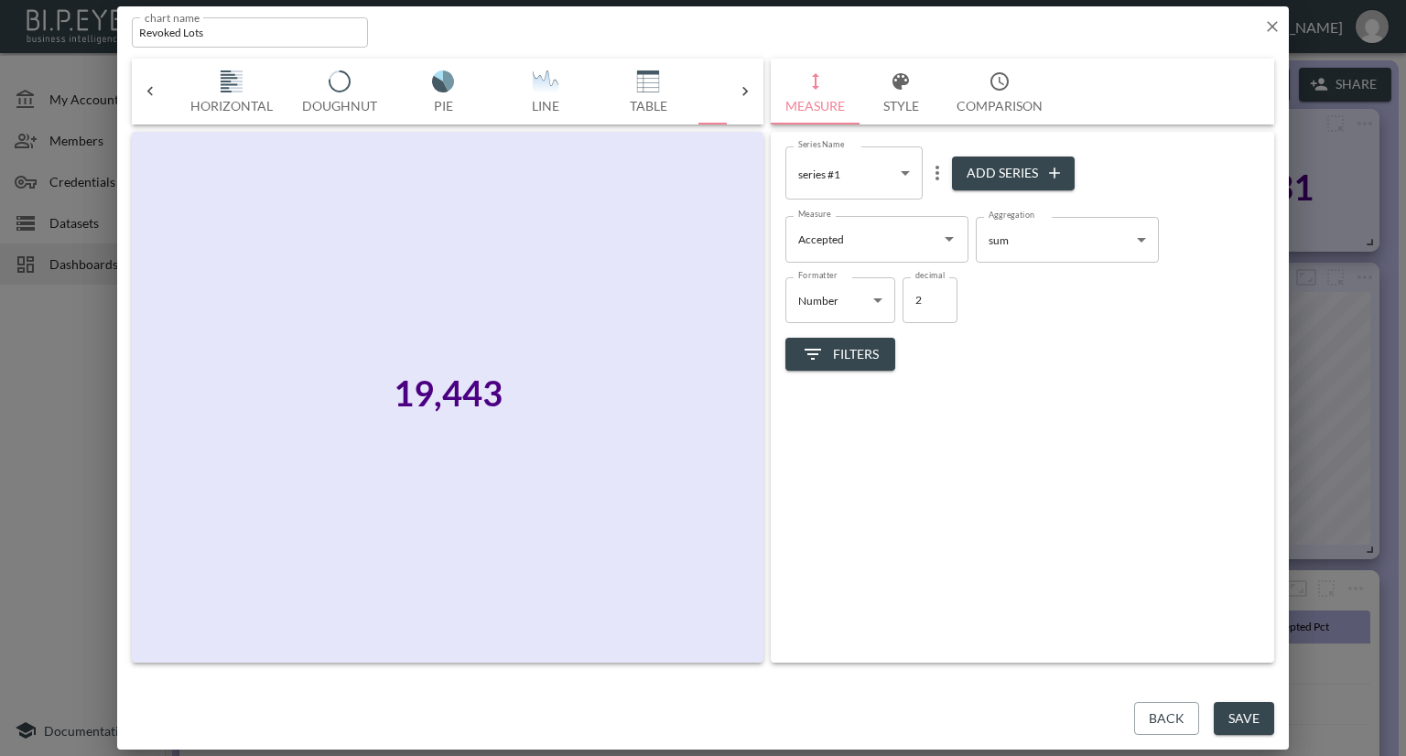
click at [1266, 26] on icon "button" at bounding box center [1272, 26] width 18 height 18
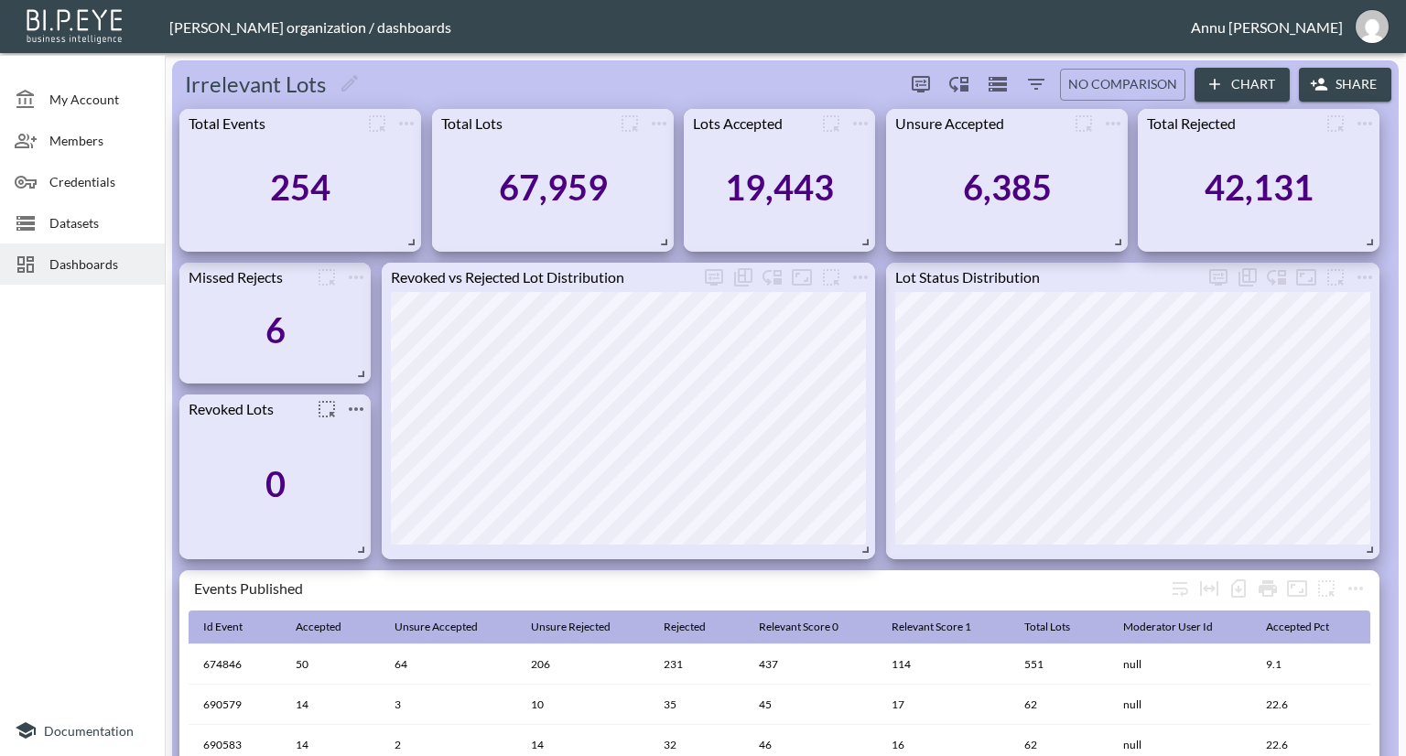
click at [356, 411] on icon "more" at bounding box center [356, 409] width 22 height 22
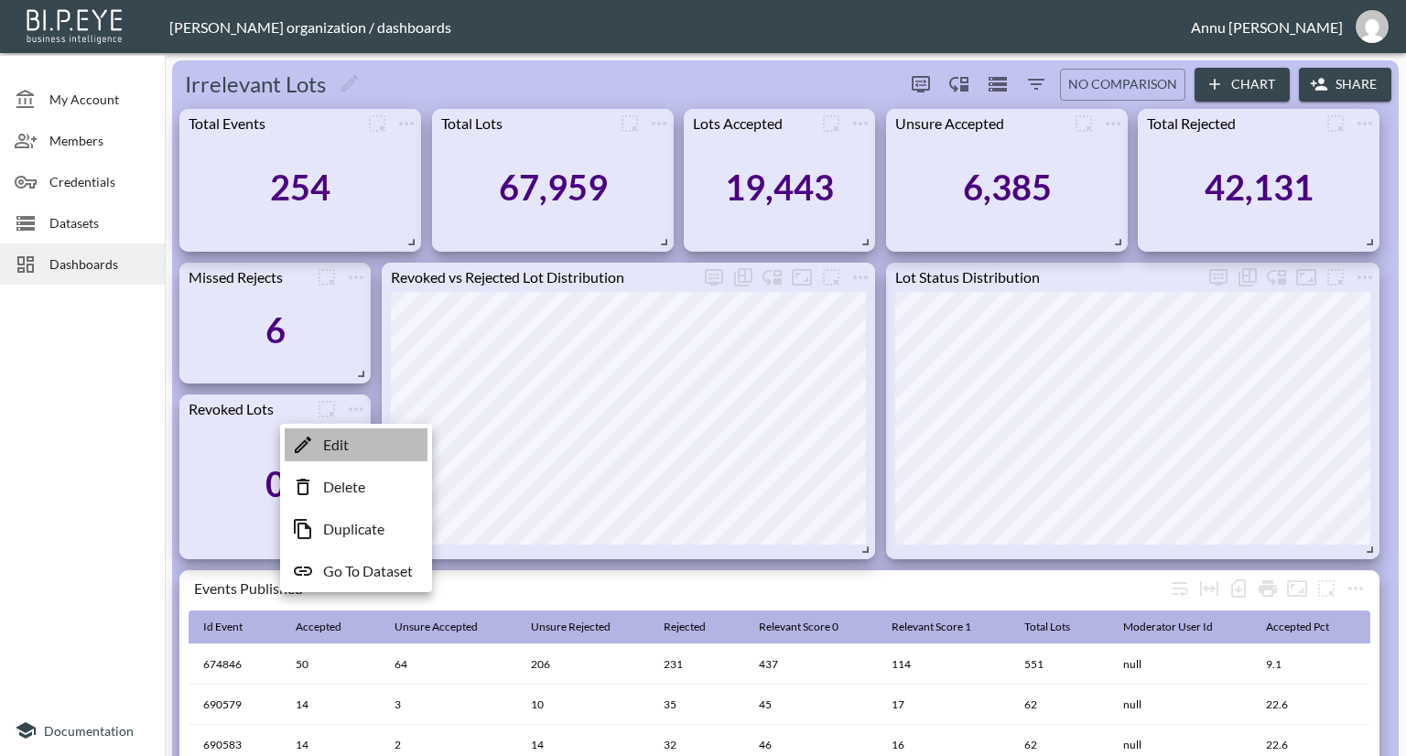
click at [351, 441] on li "Edit" at bounding box center [356, 444] width 143 height 33
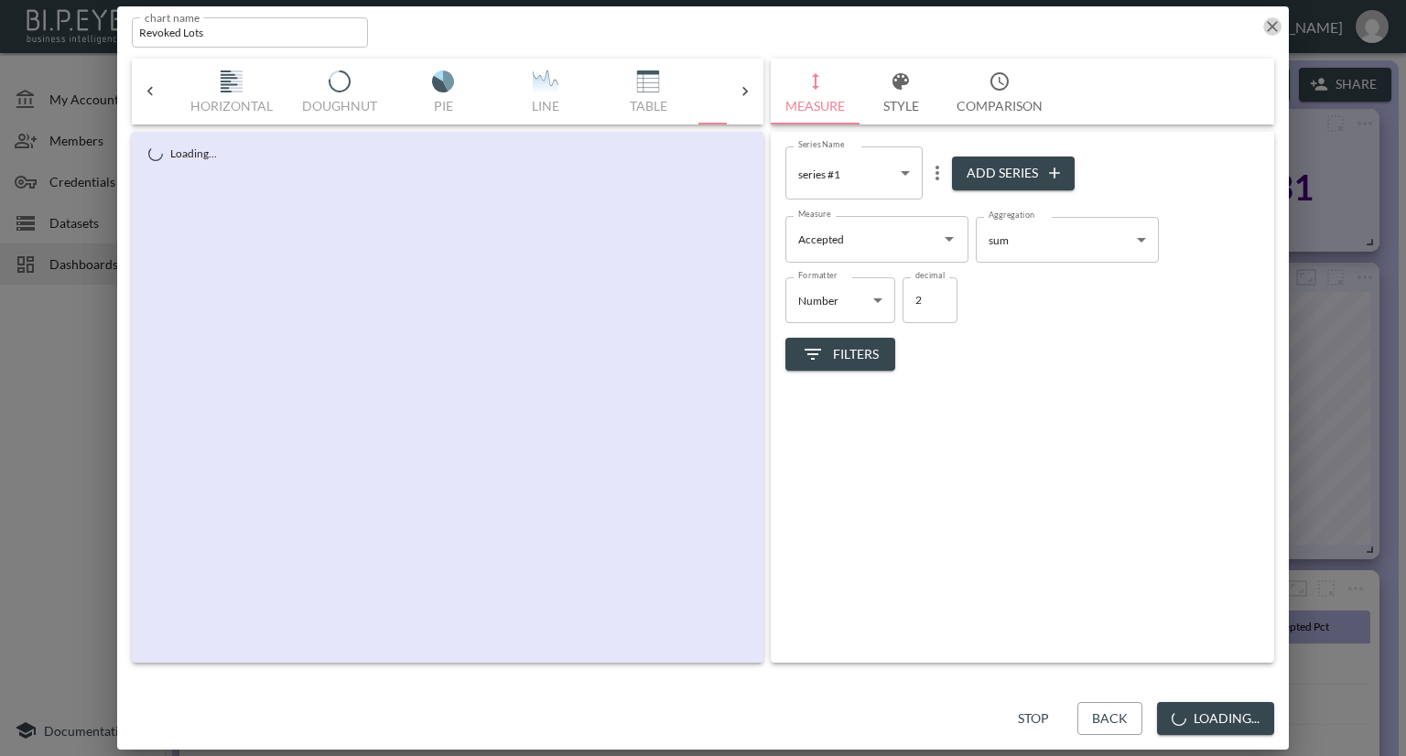
click at [1265, 24] on icon "button" at bounding box center [1272, 26] width 18 height 18
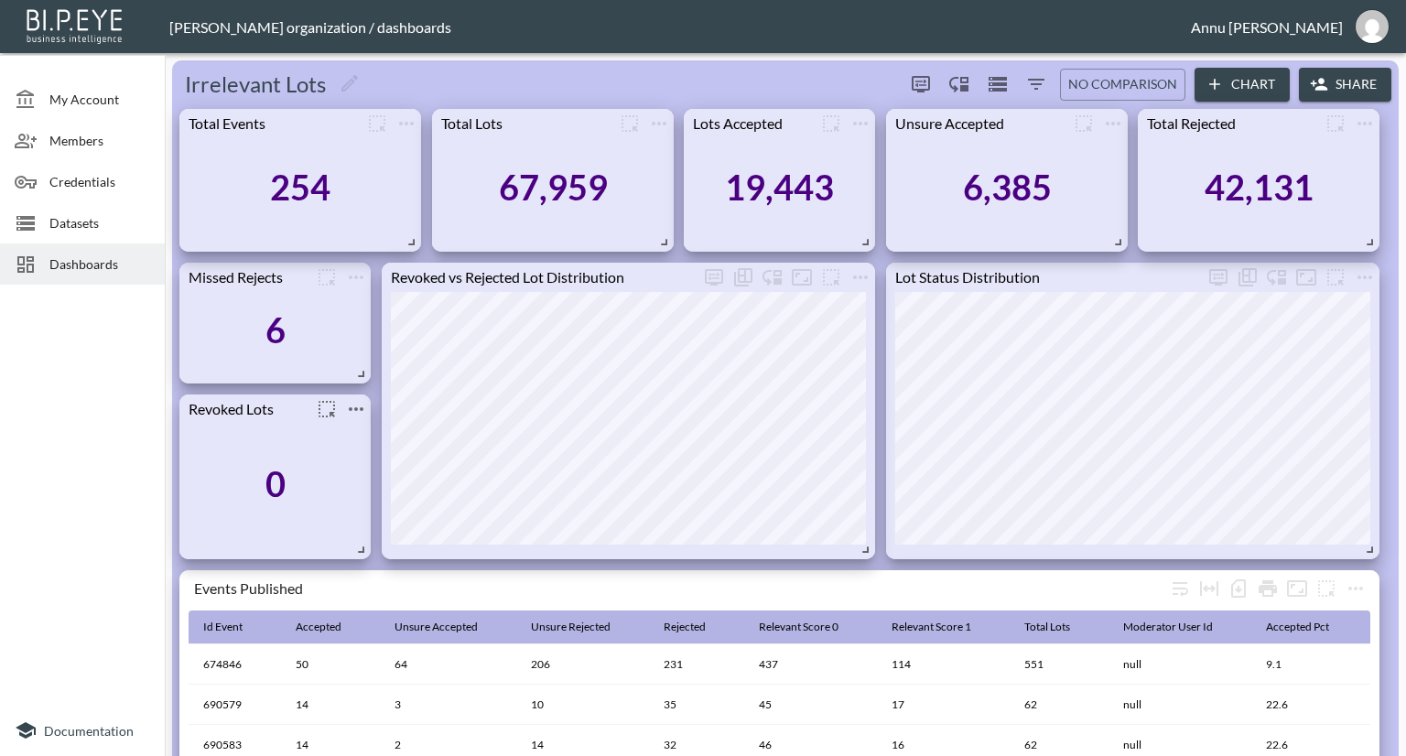
click at [360, 411] on icon "more" at bounding box center [356, 409] width 22 height 22
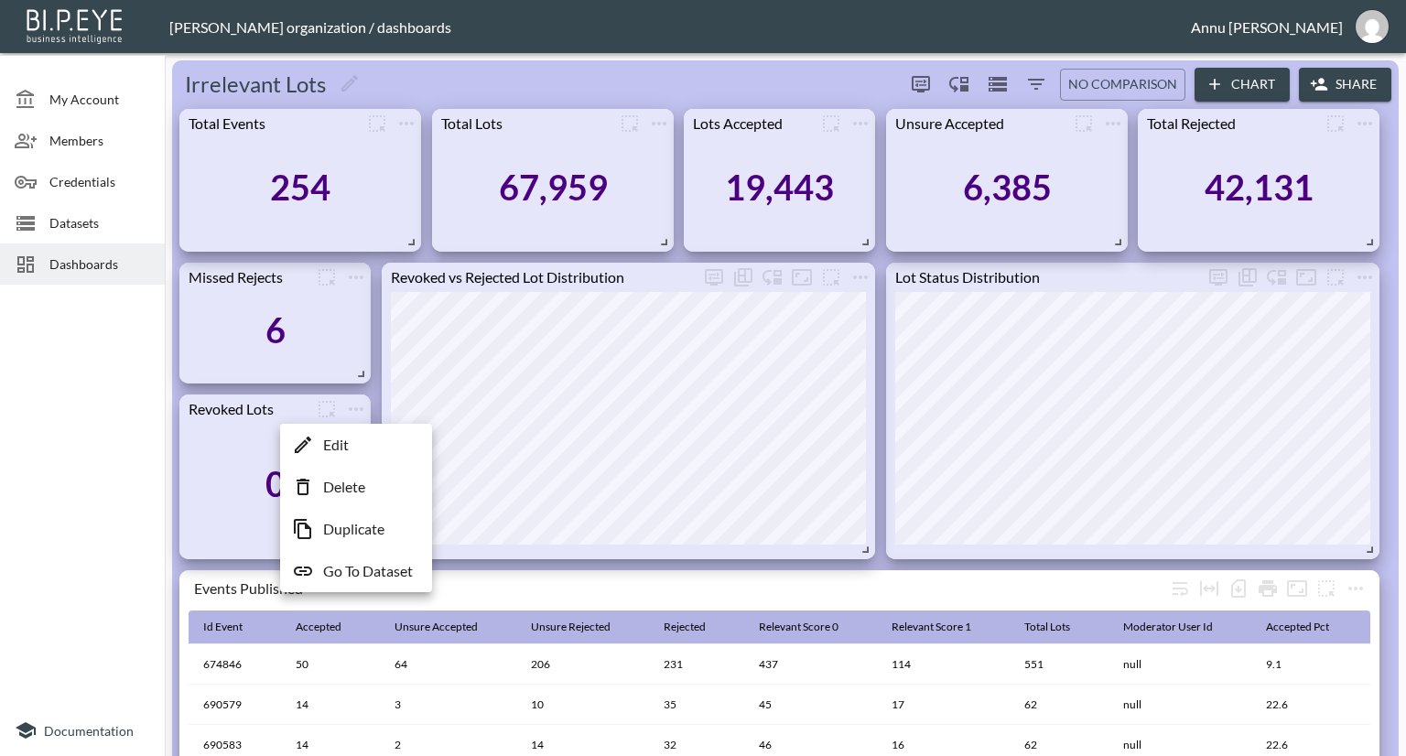
drag, startPoint x: 349, startPoint y: 562, endPoint x: 372, endPoint y: 544, distance: 29.3
click at [349, 564] on p "Go To Dataset" at bounding box center [368, 571] width 90 height 22
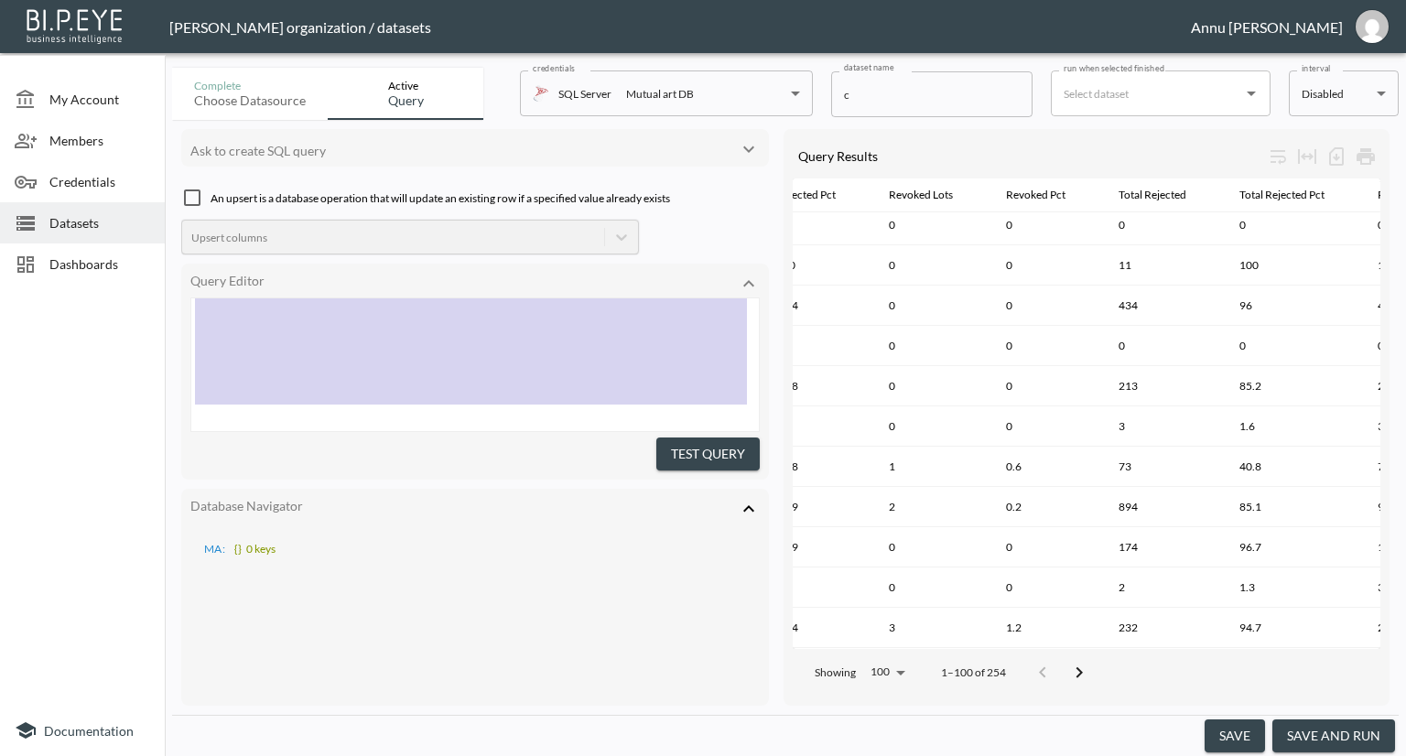
type textarea "SELECT IdEvent, MIN(ModeratorUserId) AS ModeratorUserId, -- pick one moderator …"
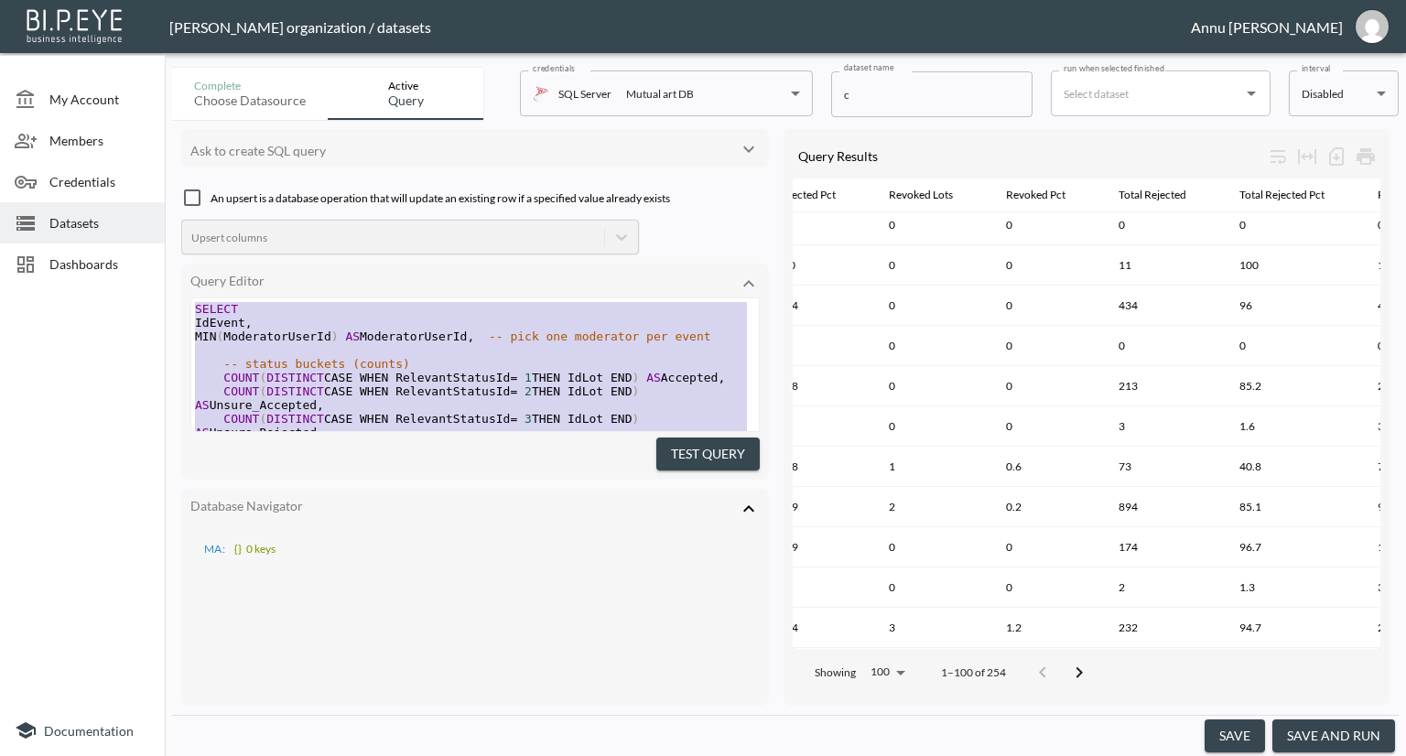
drag, startPoint x: 382, startPoint y: 385, endPoint x: 228, endPoint y: 211, distance: 232.2
click at [75, 225] on span "Datasets" at bounding box center [99, 222] width 101 height 19
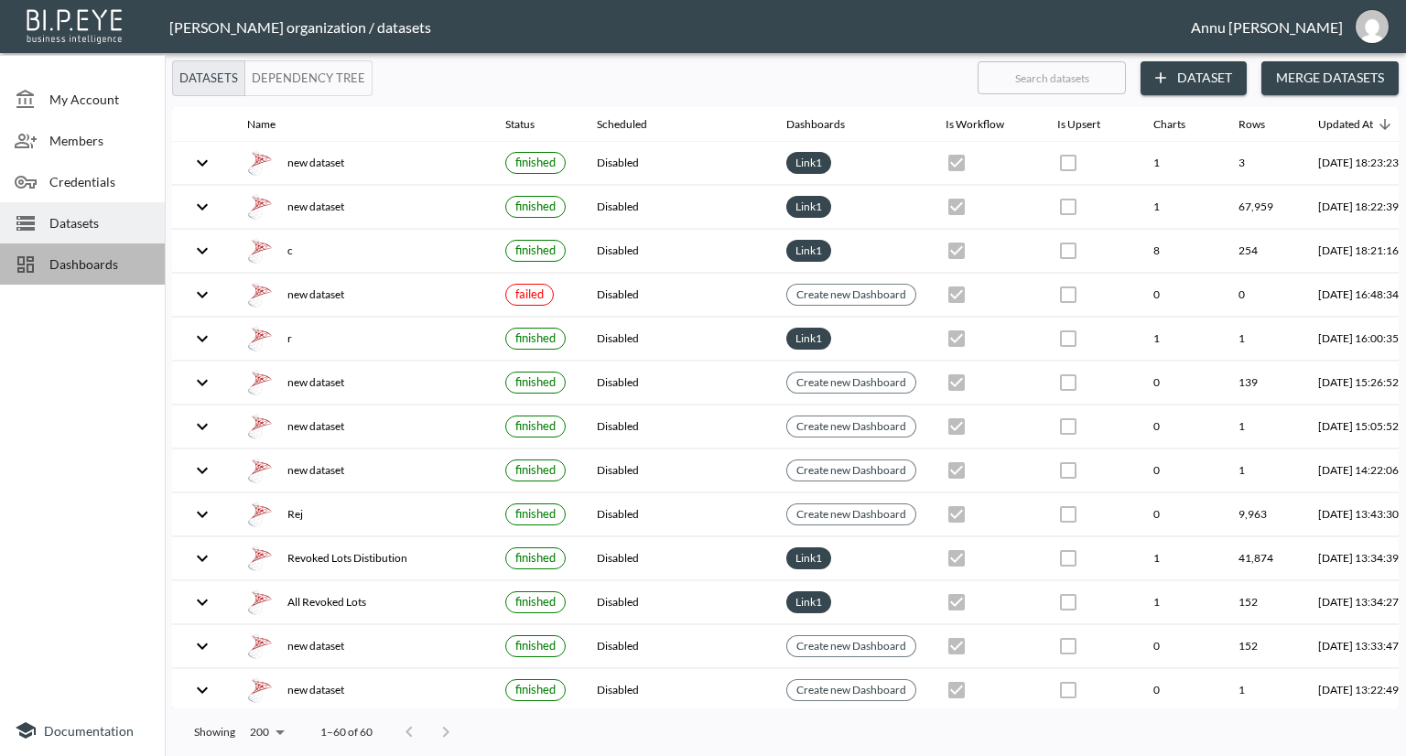
click at [100, 267] on span "Dashboards" at bounding box center [99, 263] width 101 height 19
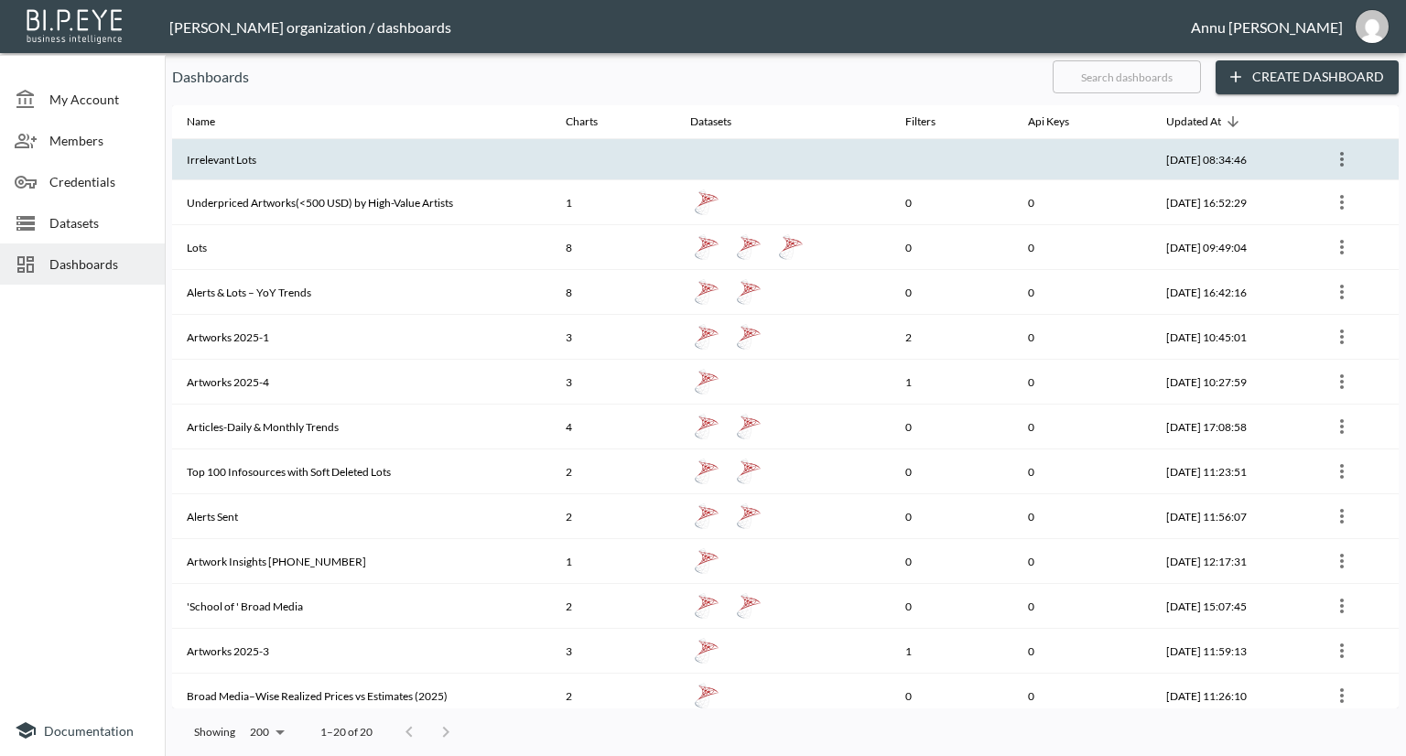
click at [247, 168] on th "Irrelevant Lots" at bounding box center [361, 159] width 379 height 41
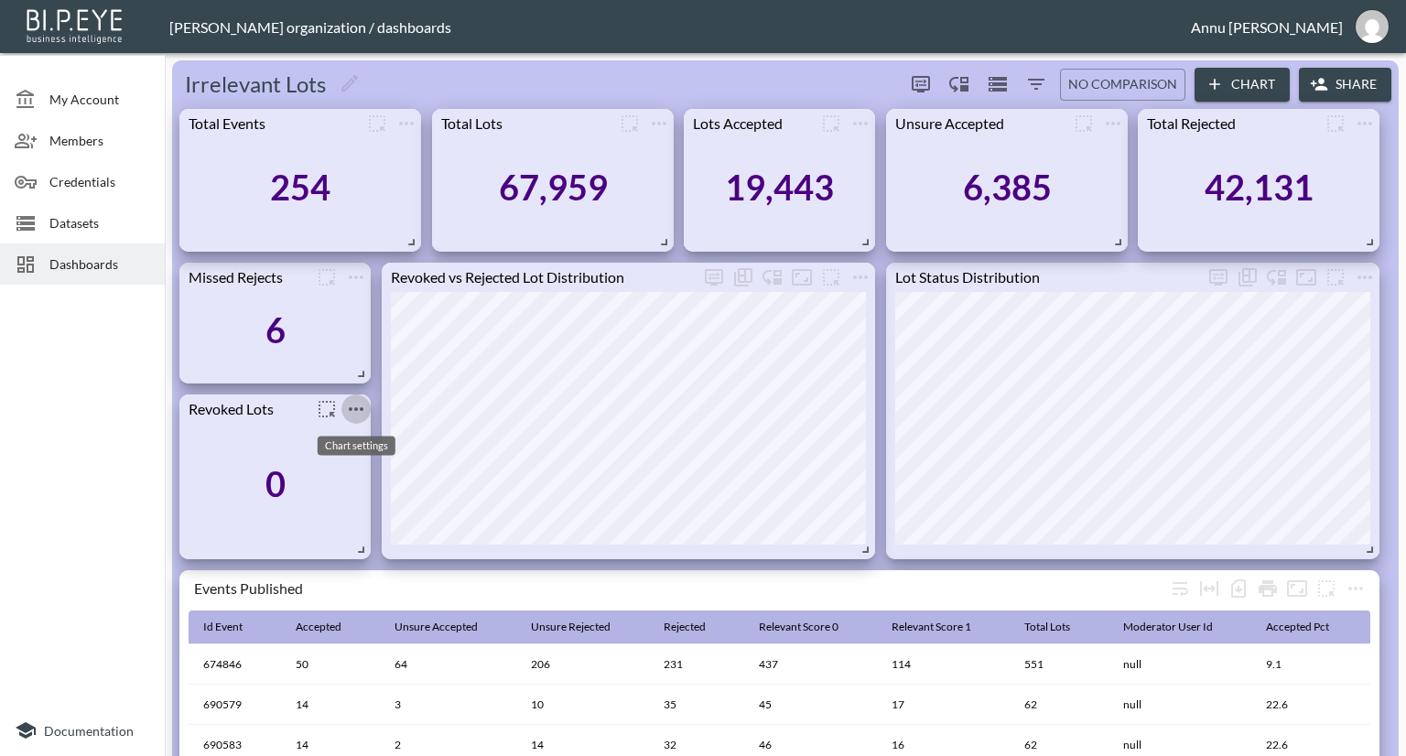
click at [354, 395] on button "more" at bounding box center [355, 409] width 29 height 29
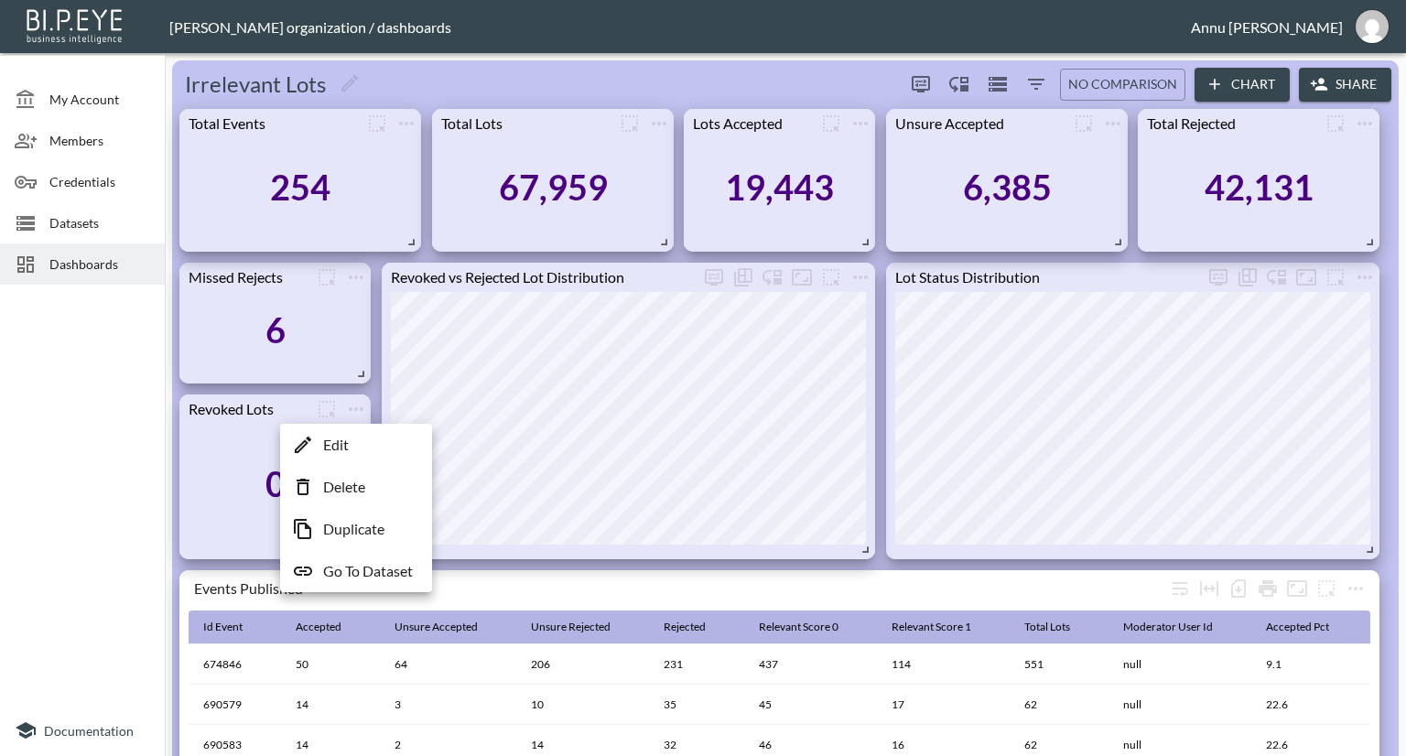
click at [351, 437] on li "Edit" at bounding box center [356, 444] width 143 height 33
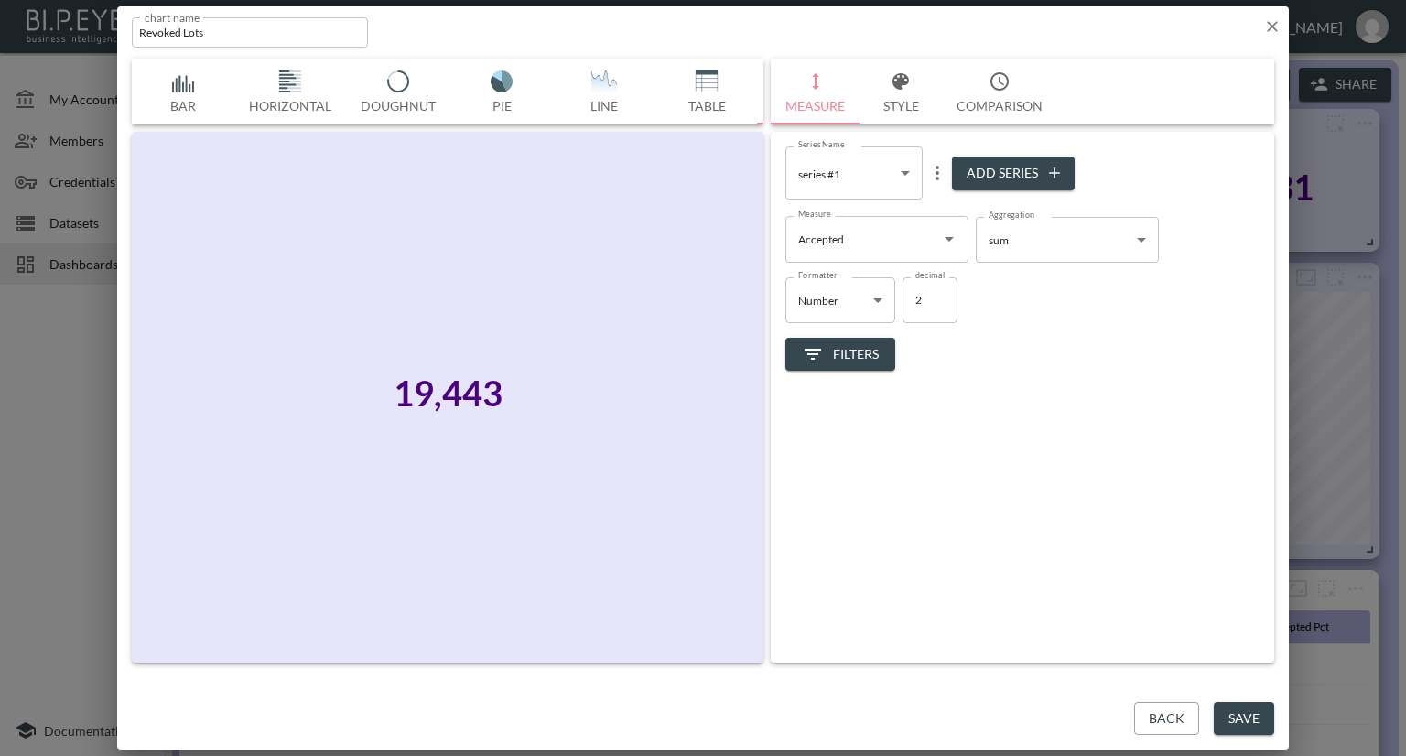
scroll to position [0, 95]
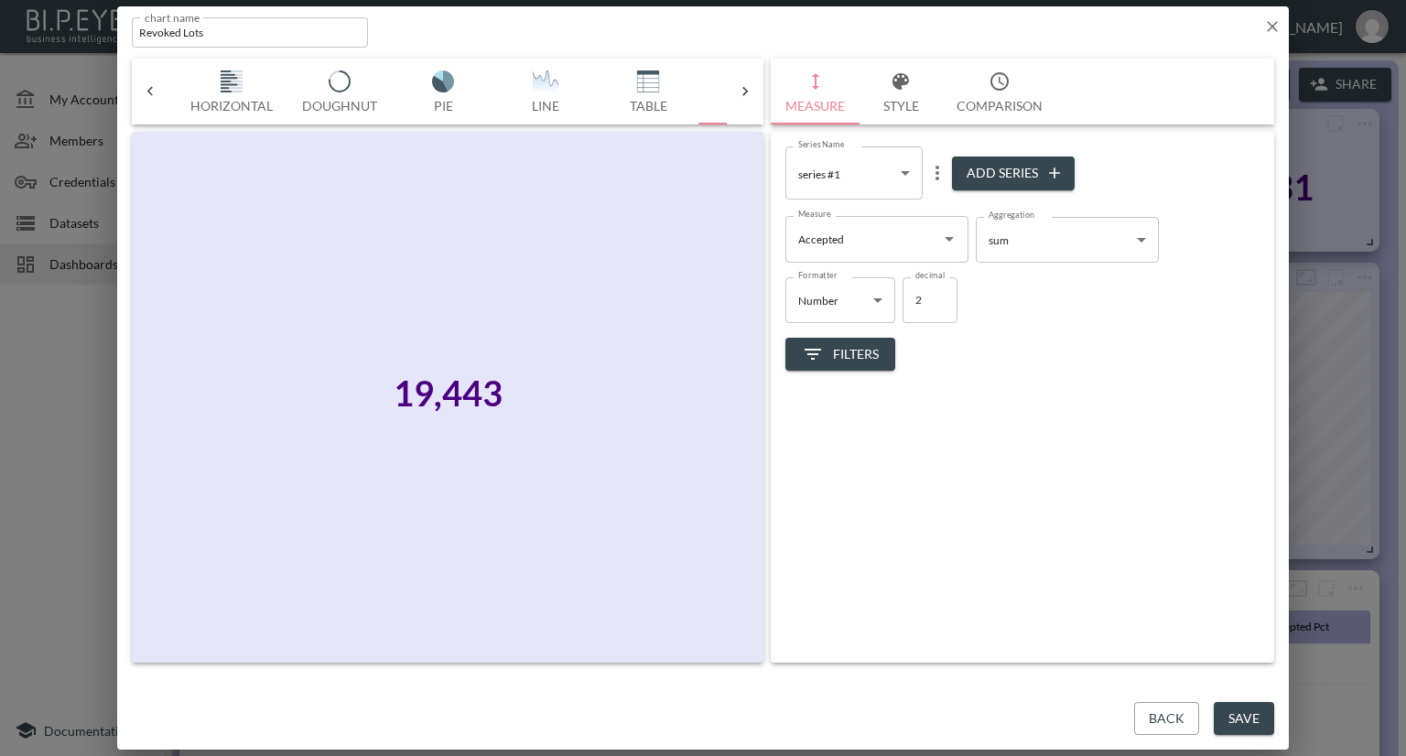
click at [950, 238] on icon "Open" at bounding box center [949, 239] width 9 height 5
click at [1041, 250] on body "BI.P.EYE, Interactive Analytics Dashboards - app [PERSON_NAME] organization / d…" at bounding box center [703, 378] width 1406 height 756
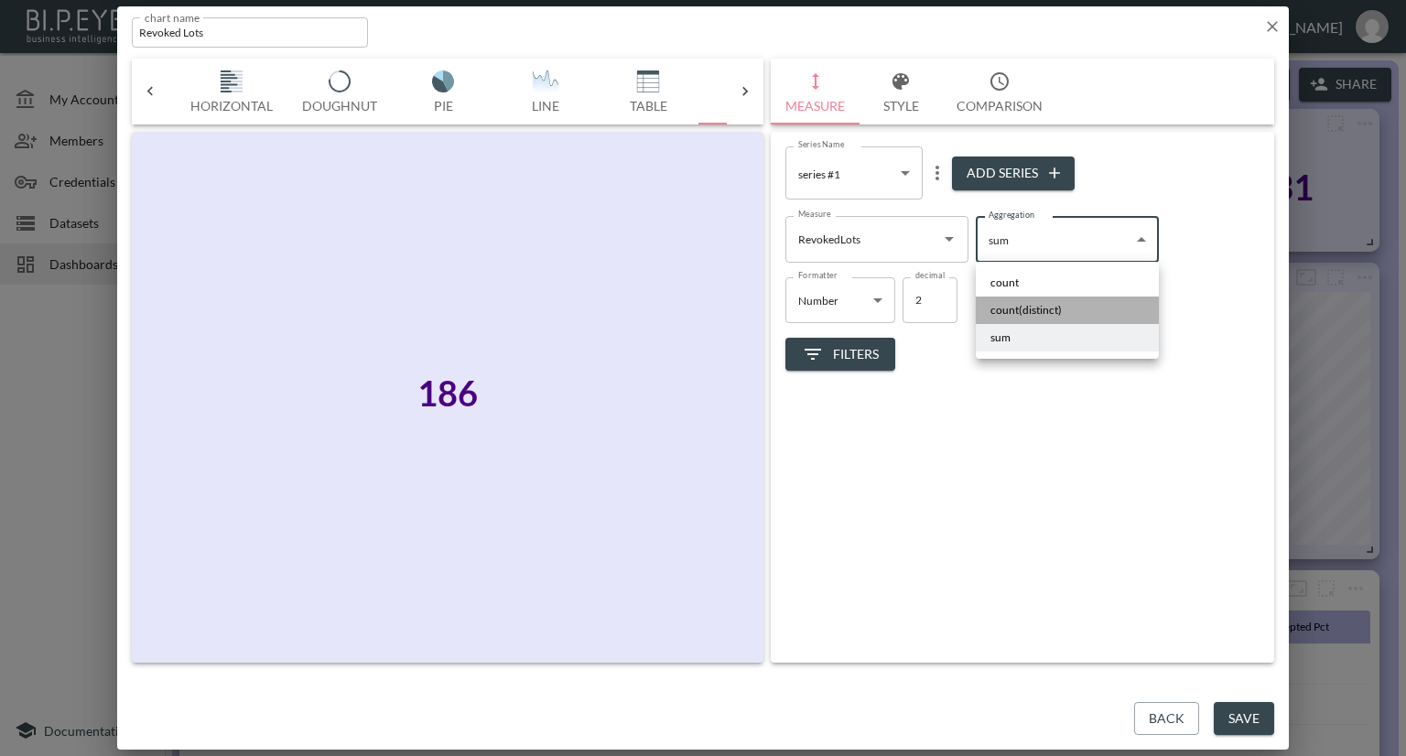
click at [1023, 307] on span "count(distinct)" at bounding box center [1025, 310] width 71 height 16
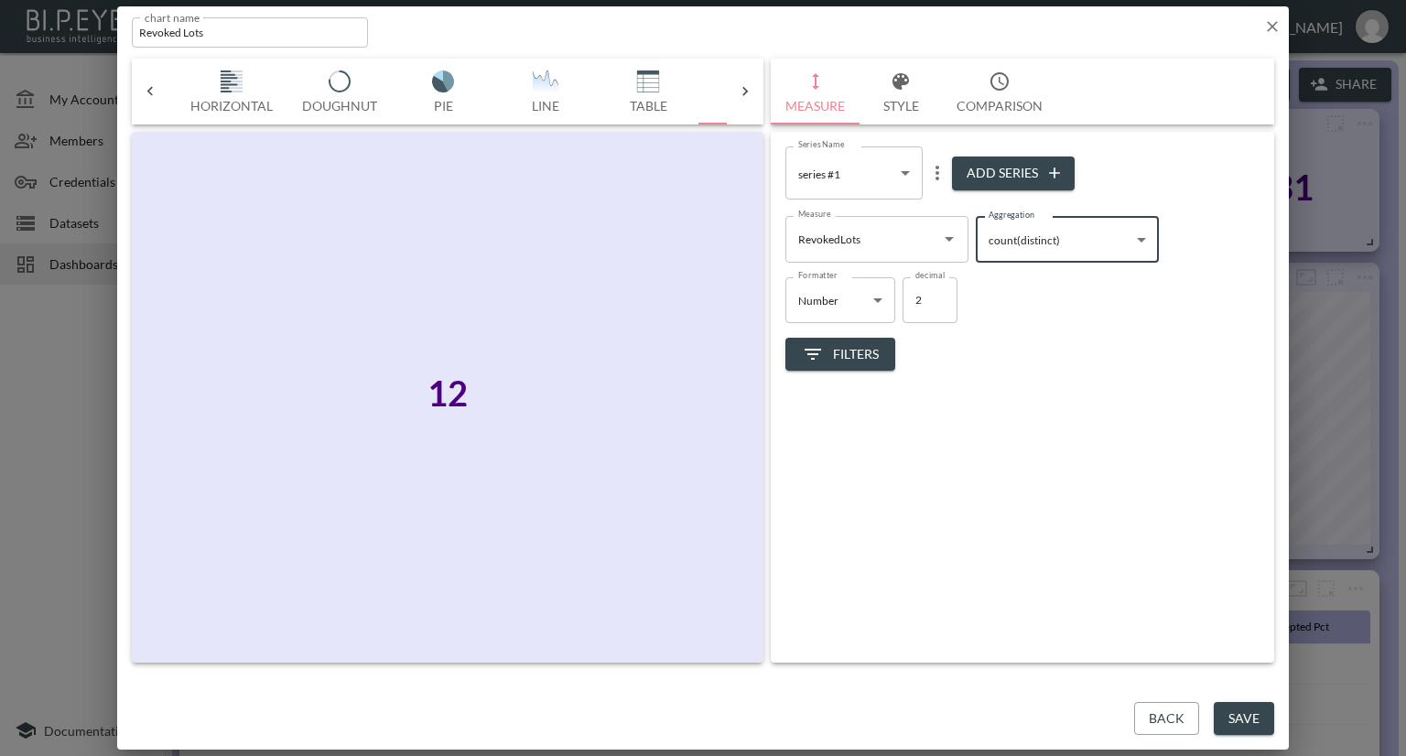
click at [1020, 246] on body "BI.P.EYE, Interactive Analytics Dashboards - app [PERSON_NAME] organization / d…" at bounding box center [703, 378] width 1406 height 756
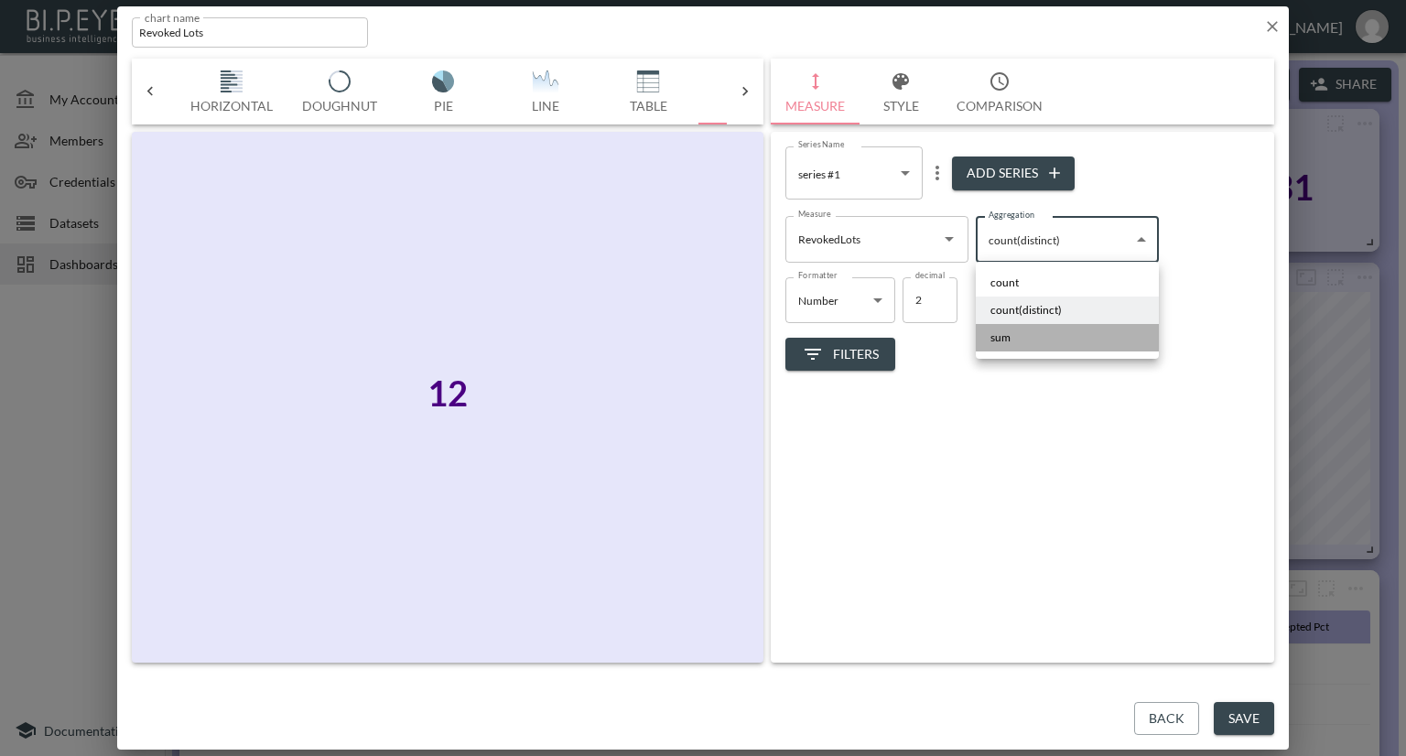
click at [1013, 337] on li "sum" at bounding box center [1067, 337] width 183 height 27
type input "sum"
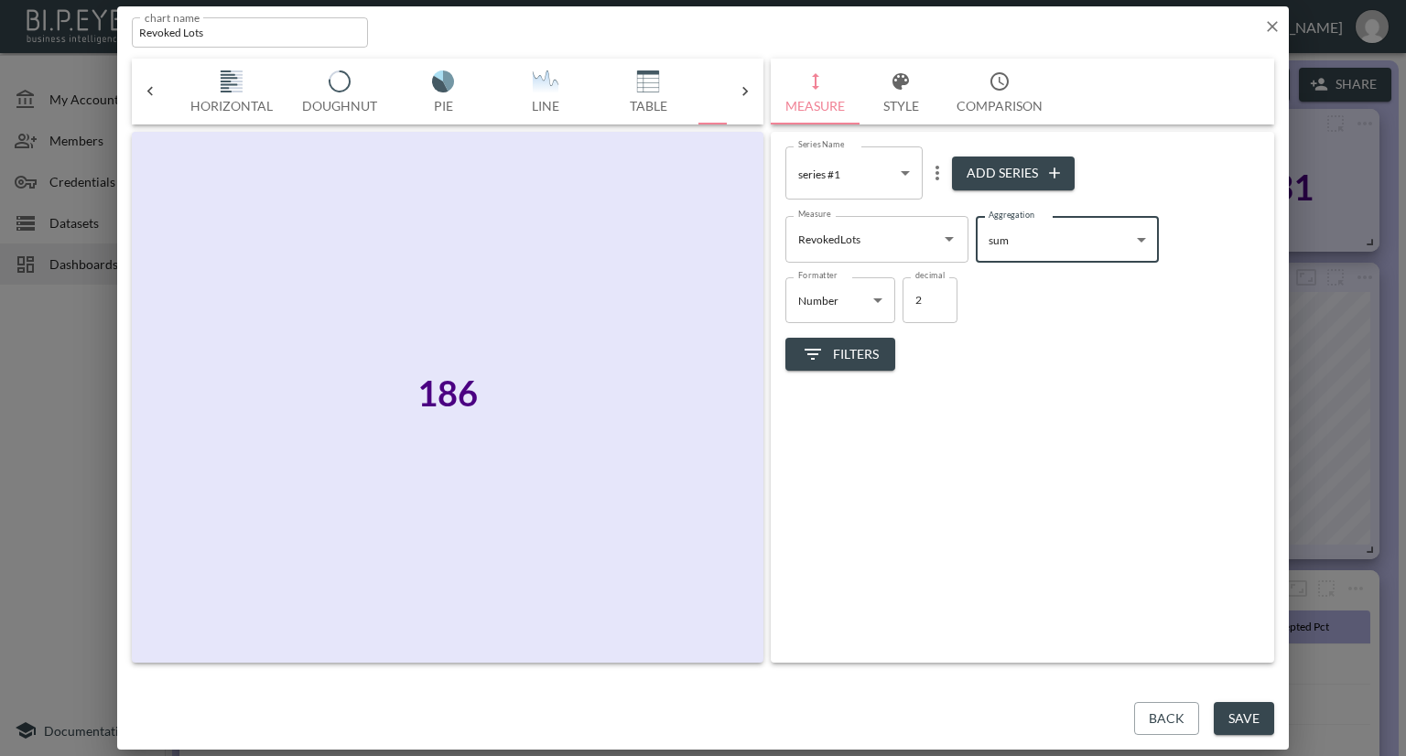
click at [1225, 711] on button "Save" at bounding box center [1244, 719] width 60 height 34
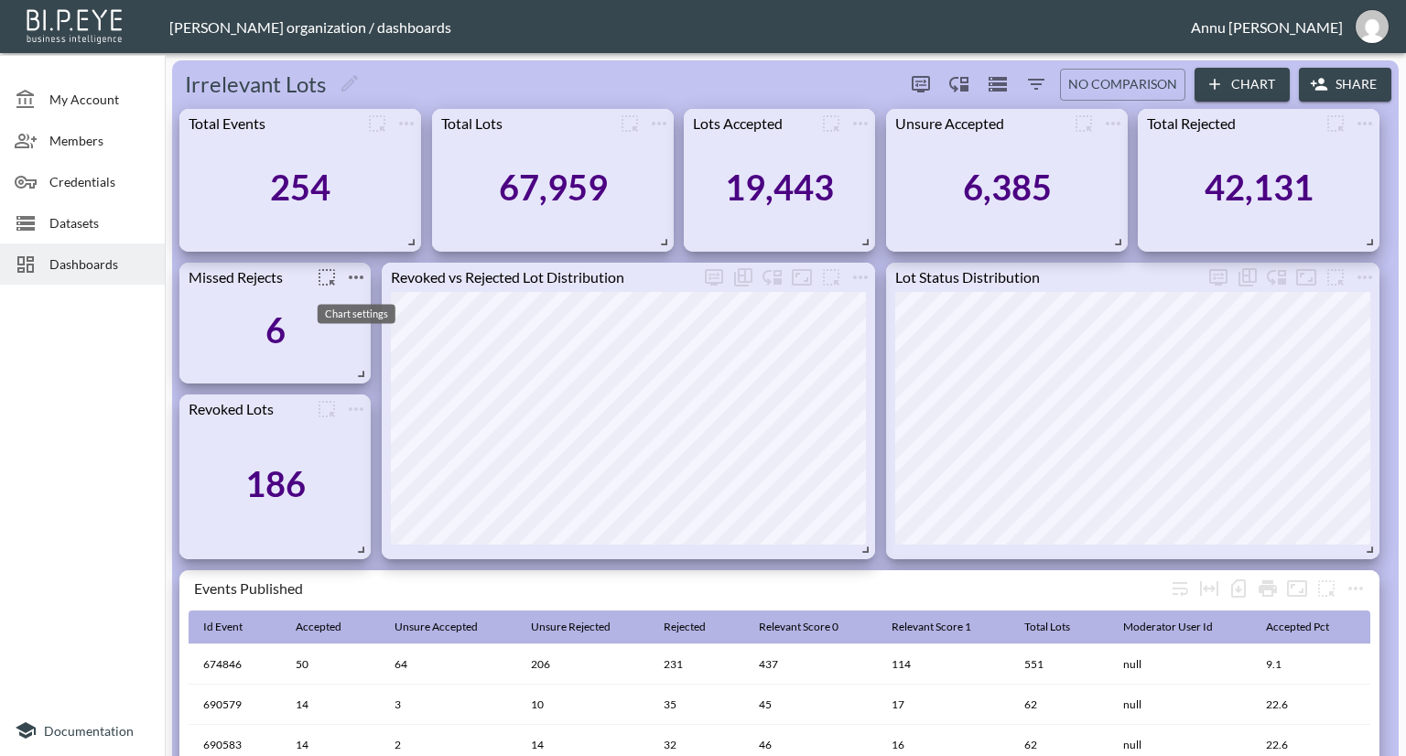
click at [355, 279] on icon "more" at bounding box center [356, 277] width 22 height 22
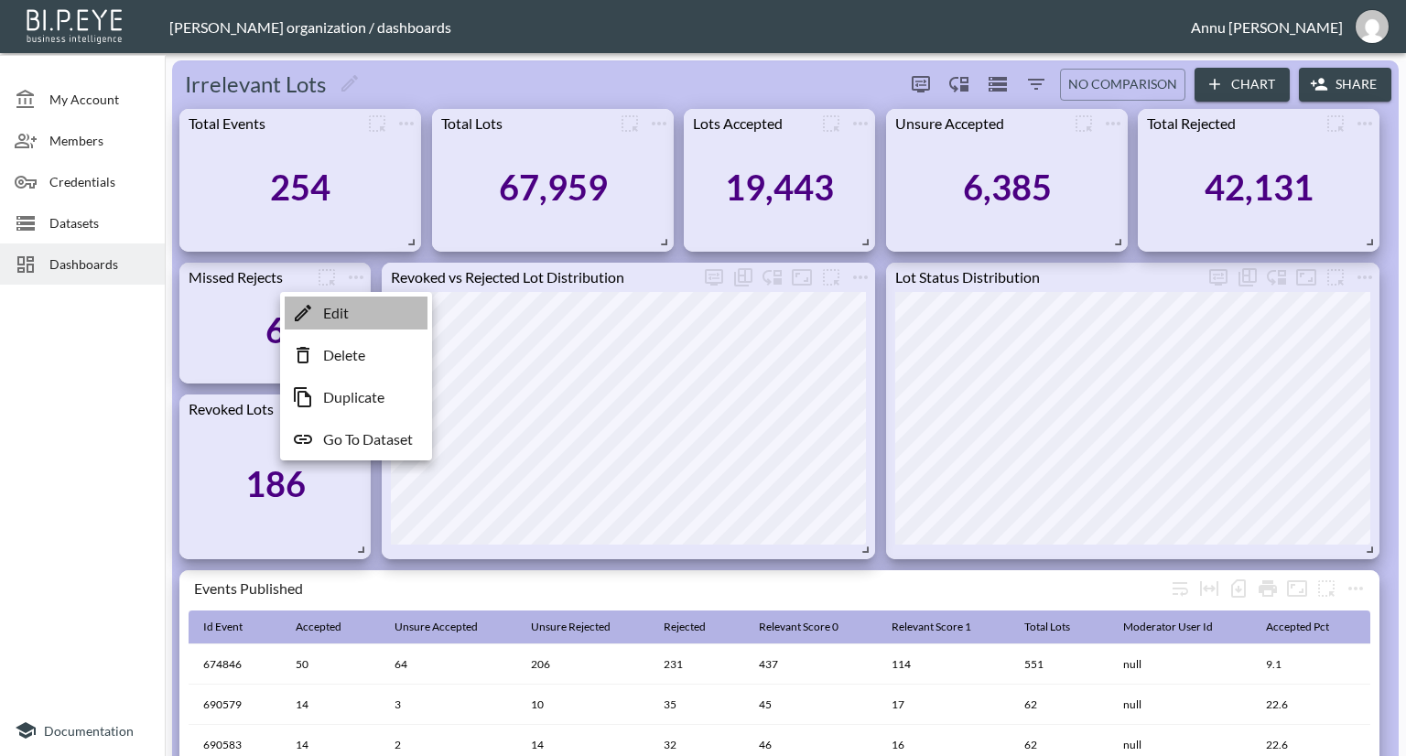
click at [352, 318] on li "Edit" at bounding box center [356, 313] width 143 height 33
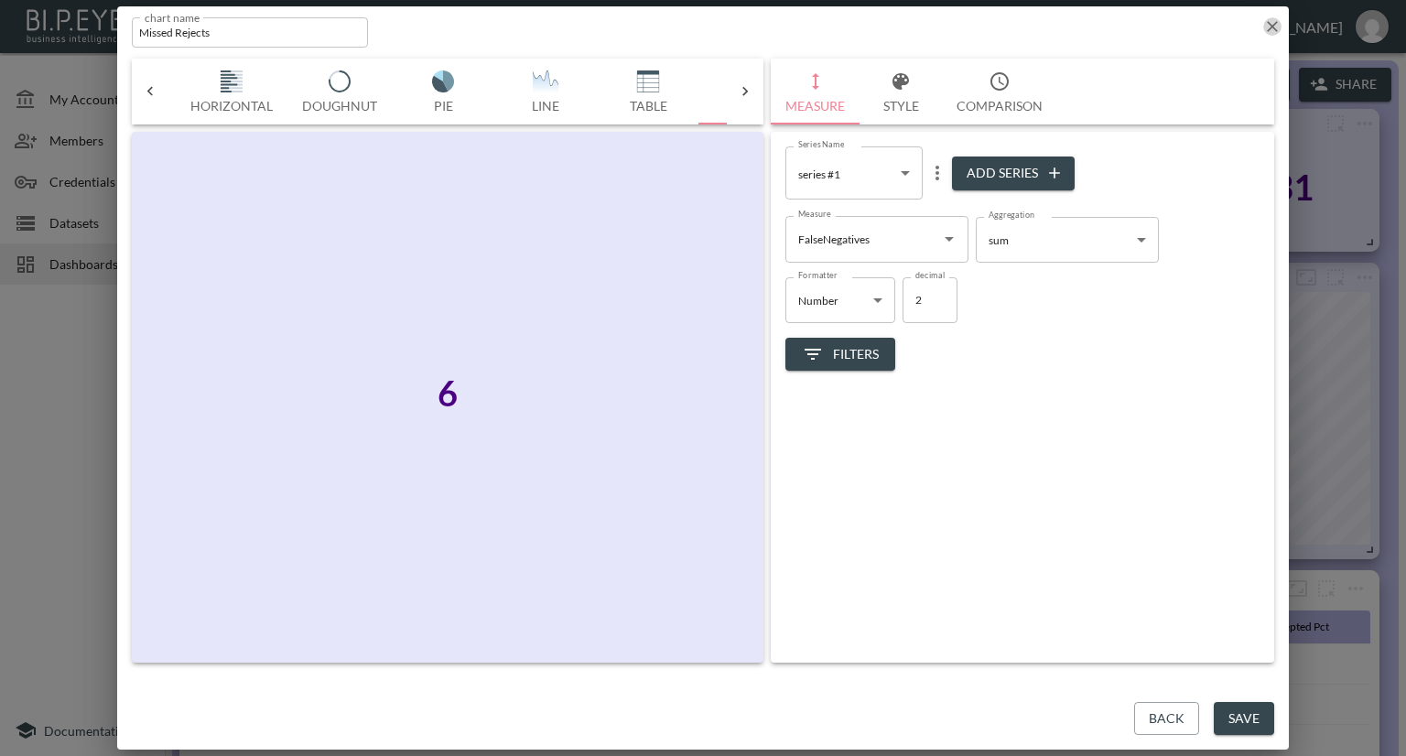
click at [1269, 30] on icon "button" at bounding box center [1272, 26] width 11 height 11
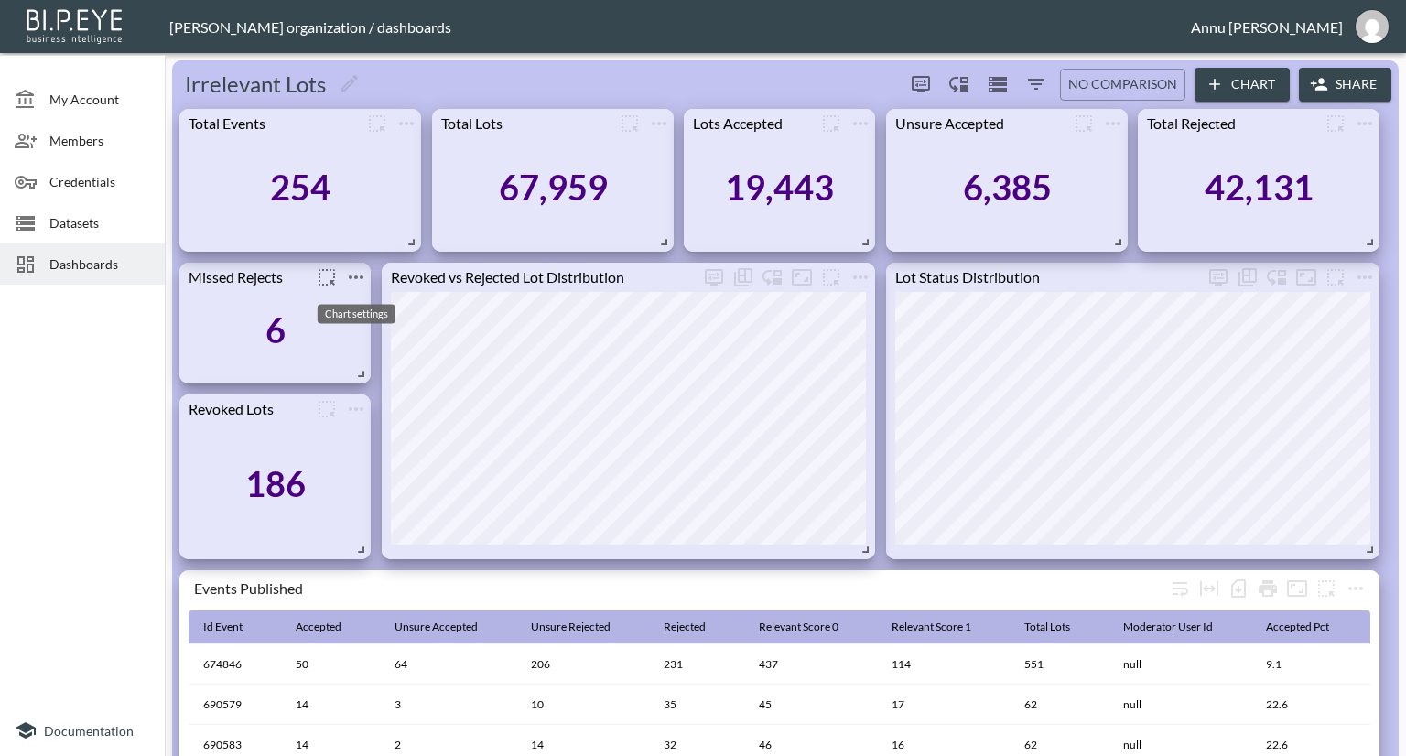
click at [359, 279] on icon "more" at bounding box center [356, 277] width 22 height 22
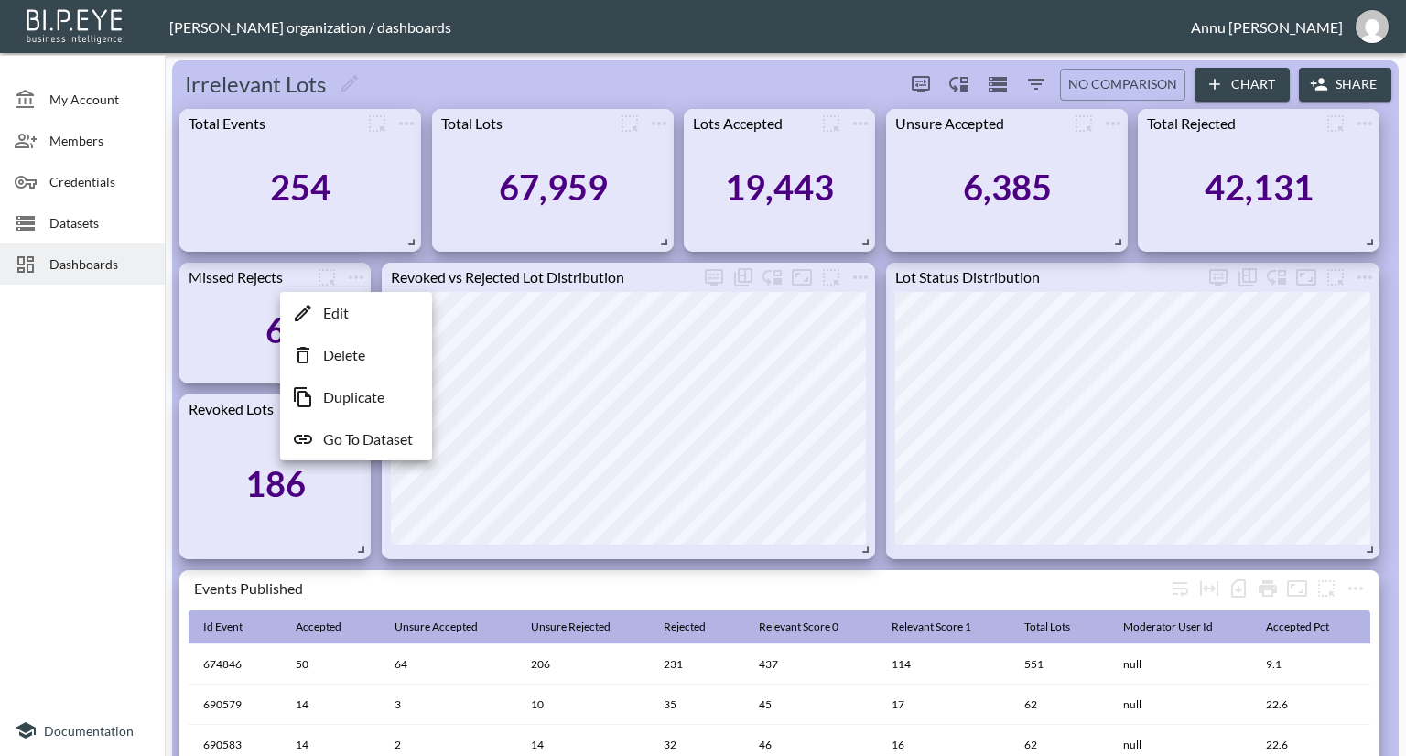
click at [374, 431] on p "Go To Dataset" at bounding box center [368, 439] width 90 height 22
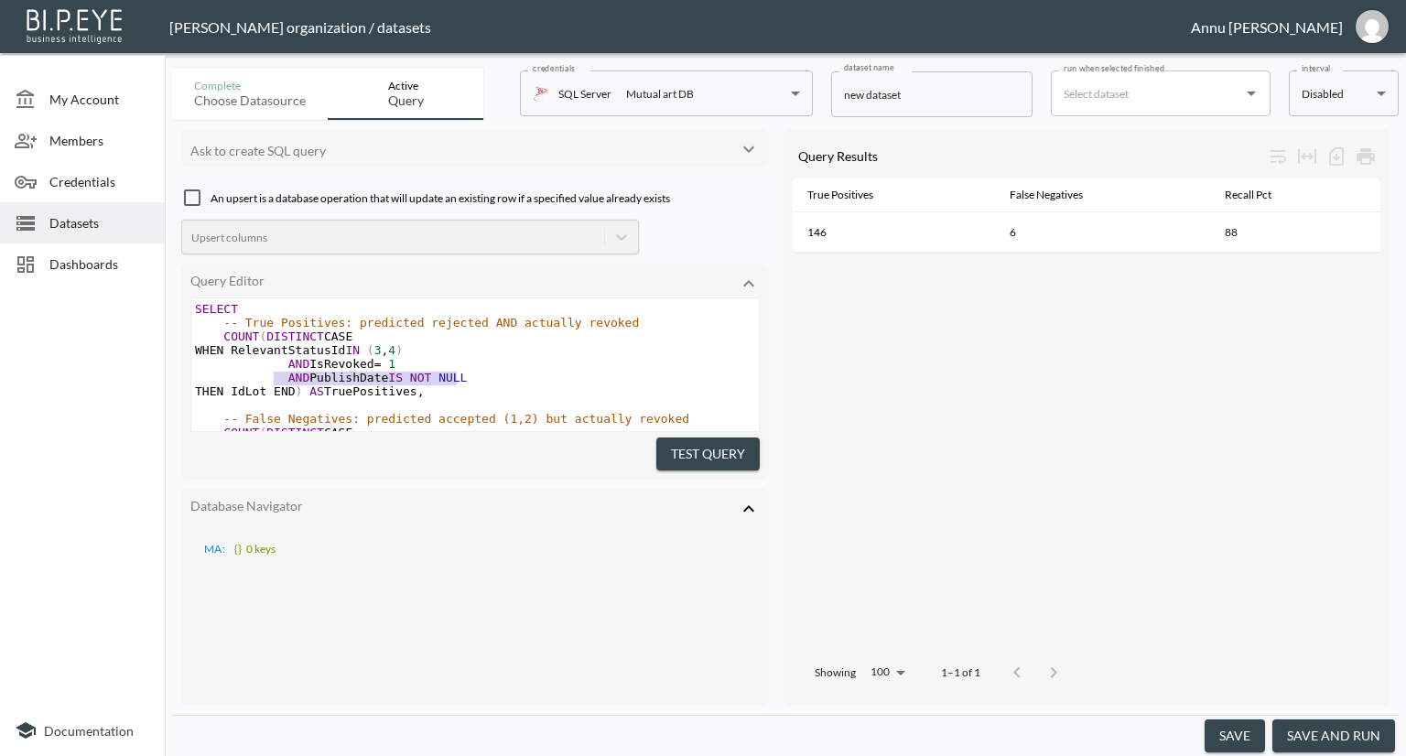
type textarea "AND PublishDate IS NOT NULL"
drag, startPoint x: 466, startPoint y: 381, endPoint x: 267, endPoint y: 374, distance: 198.7
click at [267, 374] on pre "AND PublishDate IS NOT NULL" at bounding box center [475, 378] width 568 height 14
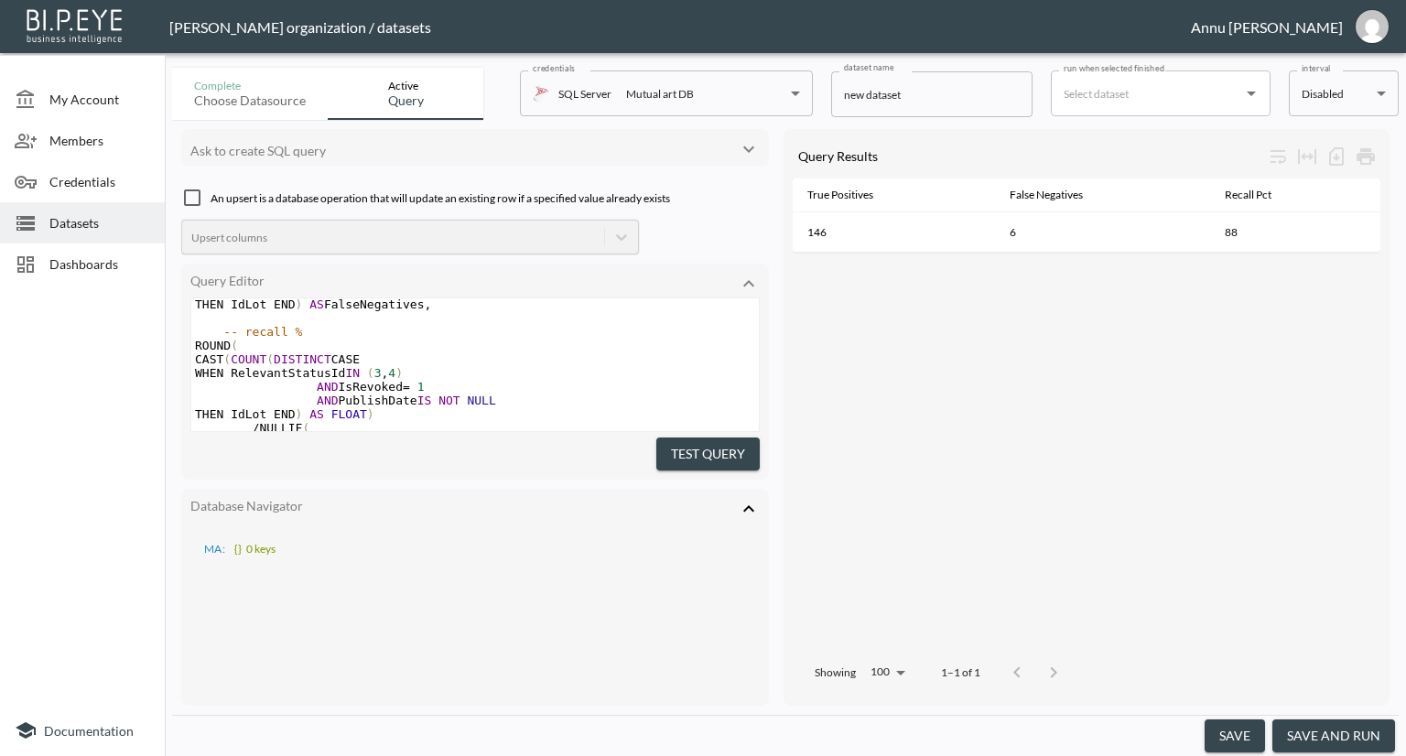
scroll to position [92, 0]
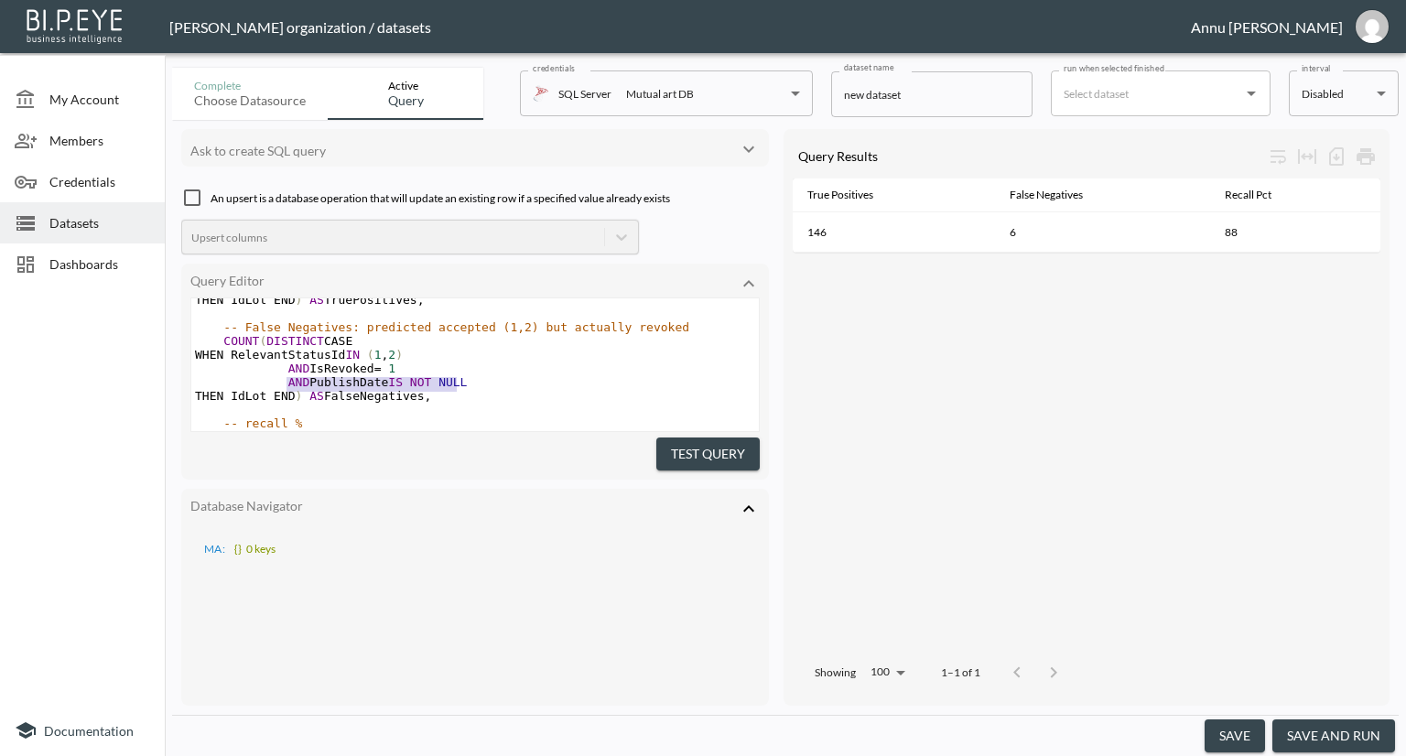
type textarea "AND PublishDate IS NOT NULL"
drag, startPoint x: 459, startPoint y: 382, endPoint x: 260, endPoint y: 385, distance: 198.7
click at [260, 385] on pre "AND PublishDate IS NOT NULL" at bounding box center [475, 382] width 568 height 14
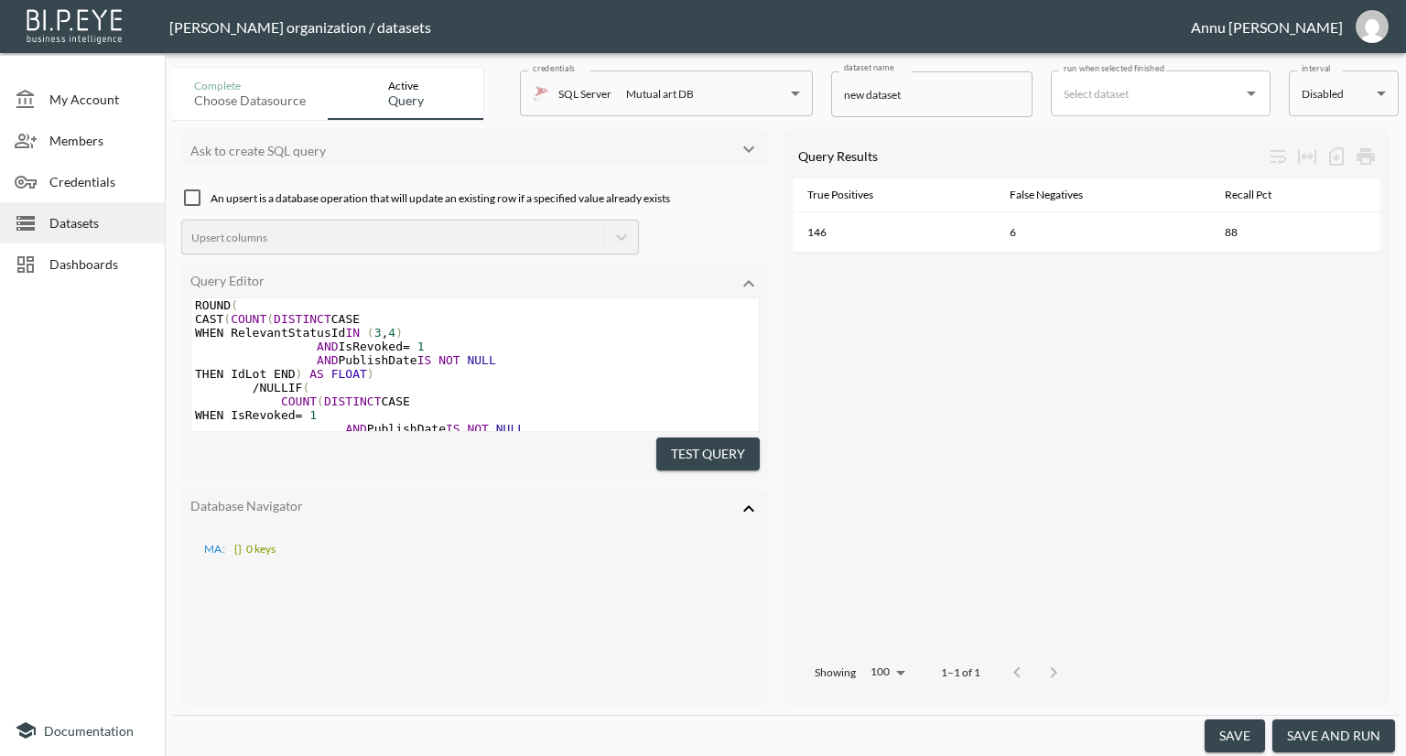
scroll to position [274, 0]
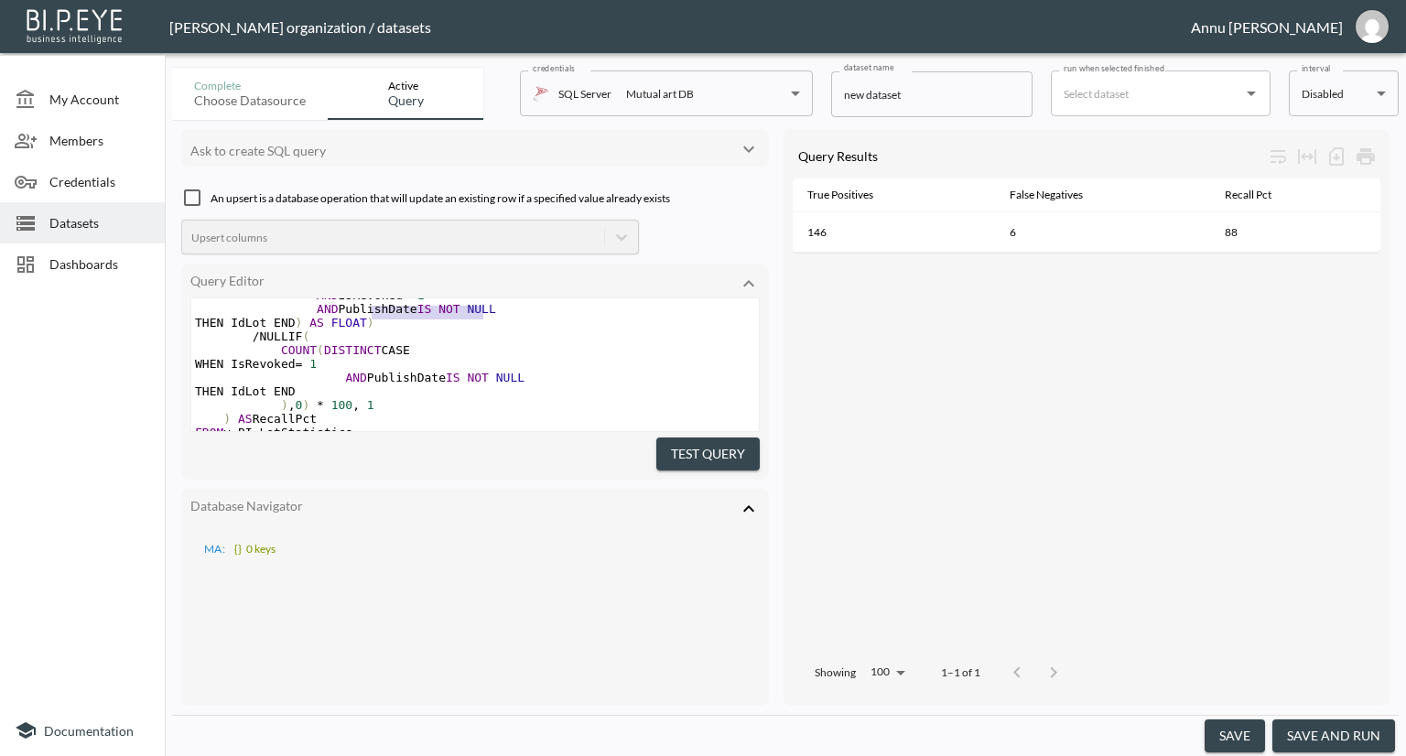
type textarea "AND PublishDate IS NOT NULL"
drag, startPoint x: 486, startPoint y: 308, endPoint x: 266, endPoint y: 308, distance: 219.7
click at [266, 308] on pre "AND PublishDate IS NOT NULL" at bounding box center [475, 309] width 568 height 14
type textarea "AND PublishDate IS NOT NULL"
drag, startPoint x: 520, startPoint y: 378, endPoint x: 326, endPoint y: 379, distance: 194.1
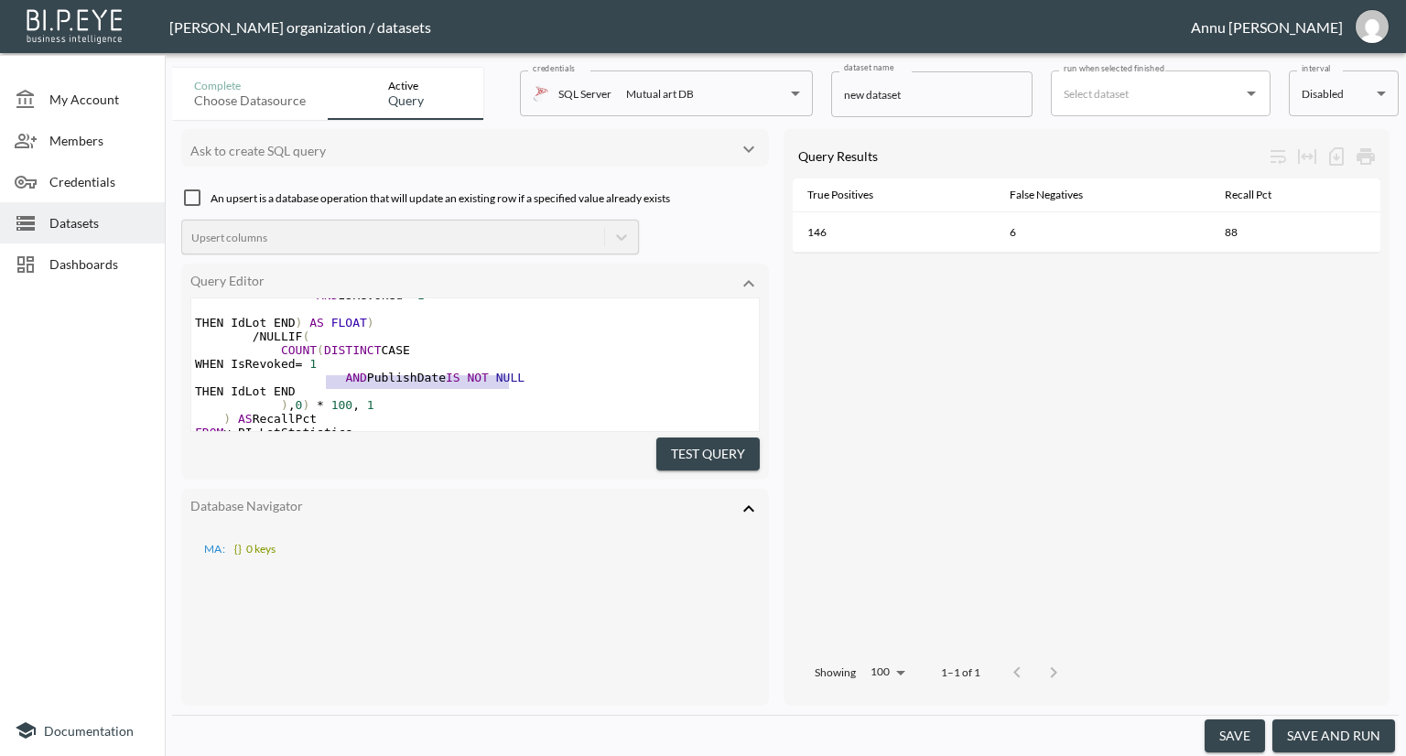
click at [326, 379] on pre "AND PublishDate IS NOT NULL" at bounding box center [475, 378] width 568 height 14
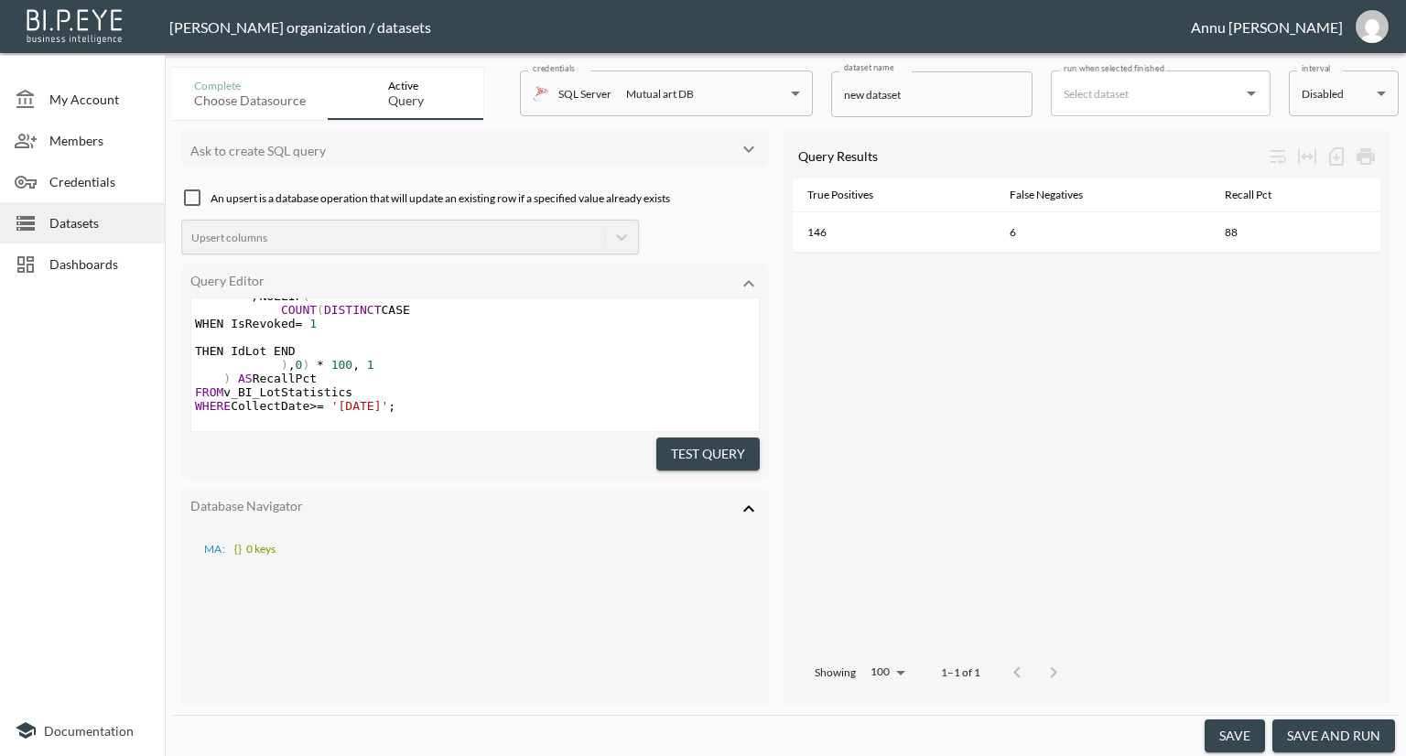
click at [714, 451] on button "Test Query" at bounding box center [707, 455] width 103 height 34
click at [1318, 730] on button "save and run" at bounding box center [1333, 736] width 123 height 34
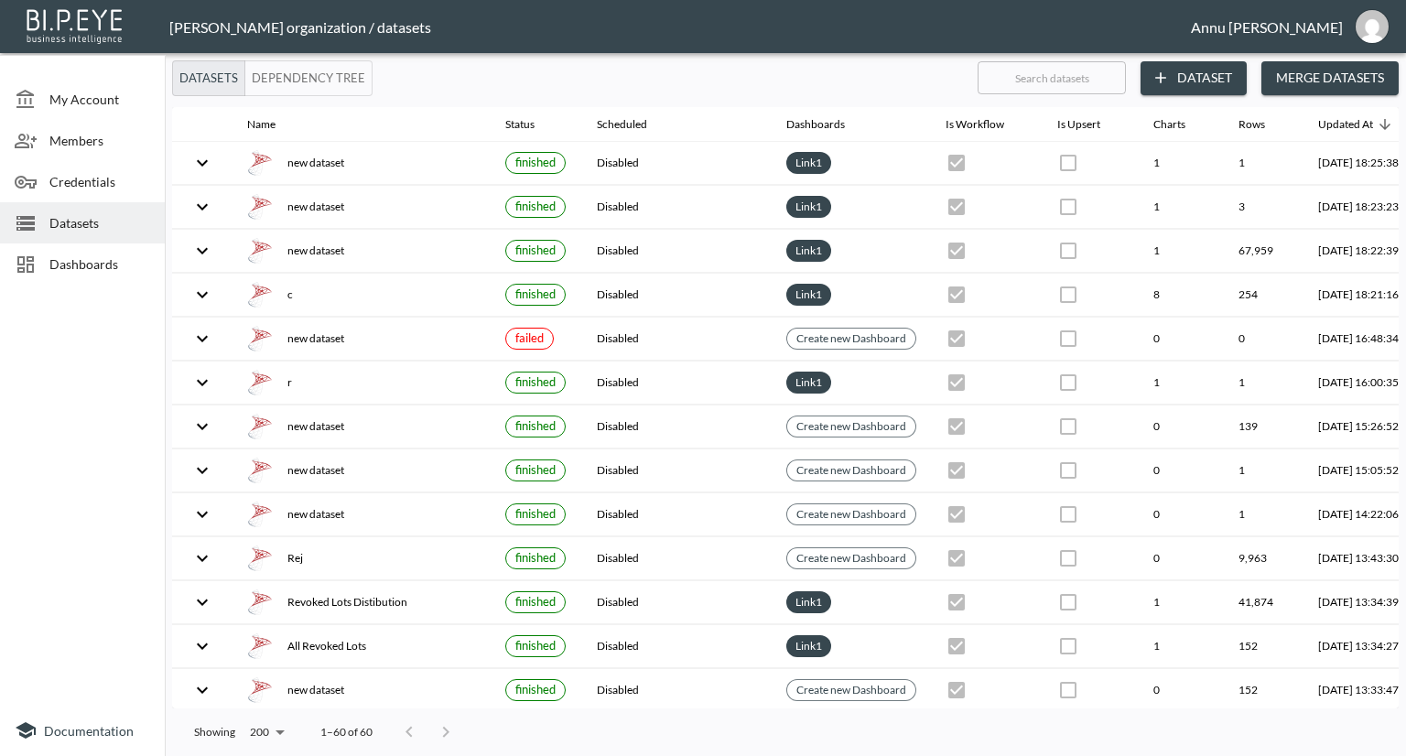
click at [121, 257] on span "Dashboards" at bounding box center [99, 263] width 101 height 19
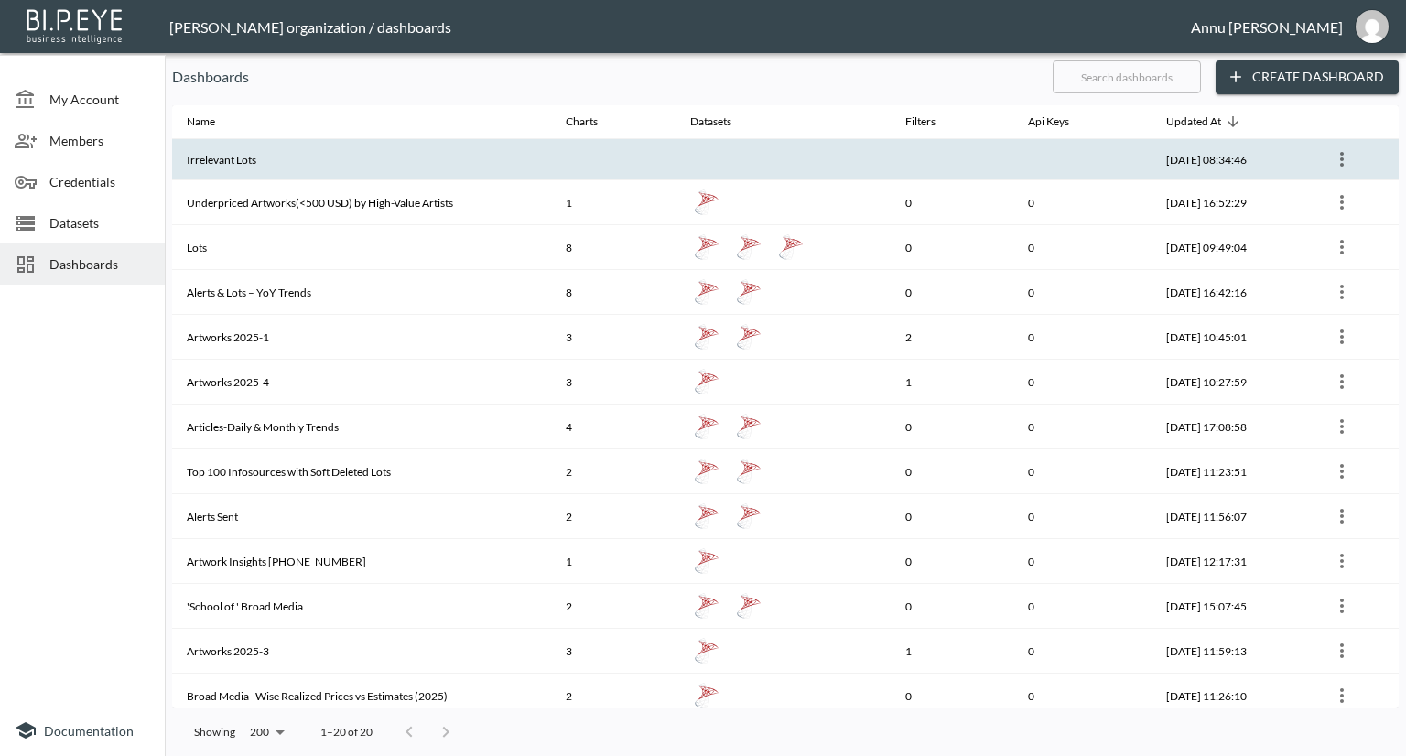
click at [246, 168] on th "Irrelevant Lots" at bounding box center [361, 159] width 379 height 41
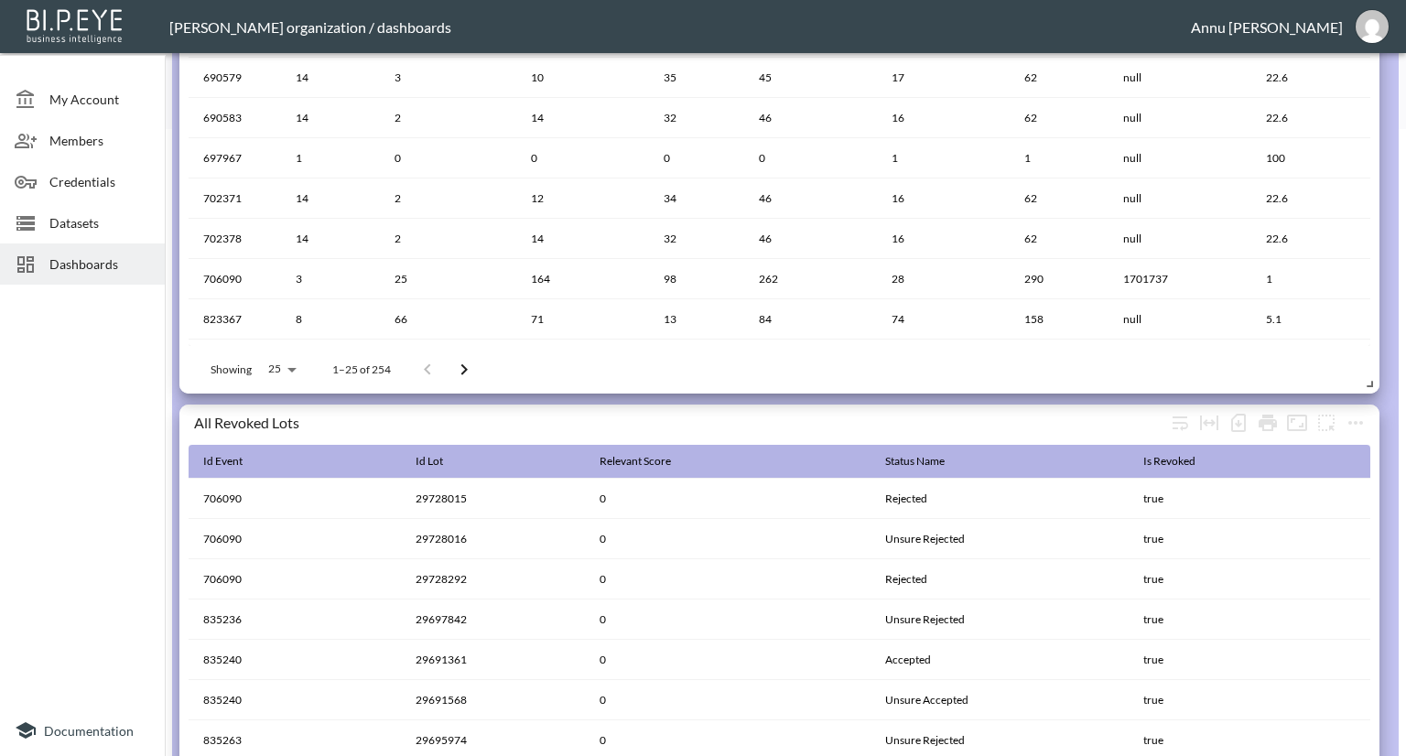
scroll to position [732, 0]
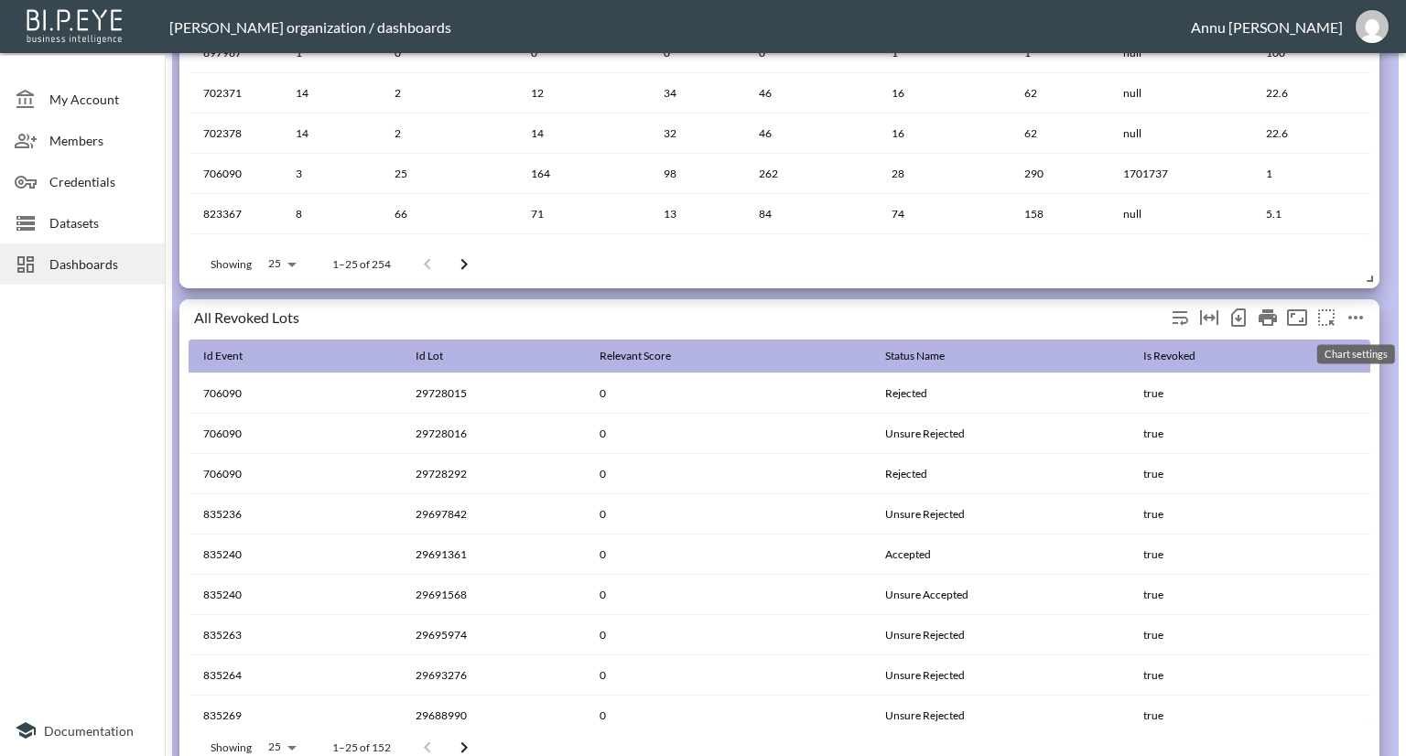
click at [1354, 308] on icon "more" at bounding box center [1356, 318] width 22 height 22
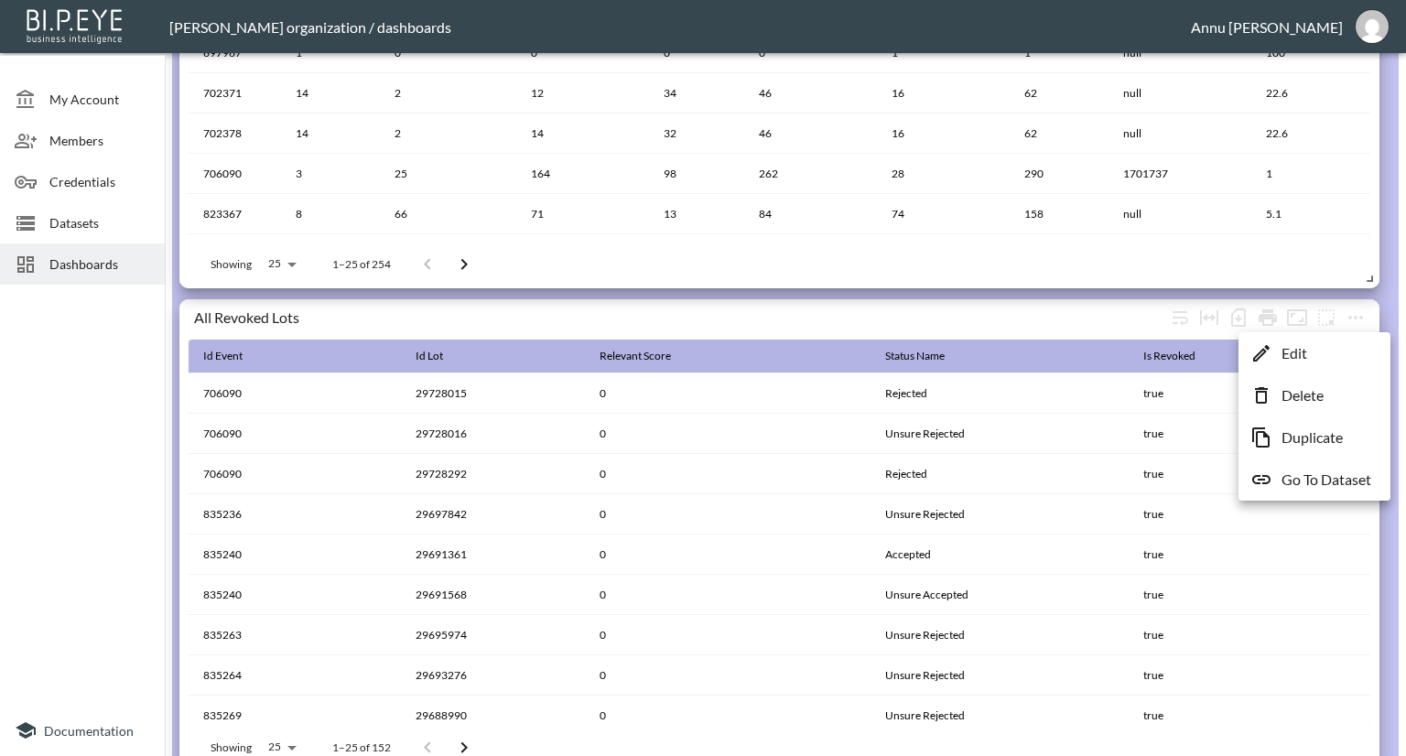
click at [1316, 348] on li "Edit" at bounding box center [1314, 353] width 143 height 33
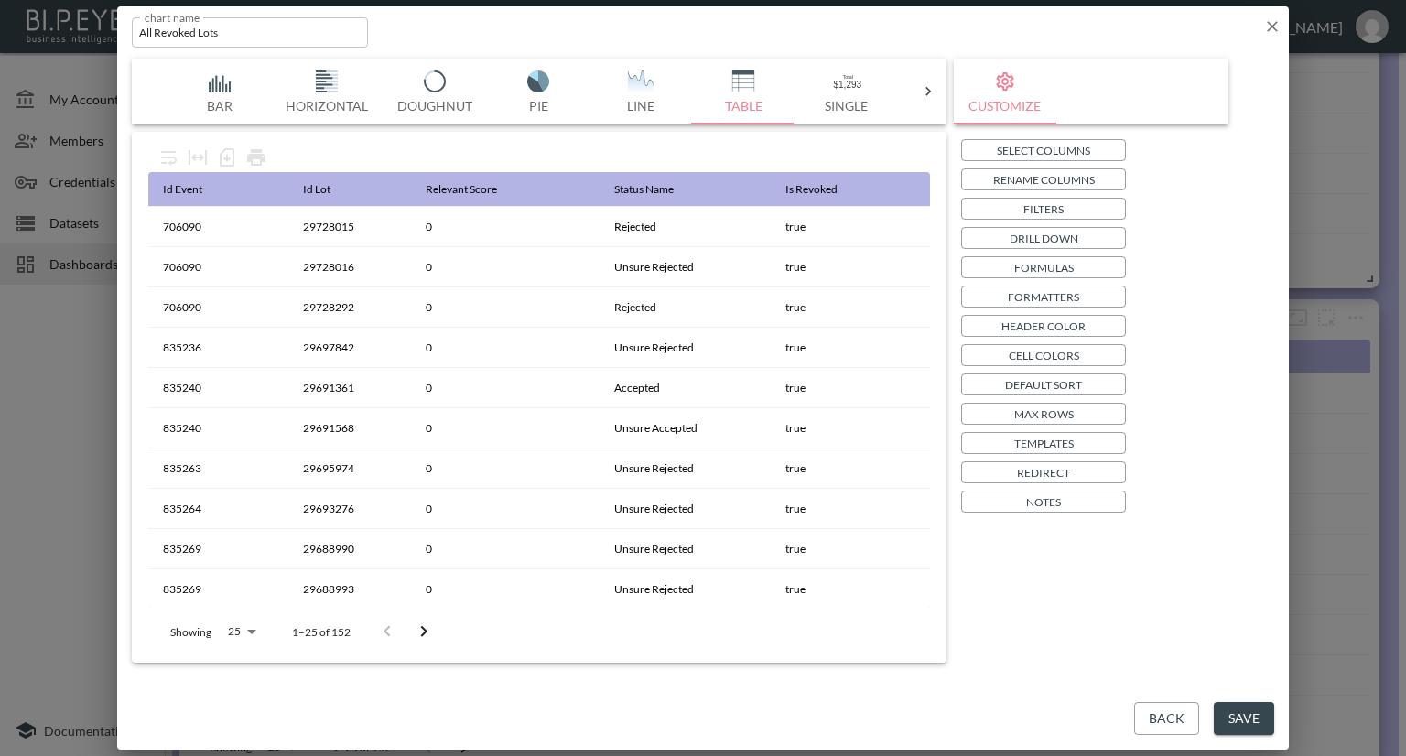
click at [1278, 27] on icon "button" at bounding box center [1272, 26] width 18 height 18
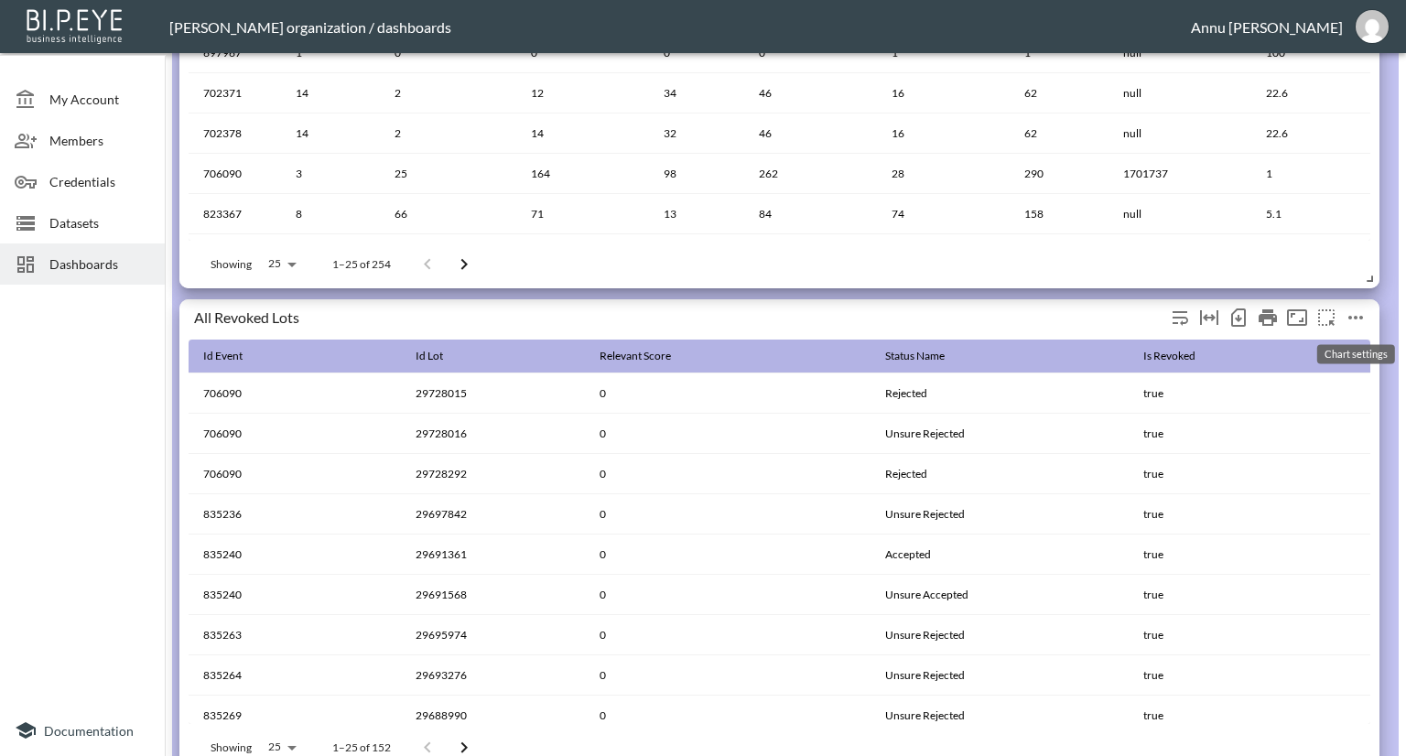
click at [1362, 317] on icon "more" at bounding box center [1356, 318] width 22 height 22
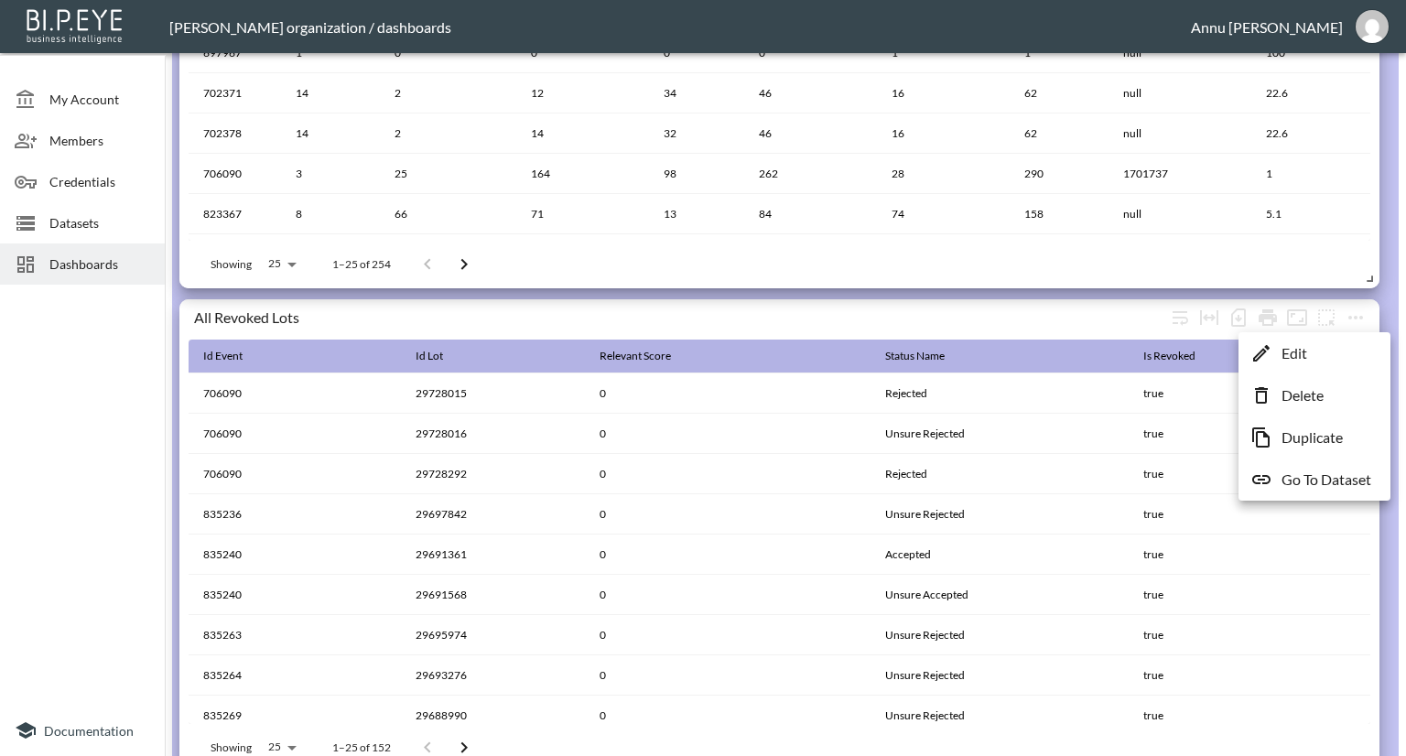
click at [1328, 475] on p "Go To Dataset" at bounding box center [1327, 480] width 90 height 22
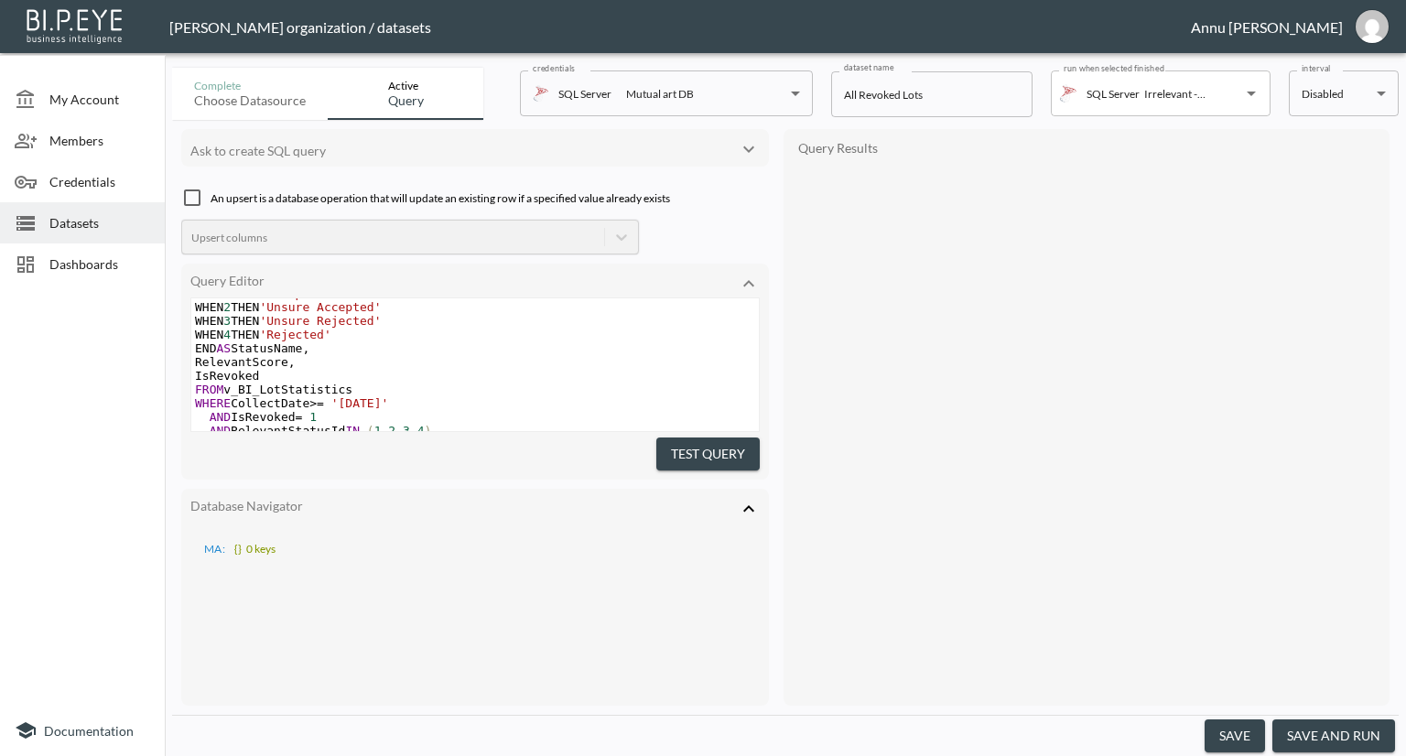
scroll to position [156, 0]
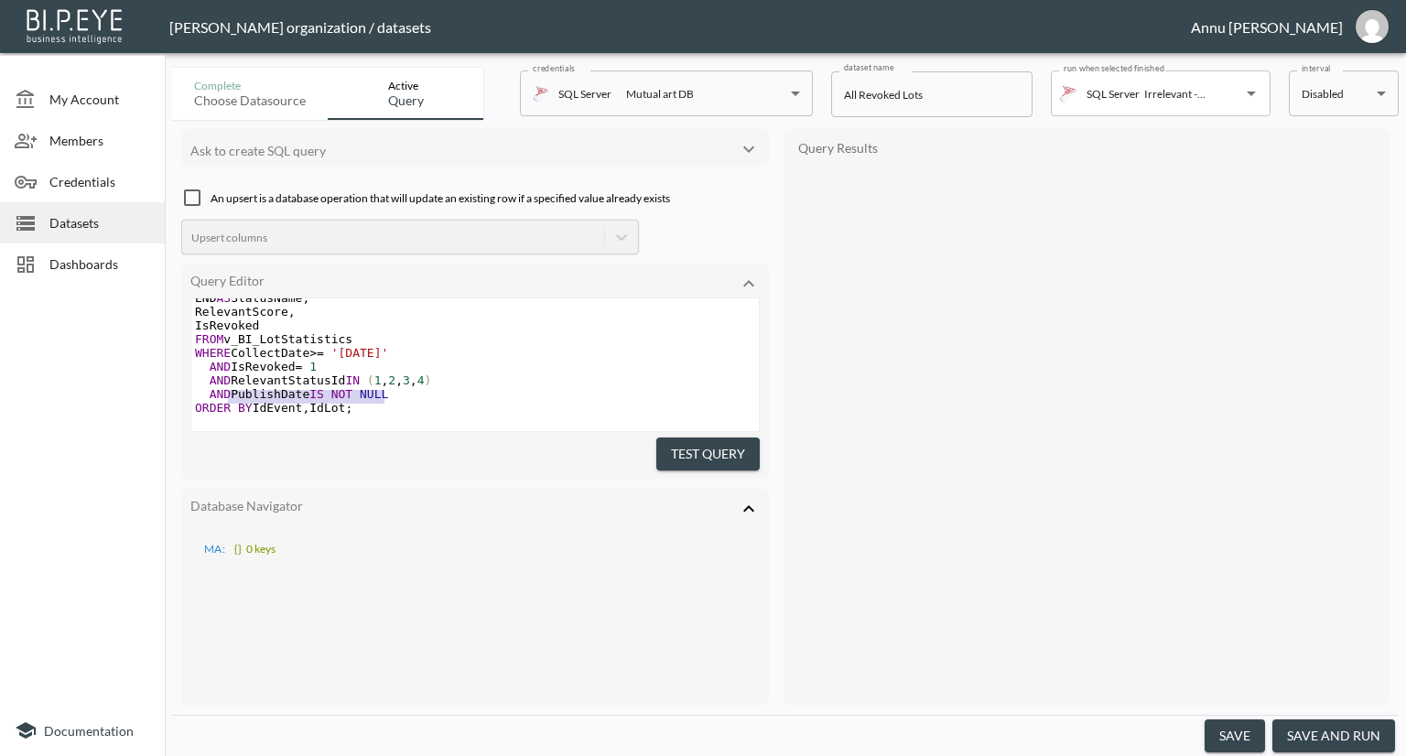
type textarea "AND PublishDate IS NOT NULL"
drag, startPoint x: 399, startPoint y: 374, endPoint x: 200, endPoint y: 370, distance: 198.7
click at [200, 387] on pre "AND PublishDate IS NOT NULL" at bounding box center [475, 394] width 568 height 14
drag, startPoint x: 665, startPoint y: 448, endPoint x: 746, endPoint y: 434, distance: 81.7
click at [666, 448] on button "Test Query" at bounding box center [707, 455] width 103 height 34
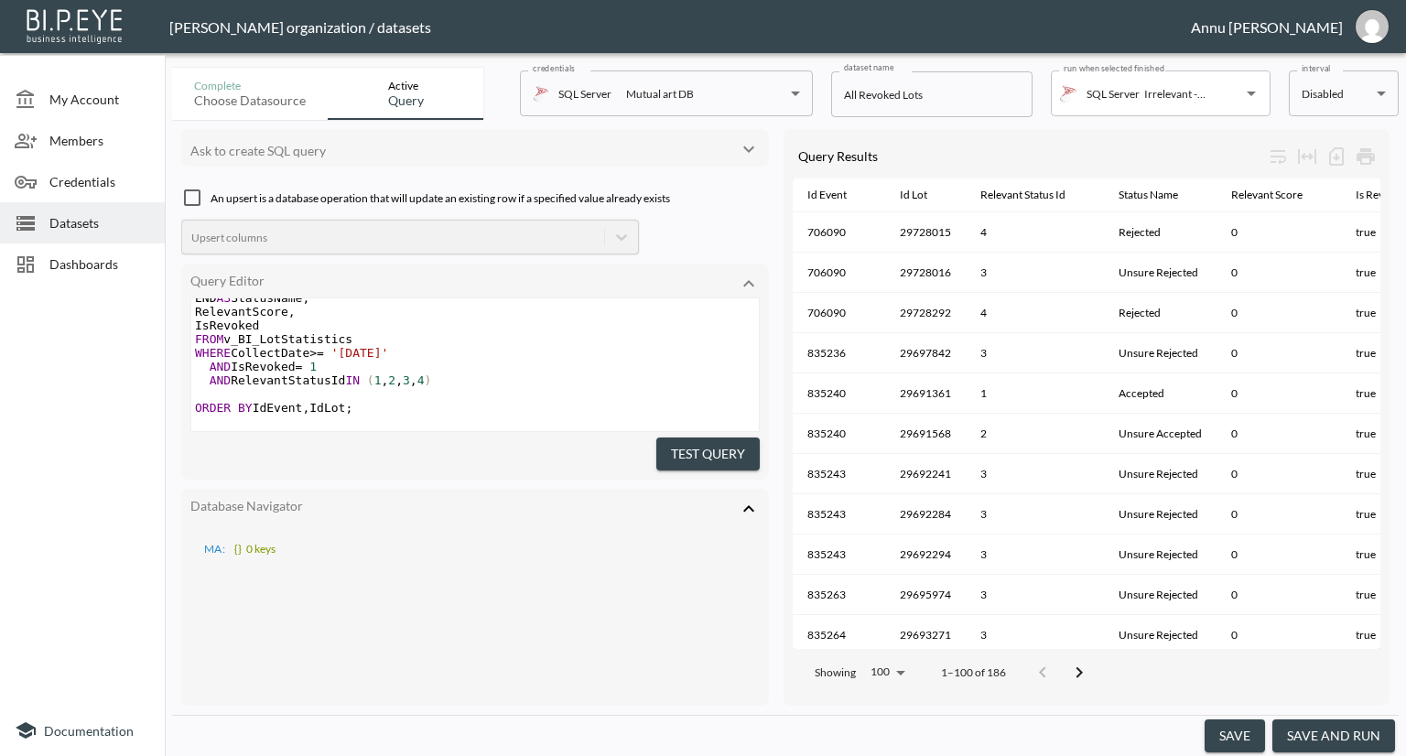
click at [1362, 737] on button "save and run" at bounding box center [1333, 736] width 123 height 34
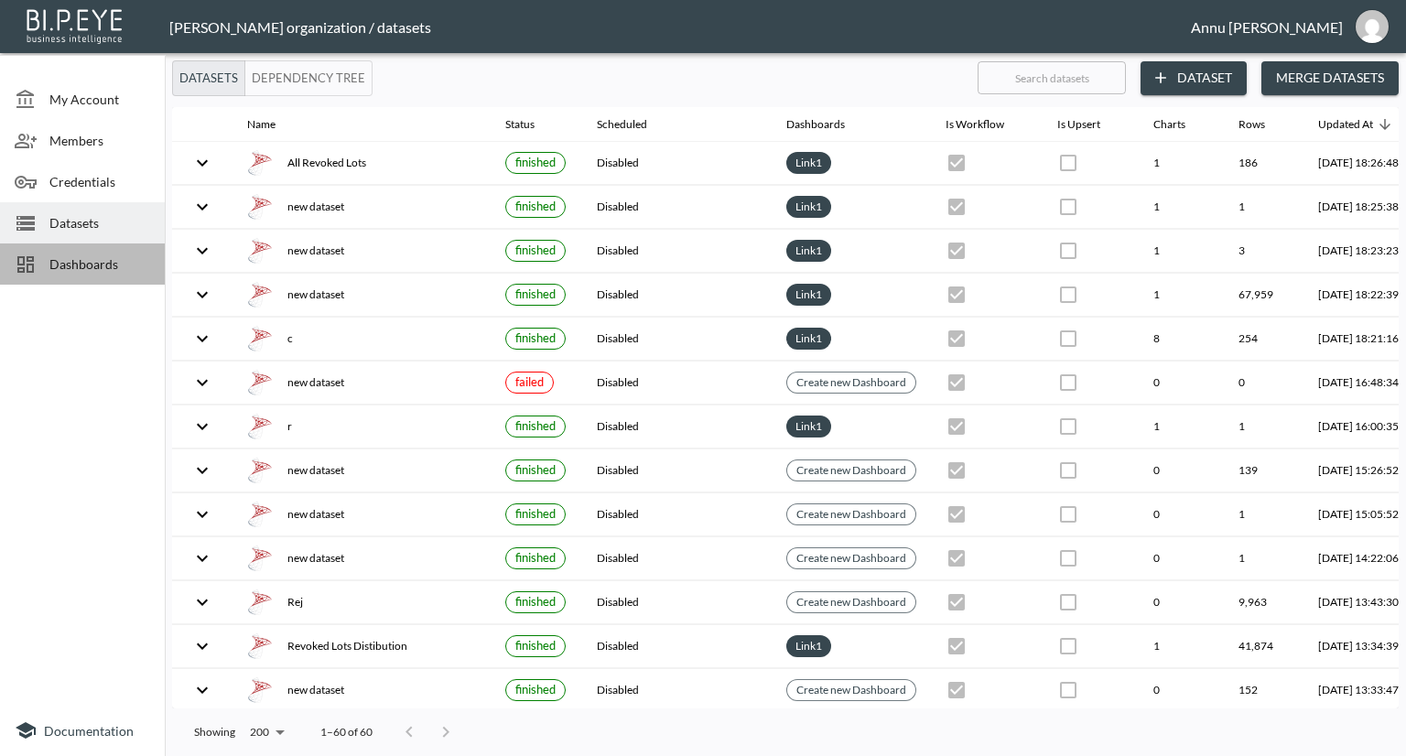
click at [106, 250] on div "Dashboards" at bounding box center [82, 263] width 165 height 41
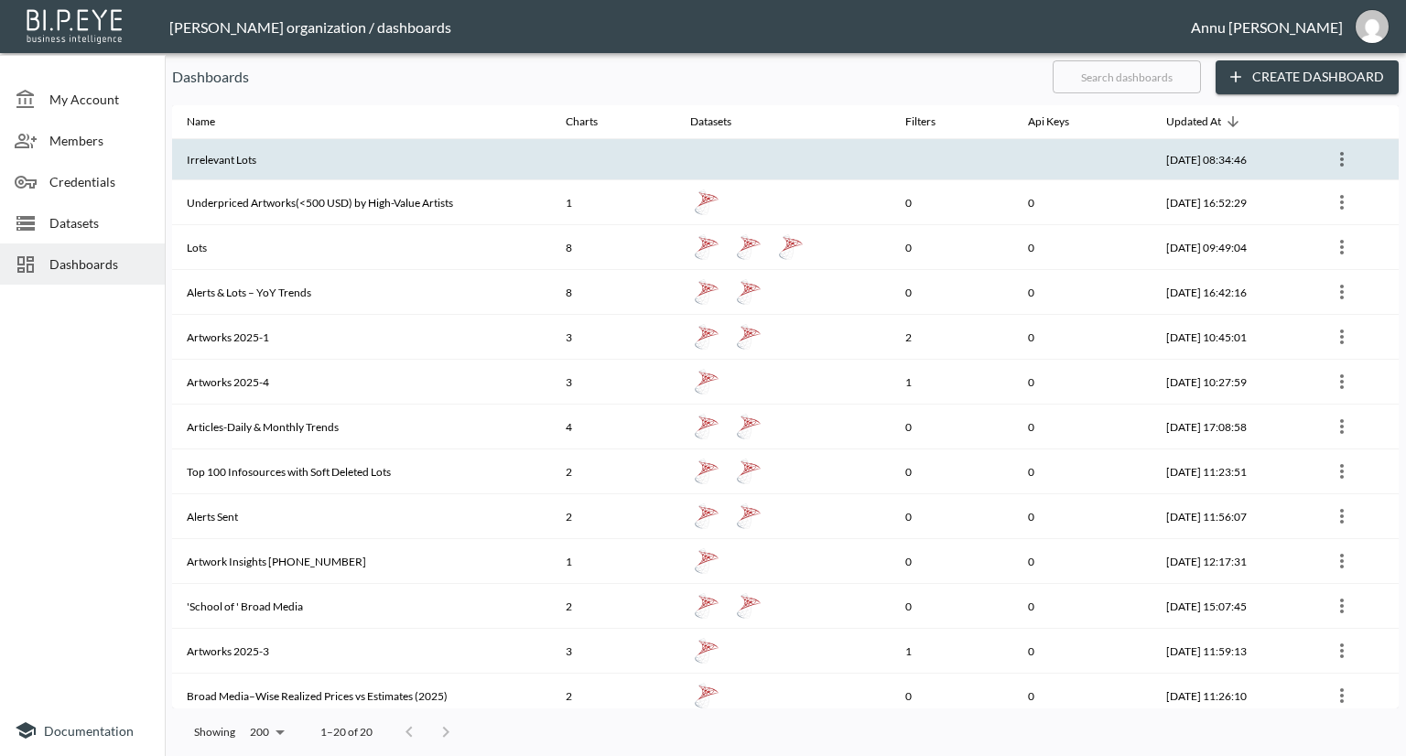
click at [315, 157] on th "Irrelevant Lots" at bounding box center [361, 159] width 379 height 41
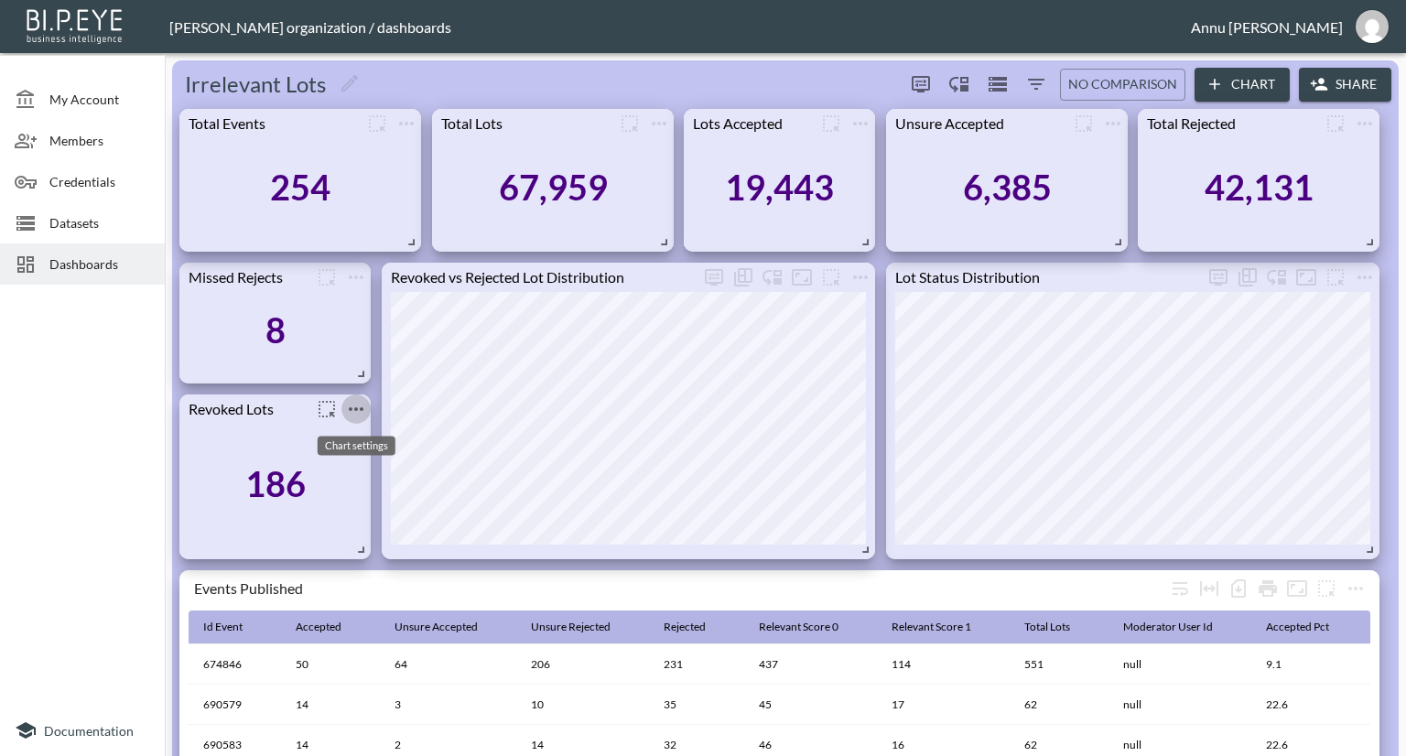
click at [362, 408] on icon "more" at bounding box center [356, 409] width 15 height 4
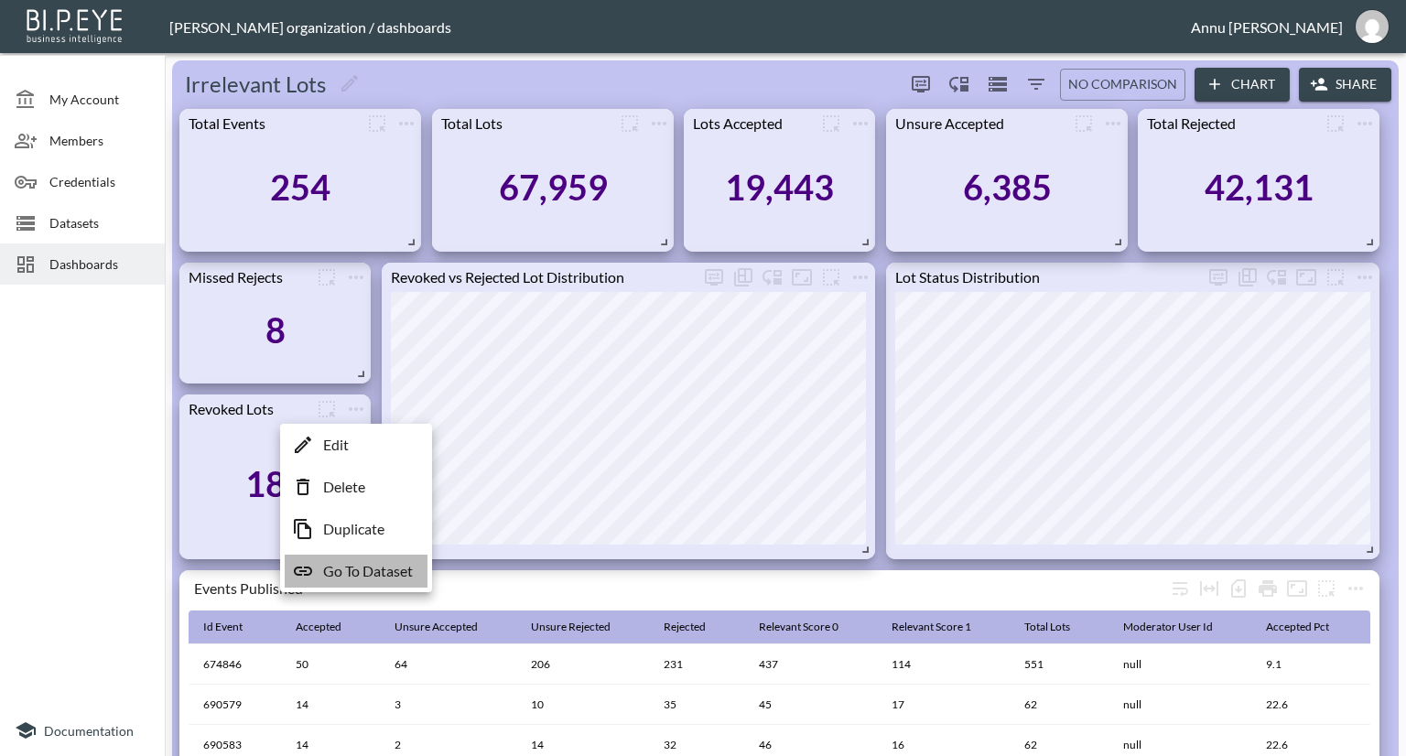
click at [376, 565] on p "Go To Dataset" at bounding box center [368, 571] width 90 height 22
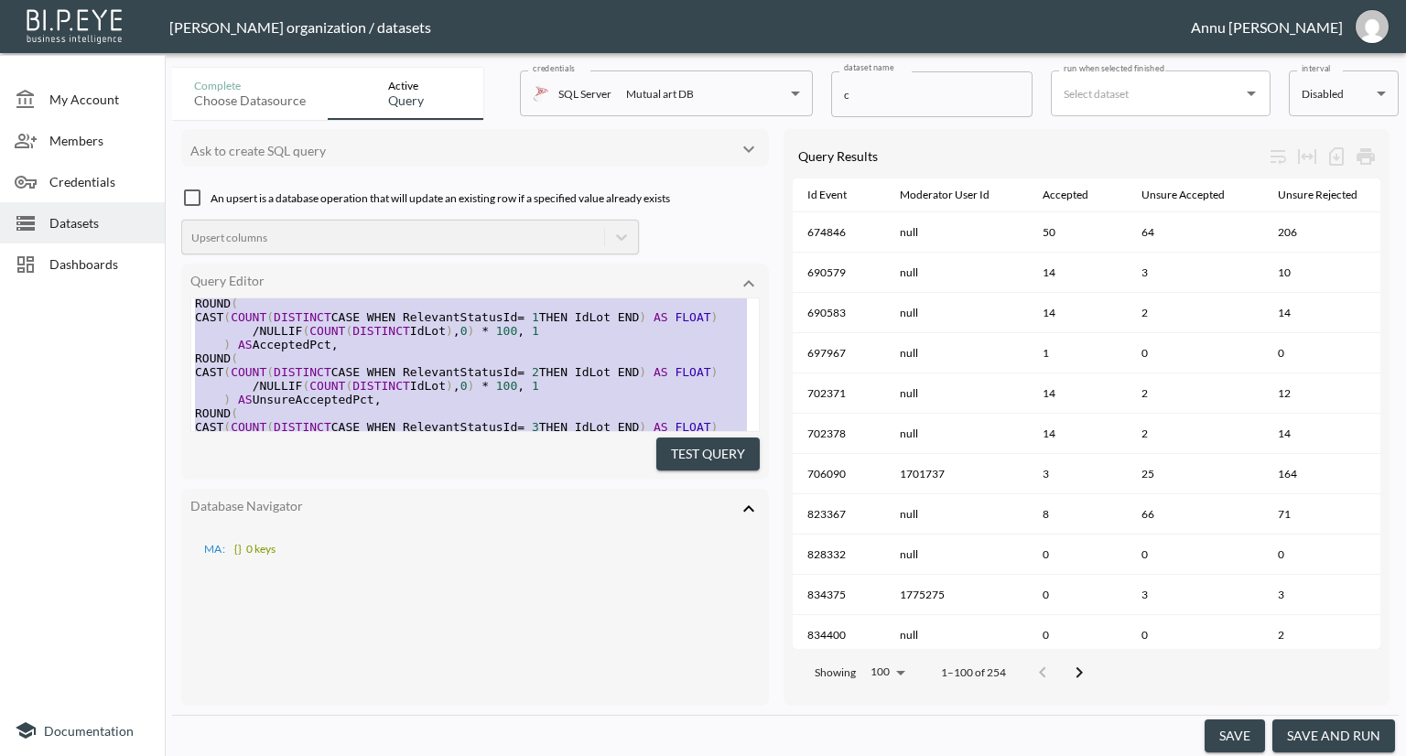
scroll to position [87, 0]
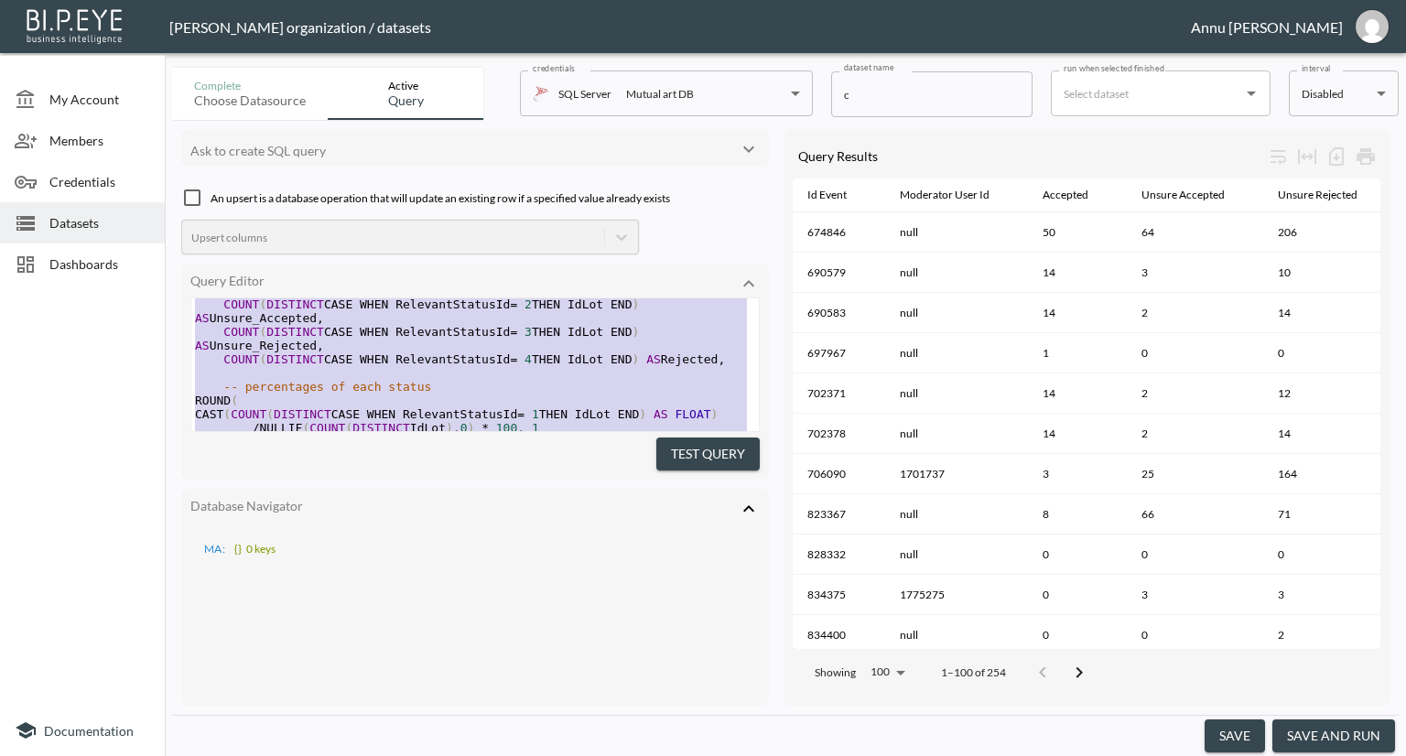
type textarea "SELECT IdEvent, MIN(ModeratorUserId) AS ModeratorUserId, -- pick one moderator …"
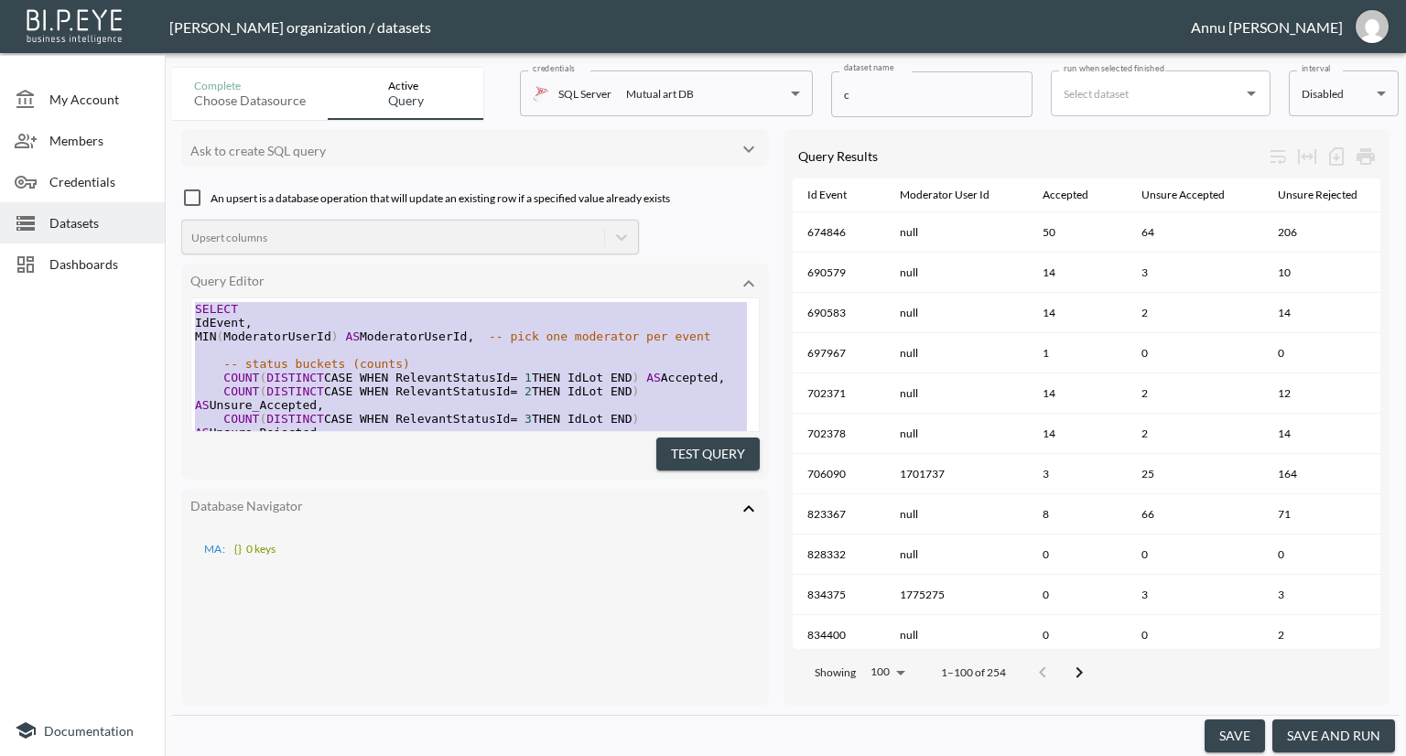
drag, startPoint x: 370, startPoint y: 396, endPoint x: 190, endPoint y: 170, distance: 288.6
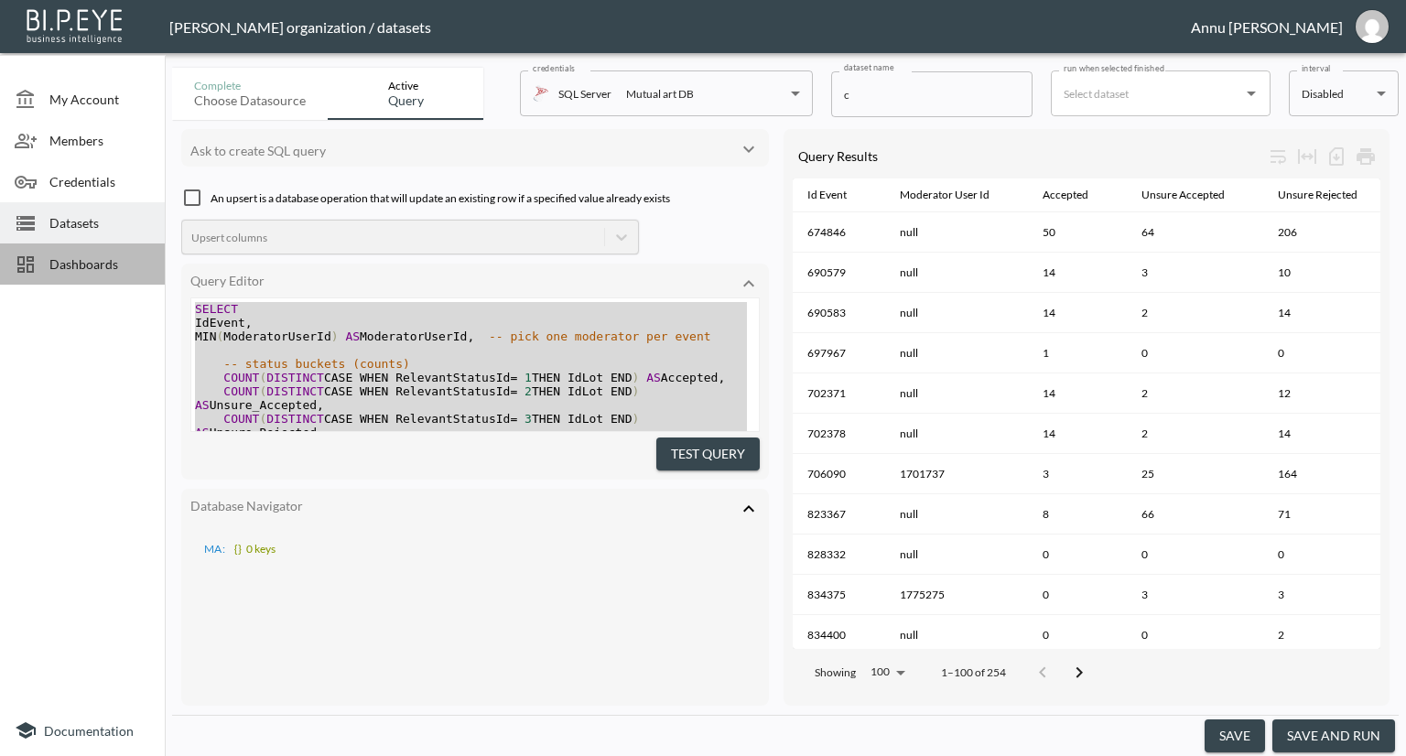
click at [79, 265] on span "Dashboards" at bounding box center [99, 263] width 101 height 19
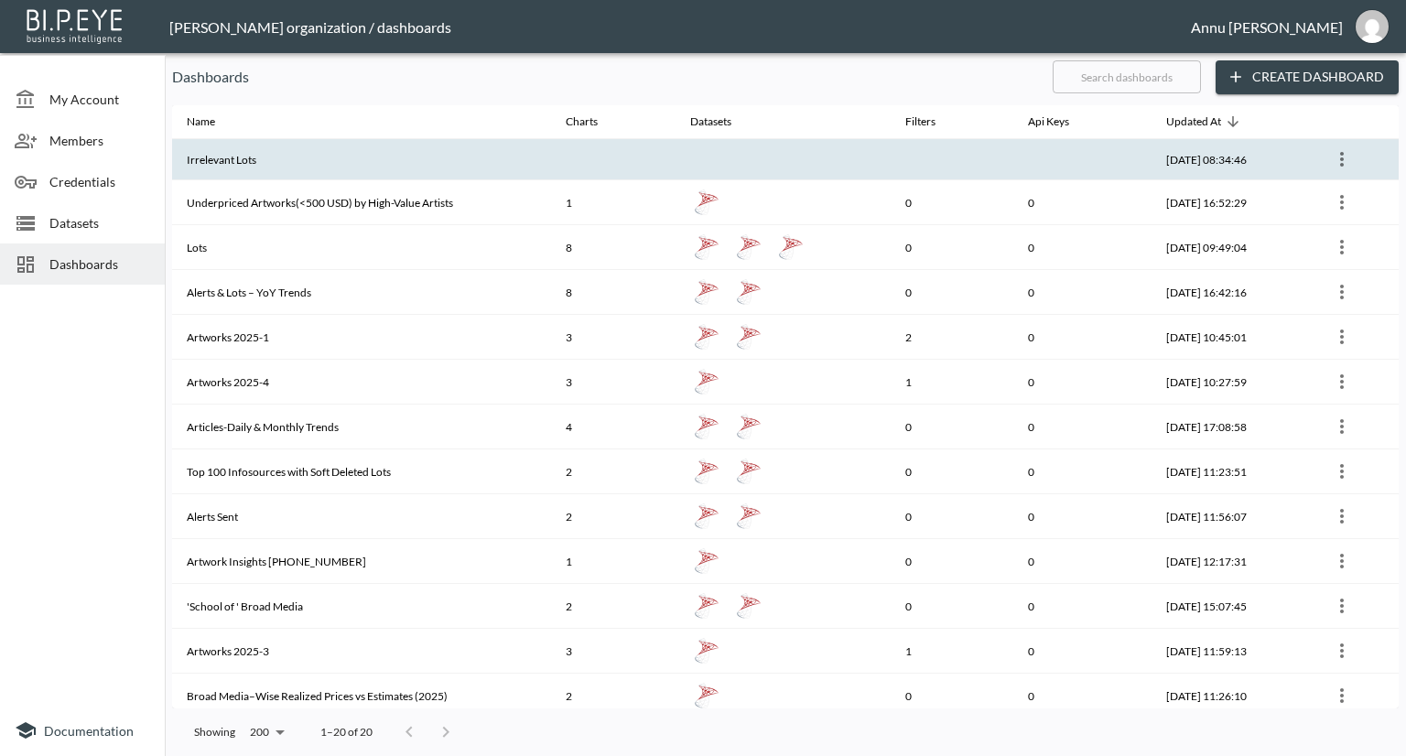
click at [250, 155] on th "Irrelevant Lots" at bounding box center [361, 159] width 379 height 41
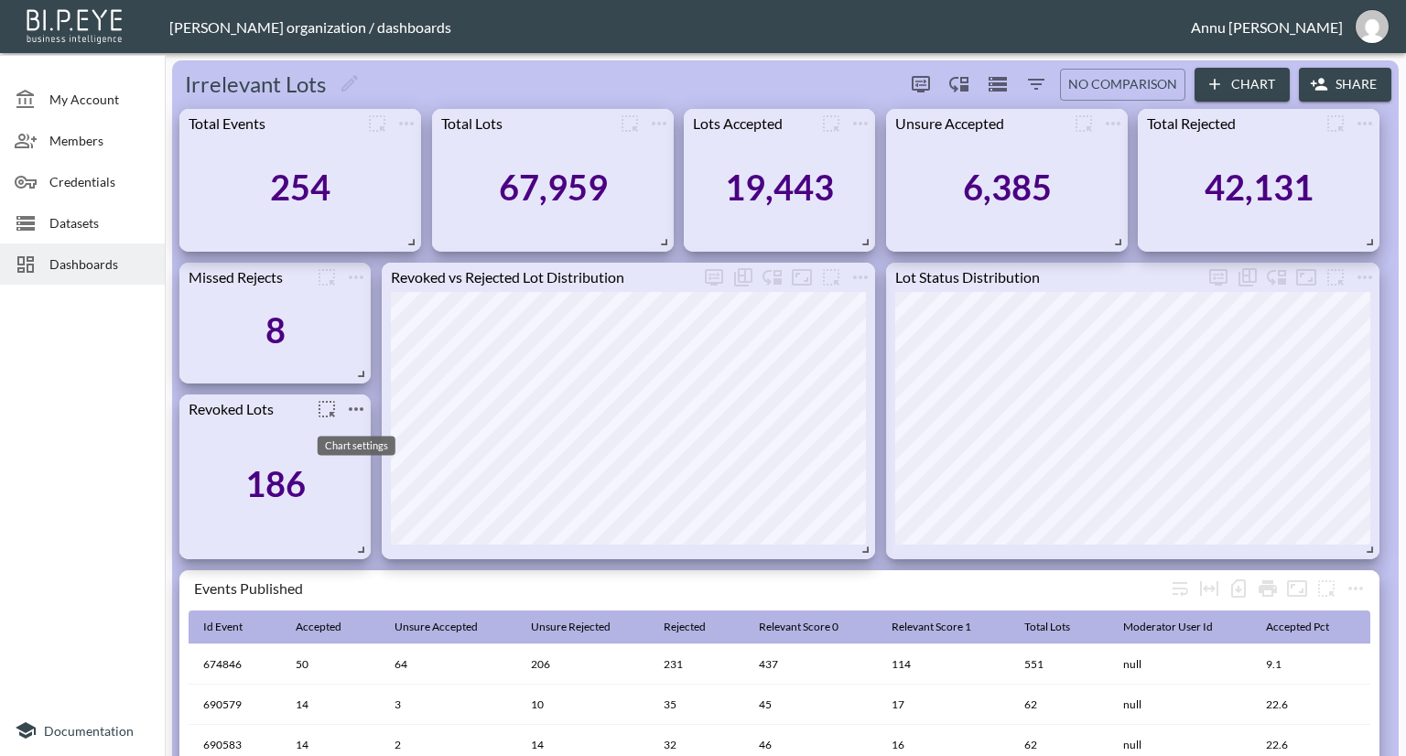
click at [354, 411] on icon "more" at bounding box center [356, 409] width 22 height 22
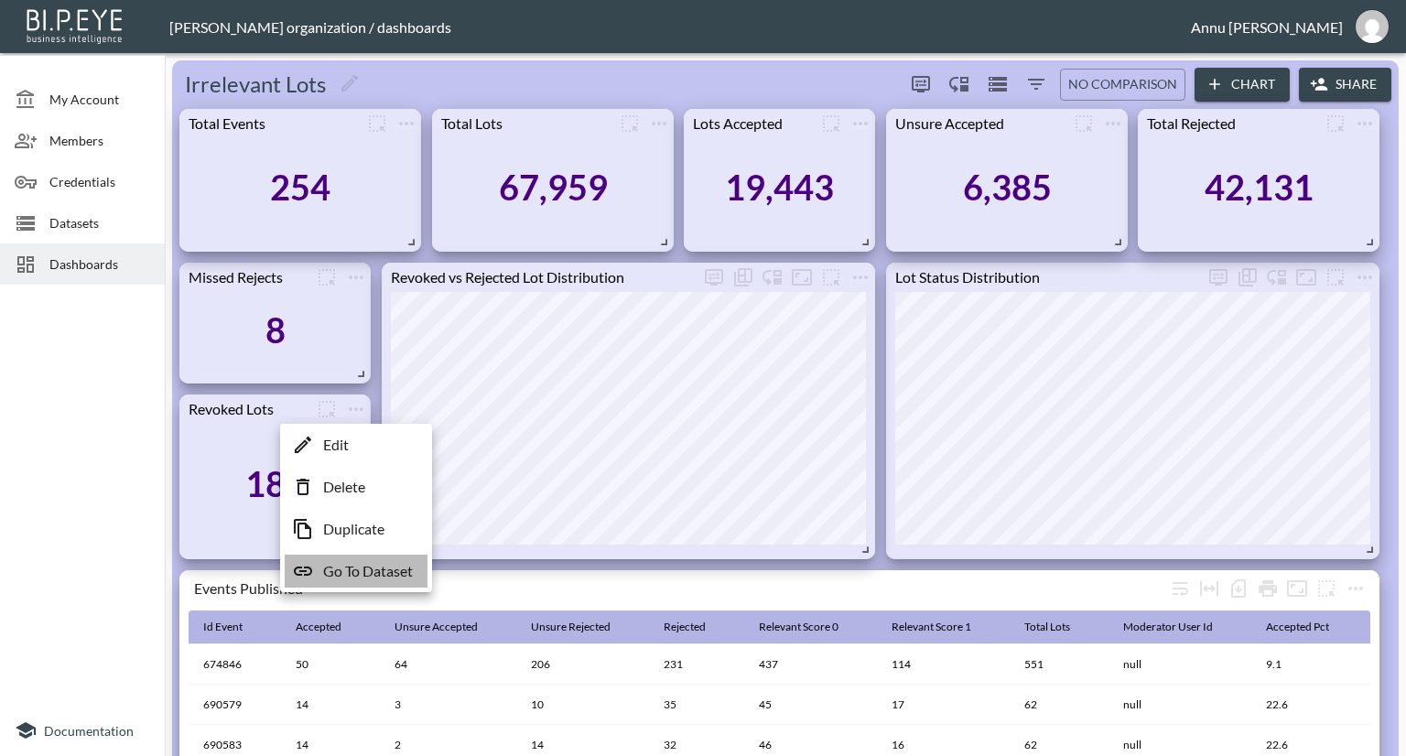
click at [348, 572] on p "Go To Dataset" at bounding box center [368, 571] width 90 height 22
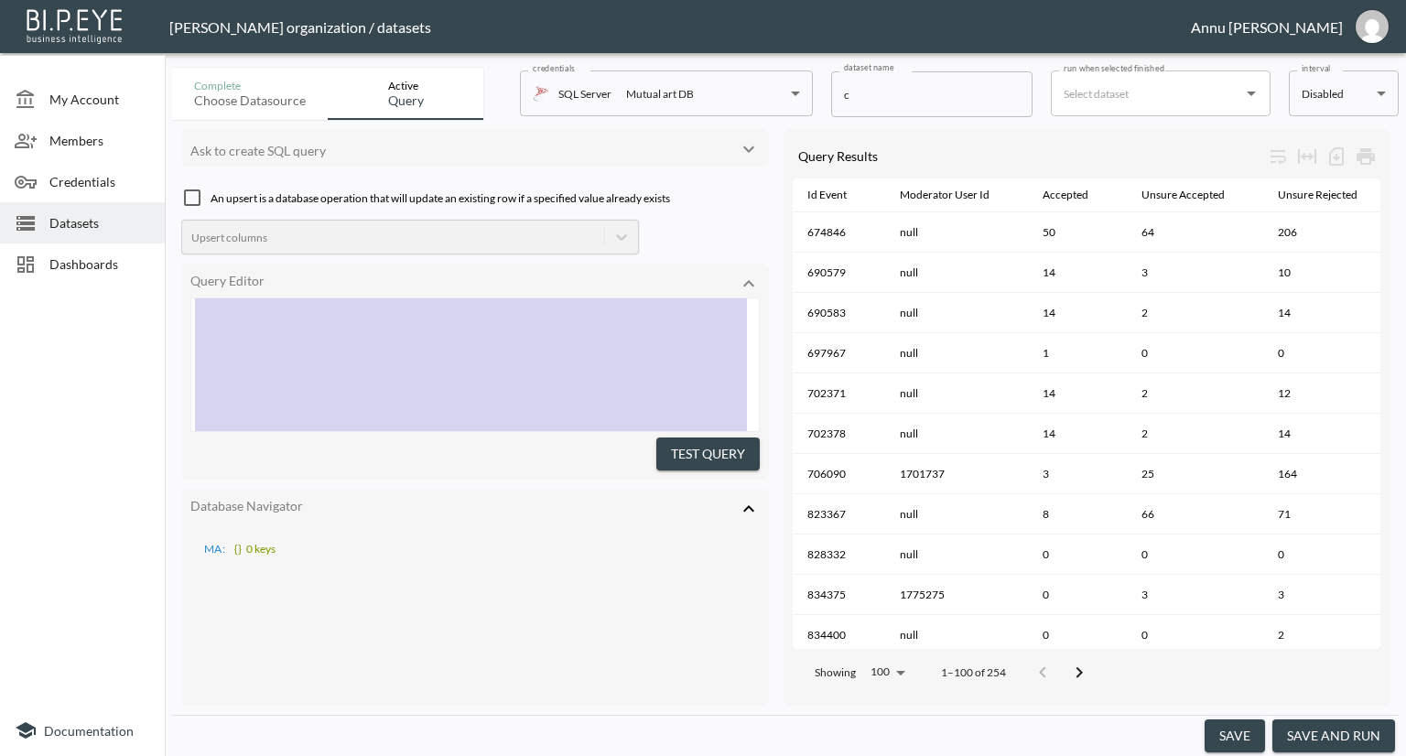
scroll to position [31, 0]
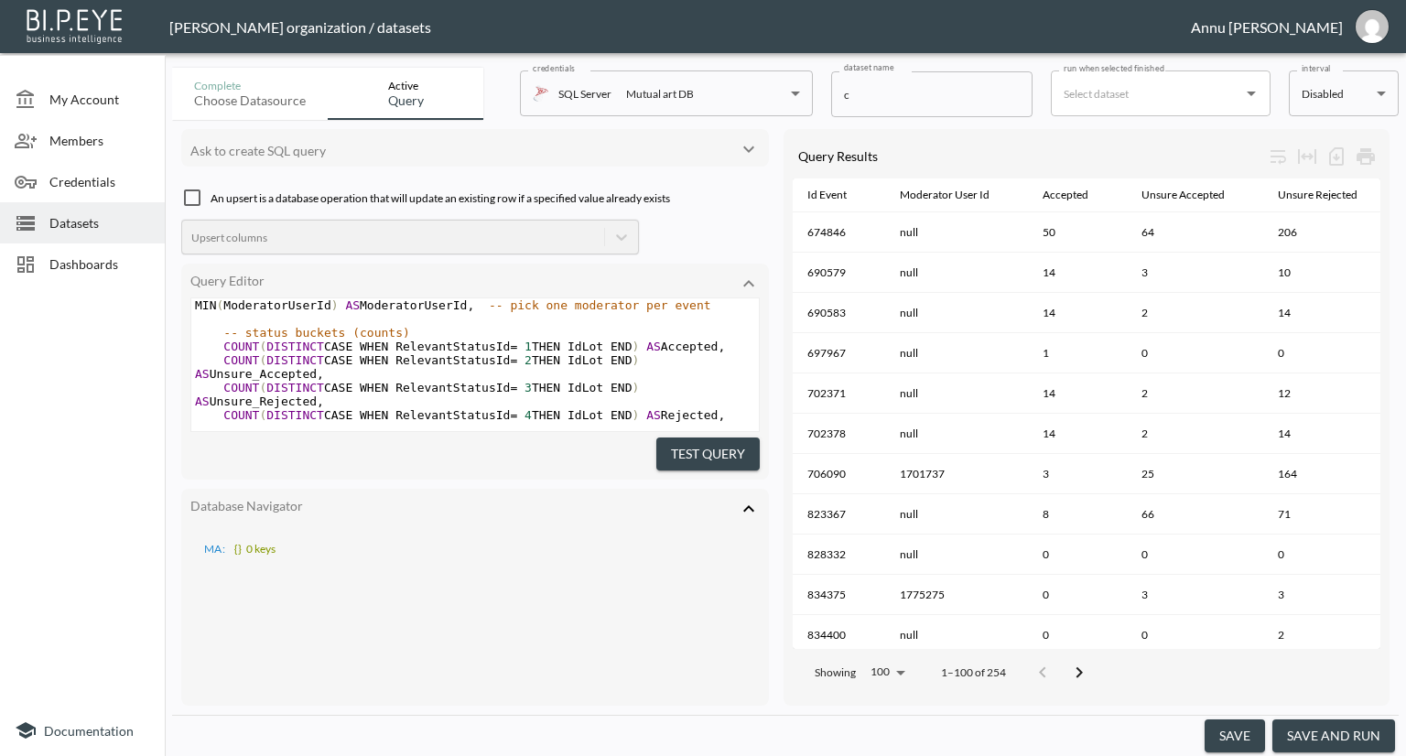
type textarea "SELECT IdEvent, MIN(ModeratorUserId) AS ModeratorUserId, -- pick one moderator …"
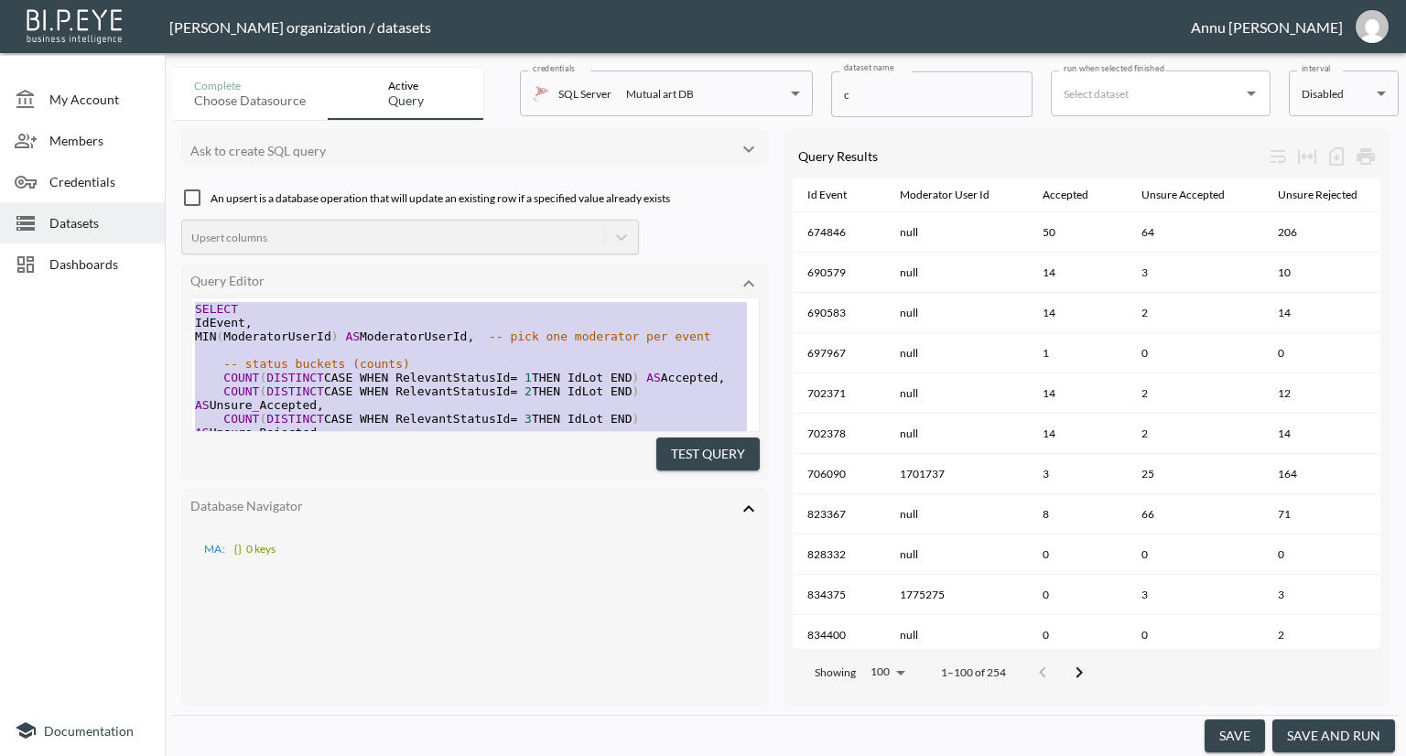
drag, startPoint x: 361, startPoint y: 391, endPoint x: 187, endPoint y: 217, distance: 246.0
click at [83, 256] on span "Dashboards" at bounding box center [99, 263] width 101 height 19
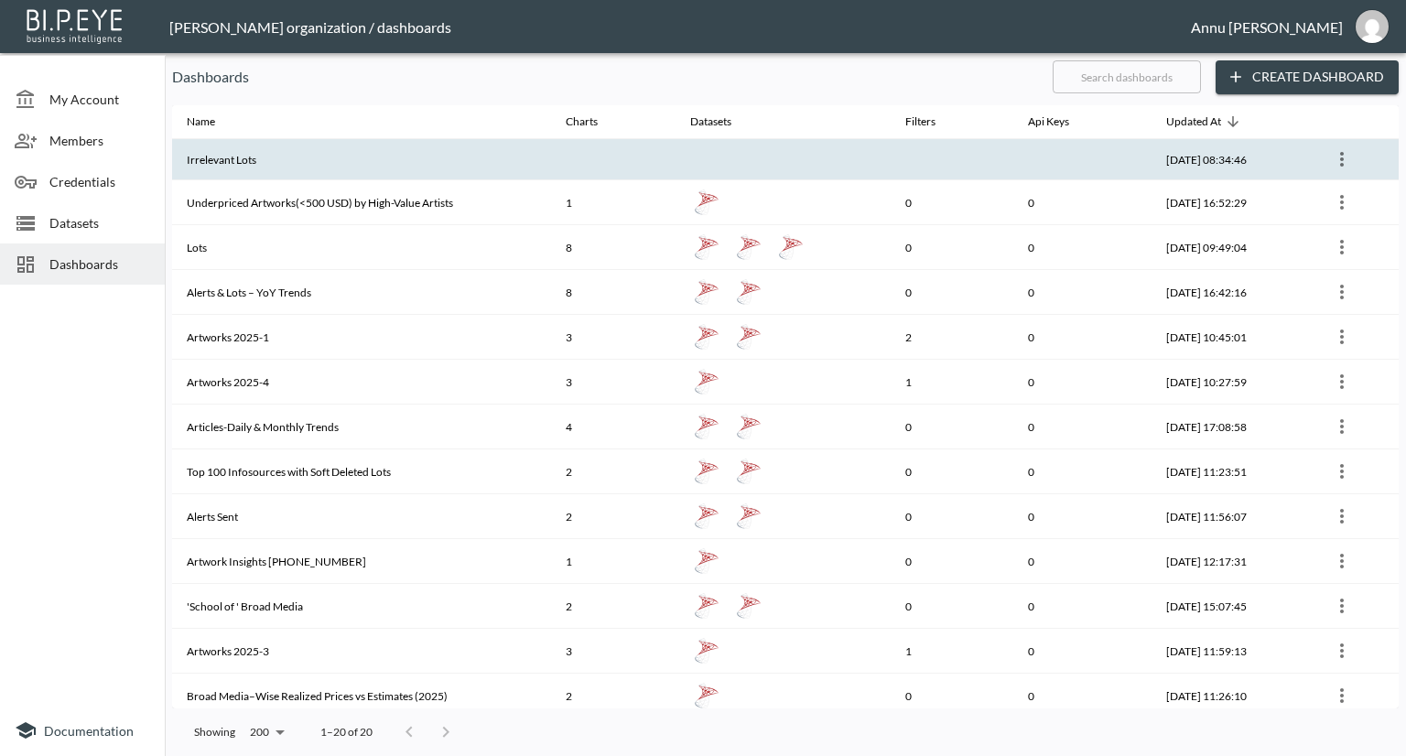
click at [320, 163] on th "Irrelevant Lots" at bounding box center [361, 159] width 379 height 41
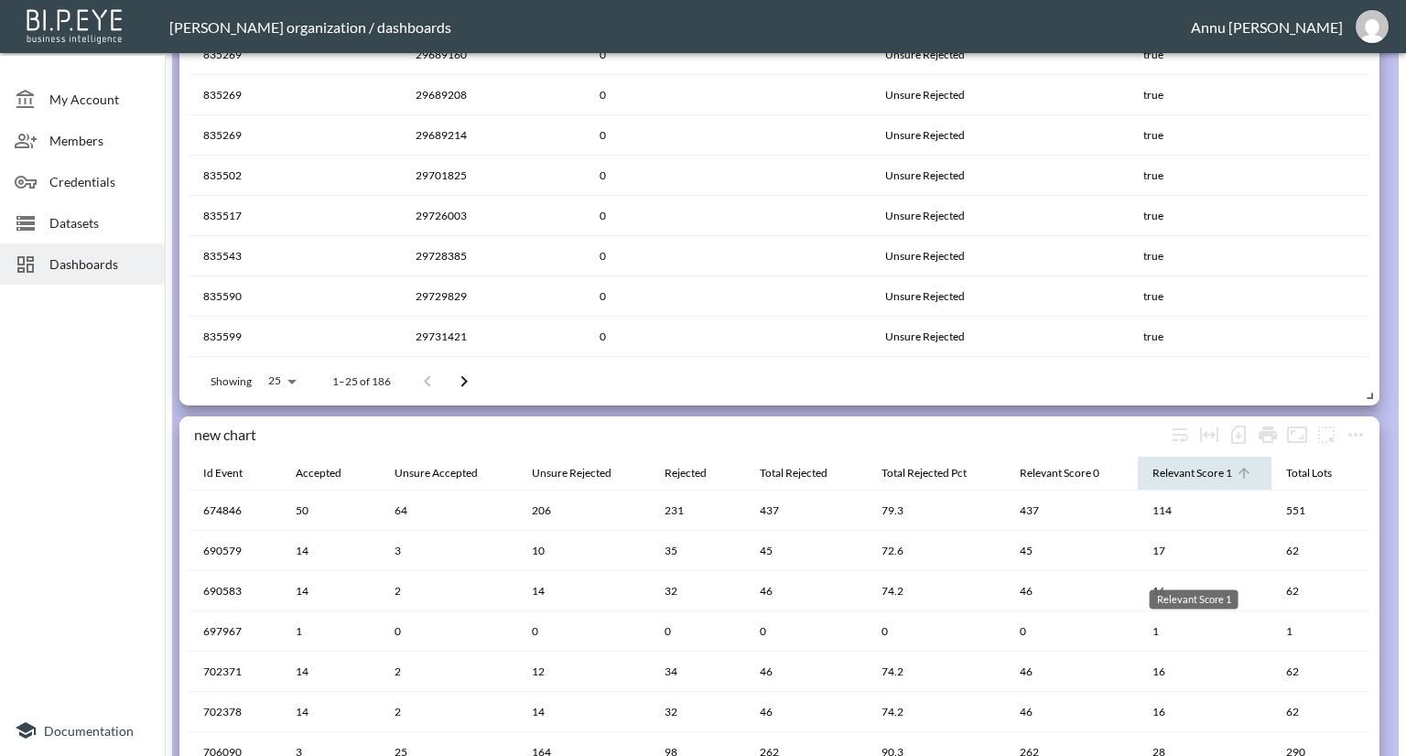
scroll to position [824, 0]
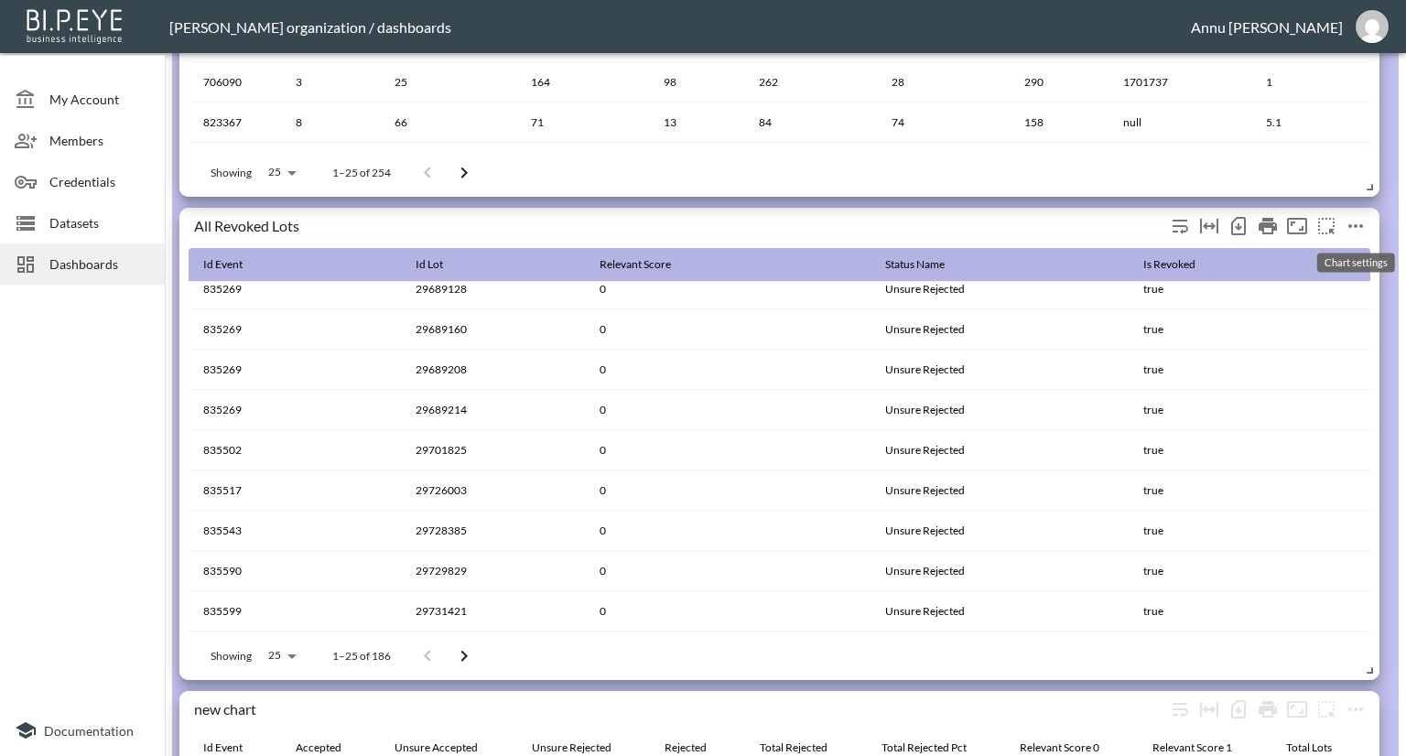
click at [1359, 228] on icon "more" at bounding box center [1356, 226] width 22 height 22
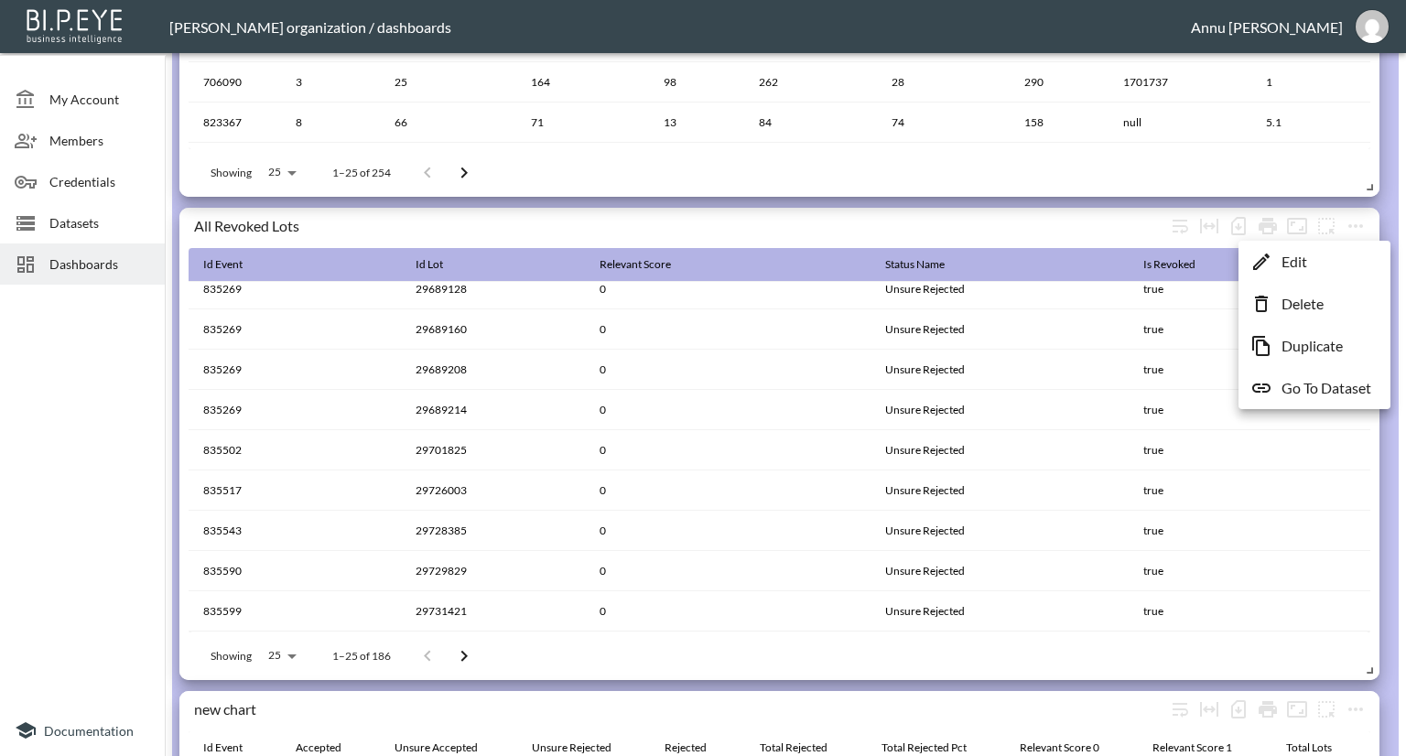
click at [1306, 390] on p "Go To Dataset" at bounding box center [1327, 388] width 90 height 22
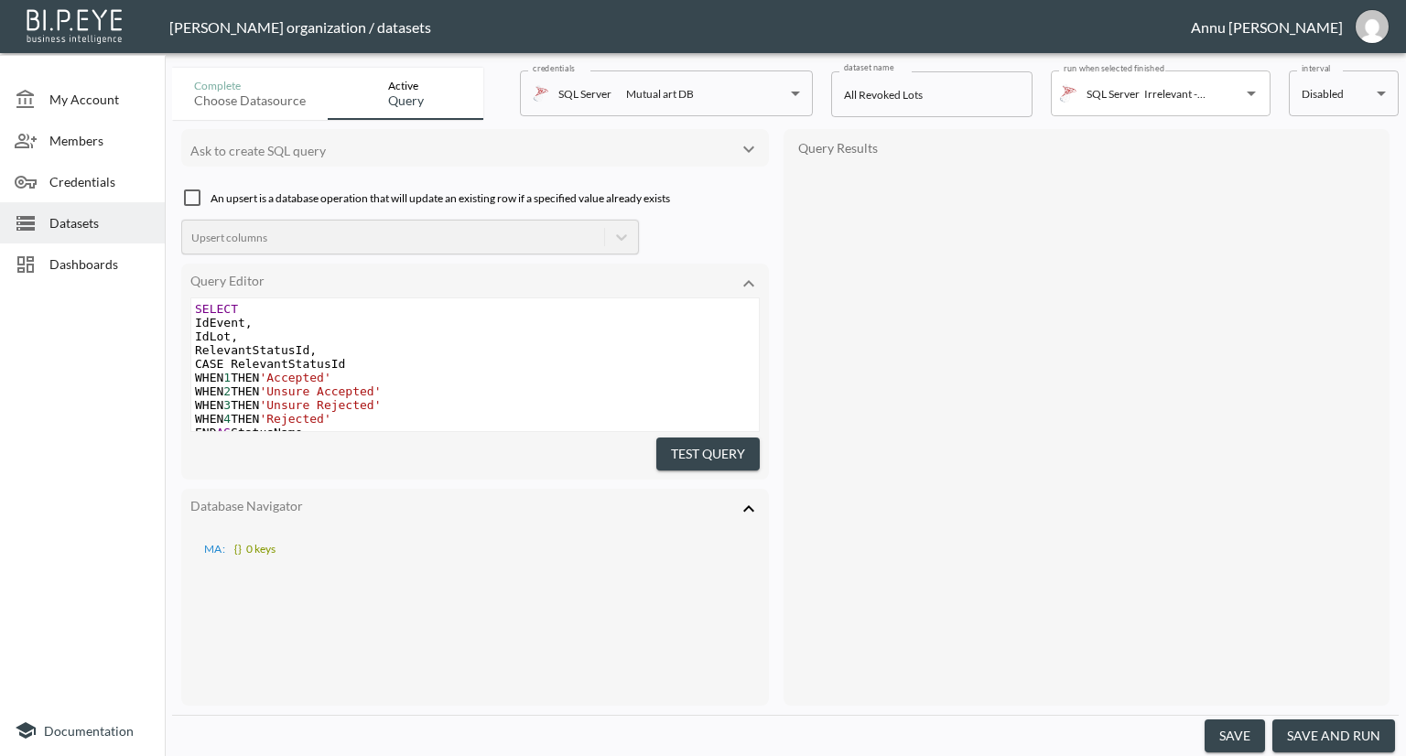
scroll to position [155, 0]
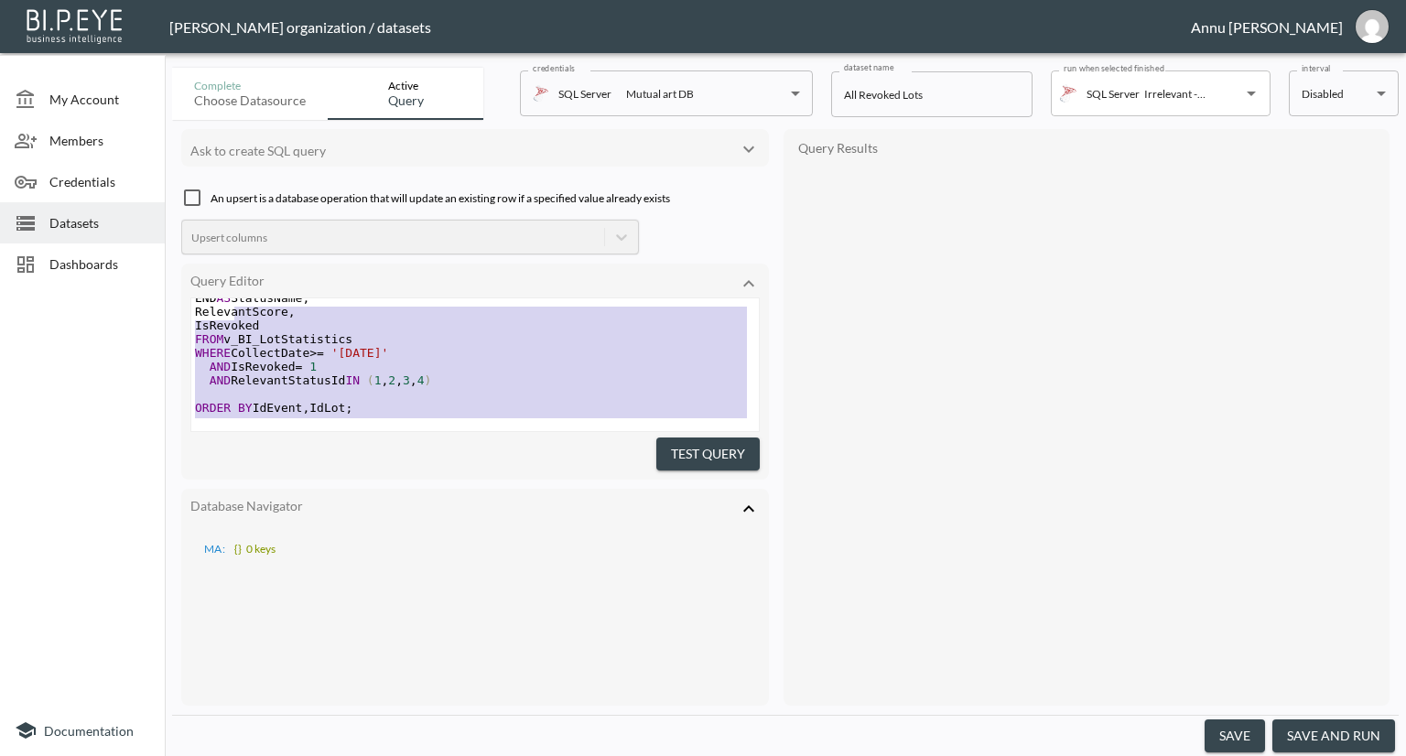
type textarea "SELECT IdEvent, IdLot, RelevantStatusId, CASE RelevantStatusId WHEN 1 THEN 'Acc…"
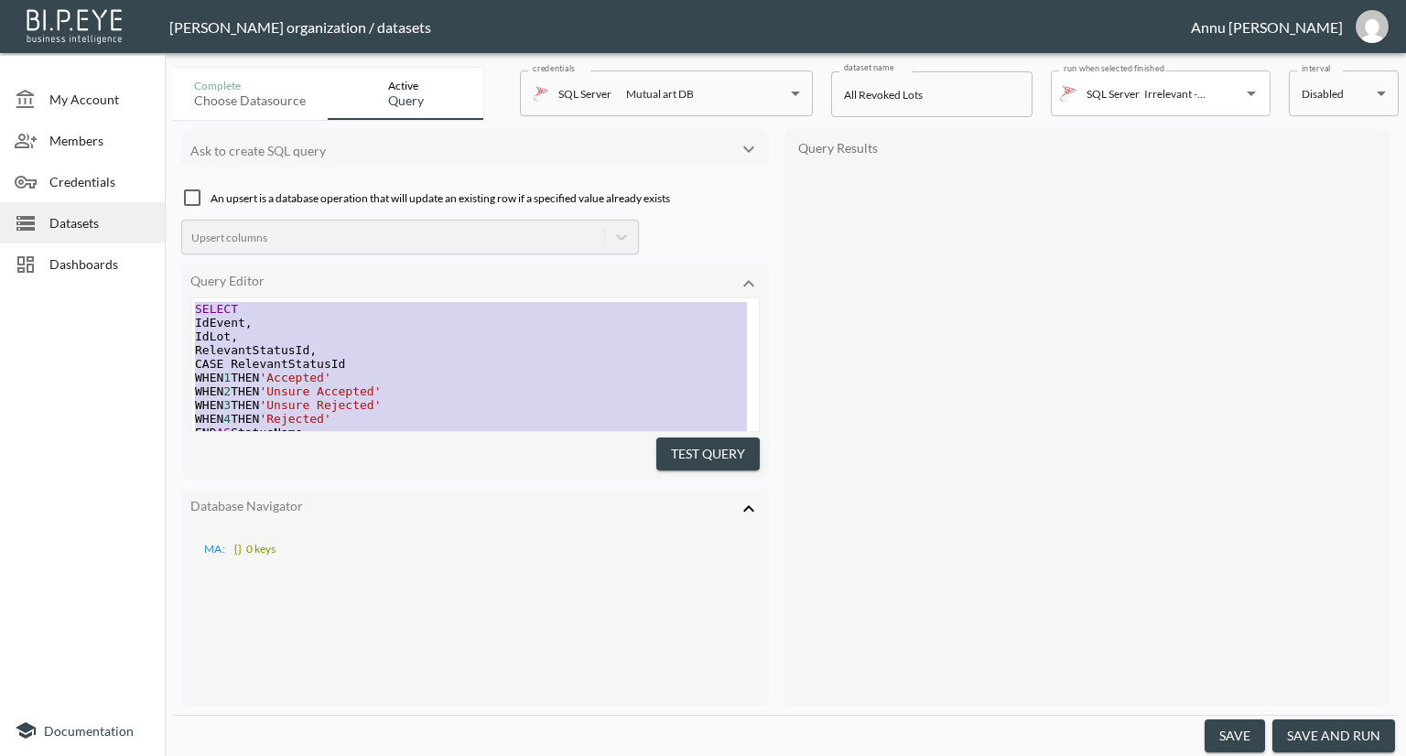
drag, startPoint x: 375, startPoint y: 405, endPoint x: 180, endPoint y: 221, distance: 268.1
click at [181, 221] on div "Ask to create SQL query An upsert is a database operation that will update an e…" at bounding box center [475, 417] width 588 height 577
click at [415, 351] on pre "RelevantStatusId ," at bounding box center [475, 350] width 568 height 14
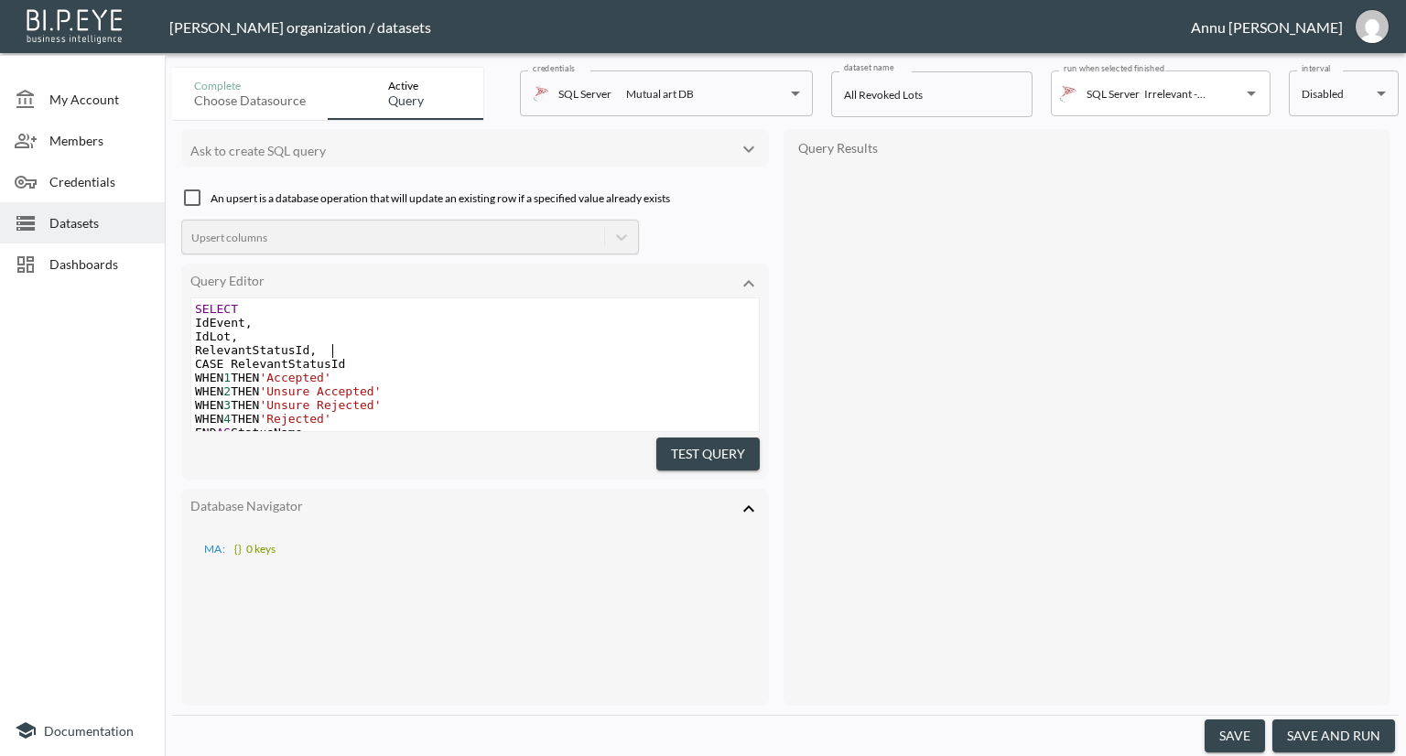
scroll to position [155, 0]
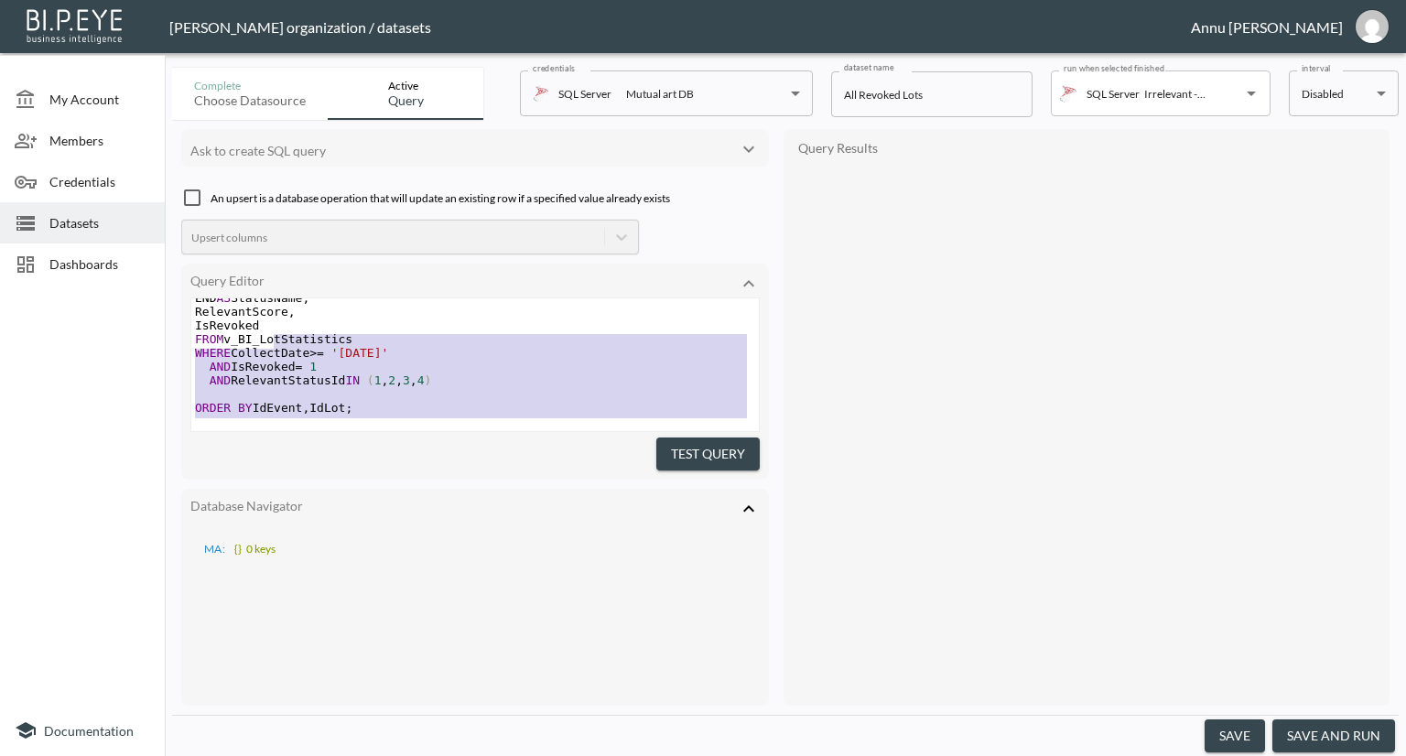
type textarea "SELECT IdEvent, IdLot, RelevantStatusId, CASE RelevantStatusId WHEN 1 THEN 'Acc…"
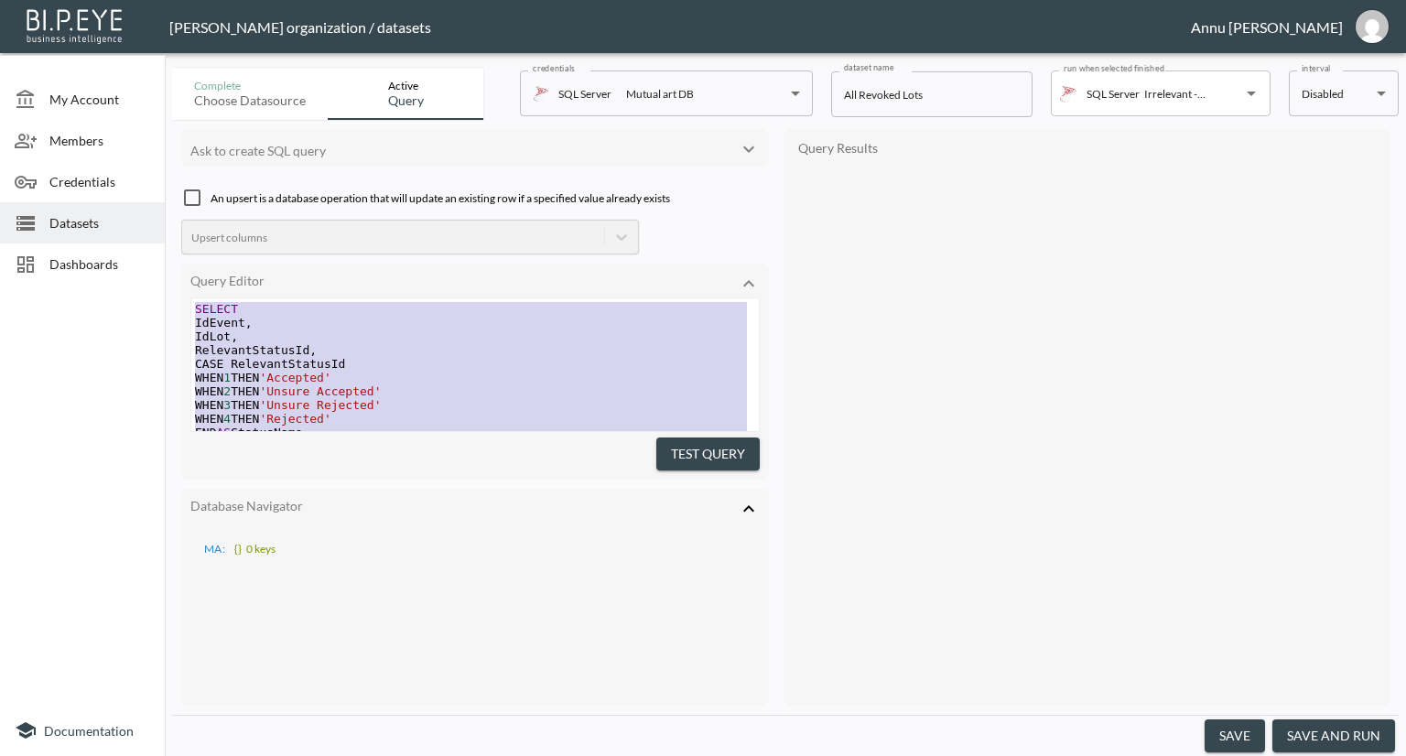
drag, startPoint x: 410, startPoint y: 412, endPoint x: 202, endPoint y: 234, distance: 273.3
click at [202, 234] on div "Ask to create SQL query An upsert is a database operation that will update an e…" at bounding box center [475, 417] width 588 height 577
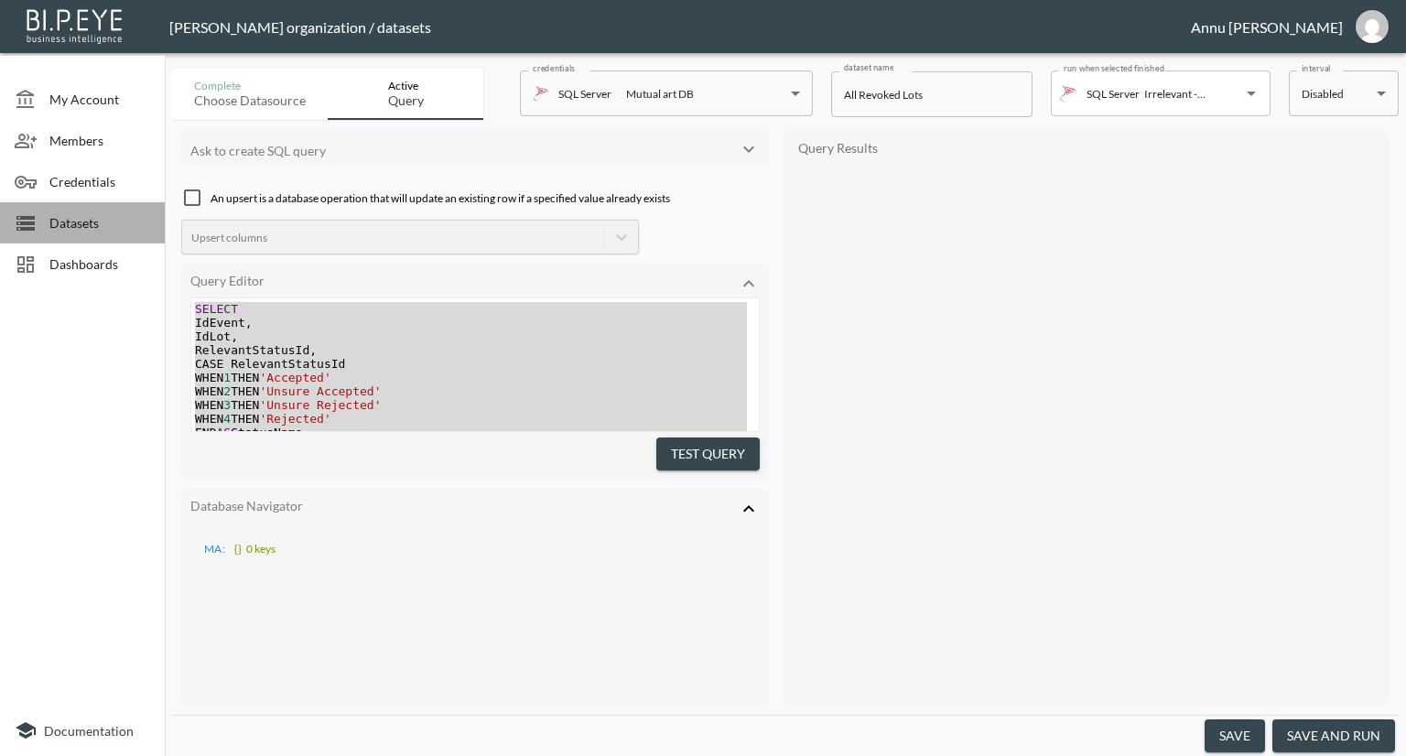
click at [78, 217] on span "Datasets" at bounding box center [99, 222] width 101 height 19
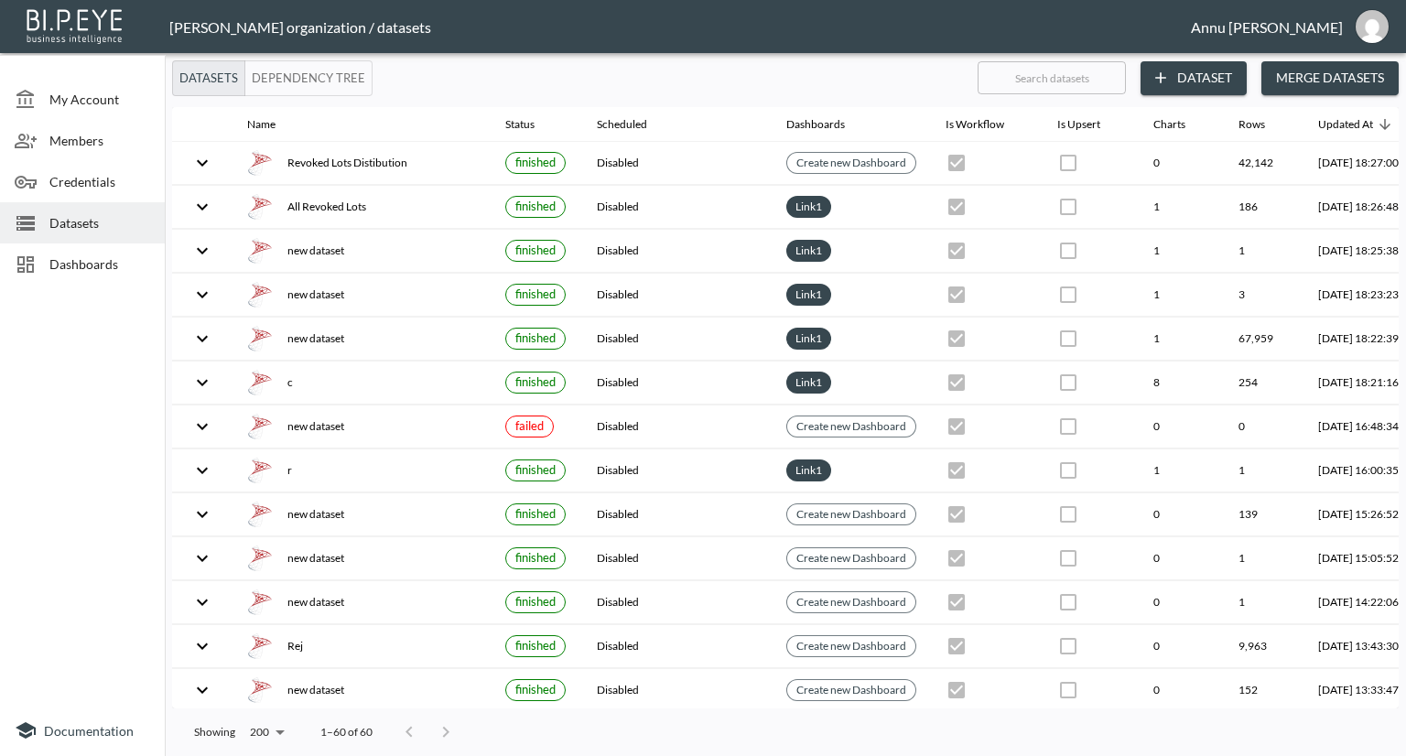
click at [1242, 81] on button "Dataset" at bounding box center [1194, 78] width 106 height 34
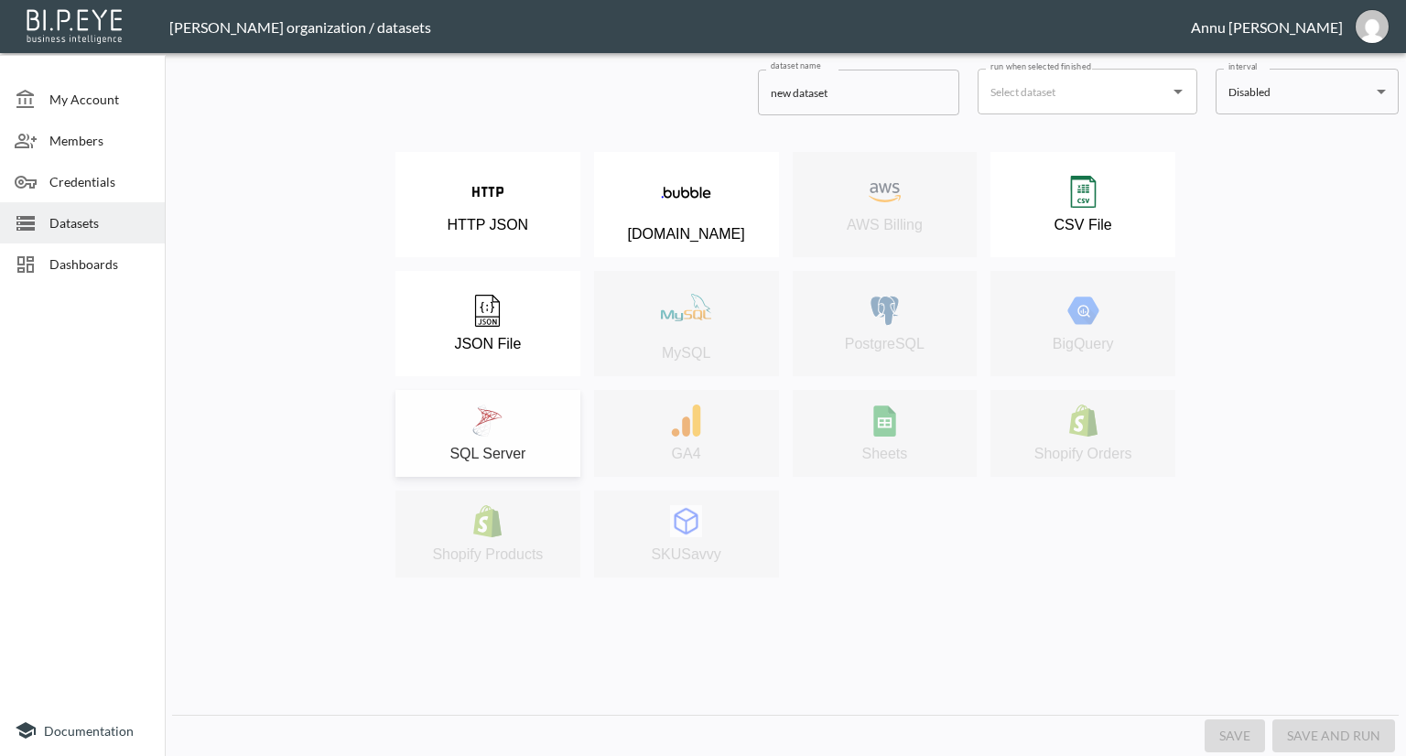
click at [486, 427] on img at bounding box center [487, 421] width 32 height 32
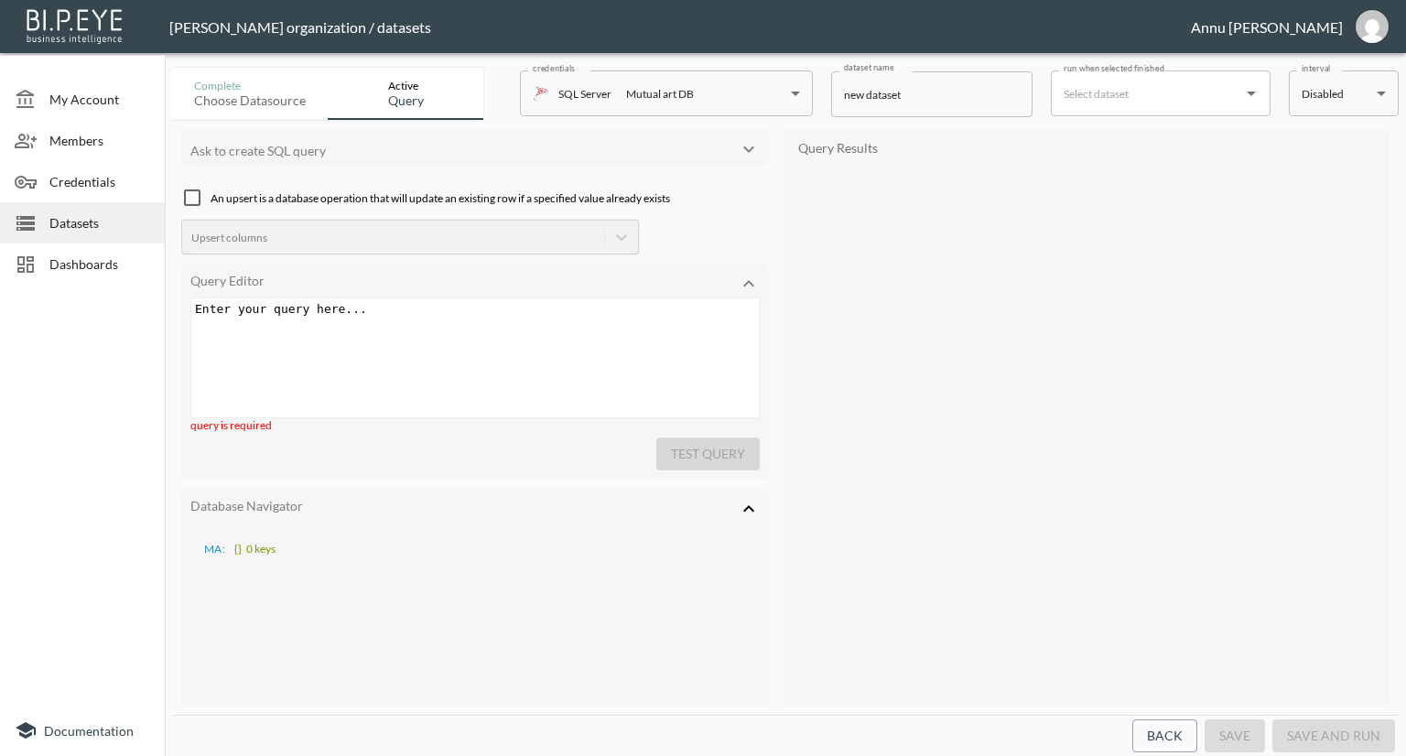
click at [380, 321] on div "Enter your query here... xxxxxxxxxx ​" at bounding box center [497, 380] width 613 height 165
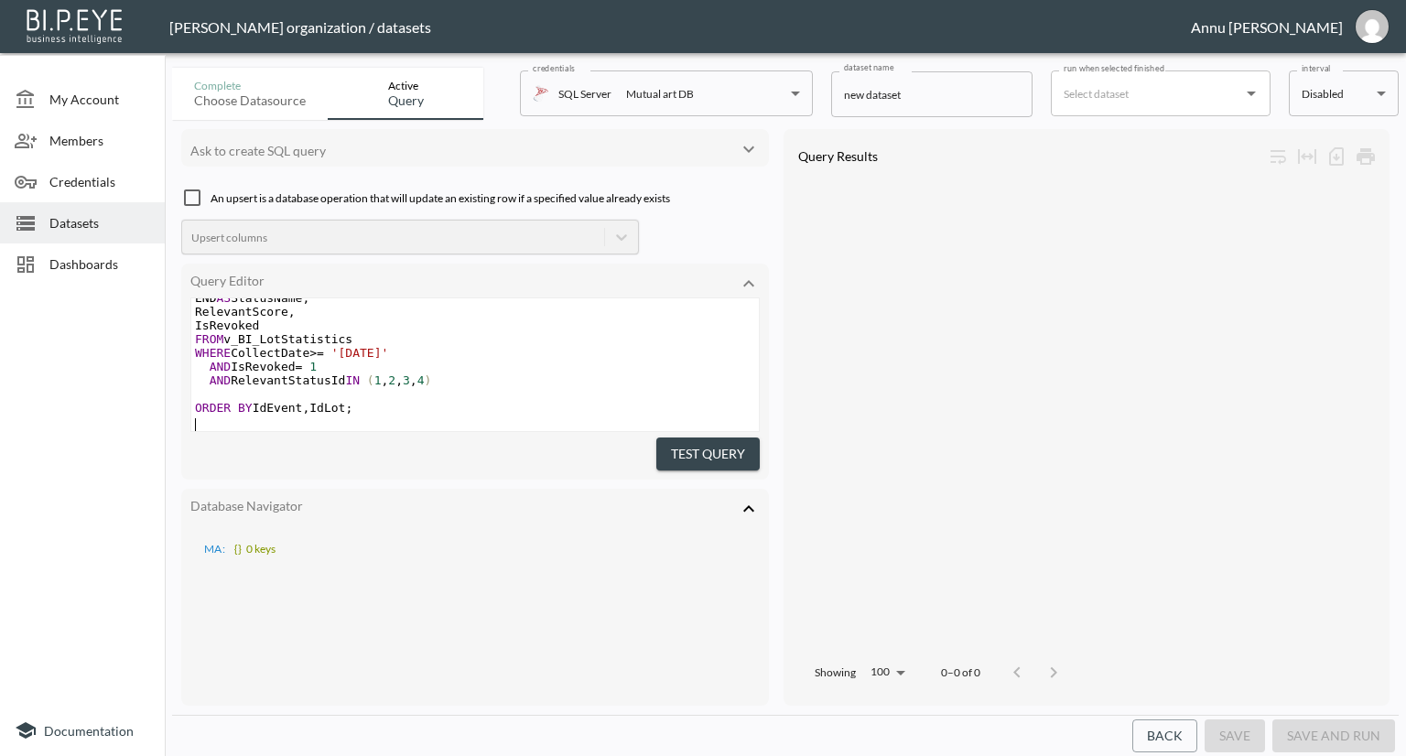
scroll to position [156, 0]
click at [669, 442] on button "Test Query" at bounding box center [707, 455] width 103 height 34
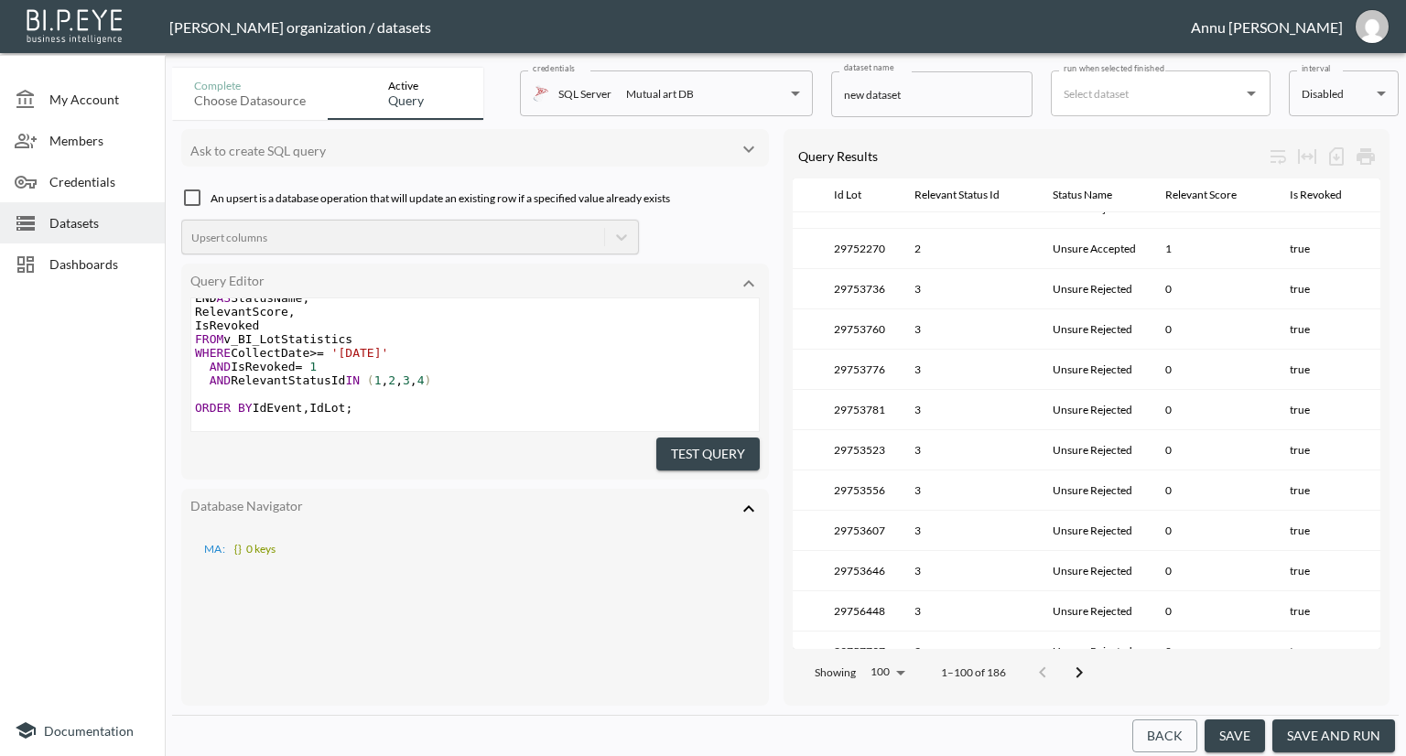
scroll to position [3021, 73]
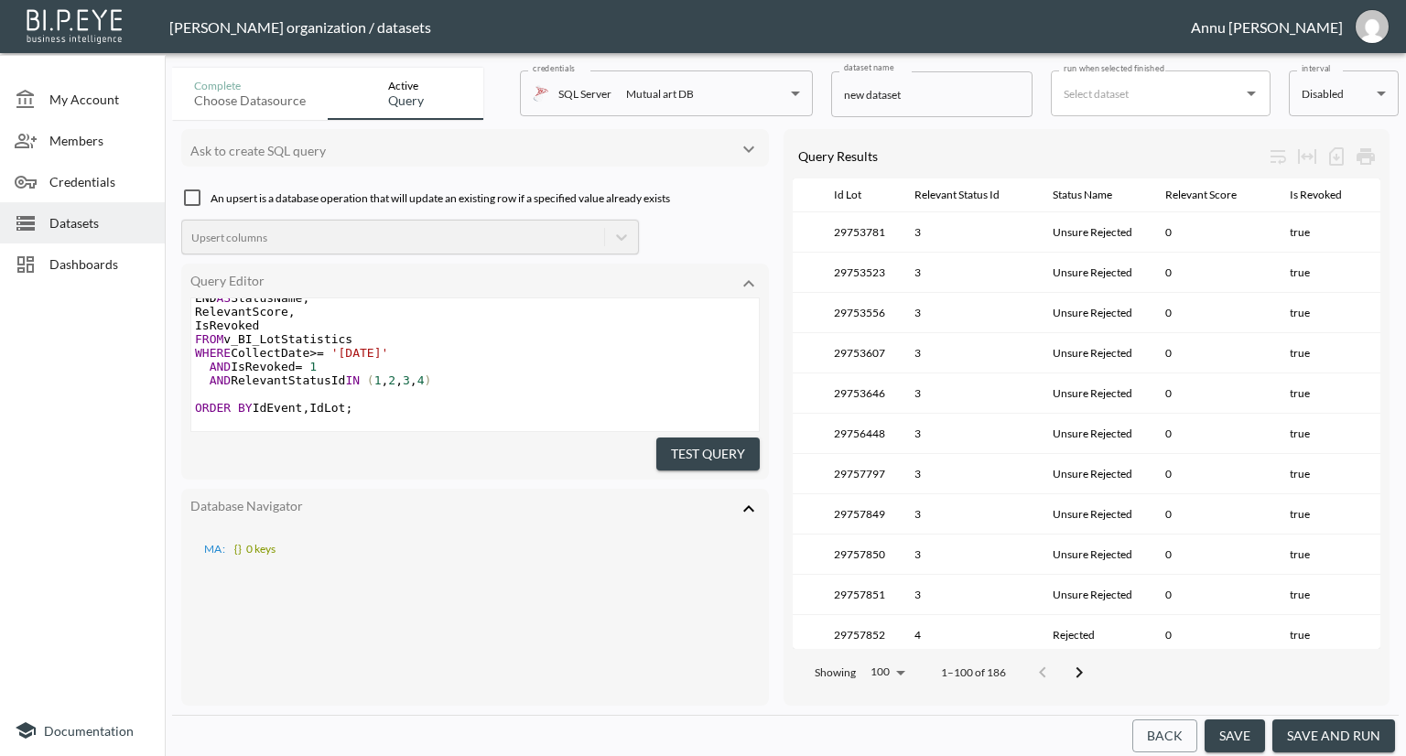
click at [1074, 662] on icon "Go to next page" at bounding box center [1079, 673] width 22 height 22
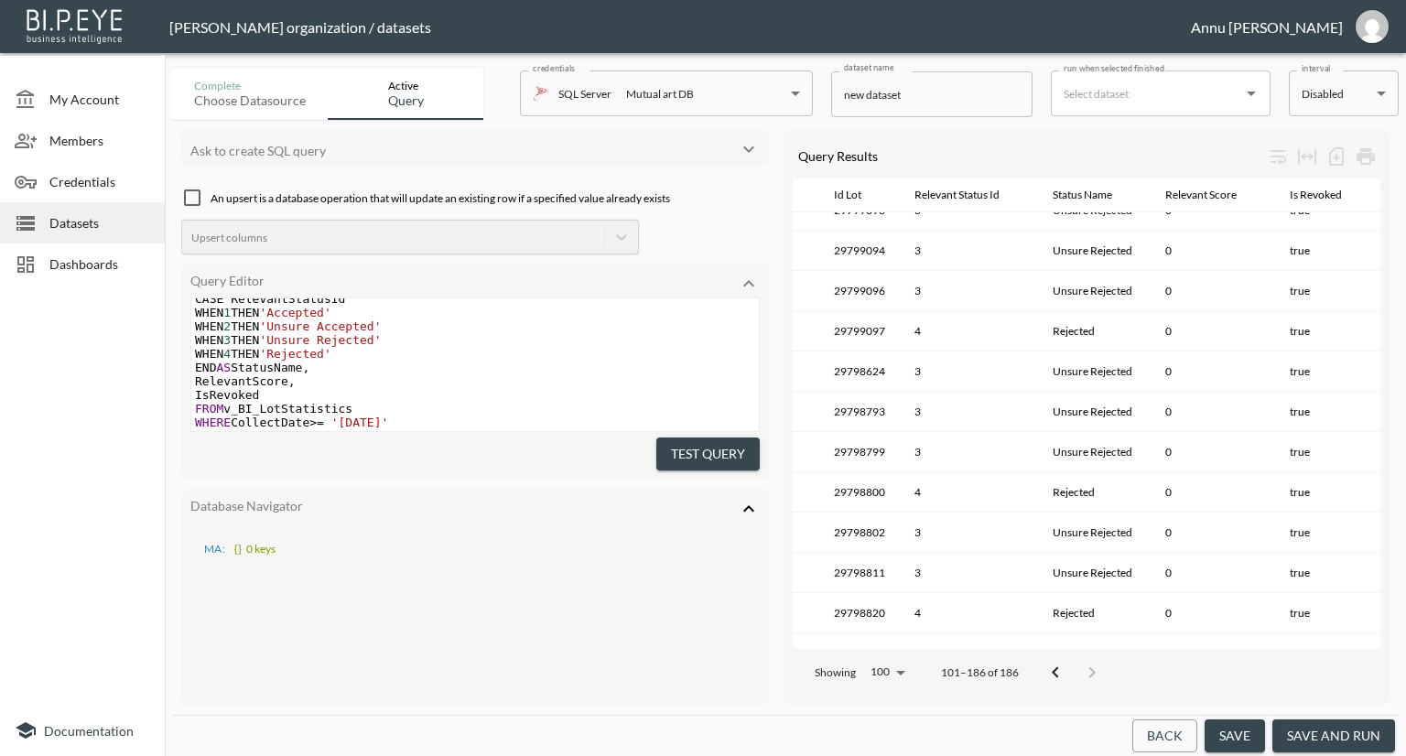
scroll to position [2314, 73]
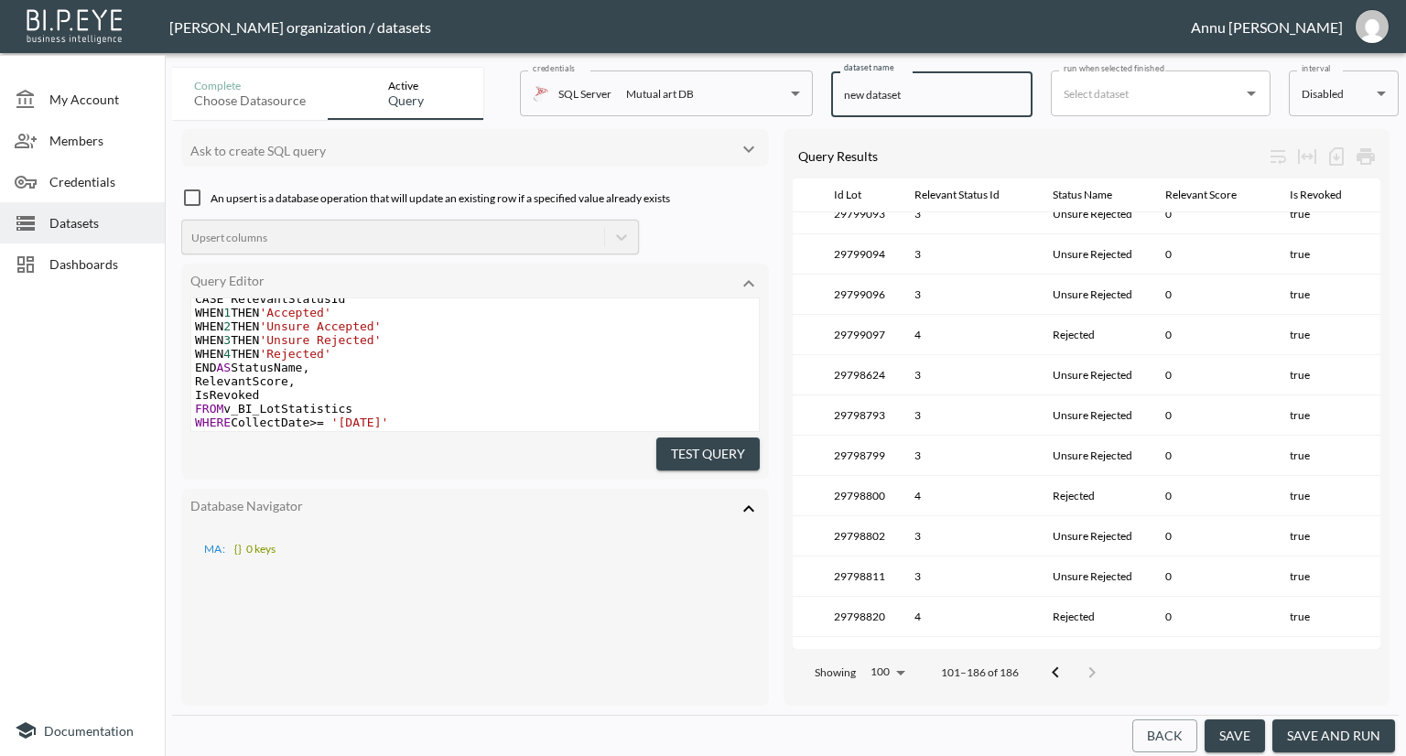
drag, startPoint x: 945, startPoint y: 95, endPoint x: 803, endPoint y: 96, distance: 141.9
click at [803, 96] on div "Complete Choose datasource Active Query credentials SQL Server Mutual art DB 82…" at bounding box center [785, 89] width 1227 height 59
type input "latest"
click at [1357, 722] on button "save and run" at bounding box center [1333, 736] width 123 height 34
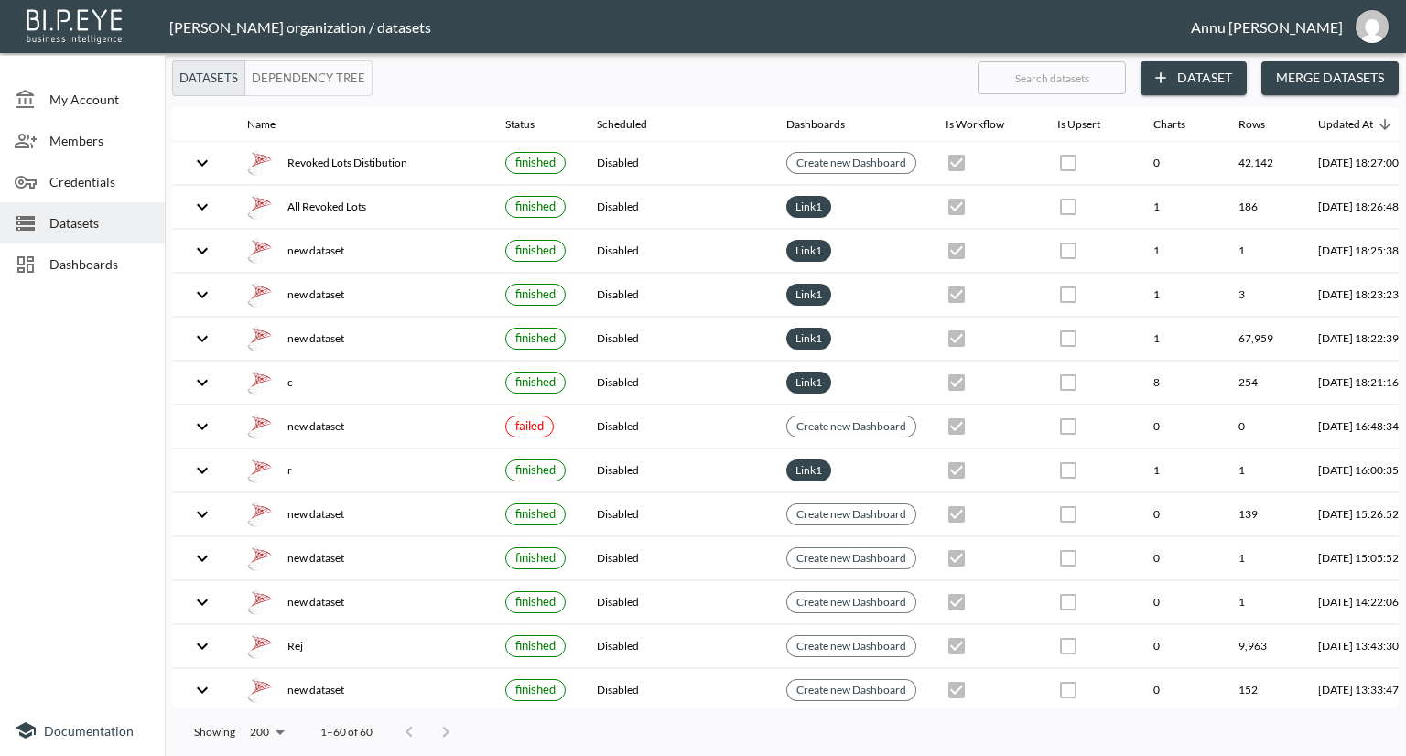
checkbox input "false"
checkbox input "true"
checkbox input "false"
checkbox input "true"
checkbox input "false"
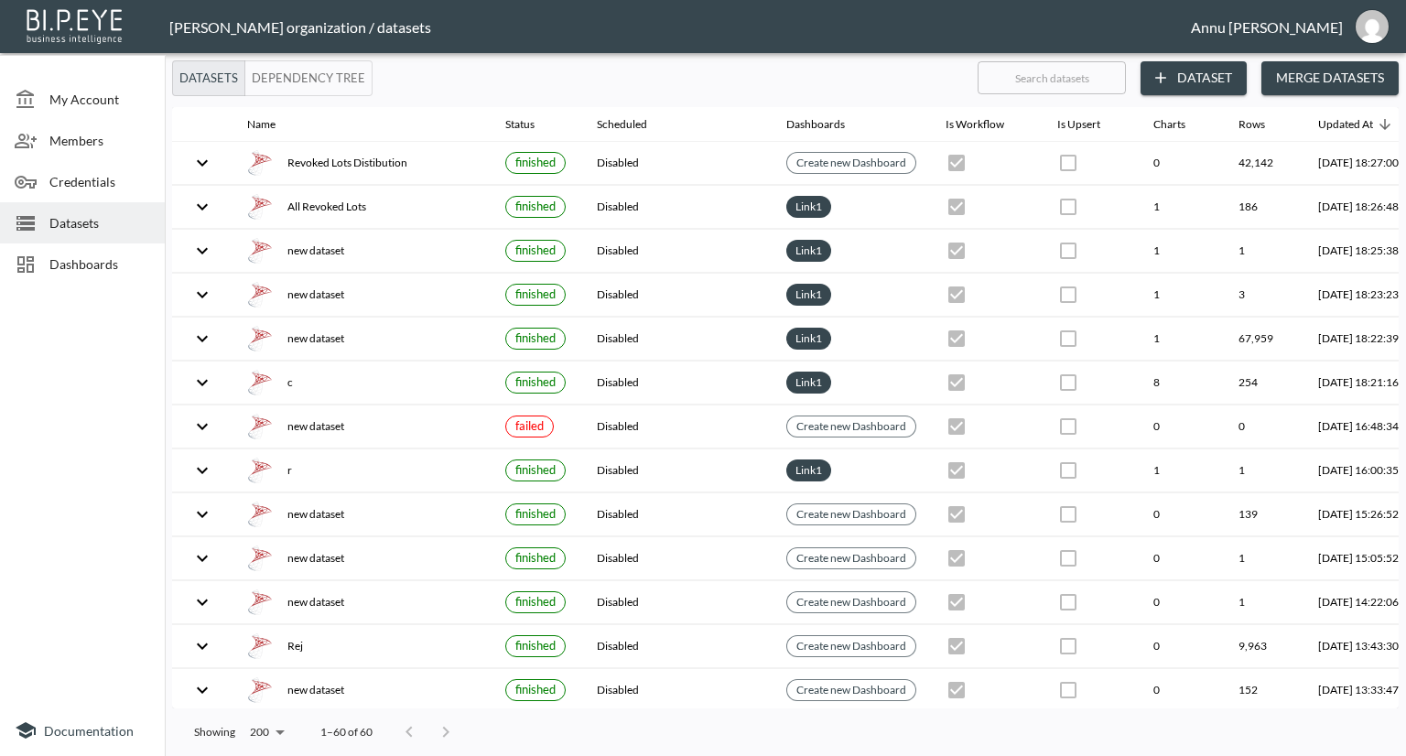
checkbox input "true"
checkbox input "false"
checkbox input "true"
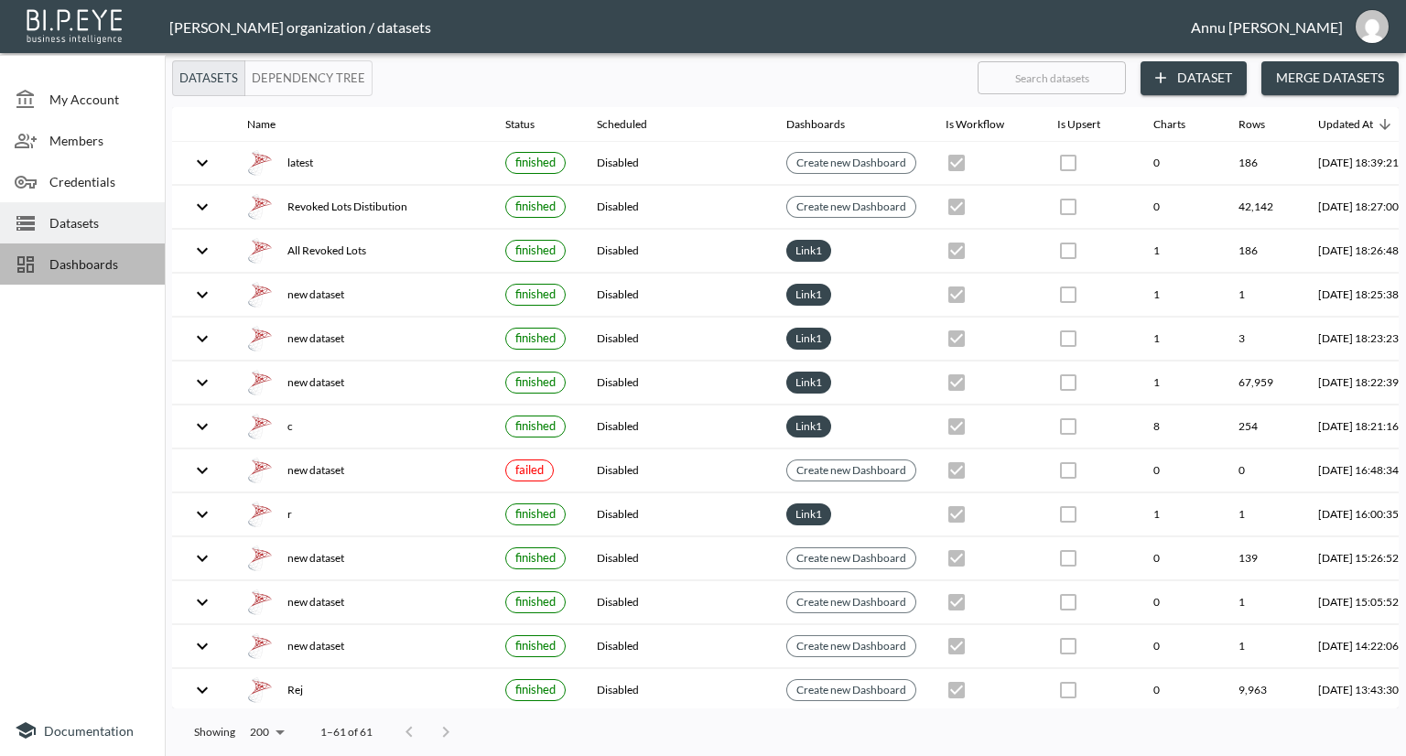
click at [113, 262] on span "Dashboards" at bounding box center [99, 263] width 101 height 19
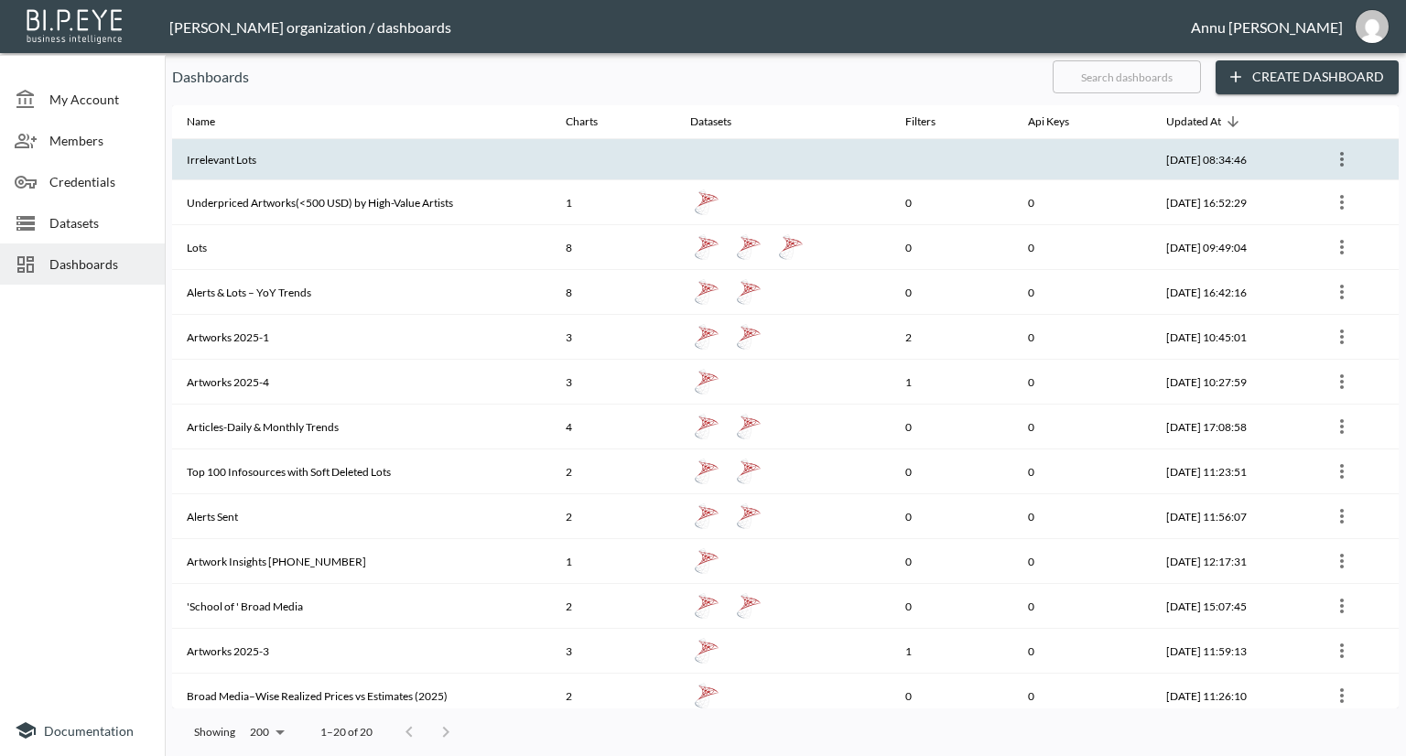
click at [313, 171] on th "Irrelevant Lots" at bounding box center [361, 159] width 379 height 41
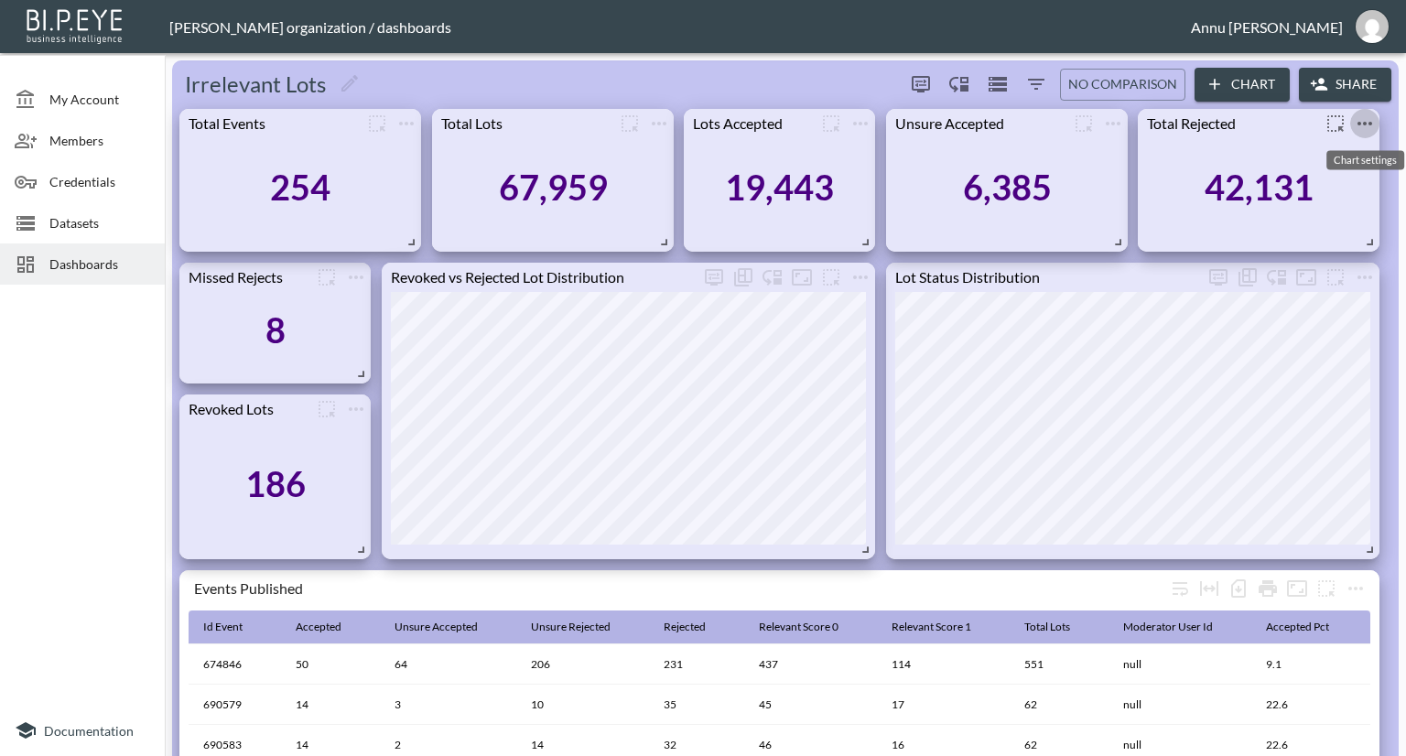
click at [1363, 122] on icon "more" at bounding box center [1364, 124] width 15 height 4
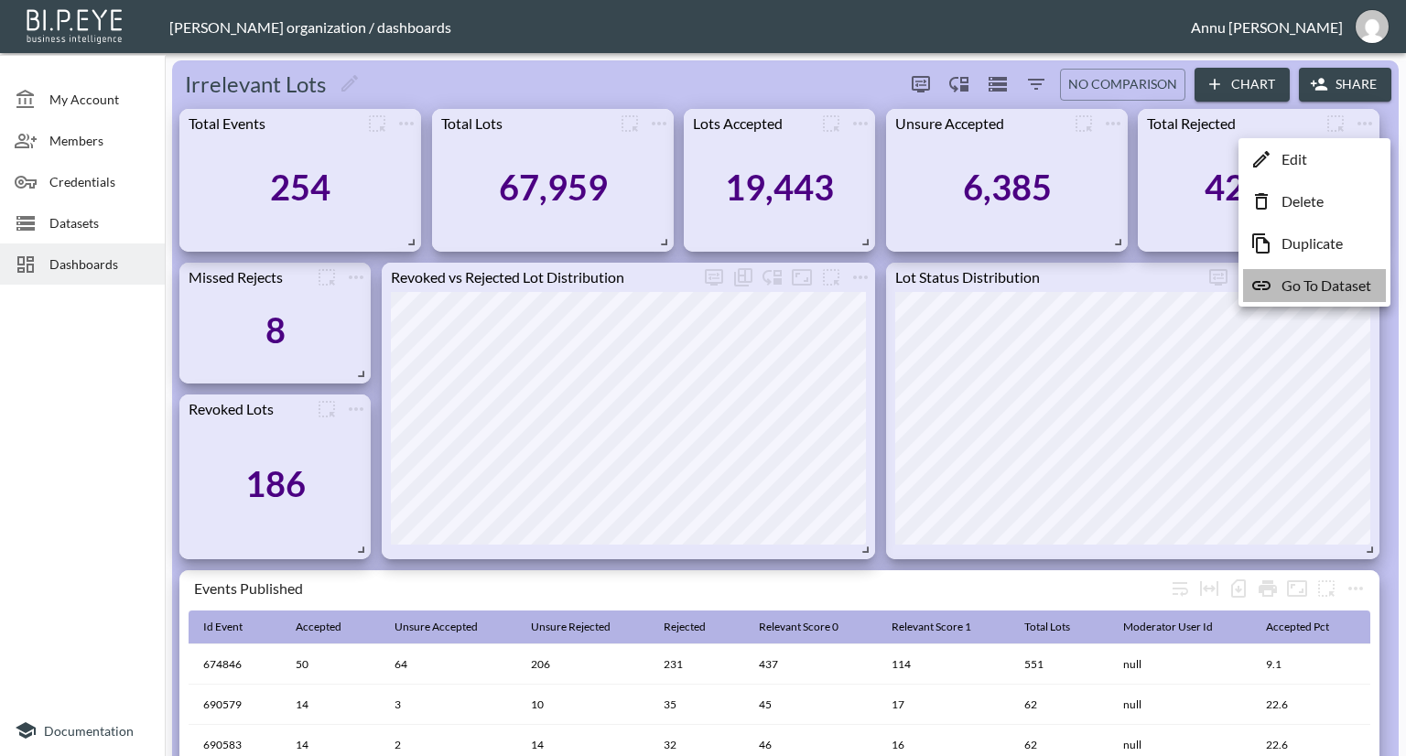
click at [1303, 293] on p "Go To Dataset" at bounding box center [1327, 286] width 90 height 22
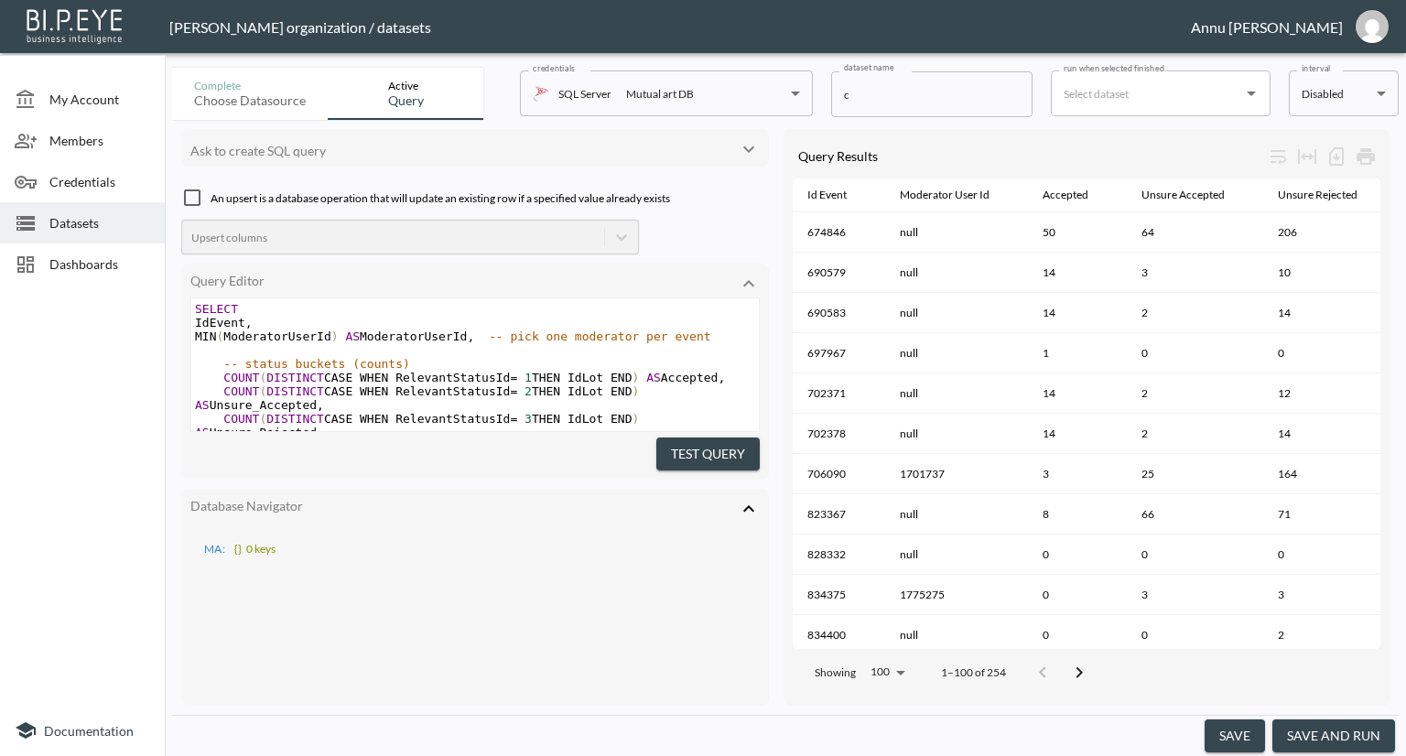
click at [742, 500] on icon at bounding box center [749, 509] width 22 height 22
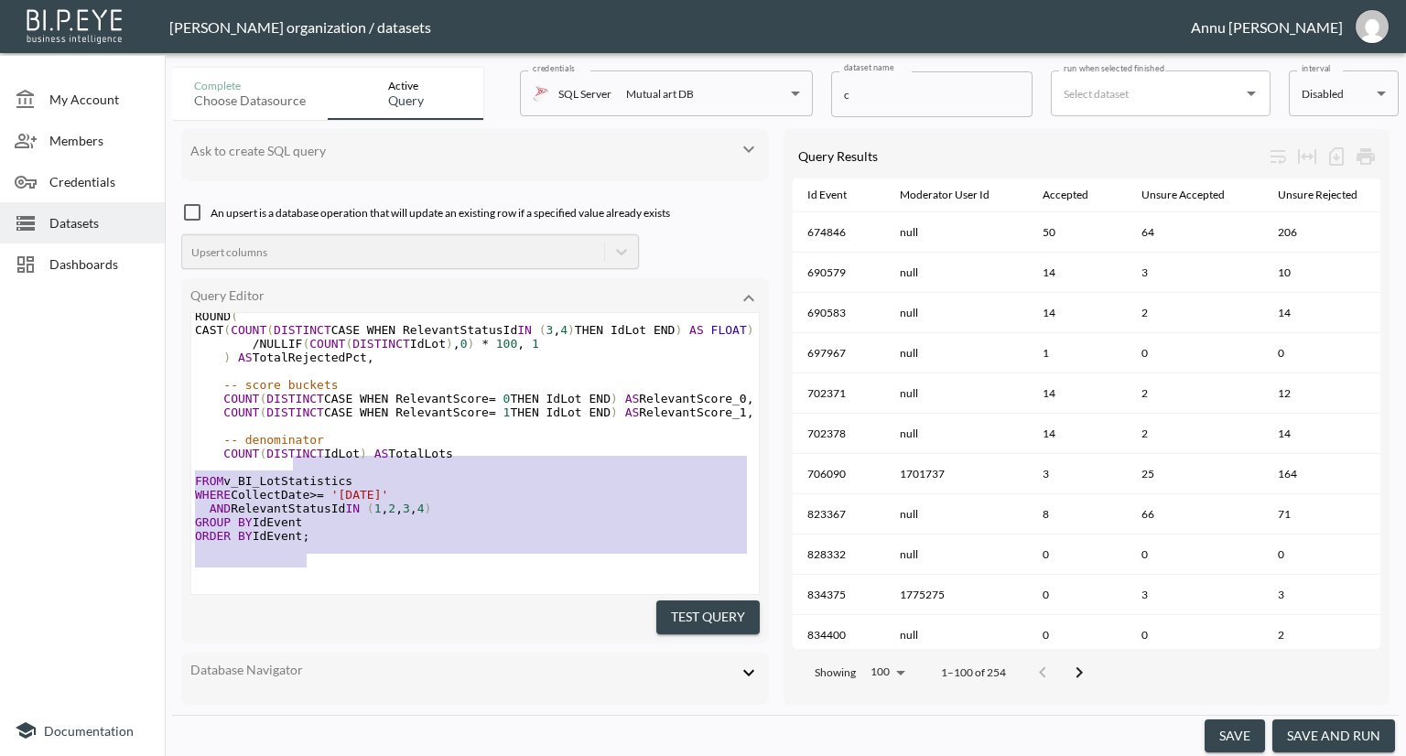
scroll to position [406, 0]
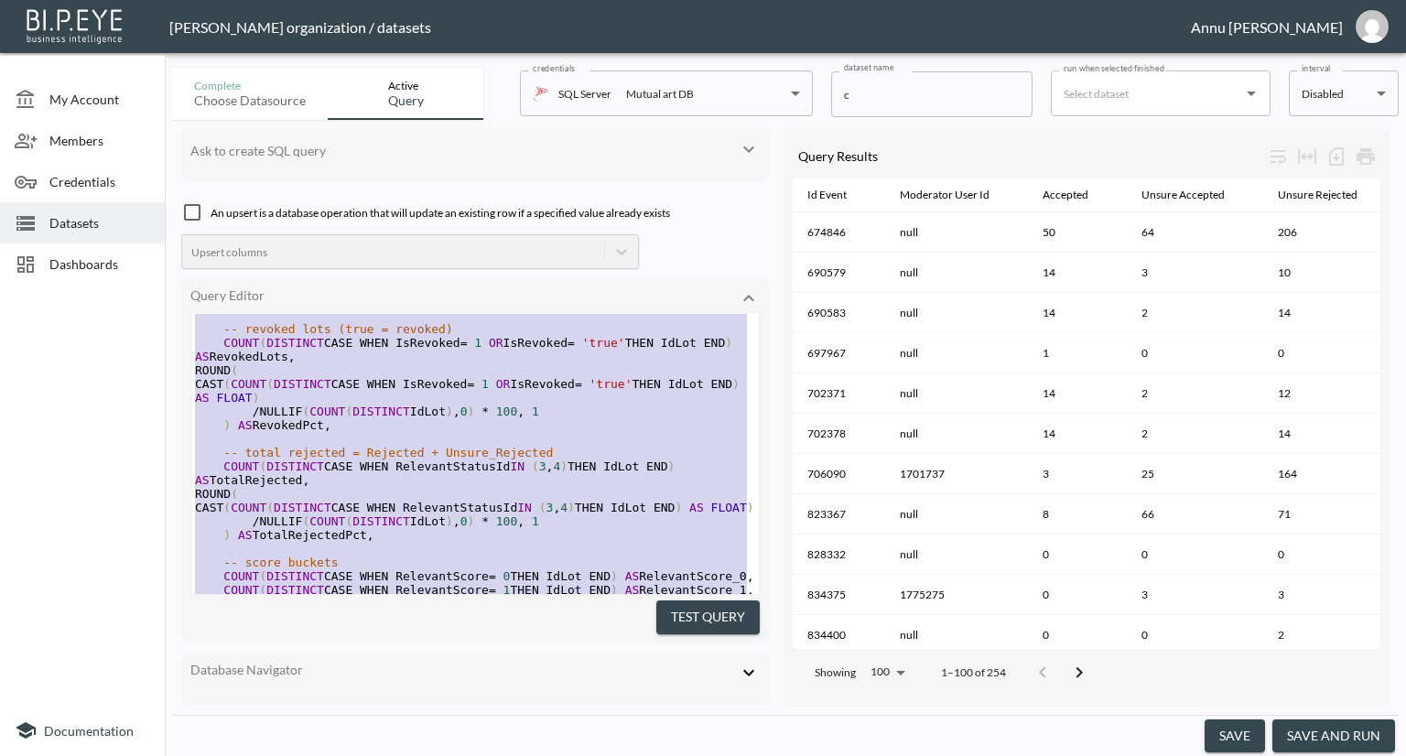
type textarea "SELECT IdEvent, MIN(ModeratorUserId) AS ModeratorUserId, -- pick one moderator …"
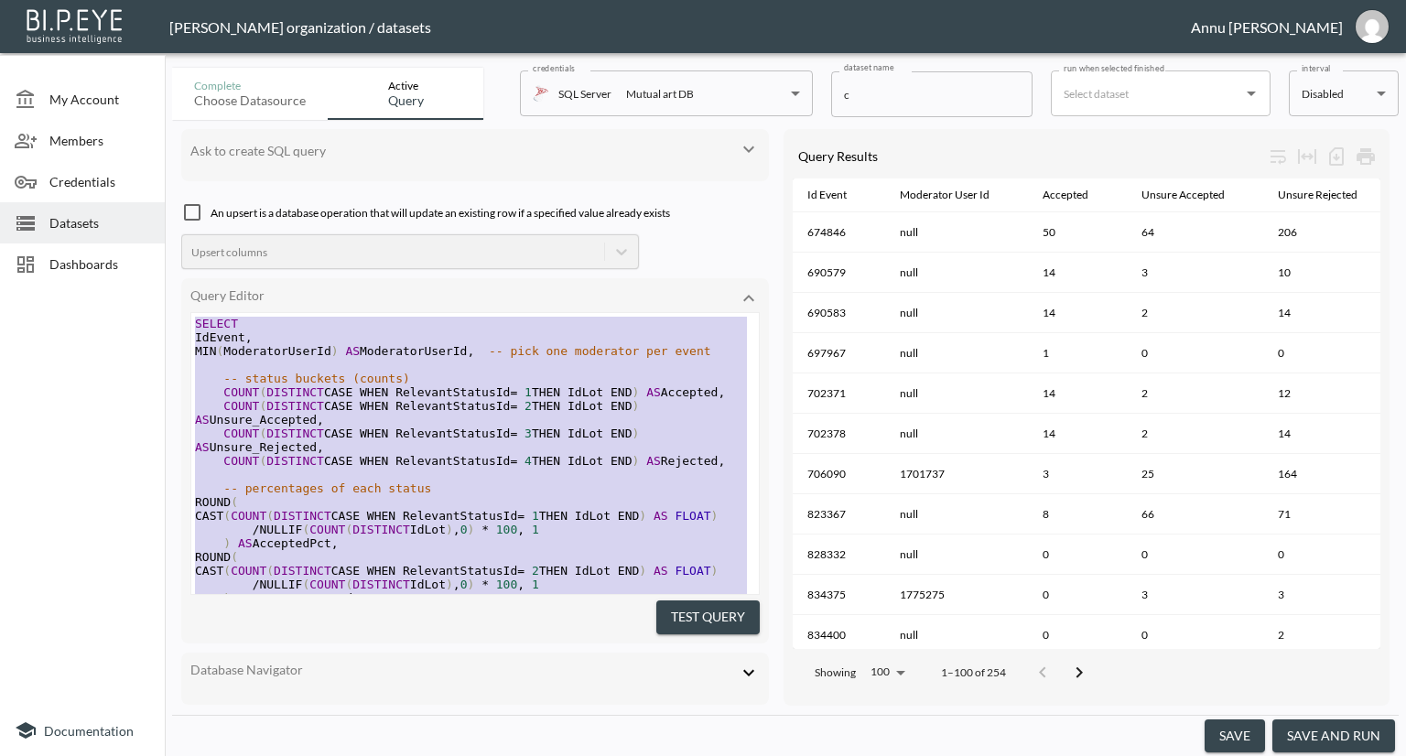
drag, startPoint x: 331, startPoint y: 532, endPoint x: 228, endPoint y: 206, distance: 341.9
click at [228, 206] on div "Ask to create SQL query An upsert is a database operation that will update an e…" at bounding box center [475, 417] width 588 height 577
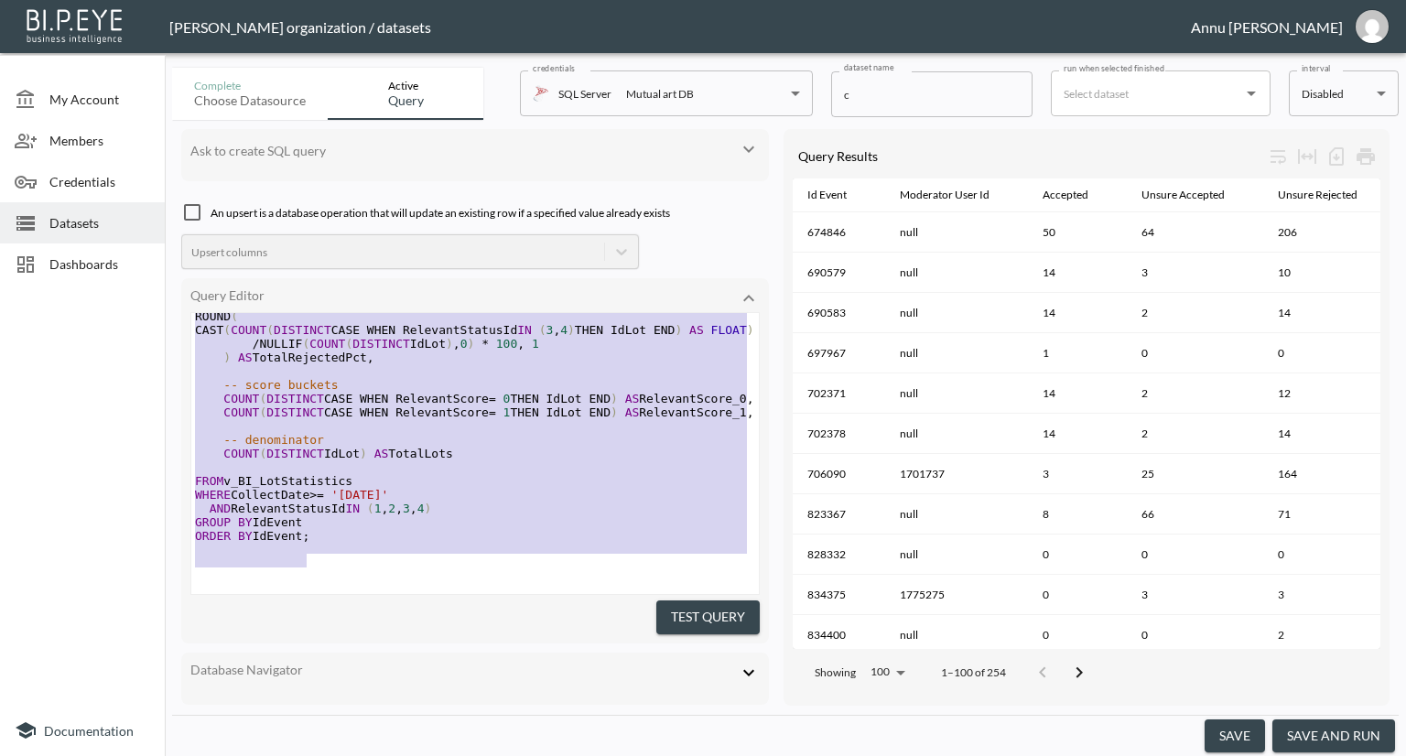
scroll to position [608, 0]
click at [355, 552] on pre "​" at bounding box center [475, 550] width 568 height 14
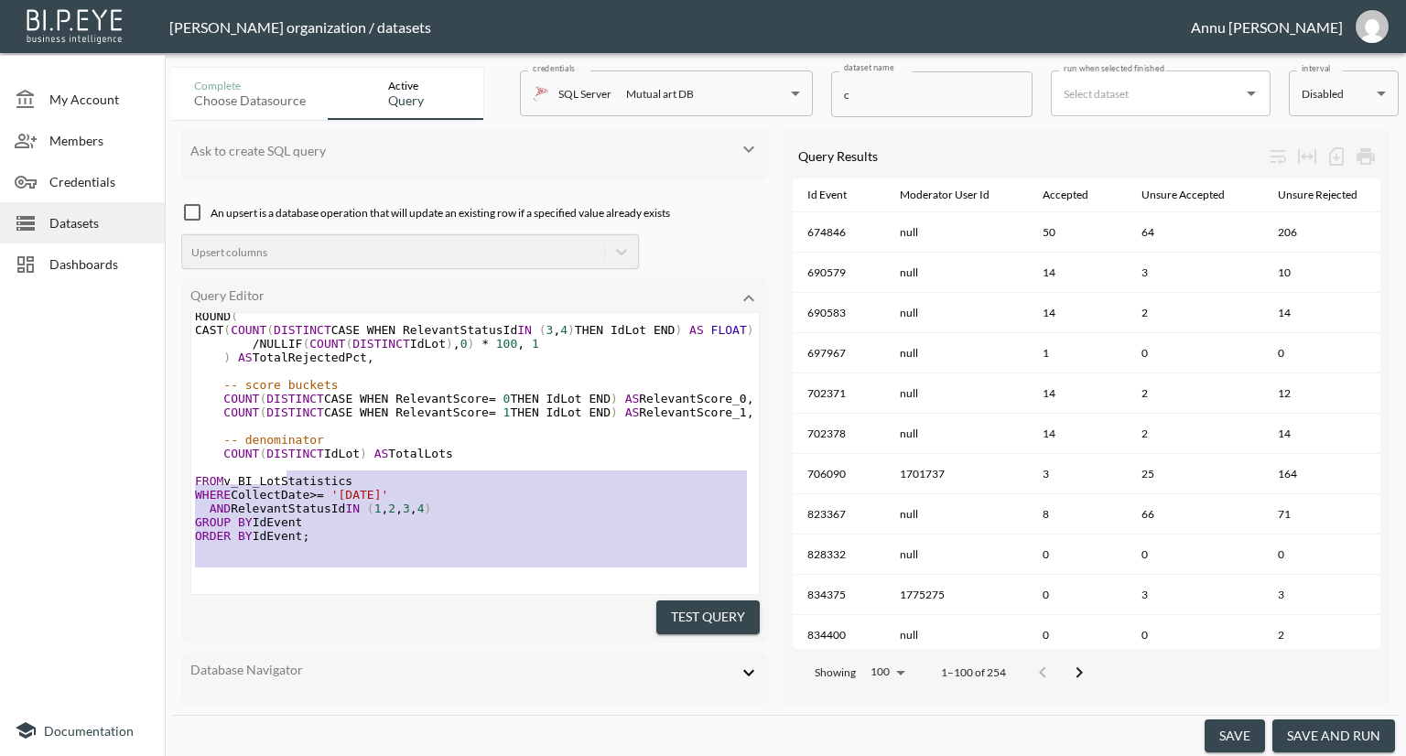
scroll to position [406, 0]
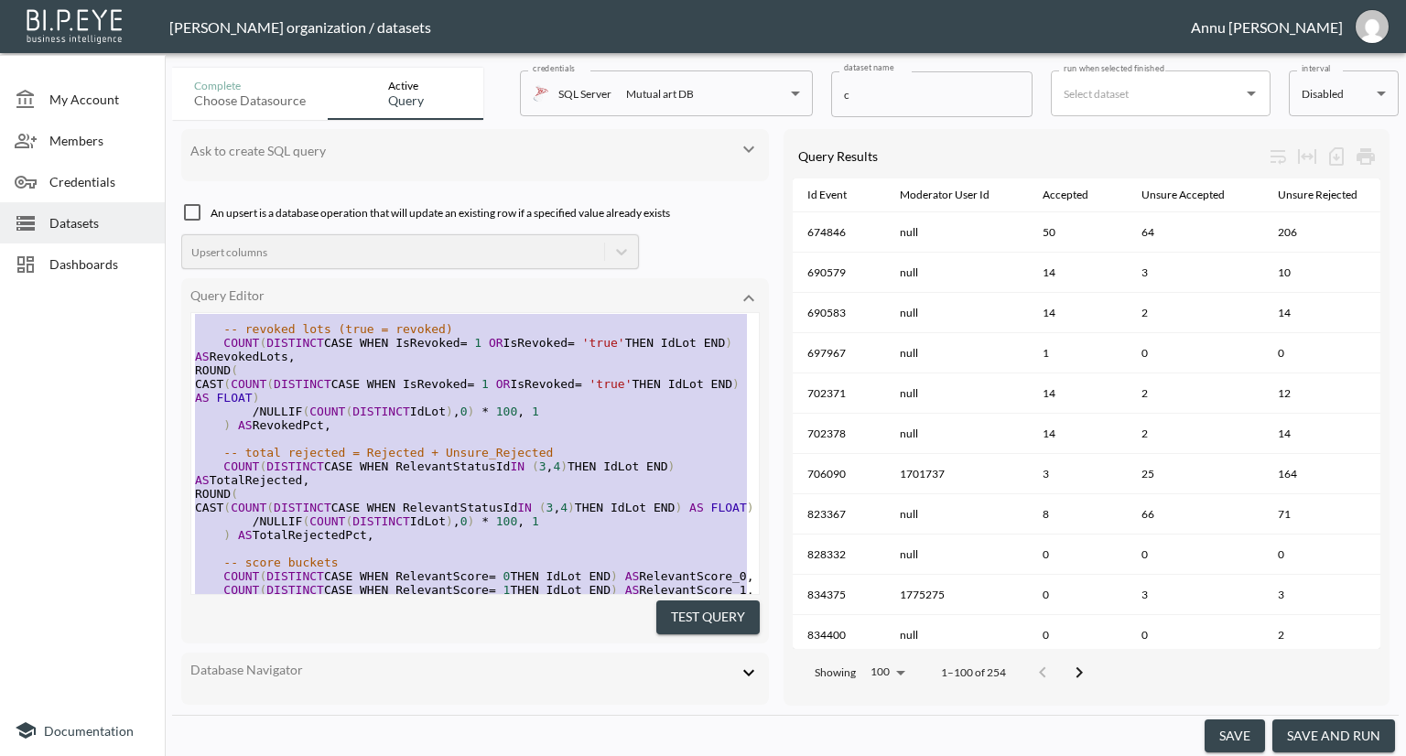
type textarea "SELECT IdEvent, MIN(ModeratorUserId) AS ModeratorUserId, -- pick one moderator …"
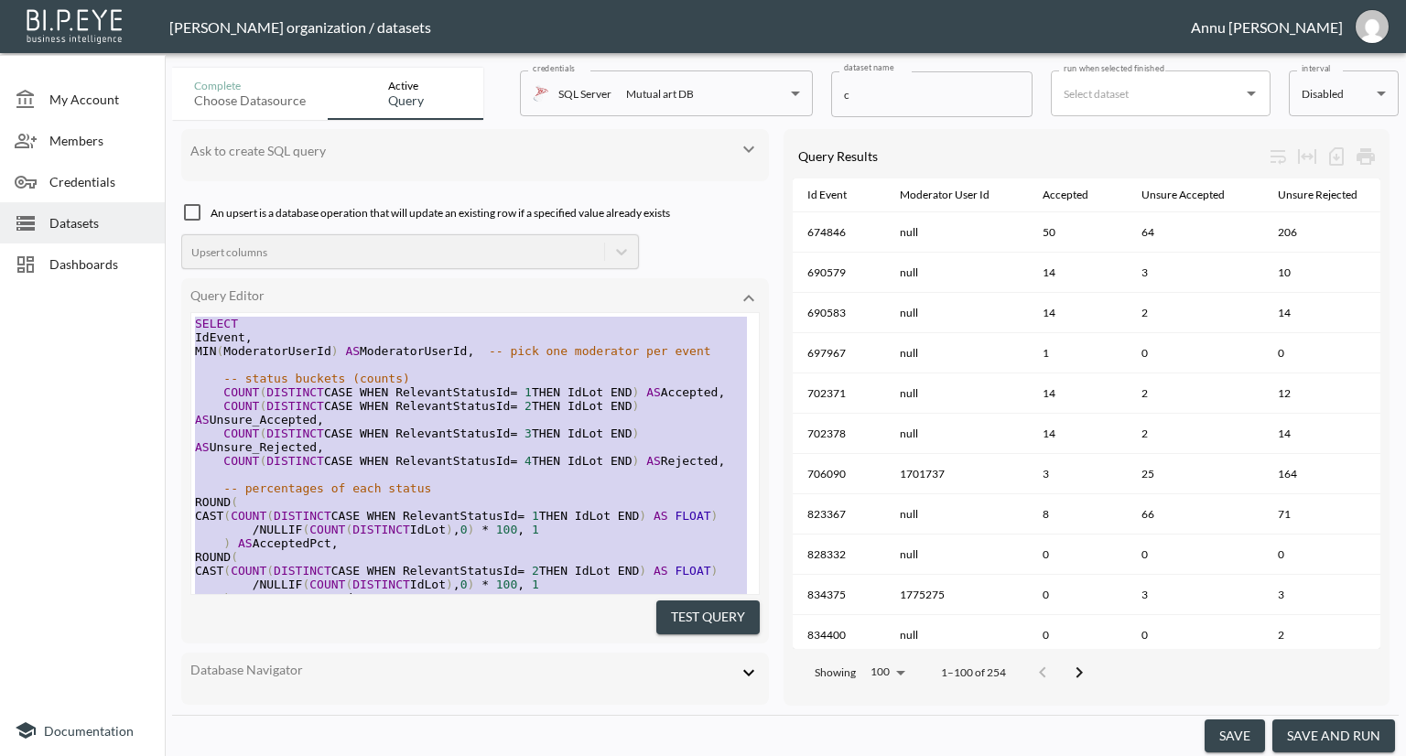
drag, startPoint x: 319, startPoint y: 542, endPoint x: 198, endPoint y: 203, distance: 359.6
click at [198, 203] on div "Ask to create SQL query An upsert is a database operation that will update an e…" at bounding box center [475, 417] width 588 height 577
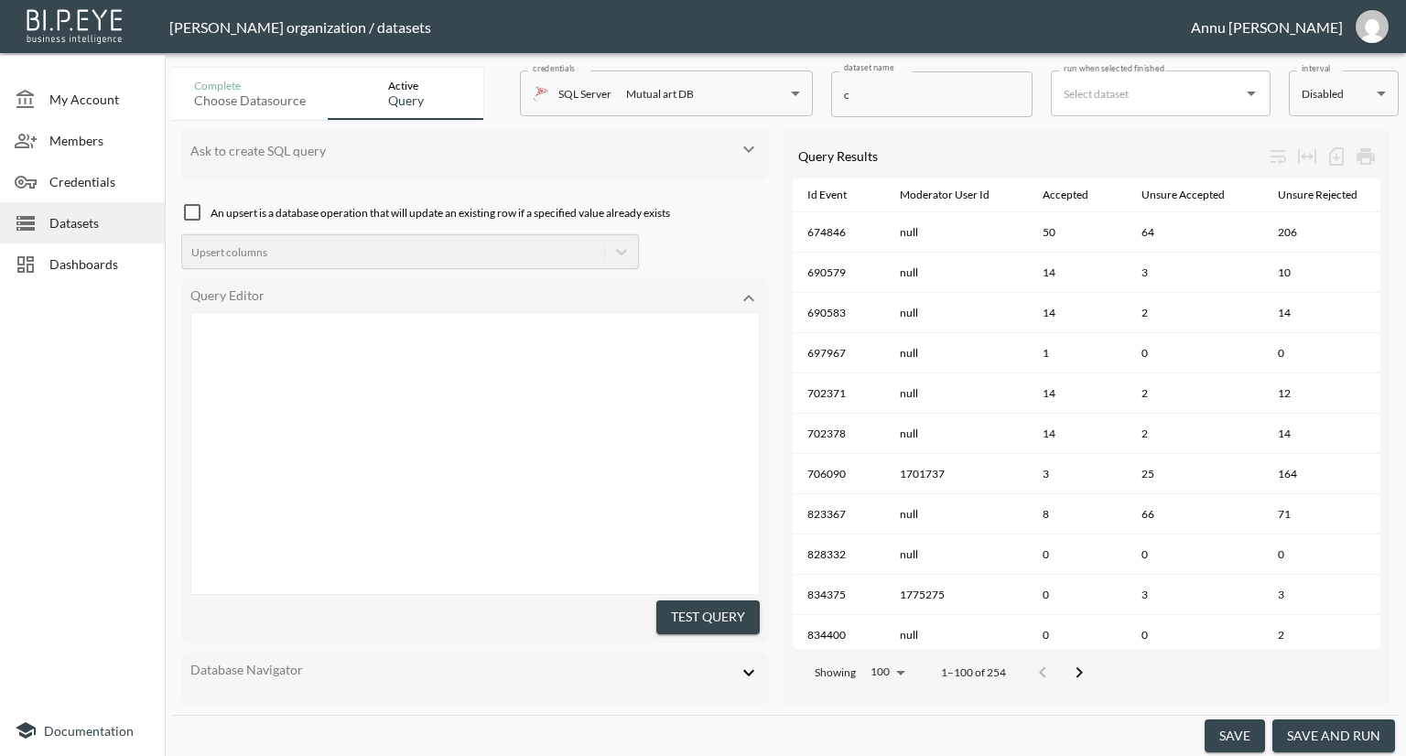
scroll to position [578, 0]
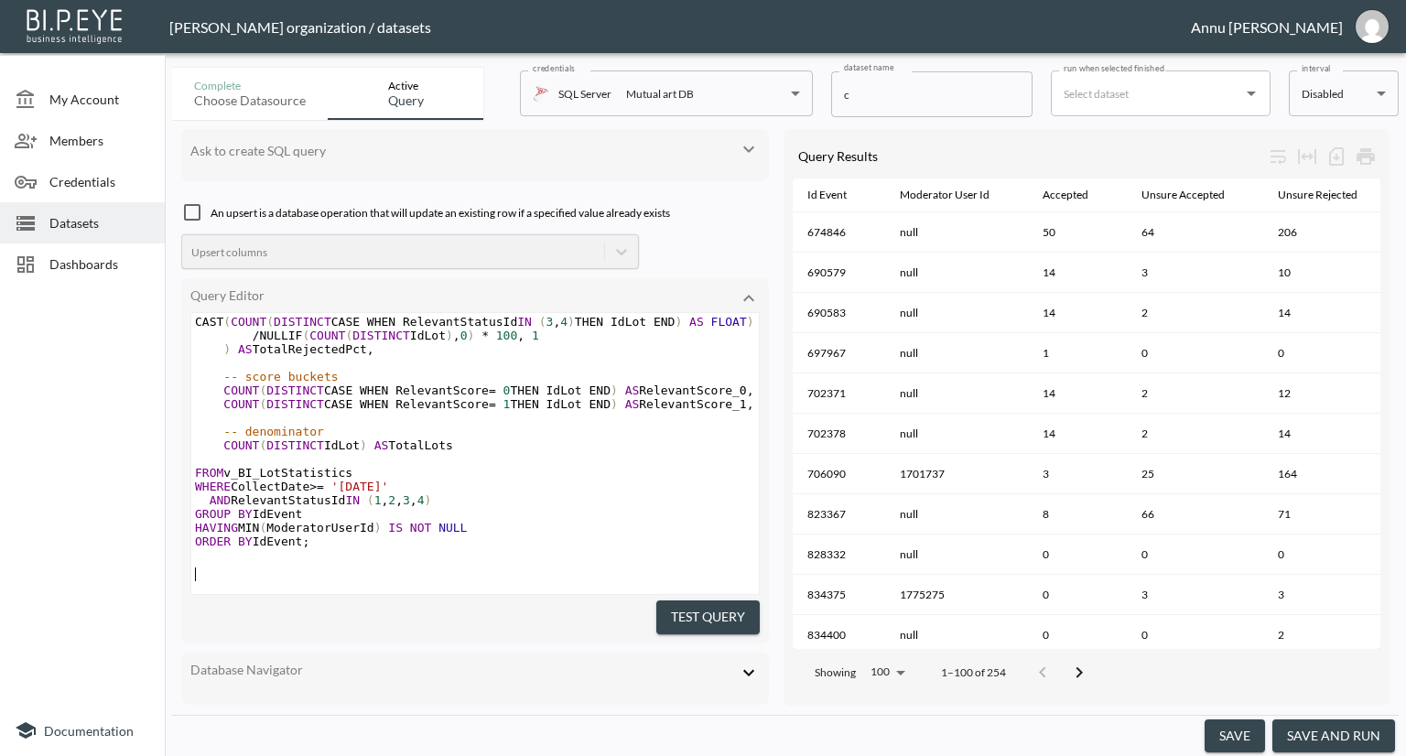
click at [692, 600] on button "Test Query" at bounding box center [707, 617] width 103 height 34
click at [1314, 741] on button "save and run" at bounding box center [1333, 736] width 123 height 34
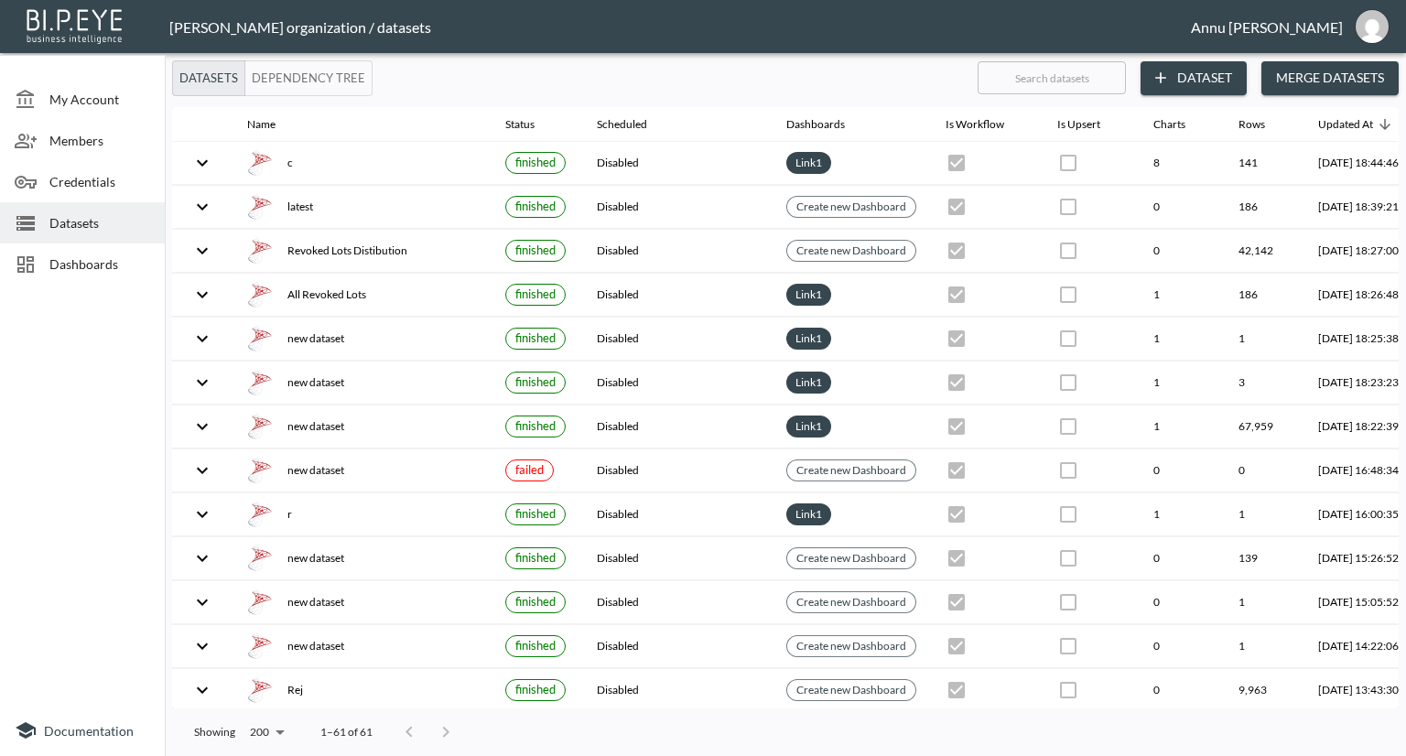
click at [86, 261] on span "Dashboards" at bounding box center [99, 263] width 101 height 19
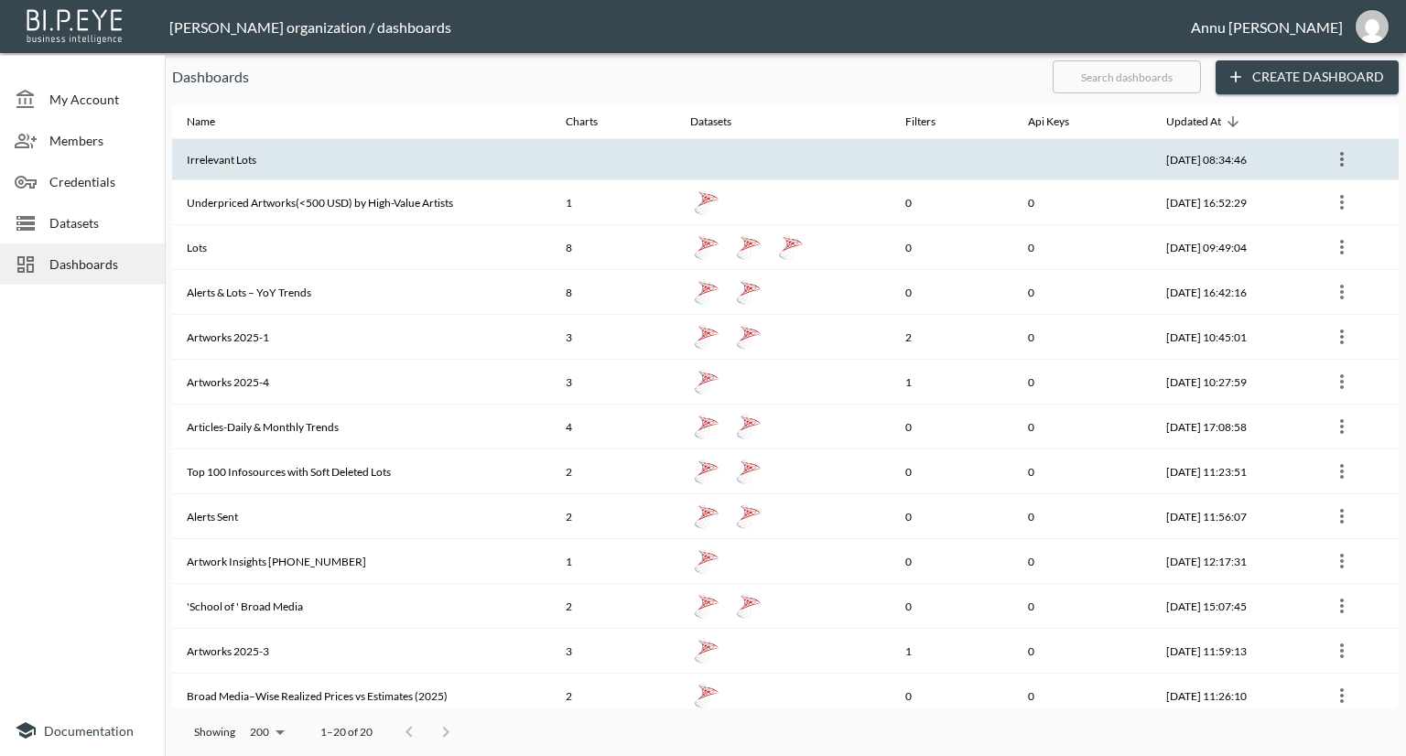
click at [551, 177] on th at bounding box center [613, 159] width 124 height 41
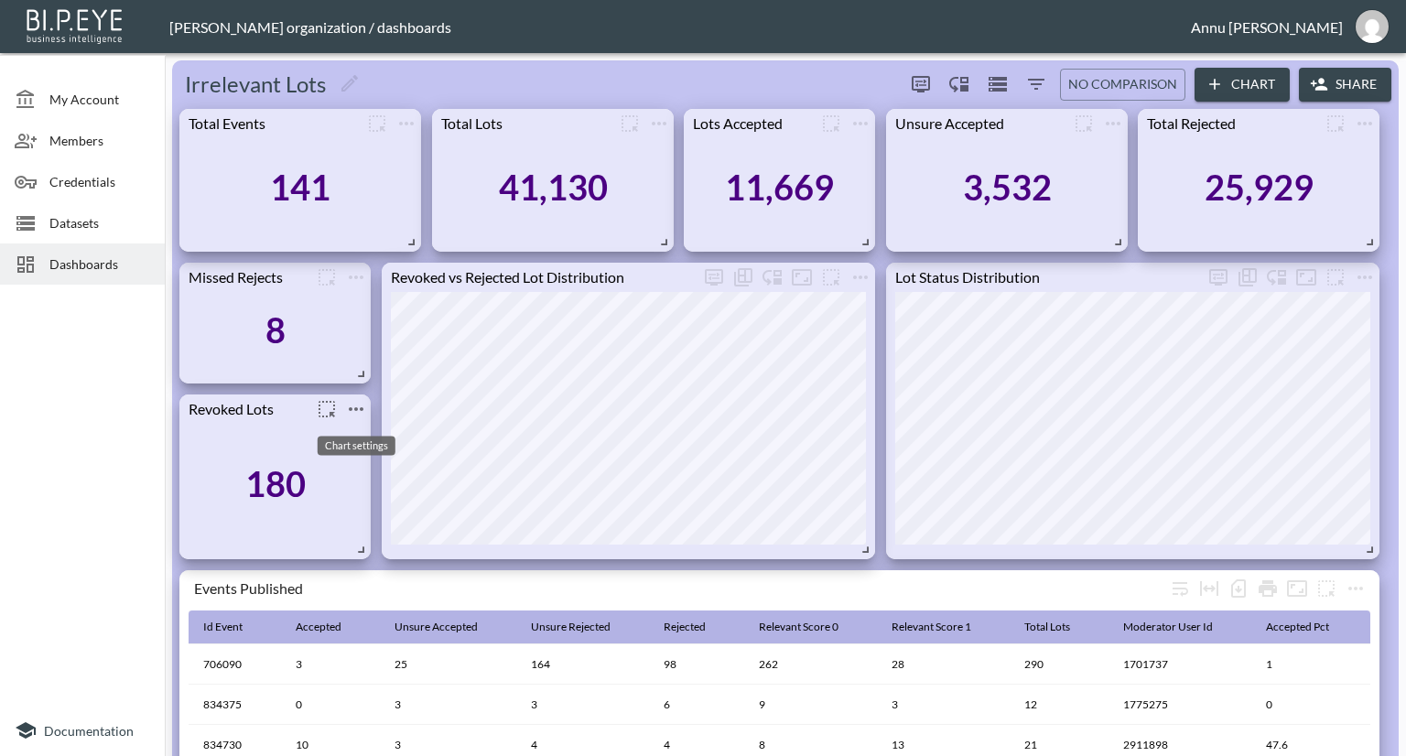
click at [359, 409] on icon "more" at bounding box center [356, 409] width 22 height 22
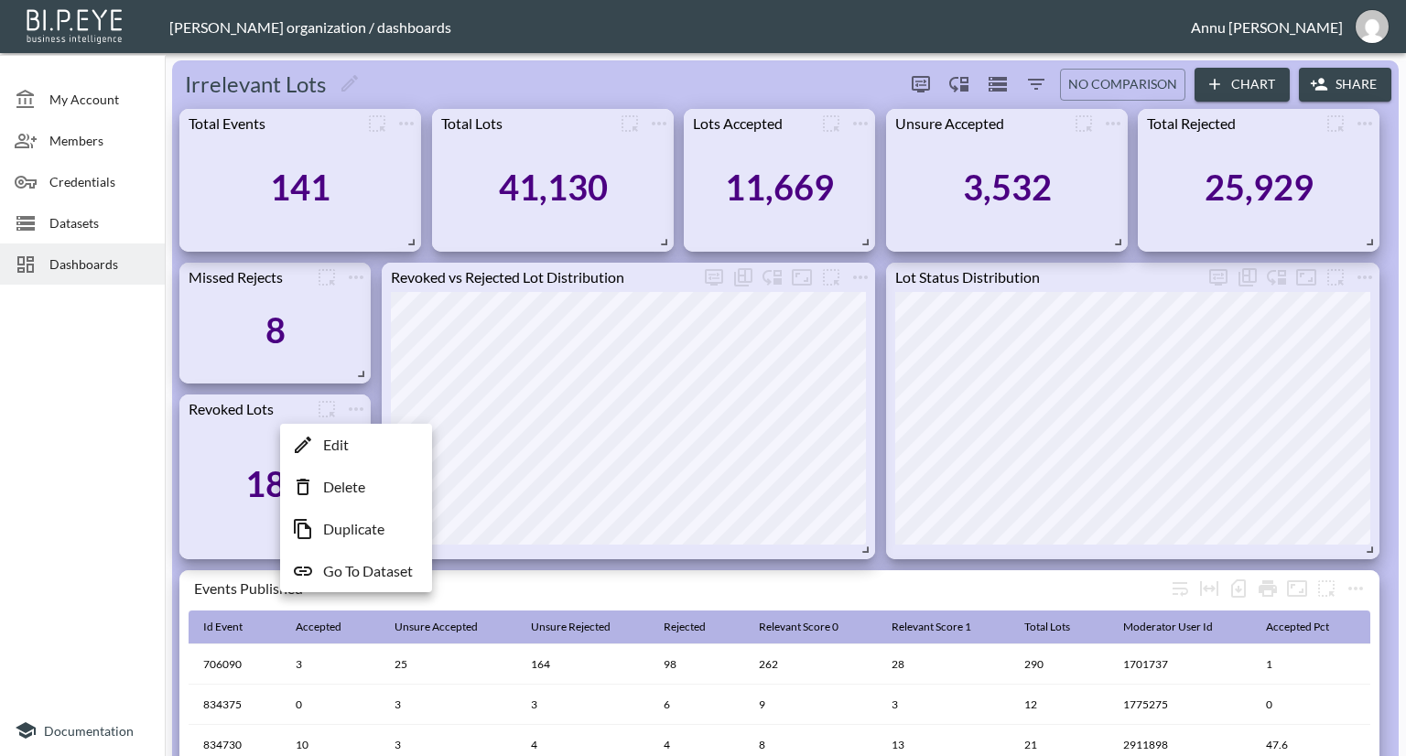
click at [361, 568] on p "Go To Dataset" at bounding box center [368, 571] width 90 height 22
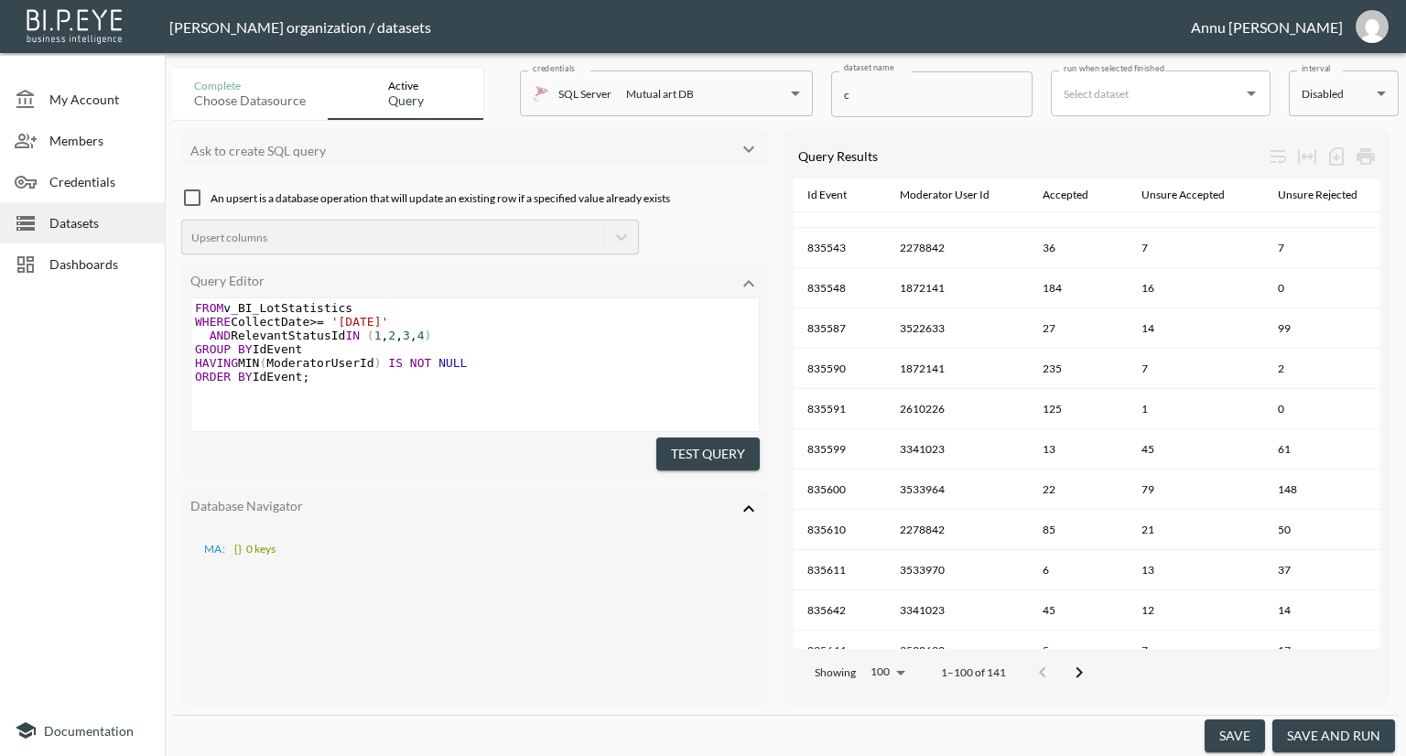
scroll to position [1465, 0]
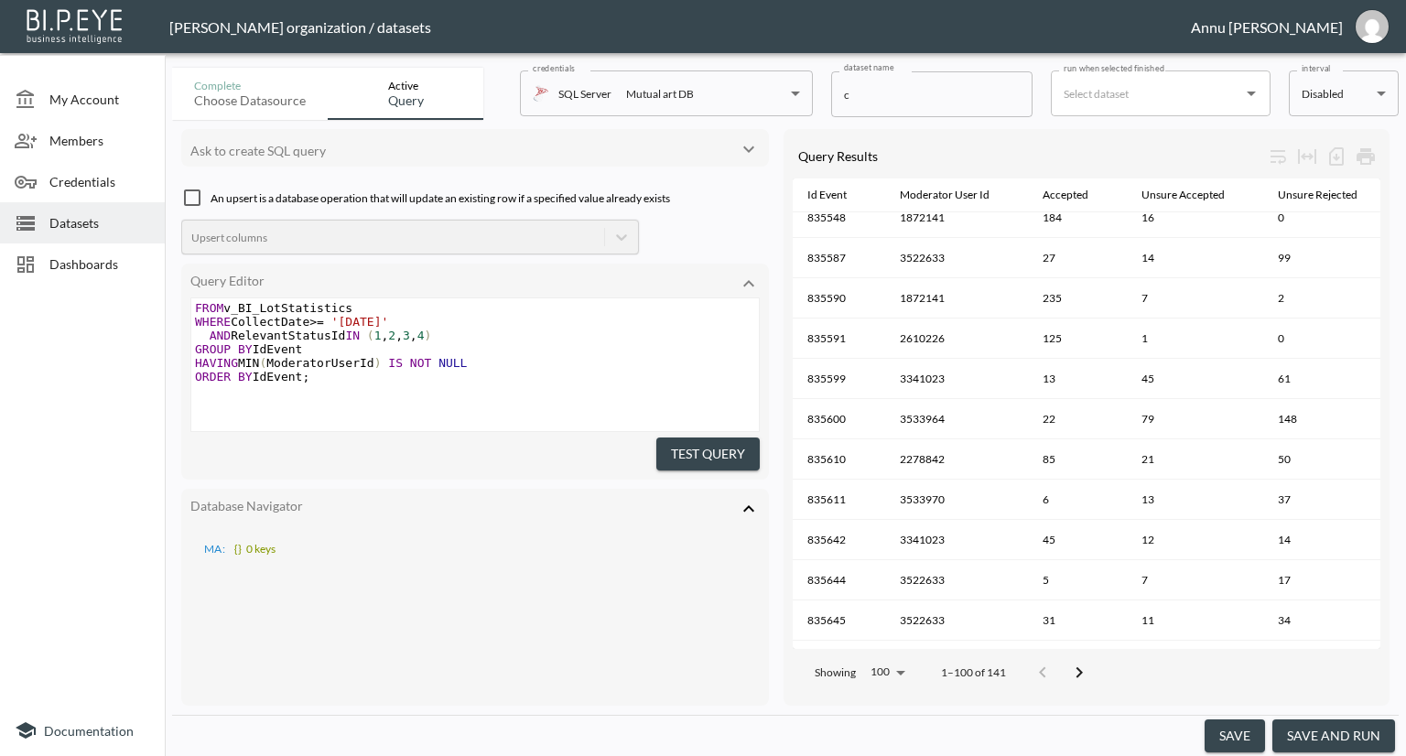
click at [96, 342] on div at bounding box center [82, 498] width 165 height 413
click at [110, 262] on span "Dashboards" at bounding box center [99, 263] width 101 height 19
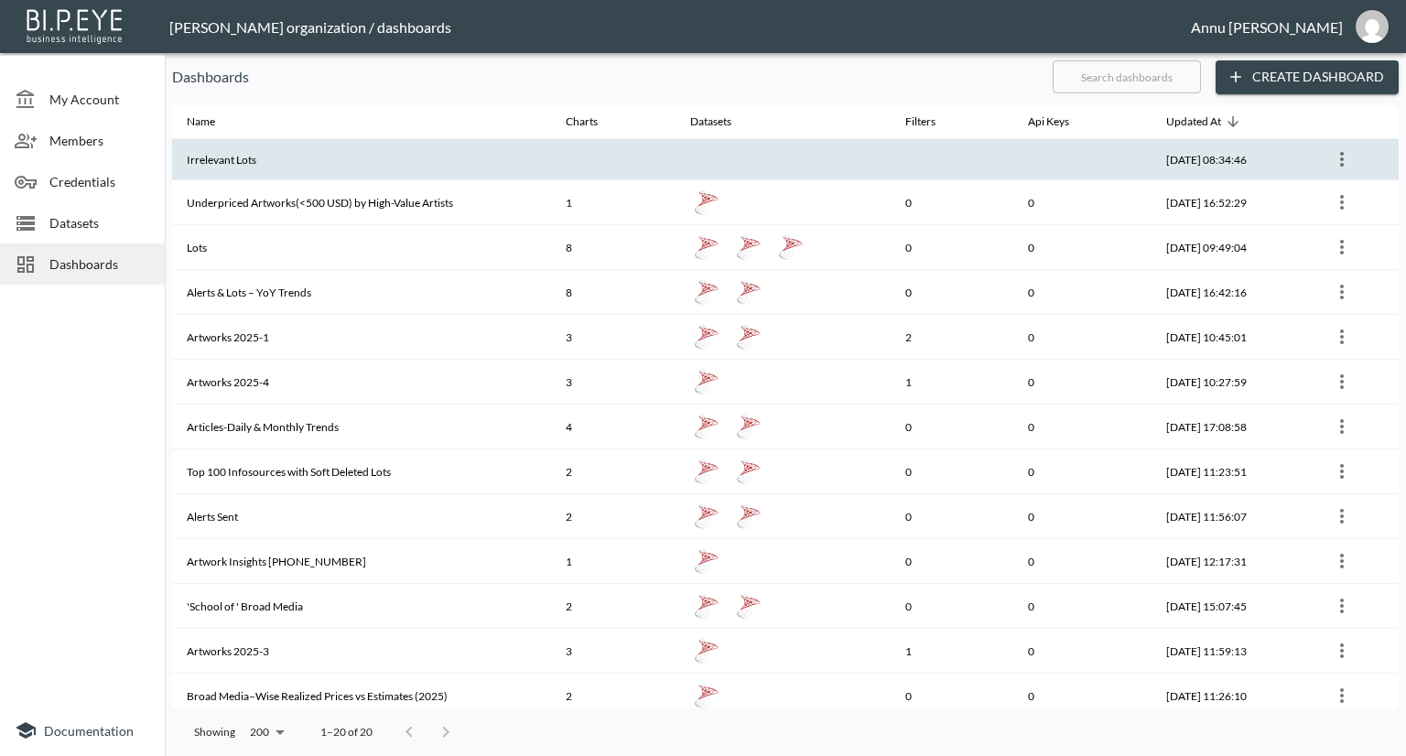
click at [395, 142] on th "Irrelevant Lots" at bounding box center [361, 159] width 379 height 41
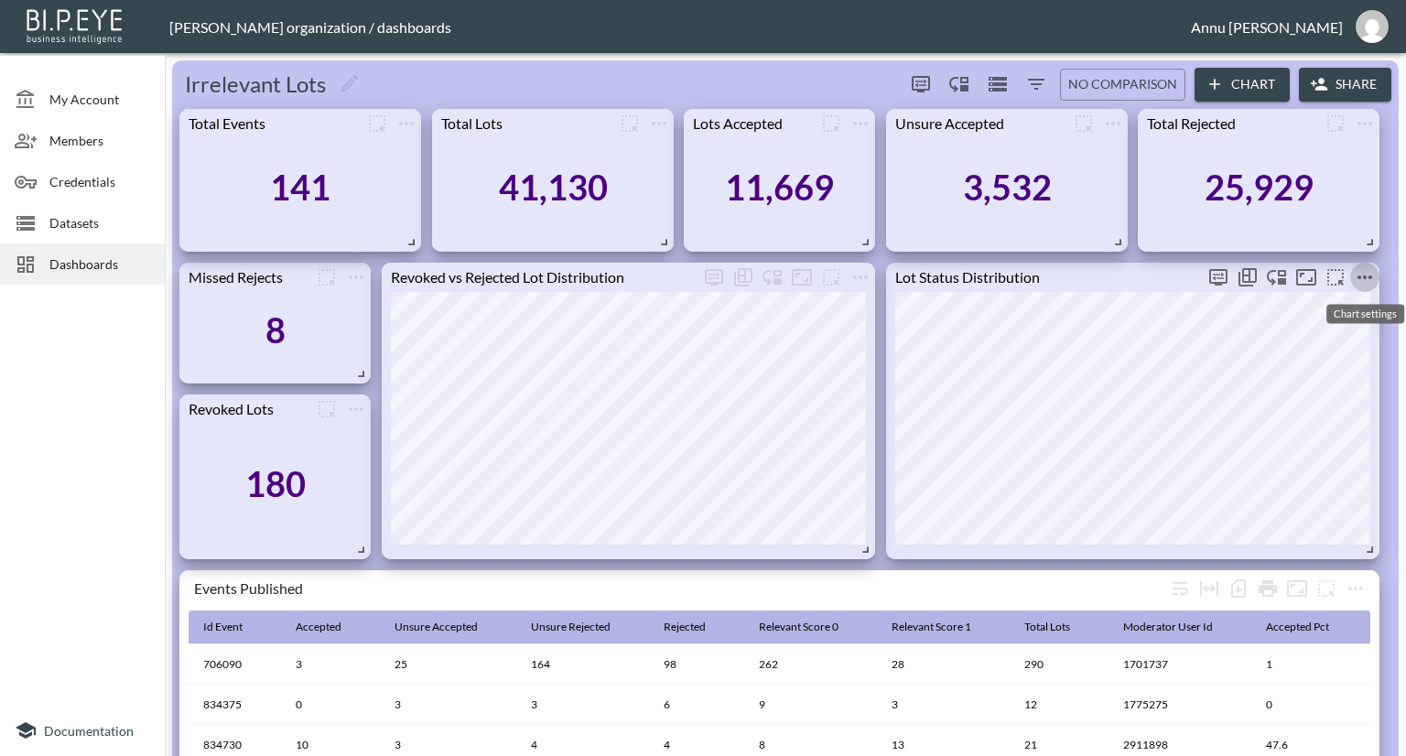
click at [1359, 273] on icon "more" at bounding box center [1365, 277] width 22 height 22
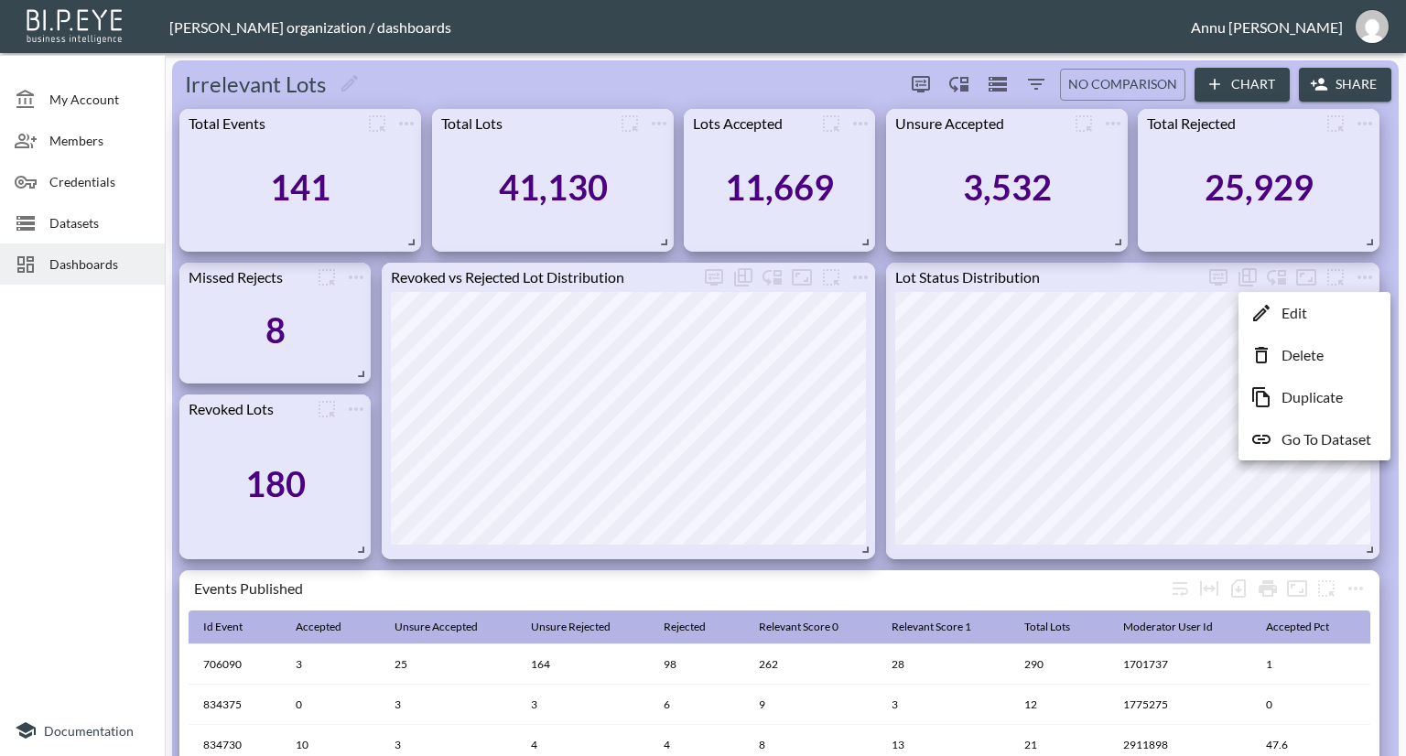
click at [1312, 433] on p "Go To Dataset" at bounding box center [1327, 439] width 90 height 22
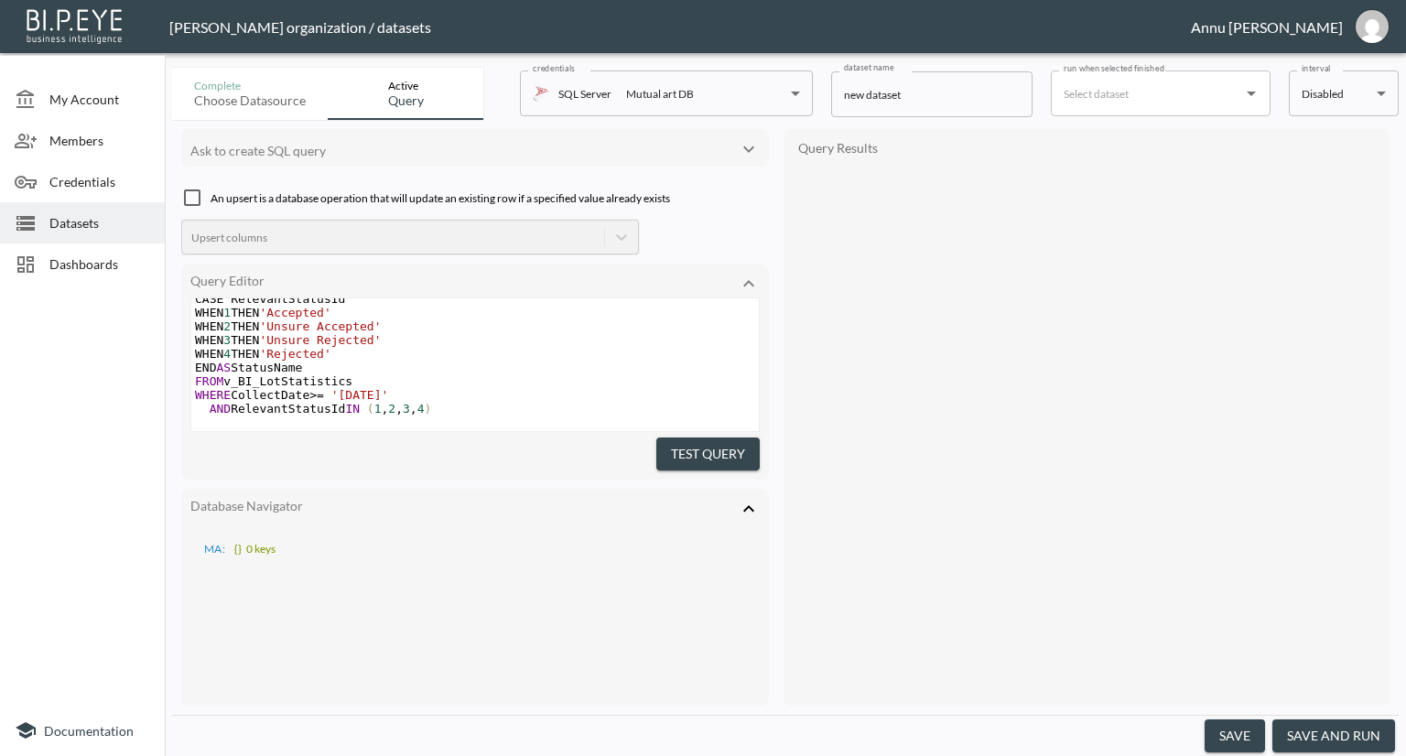
scroll to position [86, 0]
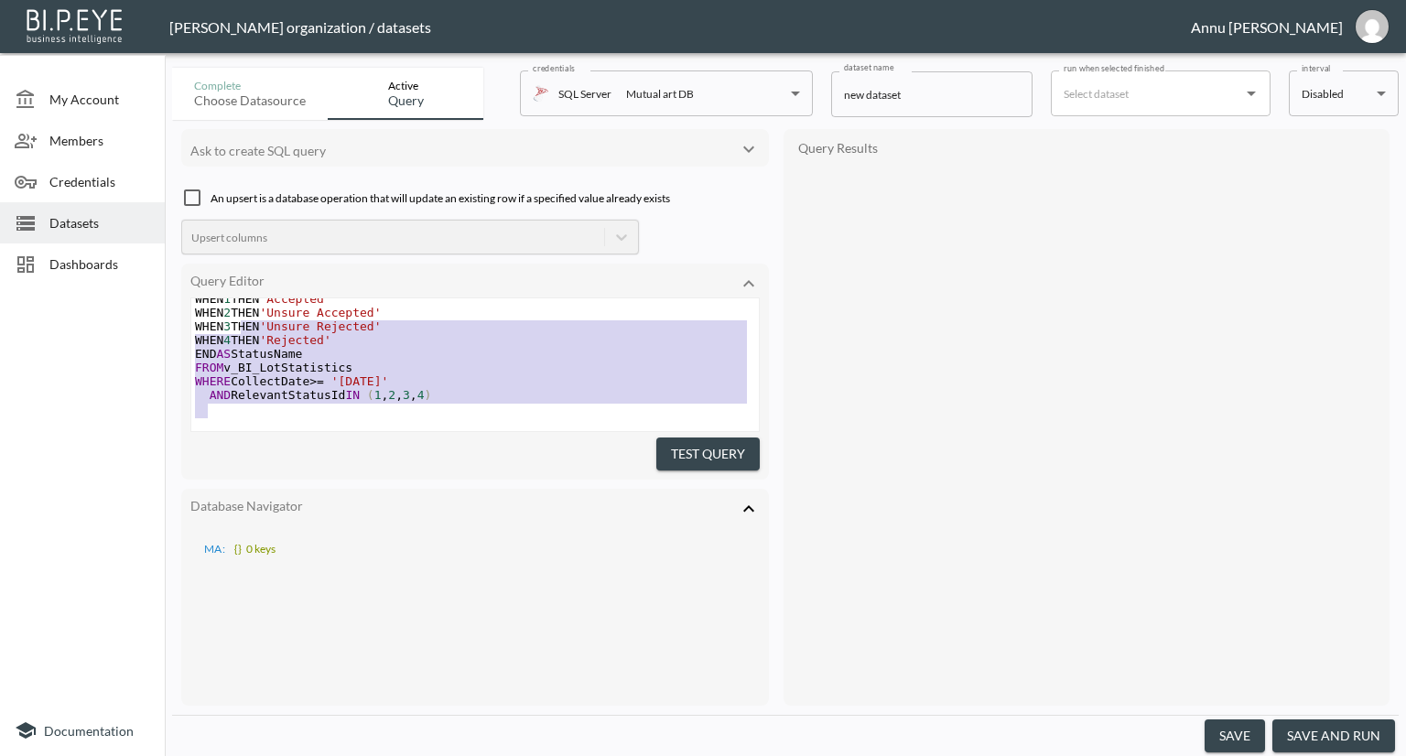
type textarea "SELECT IdLot, IdEvent, CASE RelevantStatusId WHEN 1 THEN 'Accepted' WHEN 2 THEN…"
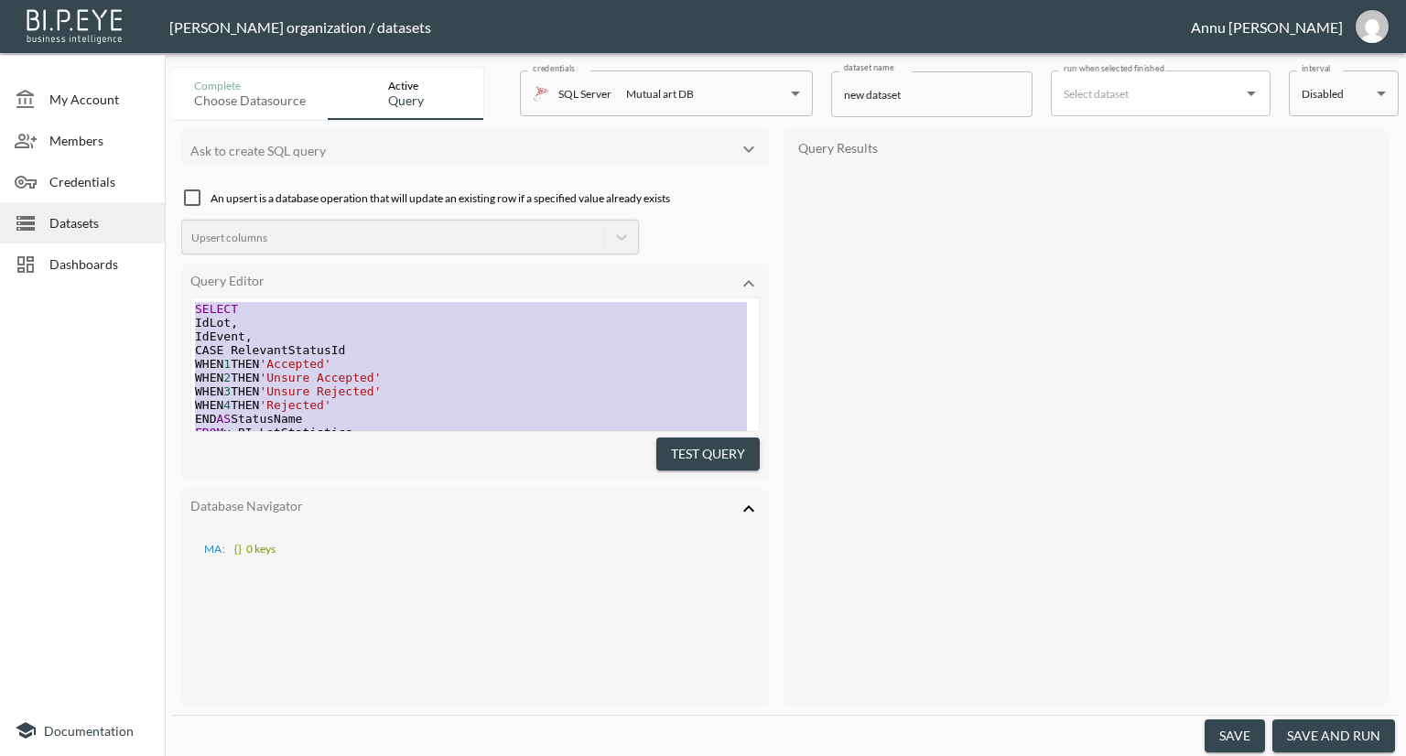
drag, startPoint x: 430, startPoint y: 384, endPoint x: 176, endPoint y: 243, distance: 290.9
click at [176, 243] on div "Ask to create SQL query An upsert is a database operation that will update an e…" at bounding box center [785, 417] width 1227 height 595
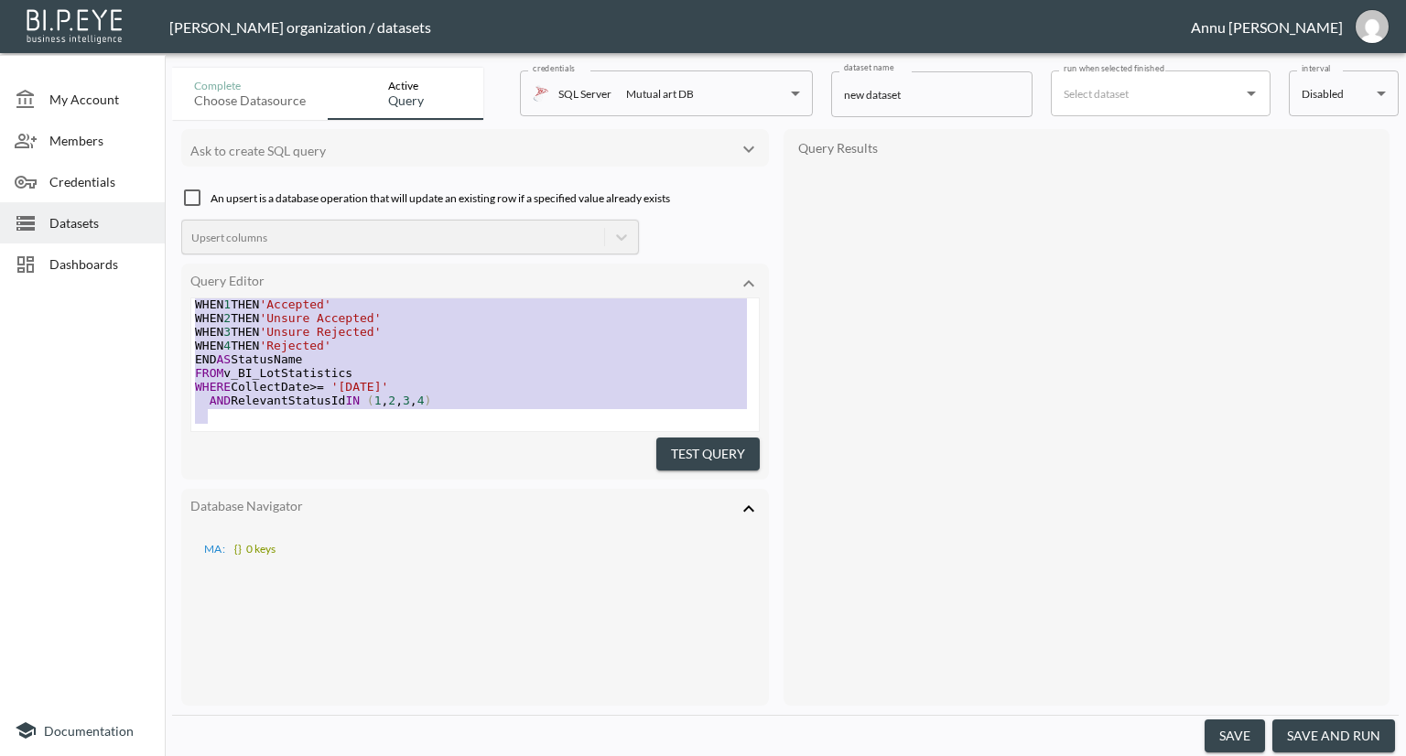
scroll to position [87, 0]
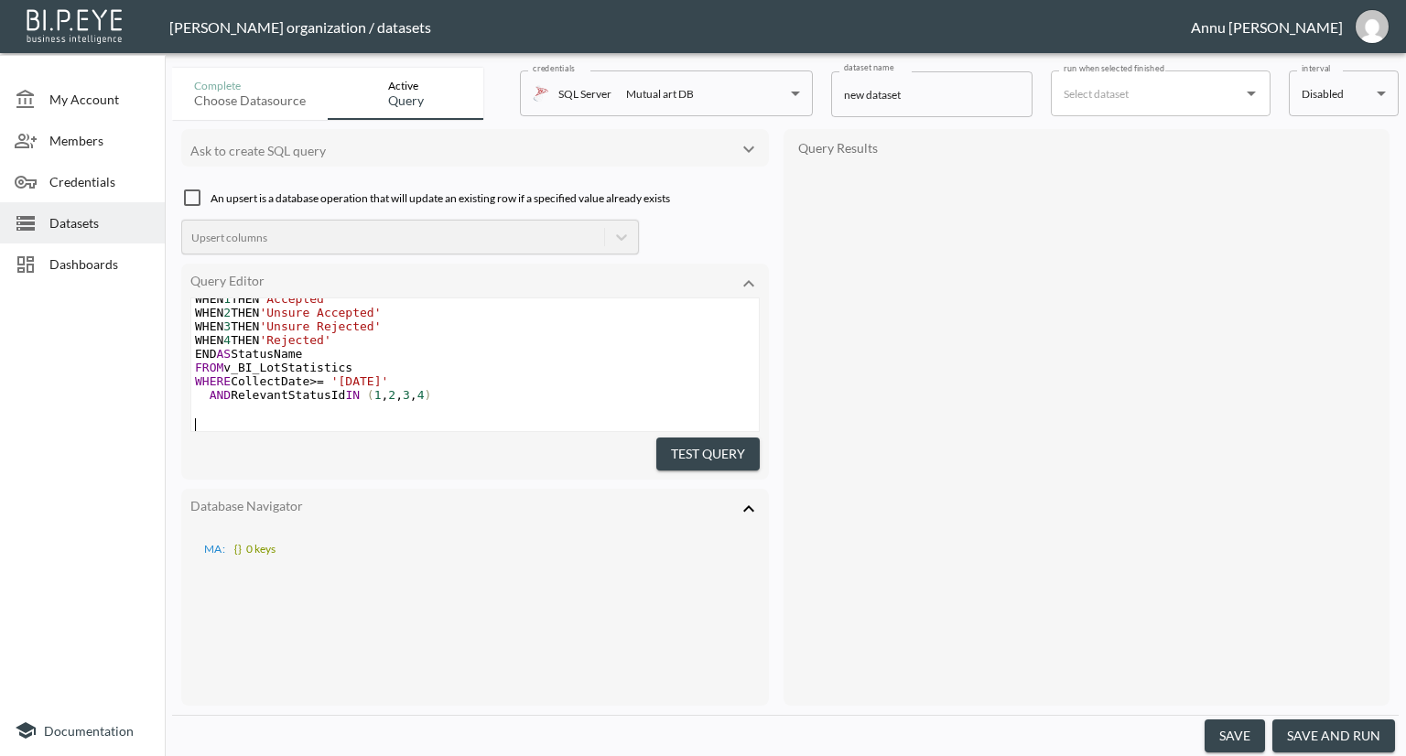
click at [370, 416] on pre "​" at bounding box center [475, 423] width 568 height 14
type textarea "SELECT IdLot, IdEvent, CASE RelevantStatusId WHEN 1 THEN 'Accepted' WHEN 2 THEN…"
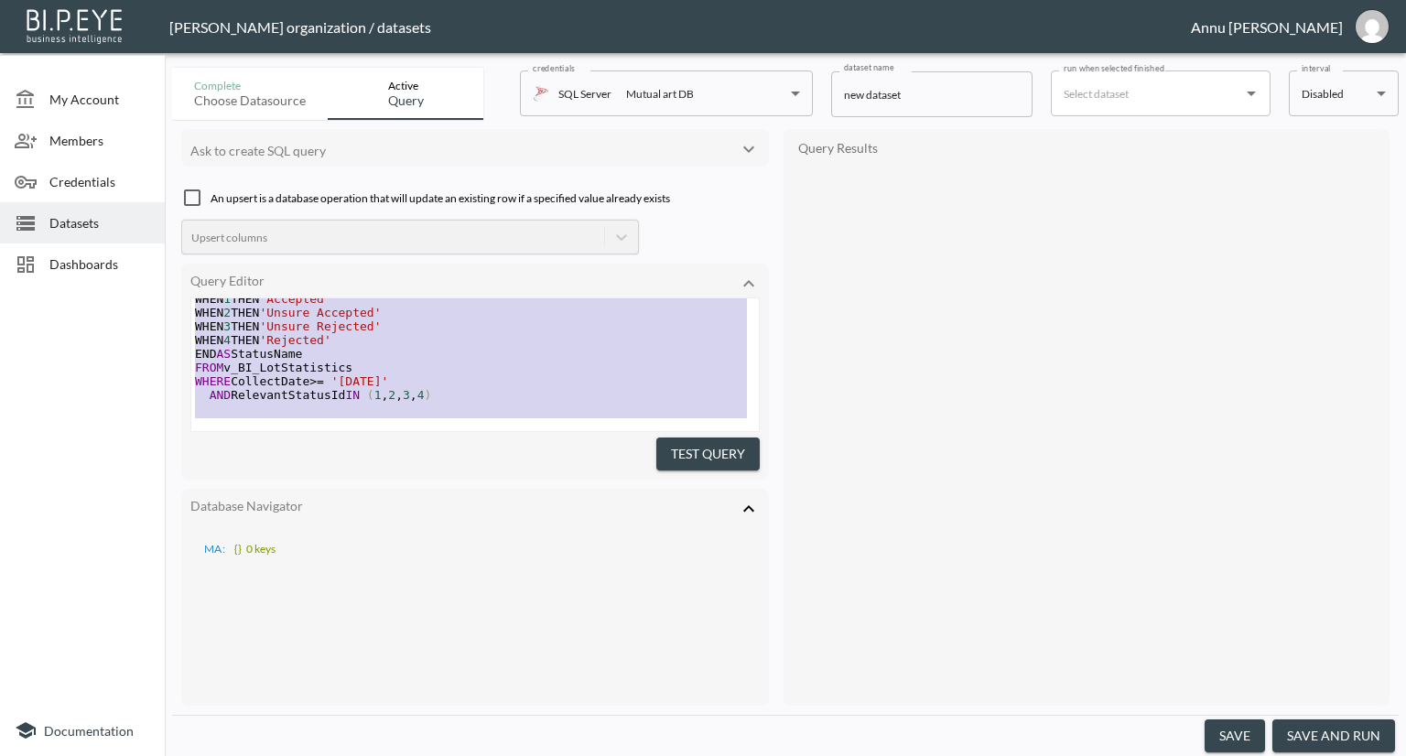
scroll to position [0, 0]
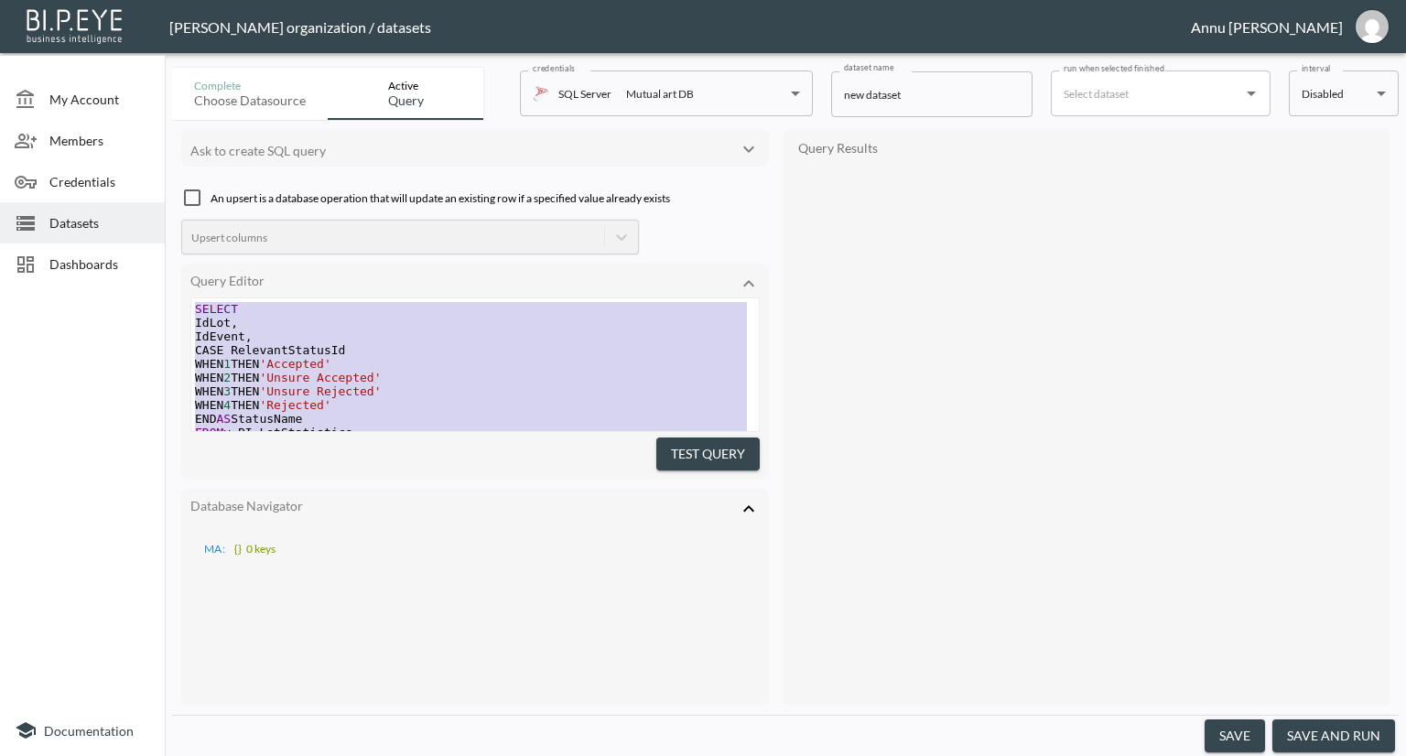
drag, startPoint x: 342, startPoint y: 404, endPoint x: 222, endPoint y: 184, distance: 250.7
click at [223, 192] on div "Ask to create SQL query An upsert is a database operation that will update an e…" at bounding box center [475, 417] width 588 height 577
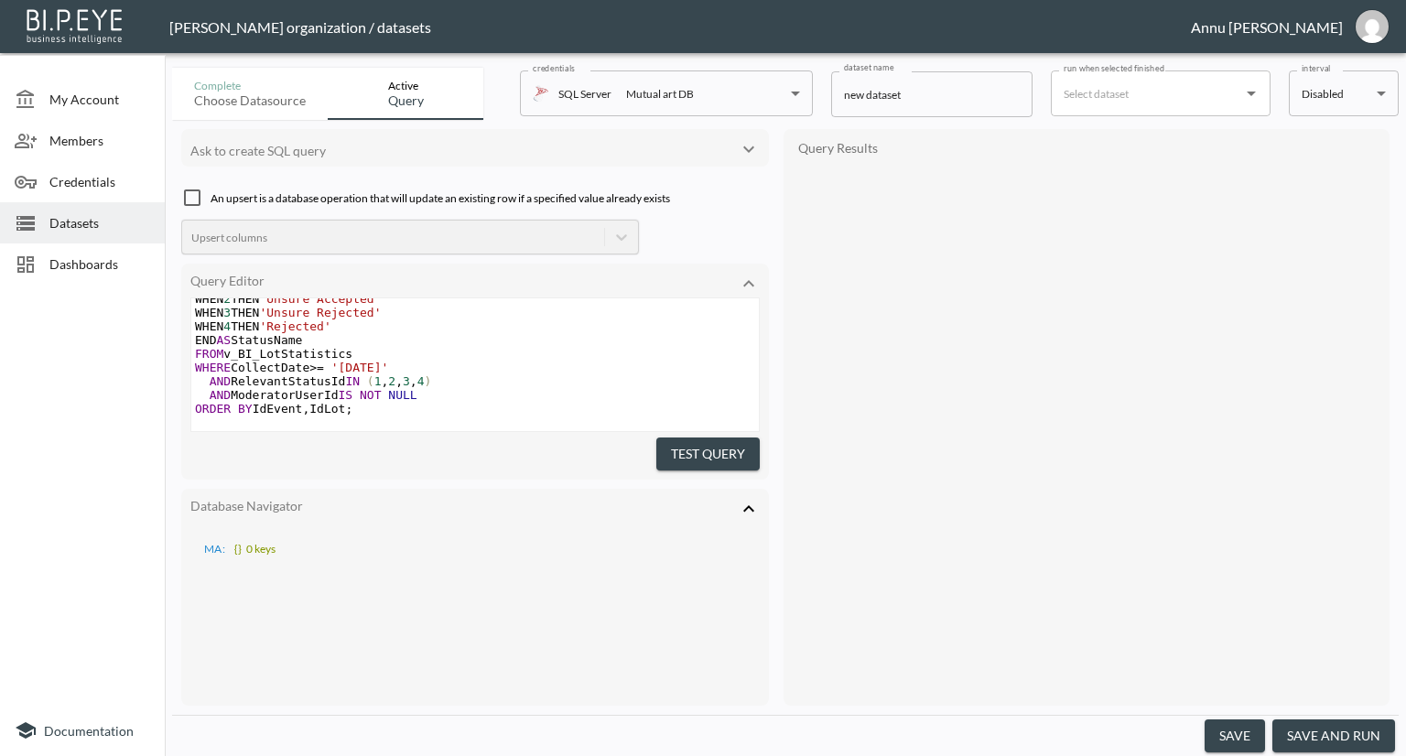
drag, startPoint x: 673, startPoint y: 437, endPoint x: 684, endPoint y: 433, distance: 11.6
click at [674, 438] on button "Test Query" at bounding box center [707, 455] width 103 height 34
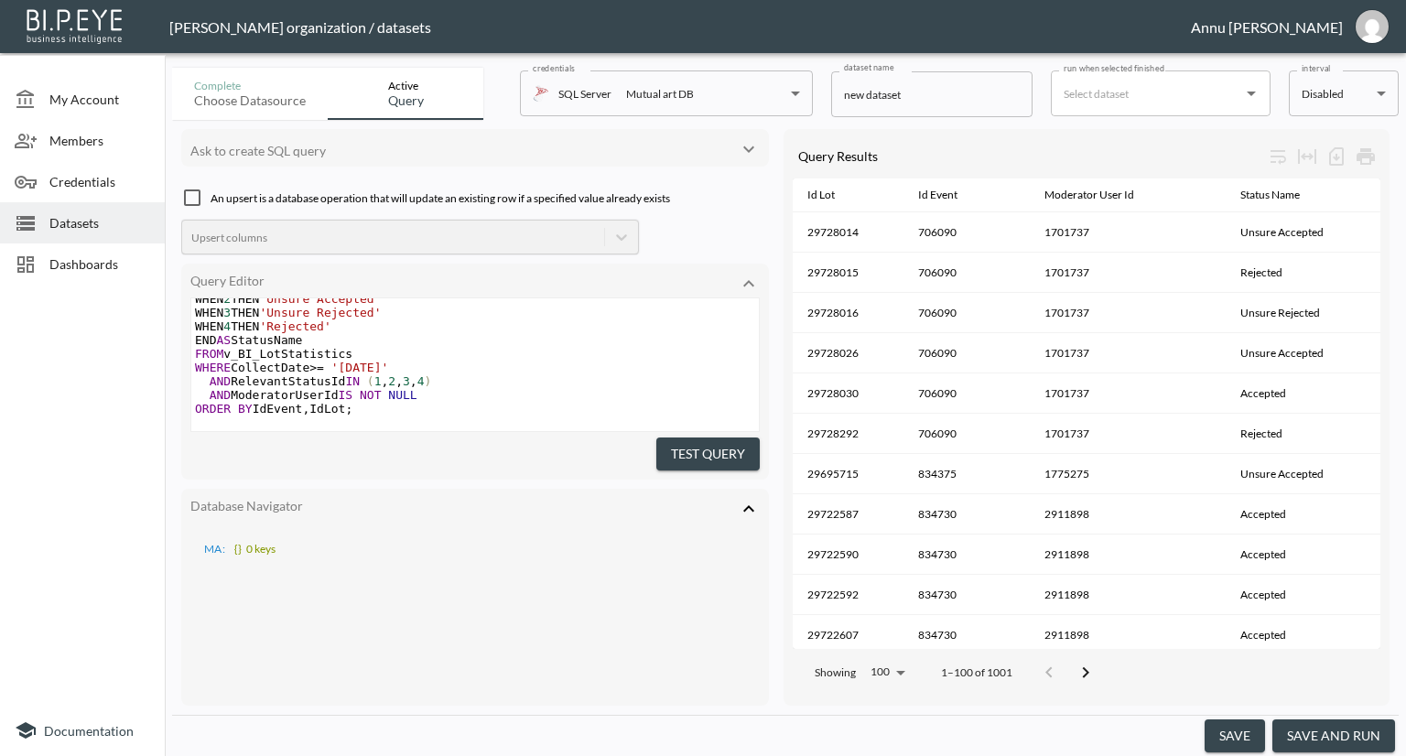
click at [1319, 726] on button "save and run" at bounding box center [1333, 736] width 123 height 34
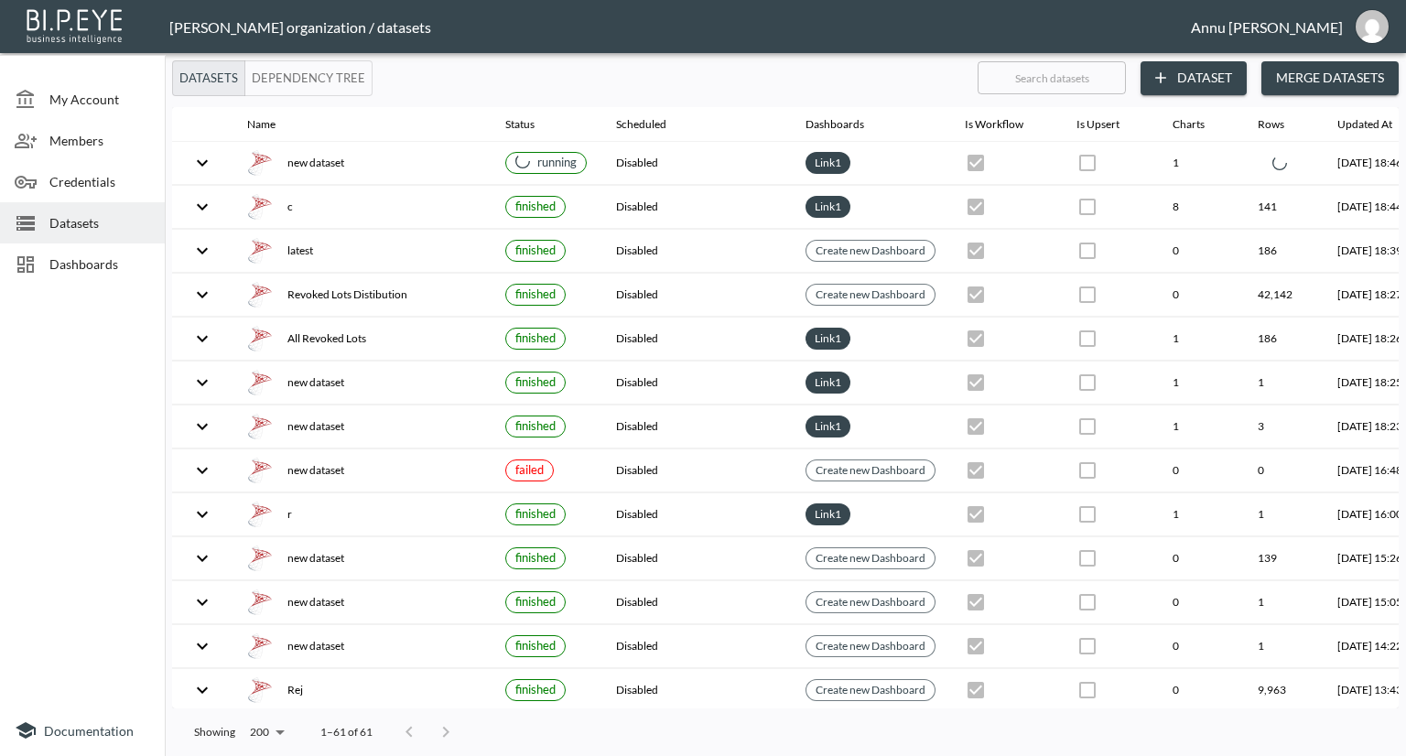
click at [105, 257] on span "Dashboards" at bounding box center [99, 263] width 101 height 19
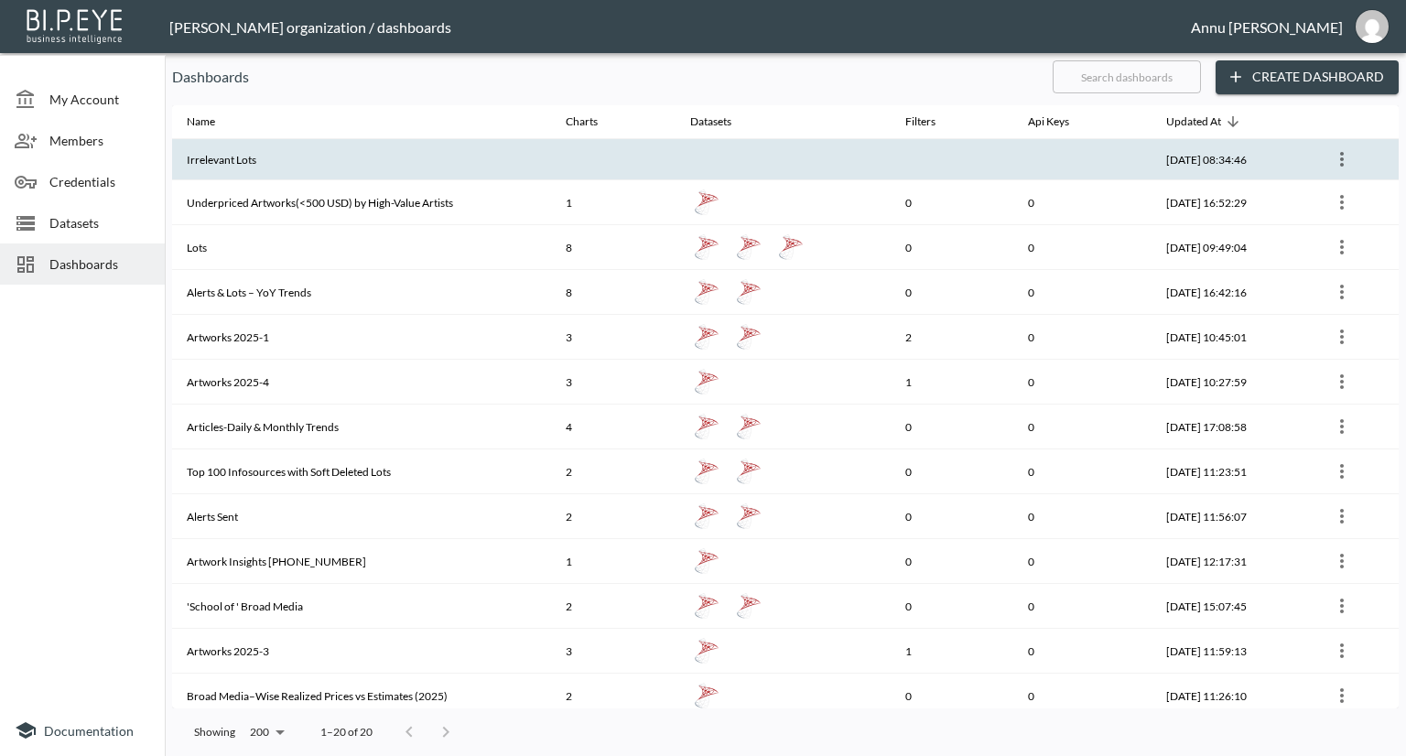
click at [272, 167] on th "Irrelevant Lots" at bounding box center [361, 159] width 379 height 41
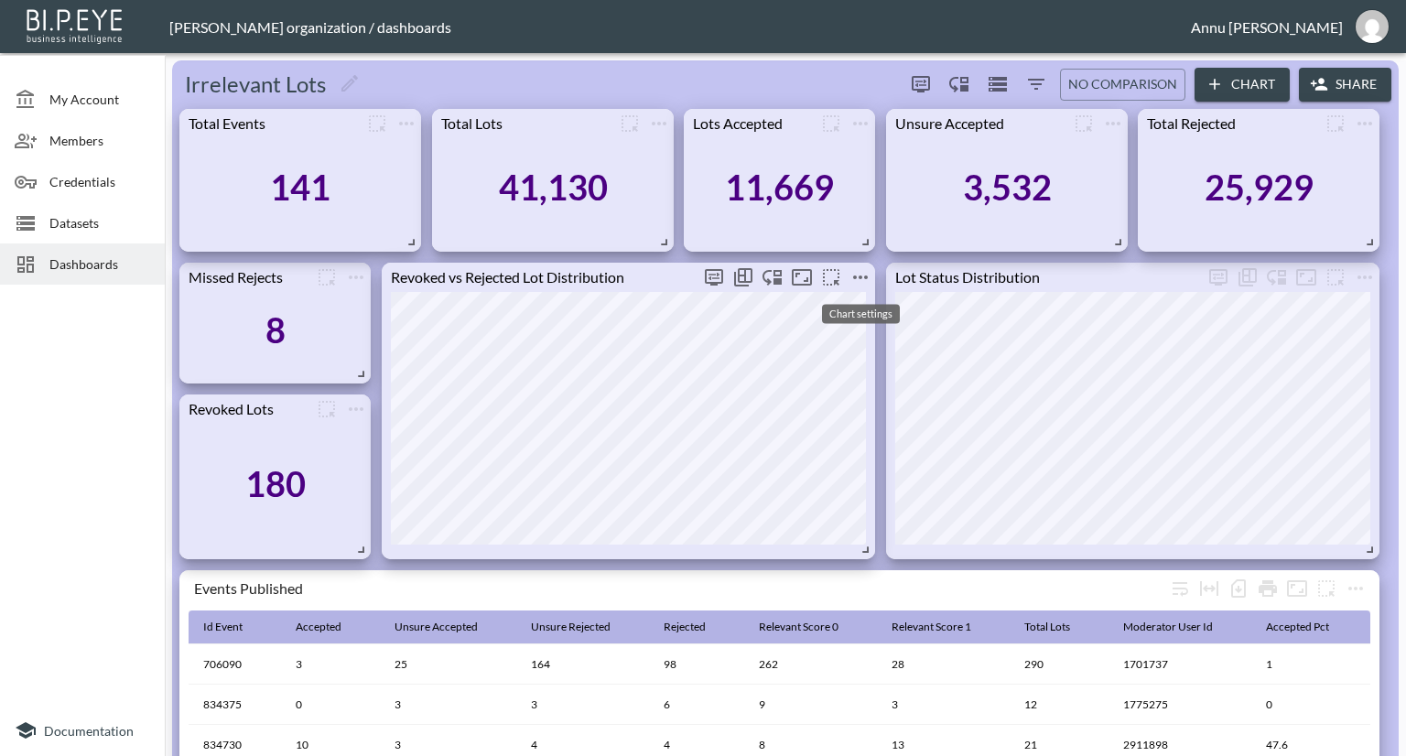
click at [864, 275] on icon "more" at bounding box center [860, 277] width 22 height 22
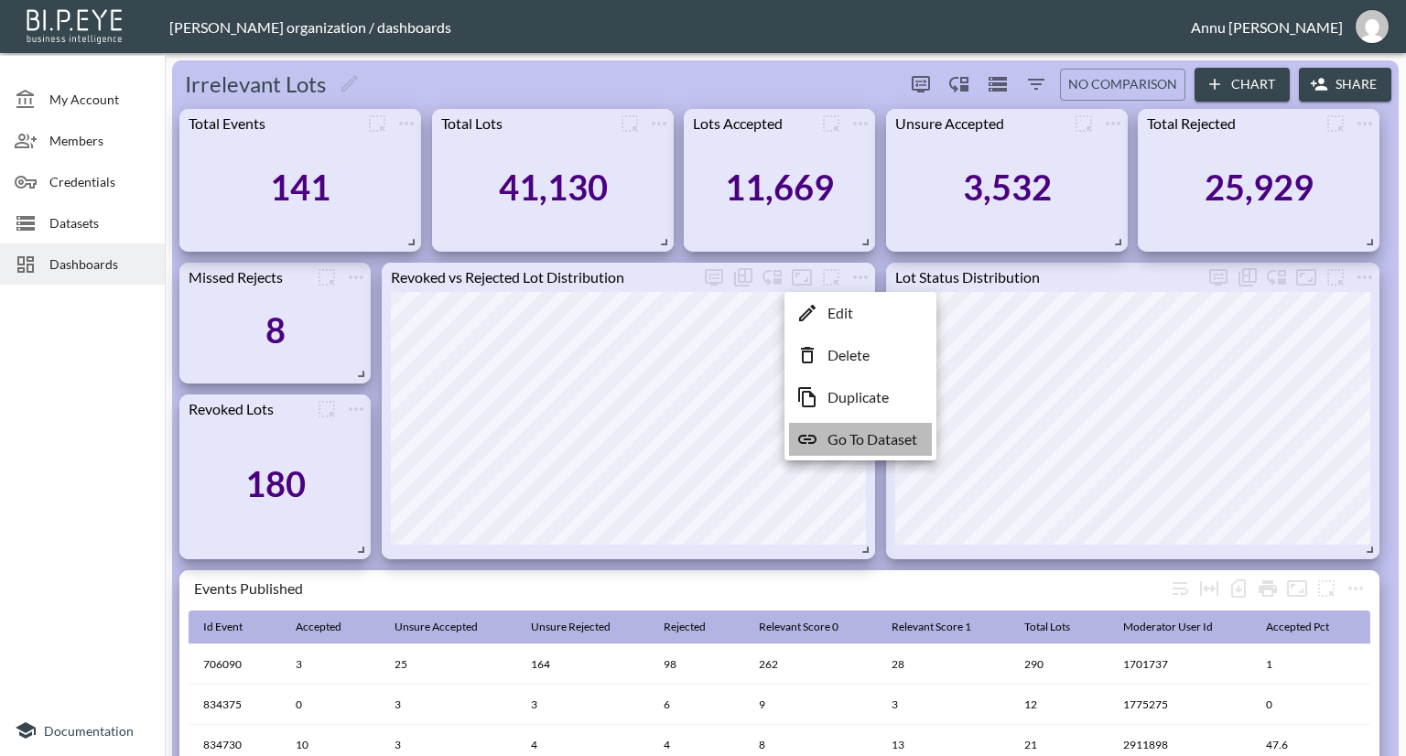
click at [847, 437] on p "Go To Dataset" at bounding box center [872, 439] width 90 height 22
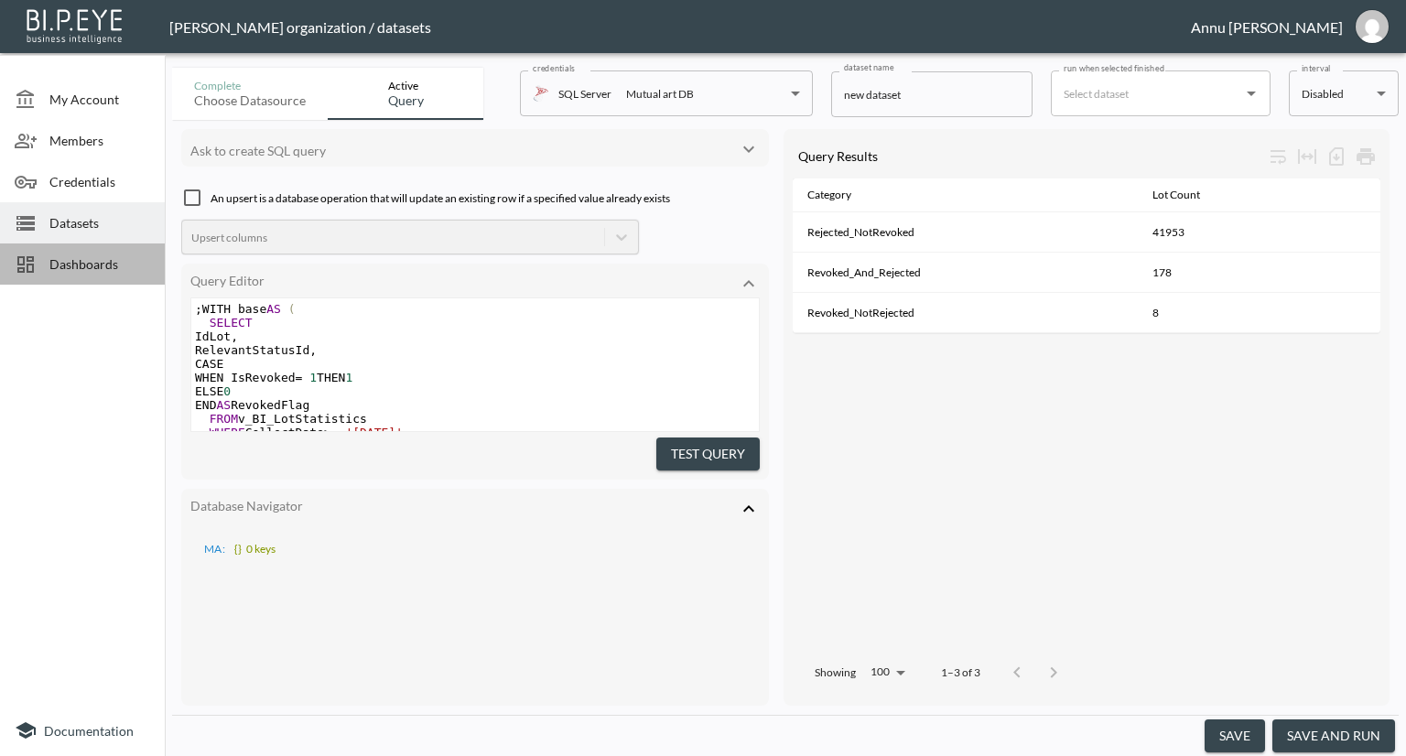
click at [128, 258] on span "Dashboards" at bounding box center [99, 263] width 101 height 19
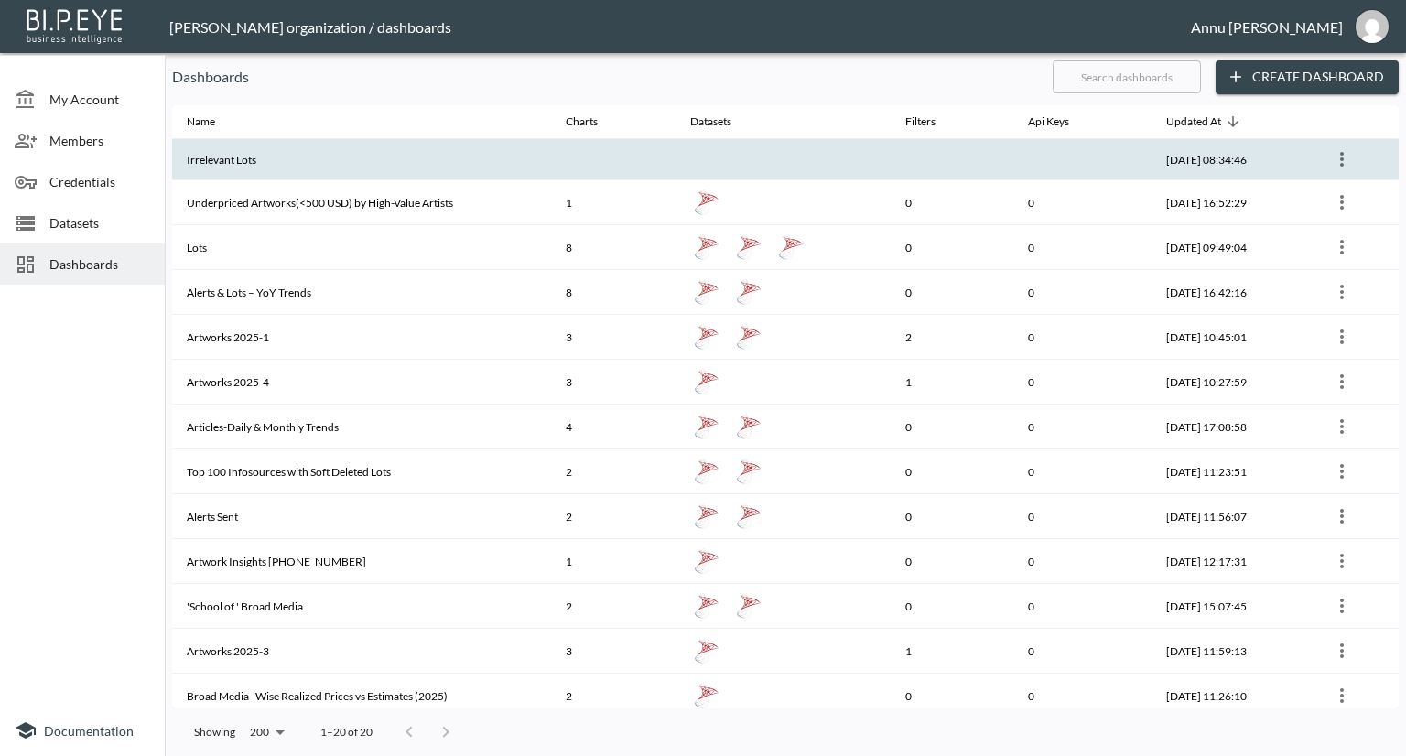
click at [256, 166] on th "Irrelevant Lots" at bounding box center [361, 159] width 379 height 41
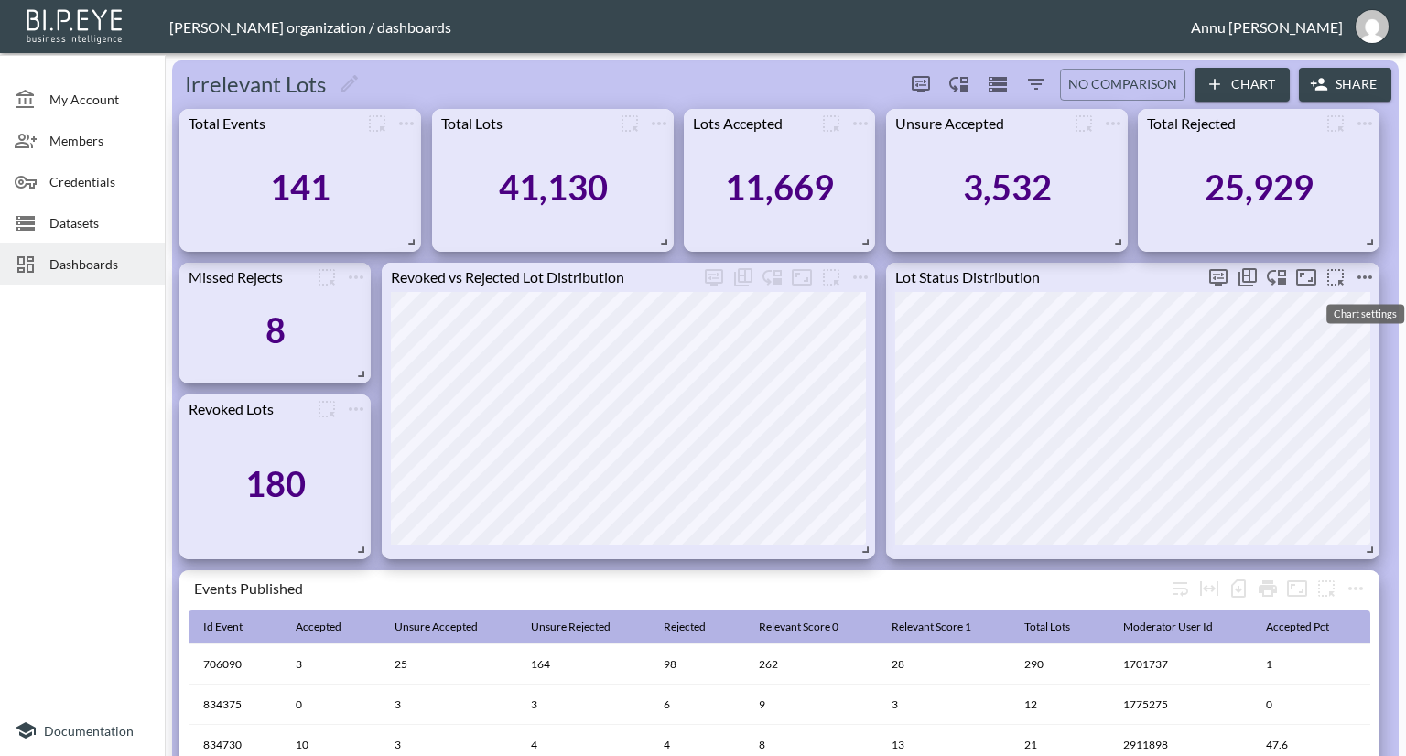
click at [1362, 282] on icon "more" at bounding box center [1365, 277] width 22 height 22
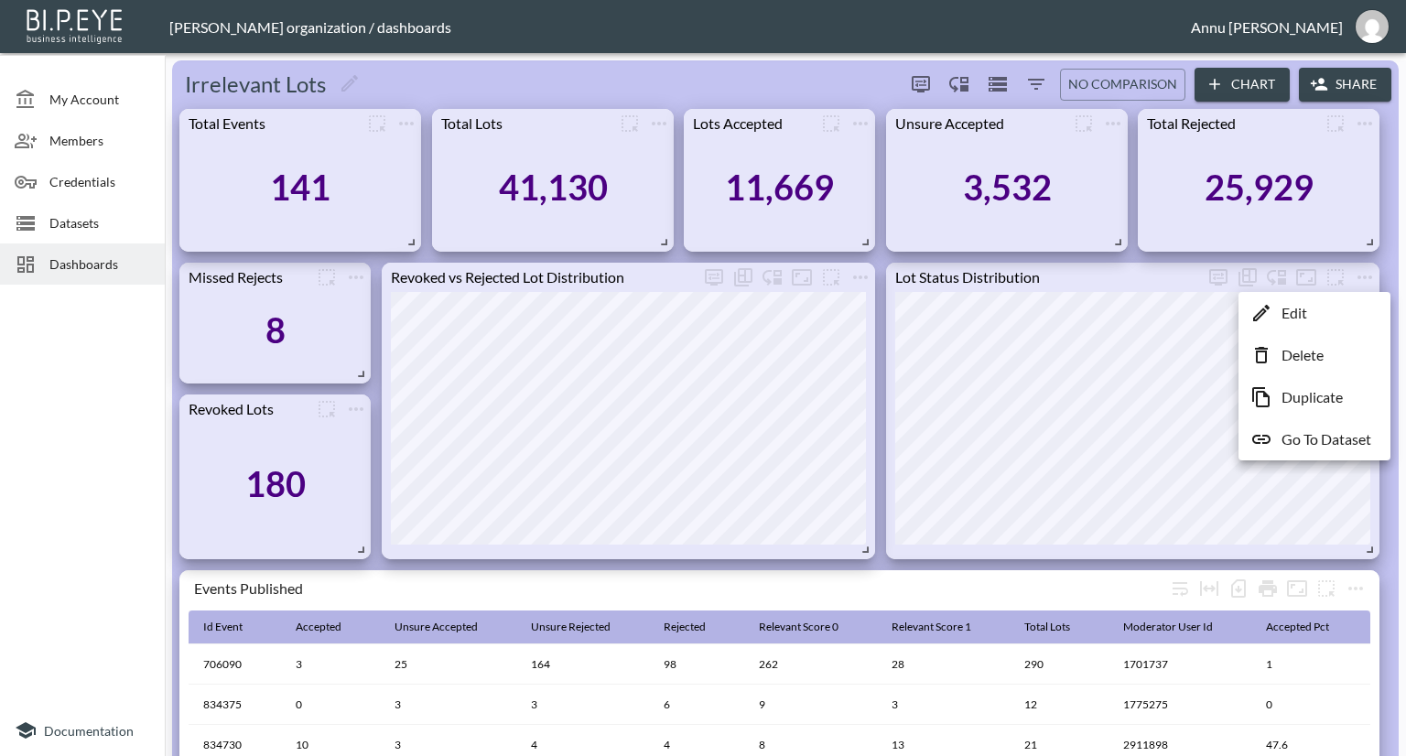
click at [1311, 442] on p "Go To Dataset" at bounding box center [1327, 439] width 90 height 22
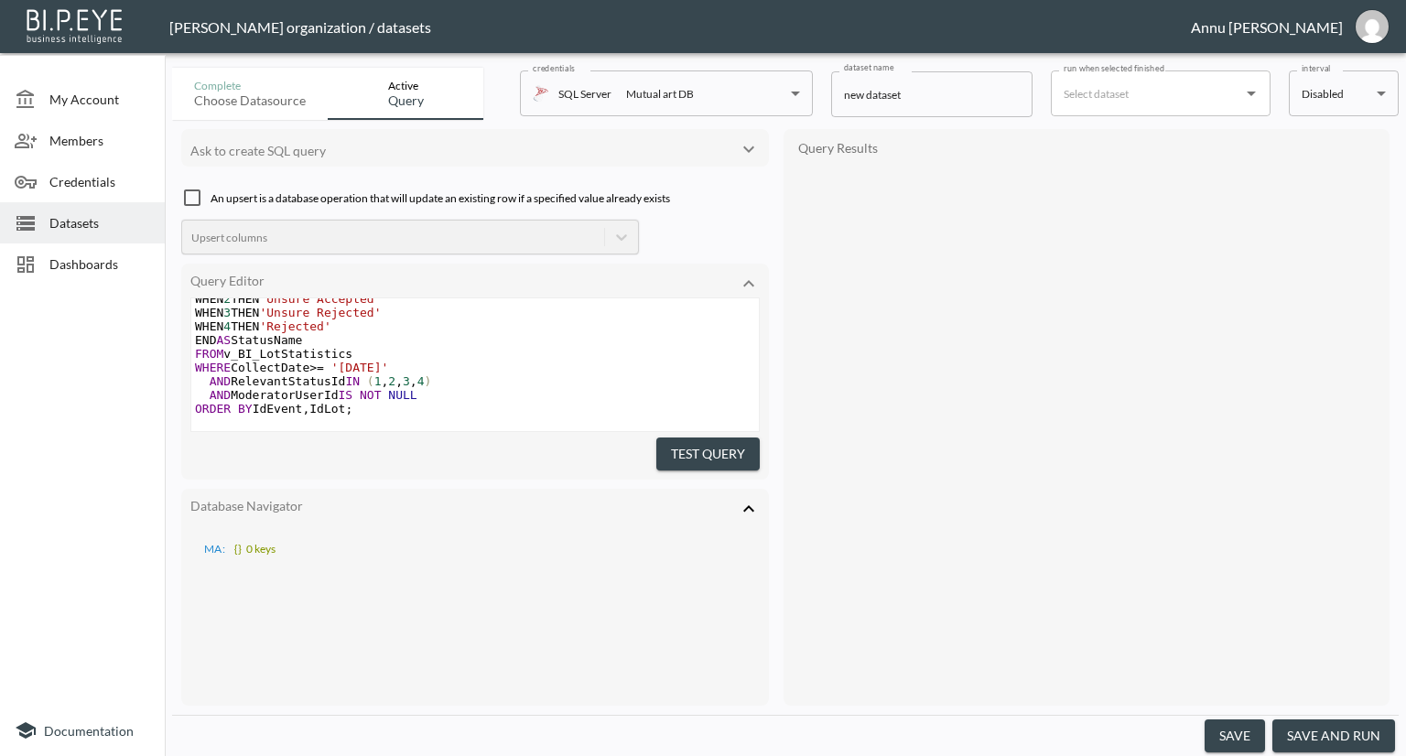
scroll to position [114, 0]
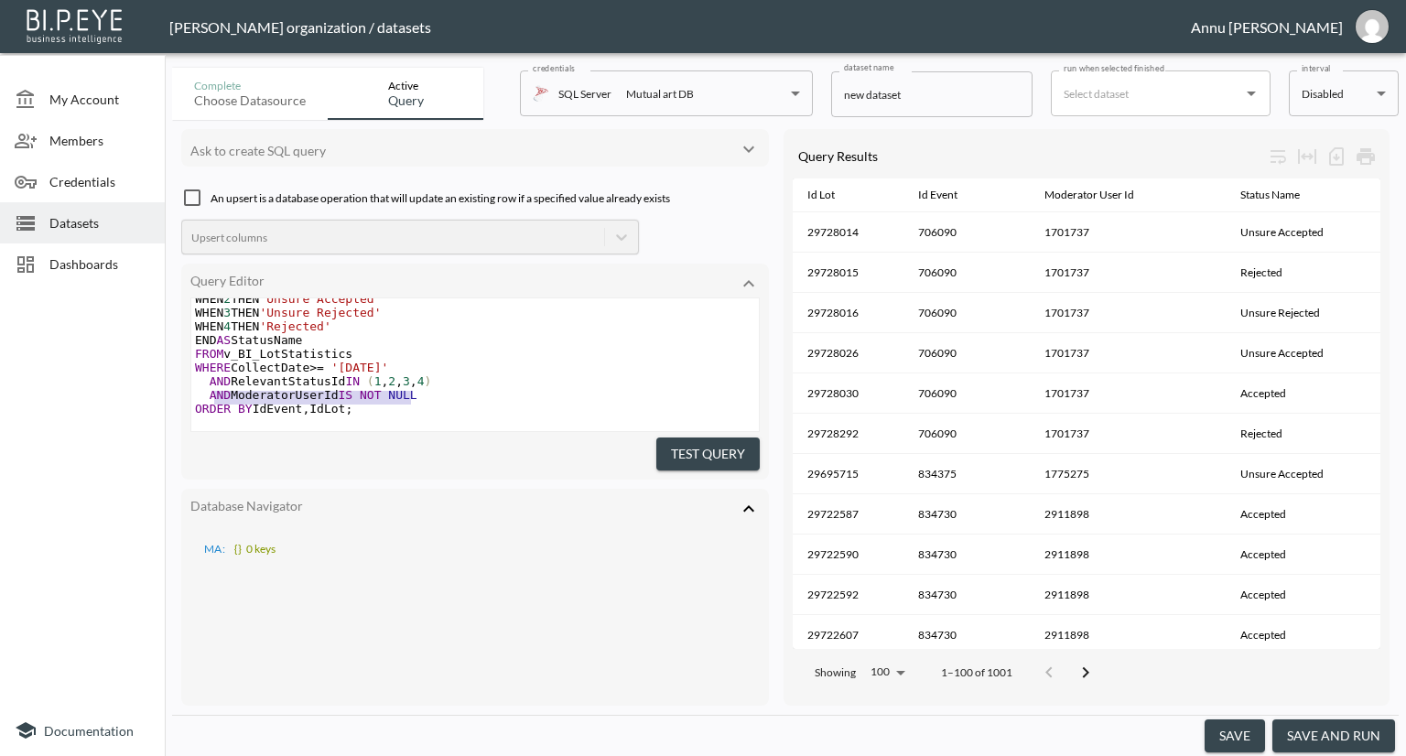
type textarea "AND ModeratorUserId IS NOT NULL"
drag, startPoint x: 416, startPoint y: 374, endPoint x: 210, endPoint y: 378, distance: 206.0
click at [210, 388] on pre "AND ModeratorUserId IS NOT NULL" at bounding box center [475, 395] width 568 height 14
click at [129, 418] on div at bounding box center [82, 498] width 165 height 413
click at [69, 257] on span "Dashboards" at bounding box center [99, 263] width 101 height 19
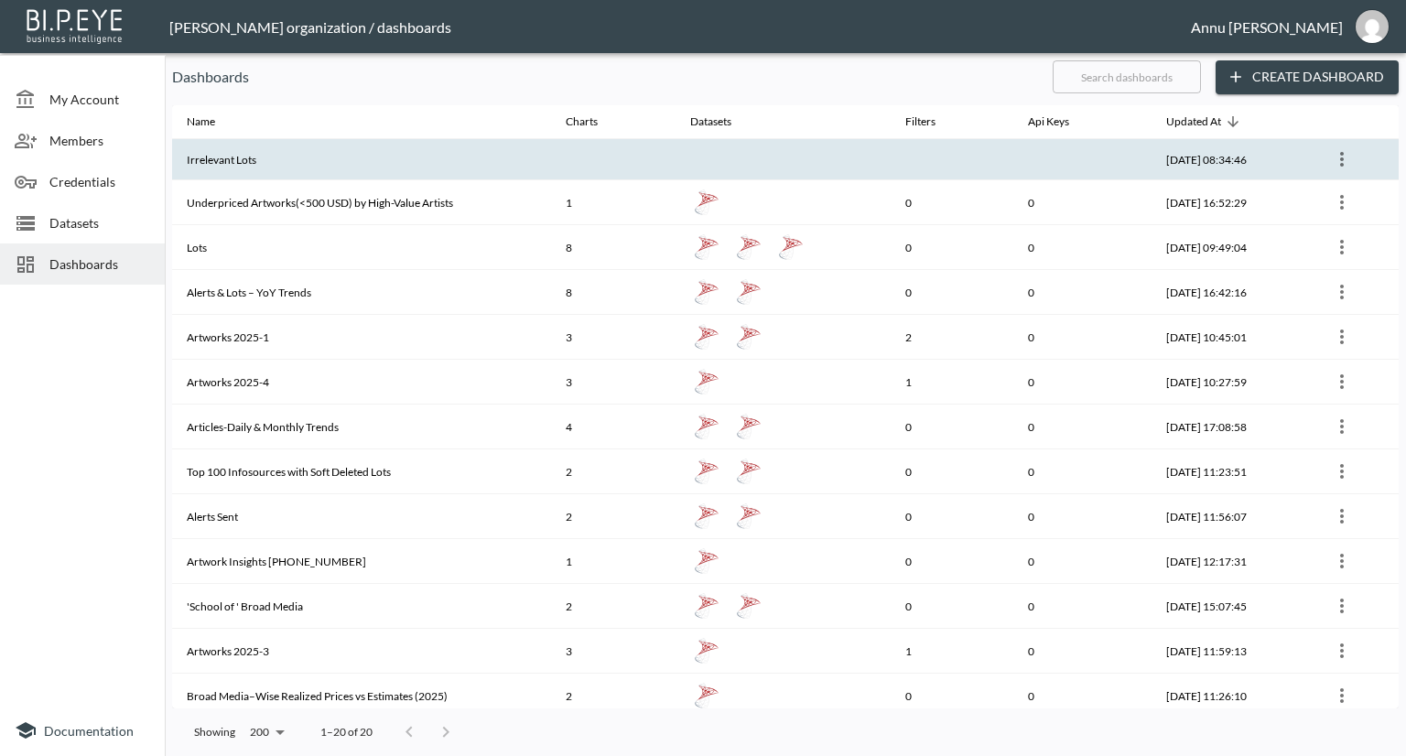
click at [471, 167] on th "Irrelevant Lots" at bounding box center [361, 159] width 379 height 41
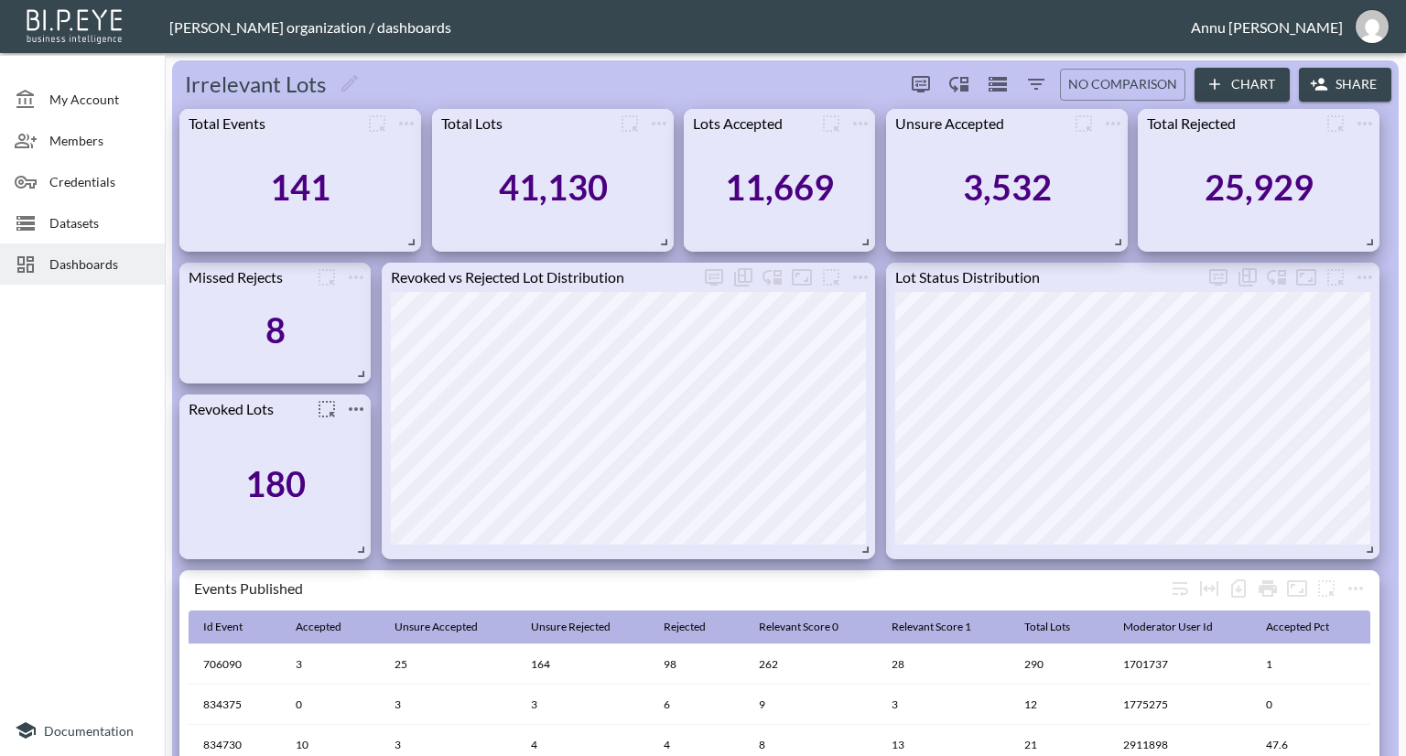
click at [355, 407] on icon "more" at bounding box center [356, 409] width 15 height 4
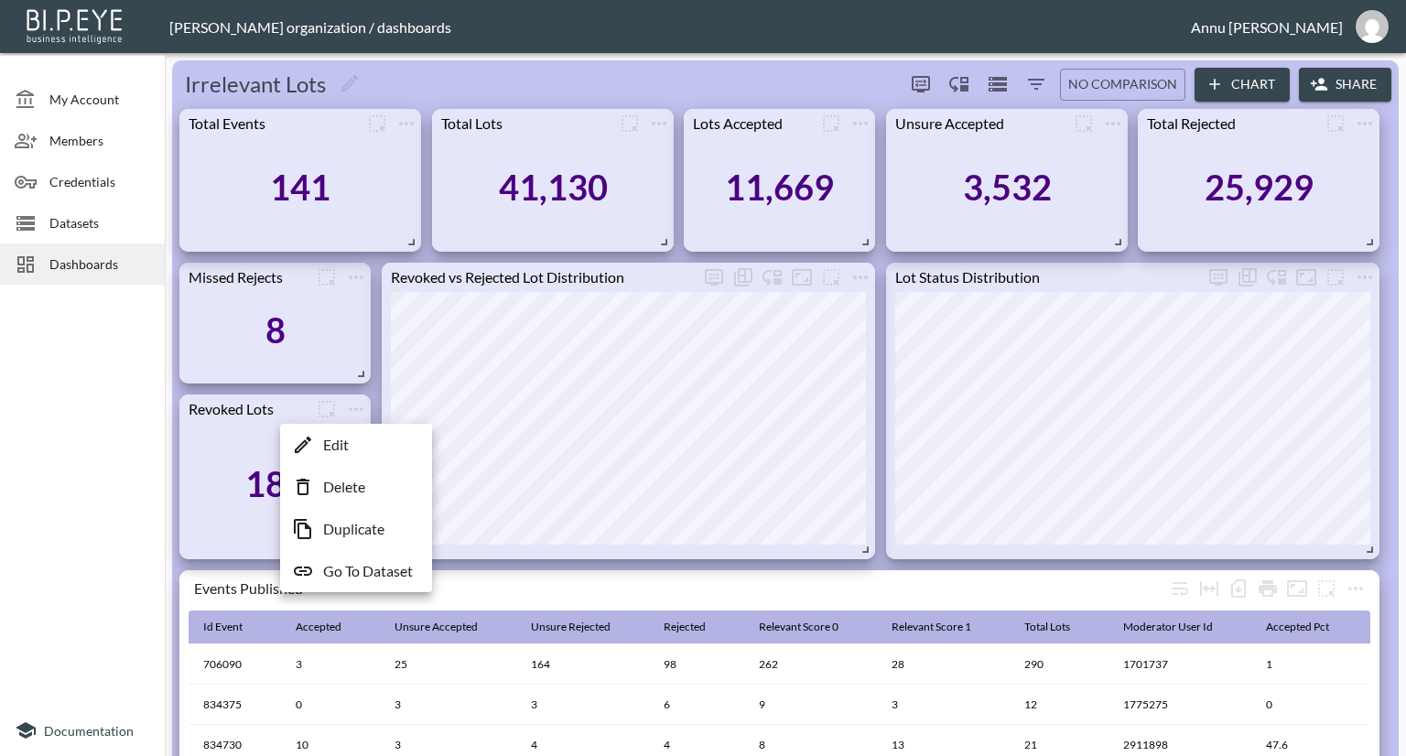
drag, startPoint x: 362, startPoint y: 569, endPoint x: 377, endPoint y: 550, distance: 24.2
click at [362, 570] on p "Go To Dataset" at bounding box center [368, 571] width 90 height 22
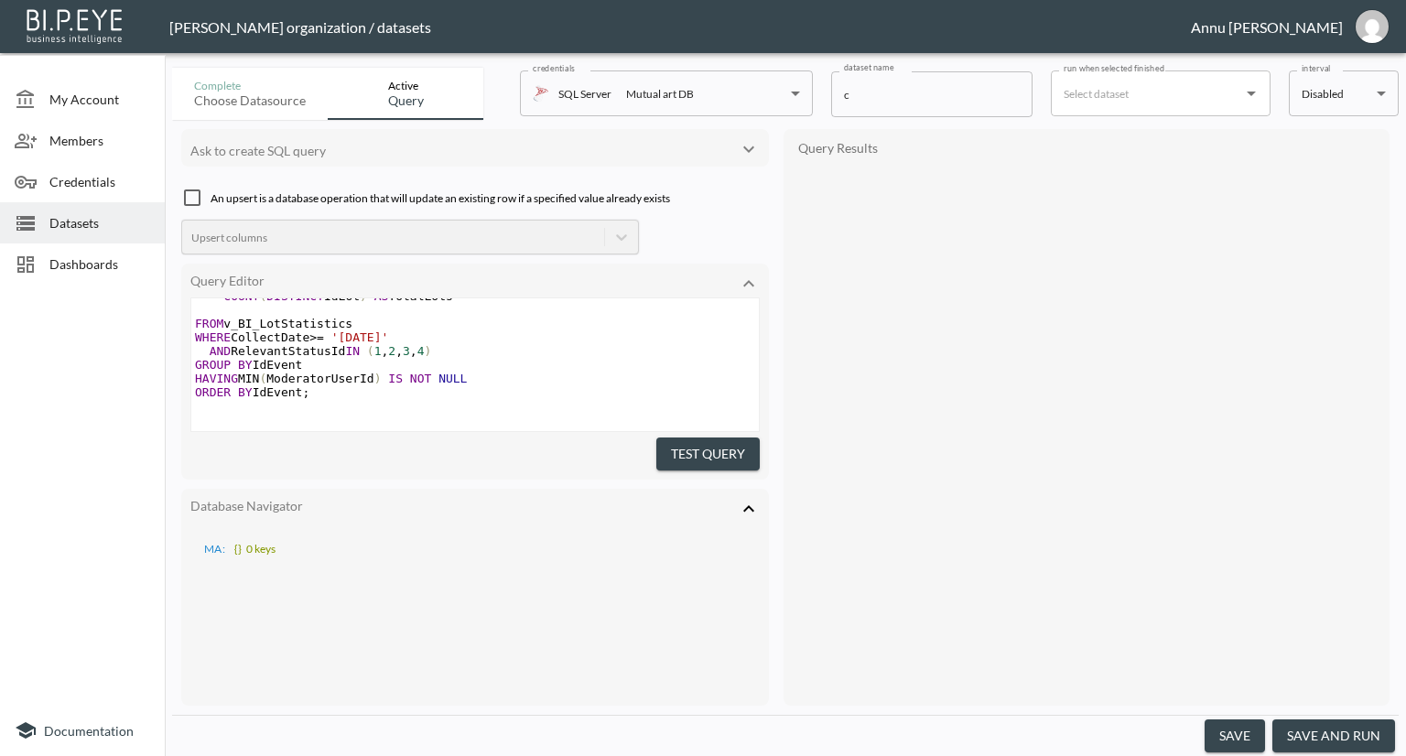
scroll to position [768, 0]
click at [103, 352] on div at bounding box center [82, 498] width 165 height 413
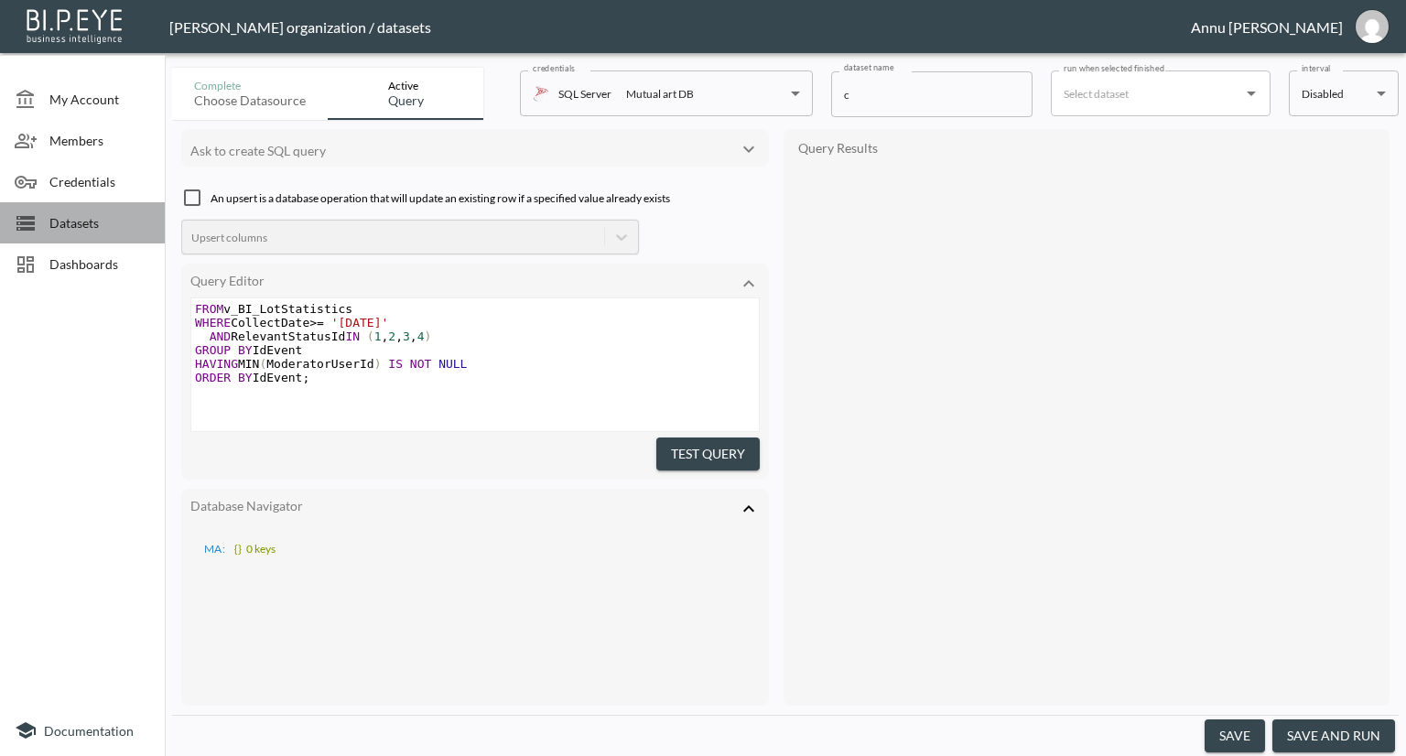
click at [97, 217] on span "Datasets" at bounding box center [99, 222] width 101 height 19
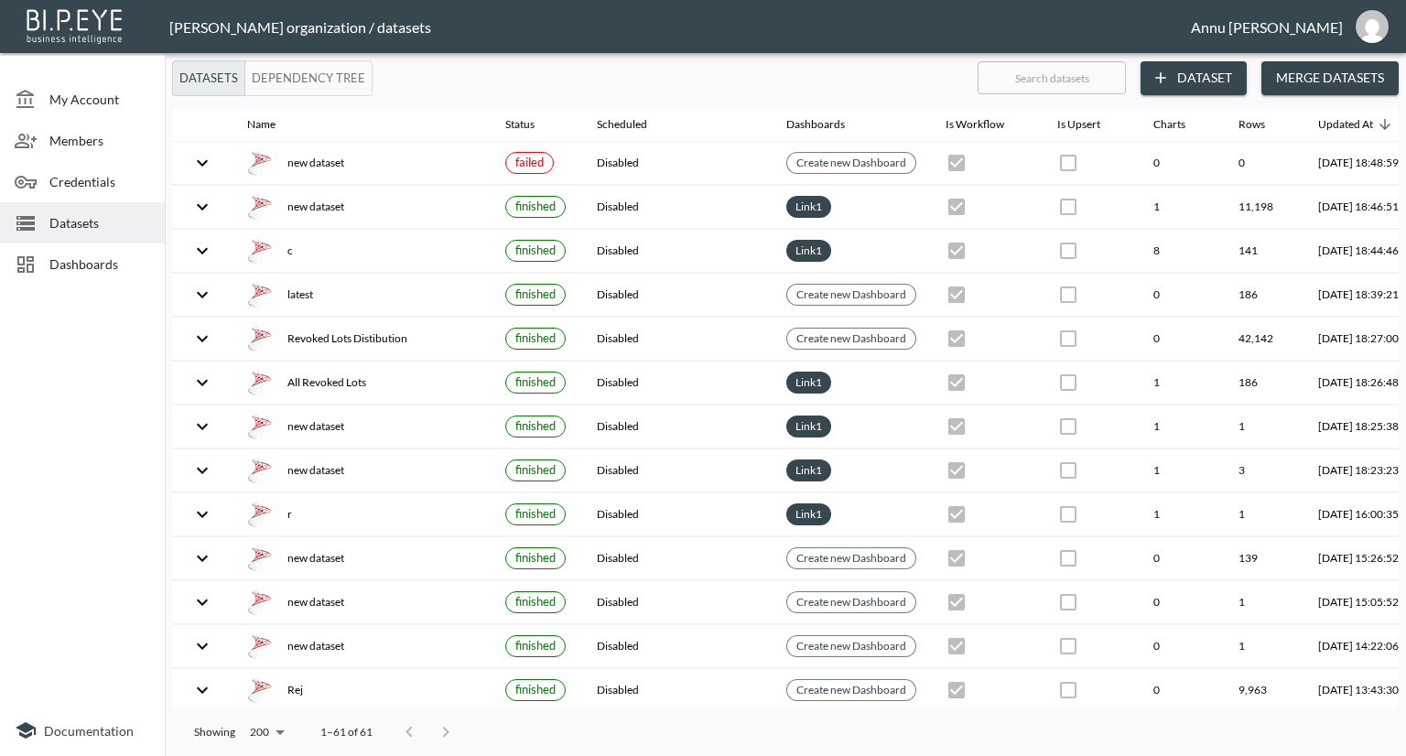
click at [86, 265] on span "Dashboards" at bounding box center [99, 263] width 101 height 19
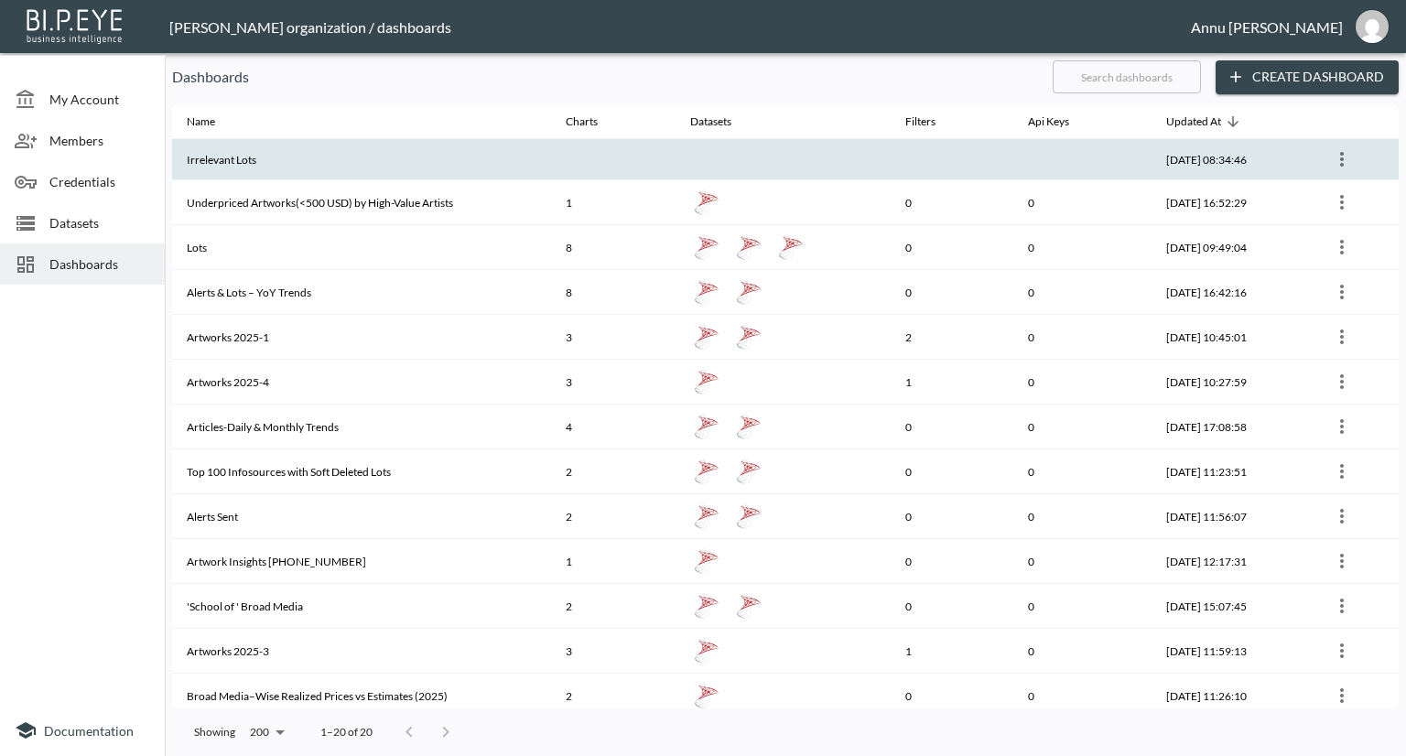
click at [394, 167] on th "Irrelevant Lots" at bounding box center [361, 159] width 379 height 41
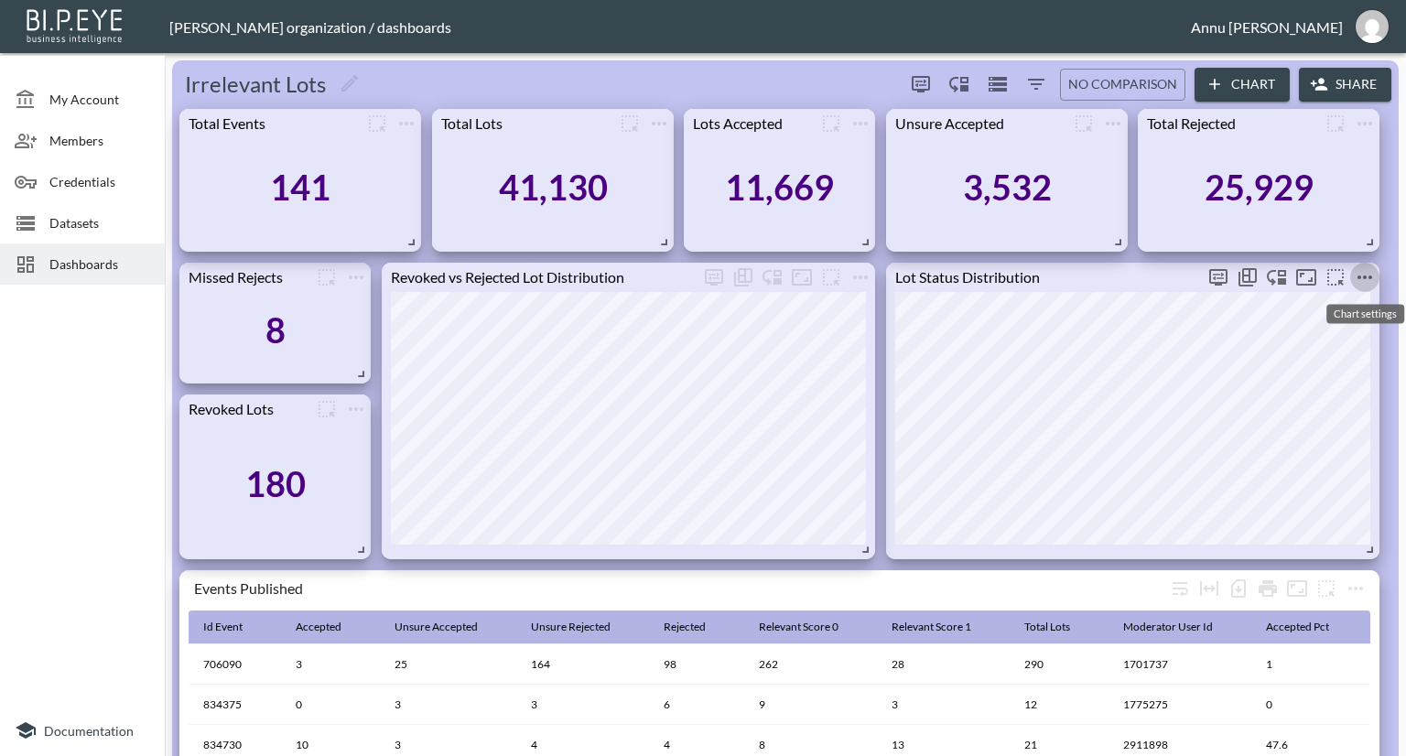
click at [1364, 268] on icon "more" at bounding box center [1365, 277] width 22 height 22
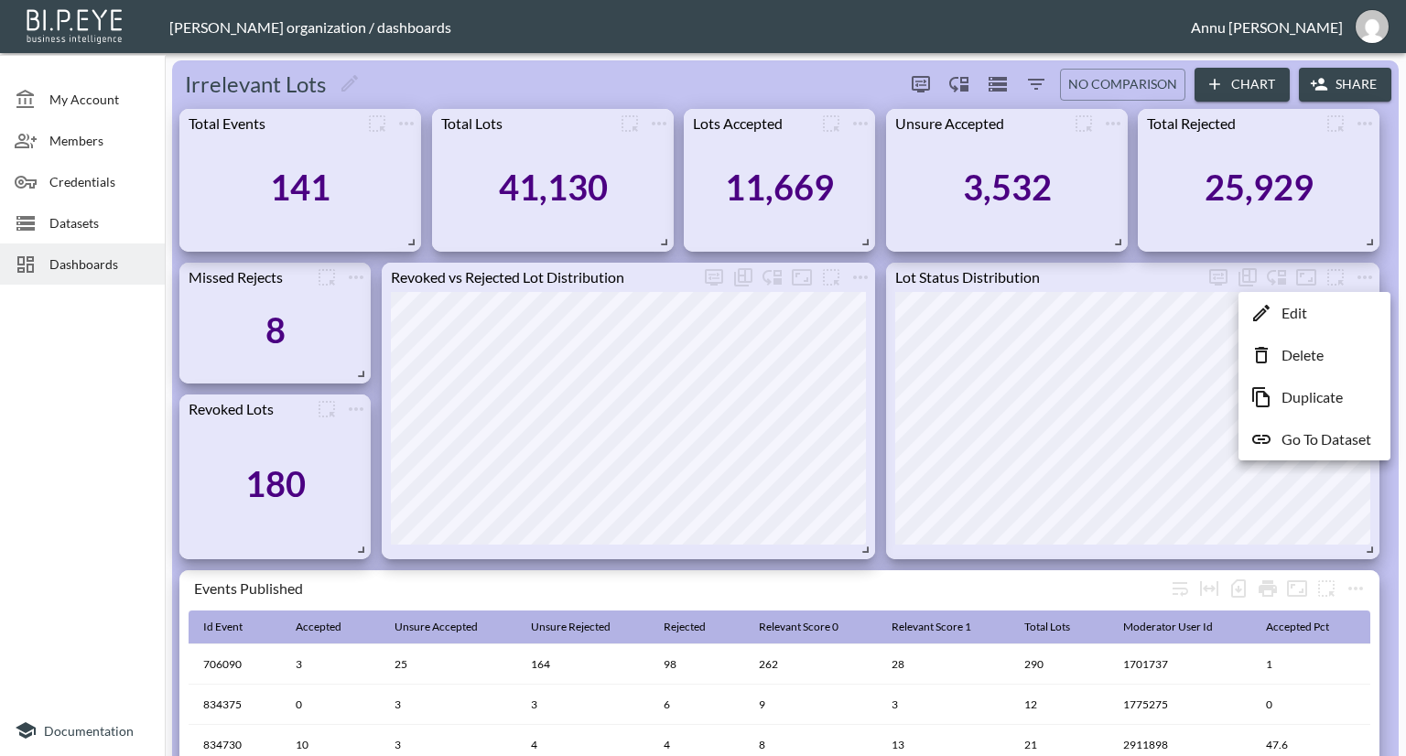
click at [1314, 436] on p "Go To Dataset" at bounding box center [1327, 439] width 90 height 22
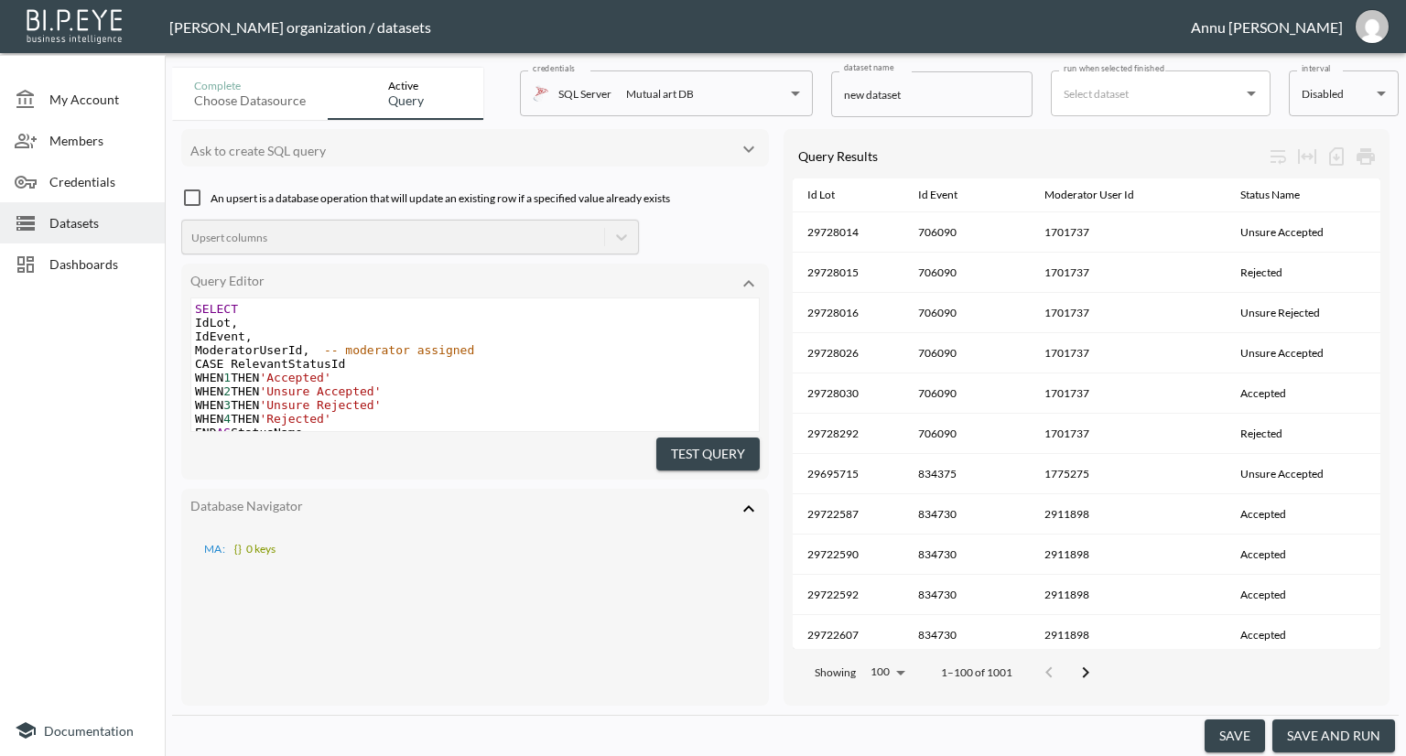
click at [71, 261] on span "Dashboards" at bounding box center [99, 263] width 101 height 19
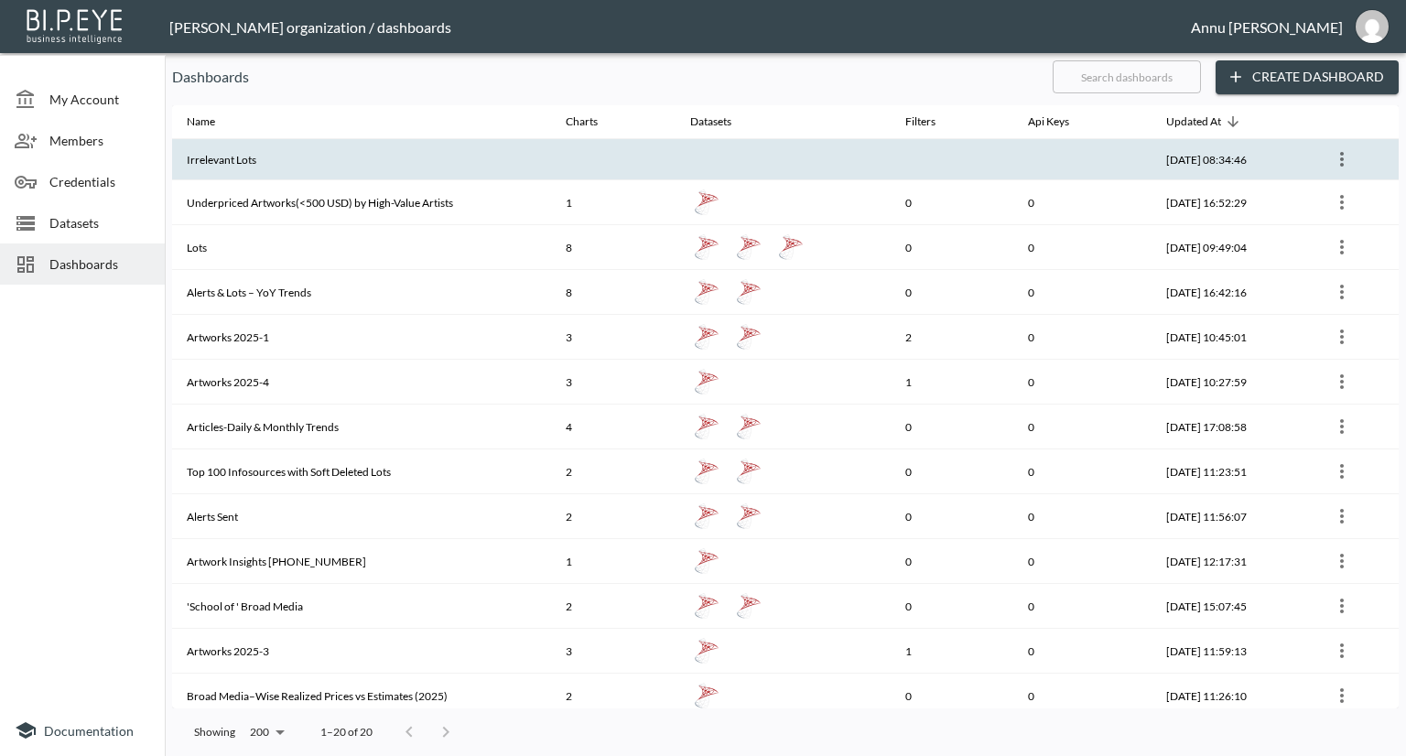
click at [333, 167] on th "Irrelevant Lots" at bounding box center [361, 159] width 379 height 41
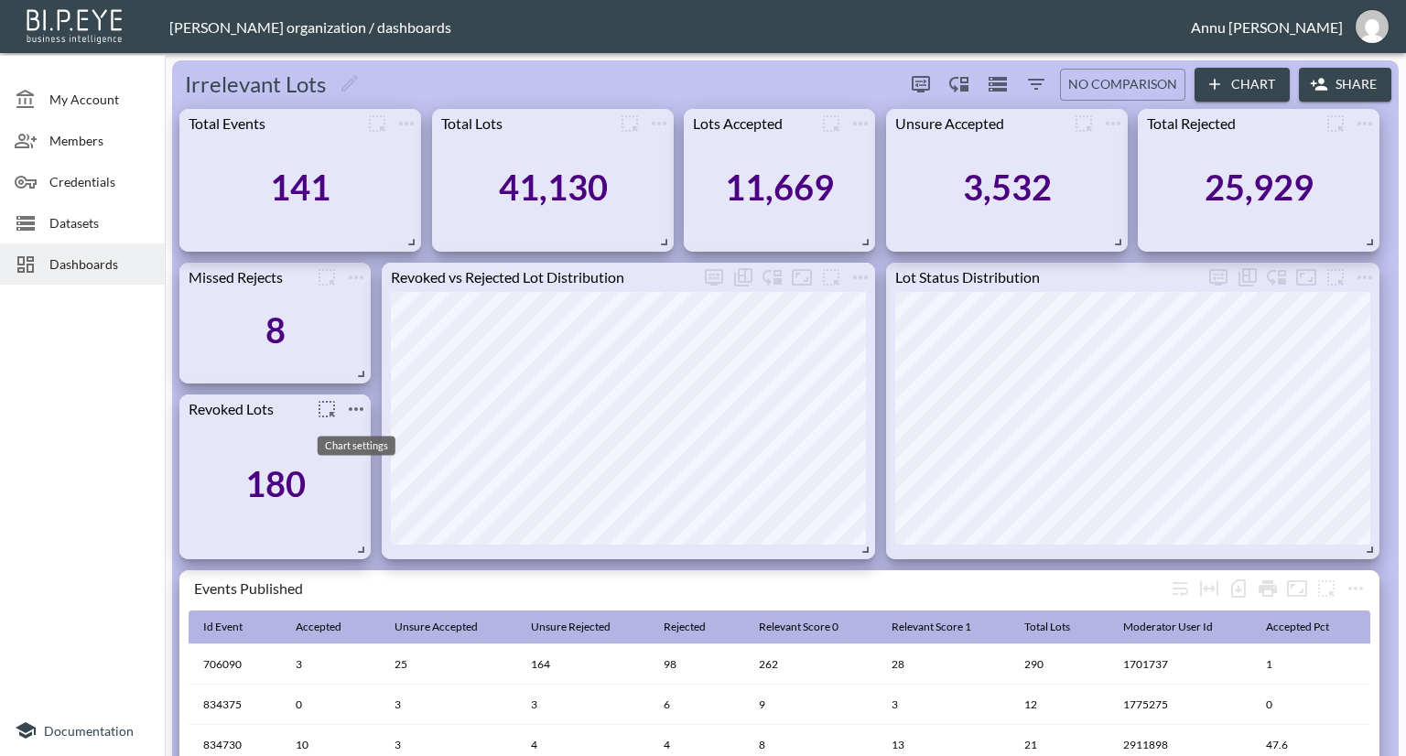
click at [364, 407] on icon "more" at bounding box center [356, 409] width 22 height 22
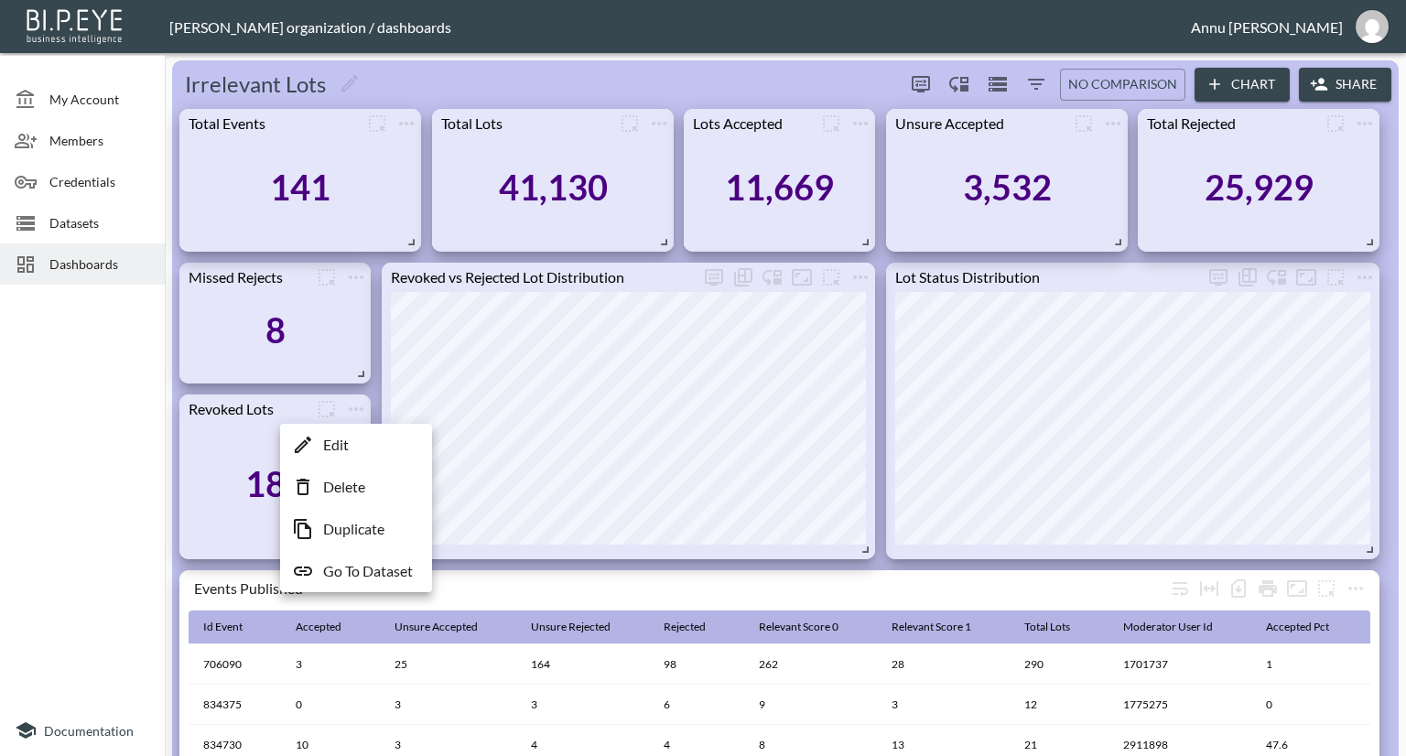
click at [373, 565] on p "Go To Dataset" at bounding box center [368, 571] width 90 height 22
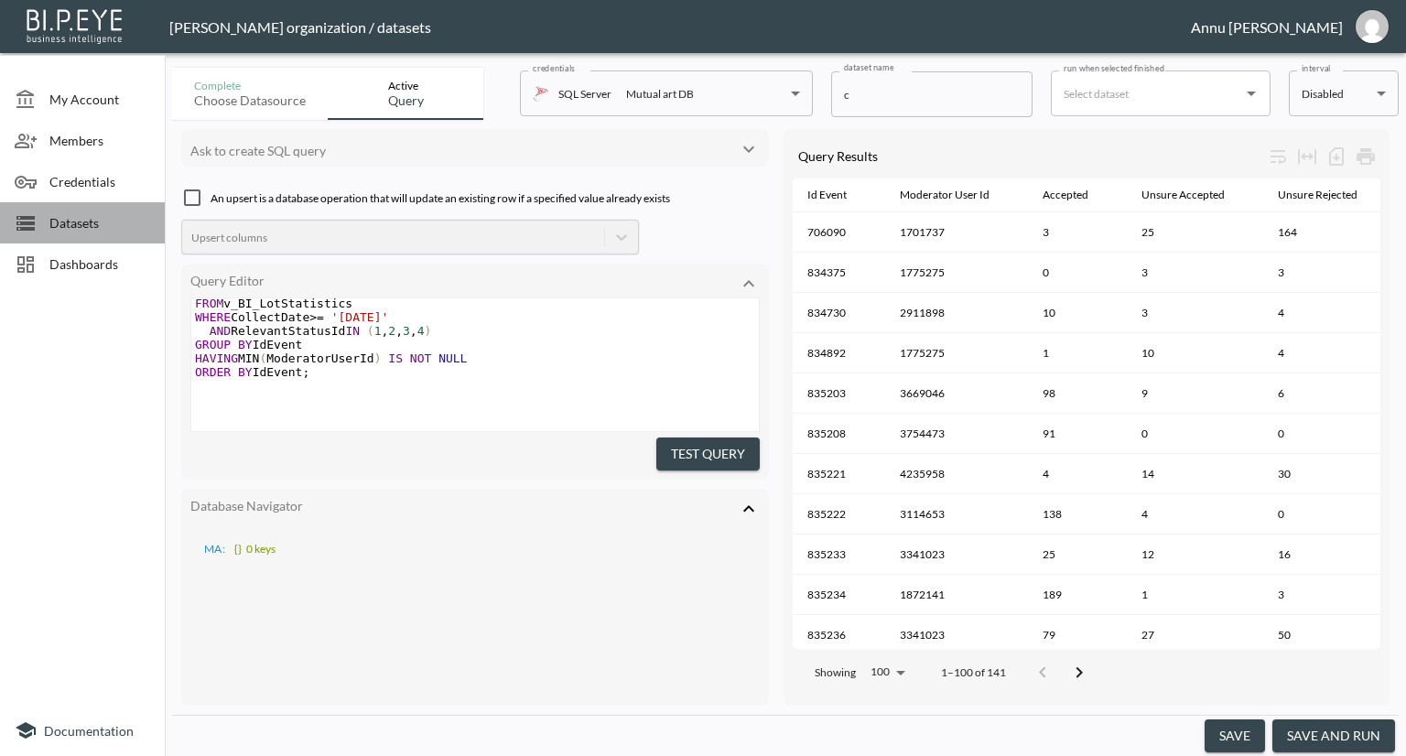
click at [97, 224] on span "Datasets" at bounding box center [99, 222] width 101 height 19
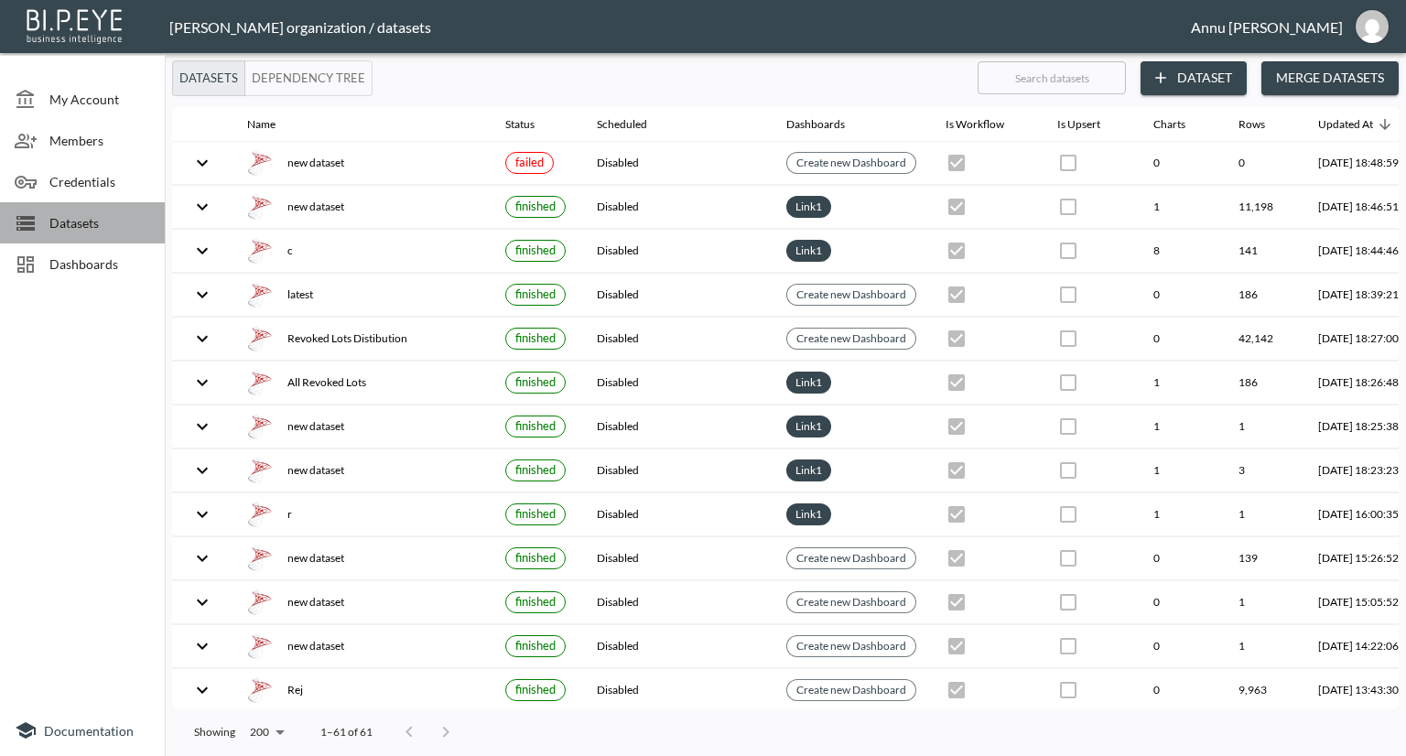
click at [131, 230] on span "Datasets" at bounding box center [99, 222] width 101 height 19
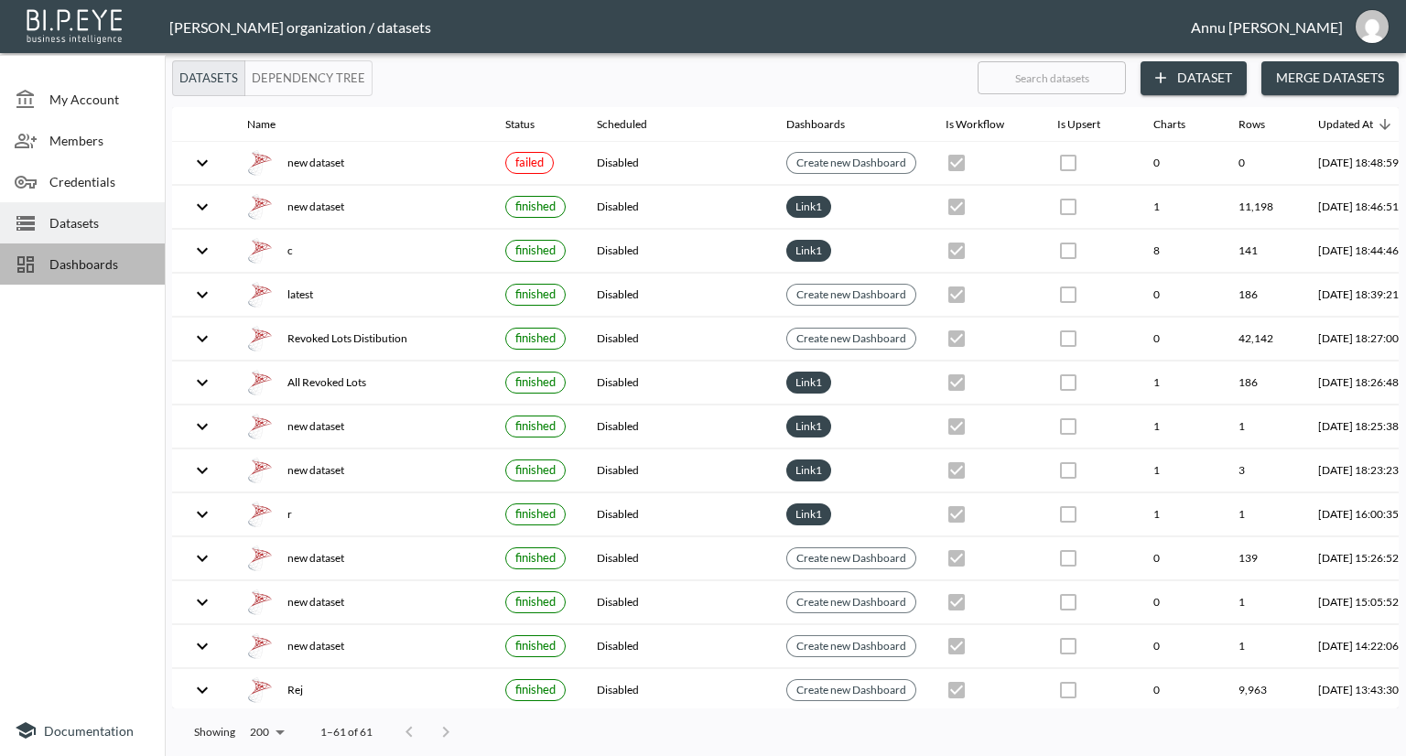
click at [122, 255] on span "Dashboards" at bounding box center [99, 263] width 101 height 19
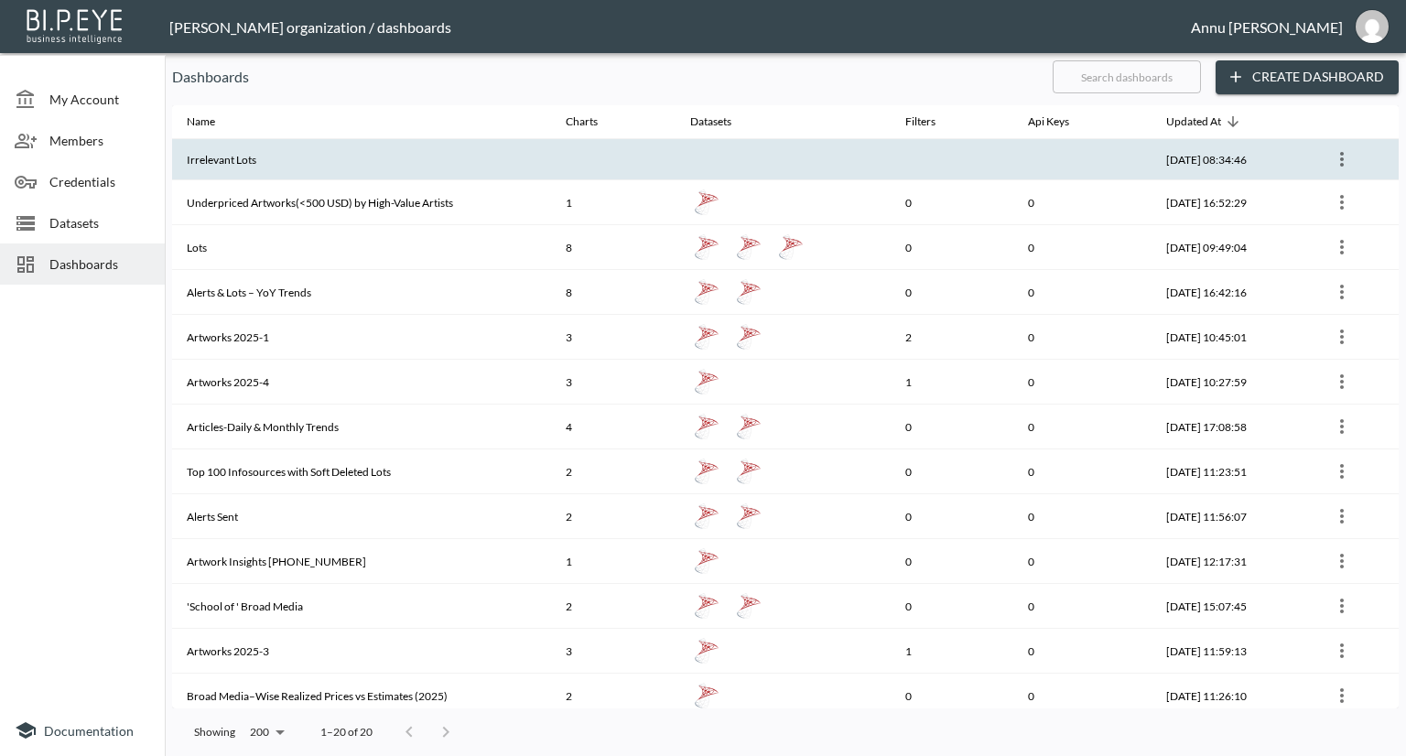
click at [260, 163] on th "Irrelevant Lots" at bounding box center [361, 159] width 379 height 41
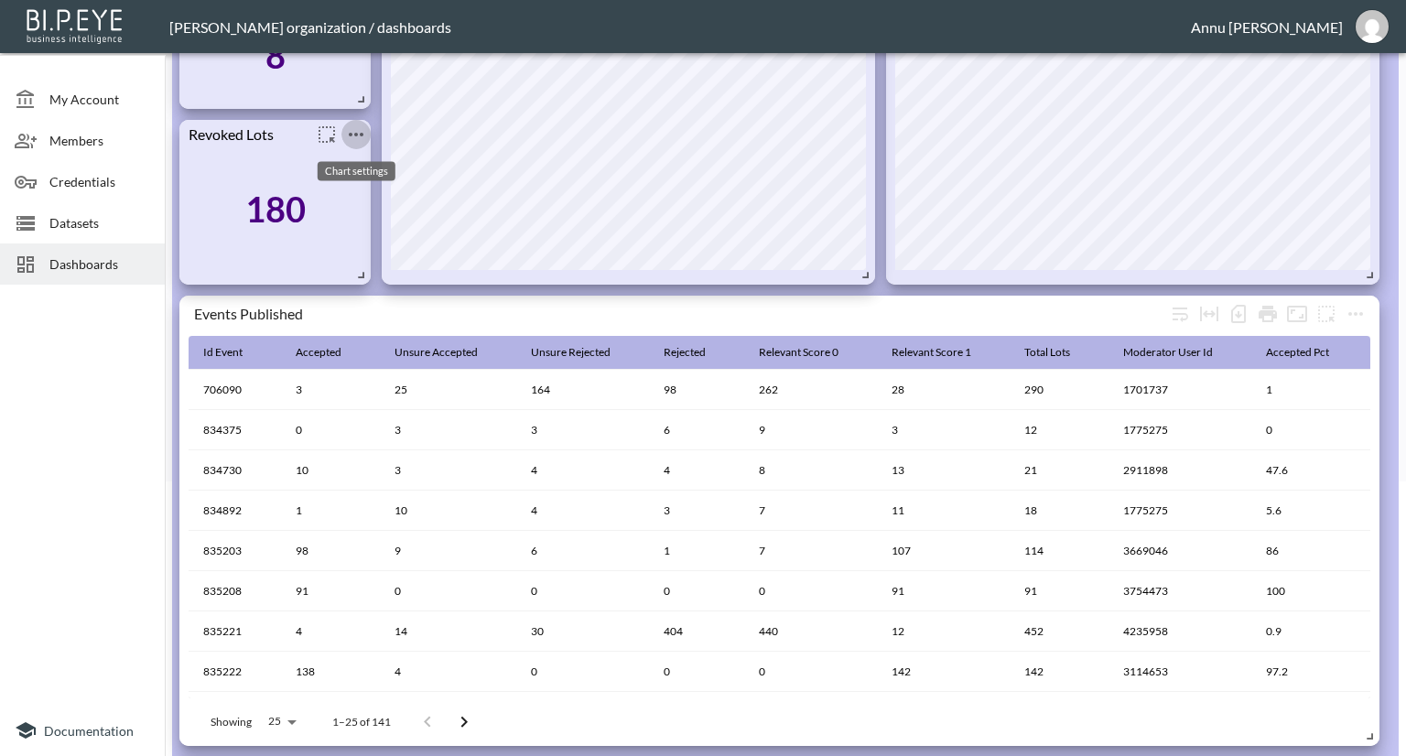
click at [361, 130] on icon "more" at bounding box center [356, 135] width 22 height 22
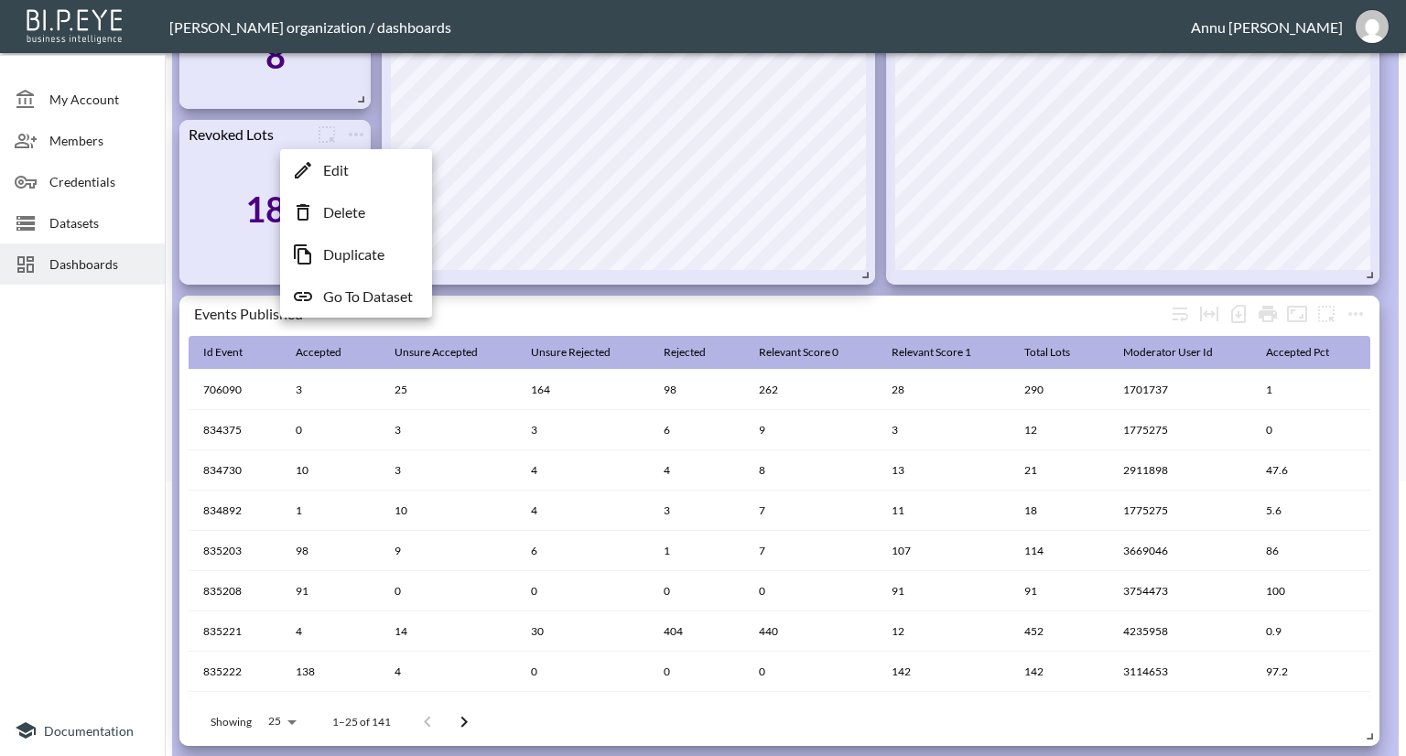
click at [361, 296] on p "Go To Dataset" at bounding box center [368, 297] width 90 height 22
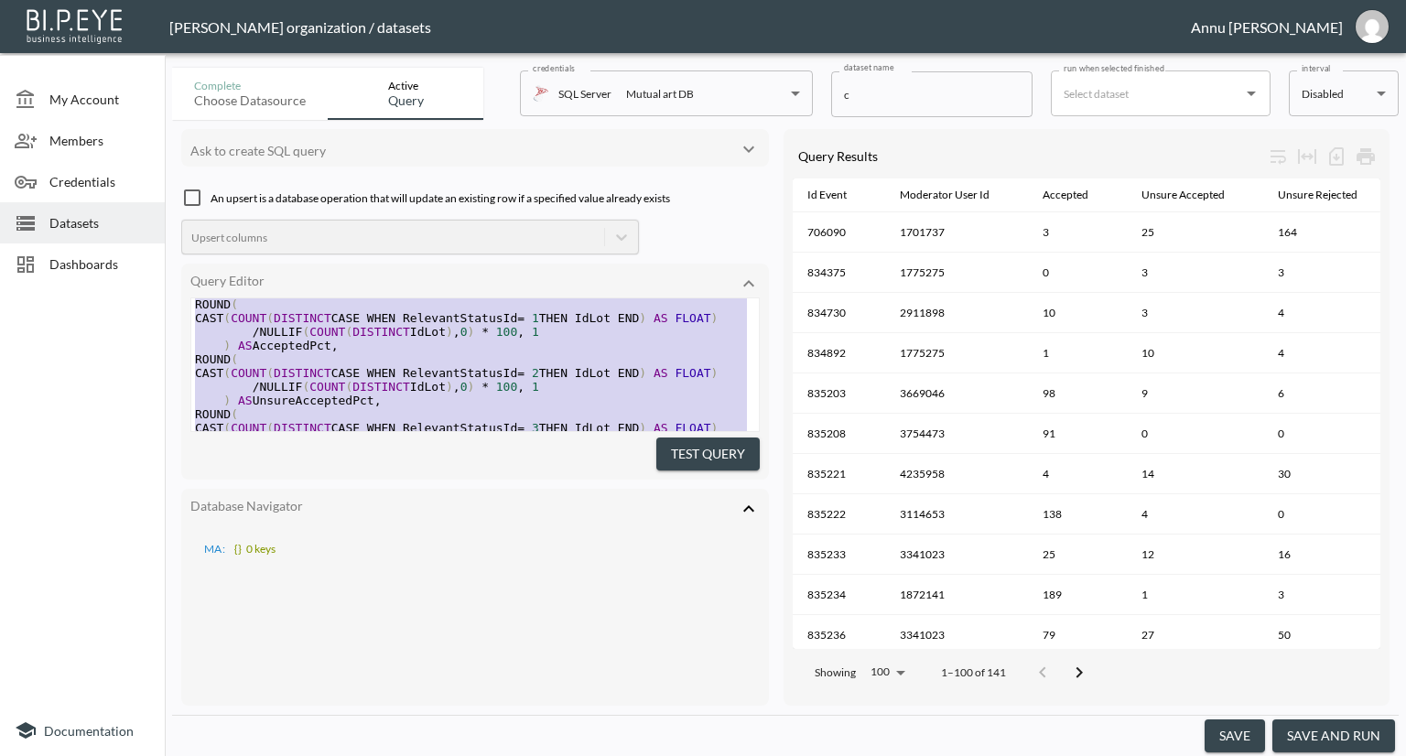
type textarea "SELECT IdEvent, MIN(ModeratorUserId) AS ModeratorUserId, -- pick one moderator …"
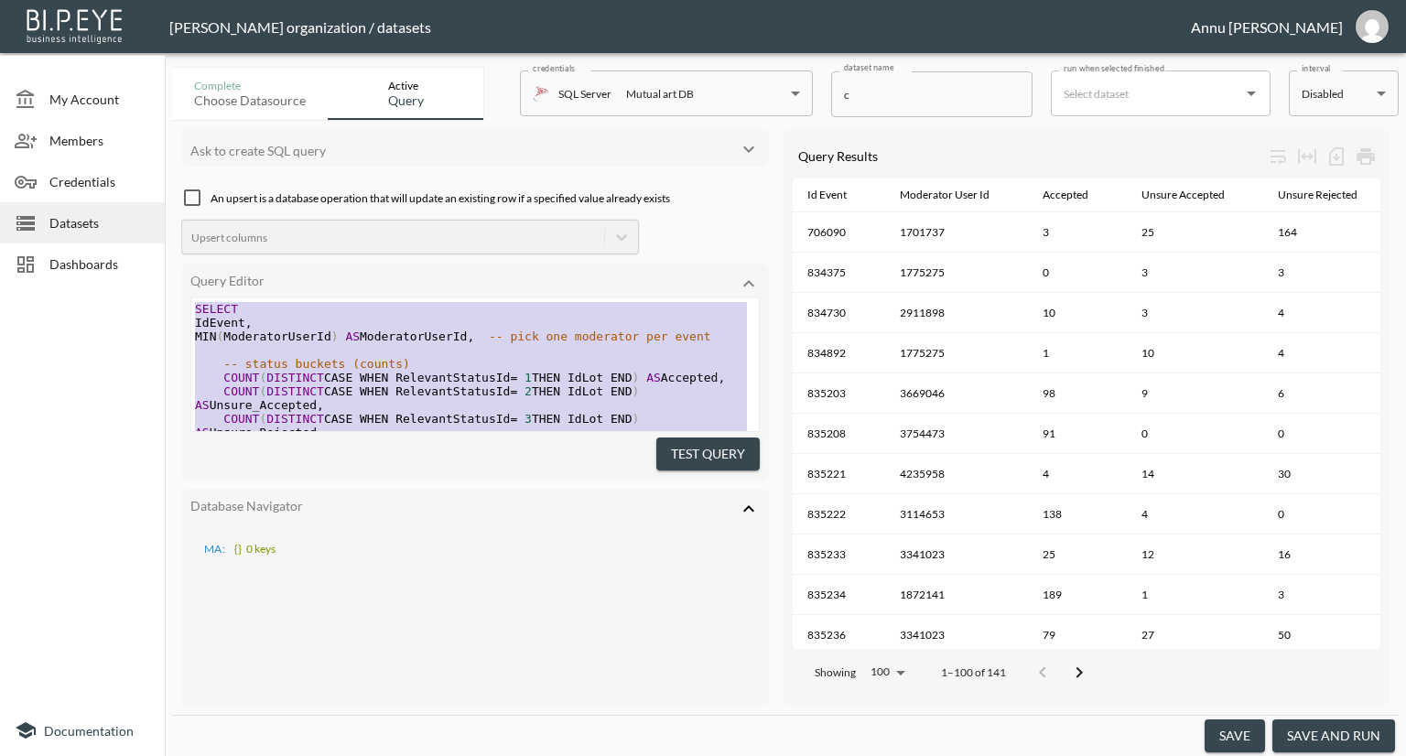
drag, startPoint x: 347, startPoint y: 385, endPoint x: 136, endPoint y: 199, distance: 281.4
click at [66, 258] on span "Dashboards" at bounding box center [99, 263] width 101 height 19
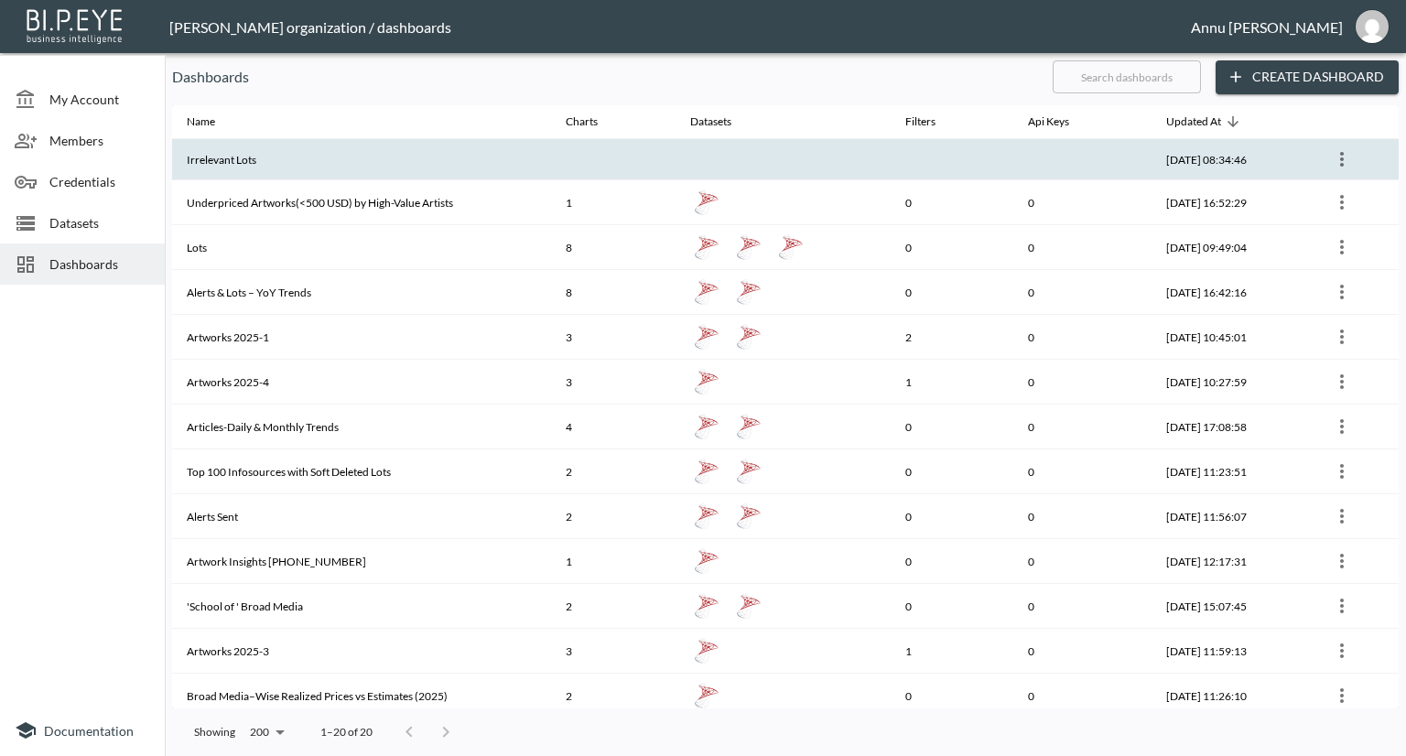
click at [584, 164] on th at bounding box center [613, 159] width 124 height 41
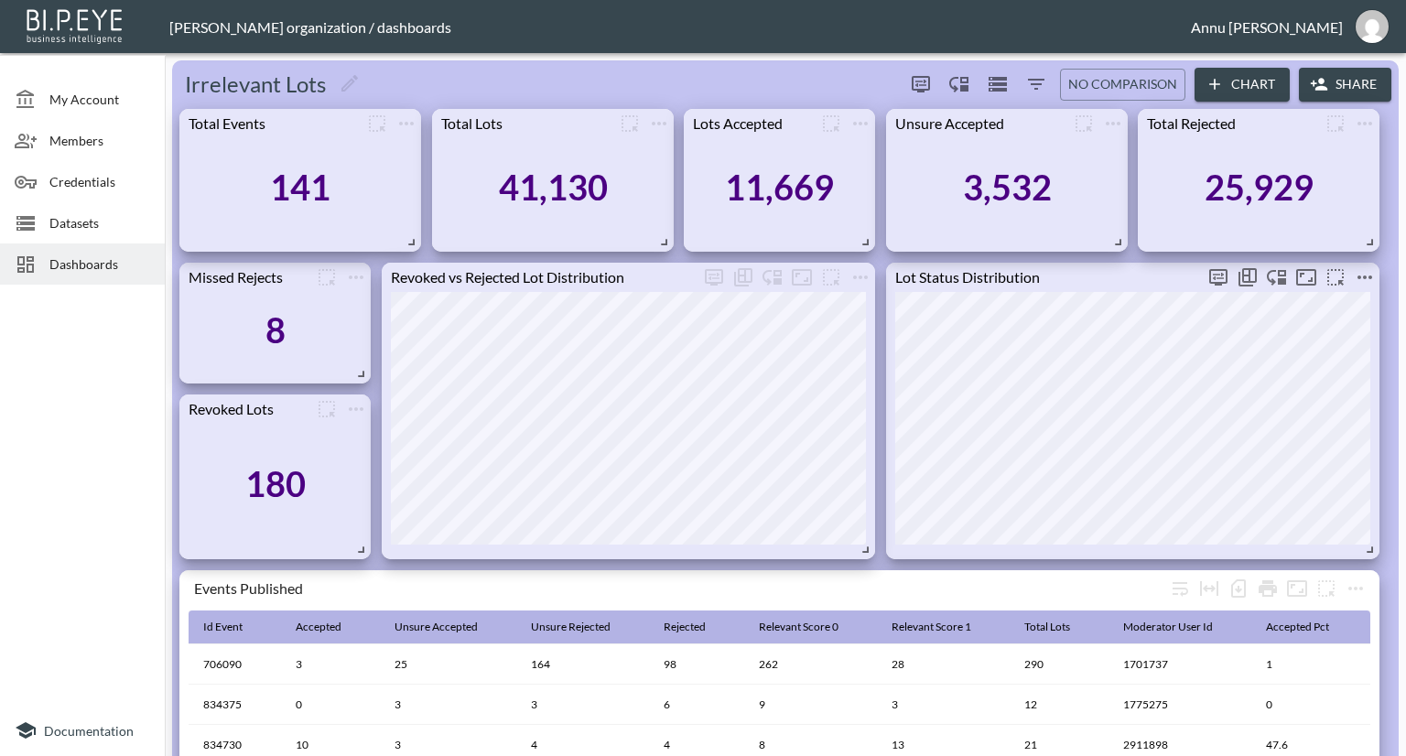
click at [1357, 279] on icon "more" at bounding box center [1365, 277] width 22 height 22
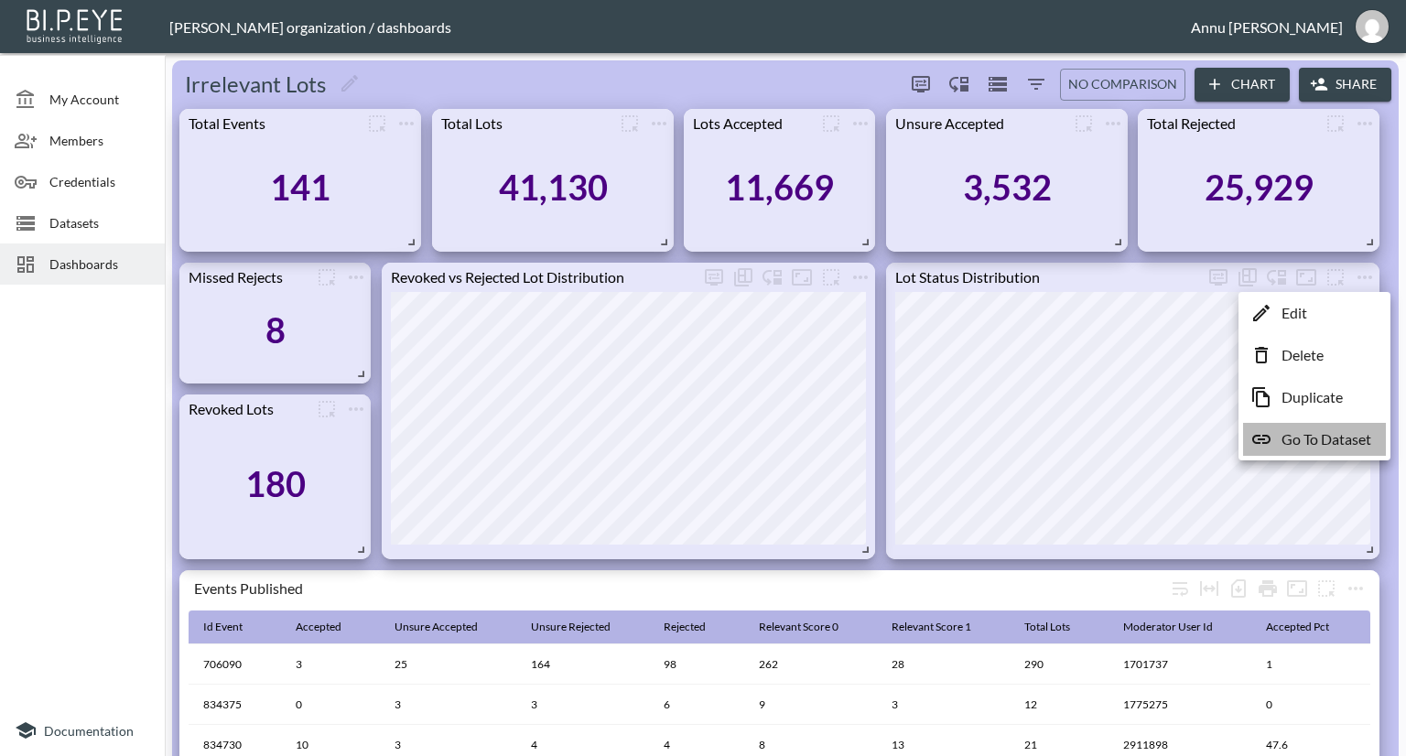
click at [1323, 438] on p "Go To Dataset" at bounding box center [1327, 439] width 90 height 22
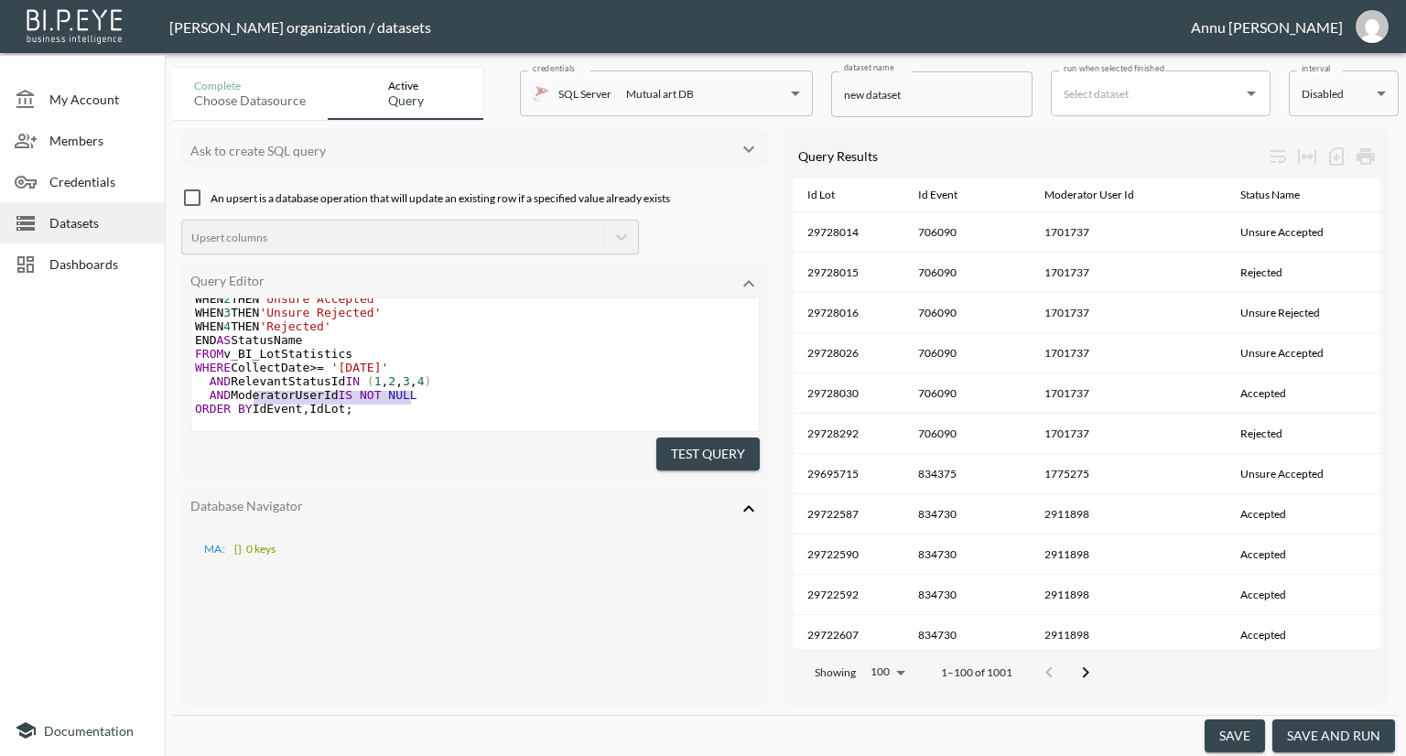
type textarea "AND ModeratorUserId IS NOT NULL"
drag, startPoint x: 421, startPoint y: 377, endPoint x: 150, endPoint y: 378, distance: 270.9
click at [150, 378] on div "My Account Members Credentials Datasets Dashboards Documentation Complete Choos…" at bounding box center [703, 378] width 1406 height 756
click at [666, 441] on button "Test Query" at bounding box center [707, 455] width 103 height 34
click at [1347, 739] on button "save and run" at bounding box center [1333, 736] width 123 height 34
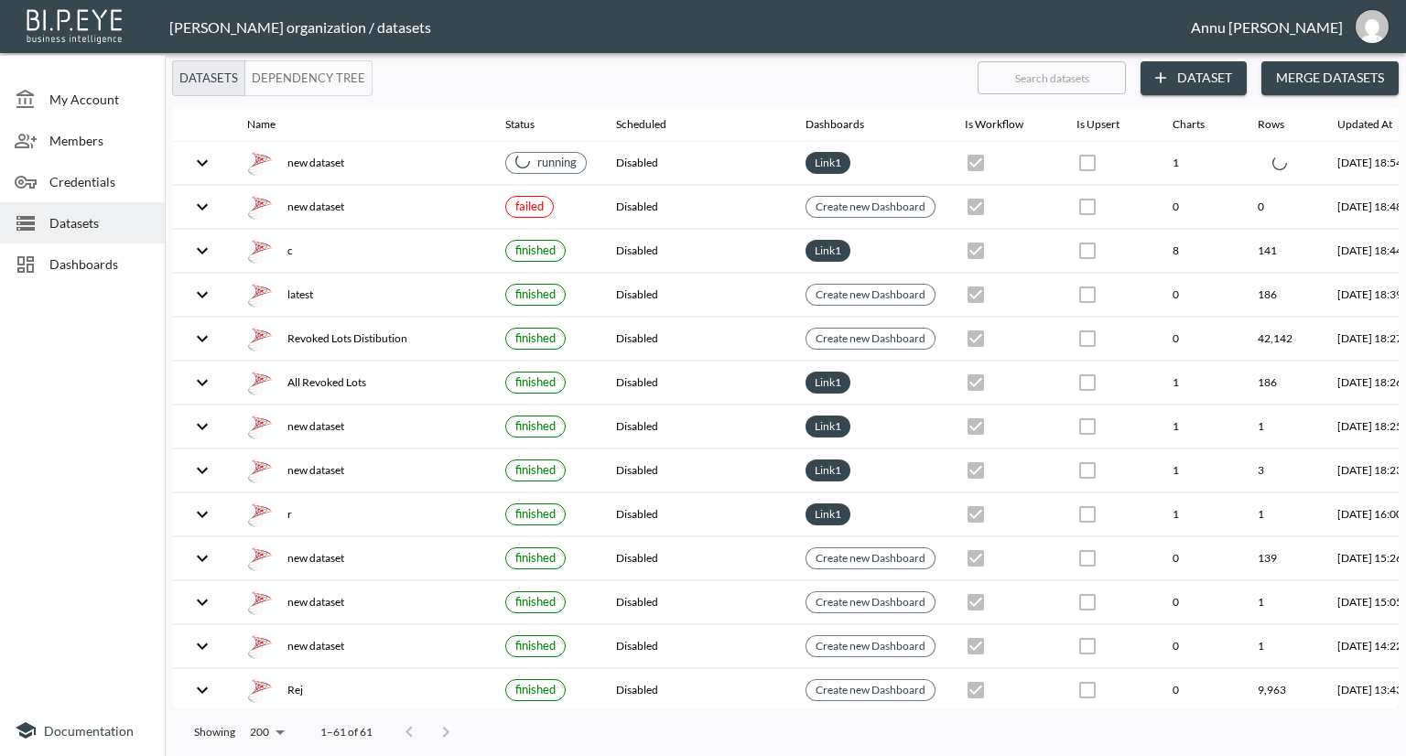
click at [97, 255] on span "Dashboards" at bounding box center [99, 263] width 101 height 19
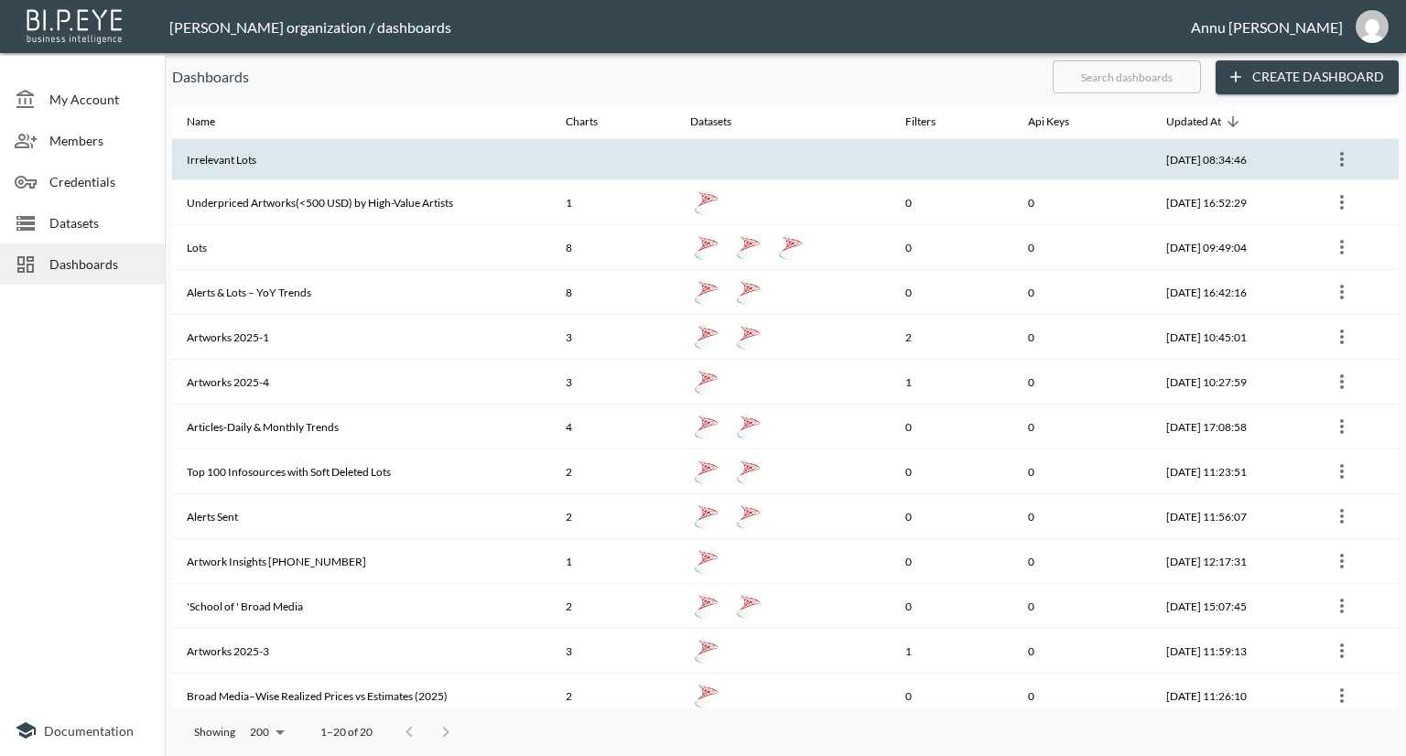
click at [319, 162] on th "Irrelevant Lots" at bounding box center [361, 159] width 379 height 41
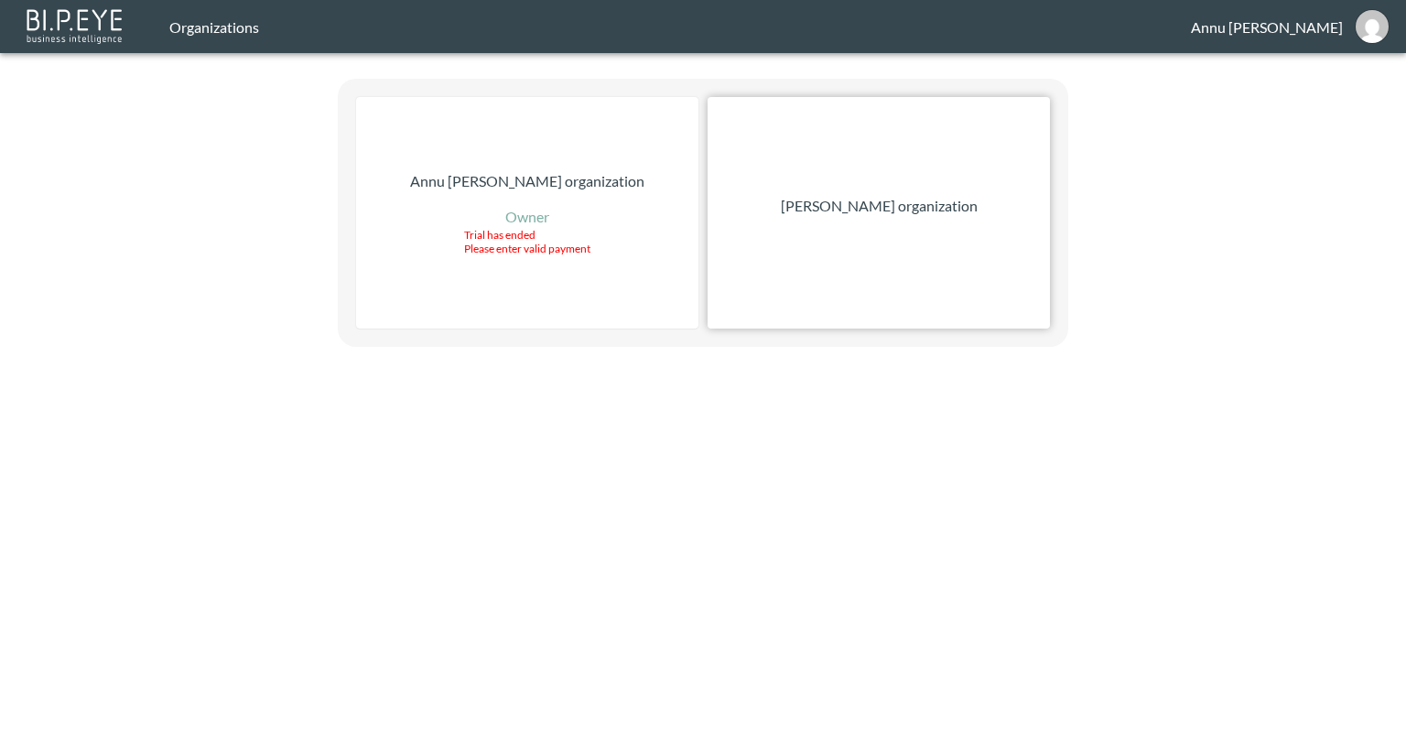
click at [831, 197] on p "[PERSON_NAME] organization" at bounding box center [879, 206] width 197 height 22
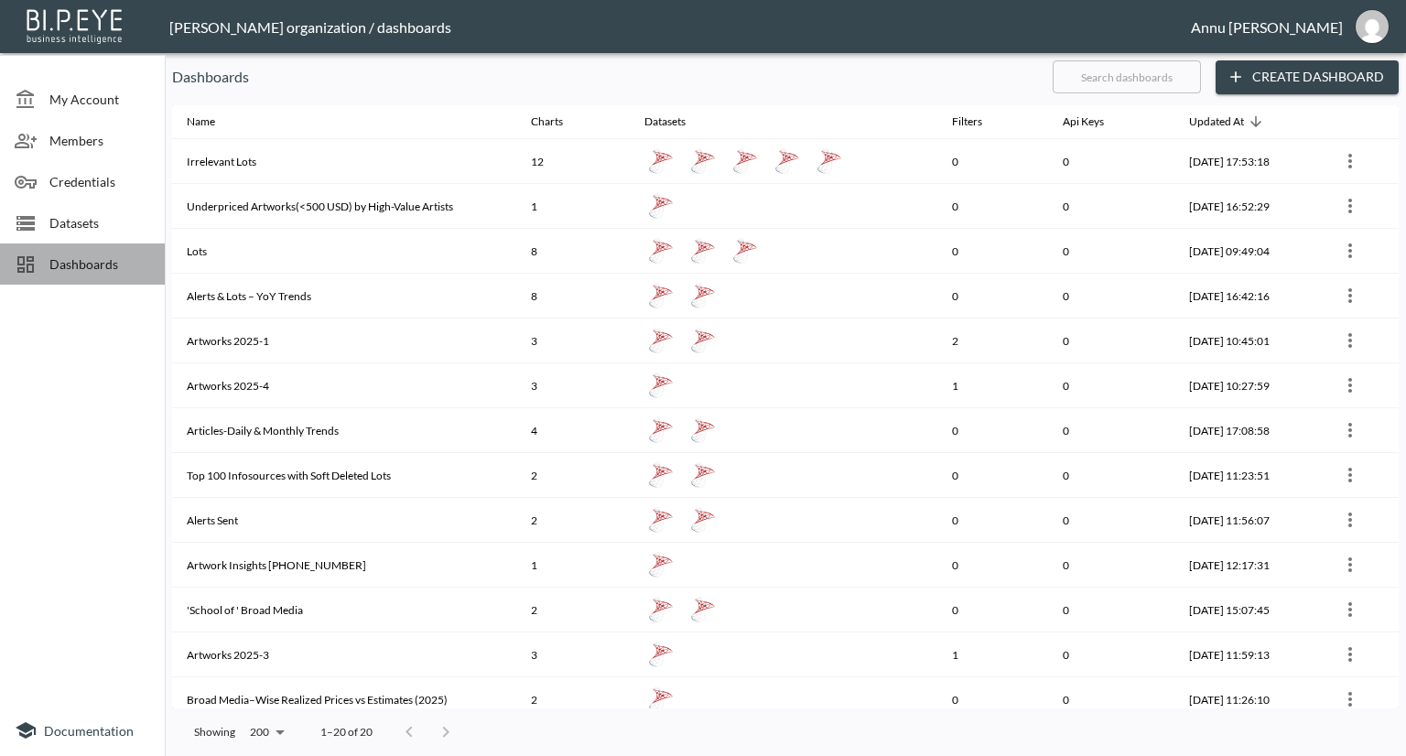
click at [78, 263] on span "Dashboards" at bounding box center [99, 263] width 101 height 19
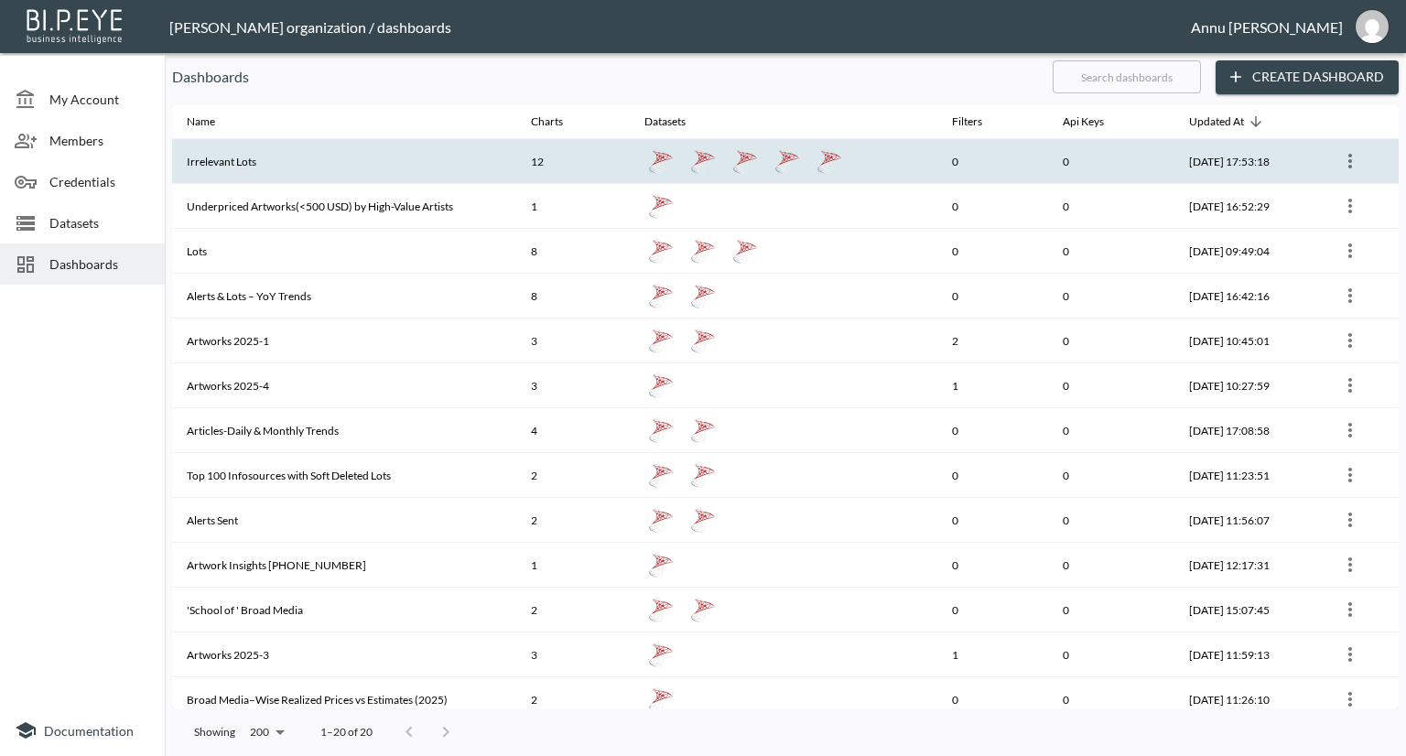
click at [282, 164] on th "Irrelevant Lots" at bounding box center [344, 161] width 344 height 45
